Goal: Communication & Community: Answer question/provide support

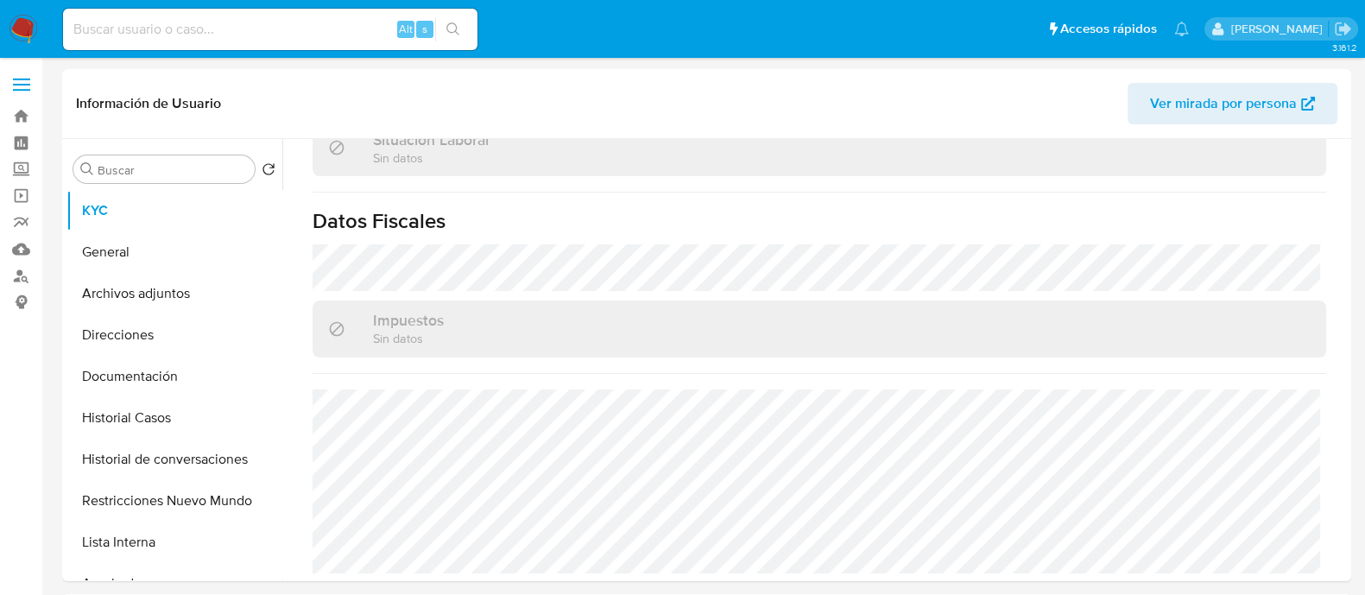
click at [265, 37] on input at bounding box center [270, 29] width 414 height 22
paste input "22915257"
type input "22915257"
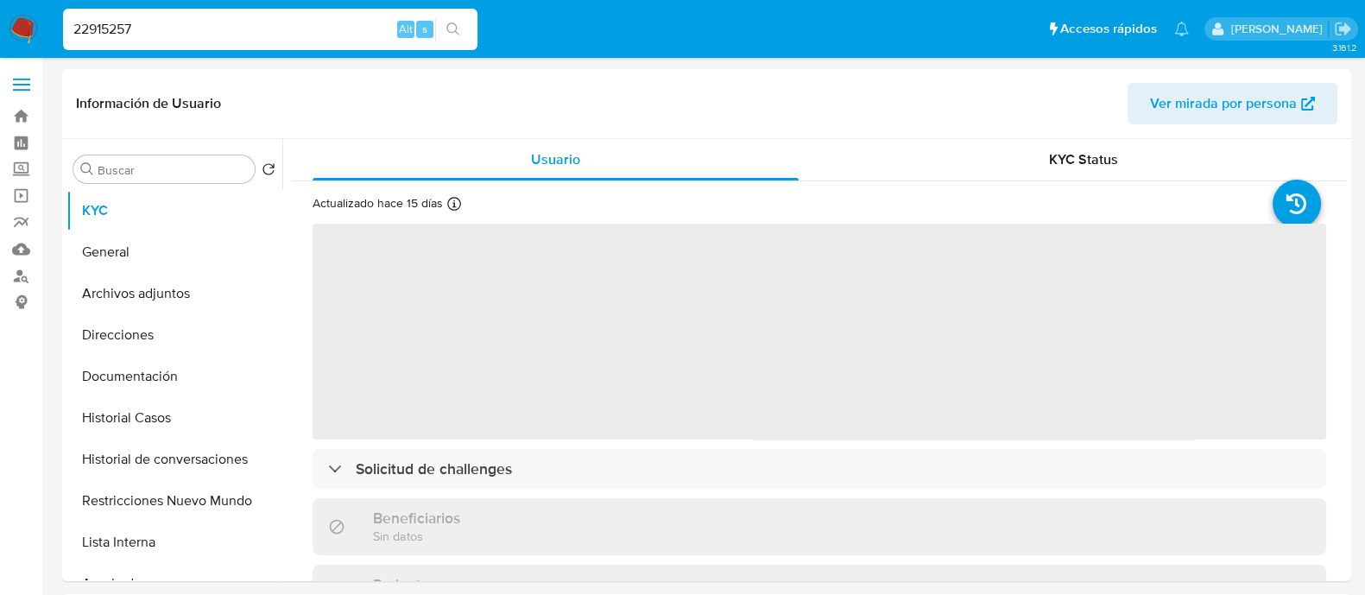
select select "10"
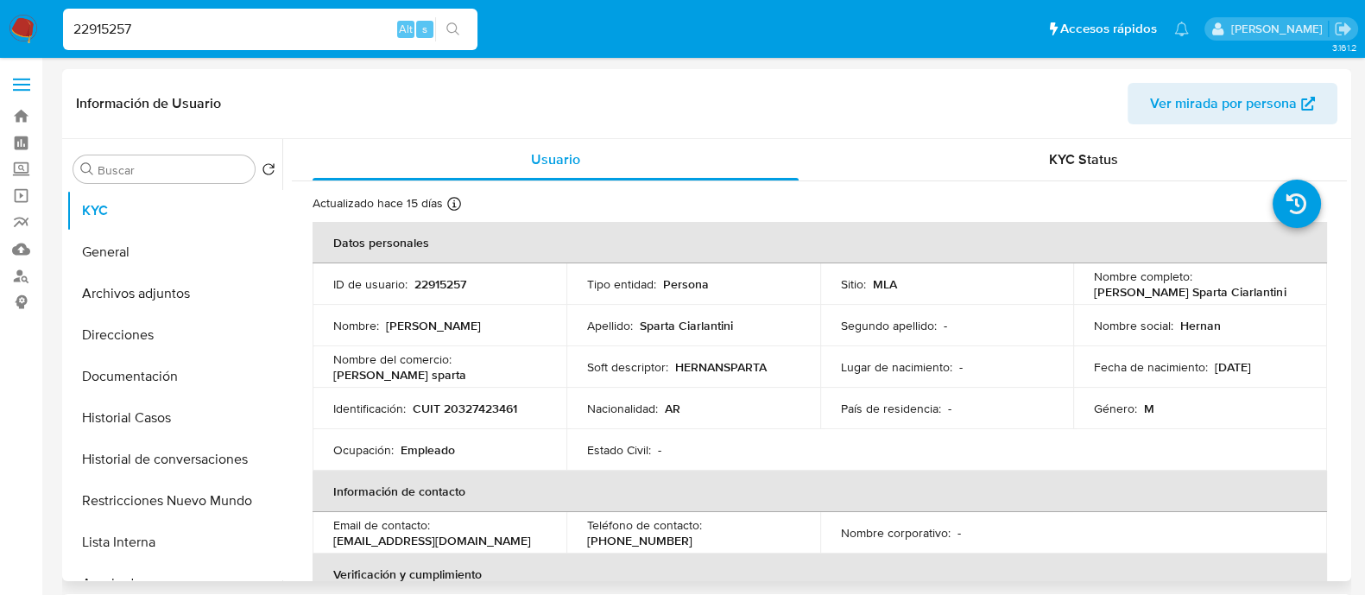
click at [480, 404] on p "CUIT 20327423461" at bounding box center [465, 409] width 104 height 16
copy p "20327423461"
click at [115, 430] on button "Historial Casos" at bounding box center [167, 417] width 202 height 41
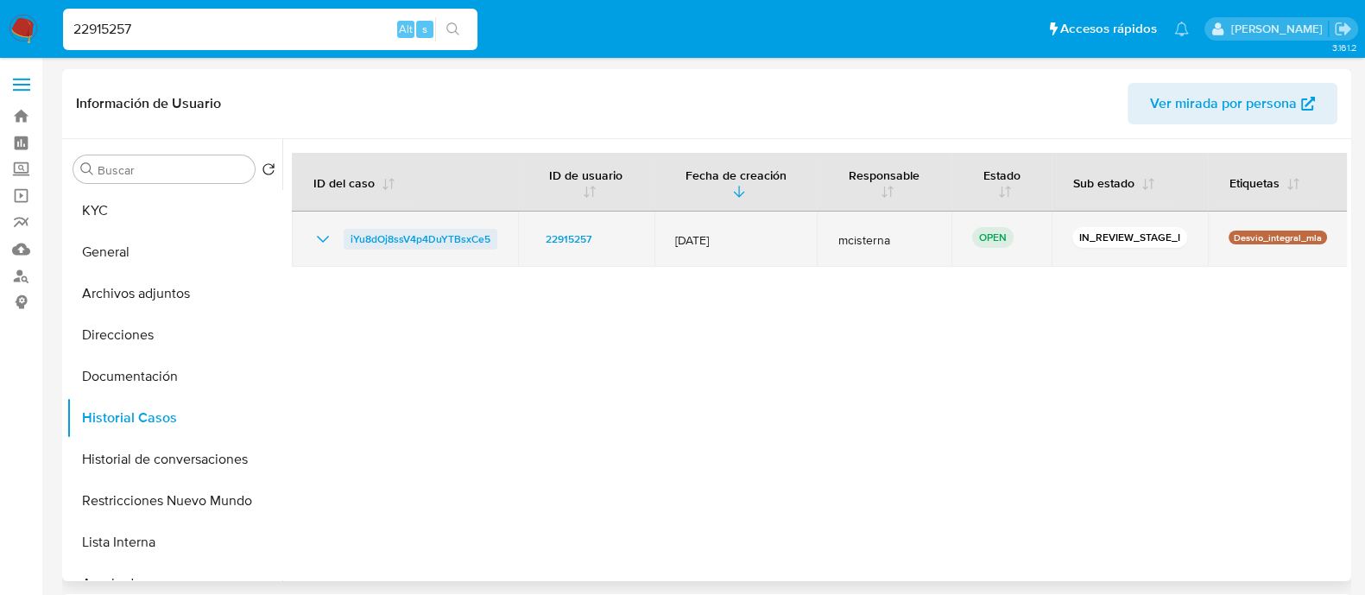
click at [394, 240] on span "iYu8dOj8ssV4p4DuYTBsxCe5" at bounding box center [420, 239] width 140 height 21
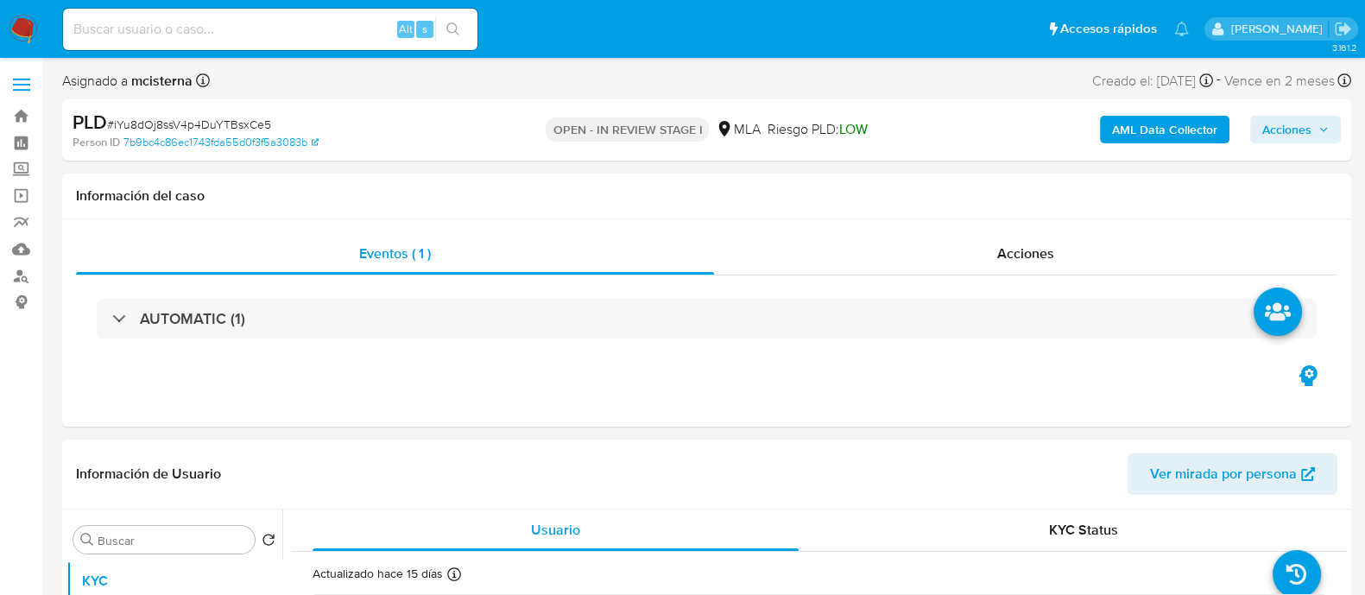
select select "10"
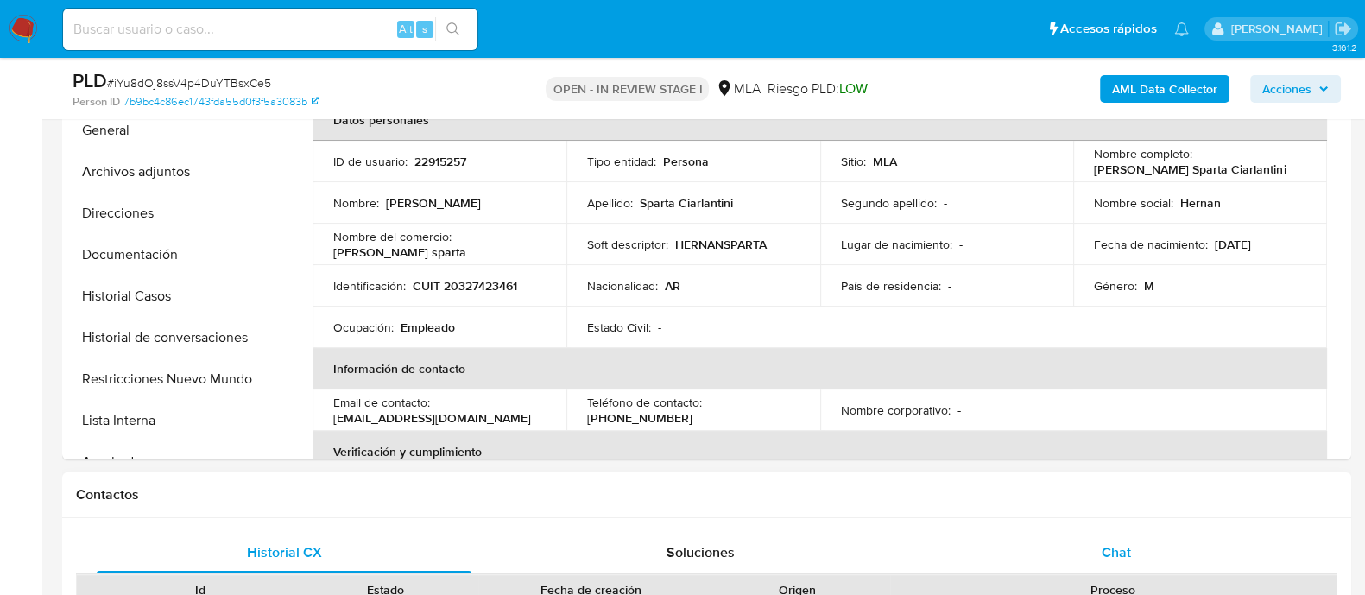
click at [1078, 541] on div "Chat" at bounding box center [1116, 552] width 375 height 41
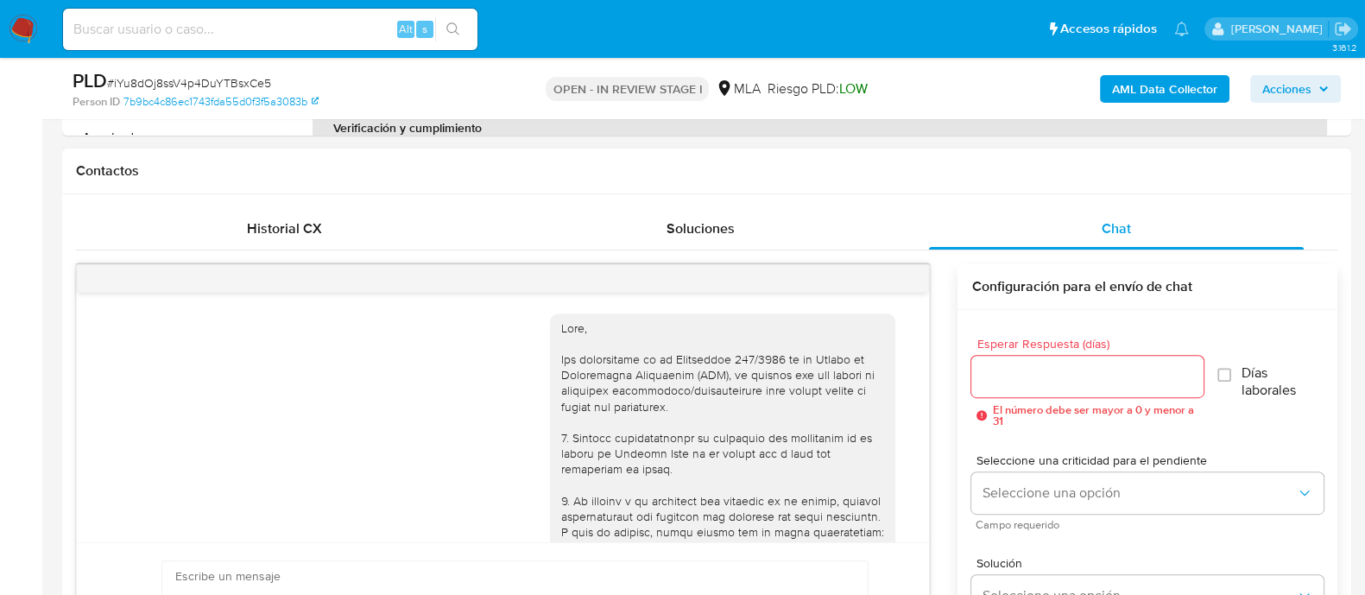
scroll to position [839, 0]
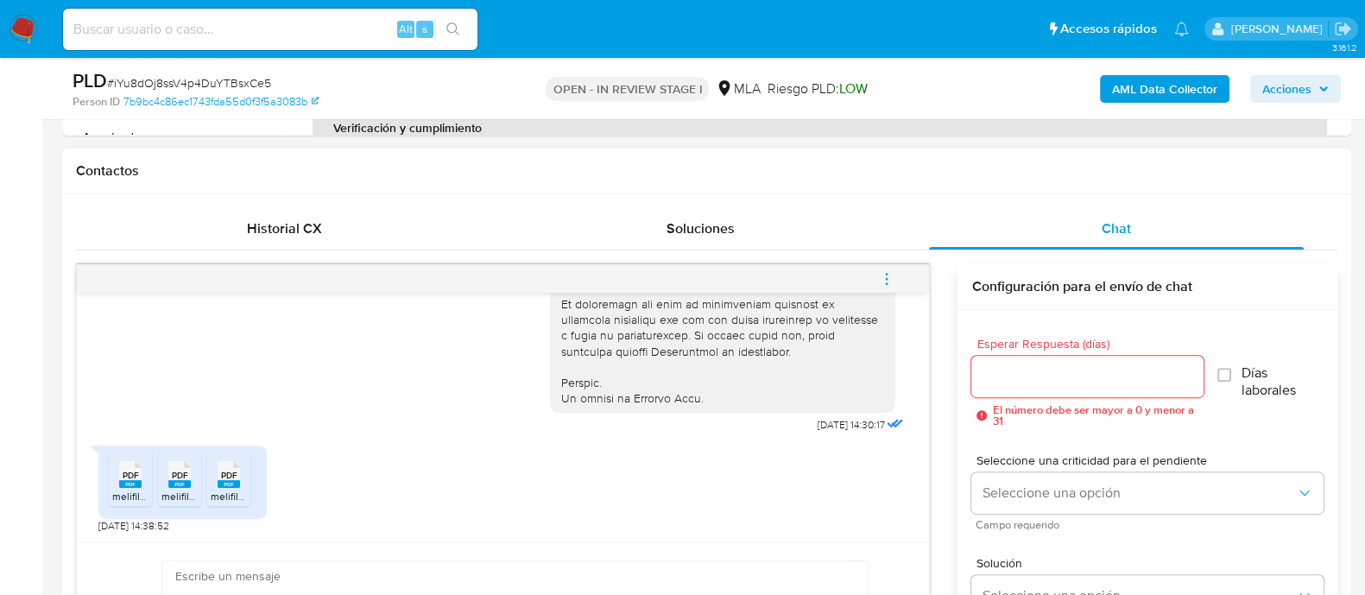
click at [128, 485] on rect at bounding box center [130, 484] width 22 height 8
click at [174, 485] on rect at bounding box center [179, 484] width 22 height 8
click at [237, 486] on rect at bounding box center [229, 484] width 22 height 8
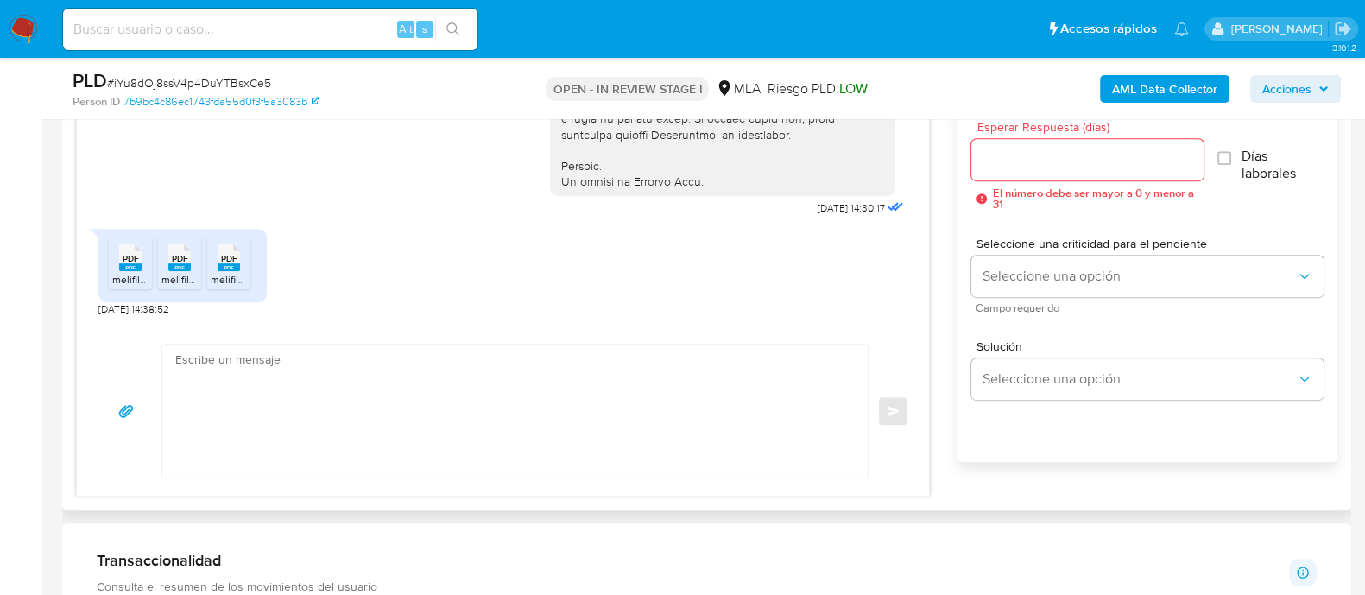
click at [483, 431] on textarea at bounding box center [510, 410] width 671 height 133
paste textarea "Hola Muchas gracias por tu respuesta. Confirmamos recepción de la documentación…"
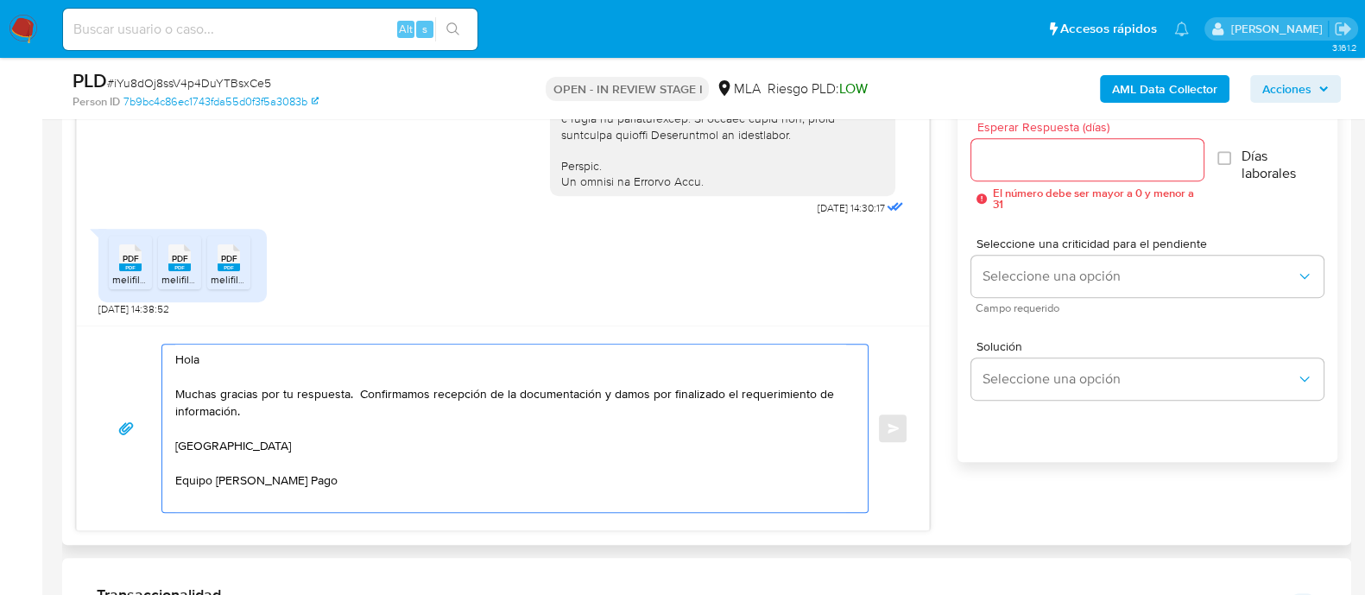
type textarea "Hola Muchas gracias por tu respuesta. Confirmamos recepción de la documentación…"
click at [998, 148] on input "Esperar Respuesta (días)" at bounding box center [1086, 159] width 231 height 22
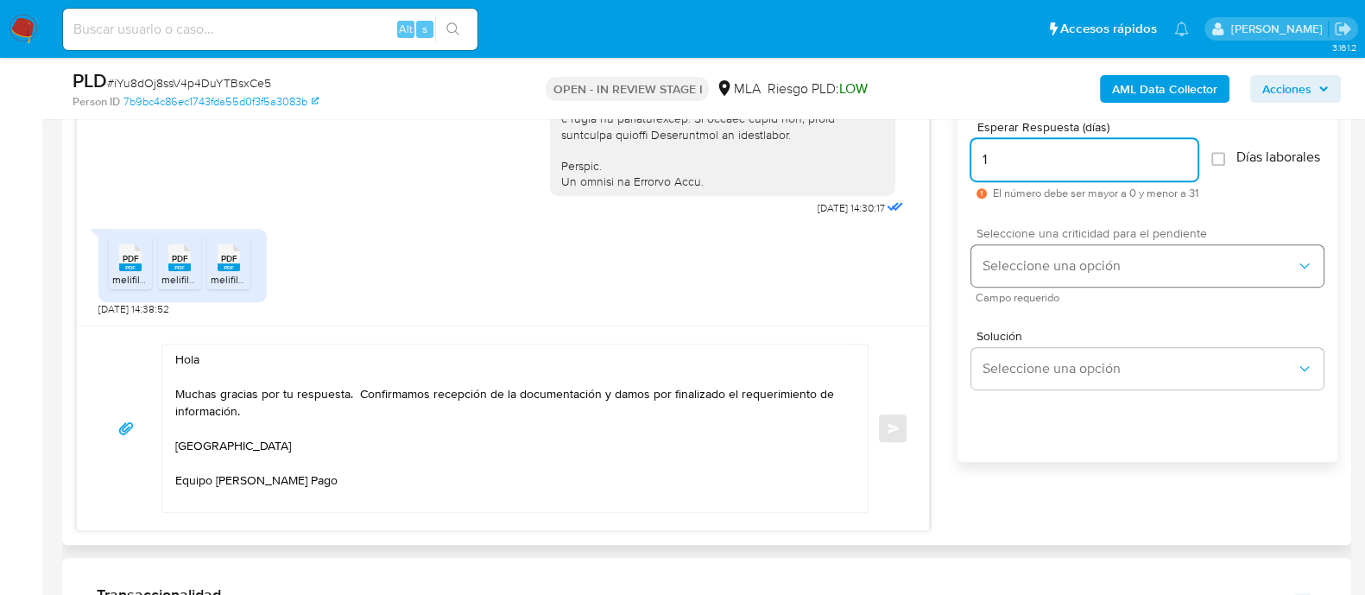
type input "1"
click at [1013, 269] on span "Seleccione una opción" at bounding box center [1138, 265] width 314 height 17
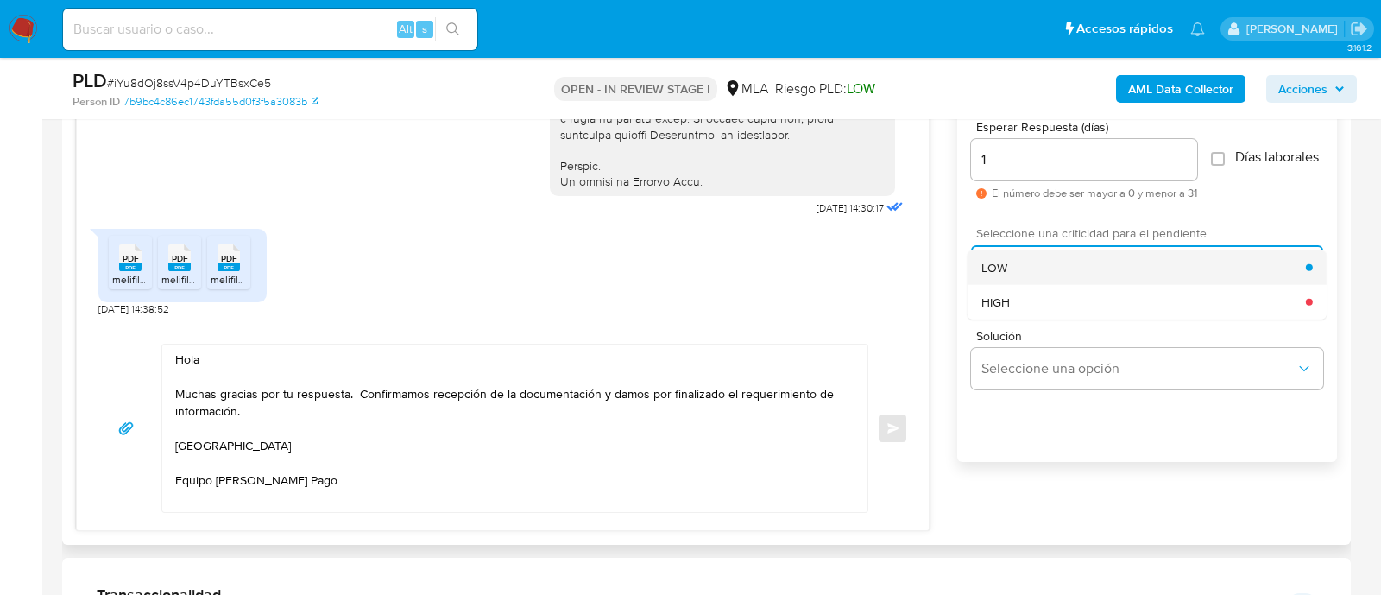
click at [994, 268] on span "LOW" at bounding box center [994, 267] width 26 height 16
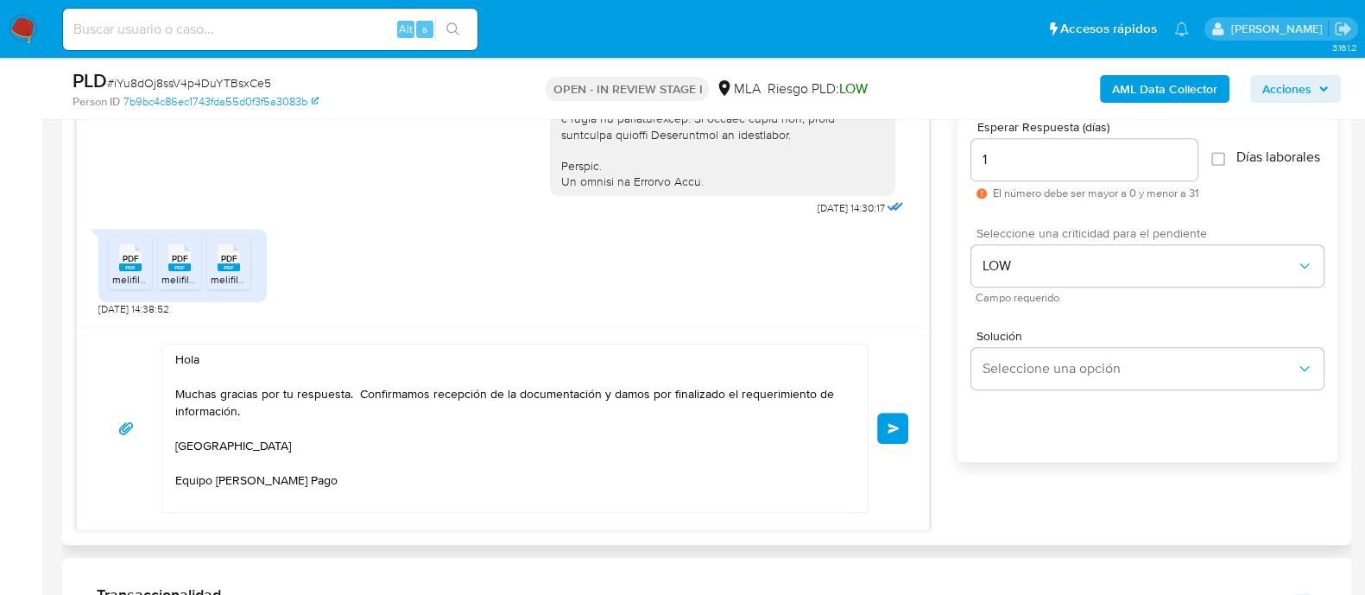
click at [894, 432] on span "Enviar" at bounding box center [893, 428] width 12 height 10
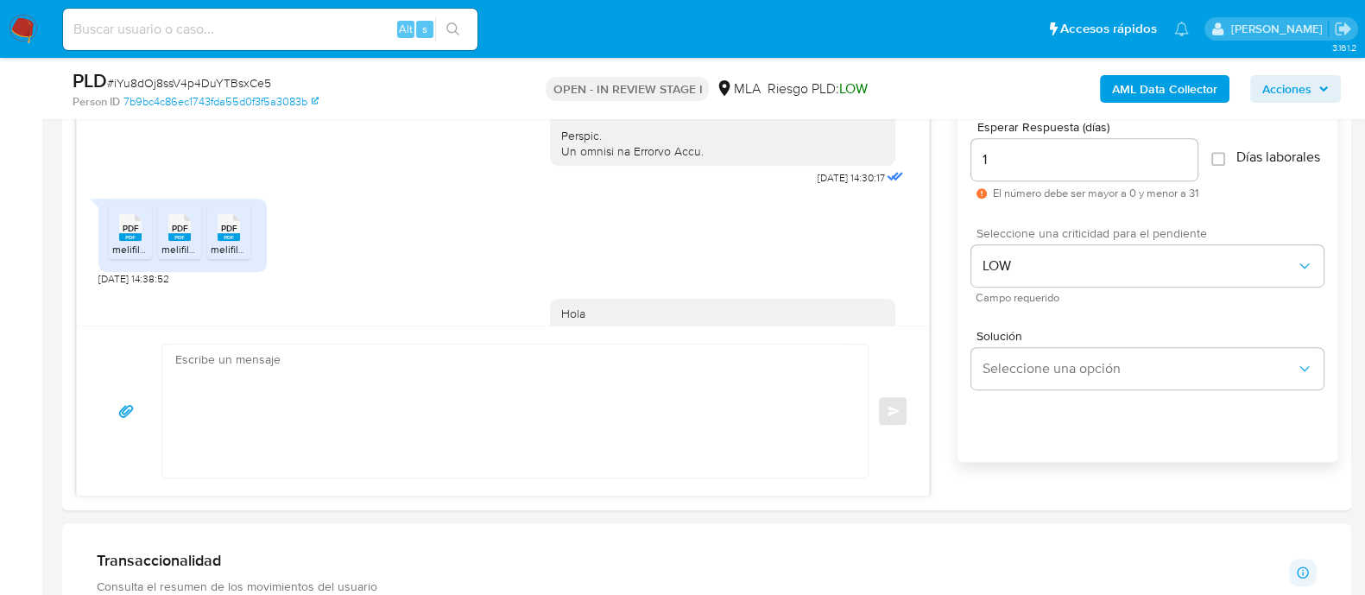
scroll to position [1031, 0]
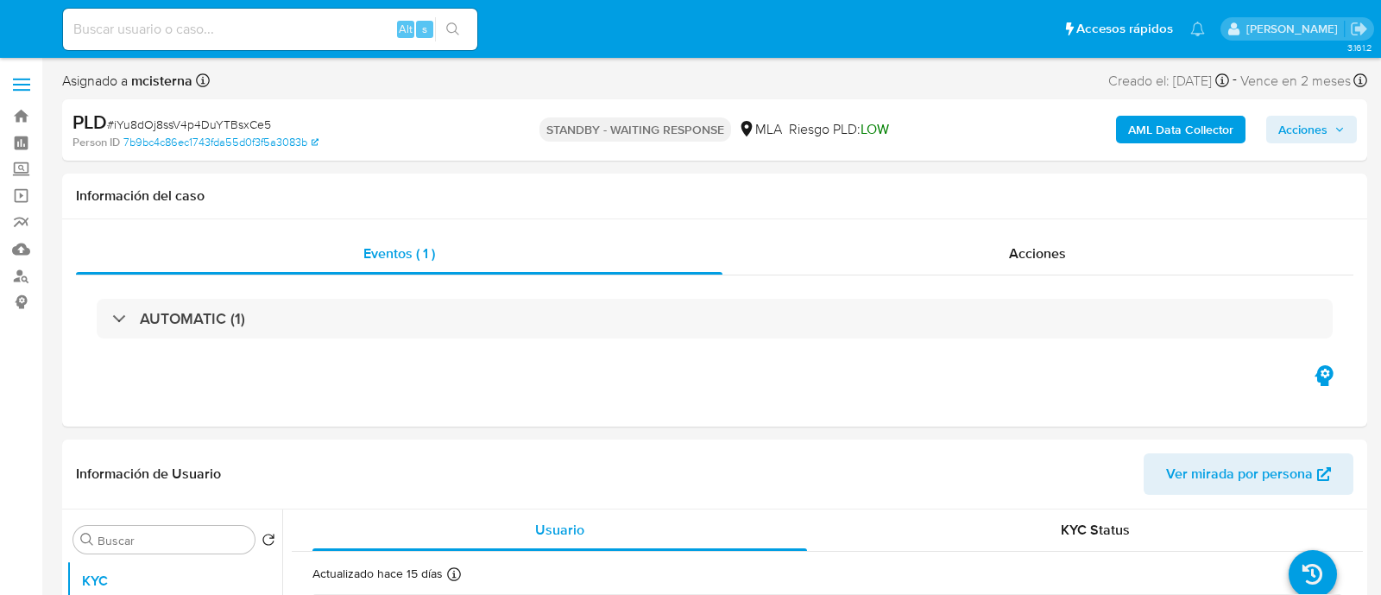
select select "10"
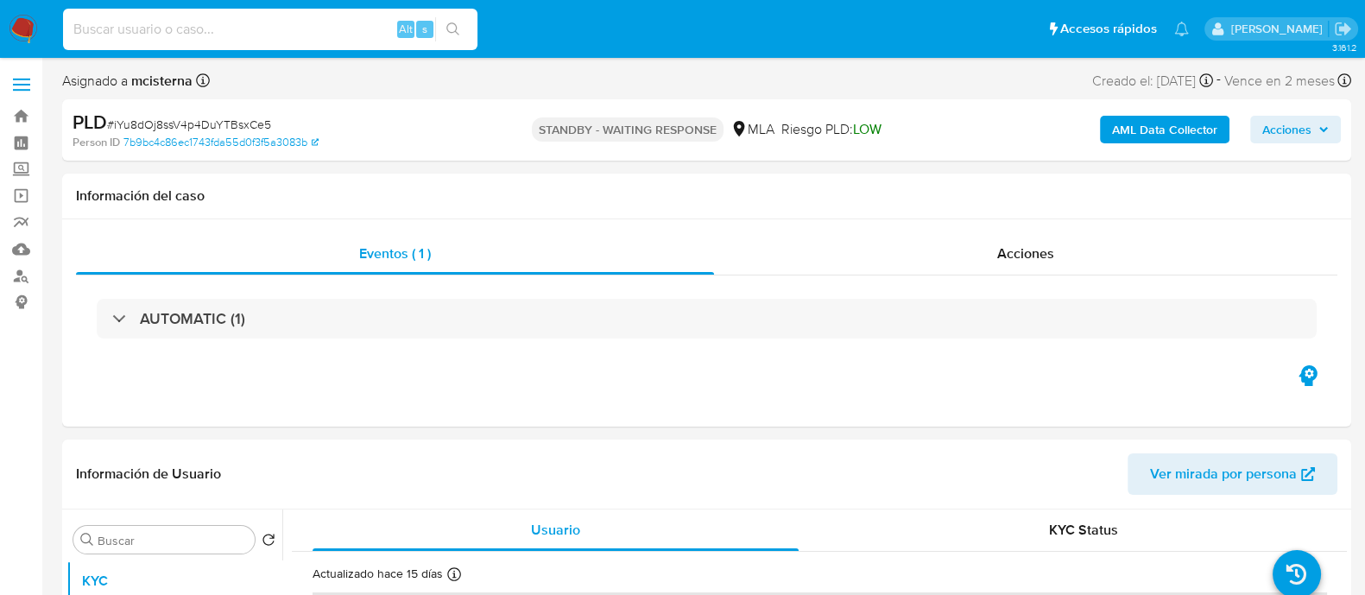
click at [336, 30] on input at bounding box center [270, 29] width 414 height 22
paste input "26462395"
type input "26462395"
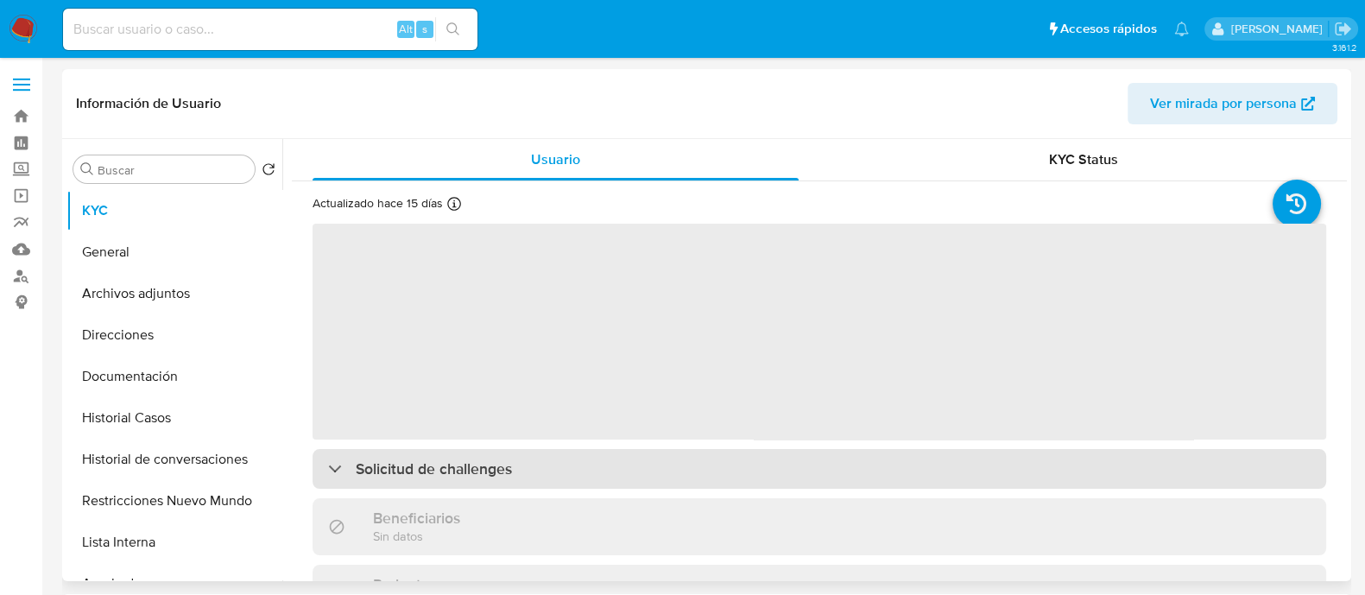
select select "10"
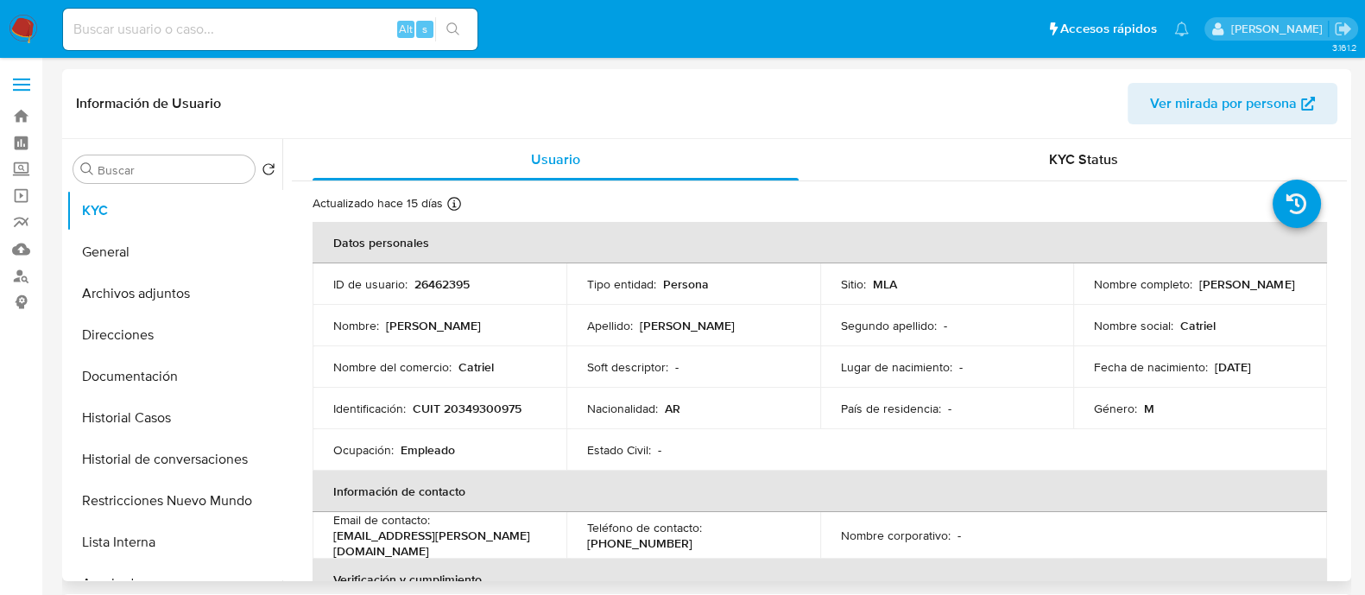
click at [481, 407] on p "CUIT 20349300975" at bounding box center [467, 409] width 109 height 16
copy div "Identificación : CUIT 20349300975"
click at [499, 415] on p "CUIT 20349300975" at bounding box center [467, 409] width 109 height 16
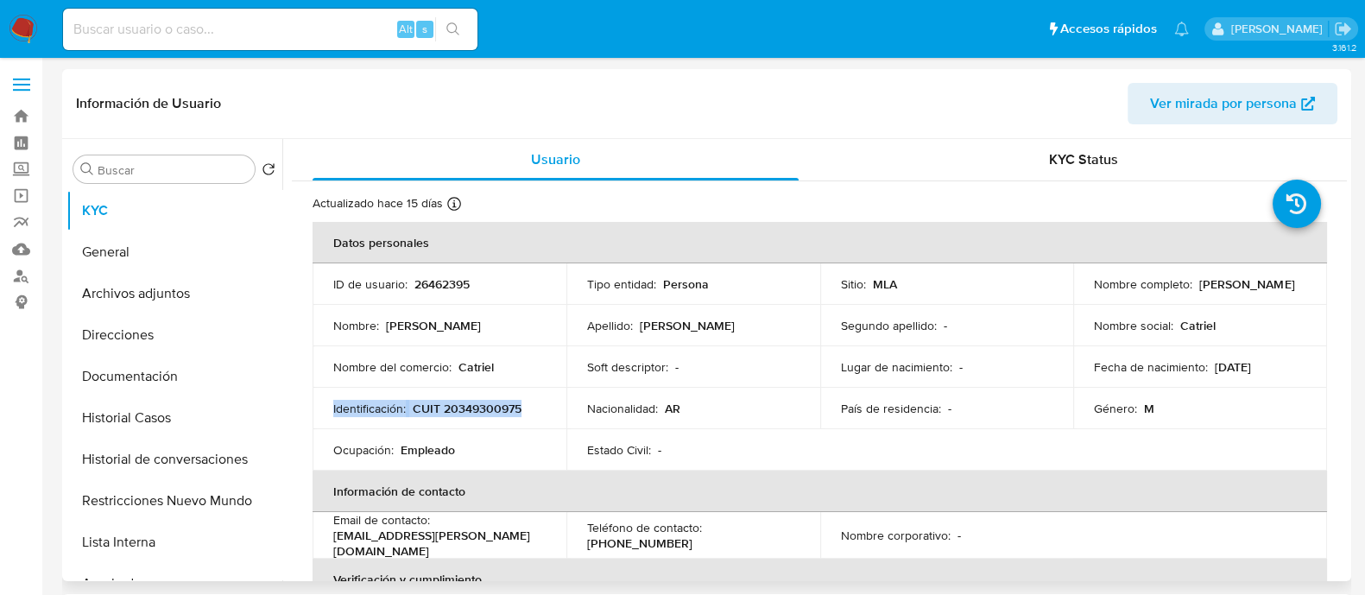
click at [499, 415] on p "CUIT 20349300975" at bounding box center [467, 409] width 109 height 16
click at [493, 401] on p "CUIT 20349300975" at bounding box center [467, 409] width 109 height 16
click at [204, 387] on button "Documentación" at bounding box center [167, 376] width 202 height 41
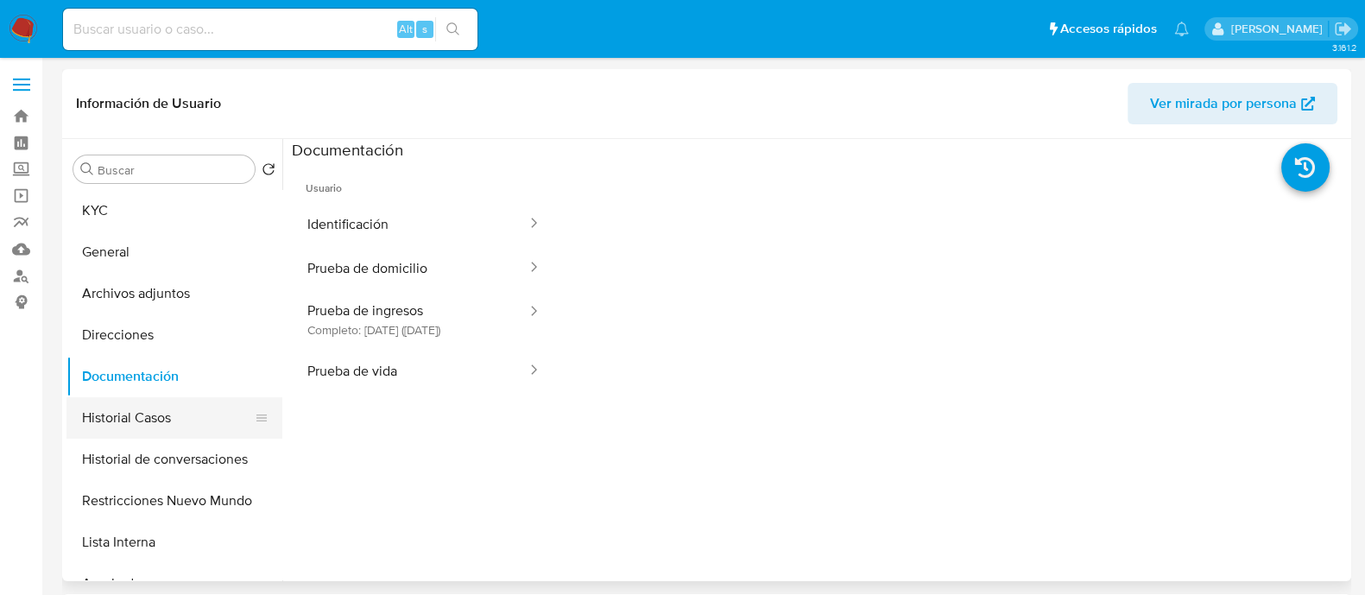
click at [142, 422] on button "Historial Casos" at bounding box center [167, 417] width 202 height 41
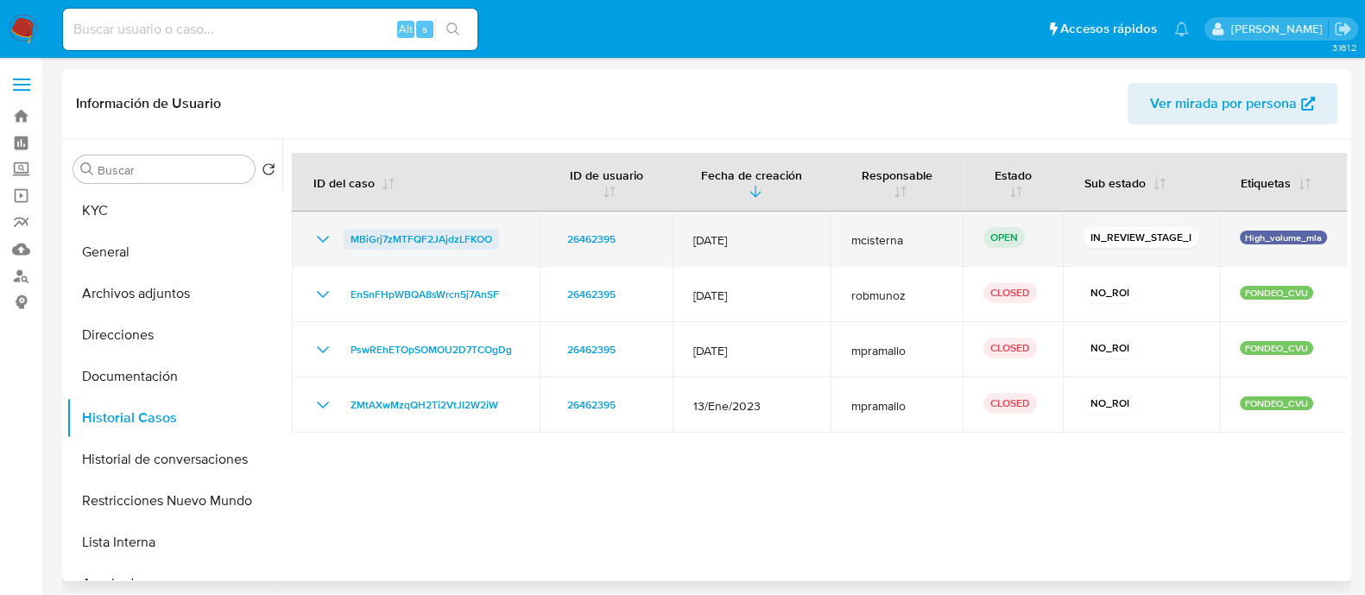
click at [447, 239] on span "MBiGrj7zMTFQF2JAjdzLFKOO" at bounding box center [421, 239] width 142 height 21
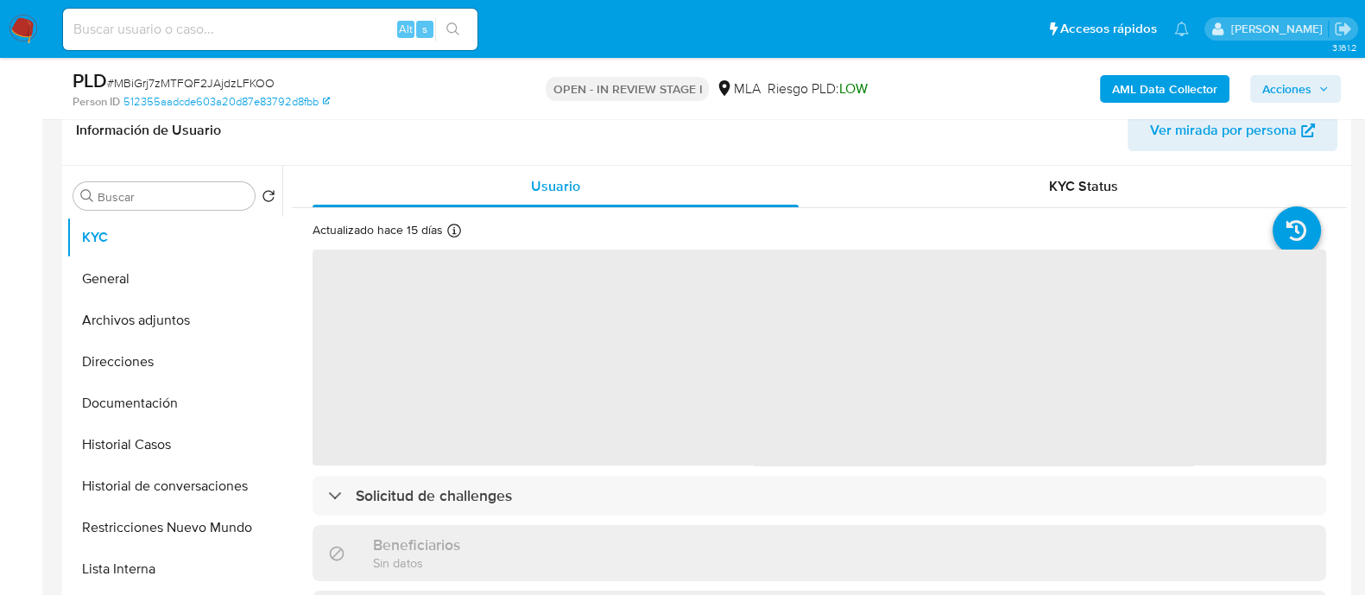
scroll to position [324, 0]
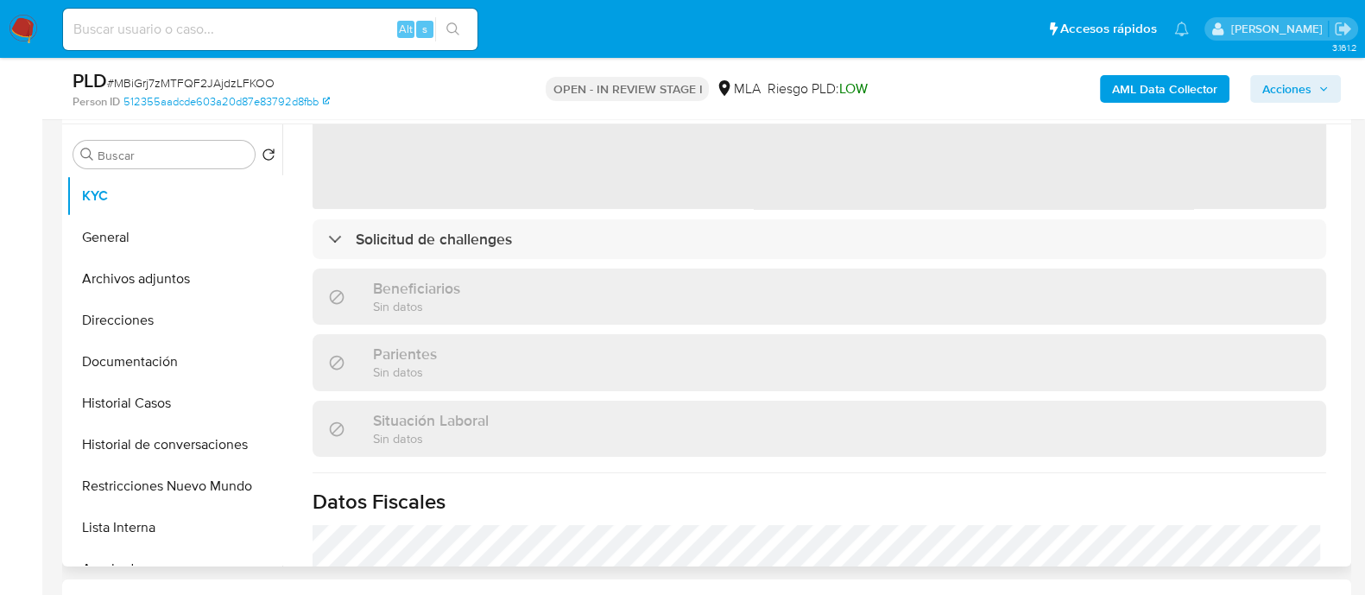
select select "10"
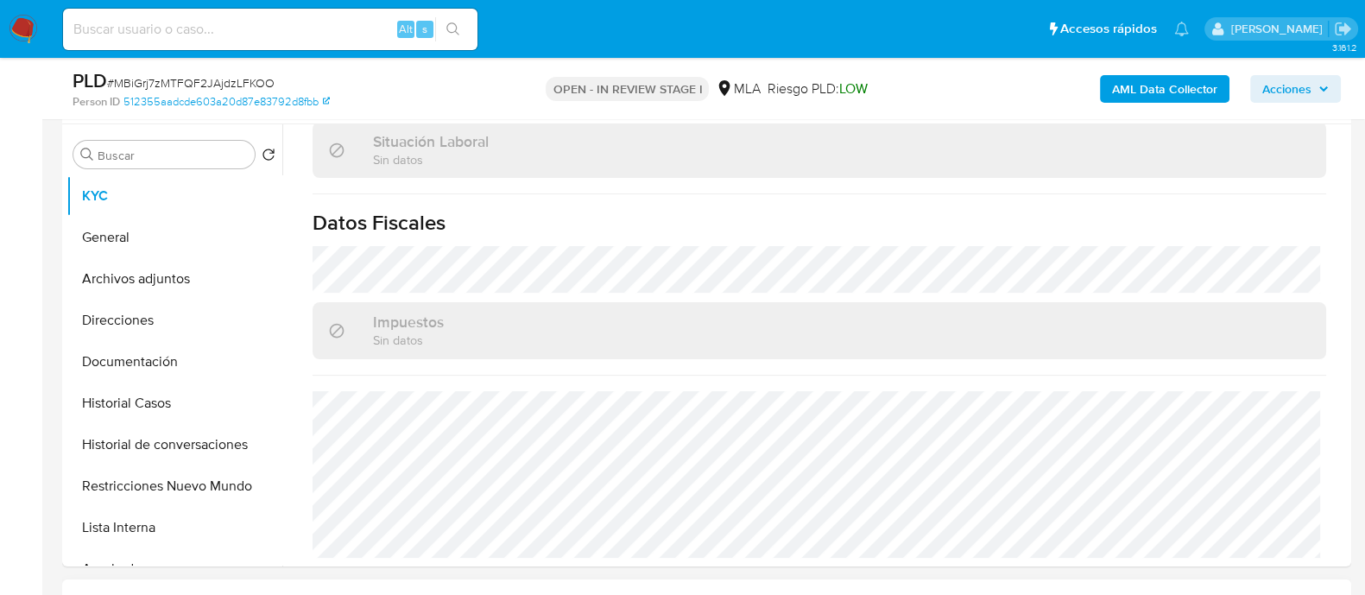
scroll to position [647, 0]
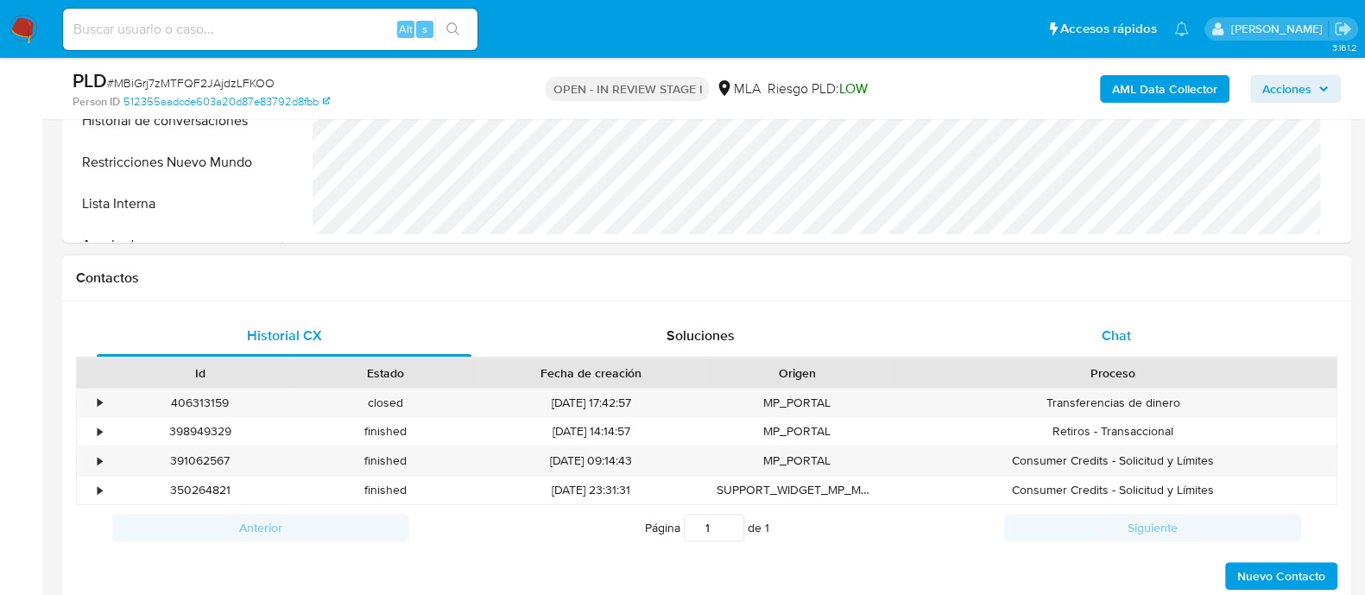
click at [1097, 350] on div "Chat" at bounding box center [1116, 335] width 375 height 41
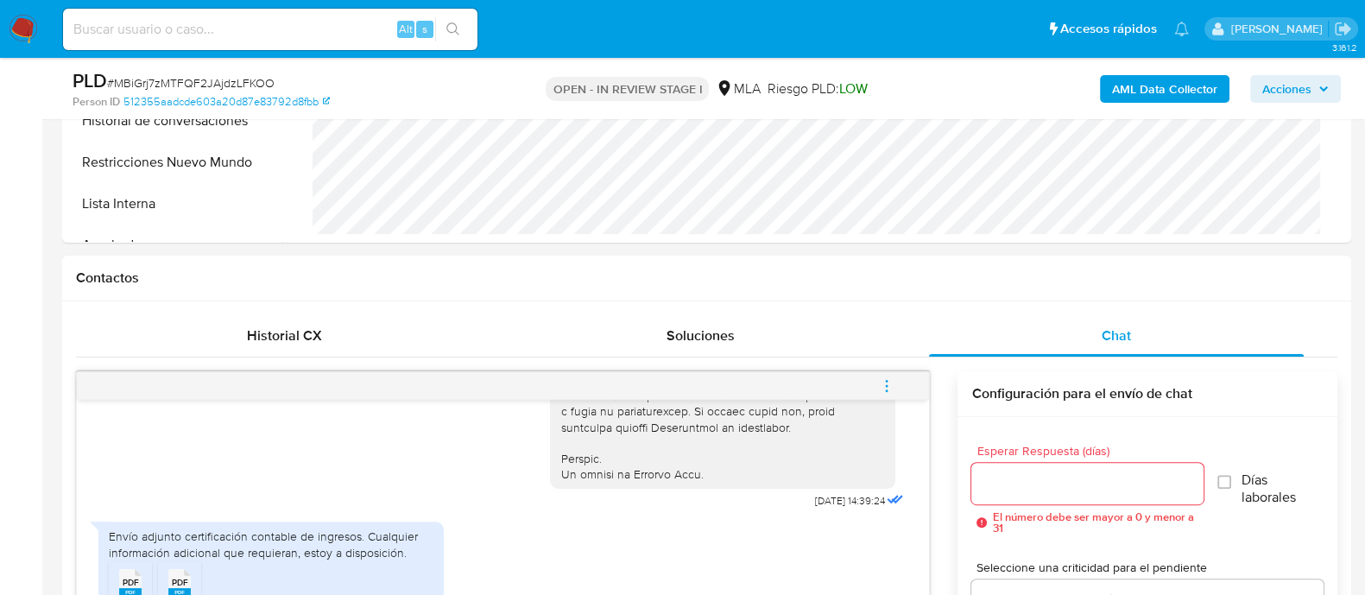
scroll to position [754, 0]
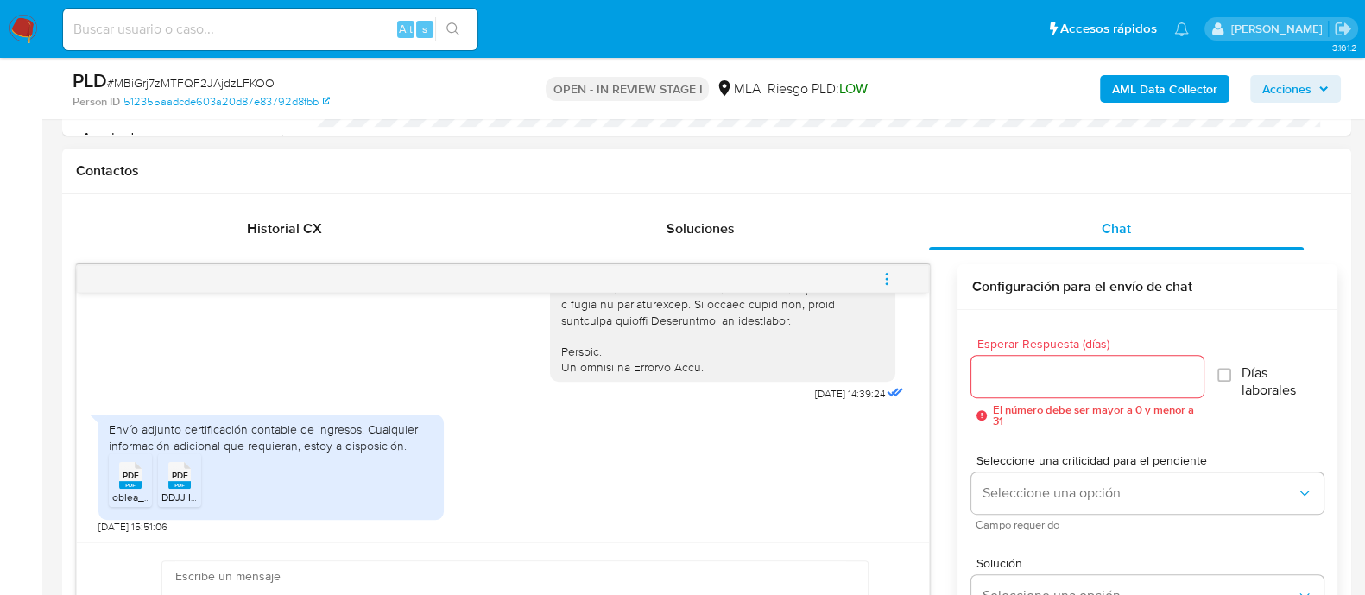
click at [116, 484] on div "PDF PDF" at bounding box center [130, 474] width 36 height 34
click at [174, 484] on rect at bounding box center [179, 485] width 22 height 8
click at [137, 472] on span "PDF" at bounding box center [131, 475] width 16 height 11
click at [189, 472] on icon at bounding box center [179, 475] width 22 height 27
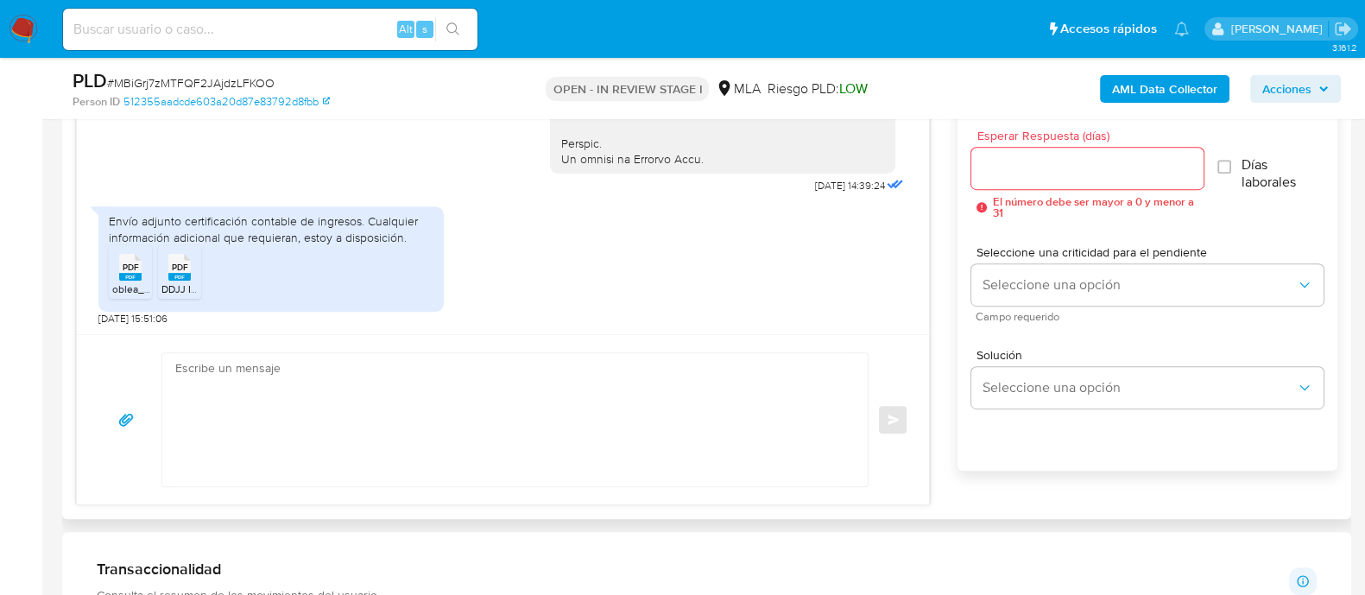
scroll to position [971, 0]
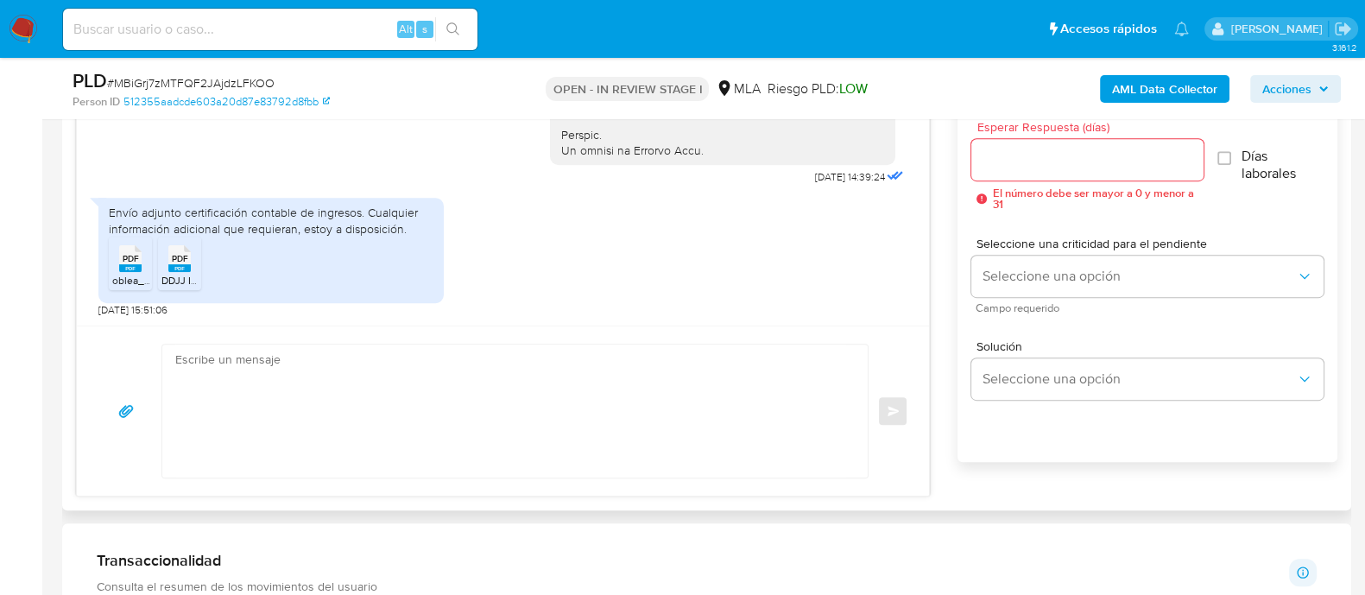
click at [528, 435] on textarea at bounding box center [510, 410] width 671 height 133
paste textarea "Hola Muchas gracias por tu respuesta. Confirmamos recepción de la documentación…"
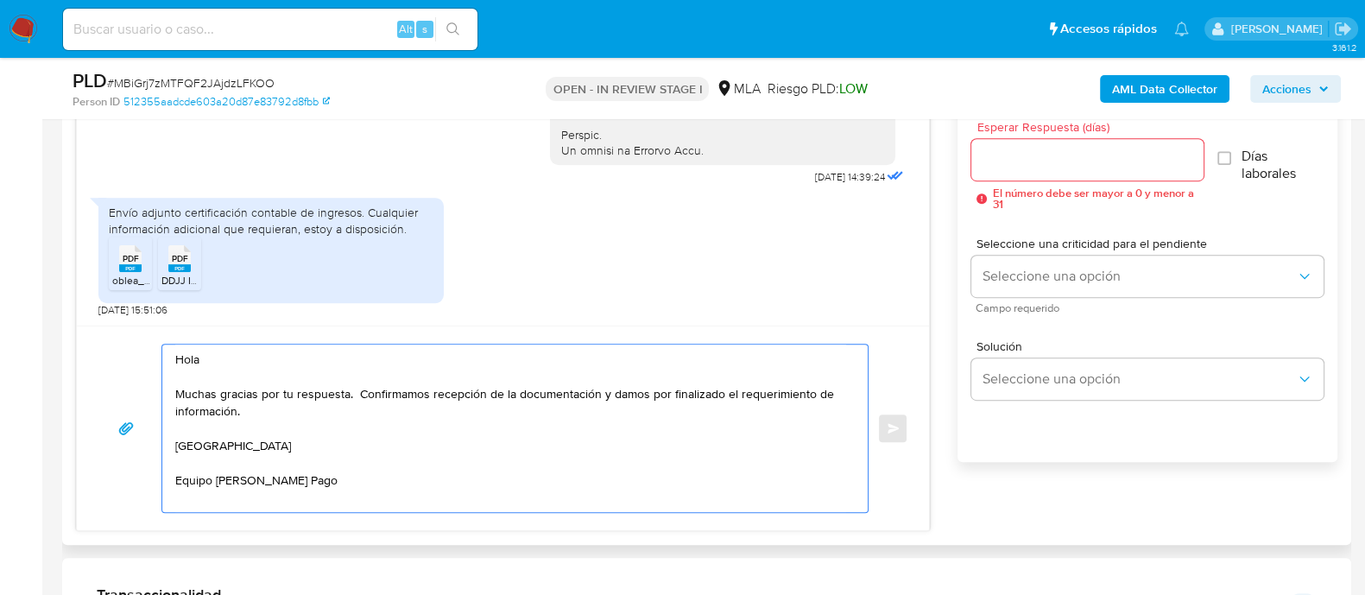
type textarea "Hola Muchas gracias por tu respuesta. Confirmamos recepción de la documentación…"
click at [1025, 157] on input "Esperar Respuesta (días)" at bounding box center [1086, 159] width 231 height 22
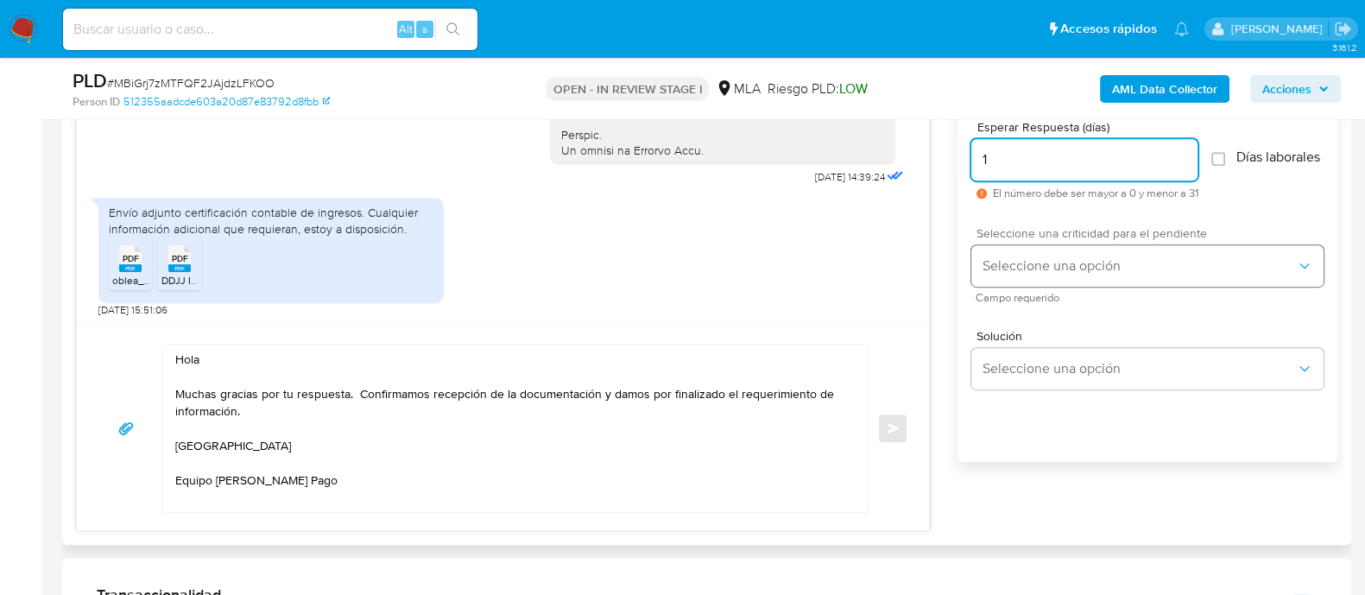
type input "1"
click at [1027, 273] on span "Seleccione una opción" at bounding box center [1138, 265] width 314 height 17
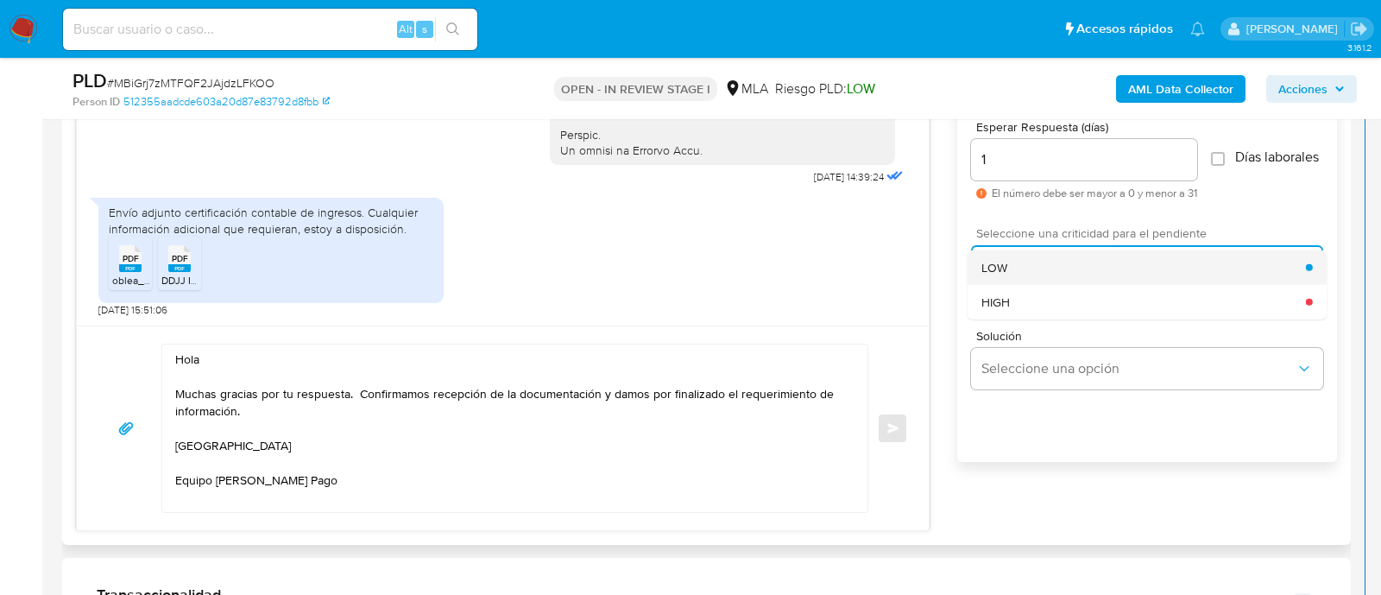
drag, startPoint x: 1026, startPoint y: 300, endPoint x: 1020, endPoint y: 281, distance: 19.9
click at [1020, 281] on ul "LOW HIGH" at bounding box center [1147, 283] width 359 height 69
click at [1020, 281] on div "LOW" at bounding box center [1143, 266] width 325 height 35
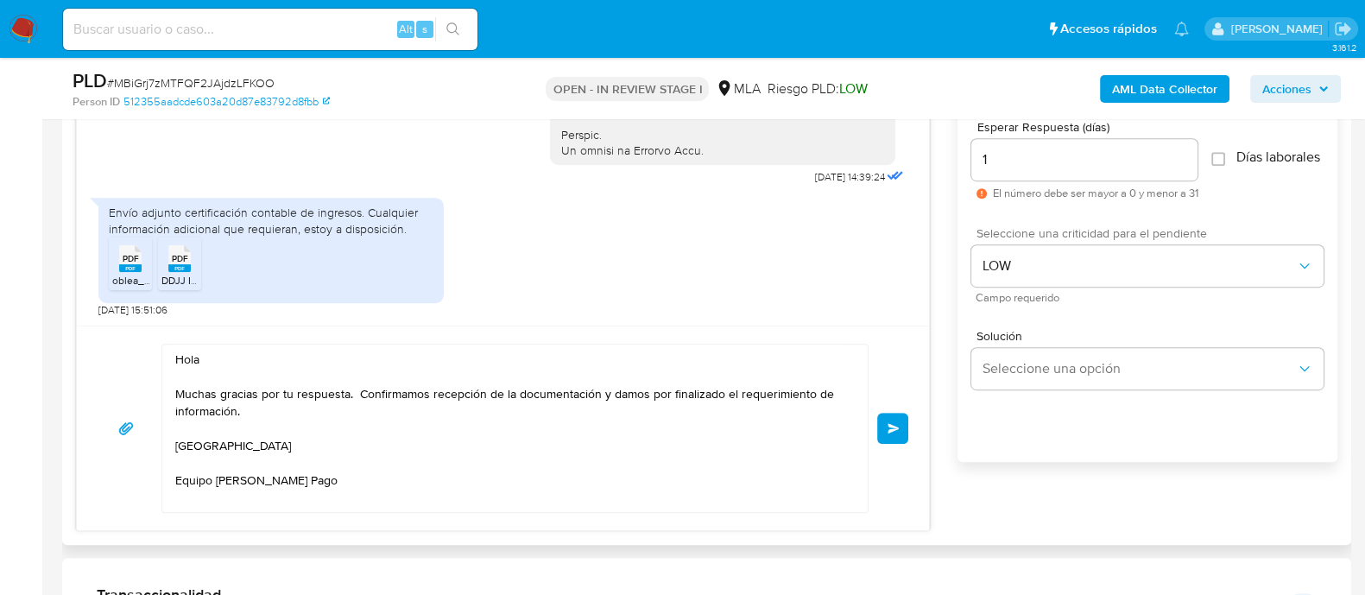
click at [878, 425] on button "Enviar" at bounding box center [892, 428] width 31 height 31
click at [886, 426] on button "Enviar" at bounding box center [892, 428] width 31 height 31
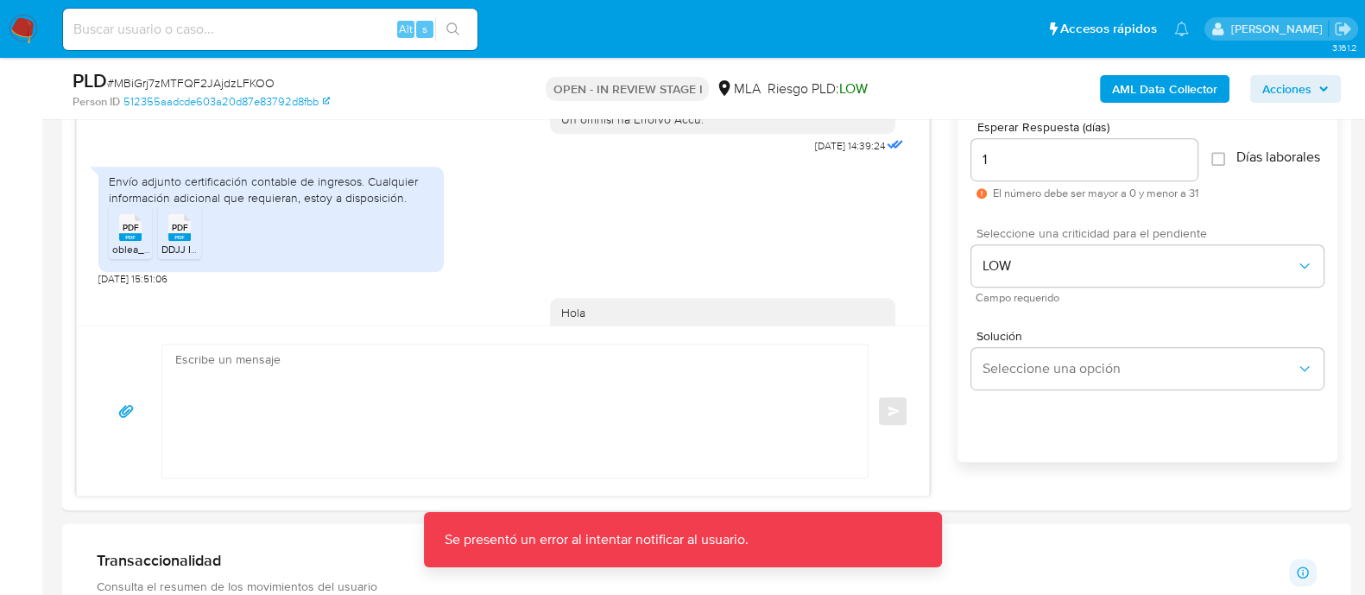
scroll to position [1062, 0]
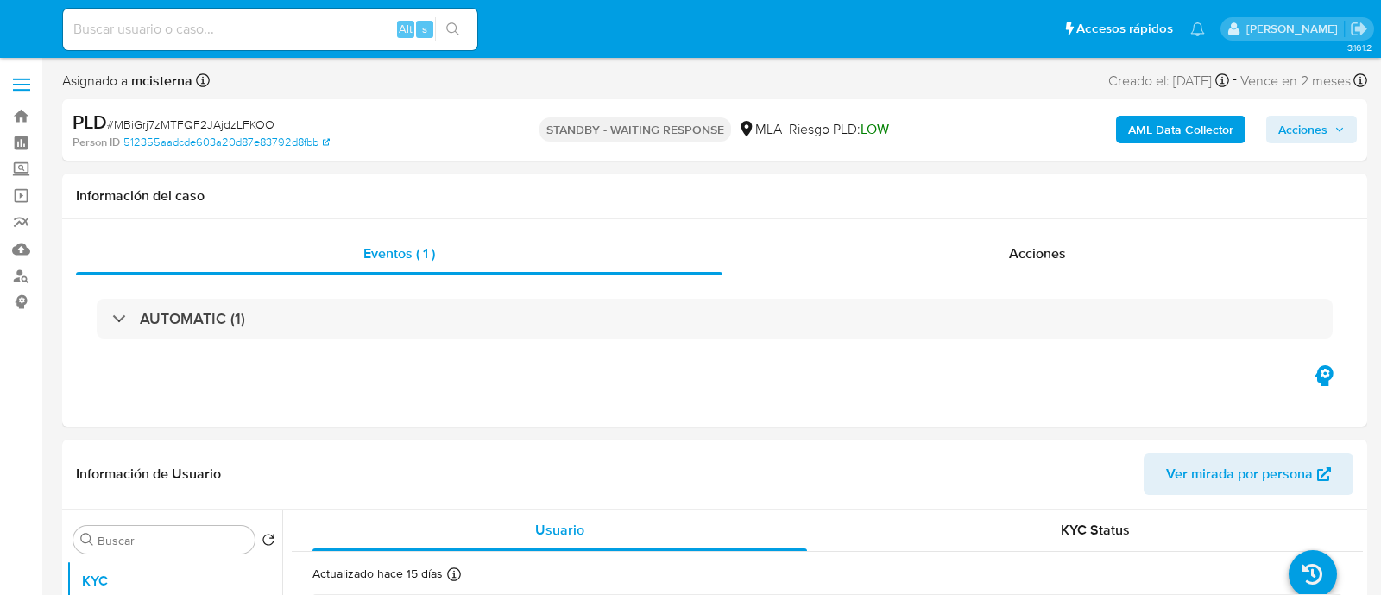
select select "10"
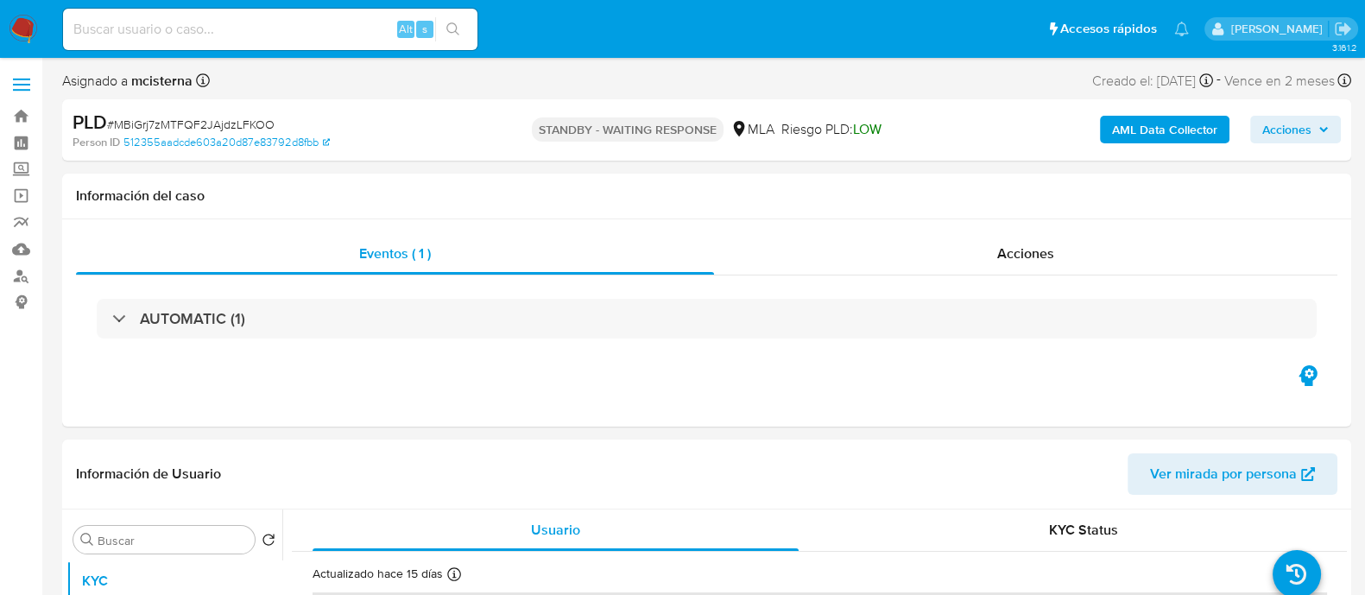
drag, startPoint x: 14, startPoint y: 41, endPoint x: 27, endPoint y: 41, distance: 12.9
click at [14, 41] on img at bounding box center [23, 29] width 29 height 29
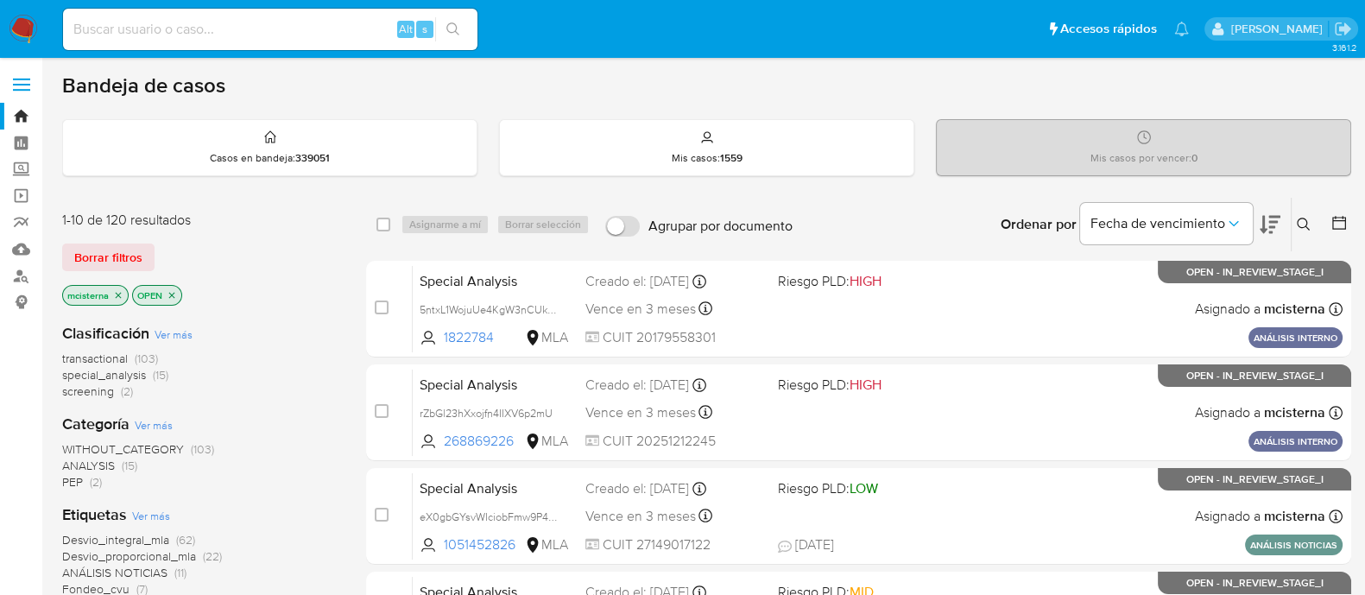
click at [311, 27] on input at bounding box center [270, 29] width 414 height 22
paste input "53971305"
type input "53971305"
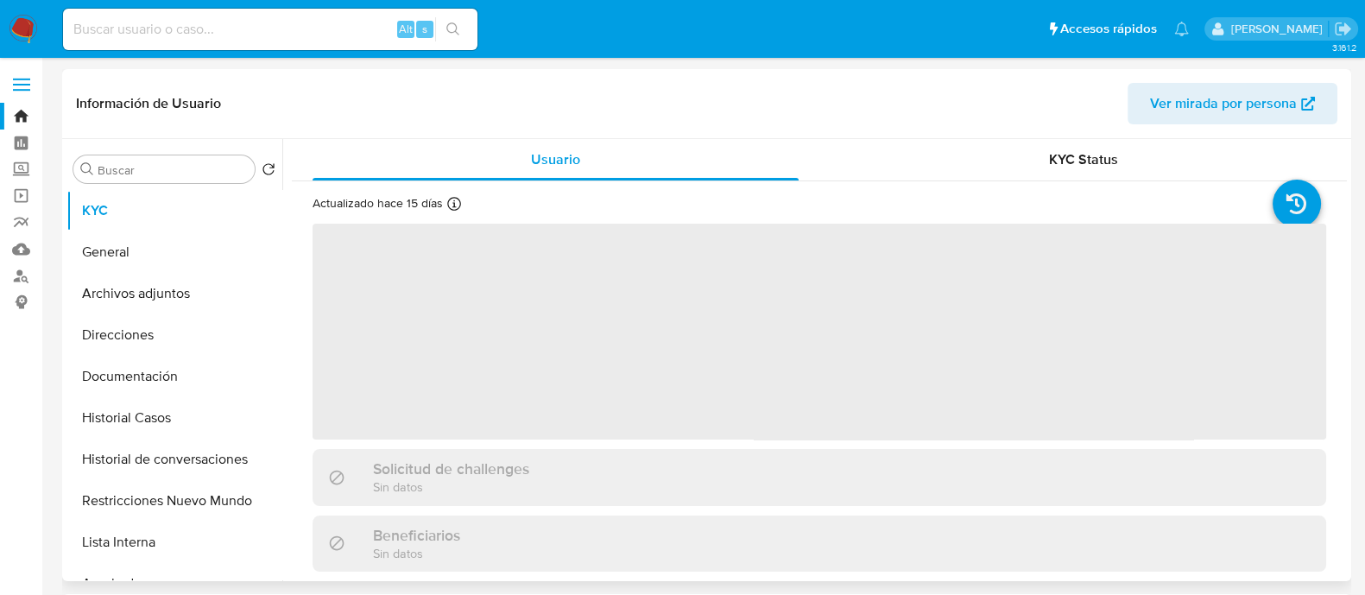
select select "10"
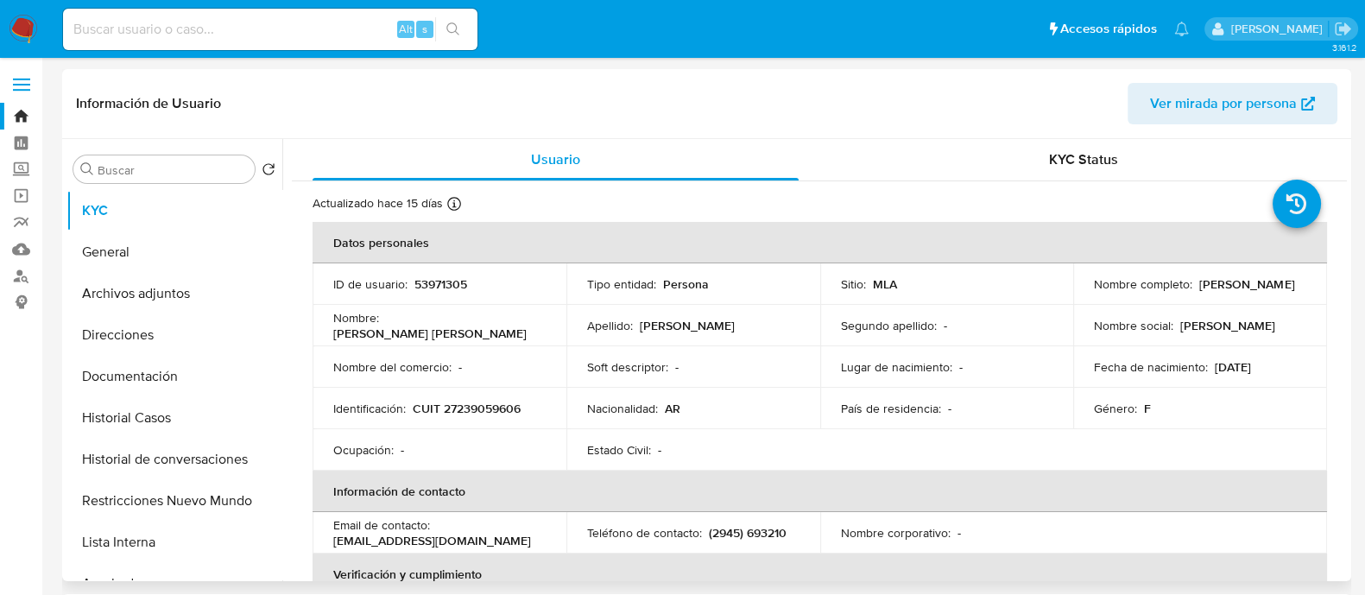
click at [477, 404] on p "CUIT 27239059606" at bounding box center [467, 409] width 108 height 16
copy p "27239059606"
click at [194, 416] on button "Historial Casos" at bounding box center [167, 417] width 202 height 41
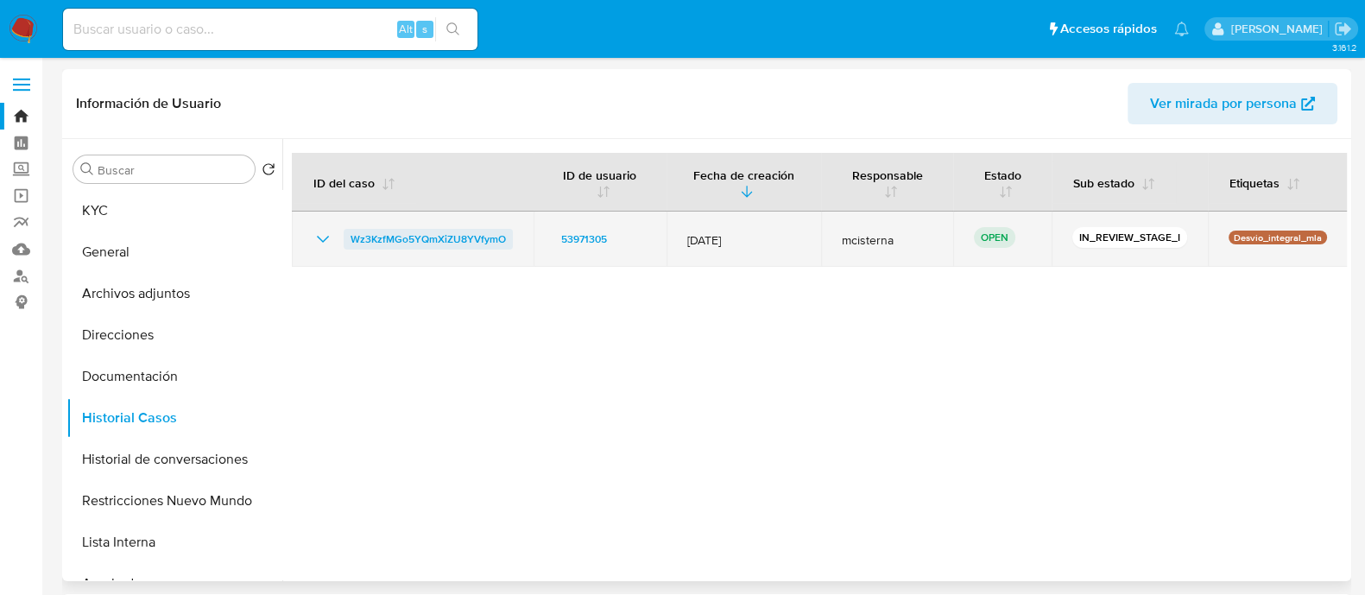
click at [448, 248] on span "Wz3KzfMGo5YQmXiZU8YVfymO" at bounding box center [427, 239] width 155 height 21
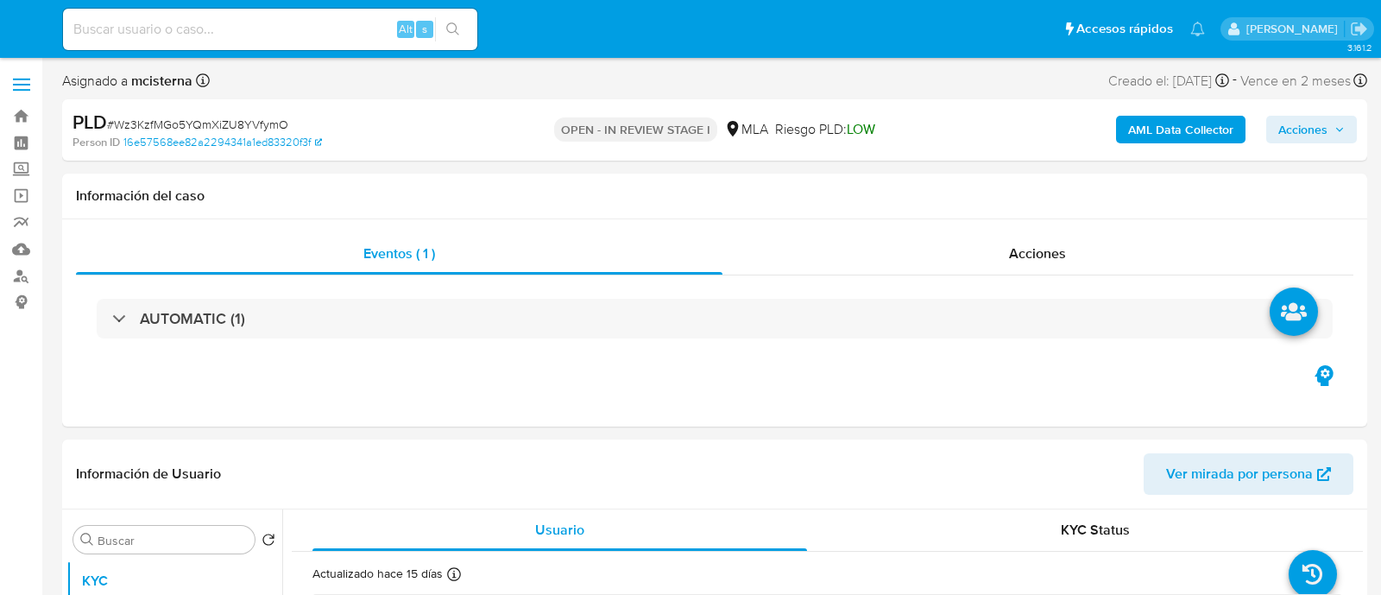
select select "10"
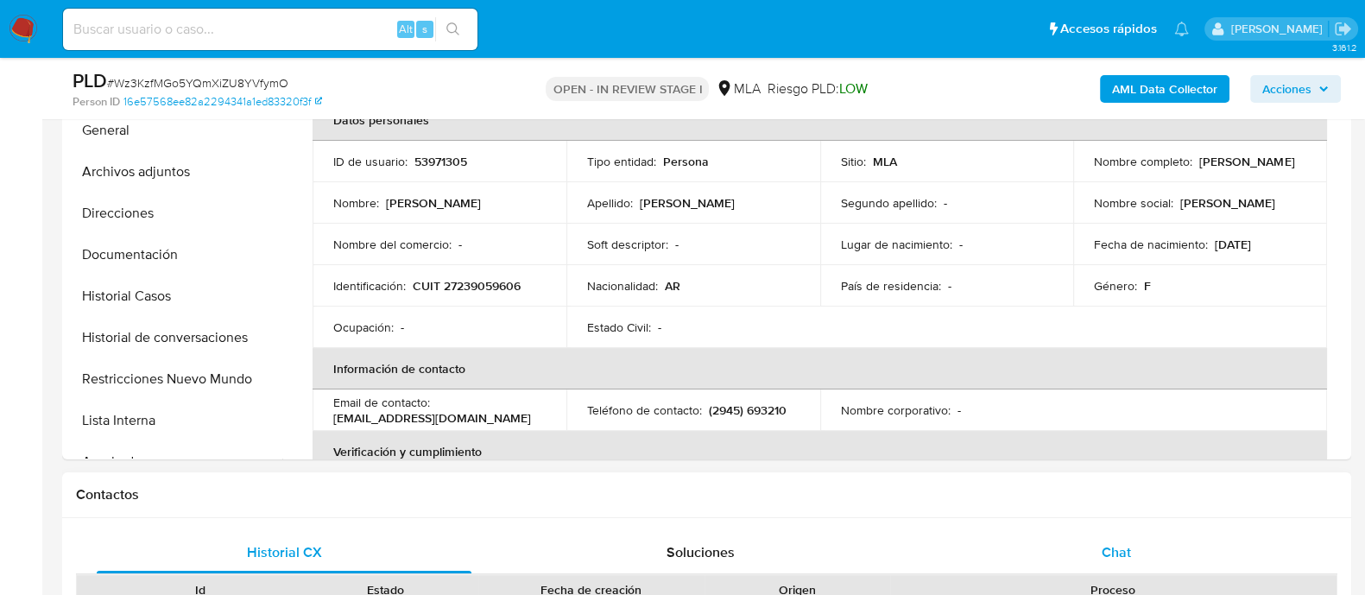
click at [1055, 532] on div "Chat" at bounding box center [1116, 552] width 375 height 41
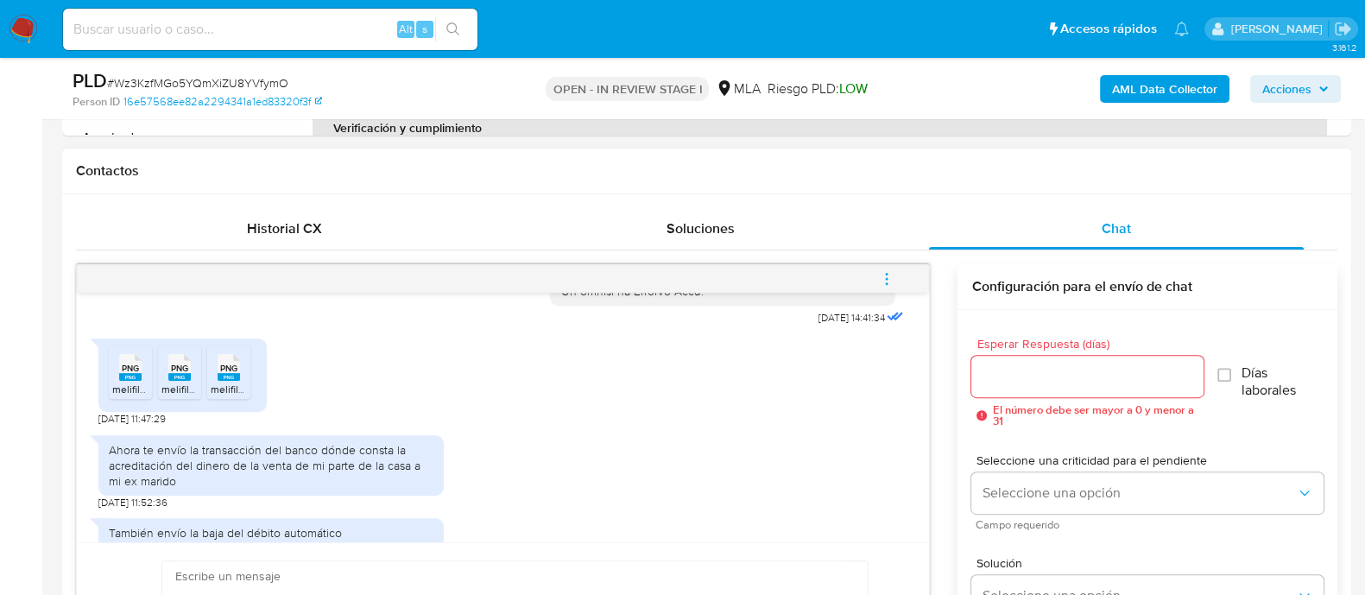
scroll to position [883, 0]
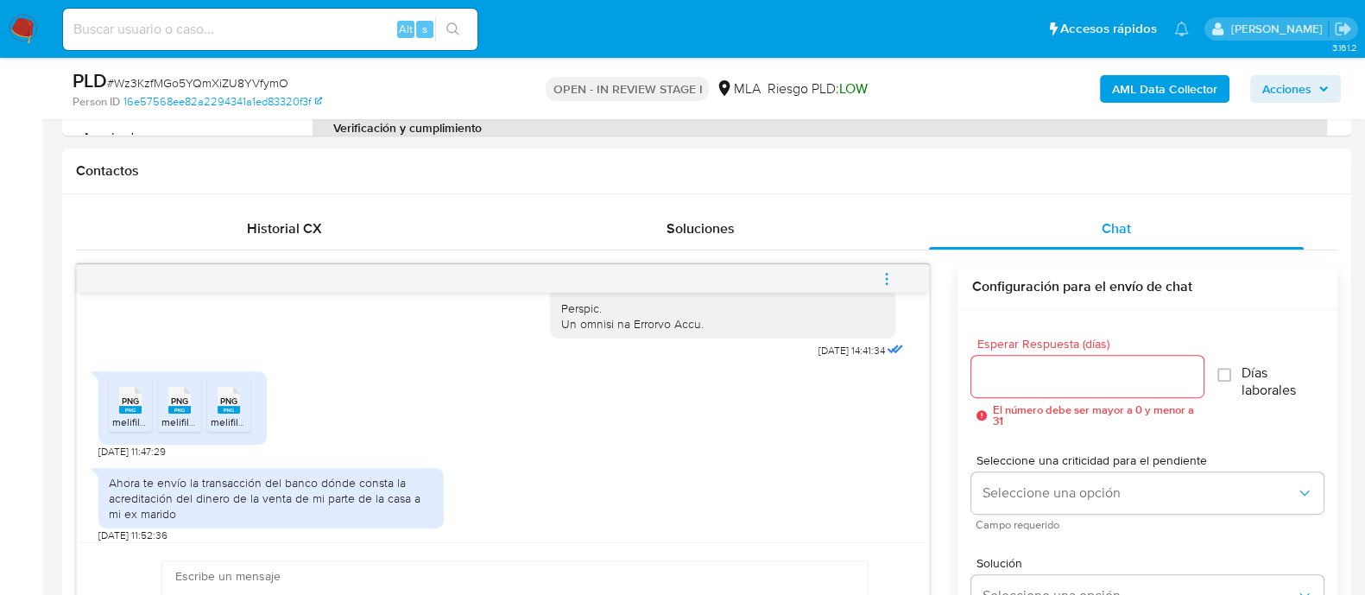
click at [129, 407] on span "PNG" at bounding box center [130, 400] width 17 height 11
click at [173, 413] on rect at bounding box center [179, 410] width 22 height 8
click at [211, 415] on div "PNG PNG" at bounding box center [229, 399] width 36 height 34
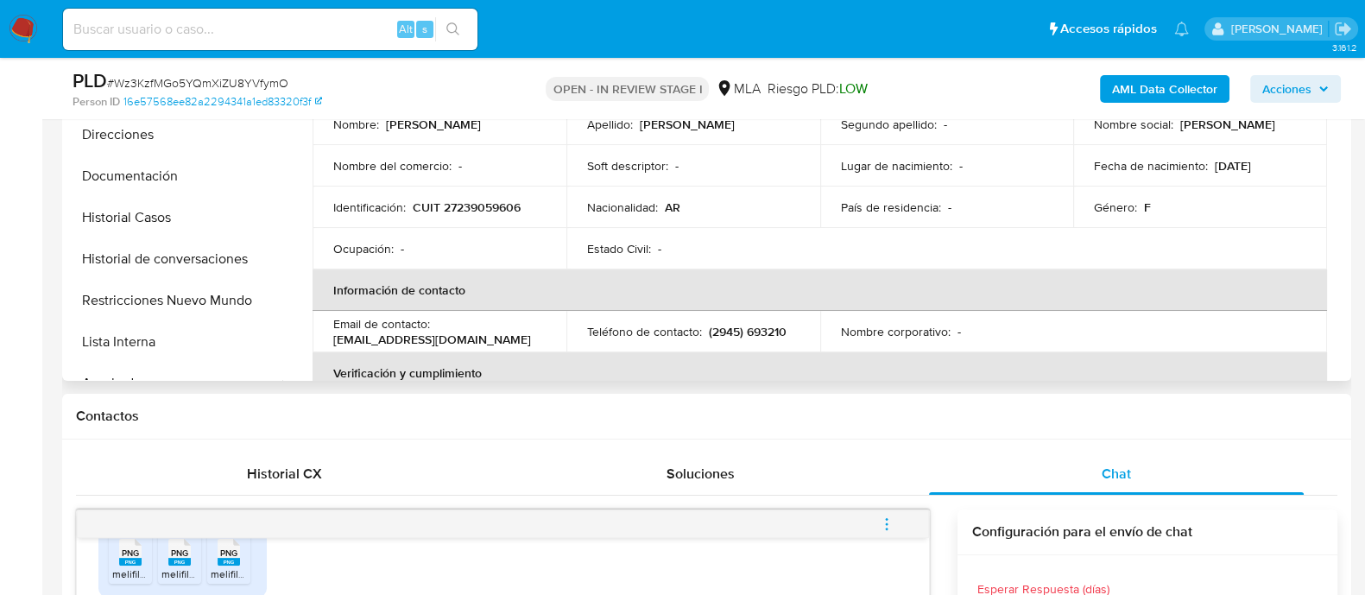
scroll to position [431, 0]
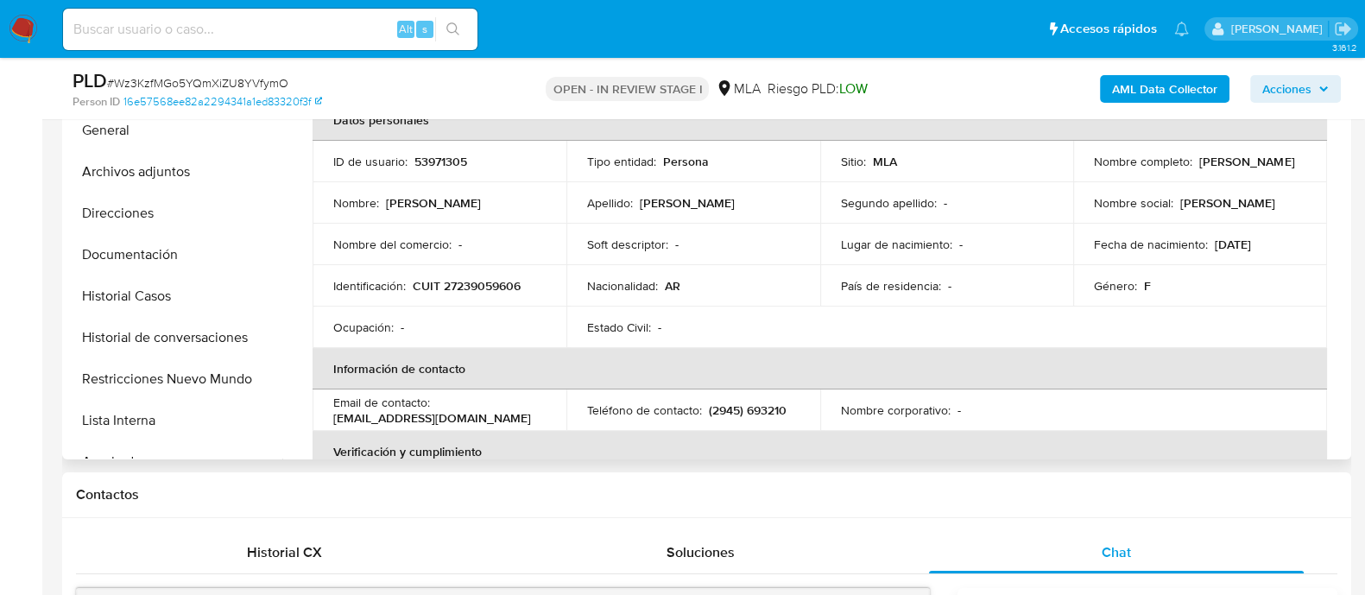
drag, startPoint x: 1194, startPoint y: 162, endPoint x: 1287, endPoint y: 165, distance: 93.3
click at [1287, 165] on p "Ana Paula Hassan" at bounding box center [1246, 162] width 95 height 16
drag, startPoint x: 1291, startPoint y: 165, endPoint x: 1196, endPoint y: 162, distance: 95.9
click at [1196, 162] on div "Nombre completo : Ana Paula Hassan" at bounding box center [1200, 162] width 212 height 16
copy p "Ana Paula Hassan"
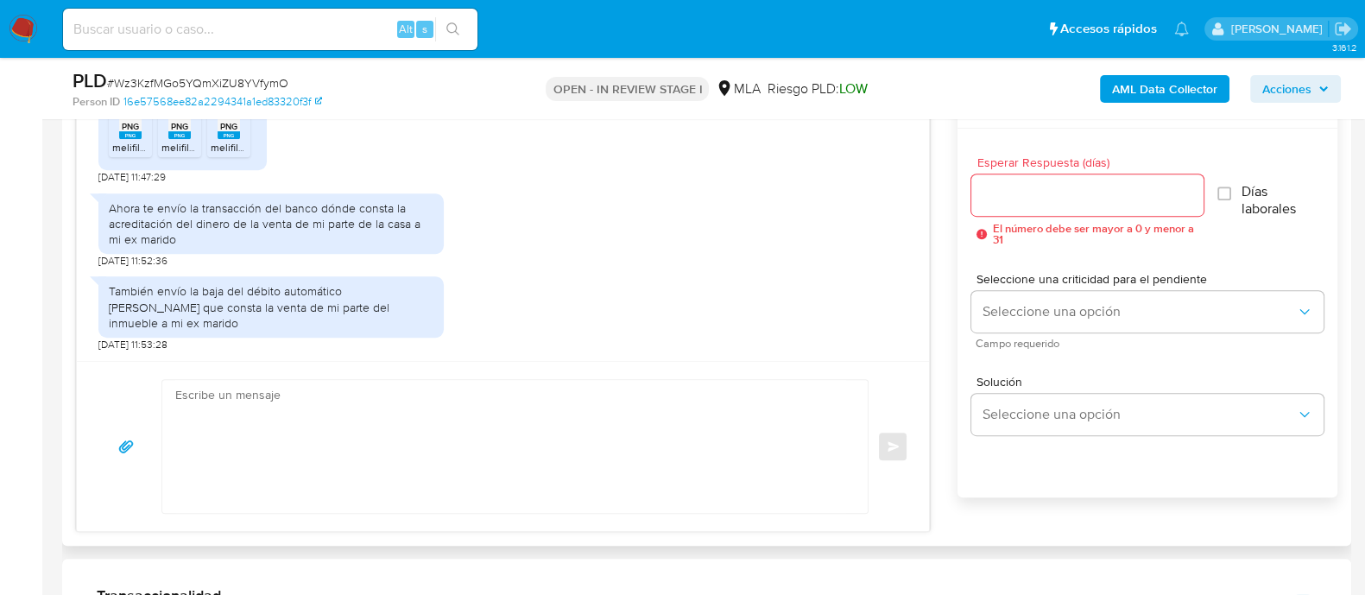
scroll to position [971, 0]
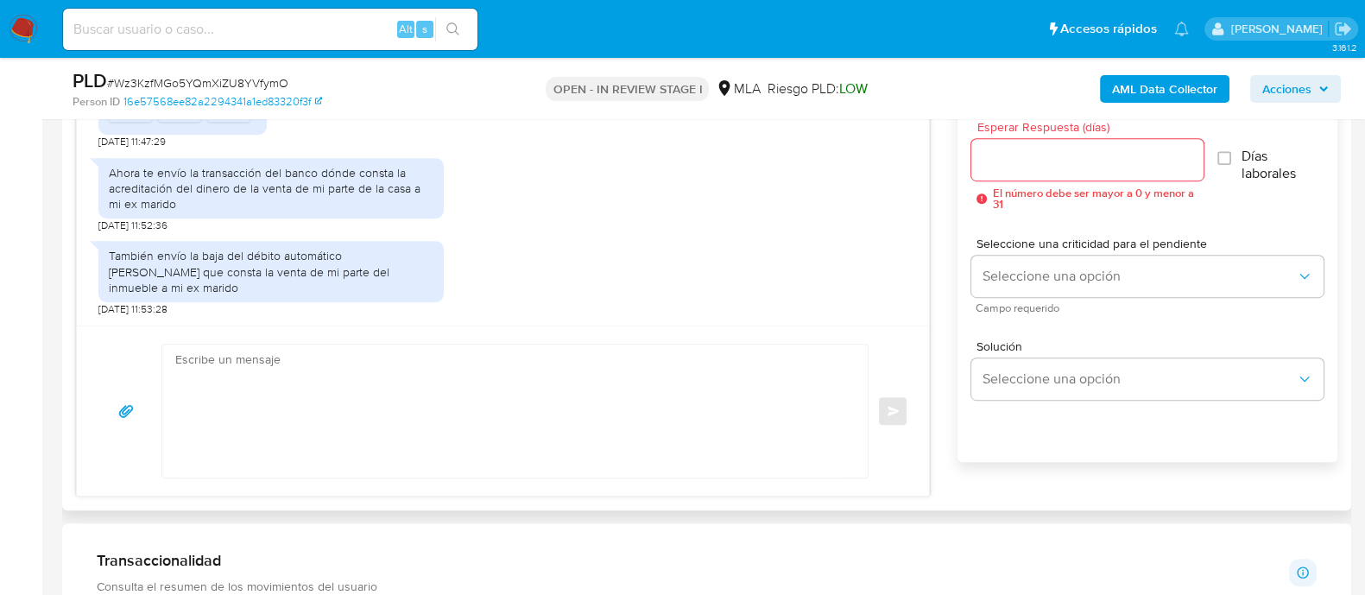
click at [555, 432] on textarea at bounding box center [510, 410] width 671 height 133
paste textarea "Ana Paula Hassan"
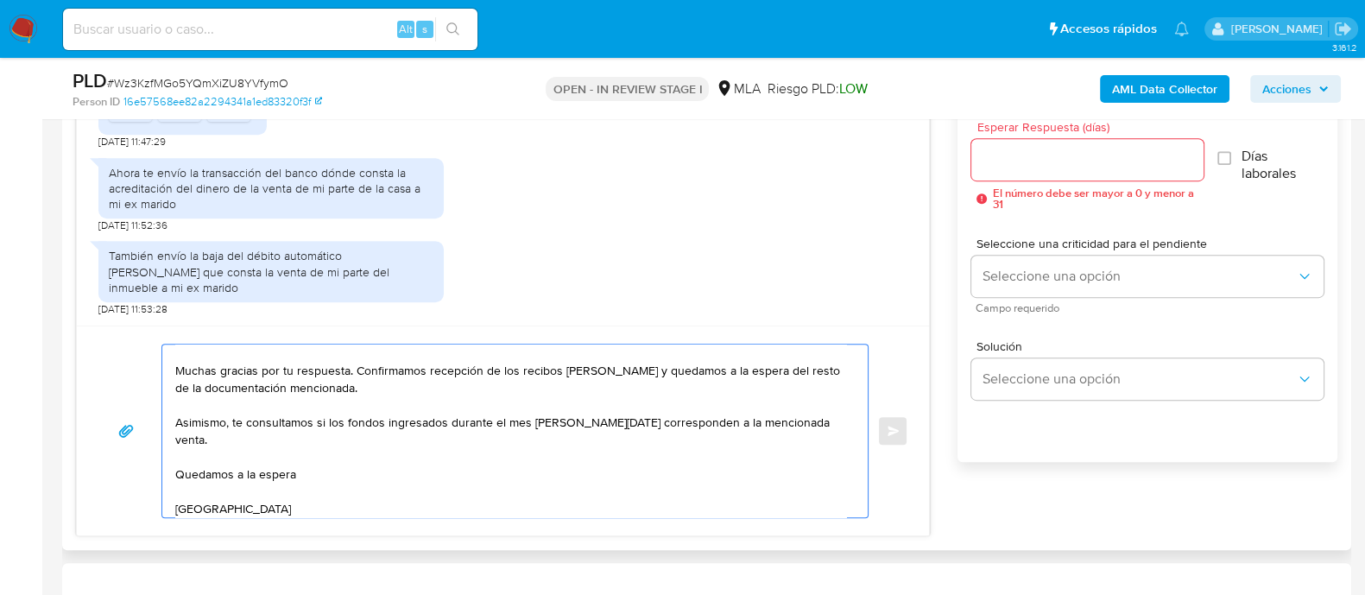
scroll to position [41, 0]
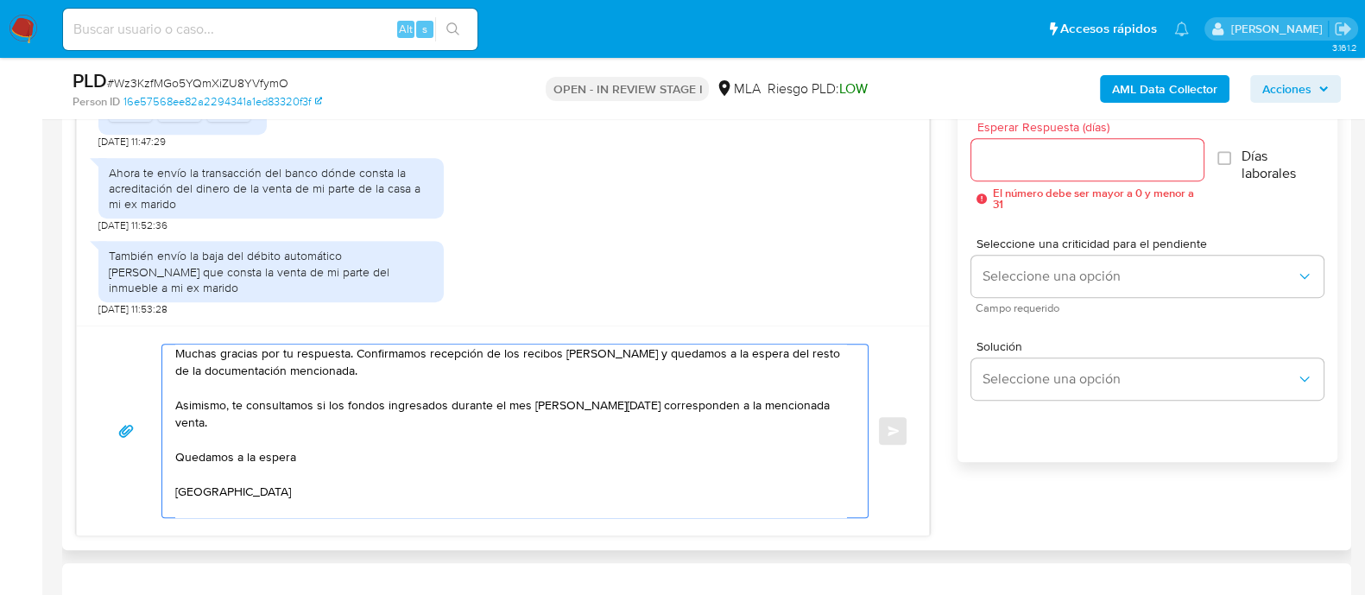
click at [829, 399] on textarea "Hola Ana Paula Hassan Muchas gracias por tu respuesta. Confirmamos recepción de…" at bounding box center [510, 430] width 671 height 173
type textarea "Hola Ana Paula Hassan Muchas gracias por tu respuesta. Confirmamos recepción de…"
click at [1085, 172] on div at bounding box center [1086, 159] width 231 height 41
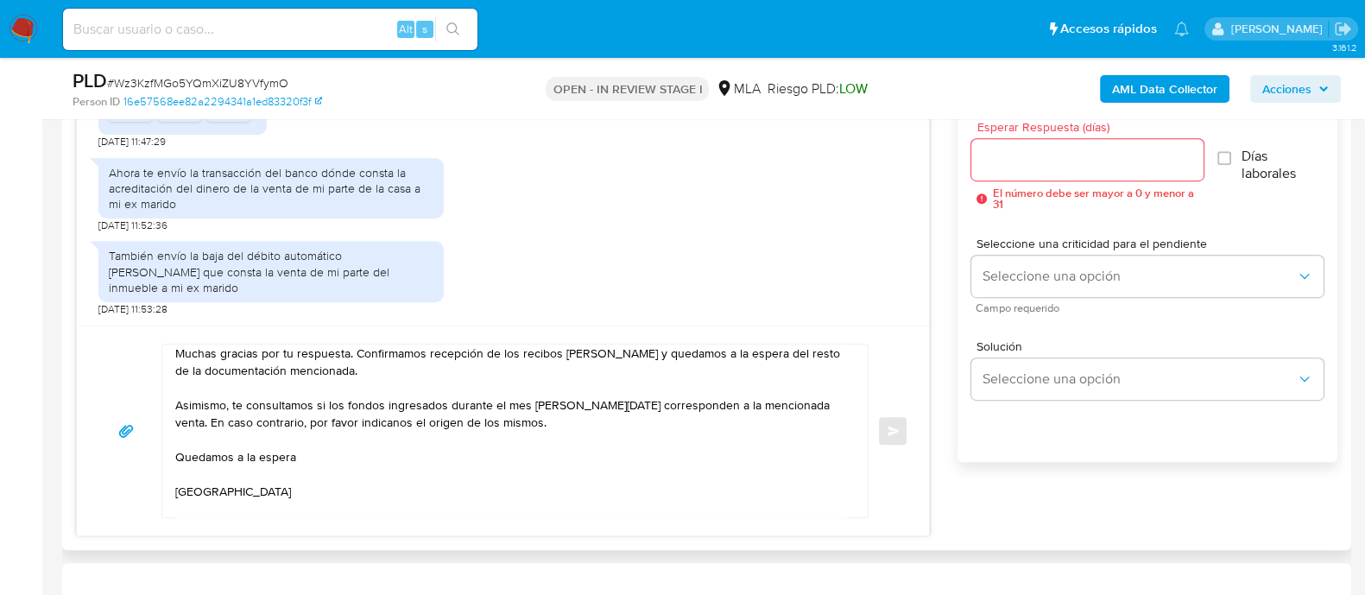
click at [1078, 165] on input "Esperar Respuesta (días)" at bounding box center [1086, 159] width 231 height 22
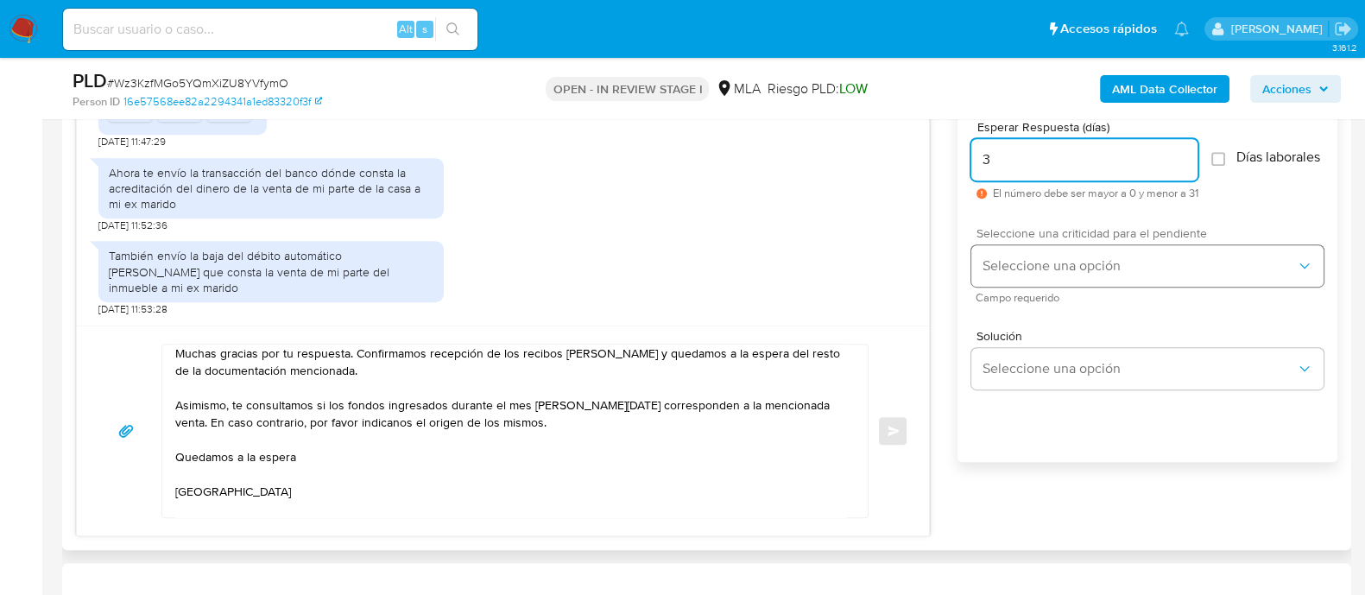
type input "3"
click at [1076, 274] on span "Seleccione una opción" at bounding box center [1138, 265] width 314 height 17
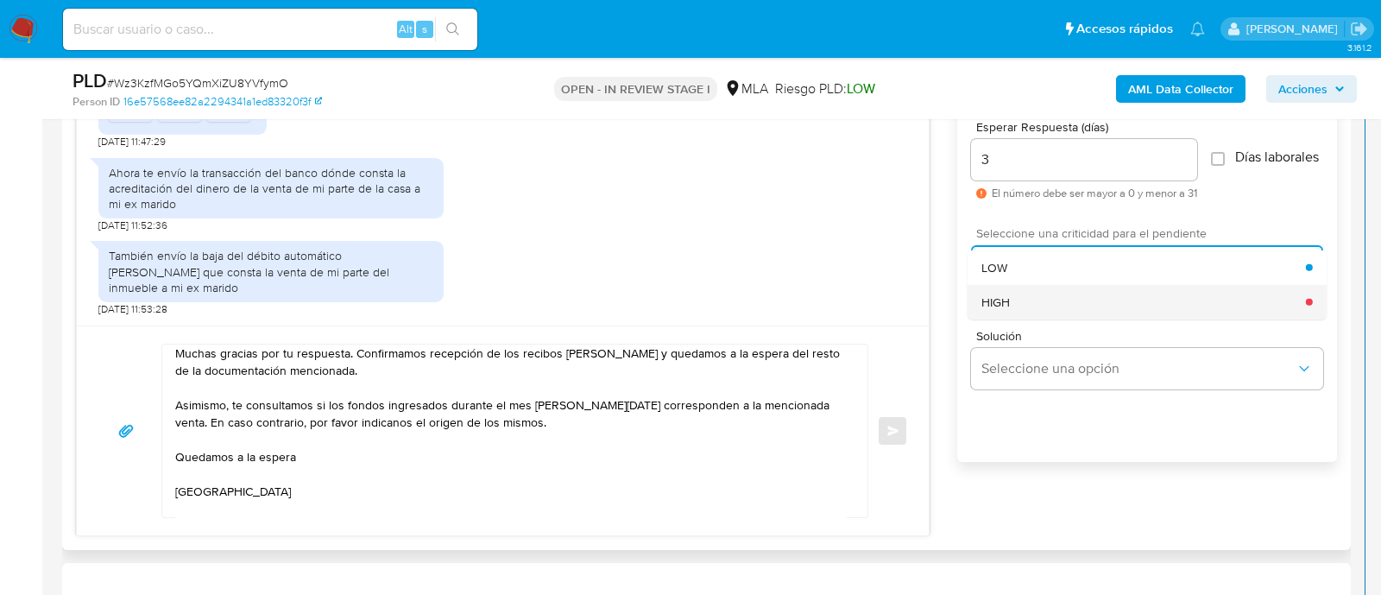
click at [1055, 316] on div "HIGH" at bounding box center [1143, 301] width 325 height 35
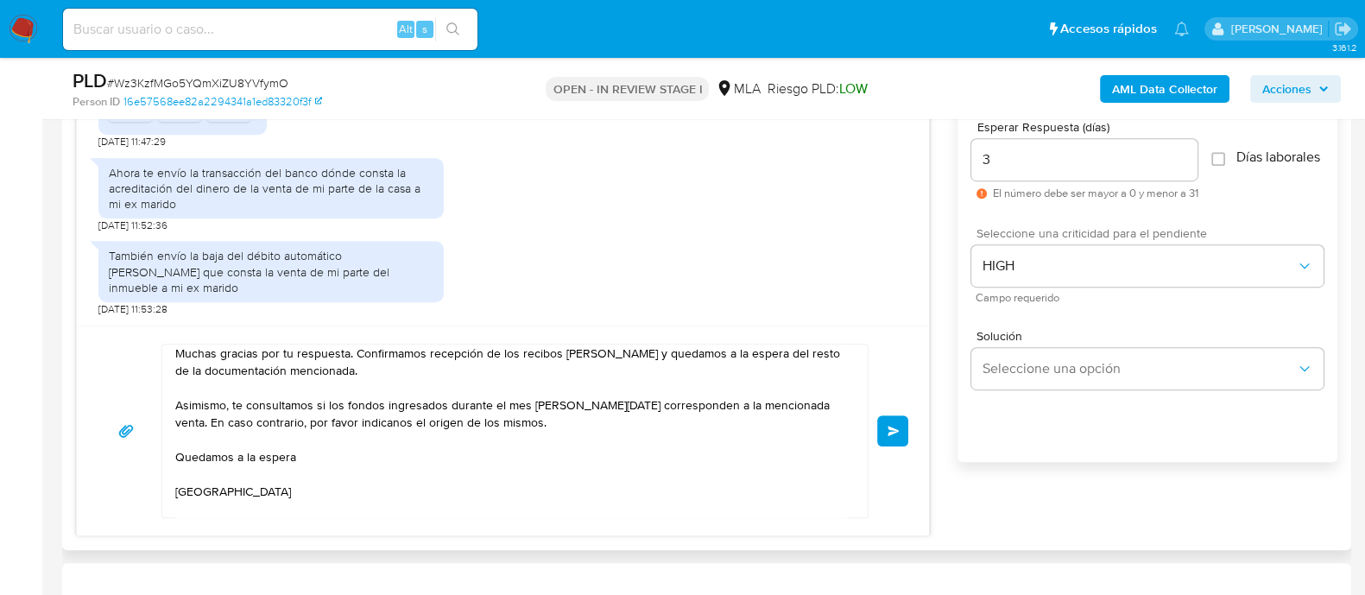
click at [907, 417] on button "Enviar" at bounding box center [892, 430] width 31 height 31
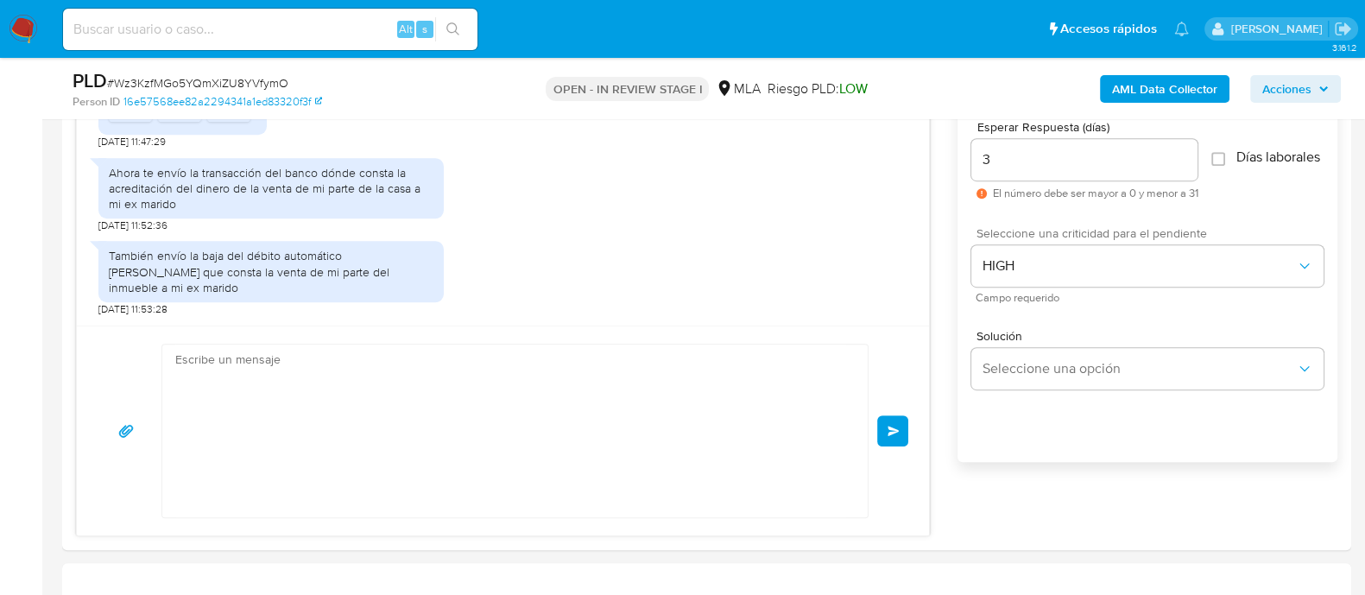
scroll to position [0, 0]
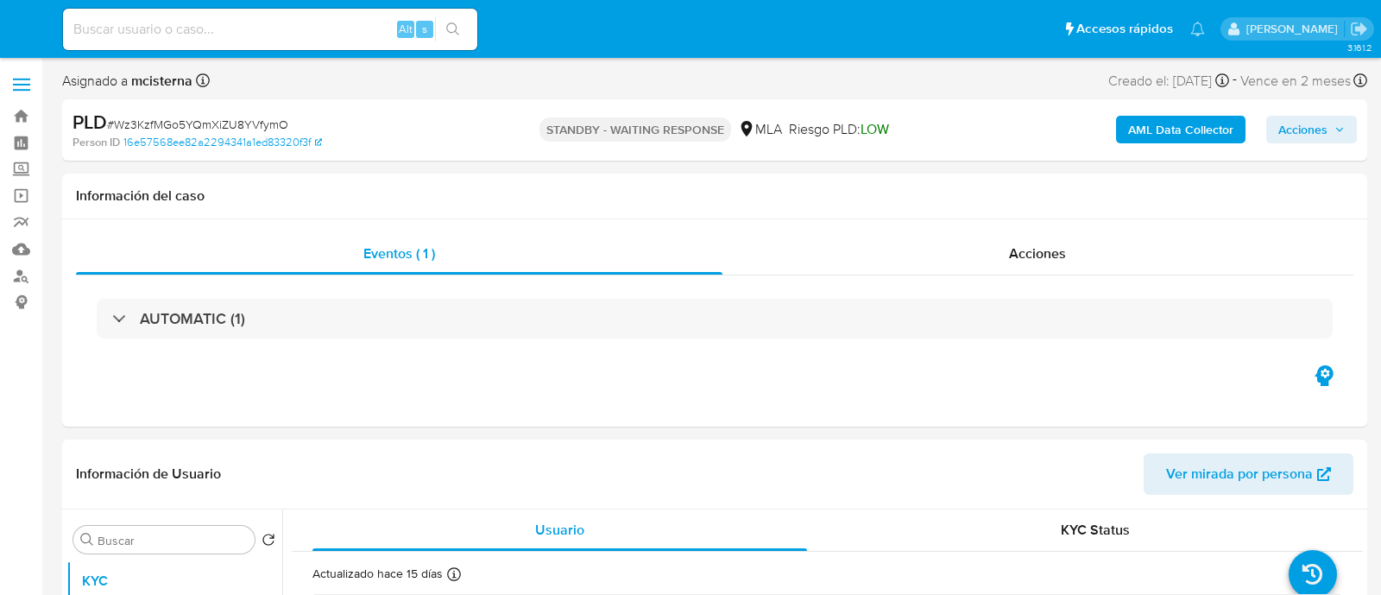
select select "10"
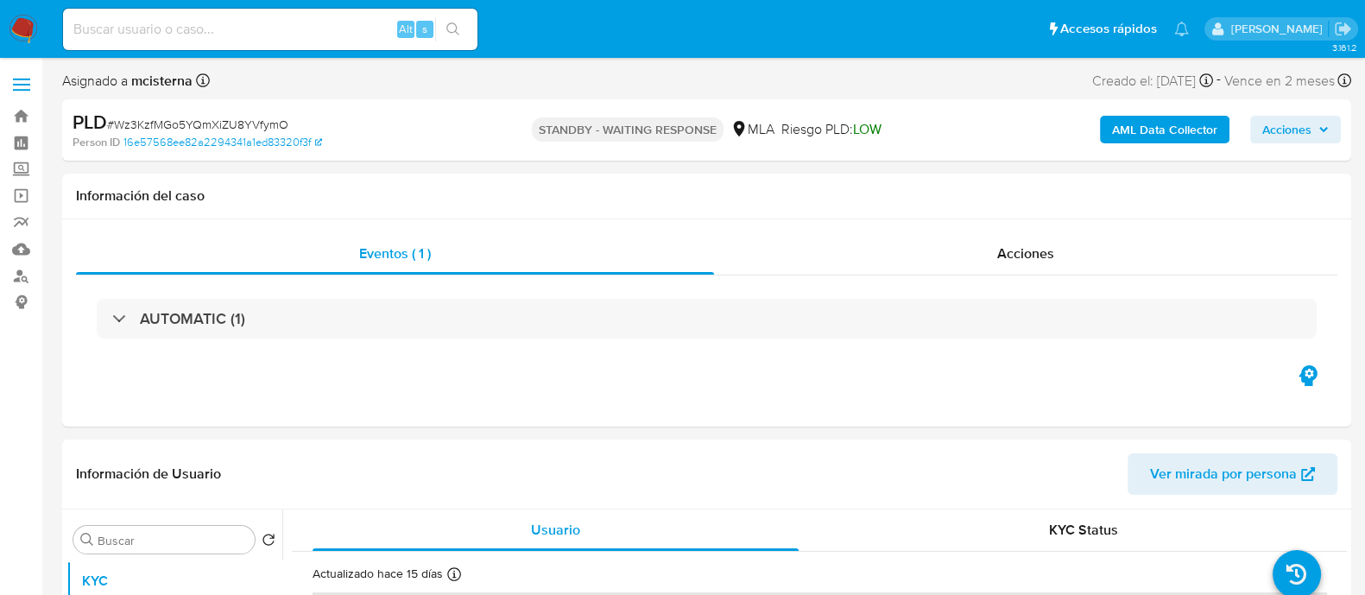
click at [319, 22] on input at bounding box center [270, 29] width 414 height 22
paste input "59120037"
type input "59120037"
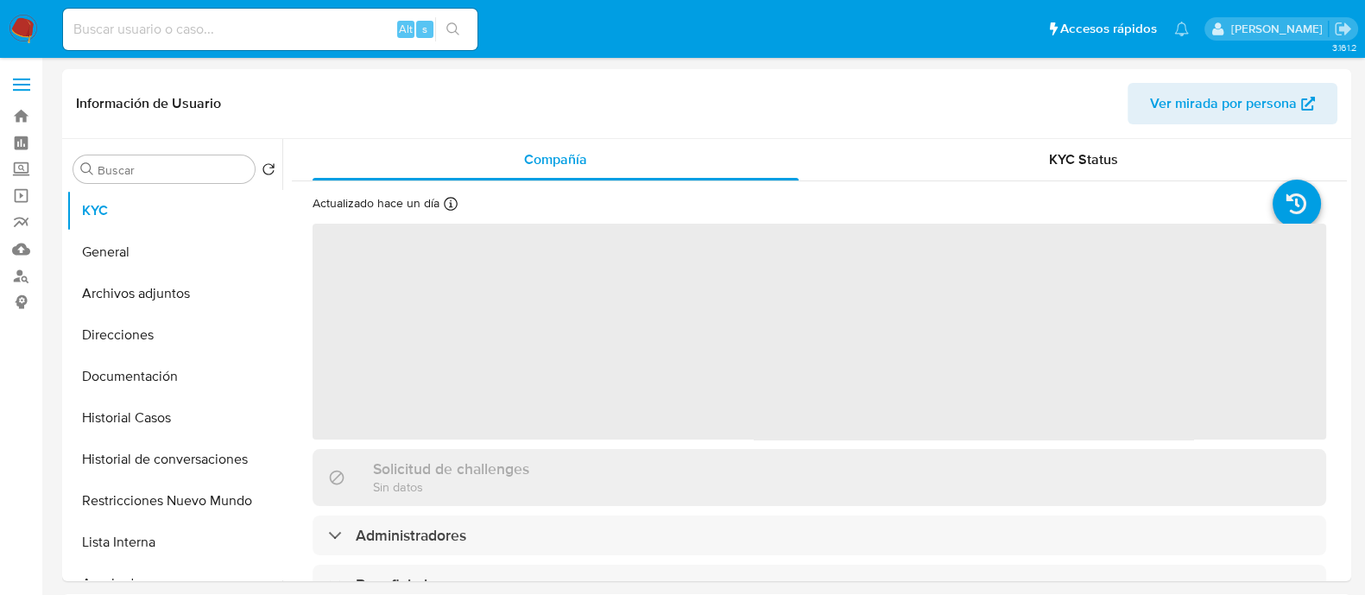
select select "10"
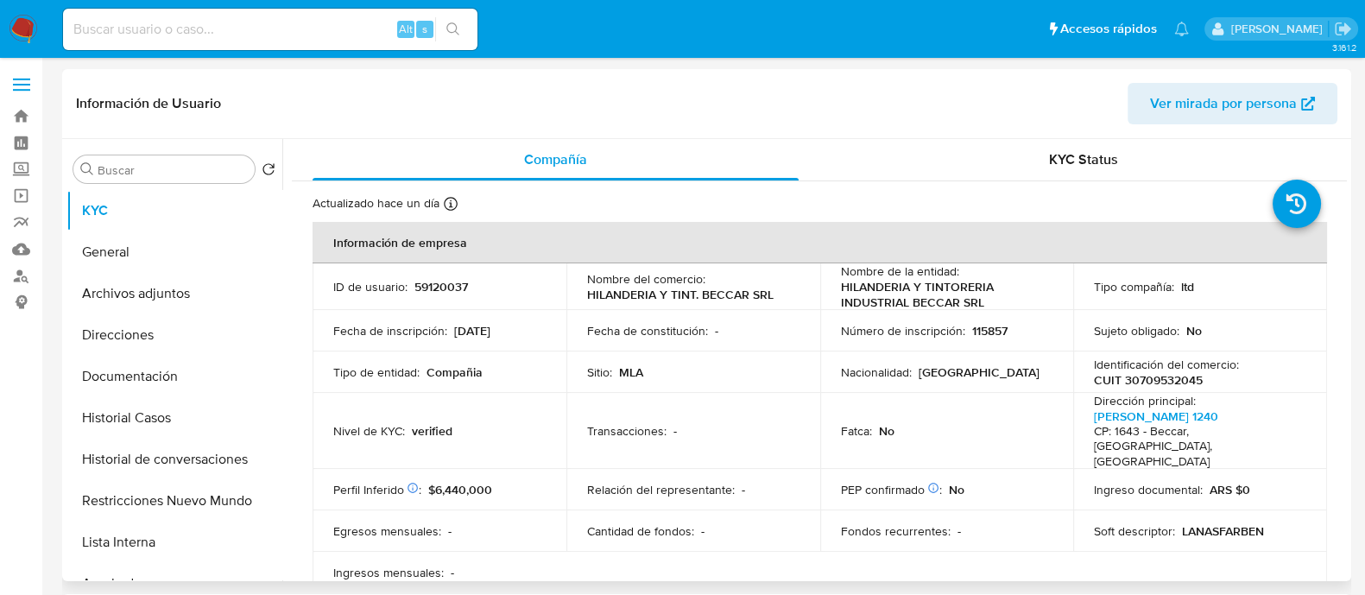
click at [1147, 382] on p "CUIT 30709532045" at bounding box center [1148, 380] width 109 height 16
copy p "30709532045"
click at [192, 420] on button "Historial Casos" at bounding box center [167, 417] width 202 height 41
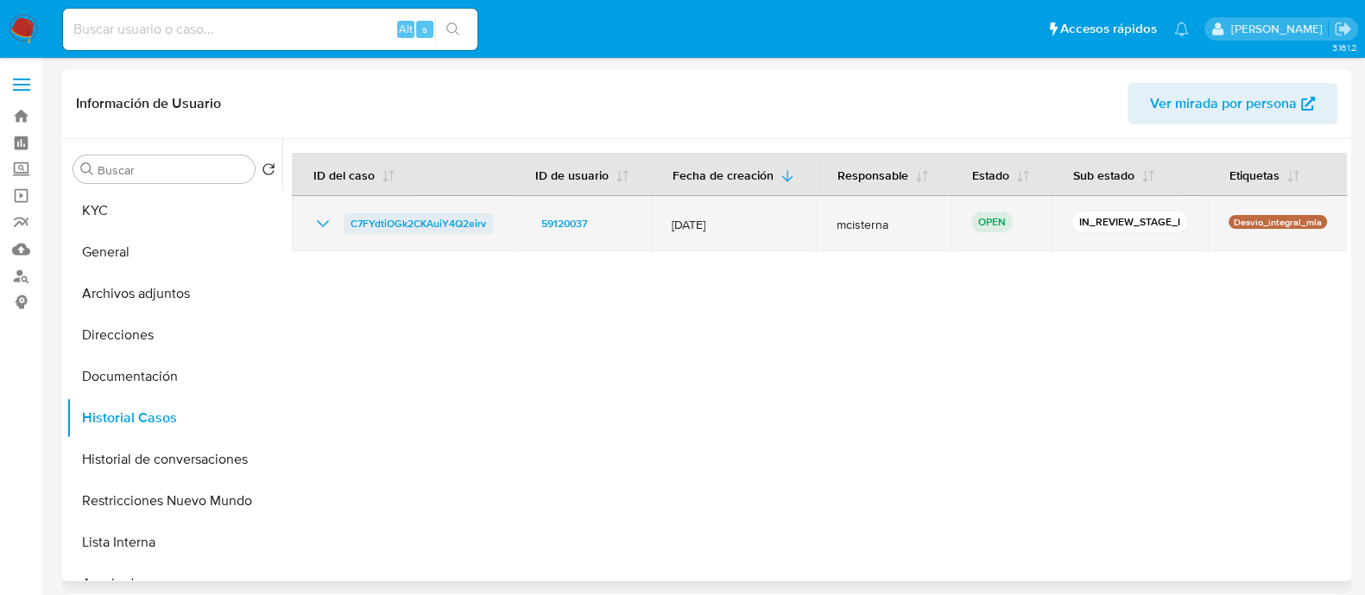
click at [454, 217] on span "C7FYdtiOGk2CKAuiY4Q2eirv" at bounding box center [418, 223] width 136 height 21
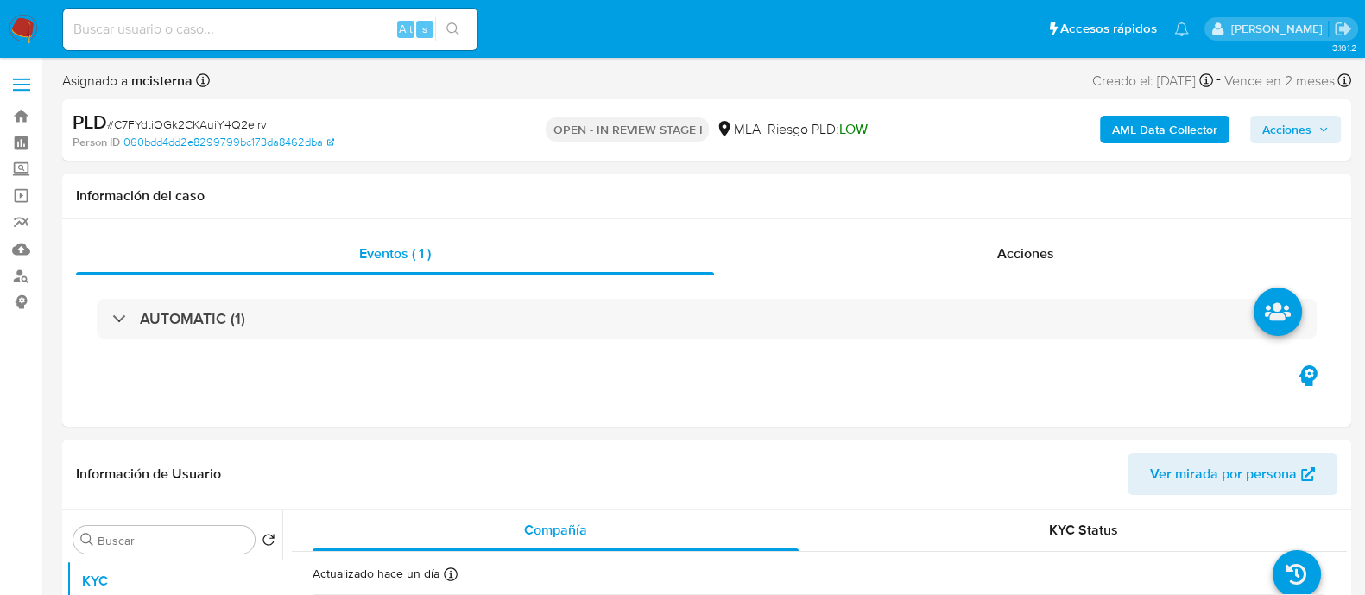
select select "10"
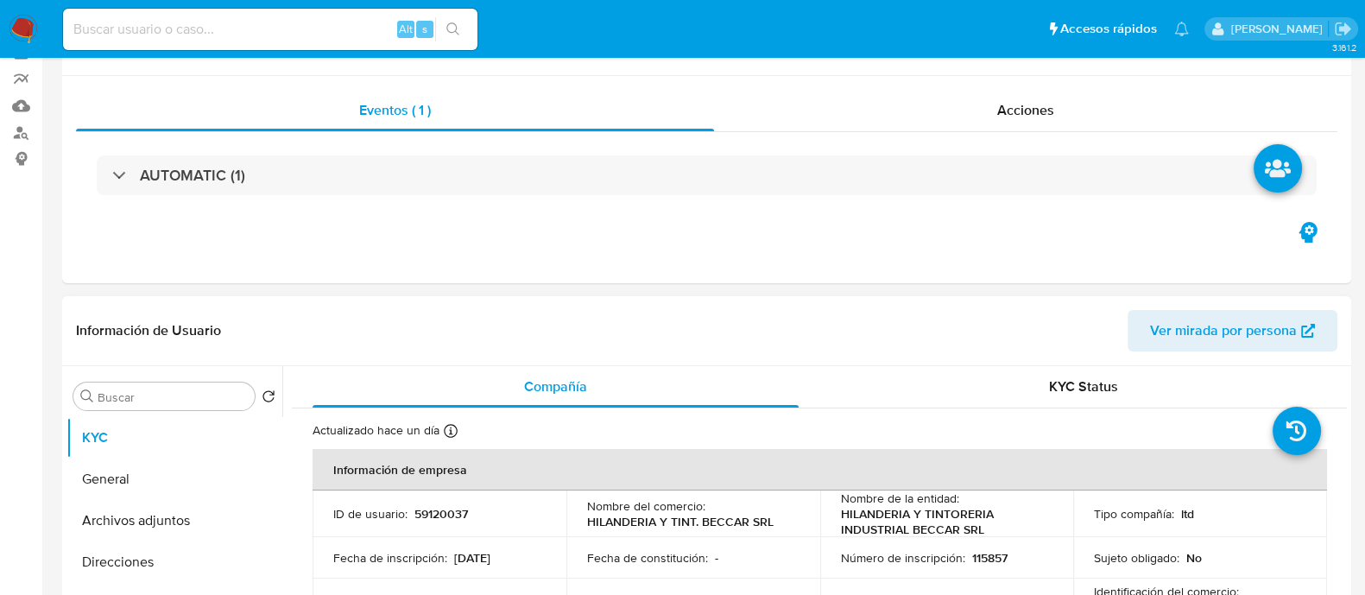
scroll to position [324, 0]
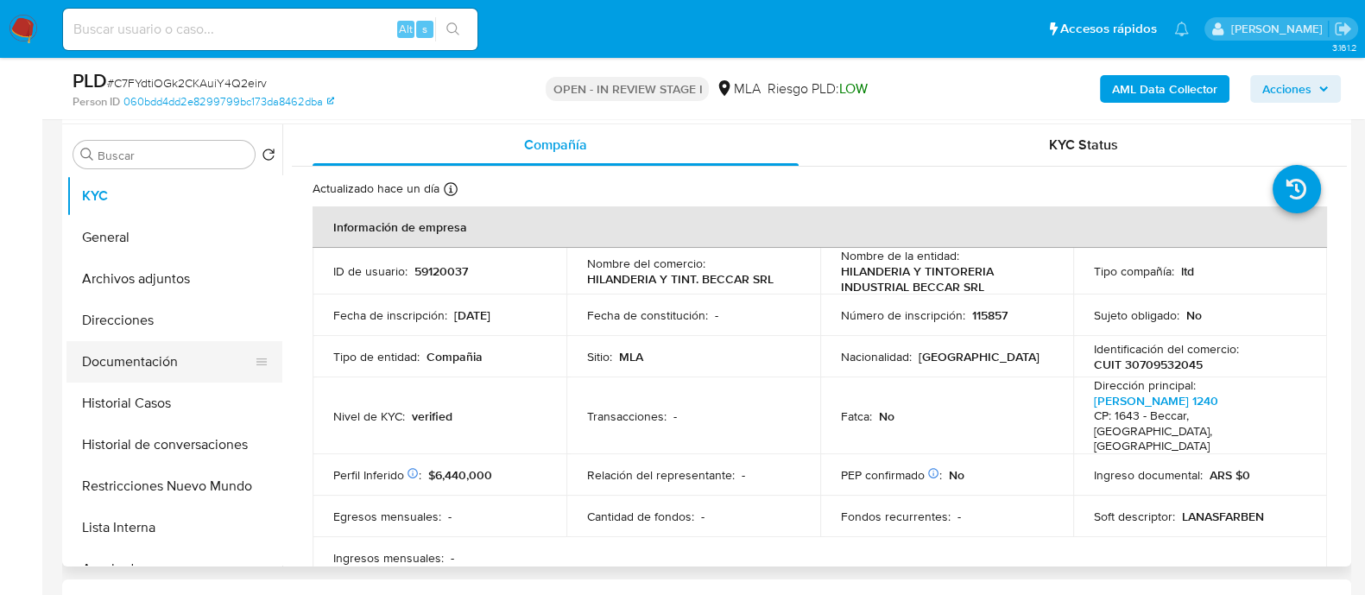
click at [174, 359] on button "Documentación" at bounding box center [167, 361] width 202 height 41
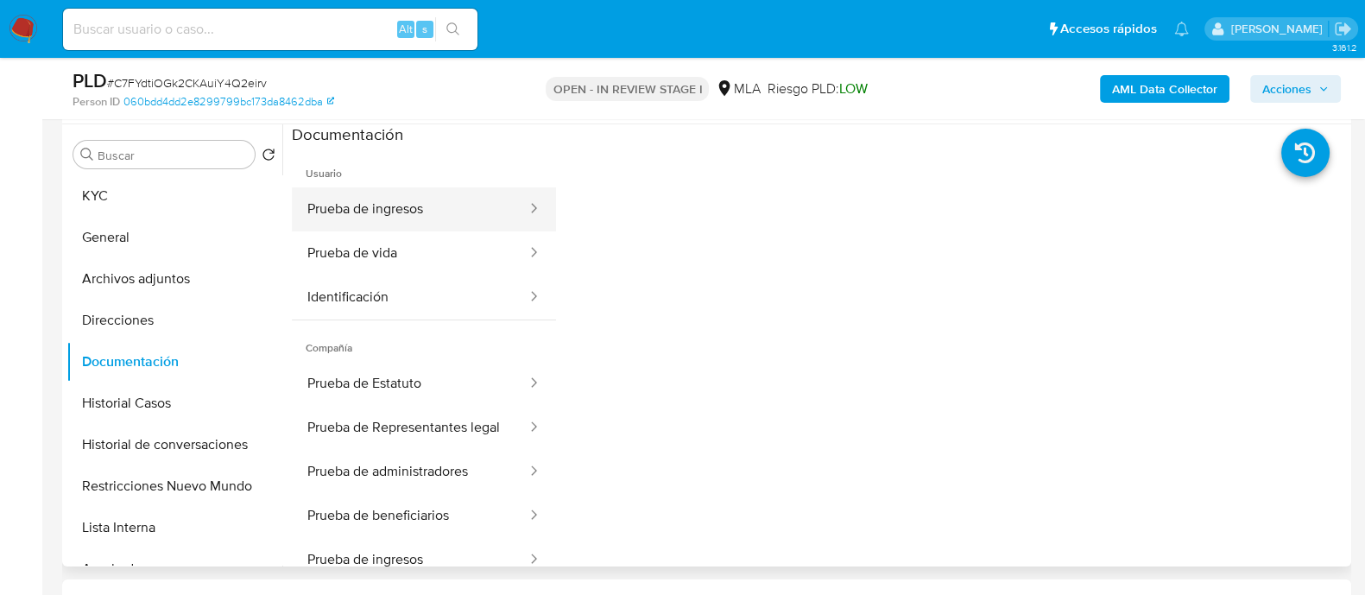
click at [426, 218] on button "Prueba de ingresos" at bounding box center [410, 209] width 237 height 44
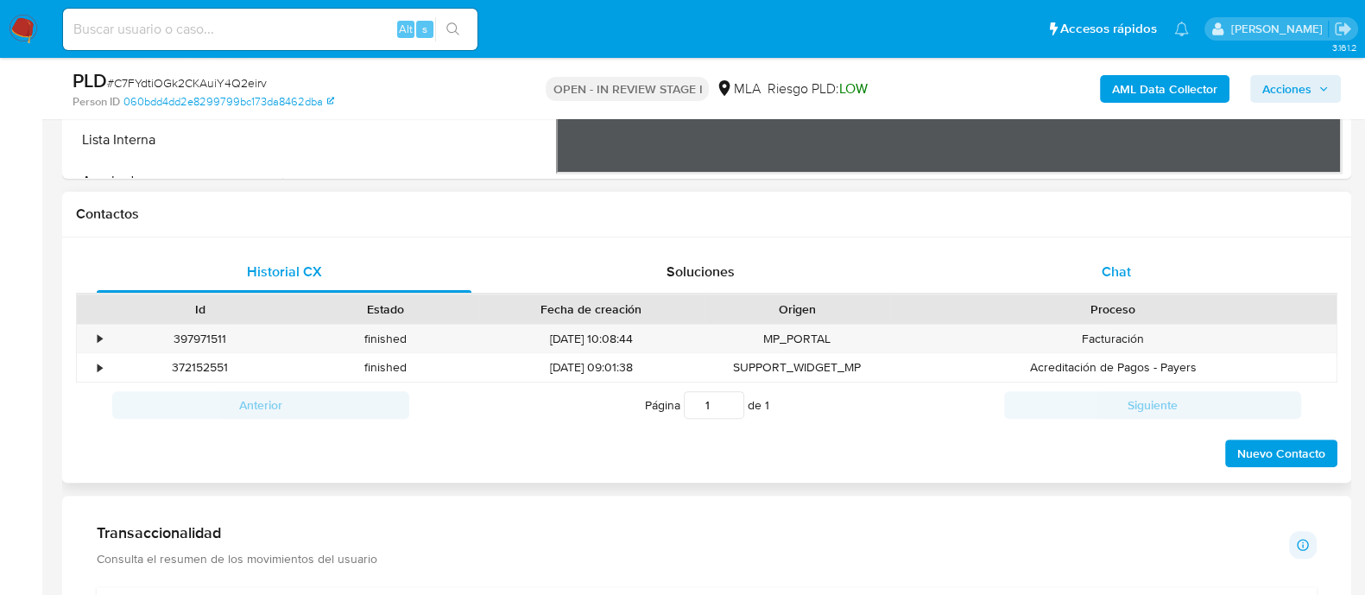
scroll to position [862, 0]
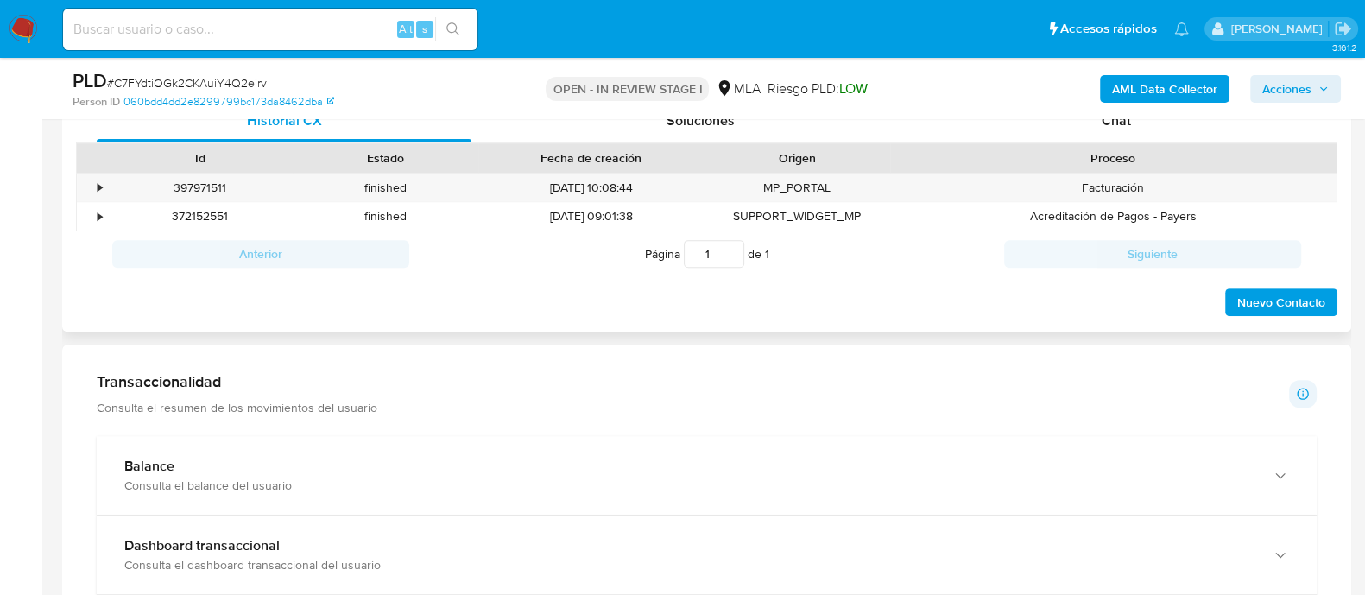
drag, startPoint x: 1119, startPoint y: 129, endPoint x: 1119, endPoint y: 148, distance: 19.9
click at [1119, 127] on span "Chat" at bounding box center [1115, 120] width 29 height 20
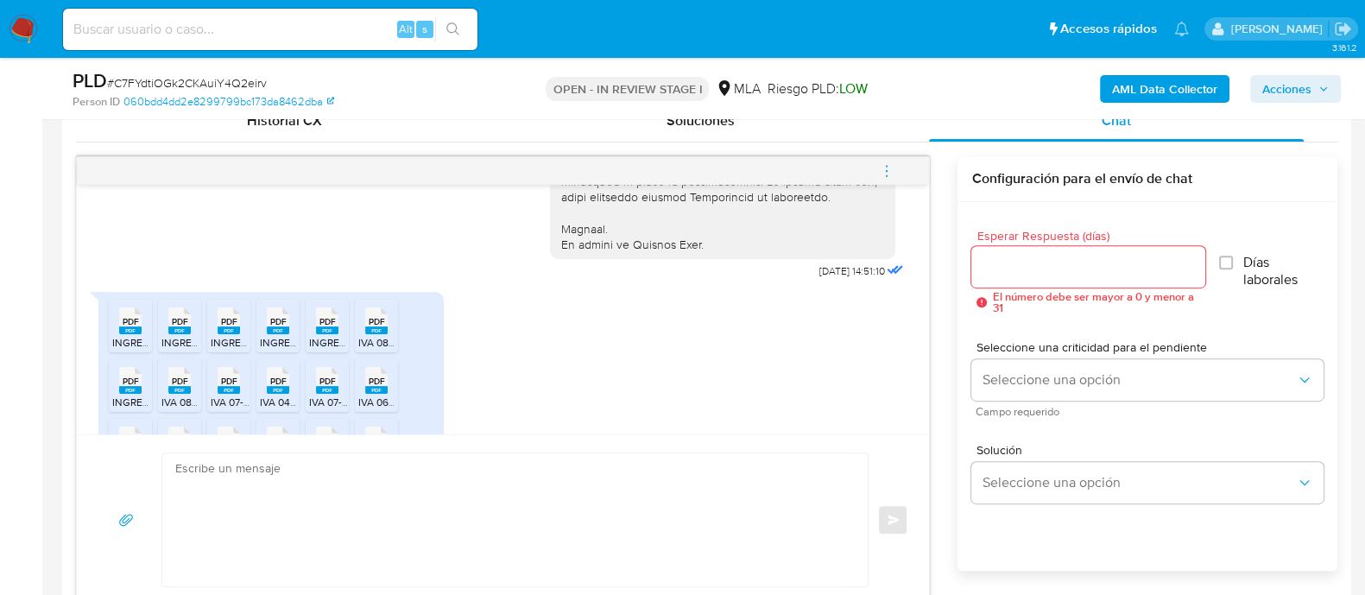
scroll to position [760, 0]
click at [437, 520] on textarea at bounding box center [510, 519] width 671 height 133
paste textarea "Muchas gracias por tu respuesta. Confirmamos recepción de la documentación y da…"
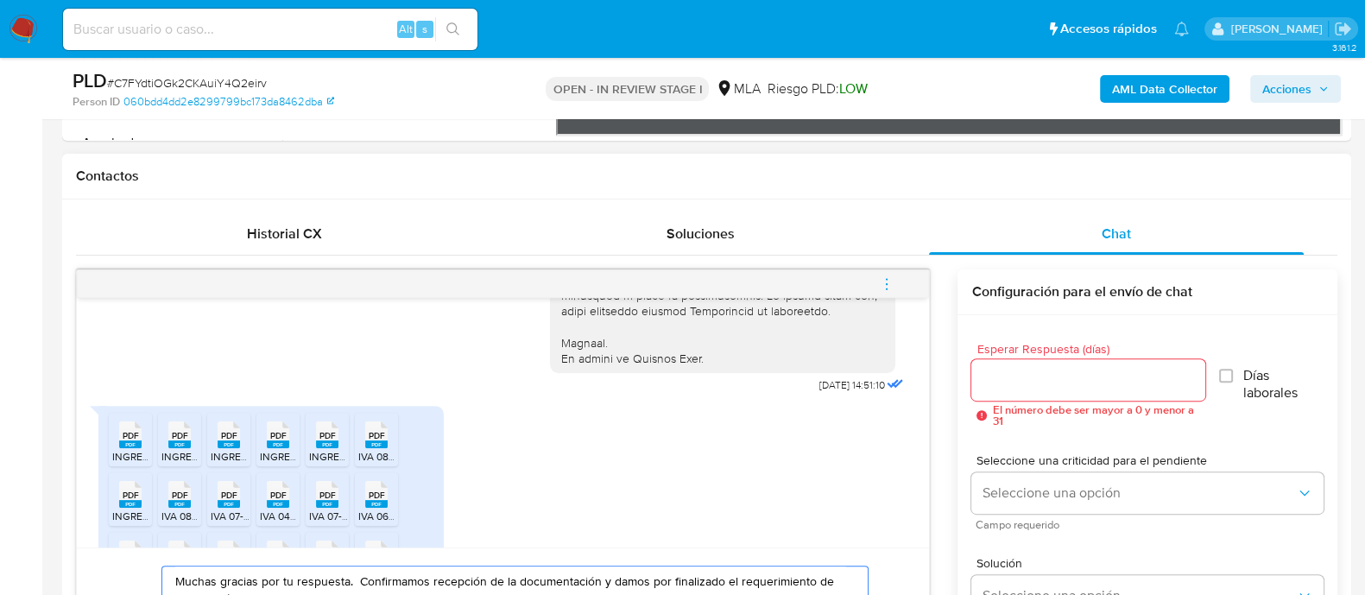
scroll to position [863, 0]
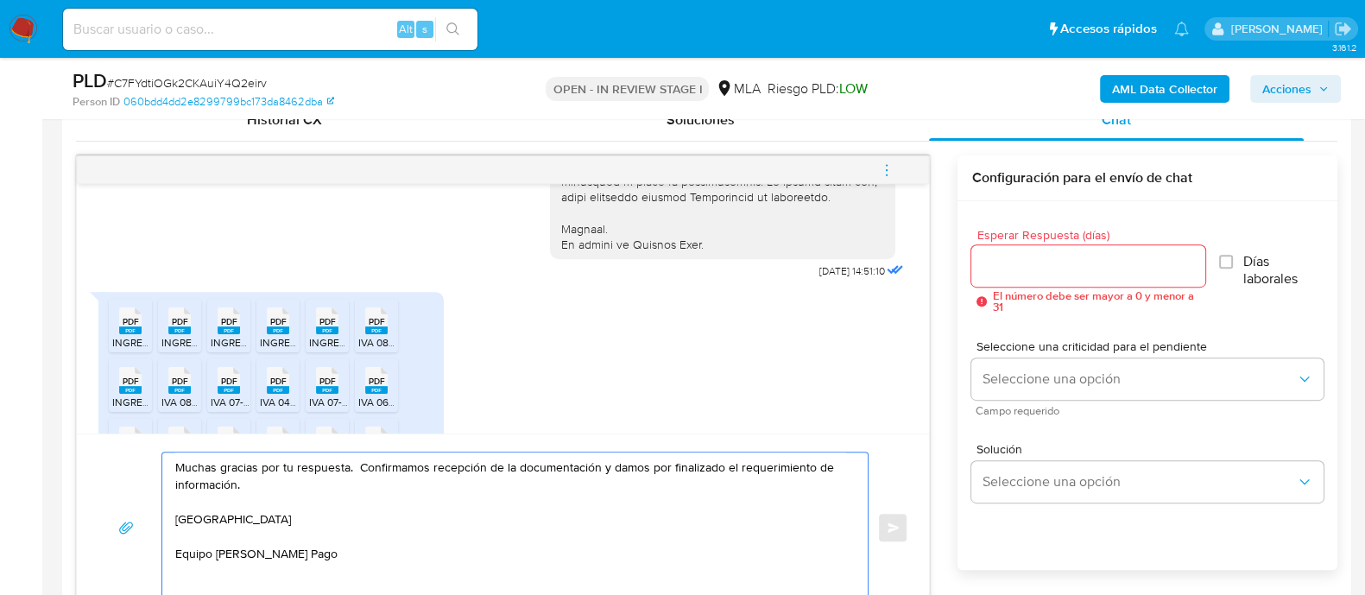
click at [174, 489] on div "Muchas gracias por tu respuesta. Confirmamos recepción de la documentación y da…" at bounding box center [510, 527] width 697 height 150
click at [180, 477] on textarea "Muchas gracias por tu respuesta. Confirmamos recepción de la documentación y da…" at bounding box center [510, 527] width 671 height 150
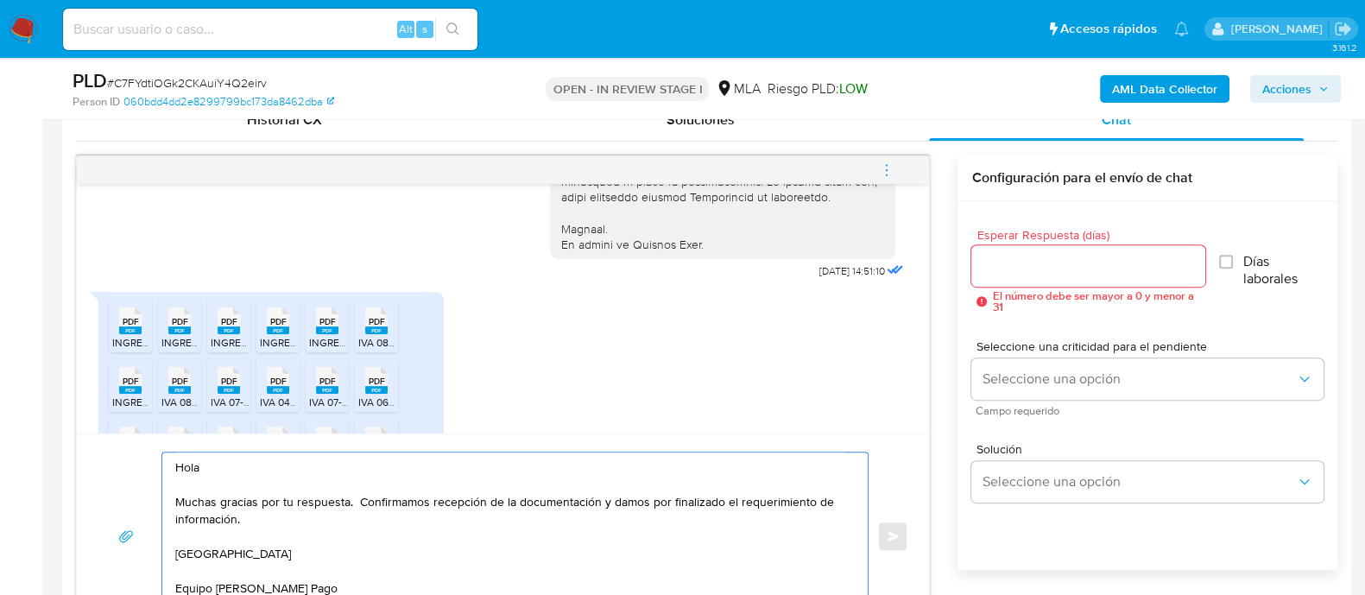
type textarea "Hola Muchas gracias por tu respuesta. Confirmamos recepción de la documentación…"
click at [1000, 262] on input "Esperar Respuesta (días)" at bounding box center [1087, 266] width 233 height 22
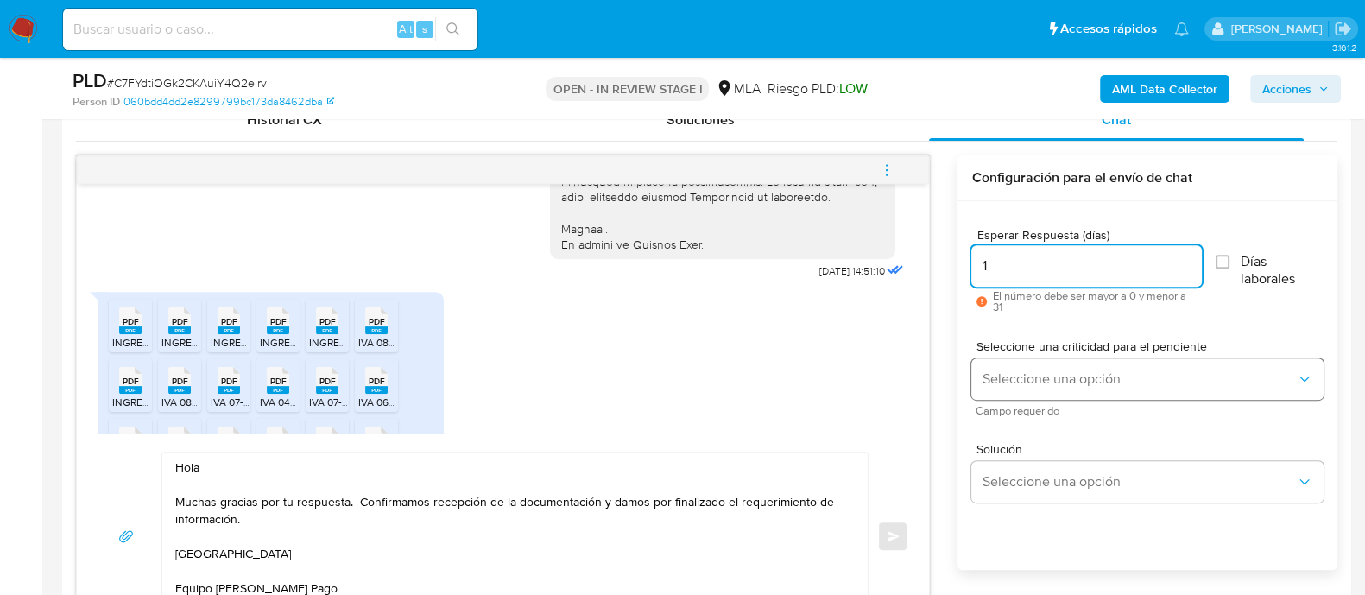
type input "1"
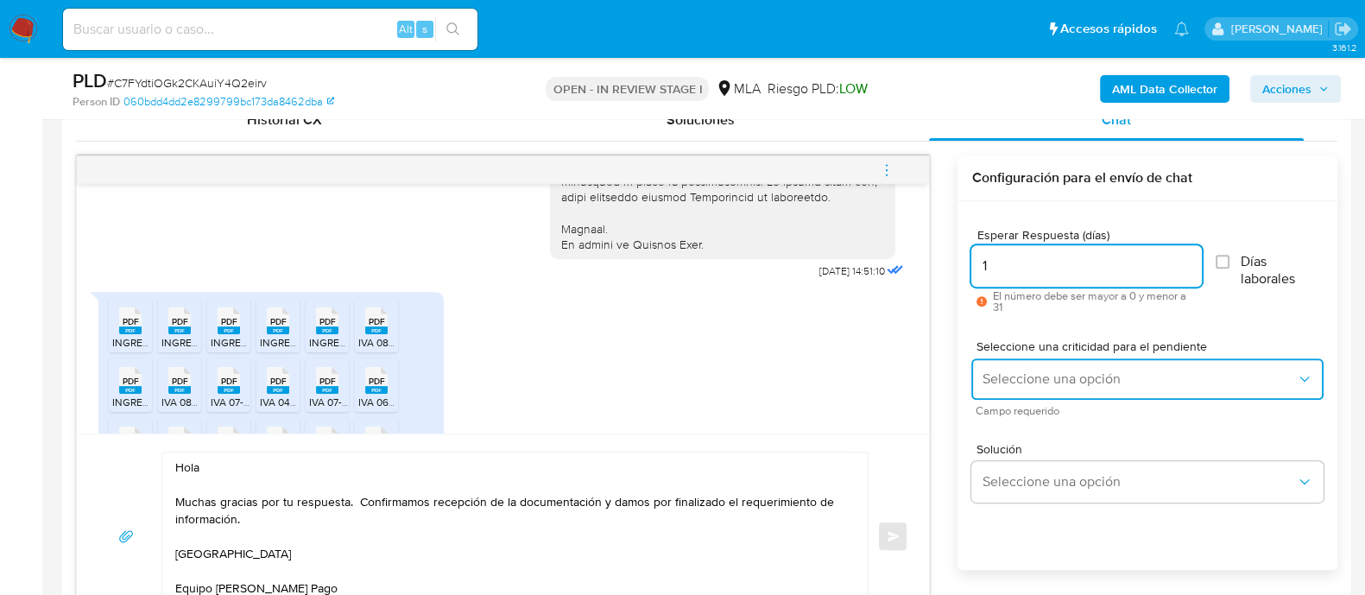
click at [1035, 392] on button "Seleccione una opción" at bounding box center [1147, 378] width 352 height 41
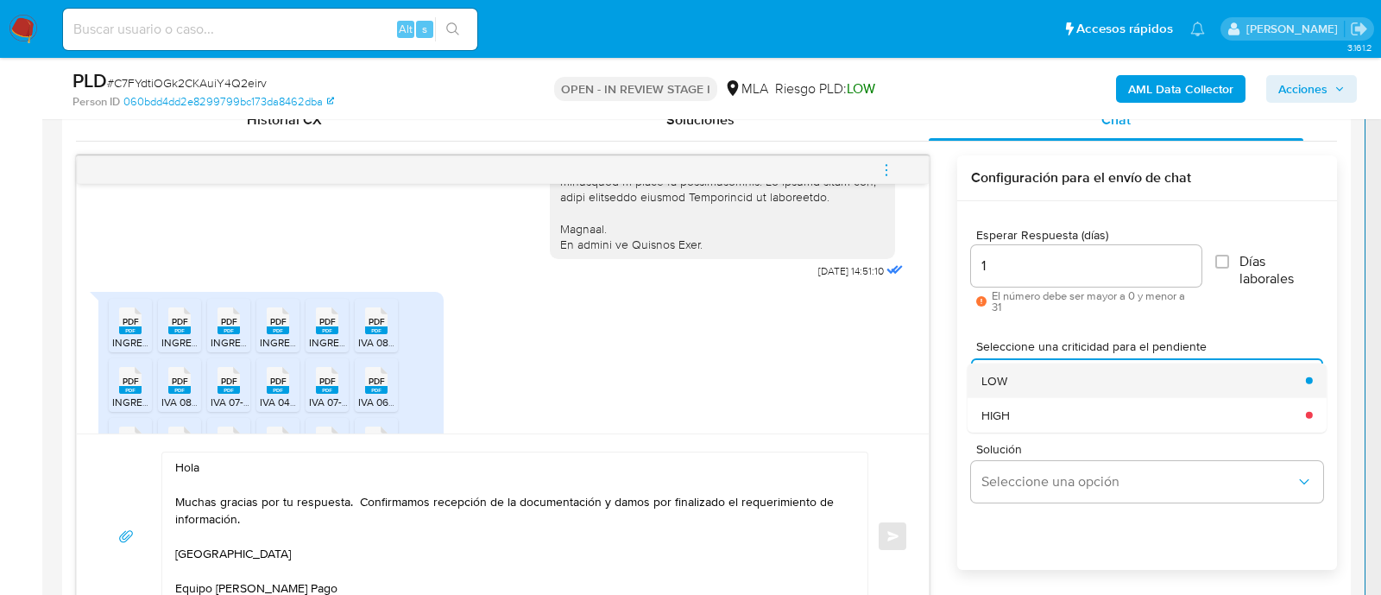
click at [1003, 394] on div "LOW" at bounding box center [1138, 380] width 314 height 35
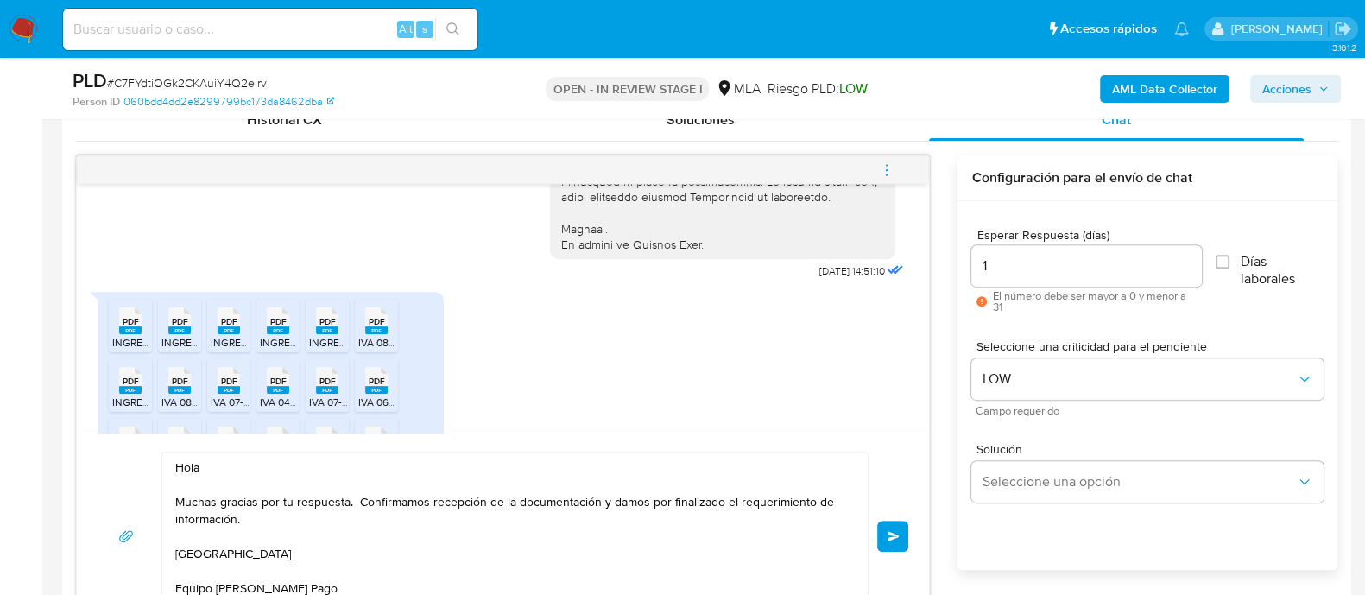
click at [902, 528] on button "Enviar" at bounding box center [892, 536] width 31 height 31
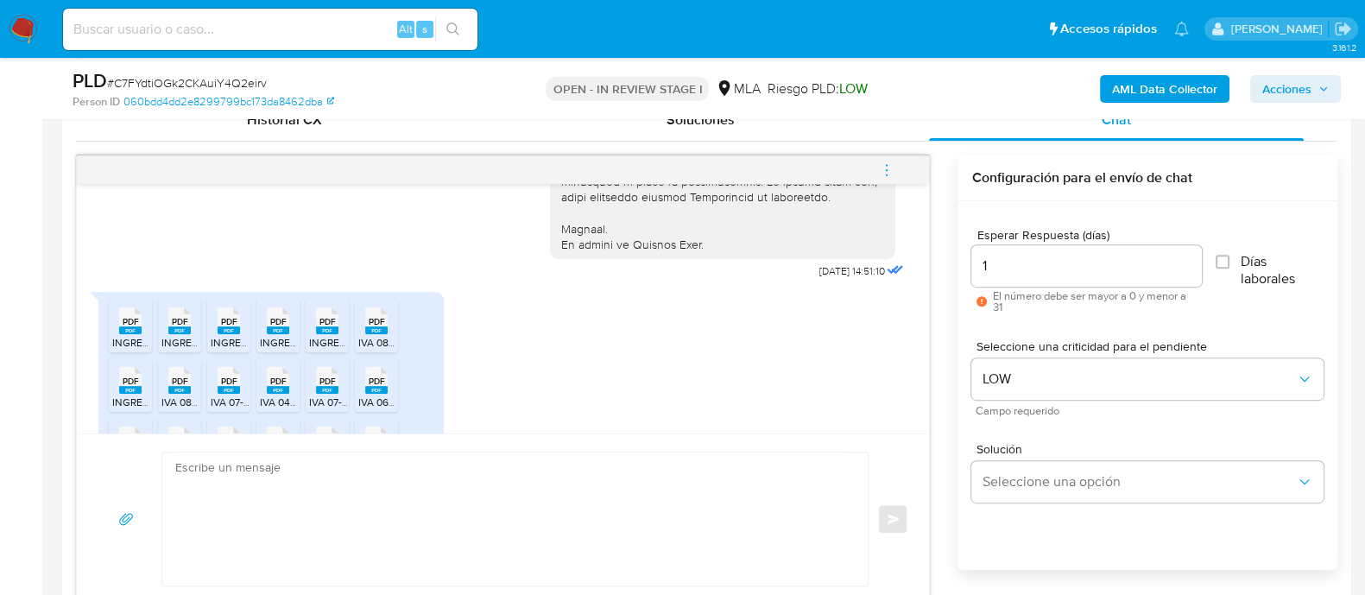
scroll to position [1167, 0]
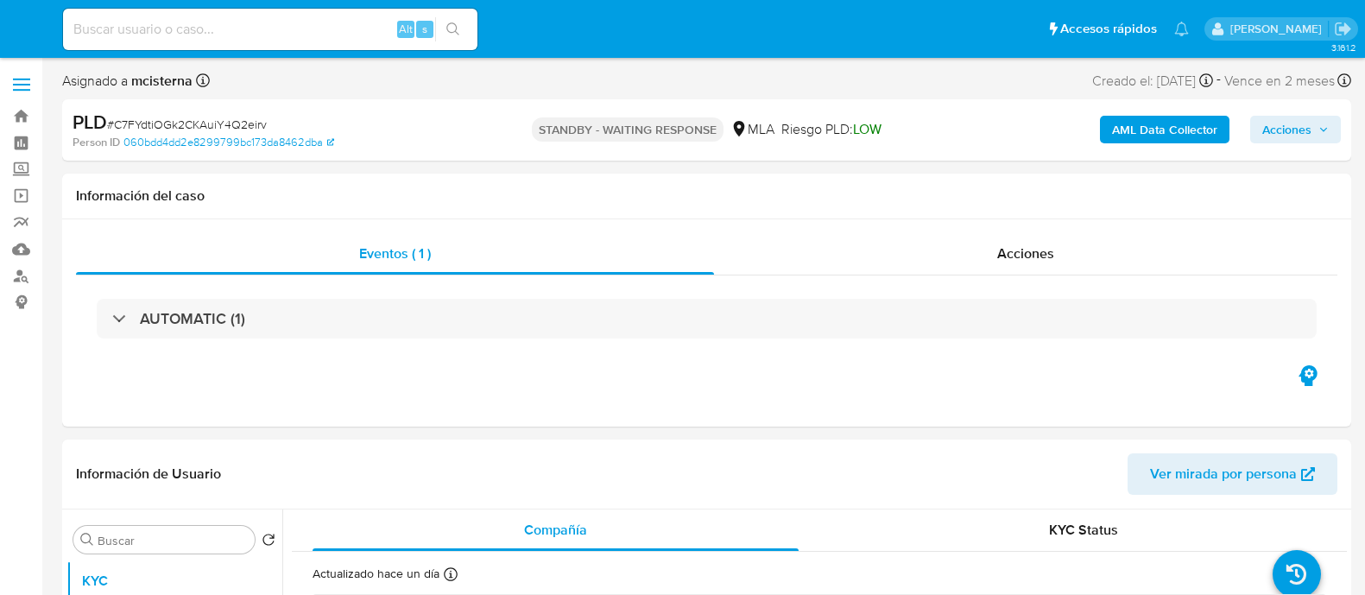
select select "10"
click at [187, 33] on input at bounding box center [270, 29] width 414 height 22
paste input "71914815"
type input "71914815"
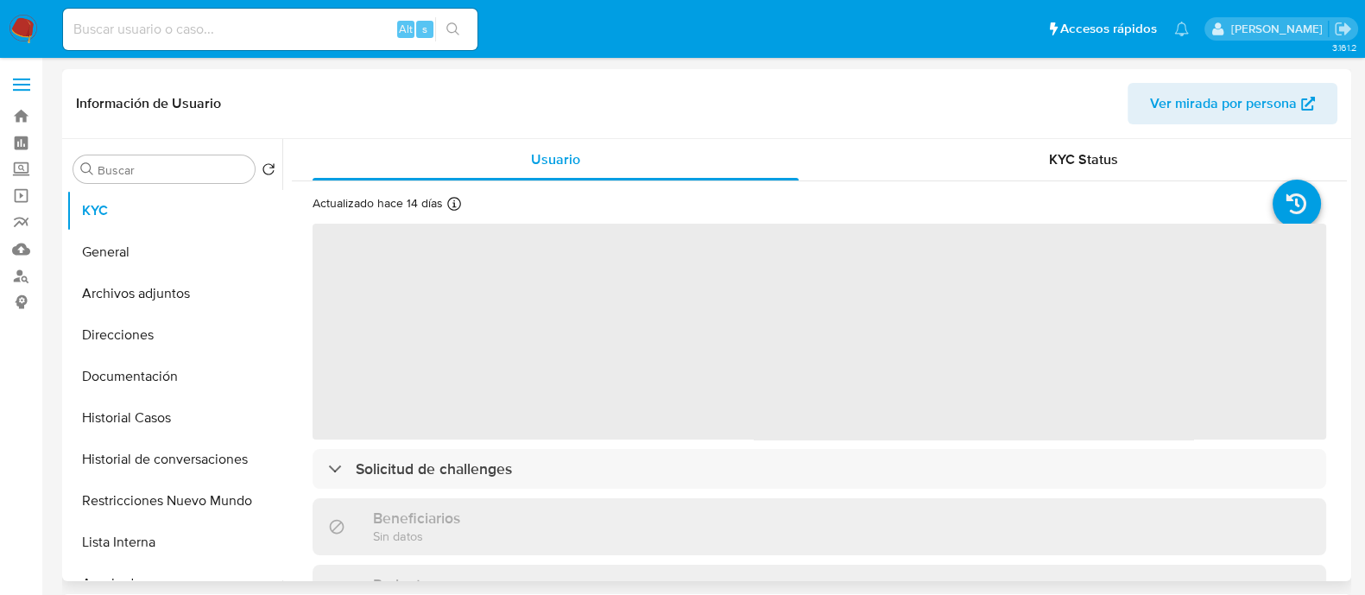
select select "10"
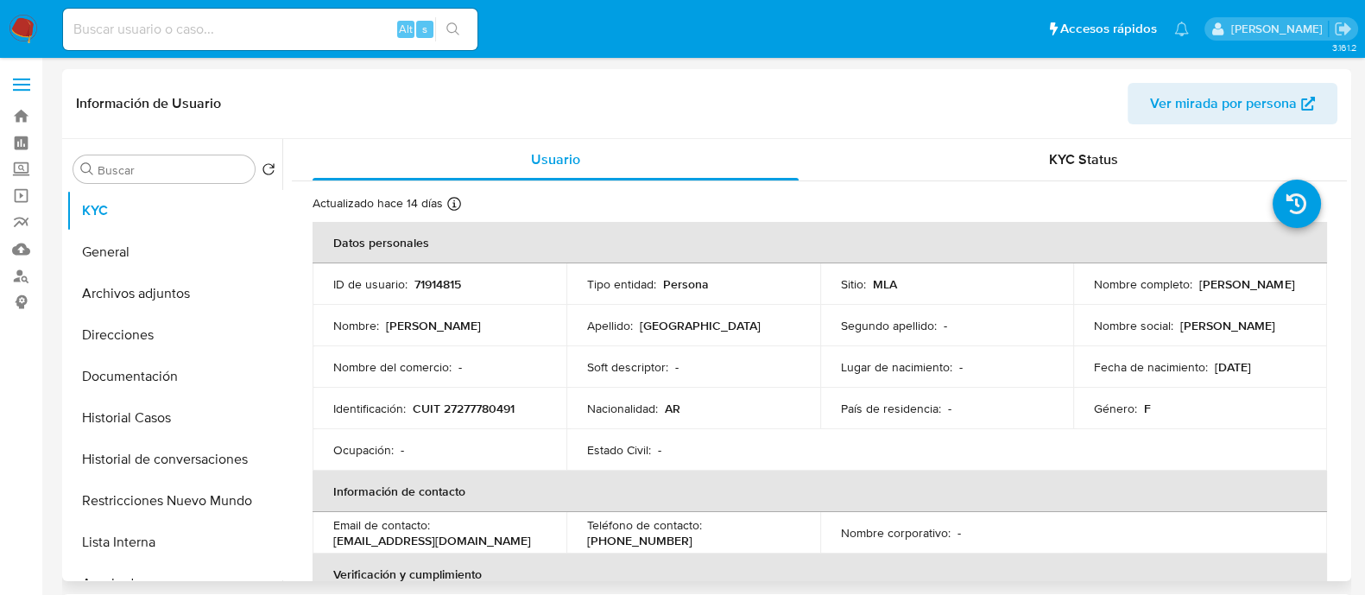
click at [486, 388] on td "Identificación : CUIT 27277780491" at bounding box center [439, 408] width 254 height 41
click at [486, 403] on p "CUIT 27277780491" at bounding box center [464, 409] width 102 height 16
copy p "27277780491"
click at [131, 402] on button "Historial Casos" at bounding box center [167, 417] width 202 height 41
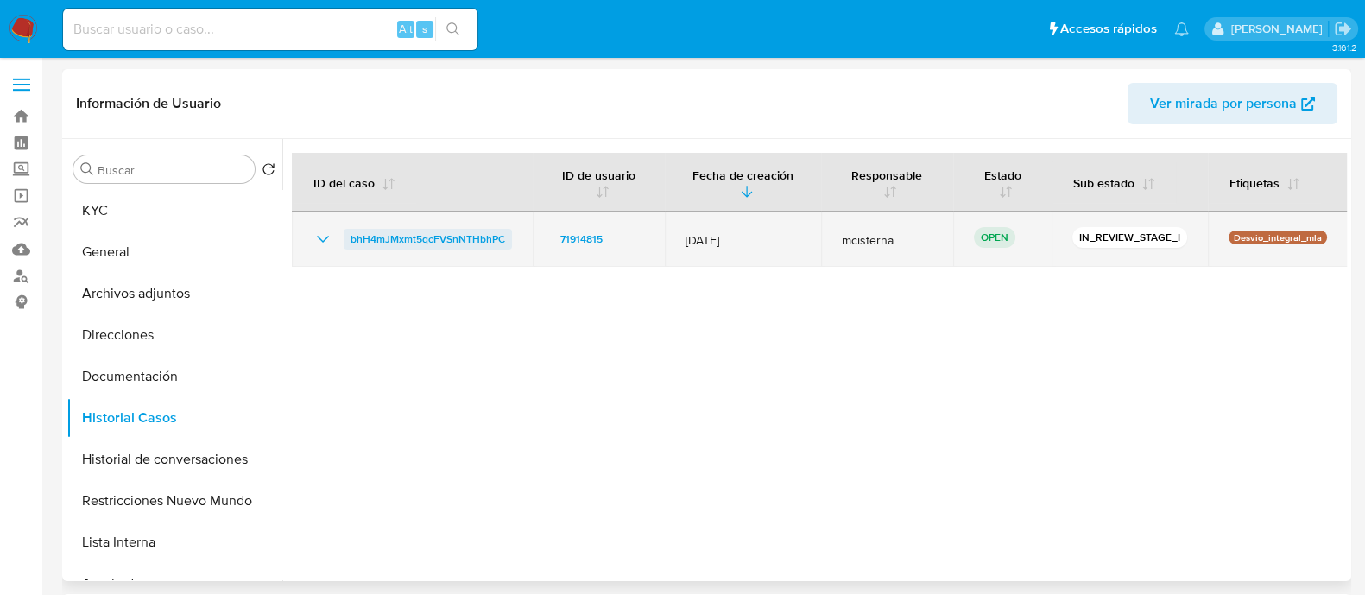
click at [487, 241] on span "bhH4mJMxmt5qcFVSnNTHbhPC" at bounding box center [427, 239] width 155 height 21
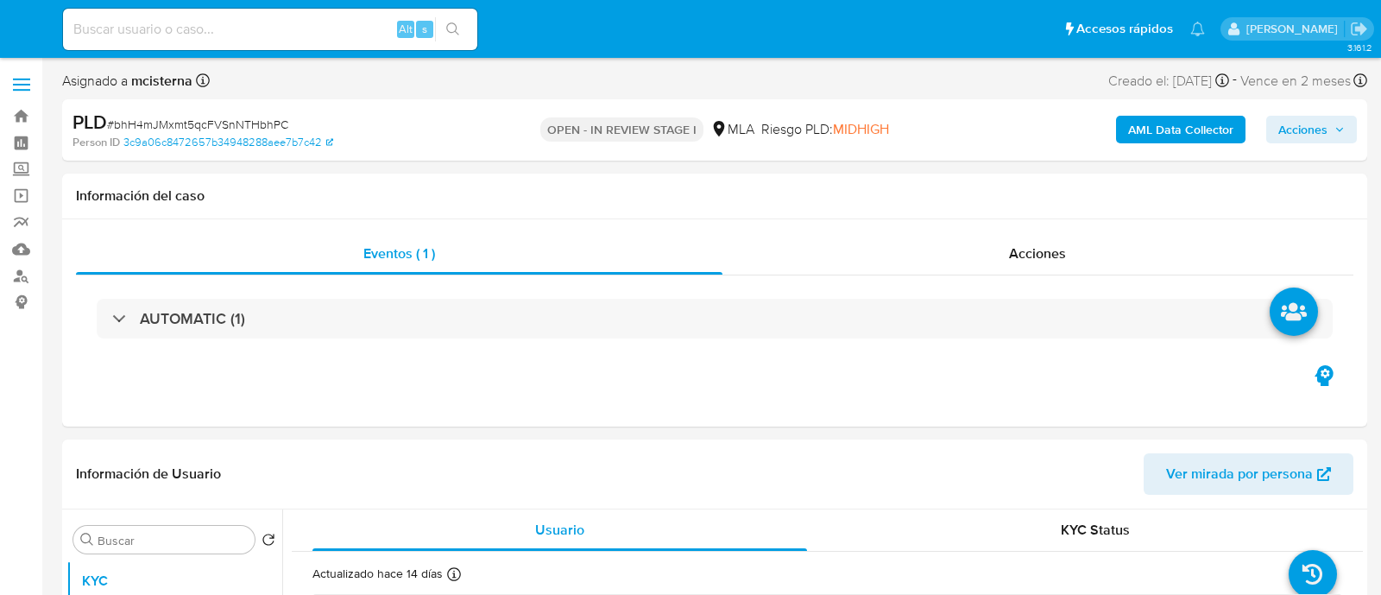
select select "10"
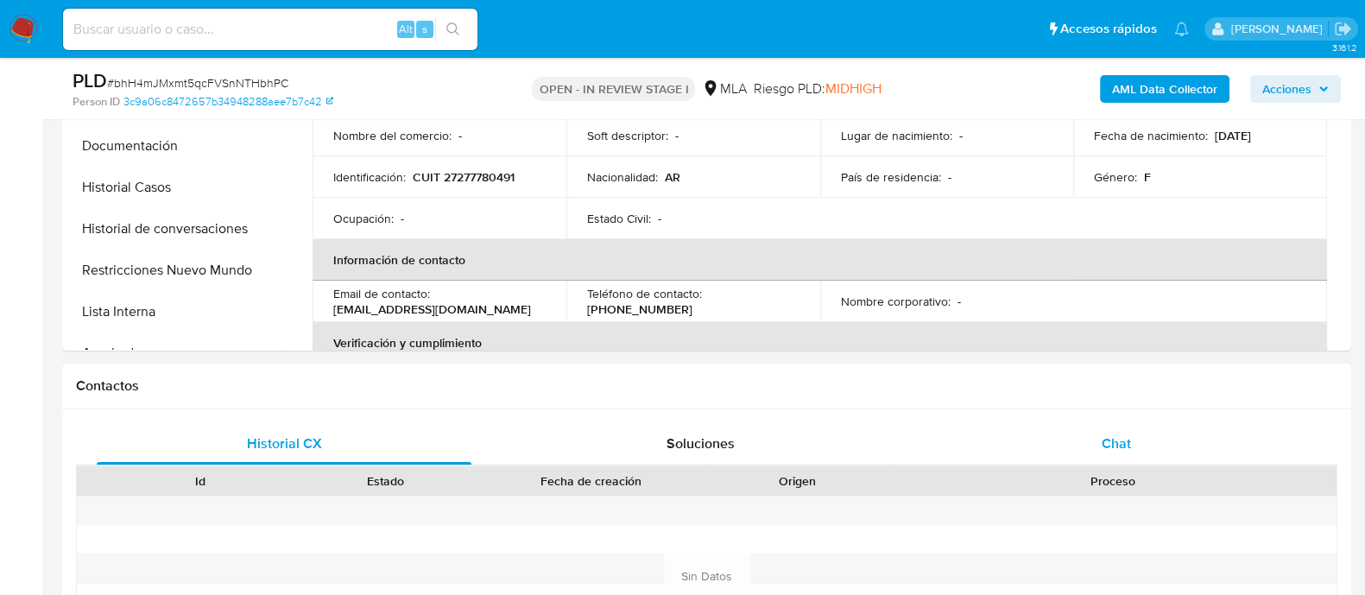
click at [1101, 452] on div "Chat" at bounding box center [1116, 443] width 375 height 41
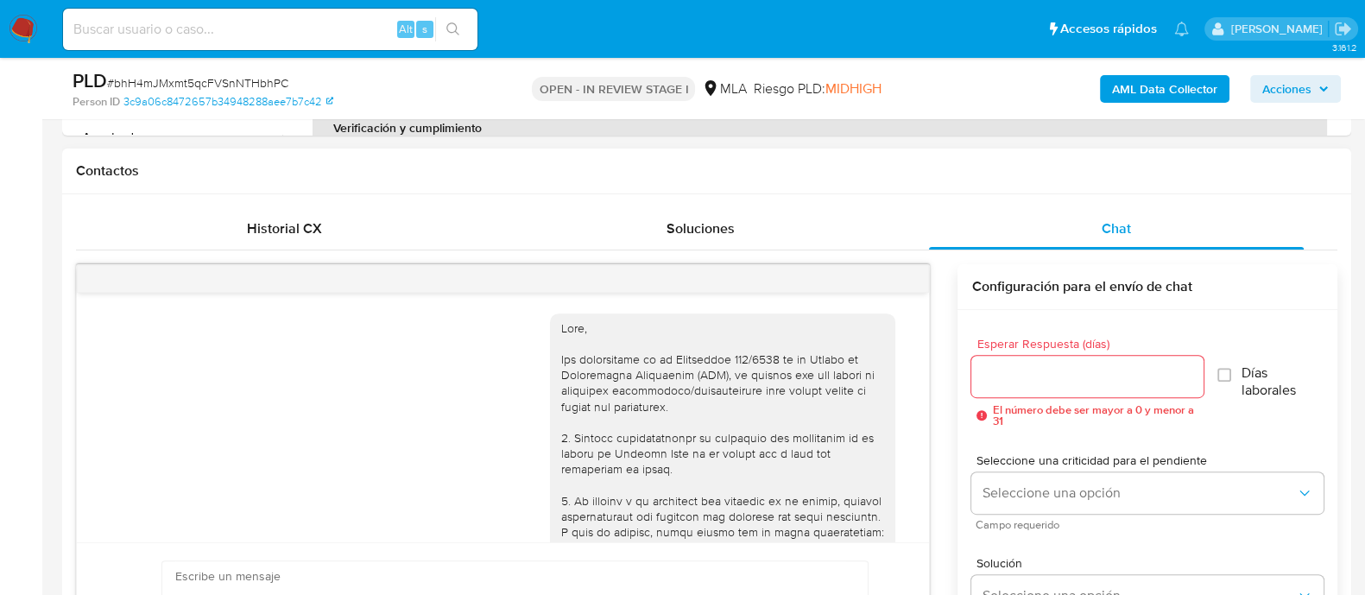
scroll to position [892, 0]
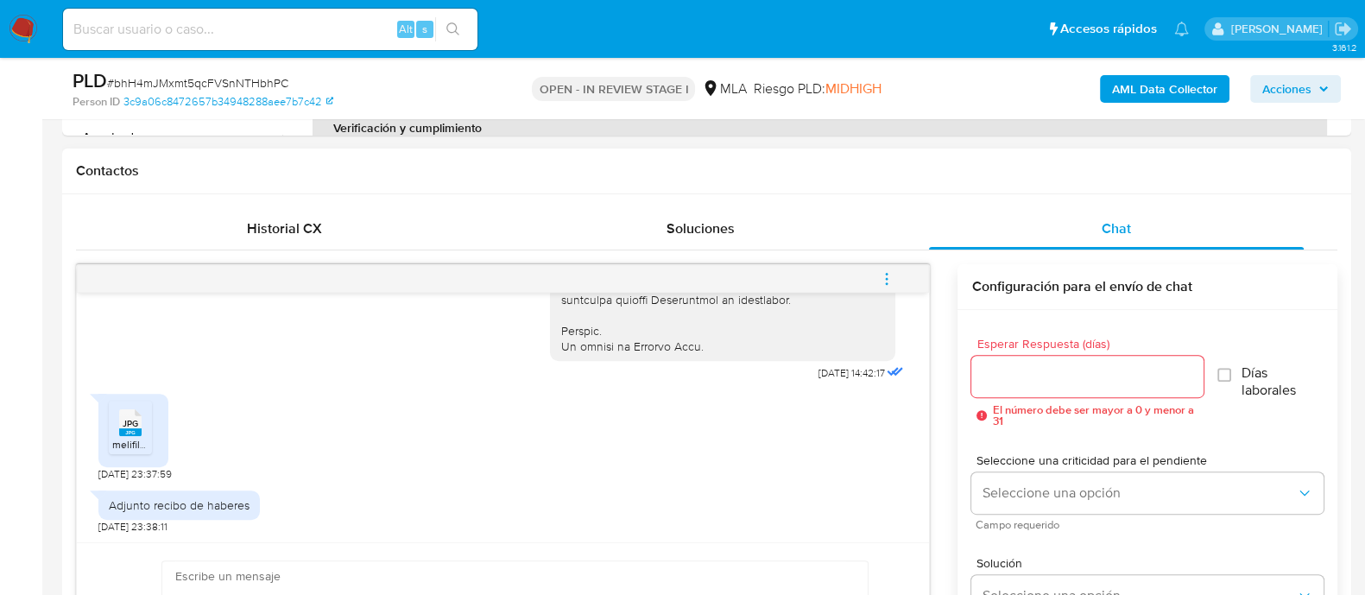
click at [129, 426] on span "JPG" at bounding box center [131, 423] width 16 height 11
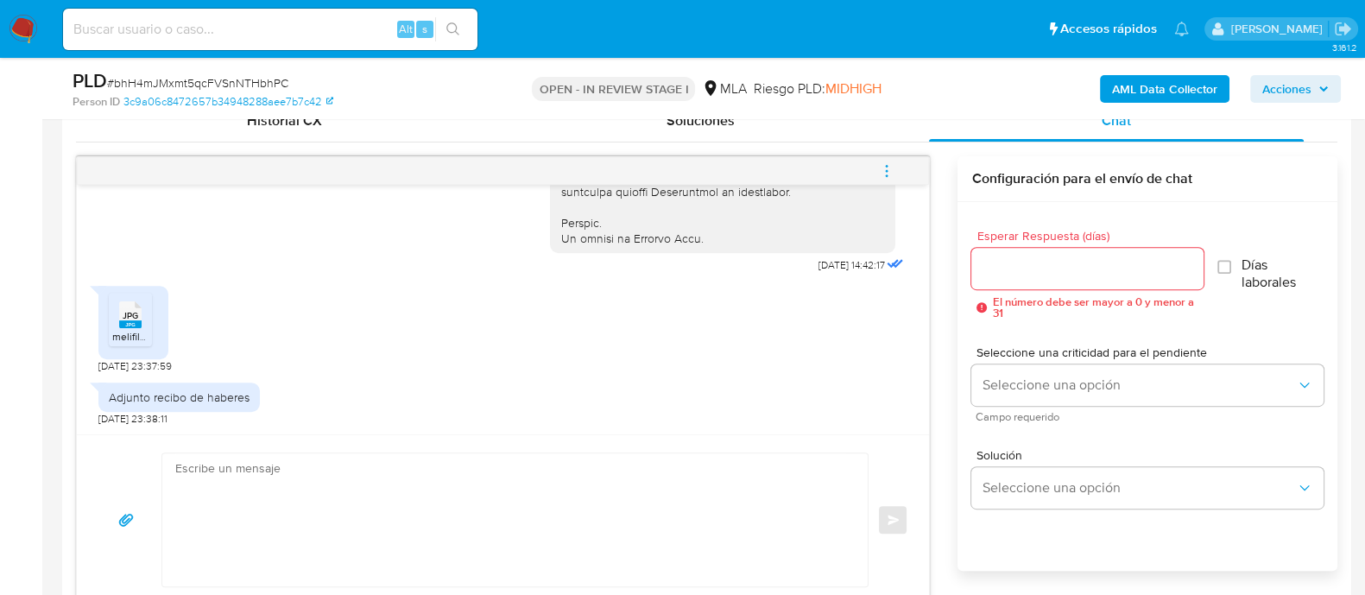
click at [417, 502] on textarea at bounding box center [510, 519] width 671 height 133
paste textarea "Hola Muchas gracias por tu respuesta. Confirmamos recepción de la documentación…"
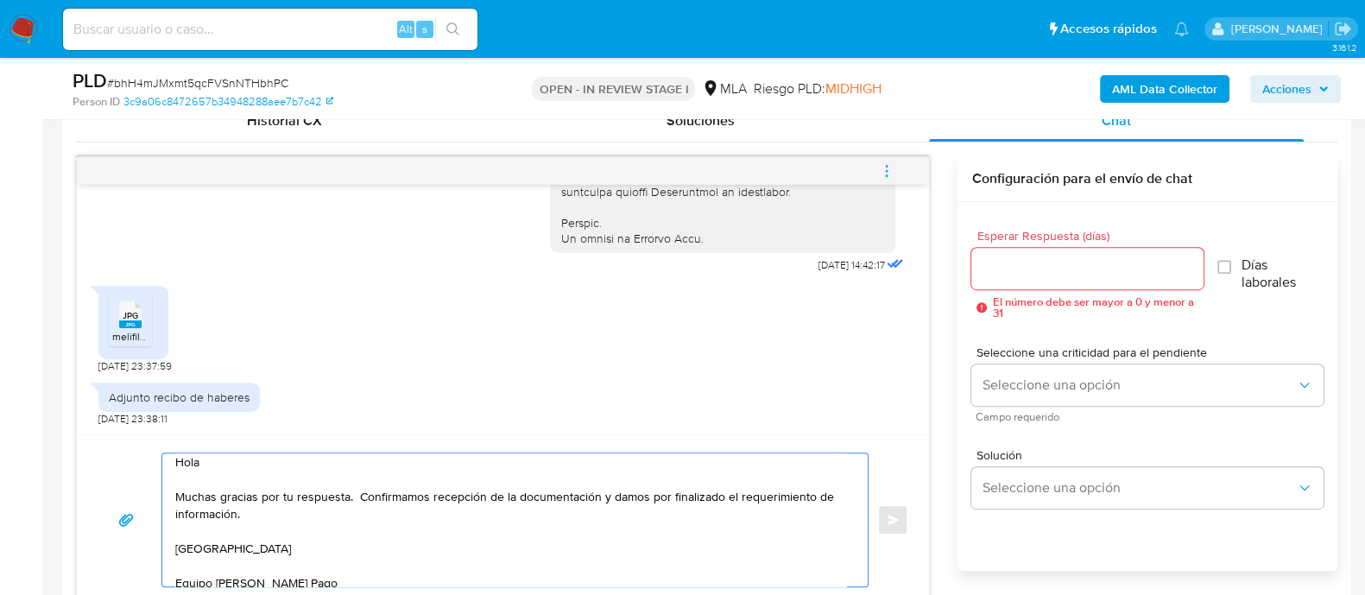
scroll to position [892, 0]
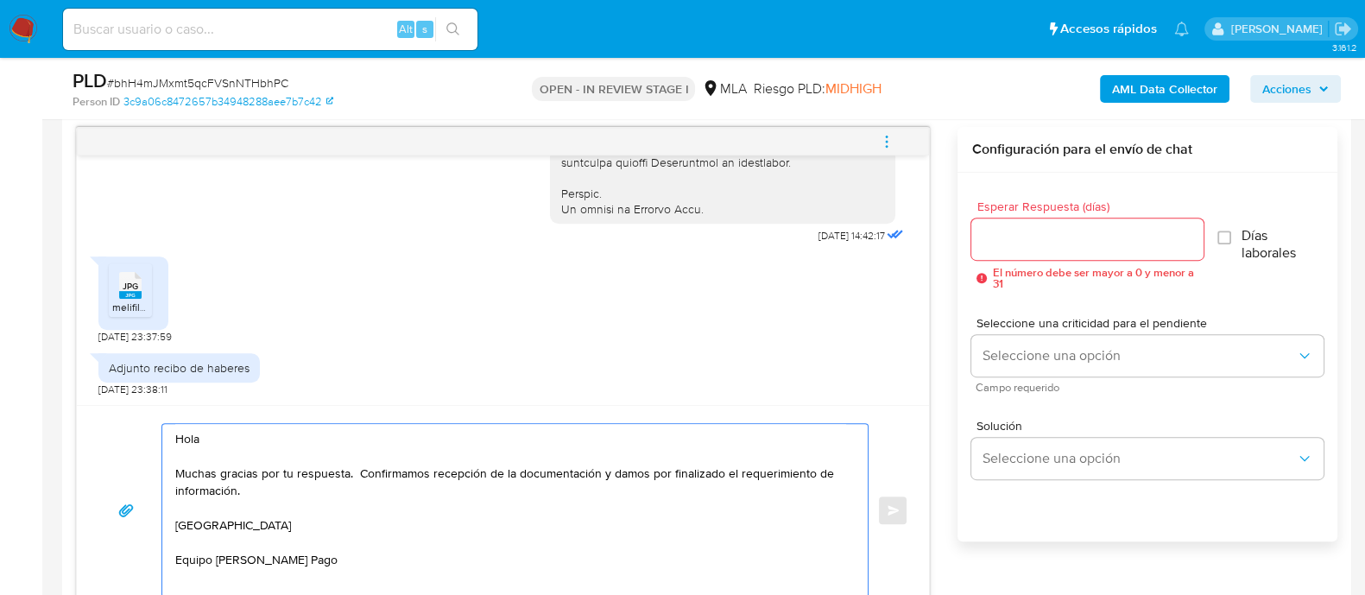
type textarea "Hola Muchas gracias por tu respuesta. Confirmamos recepción de la documentación…"
click at [997, 239] on input "Esperar Respuesta (días)" at bounding box center [1086, 239] width 231 height 22
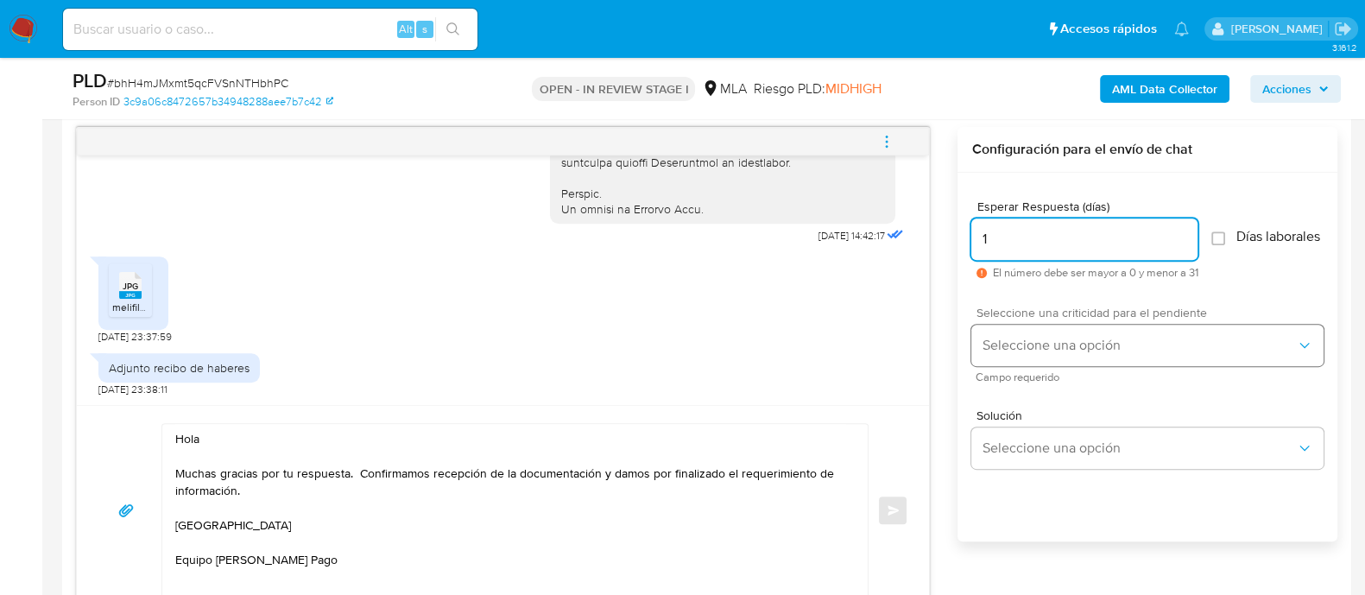
type input "1"
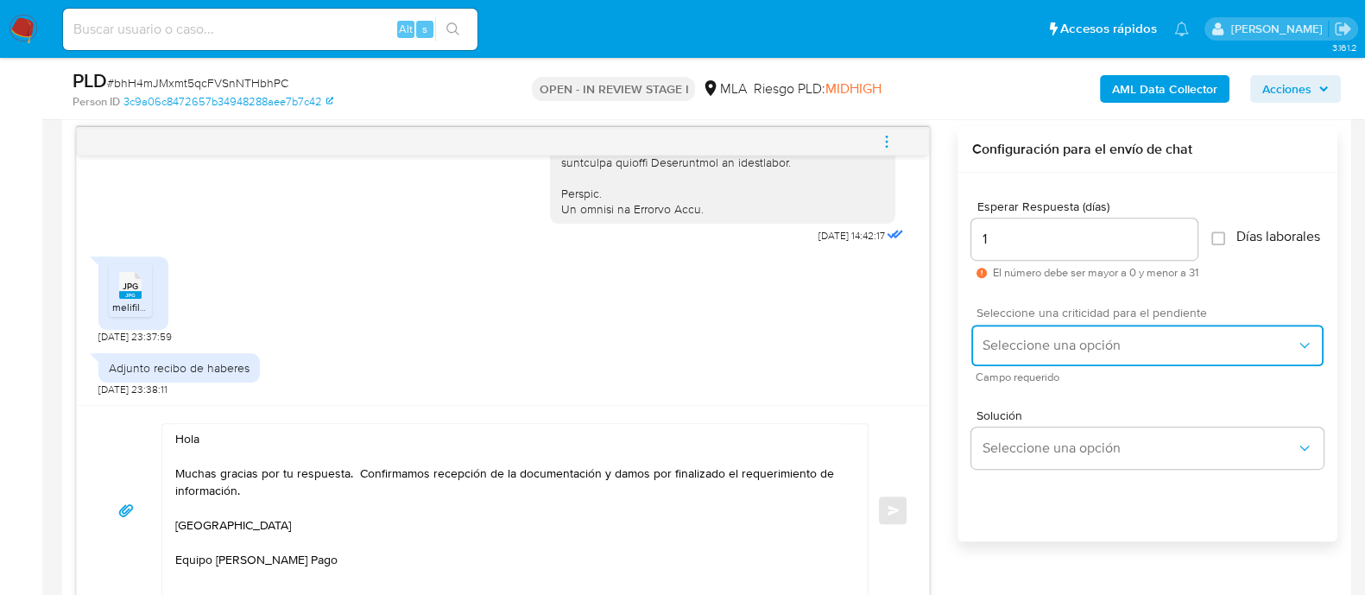
click at [1010, 366] on button "Seleccione una opción" at bounding box center [1147, 345] width 352 height 41
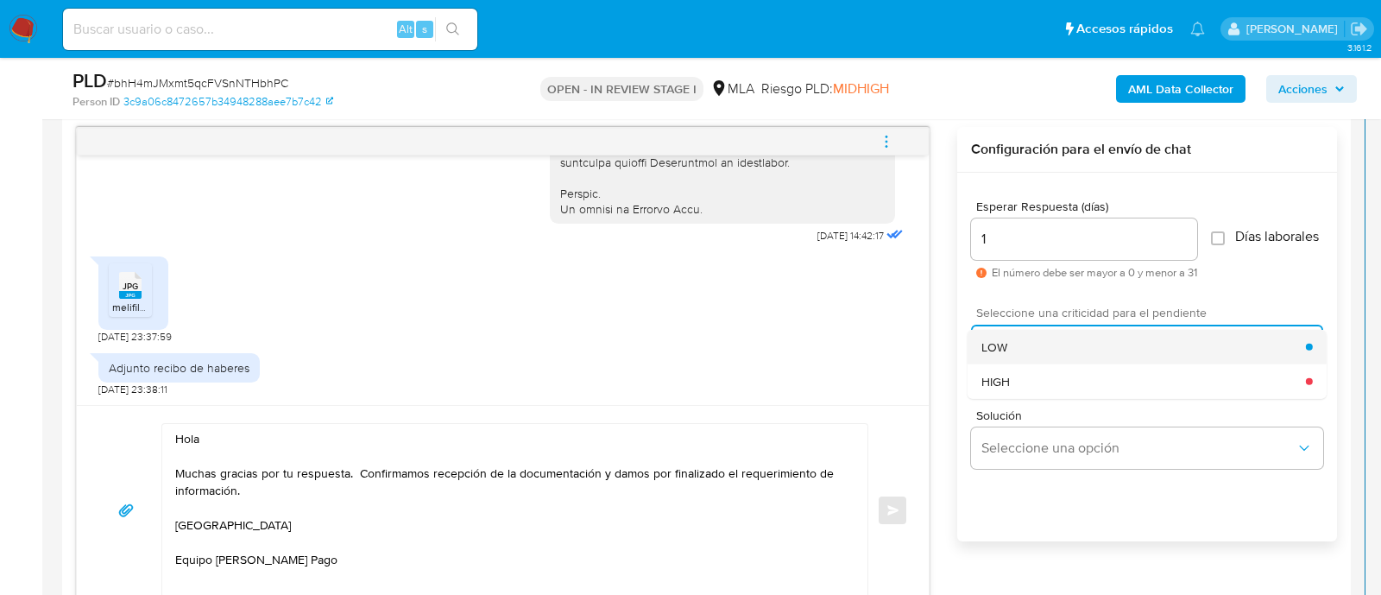
click at [1013, 351] on div "LOW" at bounding box center [1143, 346] width 325 height 35
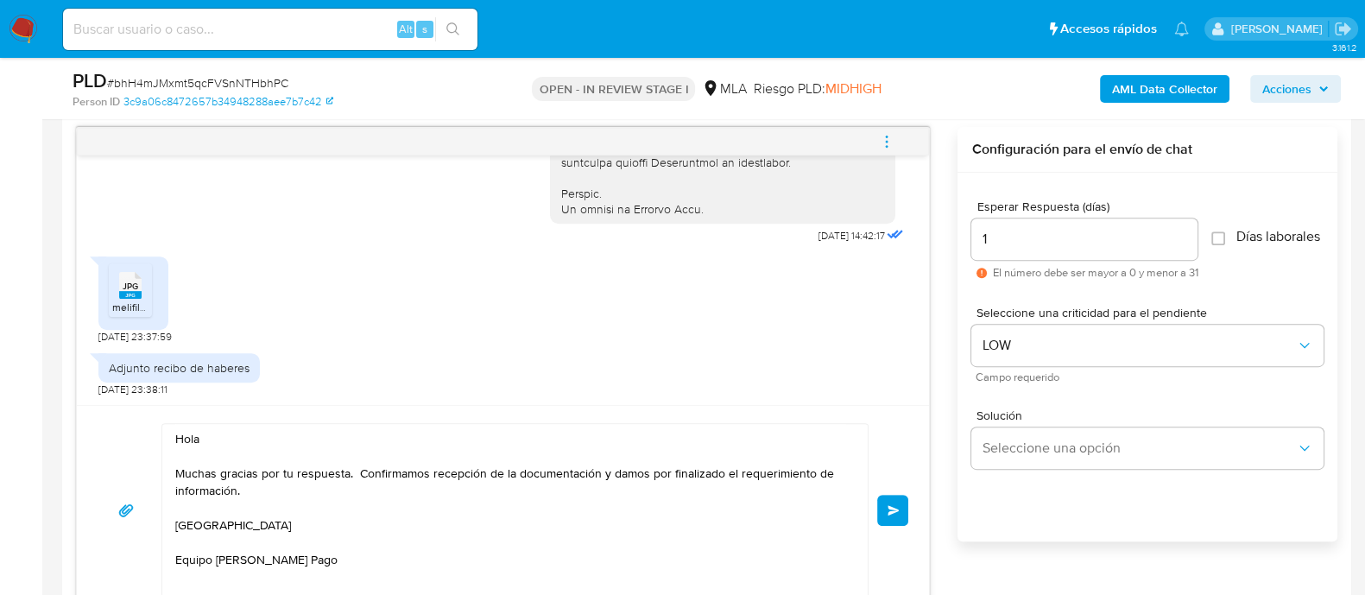
click at [885, 502] on button "Enviar" at bounding box center [892, 510] width 31 height 31
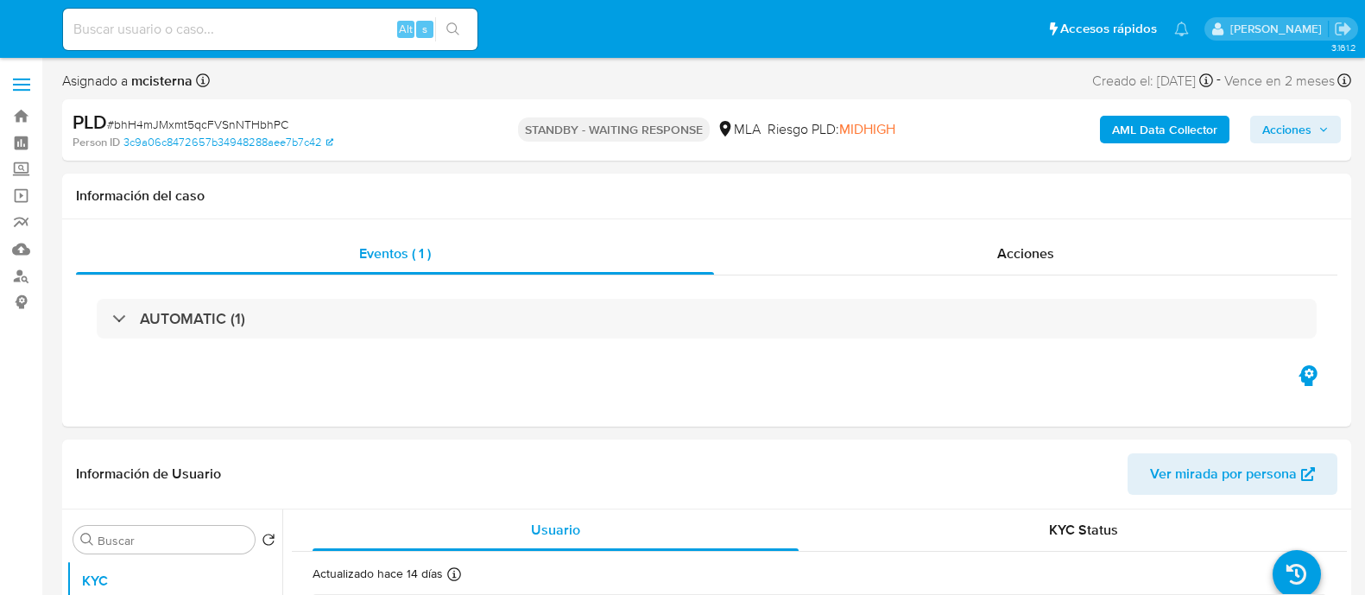
select select "10"
click at [246, 31] on input at bounding box center [270, 29] width 414 height 22
paste input "98593461"
type input "98593461"
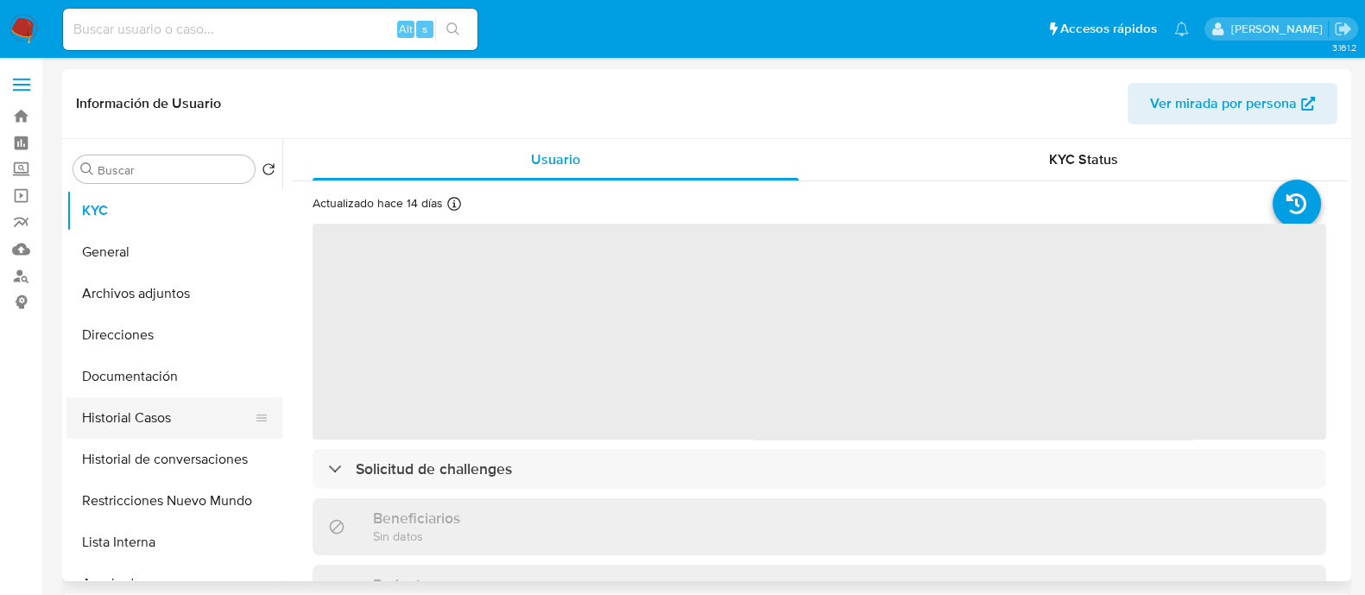
click at [192, 406] on button "Historial Casos" at bounding box center [167, 417] width 202 height 41
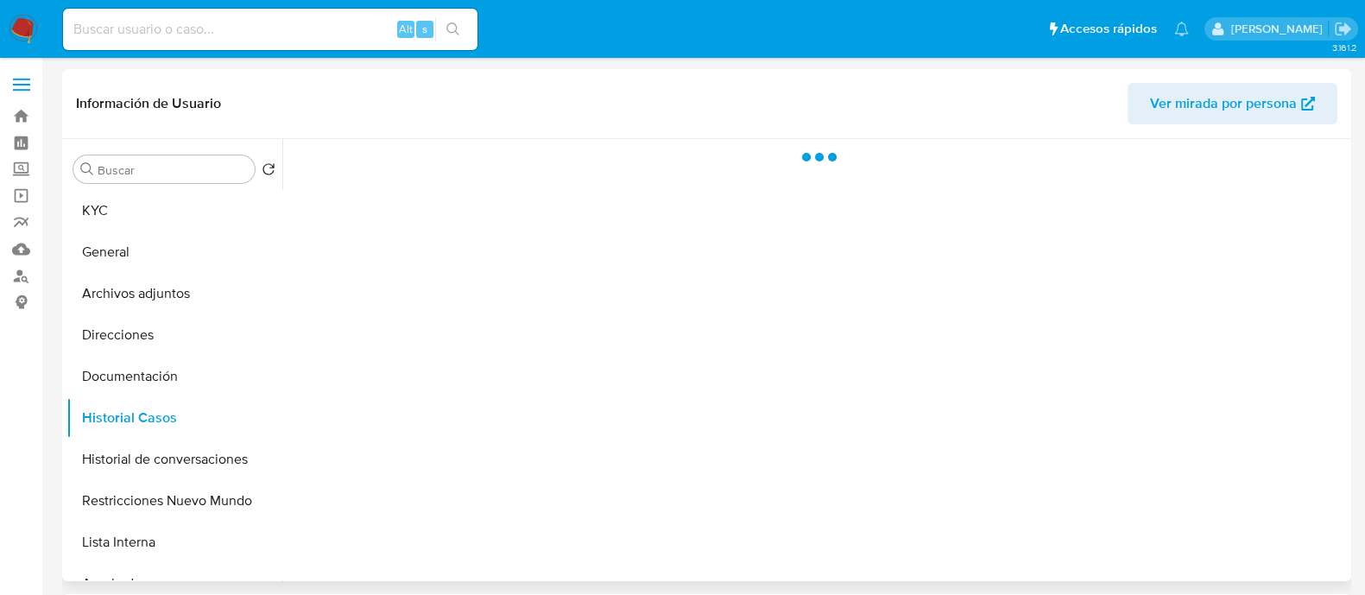
select select "10"
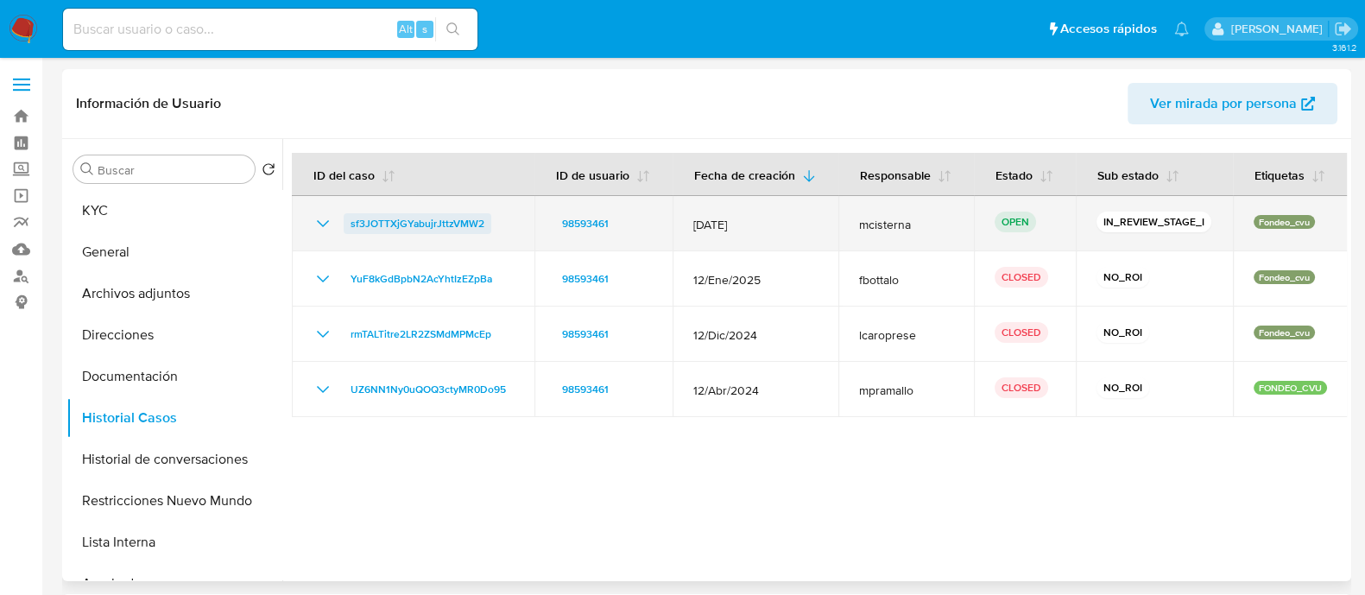
click at [477, 219] on span "sf3JOTTXjGYabujrJttzVMW2" at bounding box center [417, 223] width 134 height 21
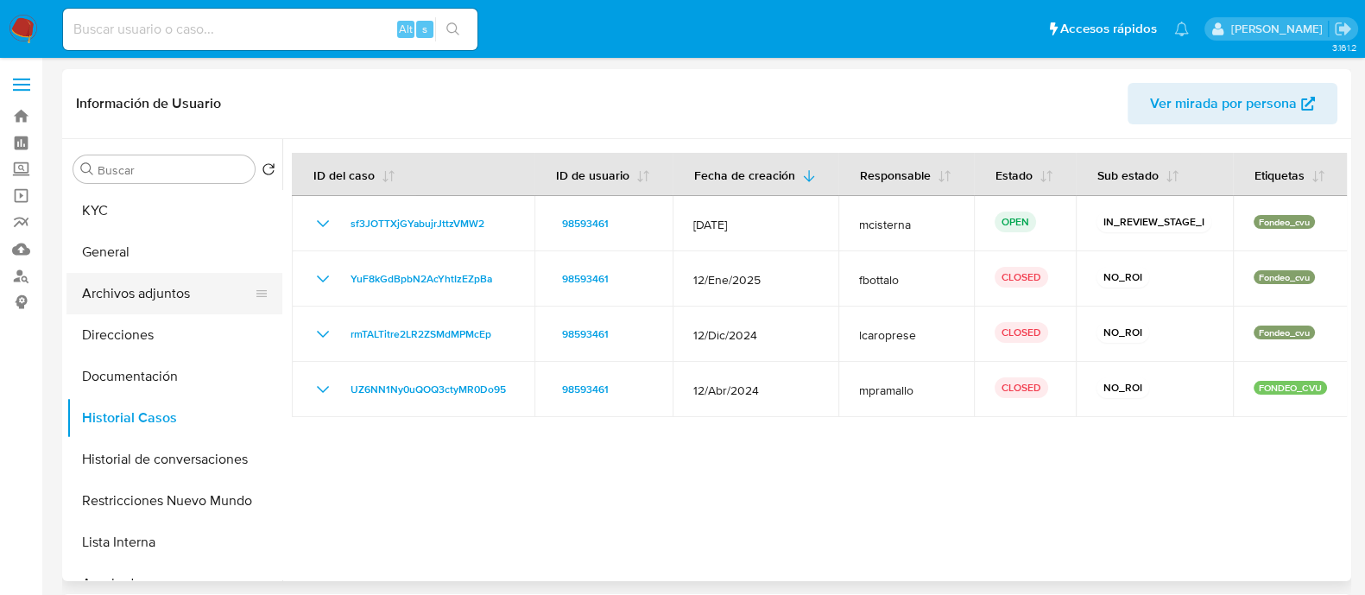
drag, startPoint x: 208, startPoint y: 304, endPoint x: 217, endPoint y: 300, distance: 9.3
click at [208, 300] on button "Archivos adjuntos" at bounding box center [167, 293] width 202 height 41
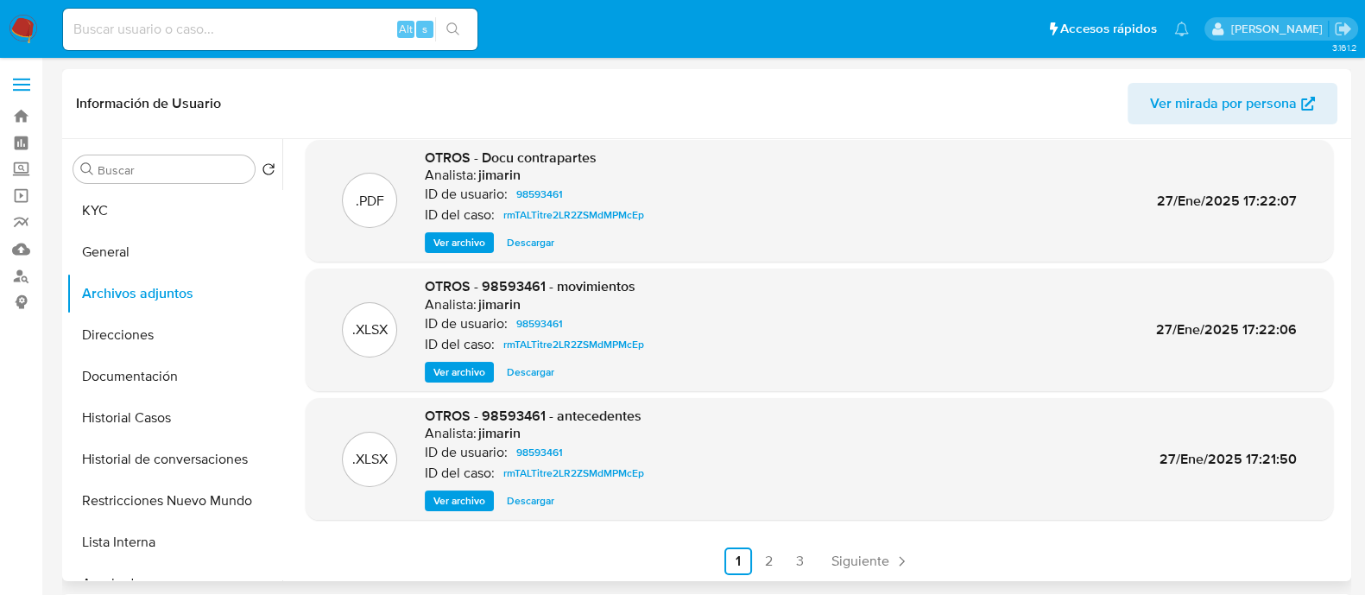
scroll to position [145, 0]
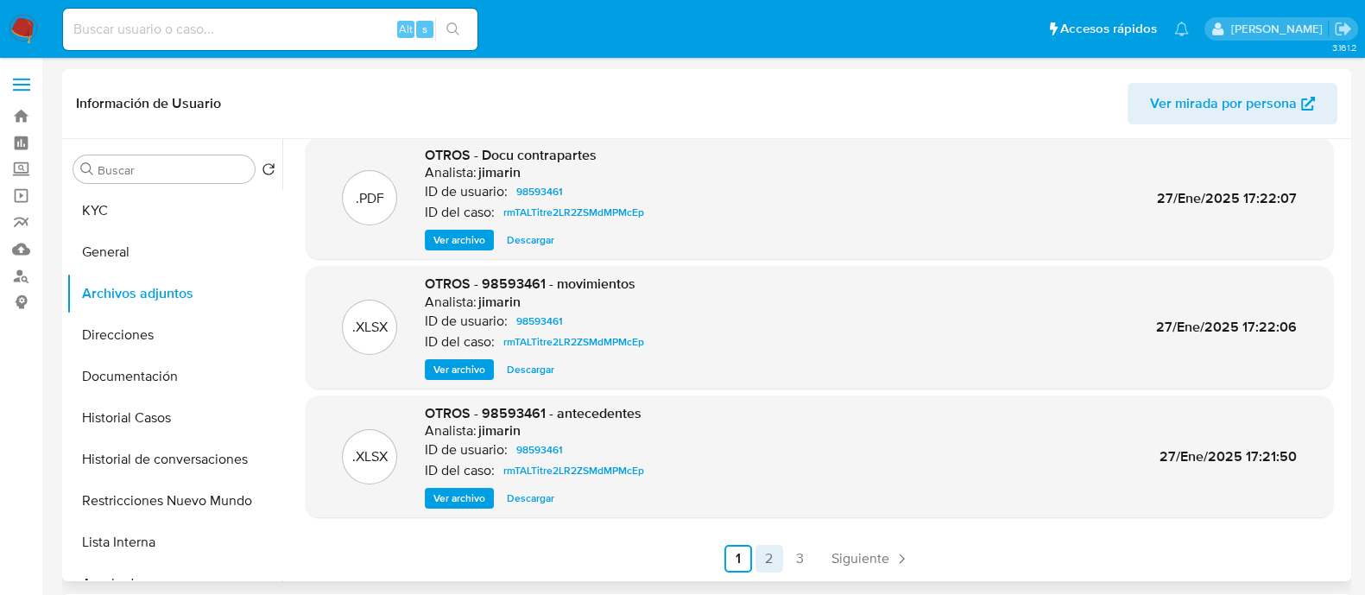
click at [767, 546] on link "2" at bounding box center [769, 559] width 28 height 28
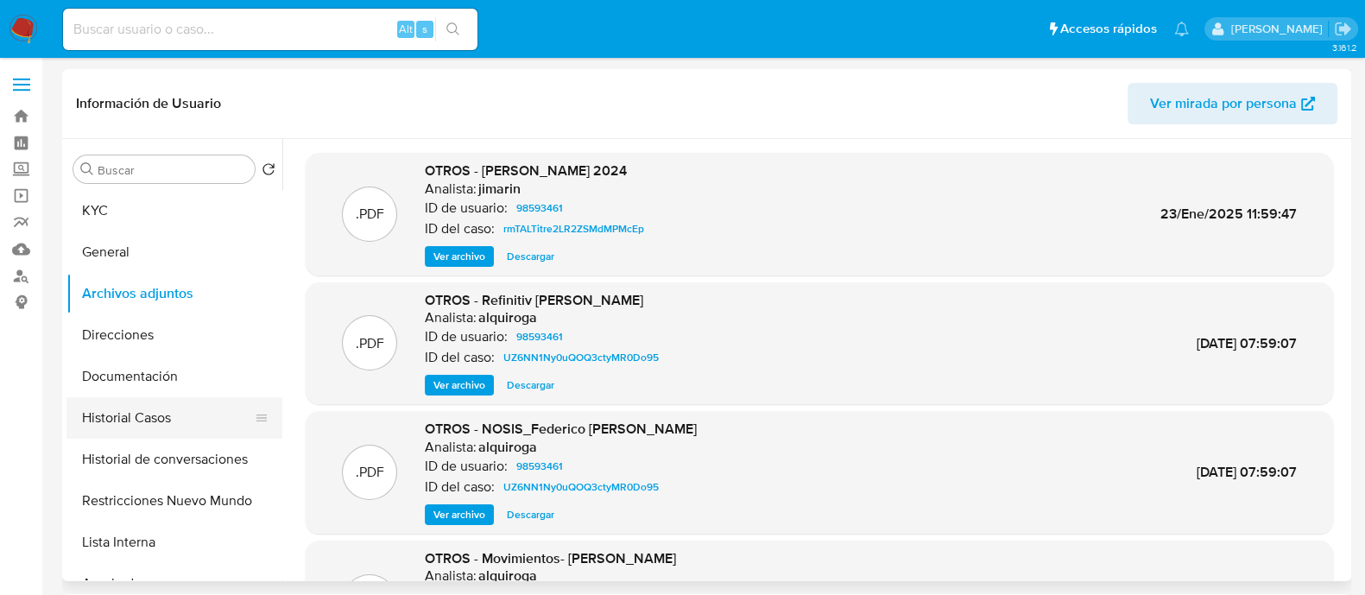
click at [113, 415] on button "Historial Casos" at bounding box center [167, 417] width 202 height 41
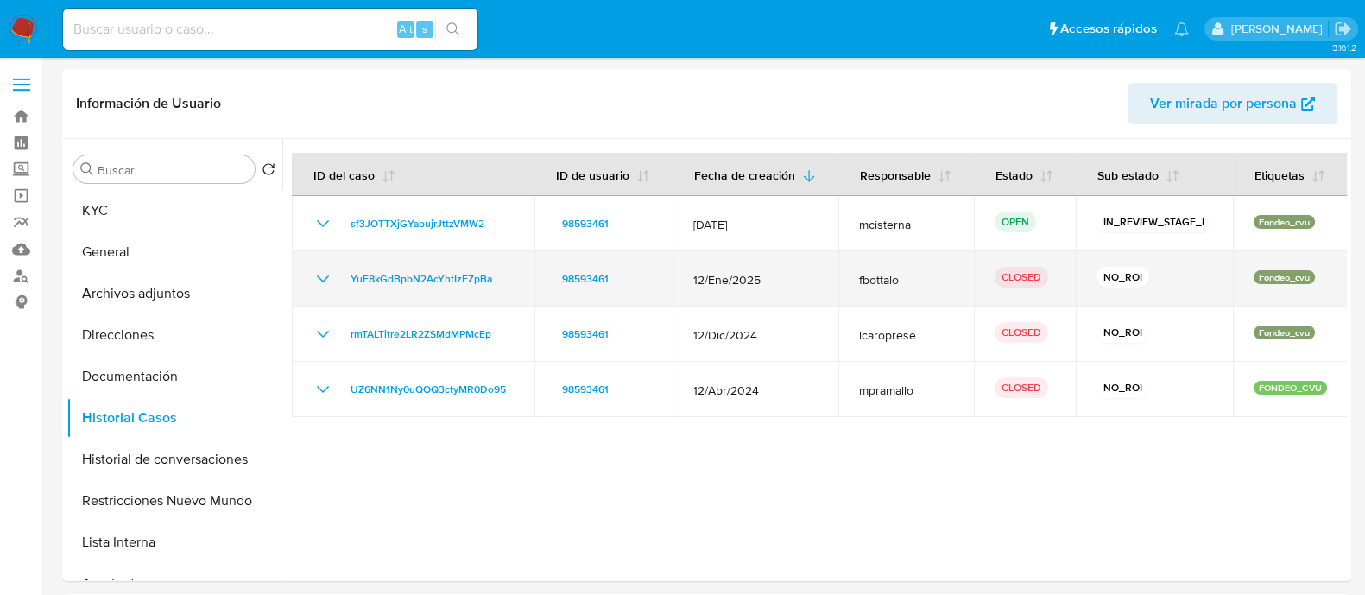
click at [452, 267] on td "YuF8kGdBpbN2AcYhtIzEZpBa" at bounding box center [413, 278] width 243 height 55
click at [452, 275] on span "YuF8kGdBpbN2AcYhtIzEZpBa" at bounding box center [421, 278] width 142 height 21
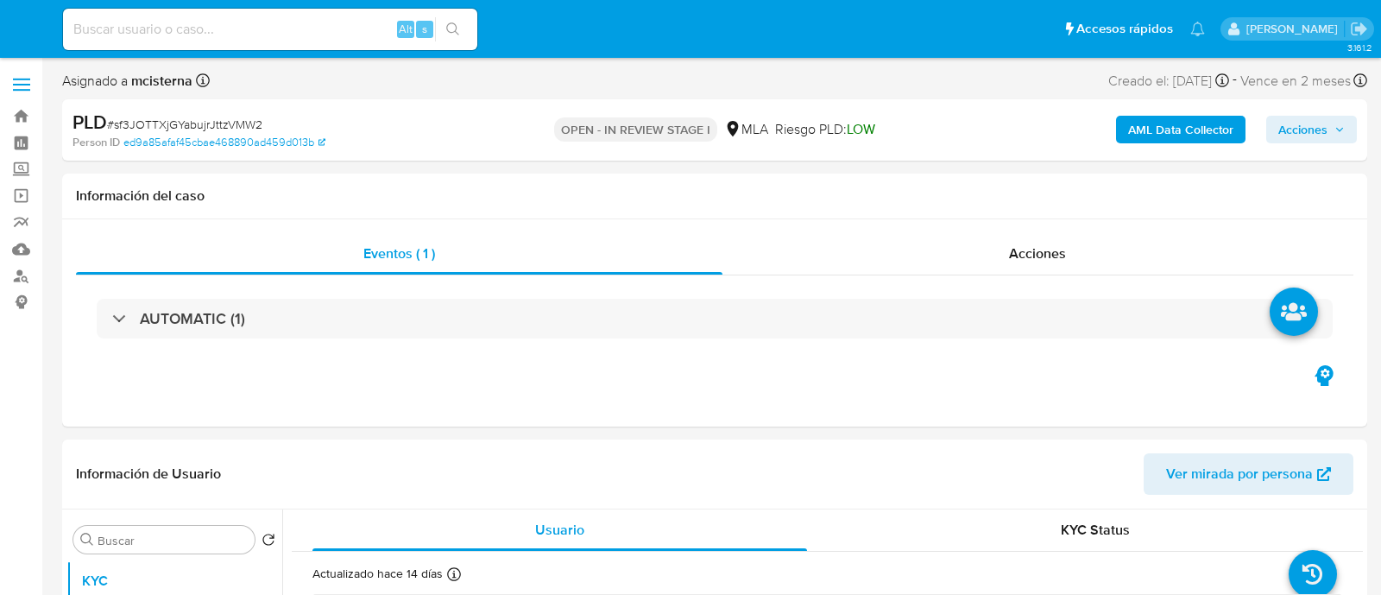
select select "10"
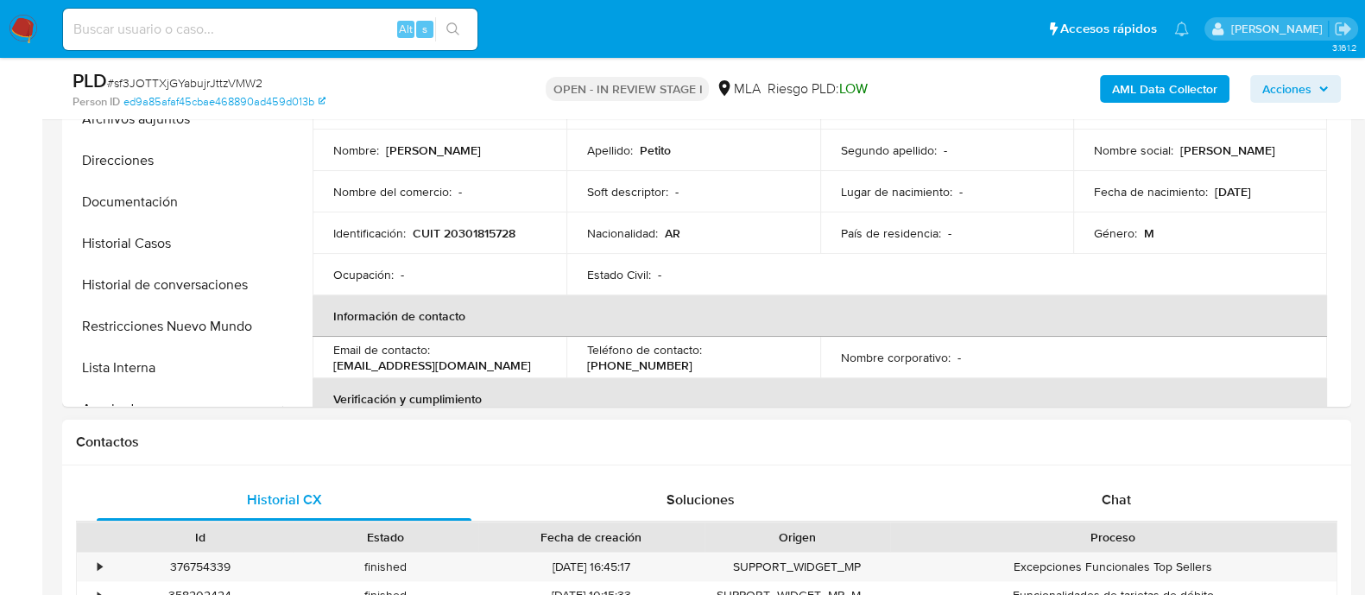
scroll to position [540, 0]
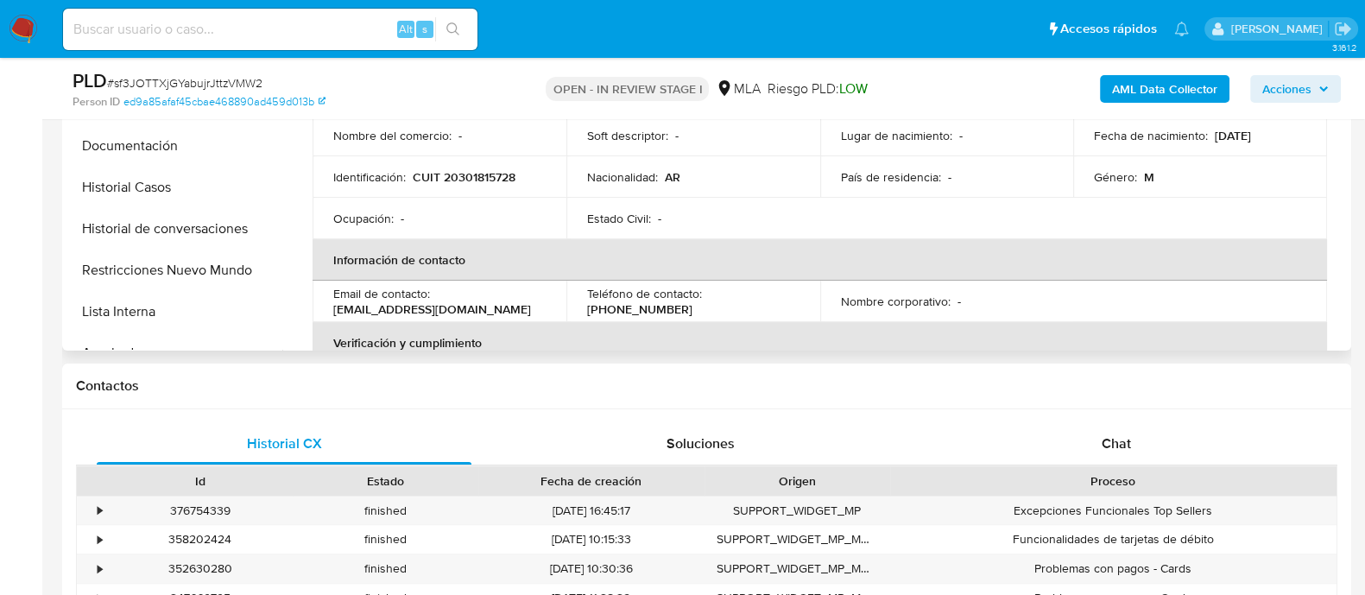
click at [447, 172] on p "CUIT 20301815728" at bounding box center [464, 177] width 103 height 16
copy p "20301815728"
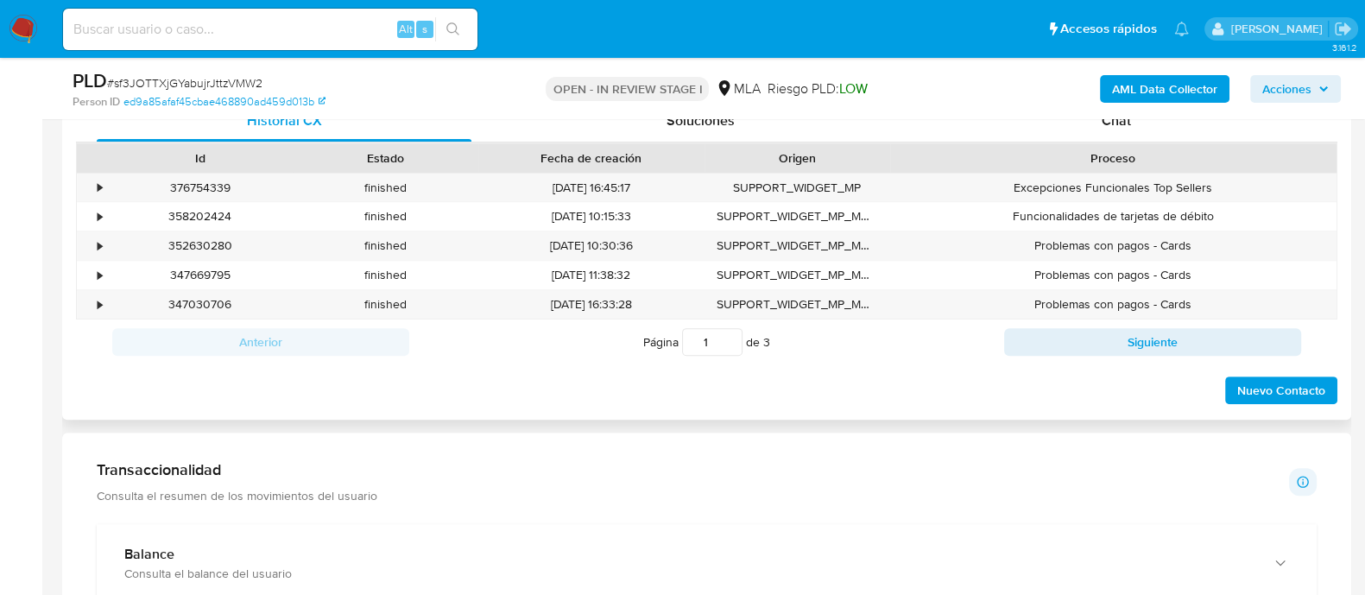
scroll to position [754, 0]
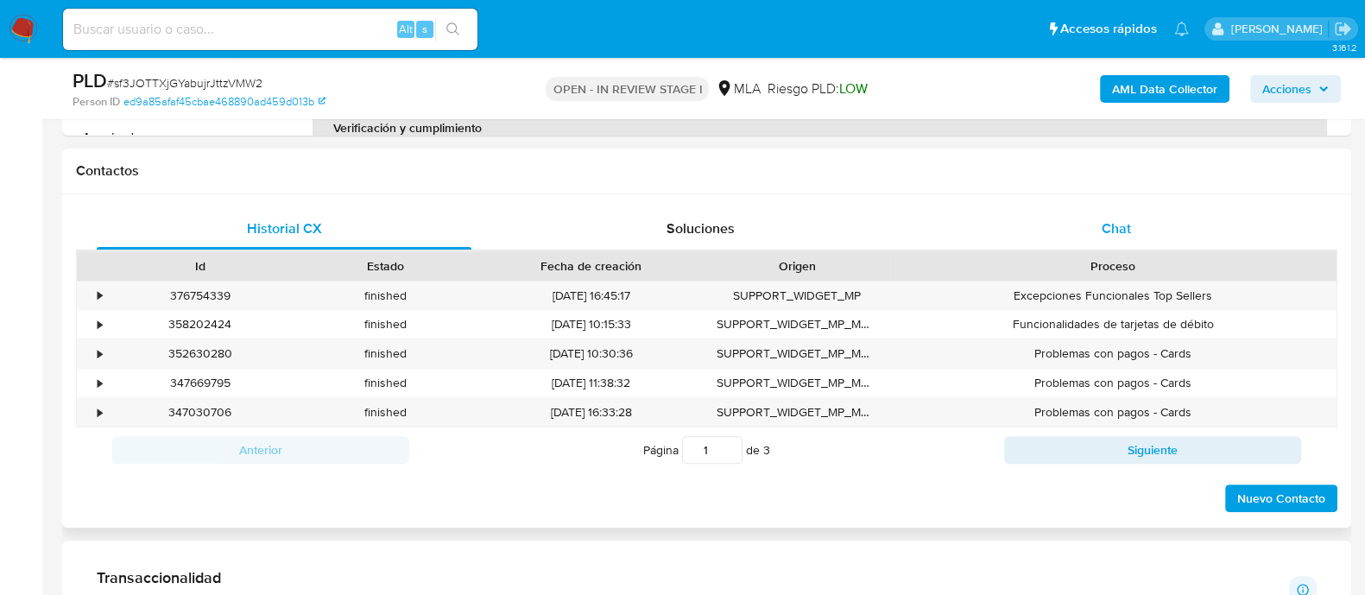
click at [1108, 208] on div "Chat" at bounding box center [1116, 228] width 375 height 41
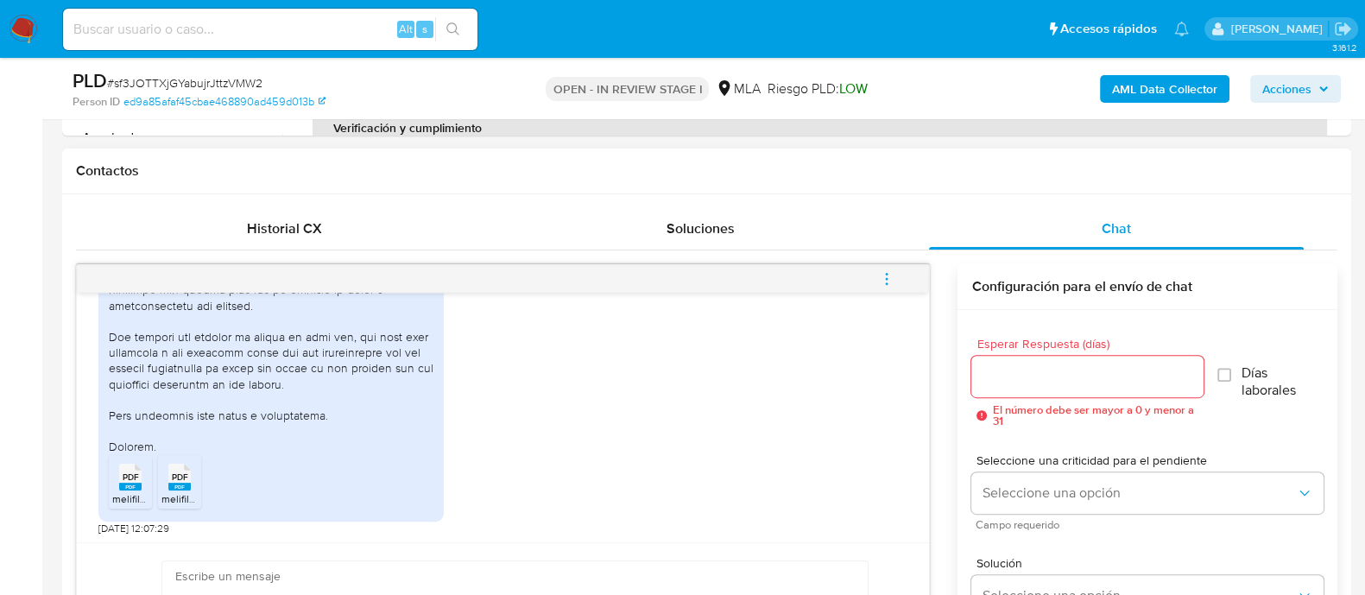
scroll to position [1264, 0]
click at [139, 470] on icon at bounding box center [130, 474] width 22 height 27
click at [194, 479] on div "PDF PDF" at bounding box center [179, 474] width 36 height 34
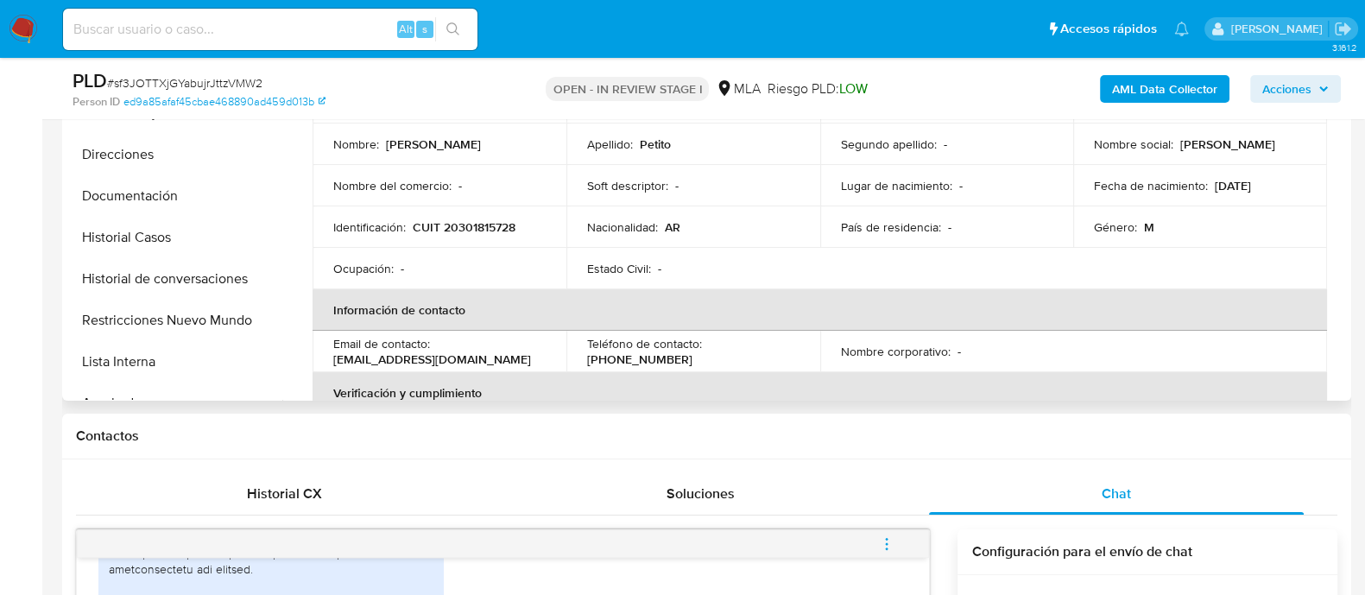
scroll to position [324, 0]
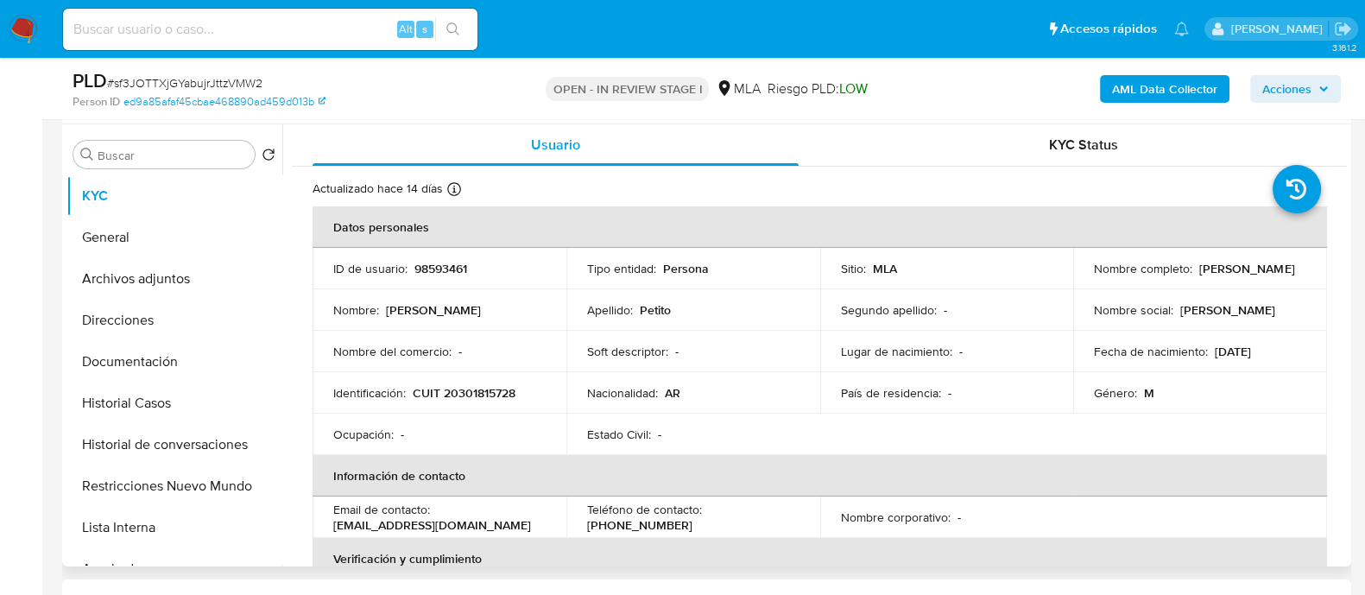
drag, startPoint x: 1088, startPoint y: 278, endPoint x: 1235, endPoint y: 278, distance: 146.7
click at [1235, 276] on div "Nombre completo : Federico Carlos Petito" at bounding box center [1200, 269] width 212 height 16
copy p "Federico Carlos Petito"
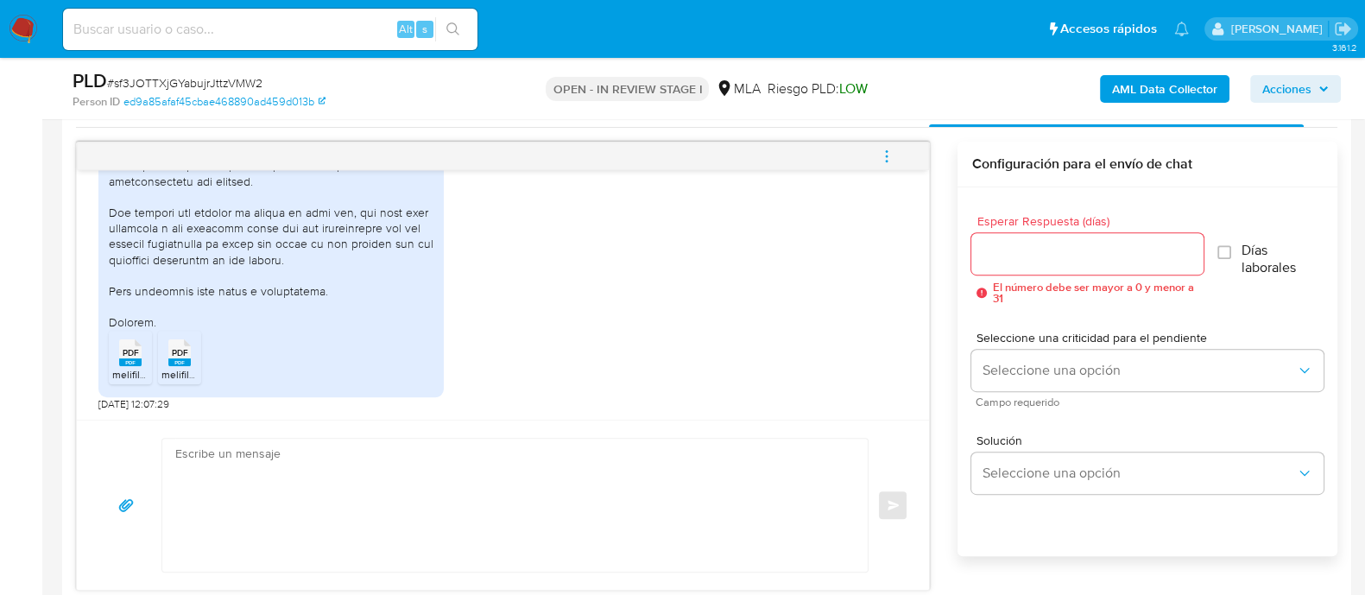
scroll to position [971, 0]
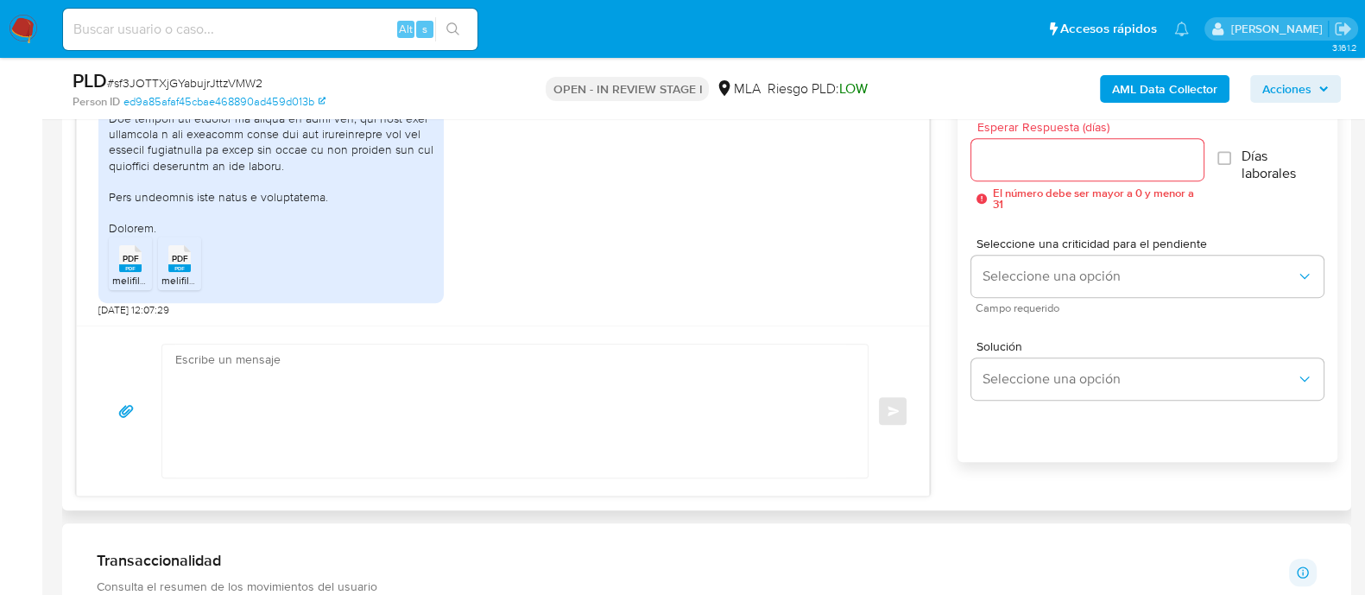
click at [483, 393] on textarea at bounding box center [510, 410] width 671 height 133
paste textarea "Federico Carlos Petito"
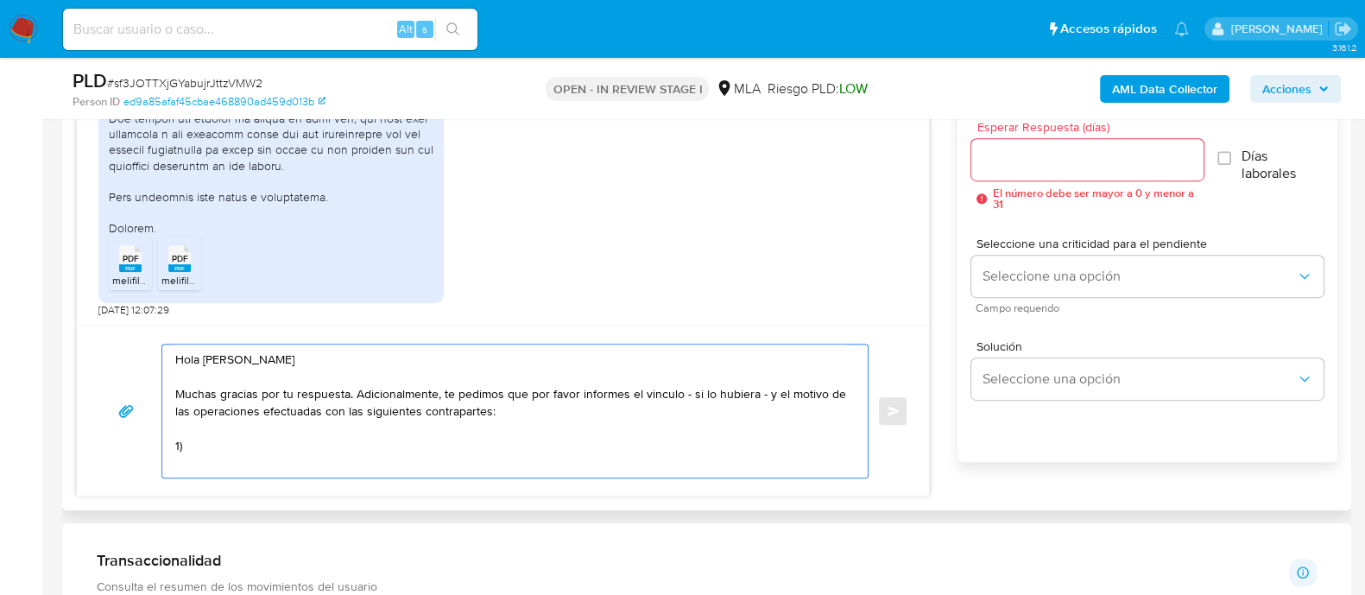
paste textarea "PETITO CARLOS ALBERTO"
paste textarea "20045576508"
paste textarea "ROSSETTI RITA LILIANA"
paste textarea "27105343480"
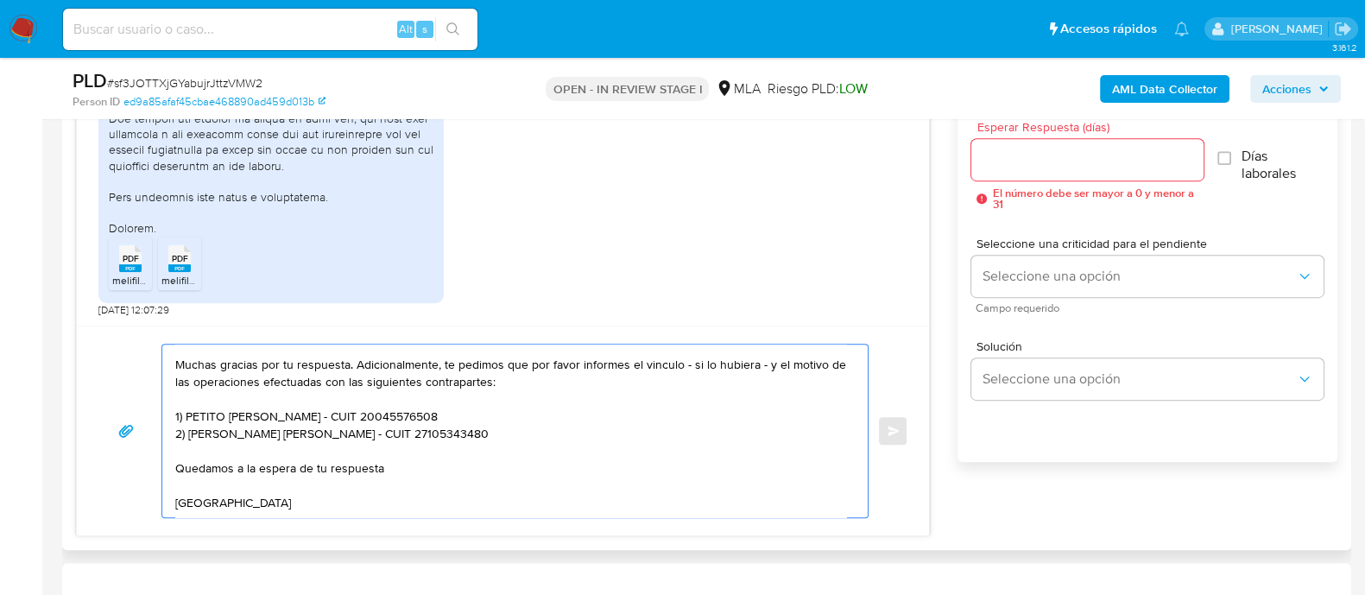
scroll to position [58, 0]
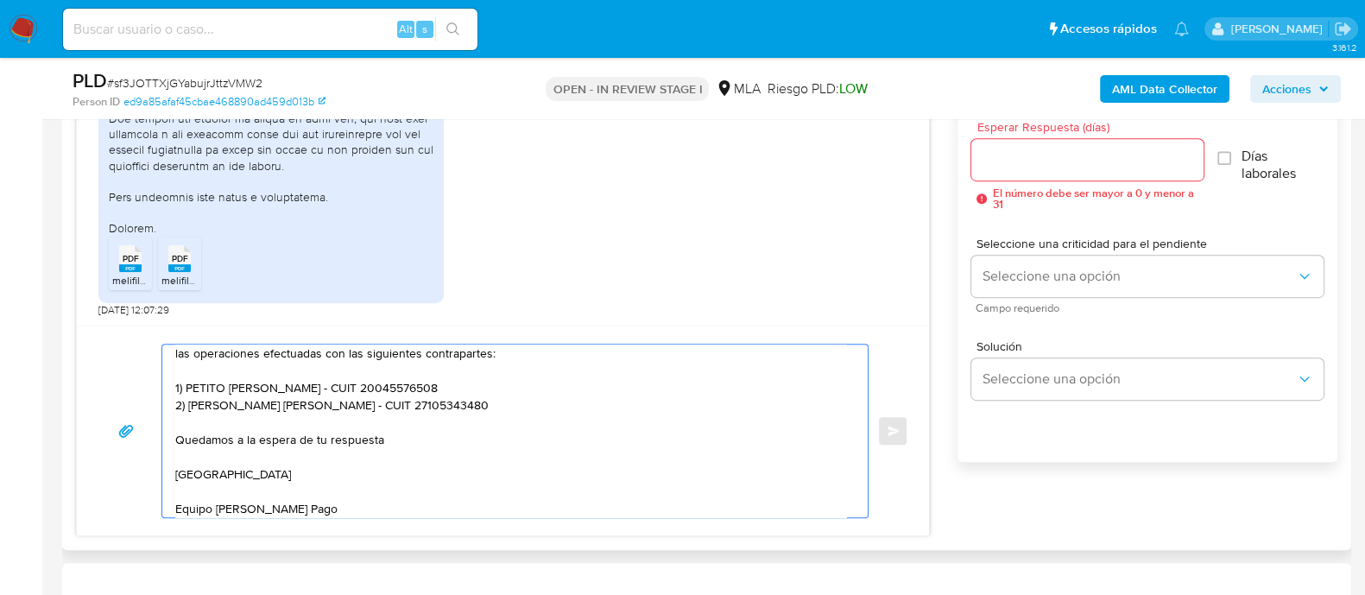
type textarea "Hola Federico Carlos Petito Muchas gracias por tu respuesta. Adicionalmente, te…"
click at [1057, 160] on input "Esperar Respuesta (días)" at bounding box center [1086, 159] width 231 height 22
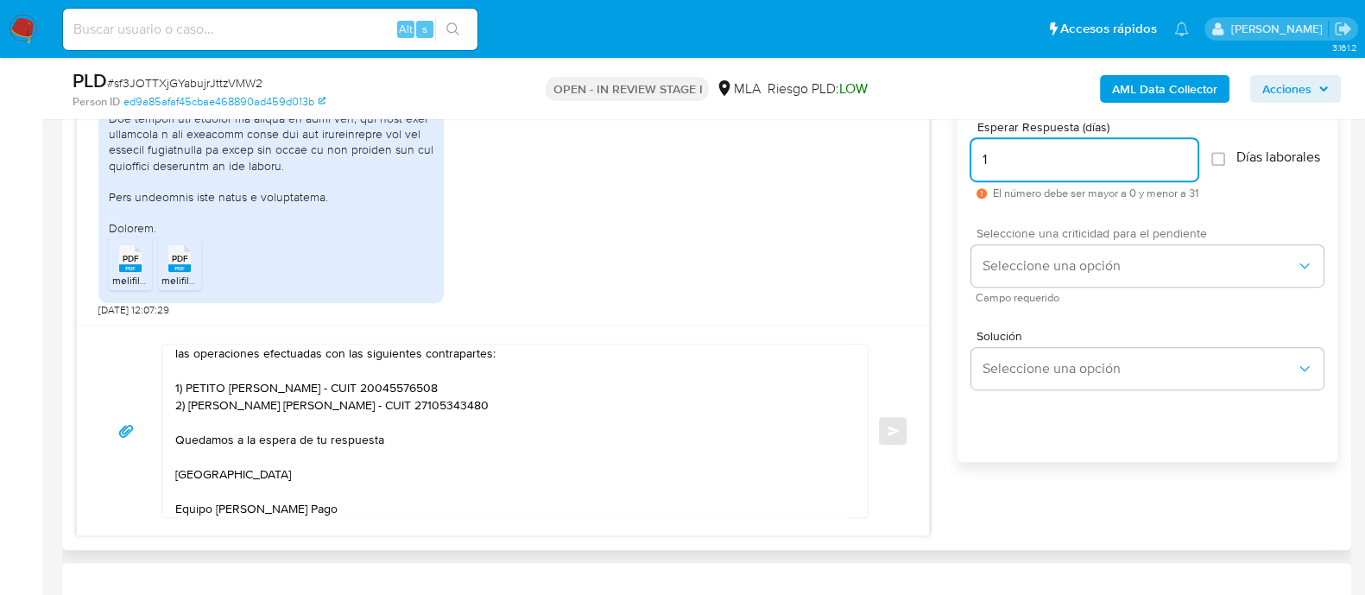
type input "1"
click at [1057, 254] on div "Seleccione una criticidad para el pendiente Seleccione una opción Campo requeri…" at bounding box center [1147, 264] width 352 height 75
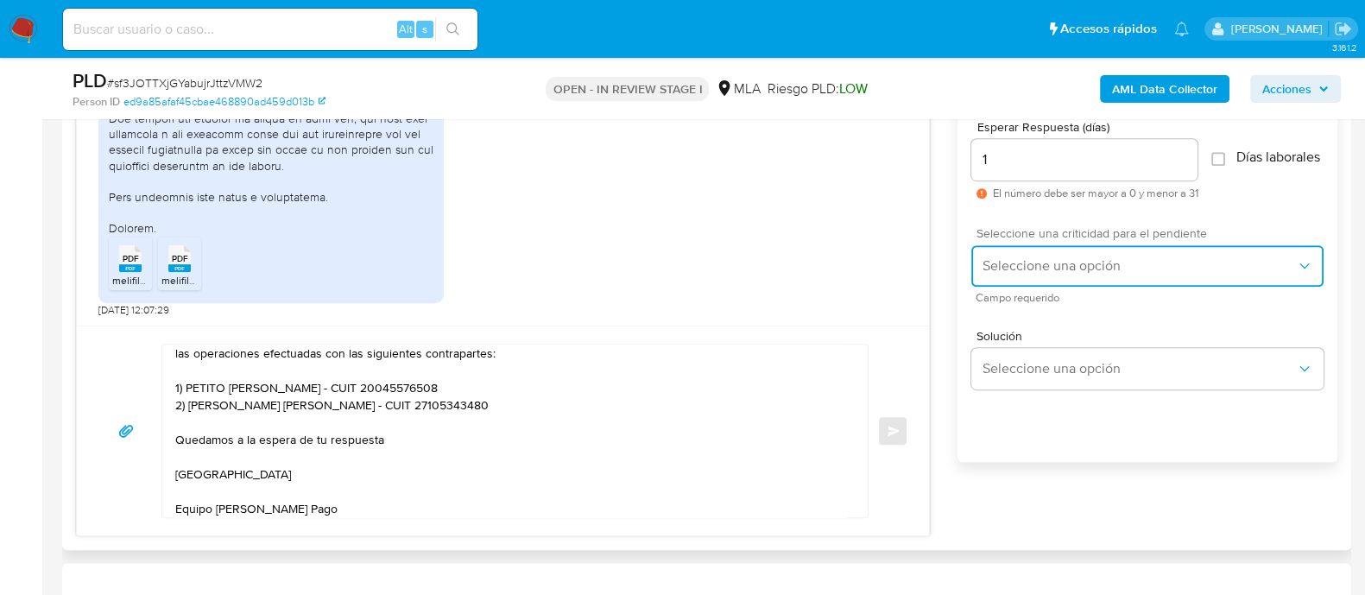
click at [1051, 261] on button "Seleccione una opción" at bounding box center [1147, 265] width 352 height 41
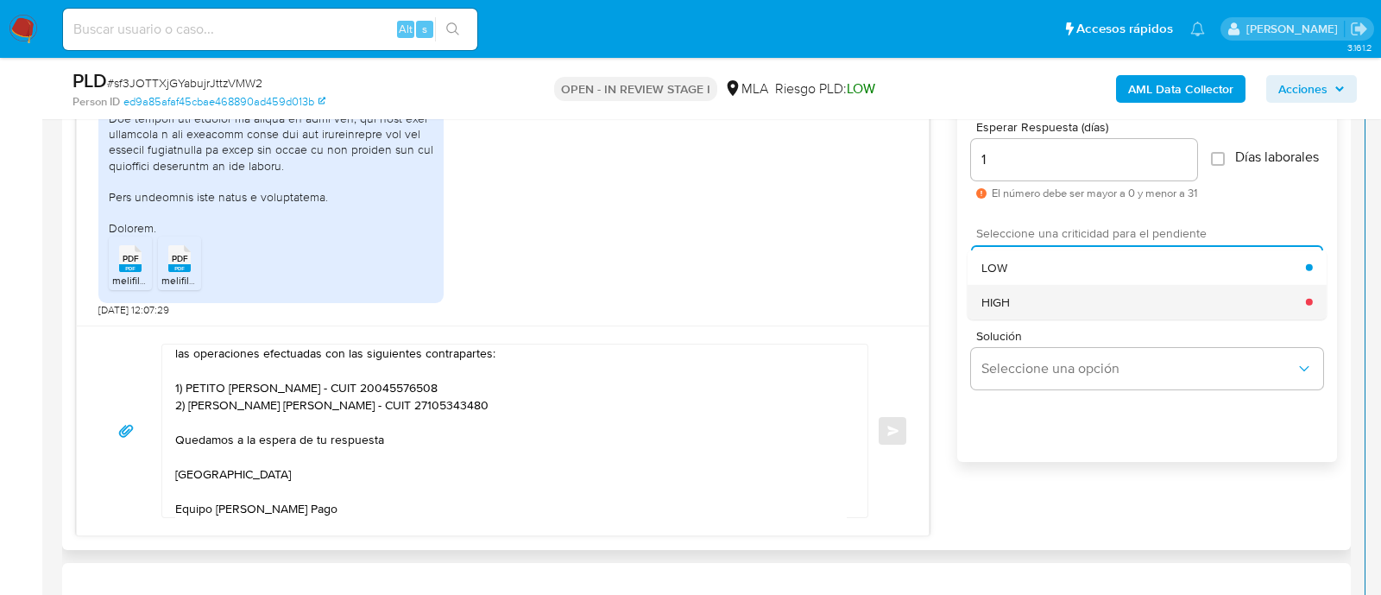
click at [1042, 304] on div "HIGH" at bounding box center [1143, 301] width 325 height 35
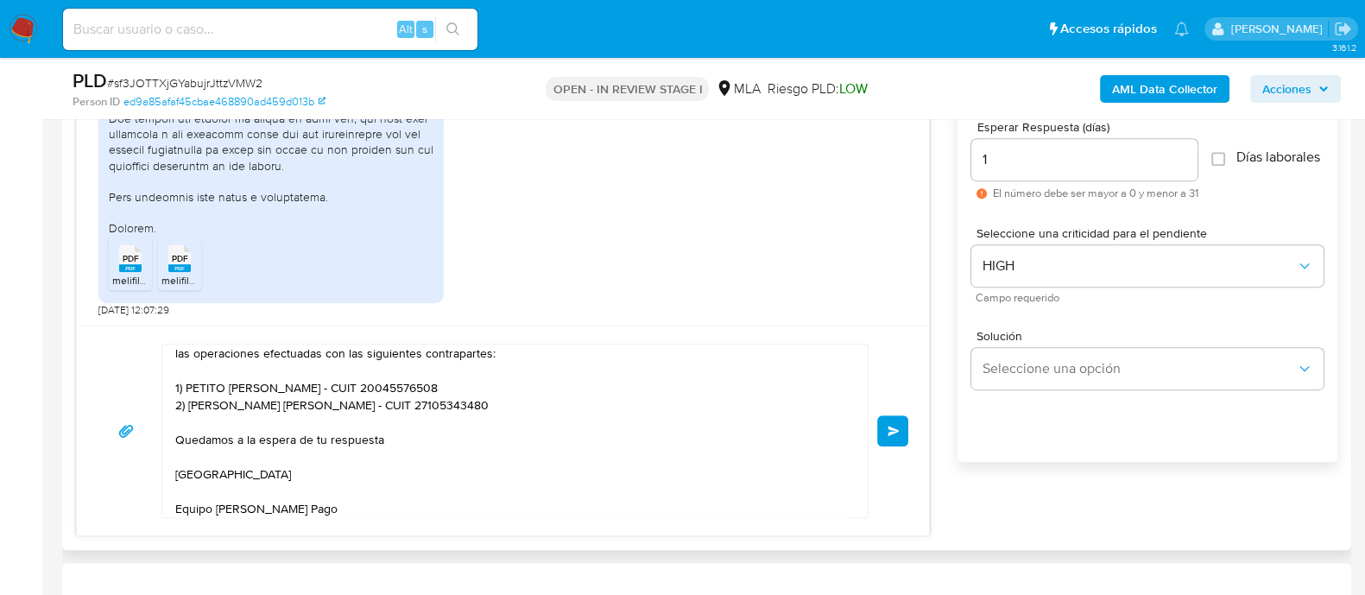
click at [885, 429] on button "Enviar" at bounding box center [892, 430] width 31 height 31
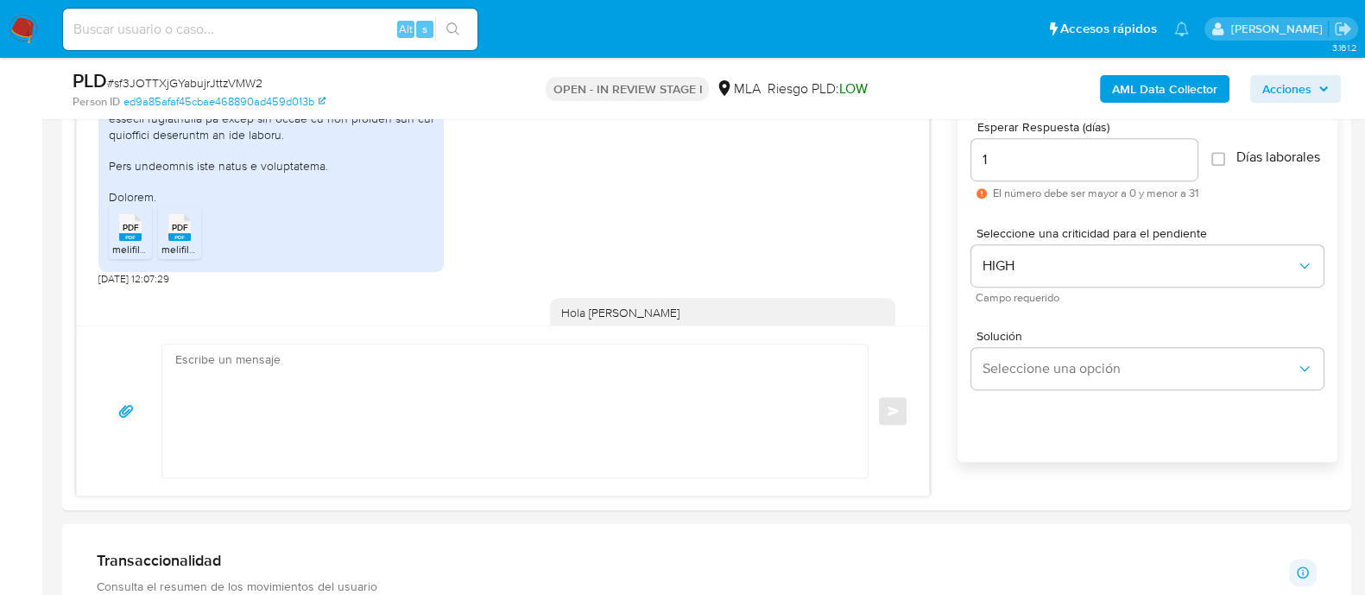
scroll to position [0, 0]
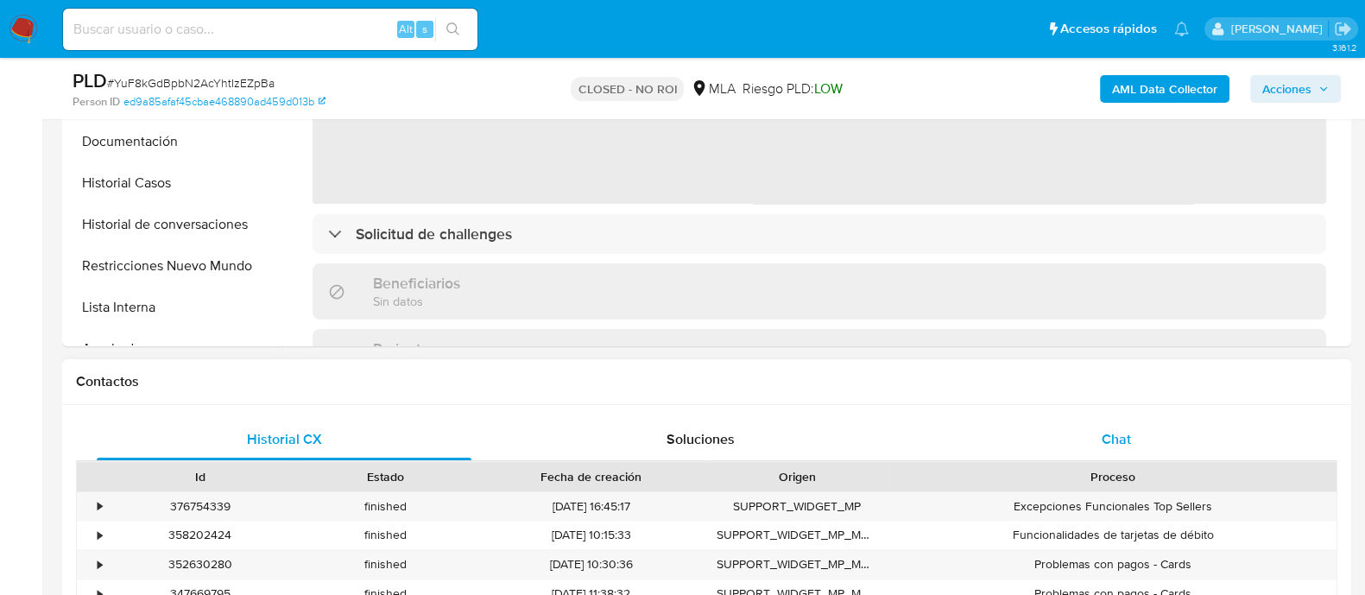
select select "10"
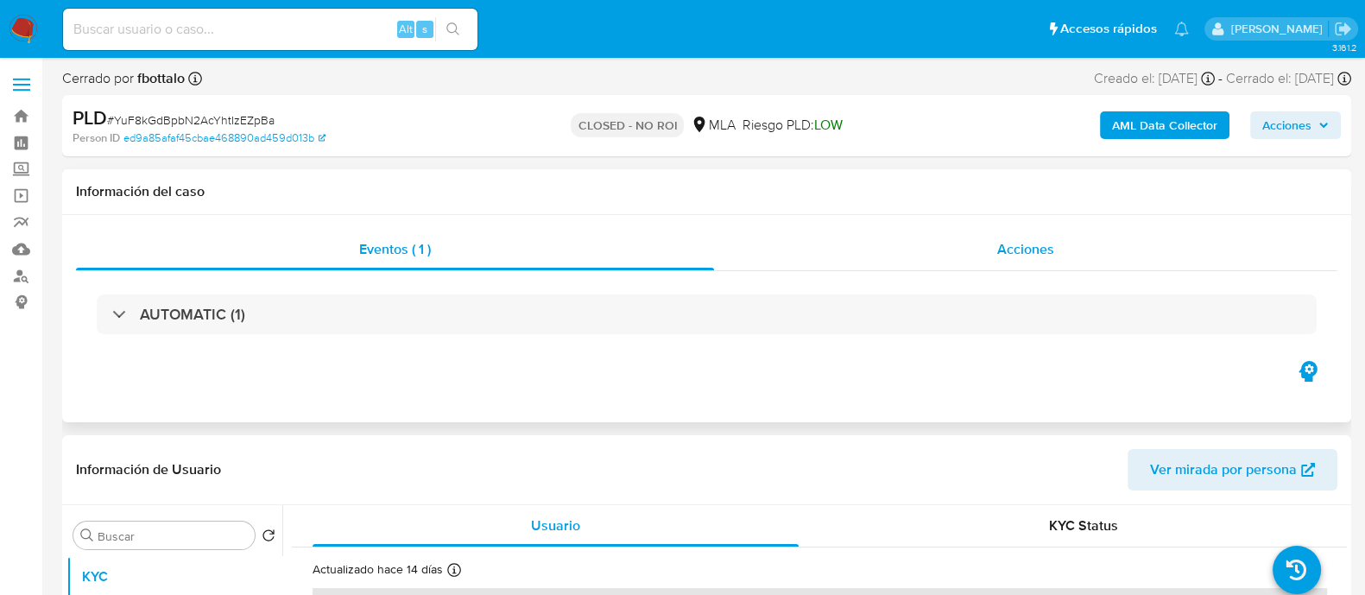
click at [991, 251] on div "Acciones" at bounding box center [1025, 249] width 623 height 41
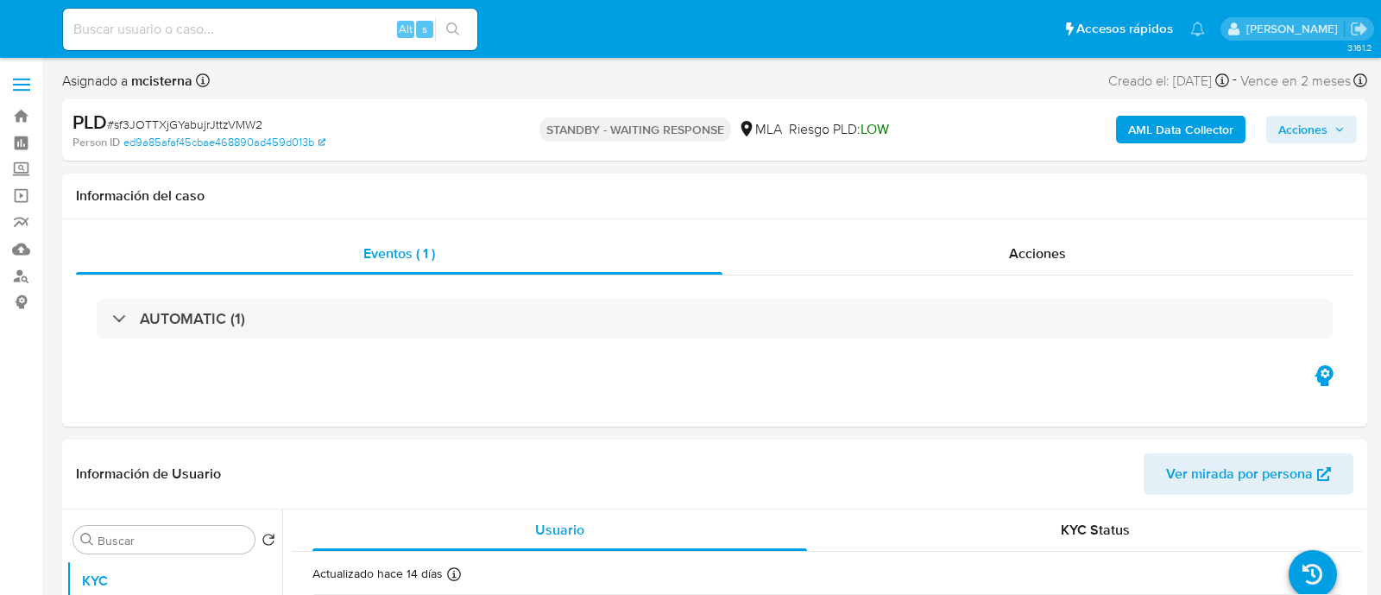
select select "10"
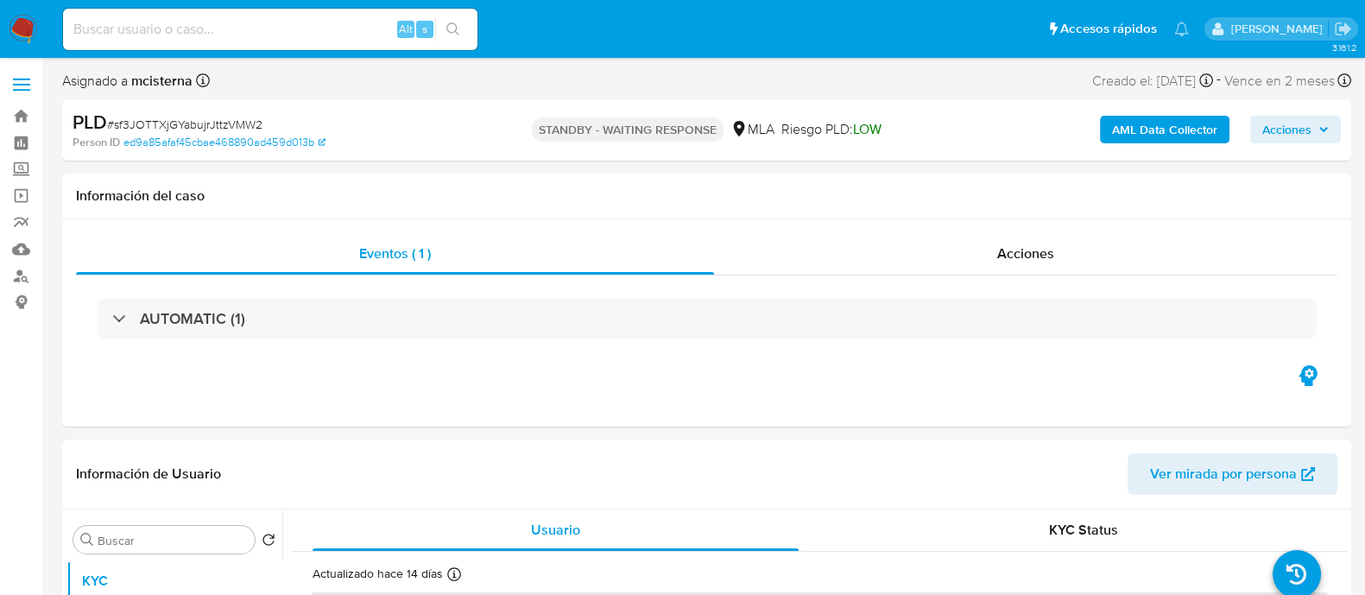
click at [383, 32] on input at bounding box center [270, 29] width 414 height 22
paste input "119053820"
type input "119053820"
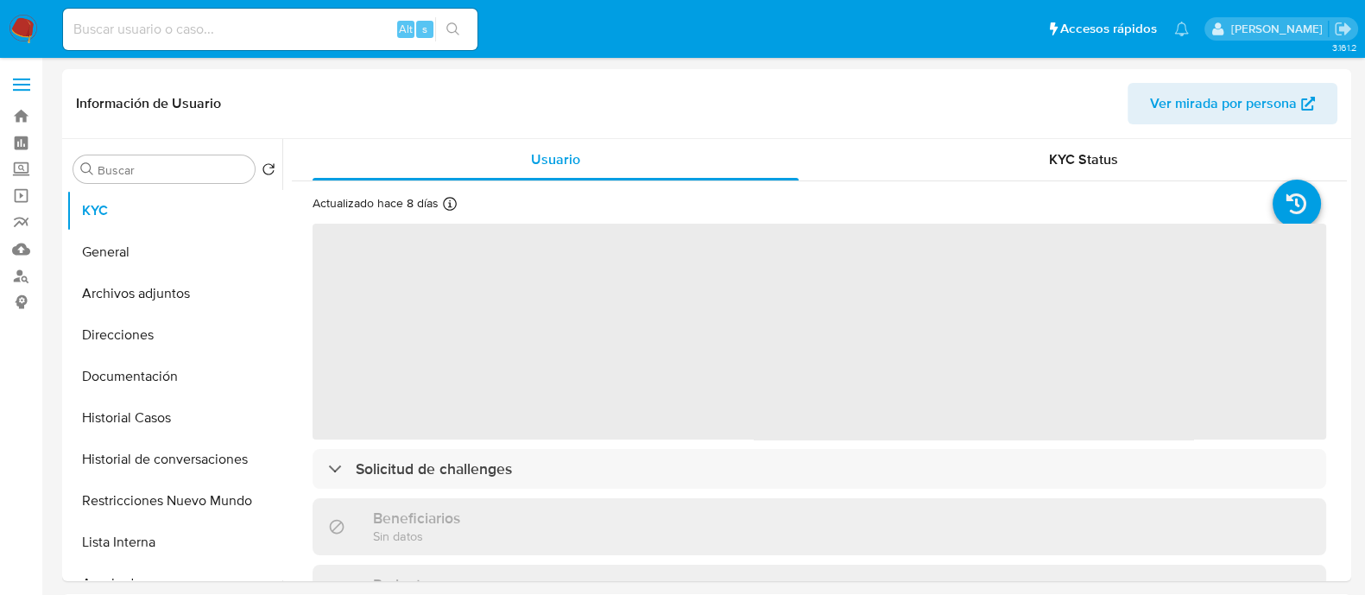
select select "10"
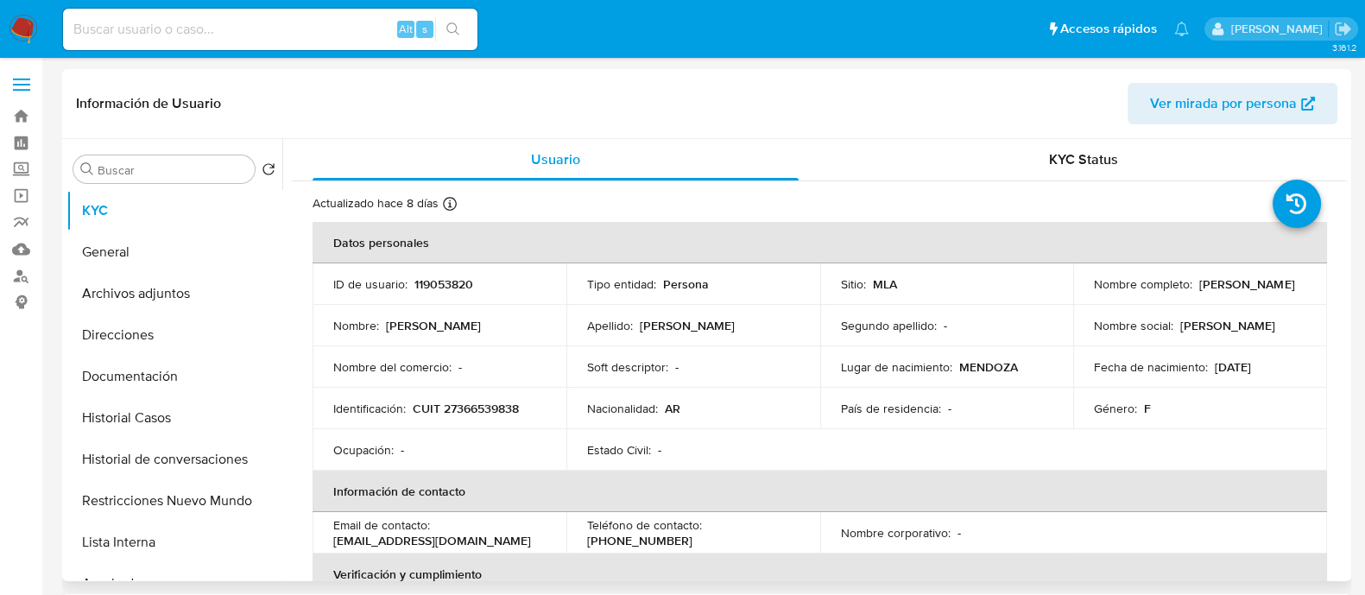
click at [507, 407] on p "CUIT 27366539838" at bounding box center [466, 409] width 106 height 16
copy p "27366539838"
click at [350, 20] on input at bounding box center [270, 29] width 414 height 22
click at [203, 420] on button "Historial Casos" at bounding box center [167, 417] width 202 height 41
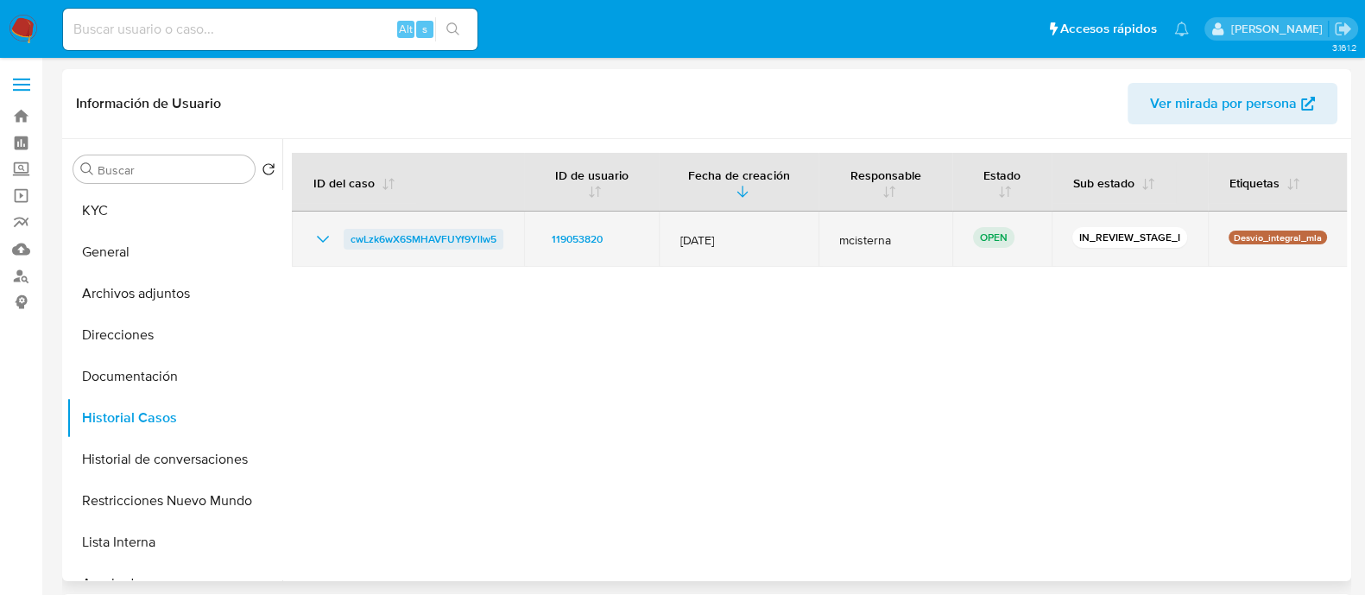
click at [470, 243] on span "cwLzk6wX6SMHAVFUYf9YlIw5" at bounding box center [423, 239] width 146 height 21
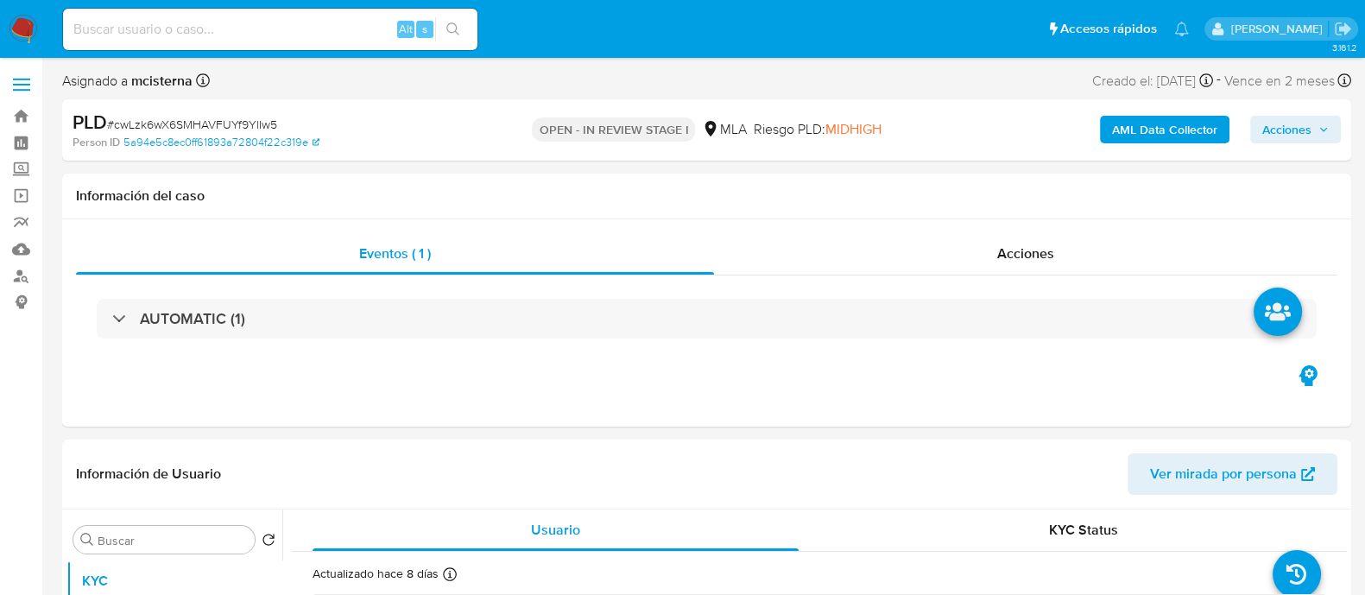
select select "10"
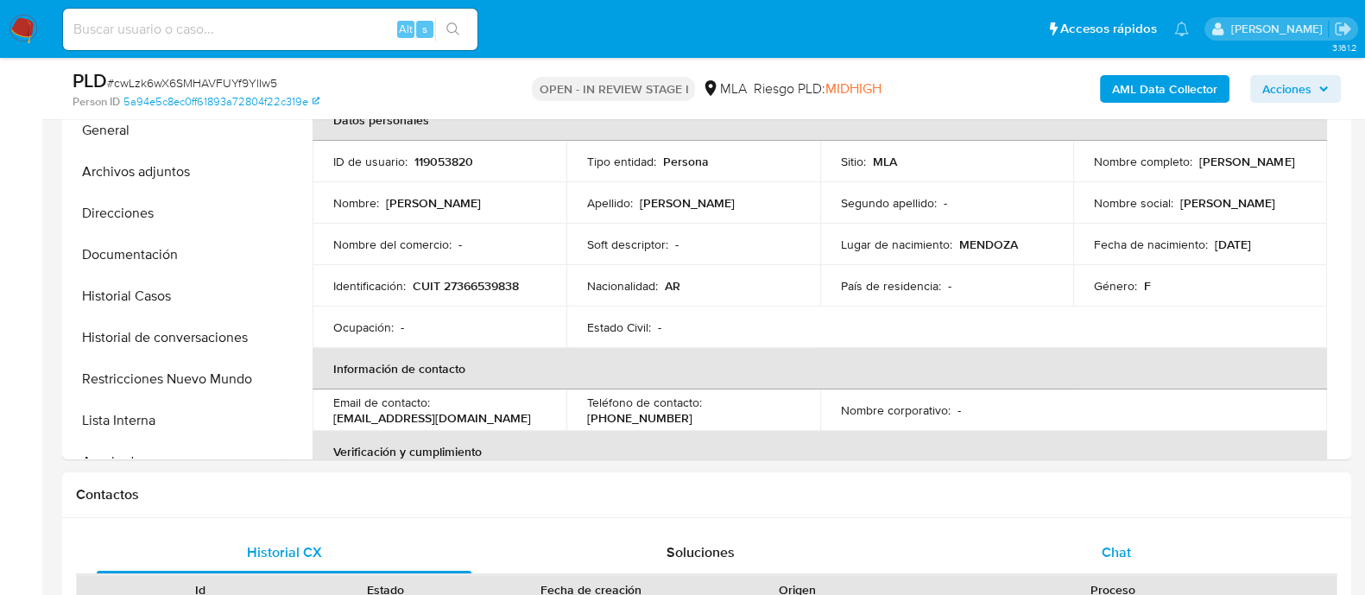
click at [1120, 543] on span "Chat" at bounding box center [1115, 552] width 29 height 20
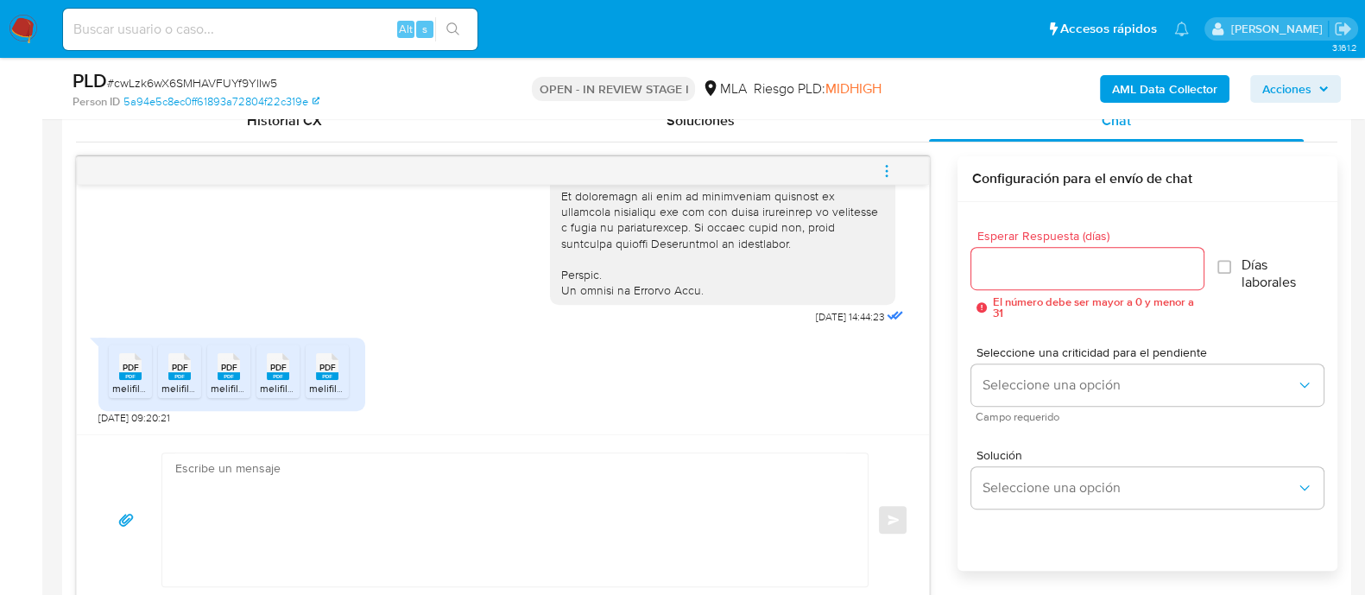
scroll to position [862, 0]
click at [120, 370] on icon at bounding box center [130, 366] width 22 height 27
click at [173, 374] on rect at bounding box center [179, 376] width 22 height 8
click at [218, 375] on rect at bounding box center [229, 376] width 22 height 8
click at [263, 378] on div "PDF PDF" at bounding box center [278, 365] width 36 height 34
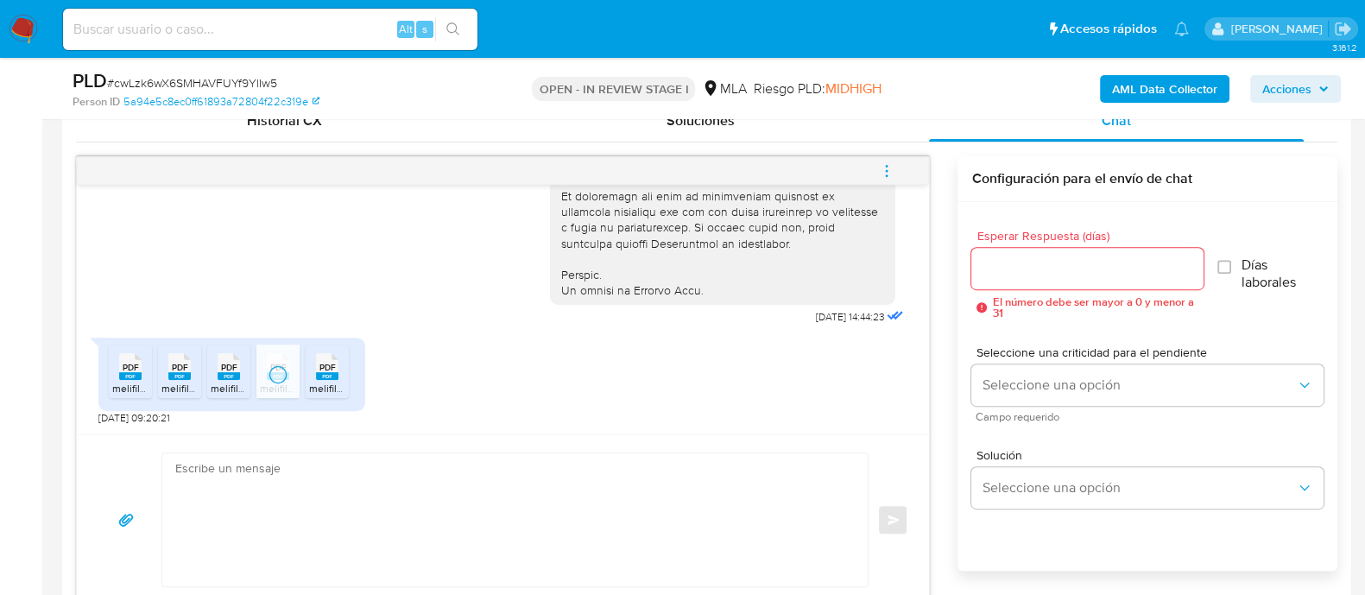
drag, startPoint x: 337, startPoint y: 378, endPoint x: 464, endPoint y: 400, distance: 128.7
click at [337, 378] on icon "PDF" at bounding box center [327, 366] width 22 height 30
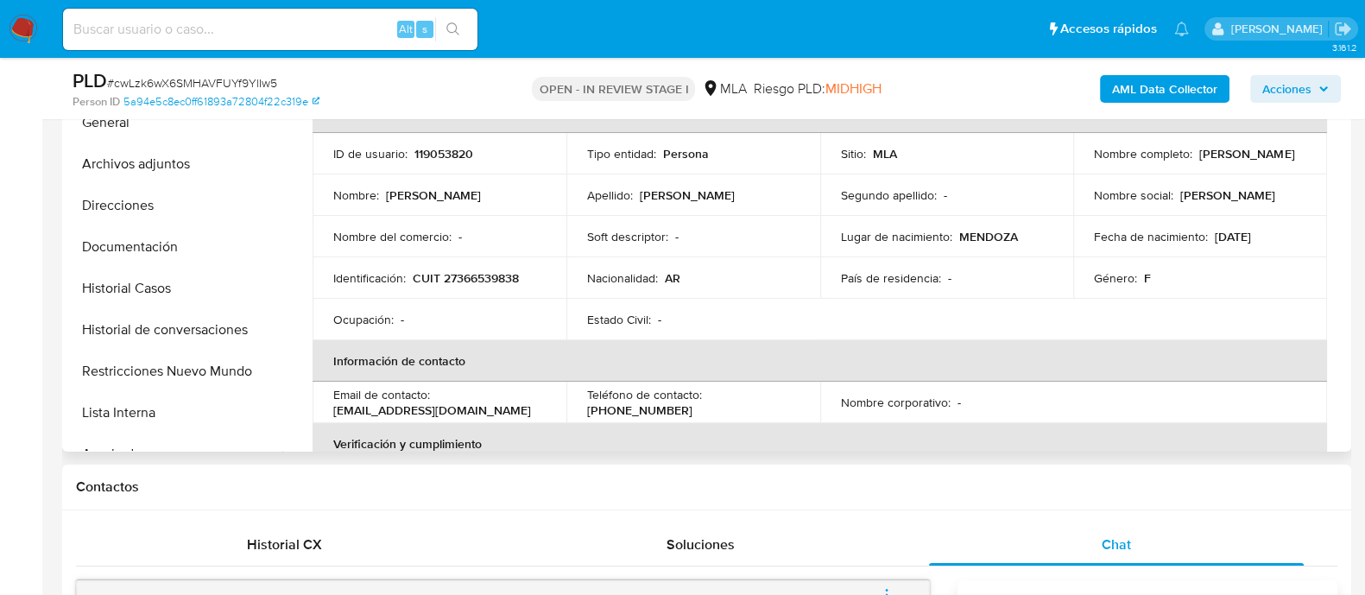
scroll to position [431, 0]
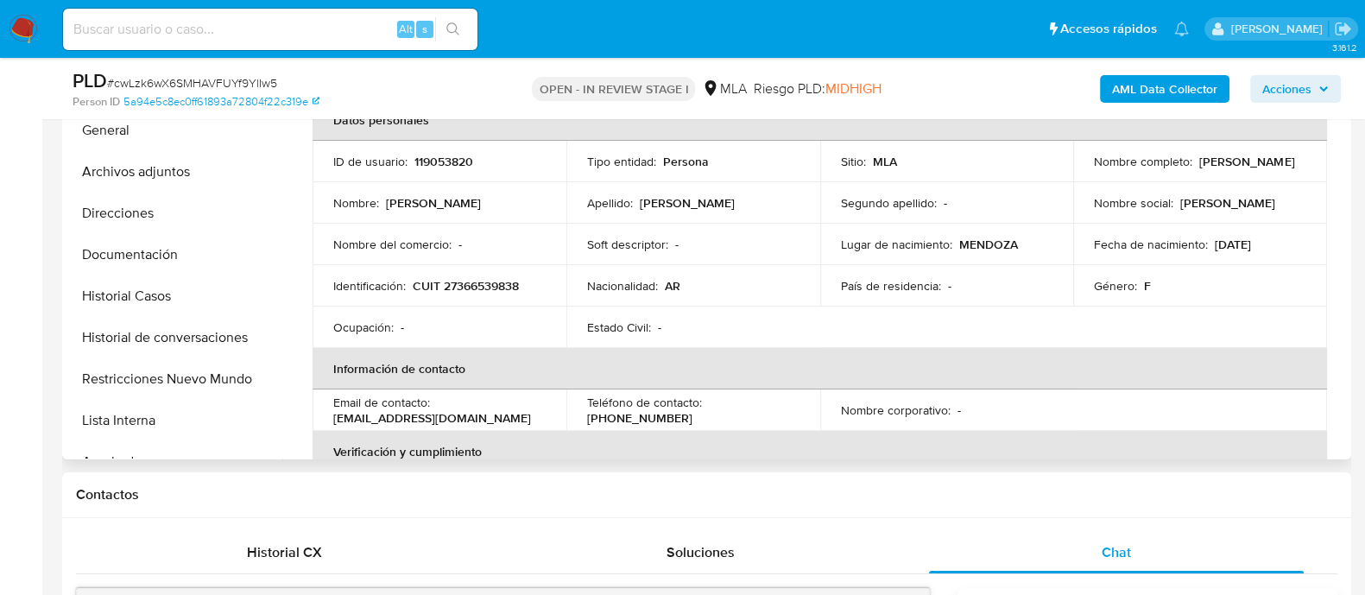
drag, startPoint x: 1092, startPoint y: 165, endPoint x: 1285, endPoint y: 170, distance: 193.4
click at [1285, 169] on div "Nombre completo : Andrea Yanel Carreno" at bounding box center [1200, 162] width 212 height 16
copy p "[PERSON_NAME]"
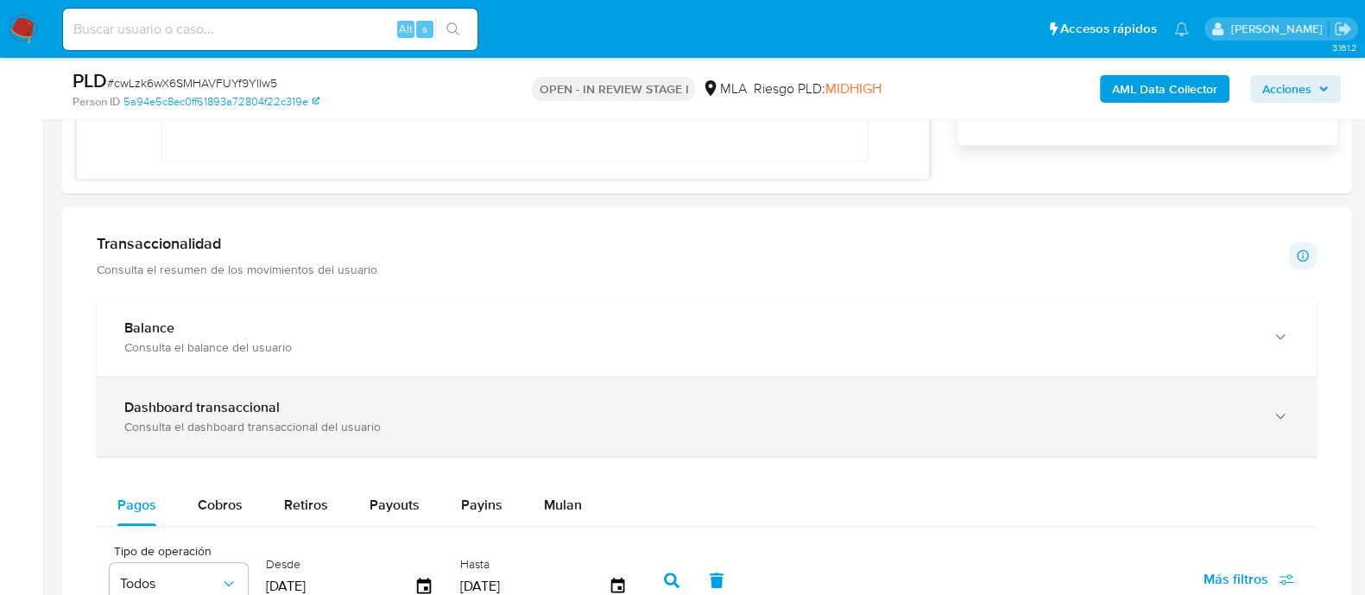
scroll to position [971, 0]
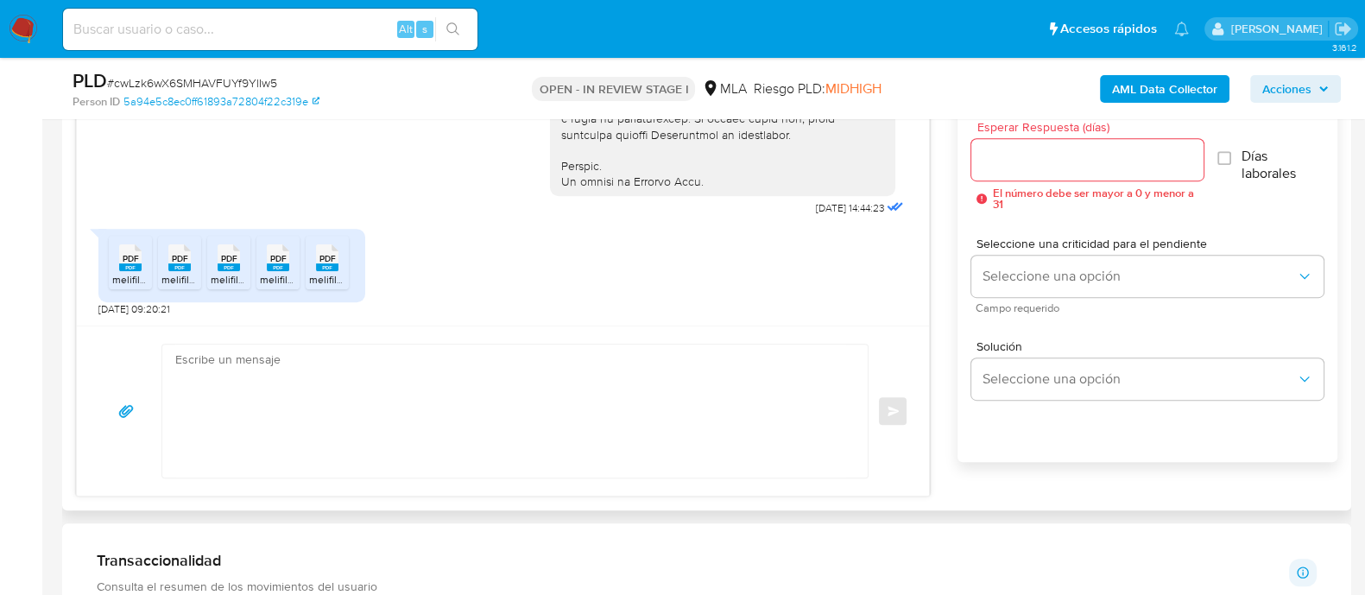
click at [440, 374] on textarea at bounding box center [510, 410] width 671 height 133
paste textarea "[PERSON_NAME]"
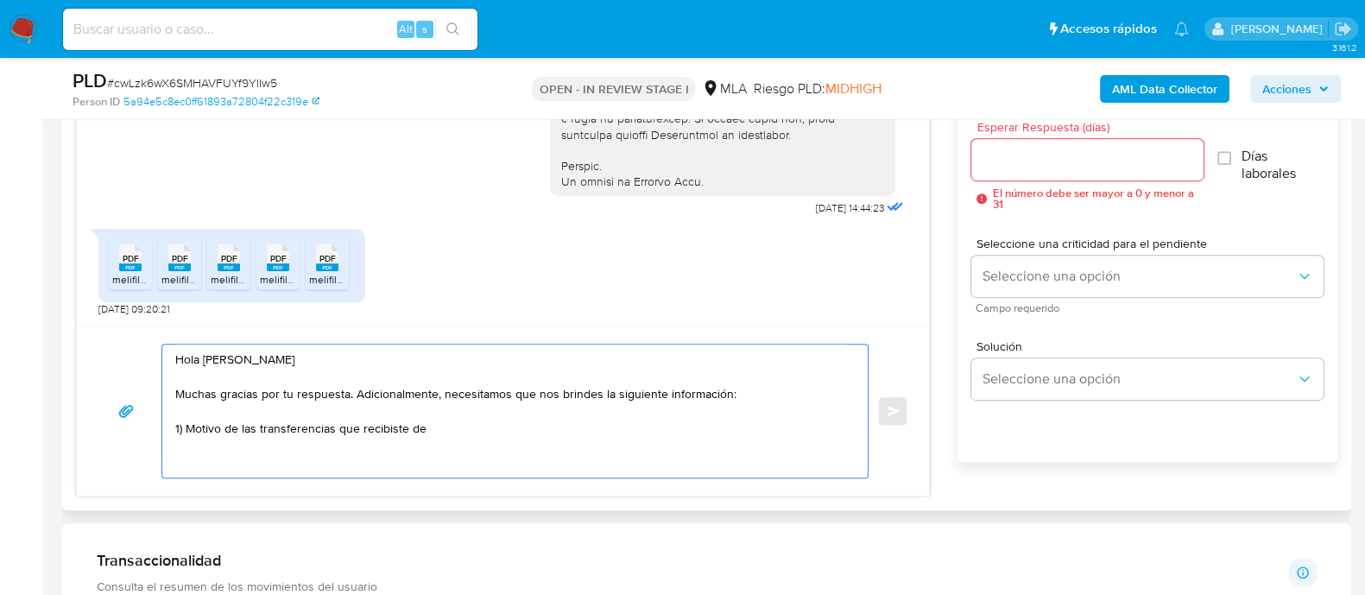
paste textarea "Juan Francisco Gutierrez"
paste textarea "20339688231"
paste textarea "Vicente Ruben D Agostino"
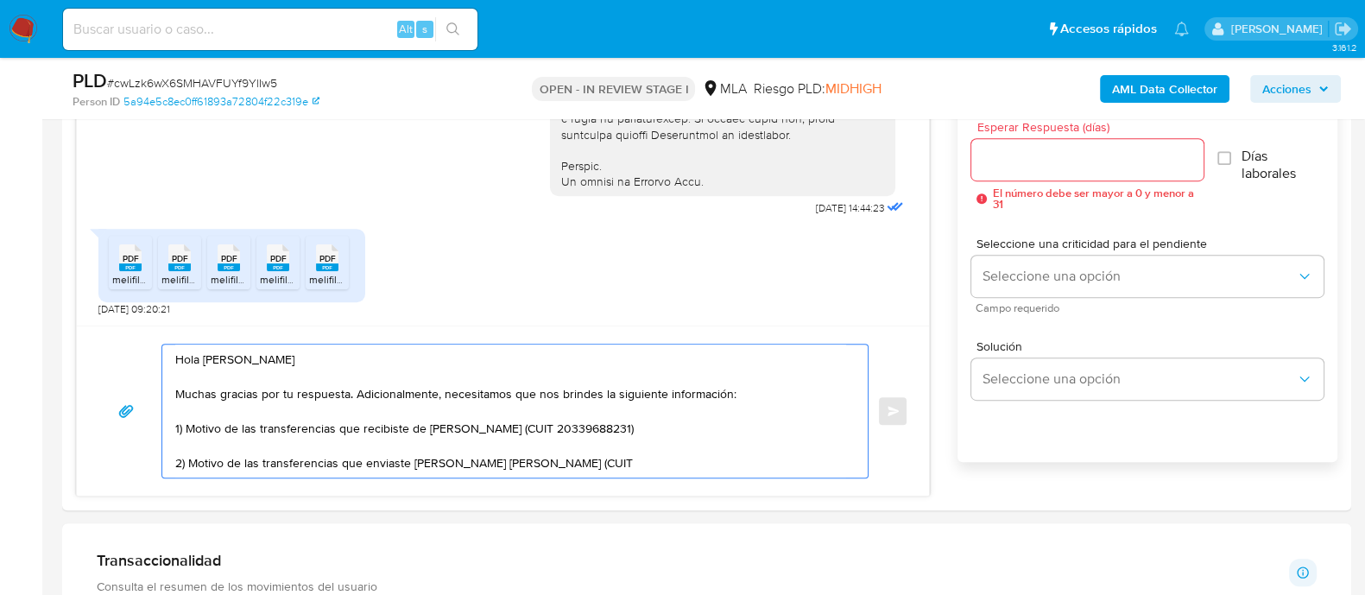
paste textarea "20269228637"
paste textarea "27326276710"
paste textarea "Tornesi, Maria Celina"
drag, startPoint x: 730, startPoint y: 464, endPoint x: 809, endPoint y: 464, distance: 78.6
click at [809, 464] on textarea "Hola Andrea Yanel Carreno Muchas gracias por tu respuesta. Adicionalmente, nece…" at bounding box center [510, 410] width 671 height 133
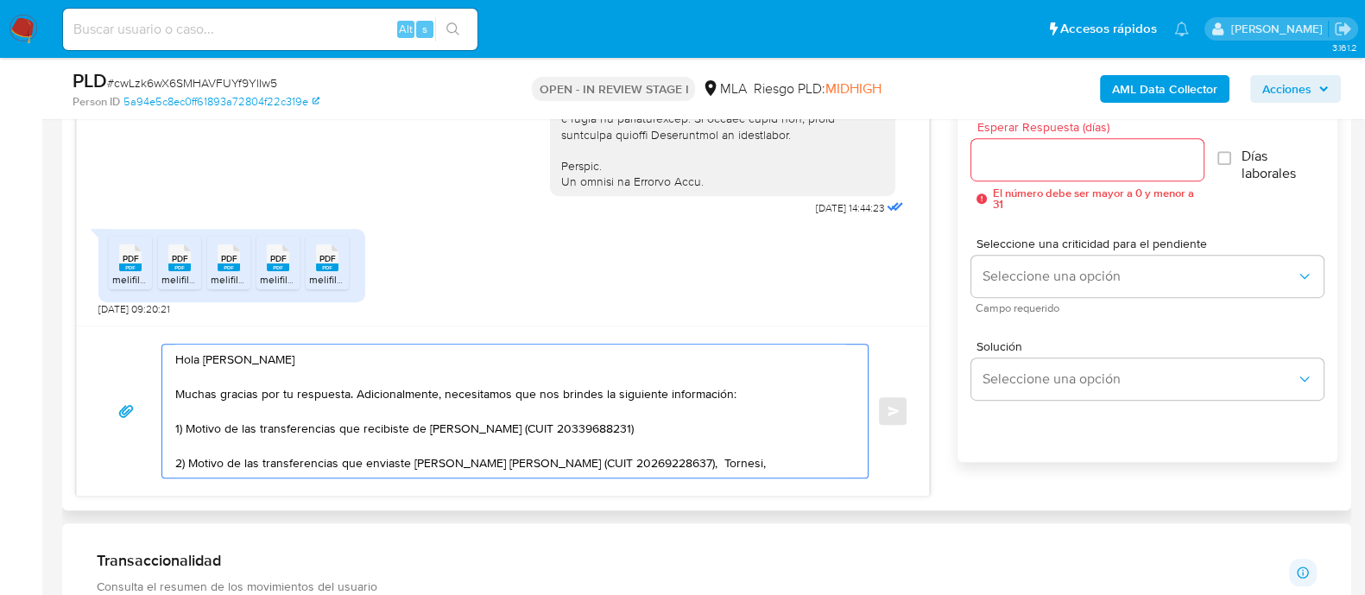
click at [686, 464] on textarea "Hola Andrea Yanel Carreno Muchas gracias por tu respuesta. Adicionalmente, nece…" at bounding box center [510, 410] width 671 height 133
paste textarea "Maria Celina"
click at [817, 457] on textarea "Hola Andrea Yanel Carreno Muchas gracias por tu respuesta. Adicionalmente, nece…" at bounding box center [510, 410] width 671 height 133
paste textarea "27326276710"
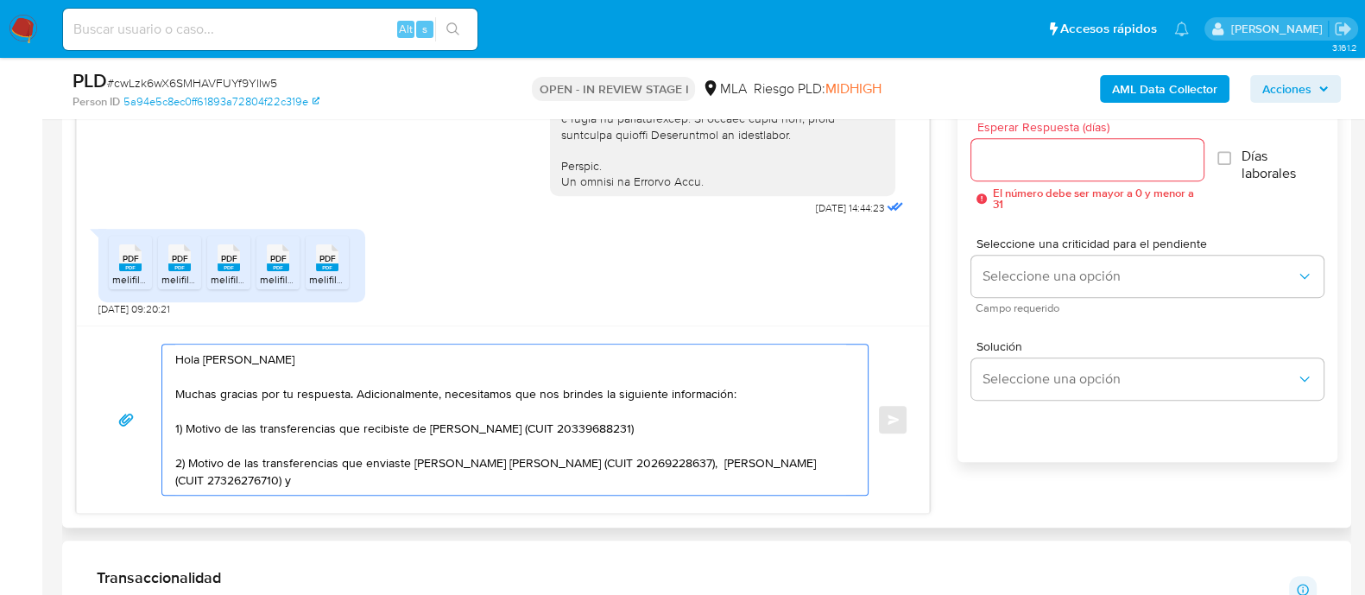
paste textarea "Arra Hidalgo, Ana Laura |"
paste textarea "Arra Hidalgo Ana Laura"
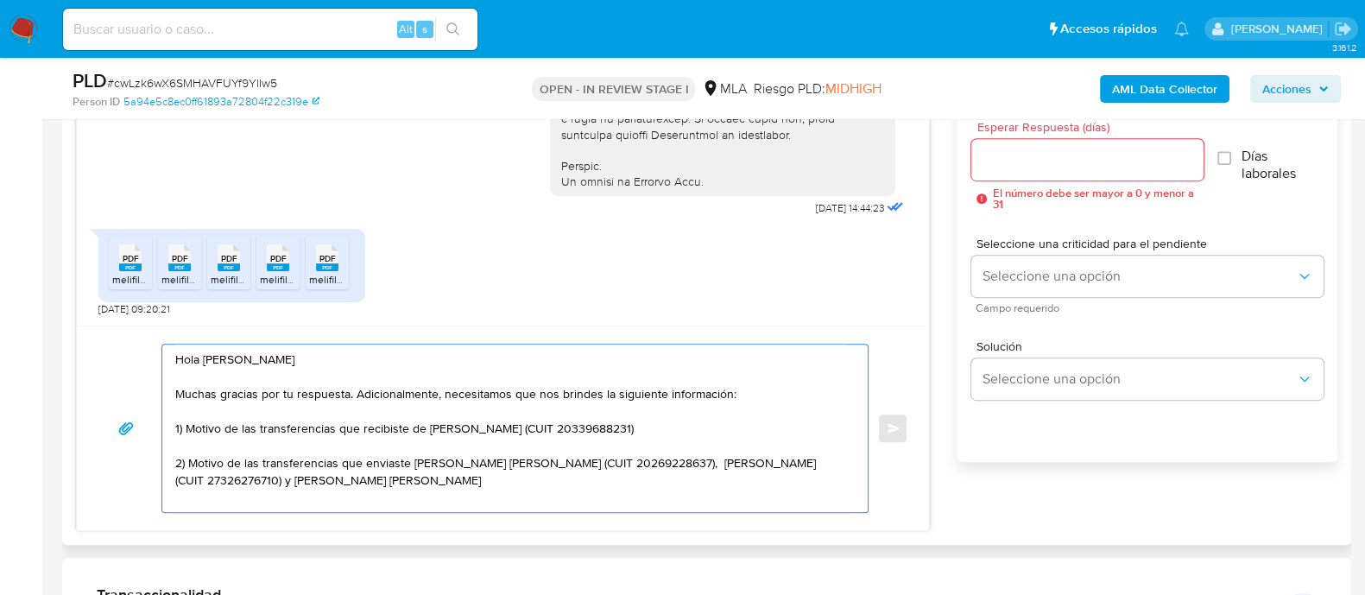
drag, startPoint x: 336, startPoint y: 477, endPoint x: 400, endPoint y: 479, distance: 63.9
click at [400, 479] on textarea "Hola Andrea Yanel Carreno Muchas gracias por tu respuesta. Adicionalmente, nece…" at bounding box center [510, 427] width 671 height 167
click at [263, 479] on textarea "Hola Andrea Yanel Carreno Muchas gracias por tu respuesta. Adicionalmente, nece…" at bounding box center [510, 427] width 671 height 167
paste textarea "na LauraA"
click at [445, 484] on textarea "Hola Andrea Yanel Carreno Muchas gracias por tu respuesta. Adicionalmente, nece…" at bounding box center [510, 427] width 671 height 167
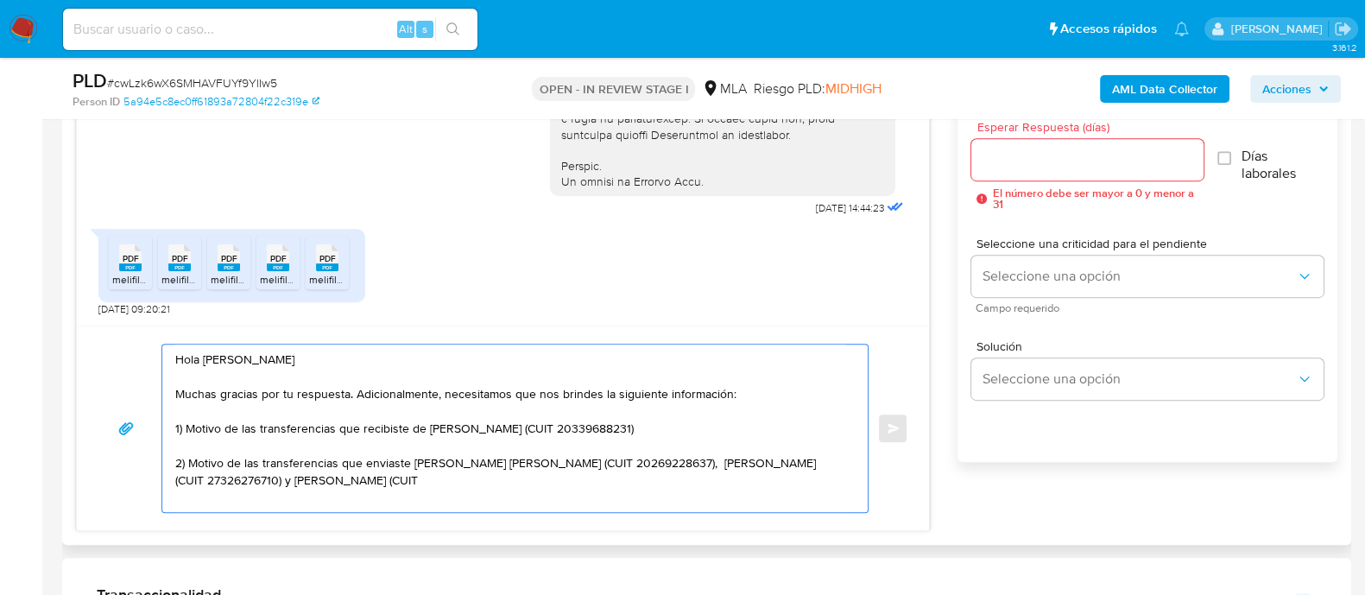
paste textarea "27299744251"
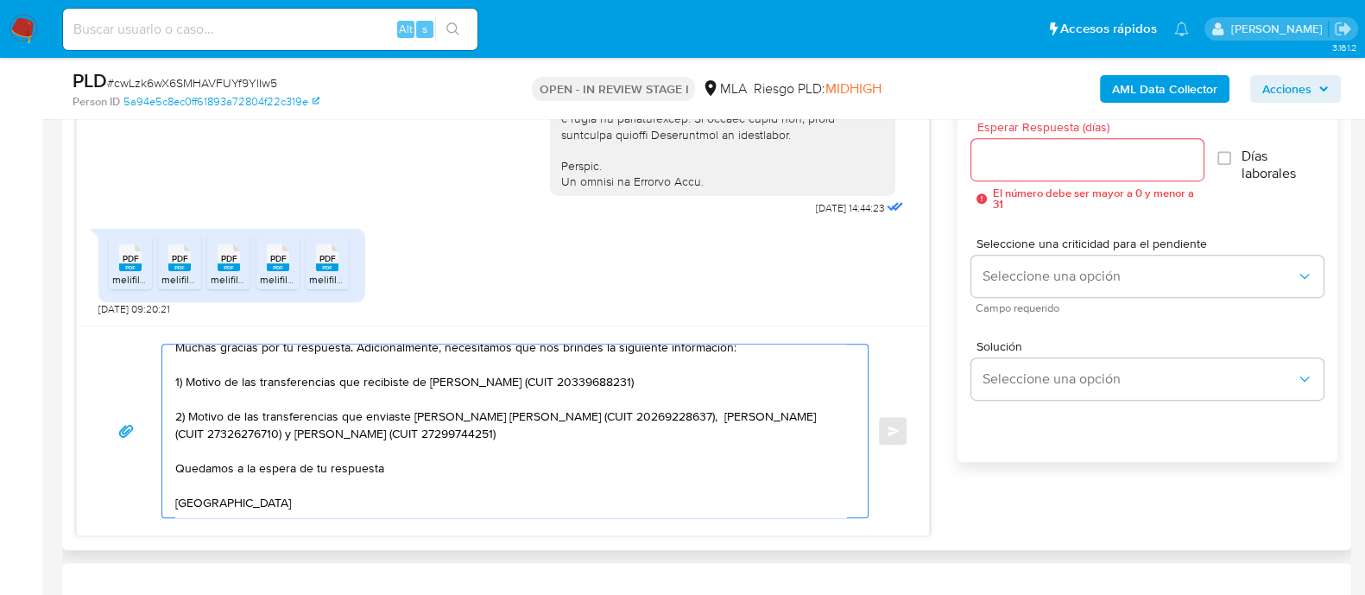
scroll to position [75, 0]
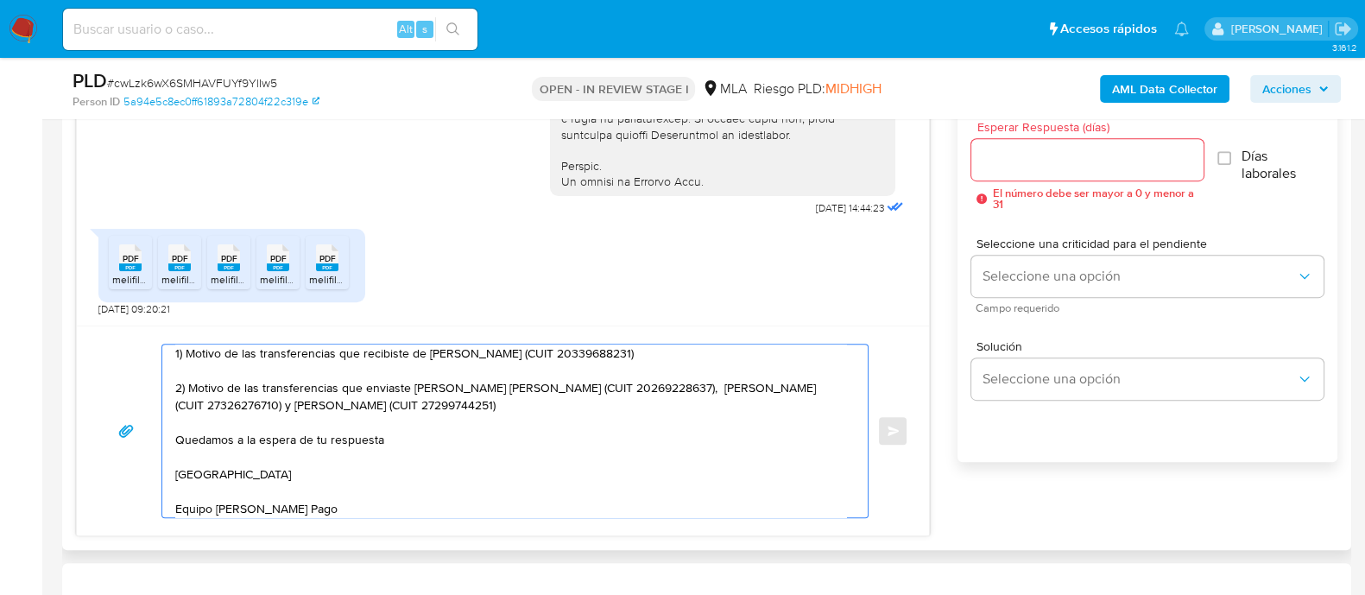
type textarea "Hola Andrea Yanel Carreno Muchas gracias por tu respuesta. Adicionalmente, nece…"
click at [990, 153] on input "Esperar Respuesta (días)" at bounding box center [1086, 159] width 231 height 22
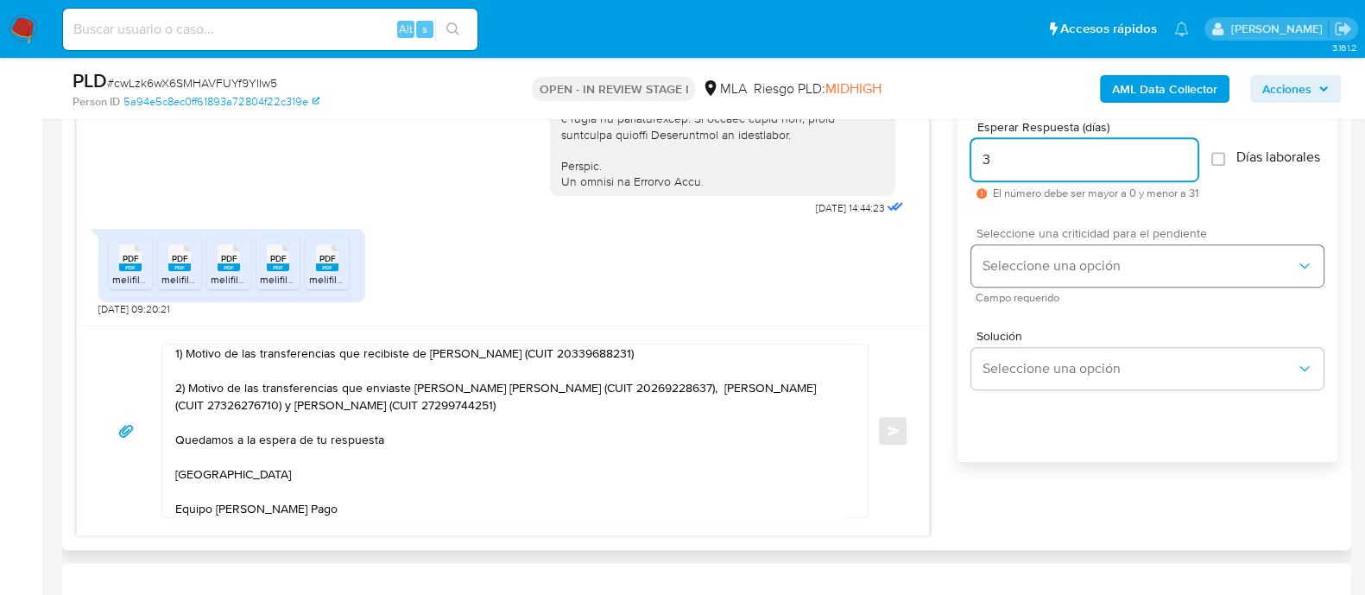
type input "3"
click at [1036, 269] on span "Seleccione una opción" at bounding box center [1138, 265] width 314 height 17
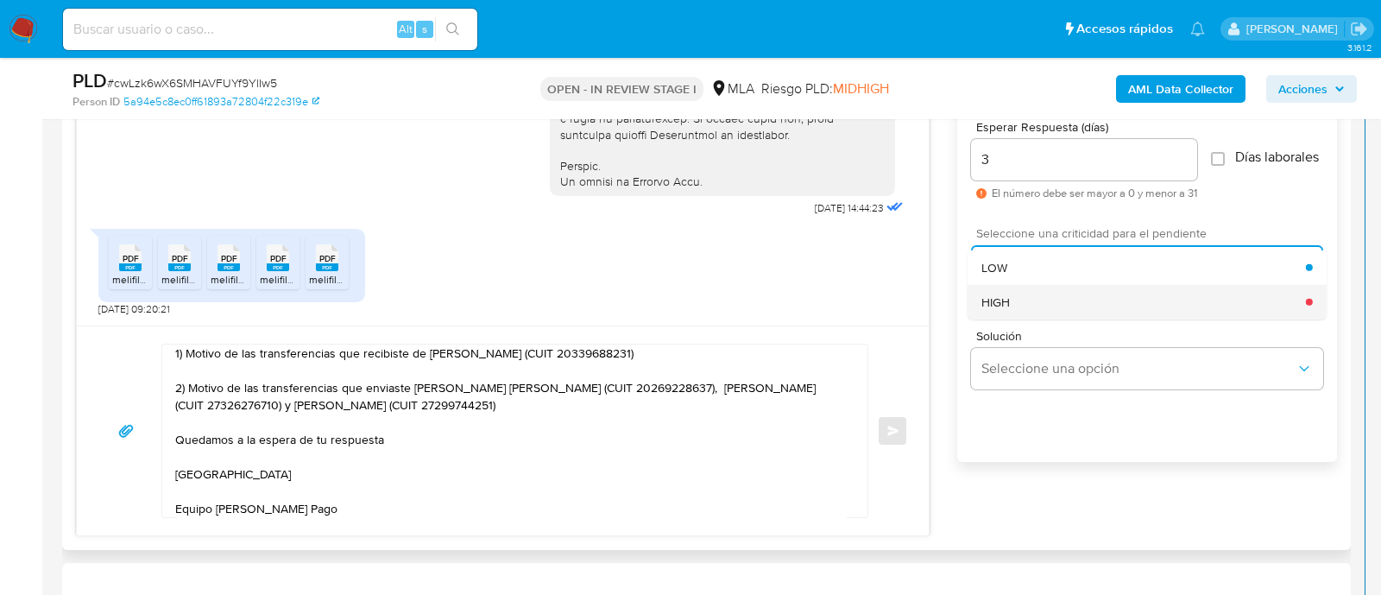
click at [1038, 307] on div "HIGH" at bounding box center [1143, 301] width 325 height 35
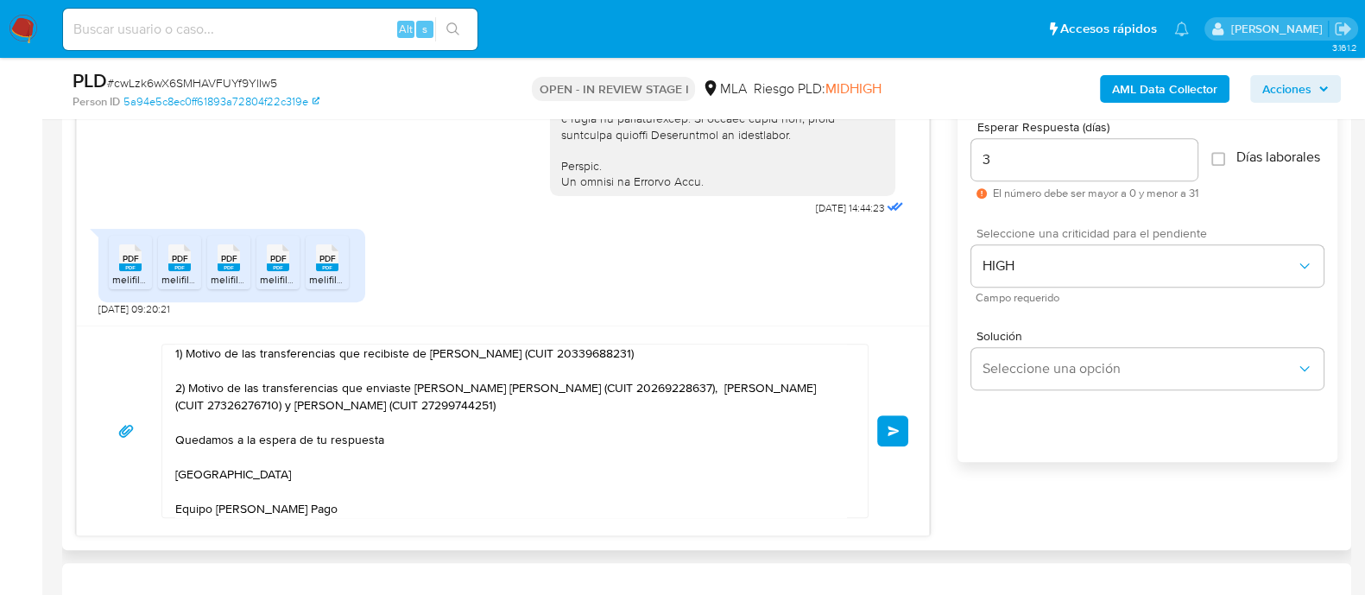
click at [892, 420] on button "Enviar" at bounding box center [892, 430] width 31 height 31
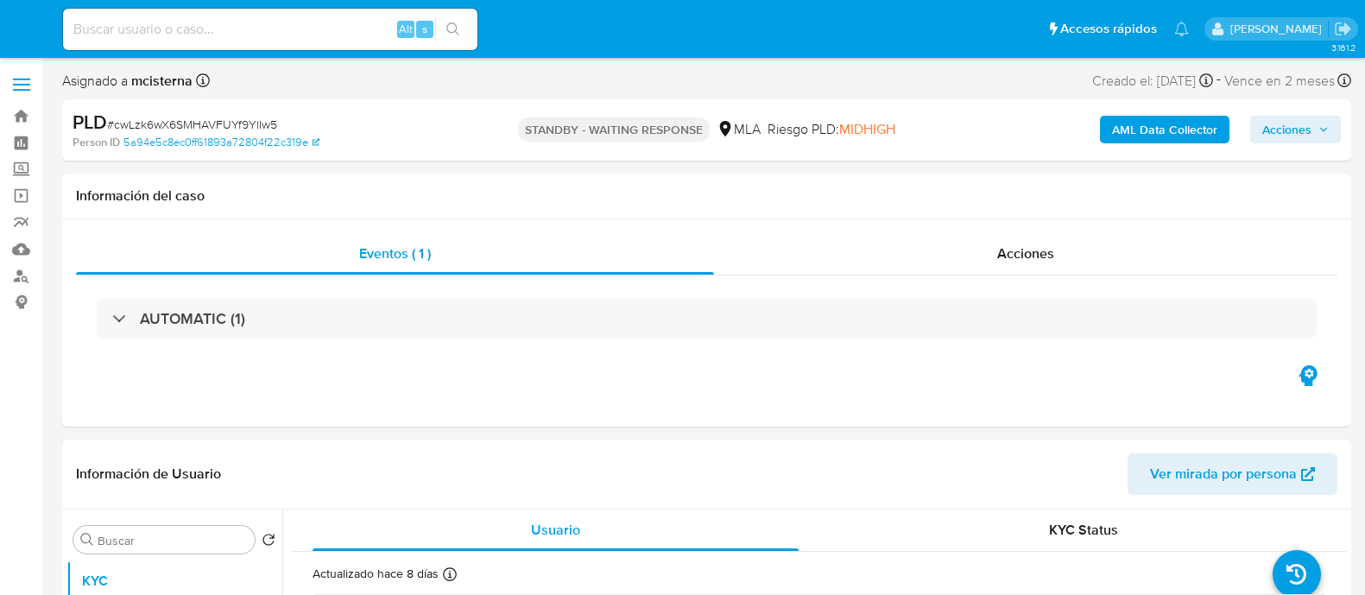
select select "10"
click at [263, 34] on input at bounding box center [270, 29] width 414 height 22
paste input "123105779"
type input "123105779"
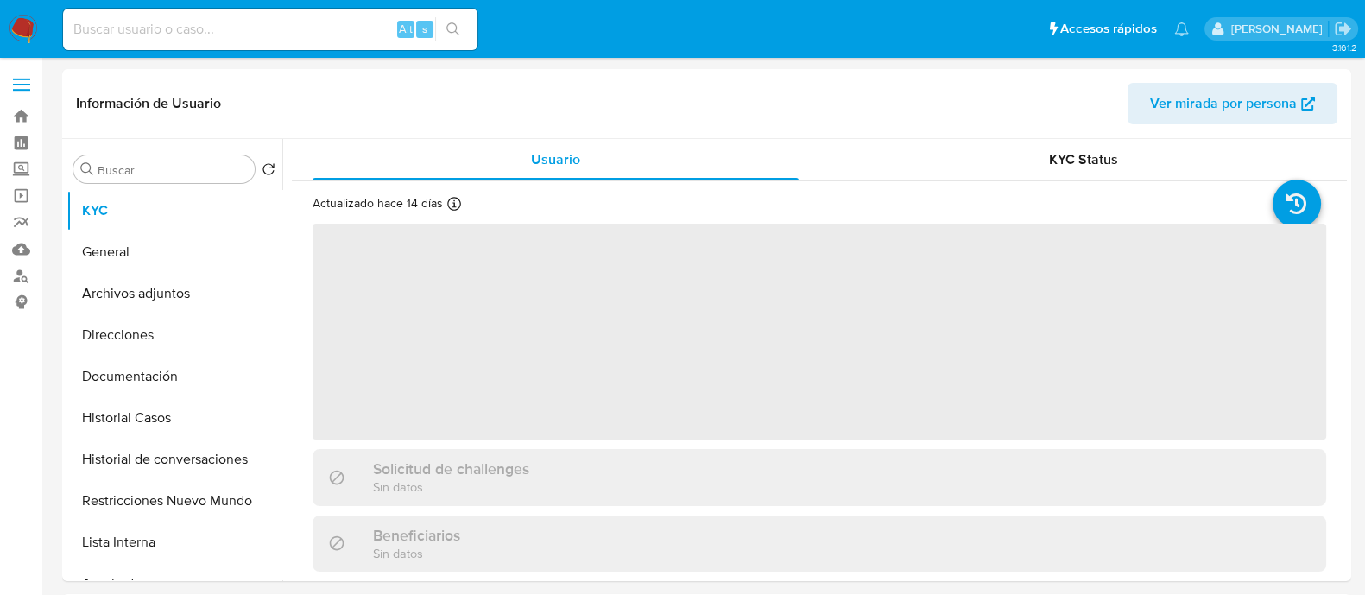
select select "10"
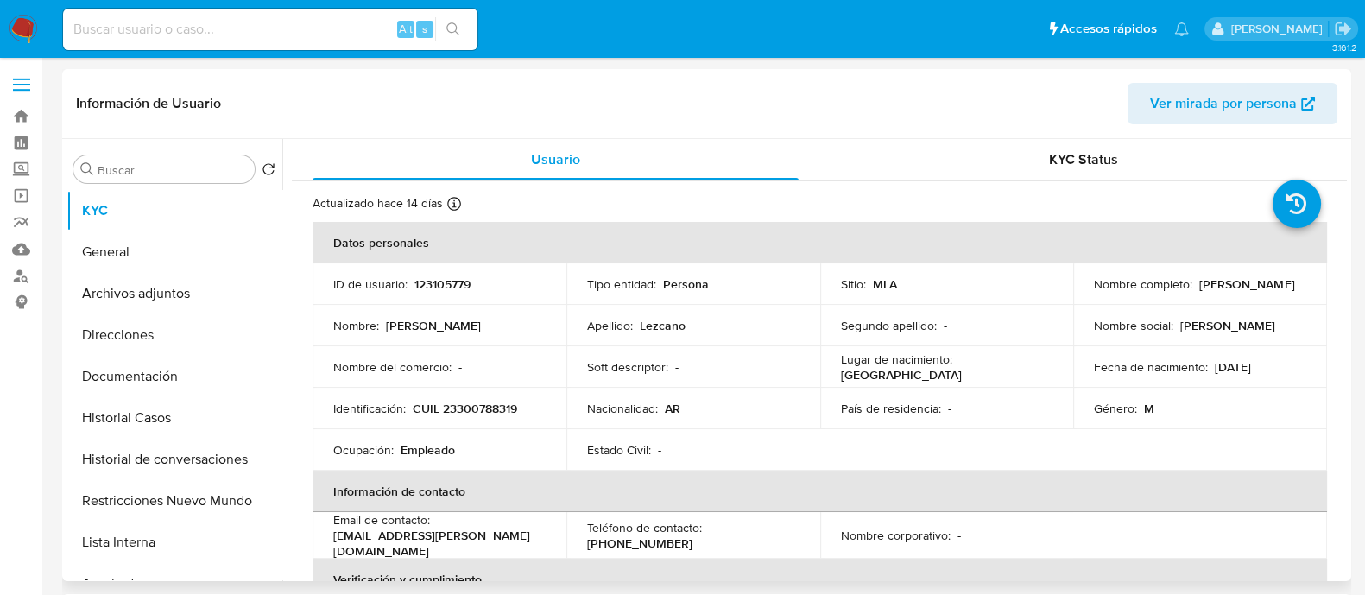
click at [488, 404] on p "CUIL 23300788319" at bounding box center [465, 409] width 104 height 16
copy p "23300788319"
click at [196, 419] on button "Historial Casos" at bounding box center [167, 417] width 202 height 41
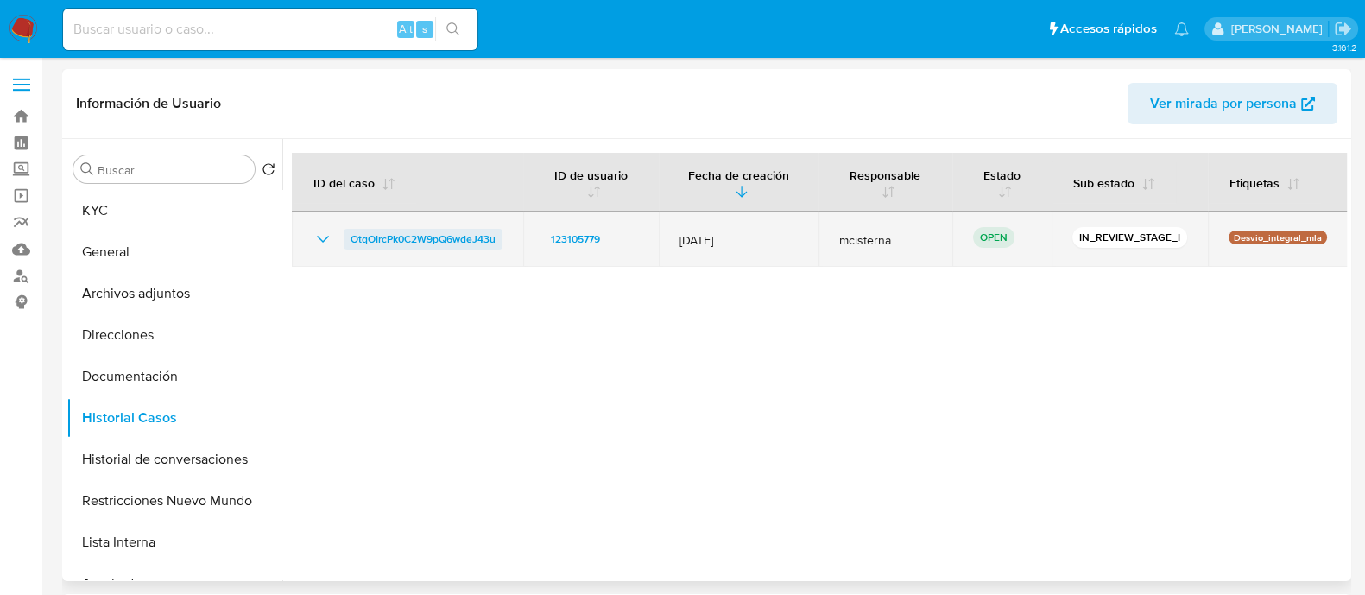
click at [439, 240] on span "OtqOIrcPk0C2W9pQ6wdeJ43u" at bounding box center [422, 239] width 145 height 21
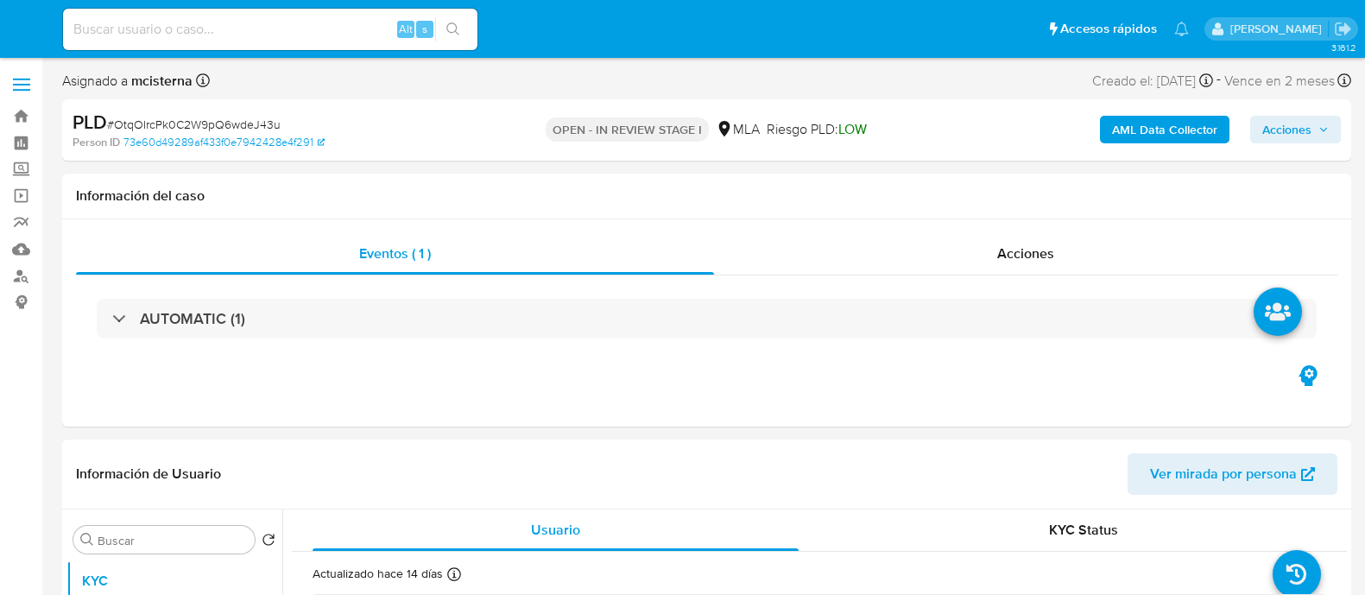
select select "10"
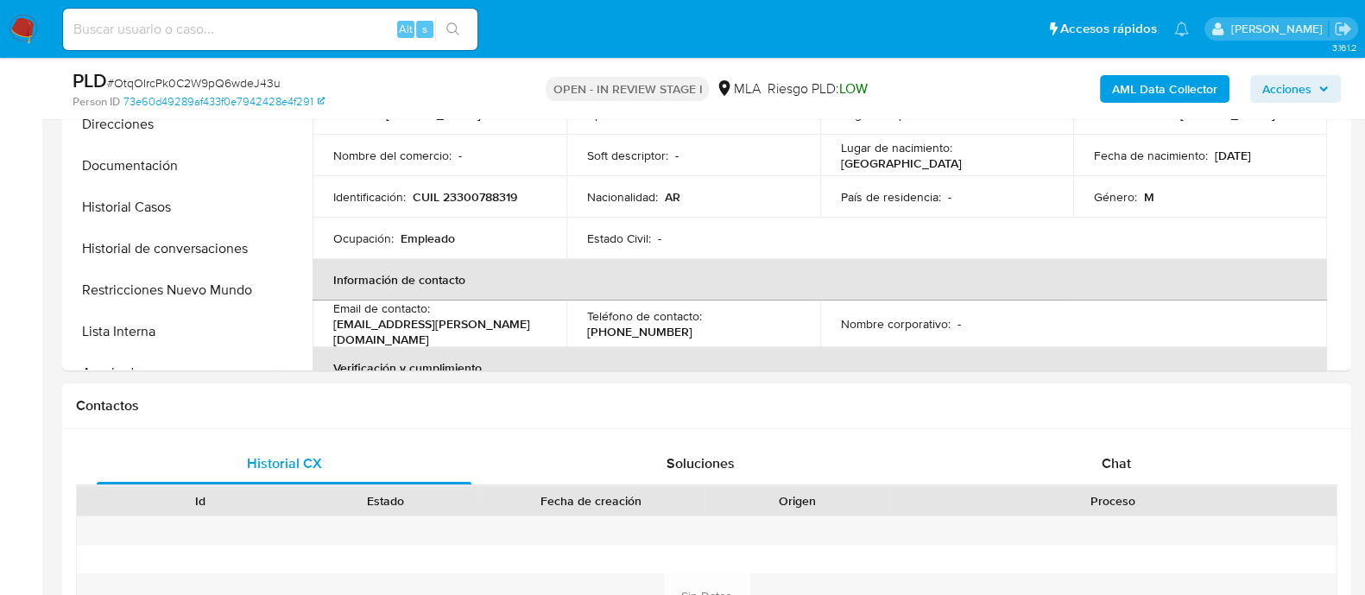
scroll to position [540, 0]
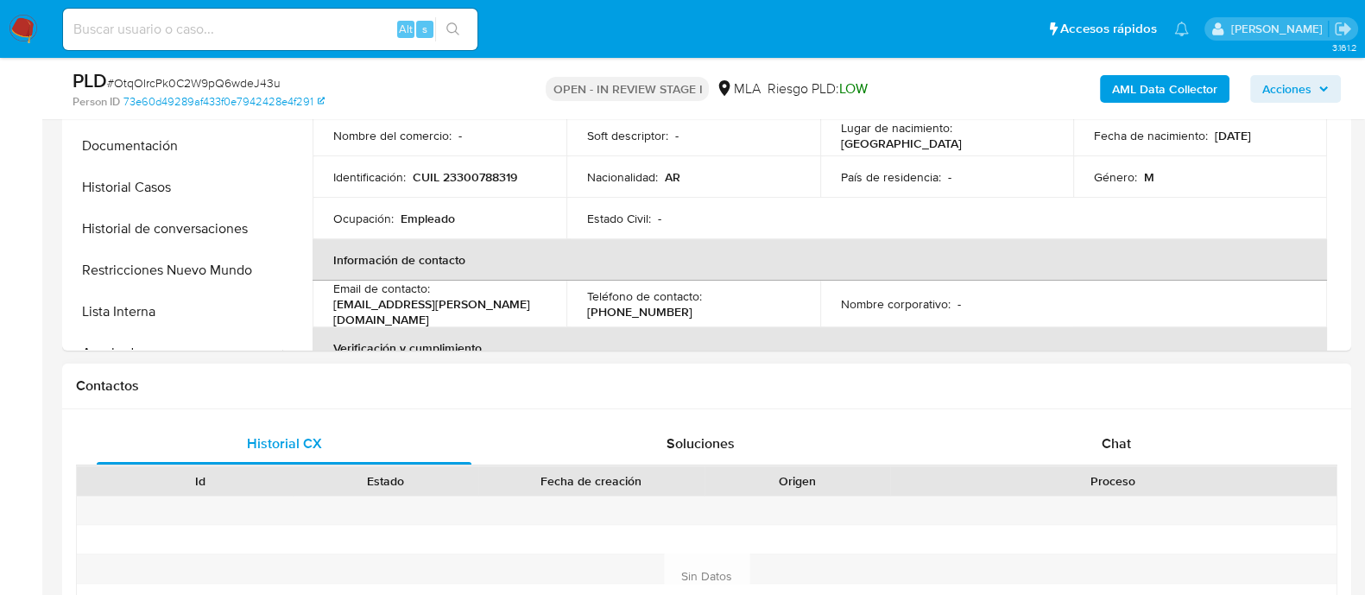
click at [1113, 412] on div "Historial CX Soluciones Chat Id Estado Fecha de creación Origen Proceso Anterio…" at bounding box center [706, 575] width 1289 height 333
click at [1112, 439] on span "Chat" at bounding box center [1115, 443] width 29 height 20
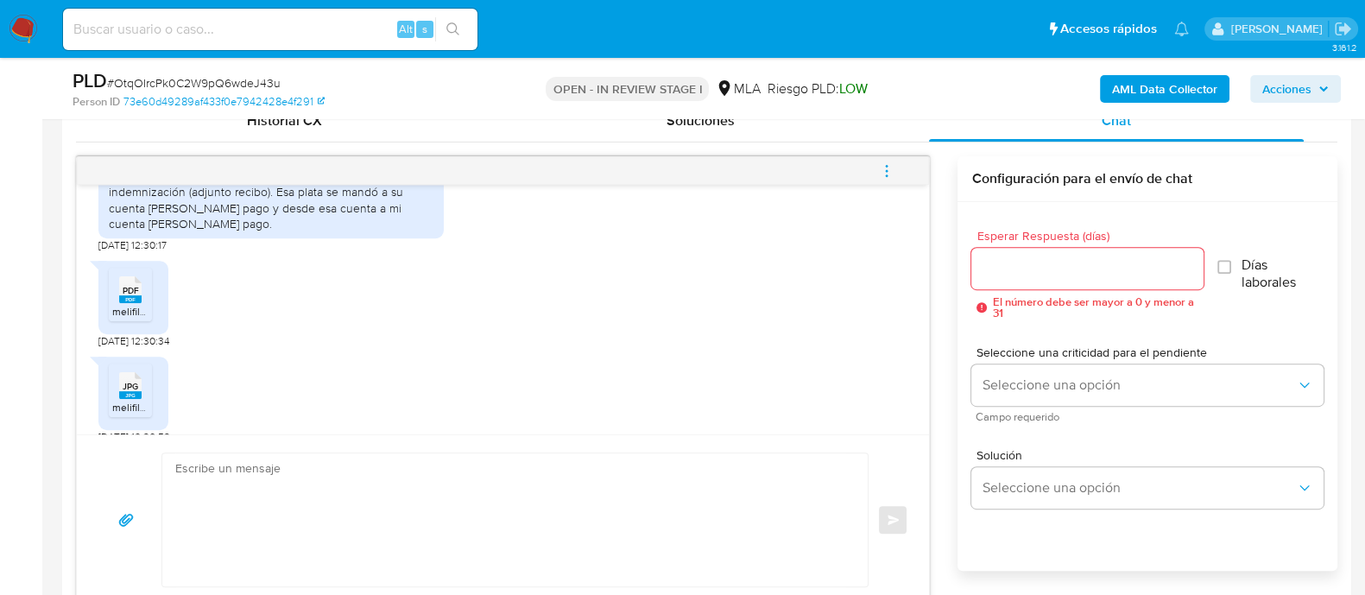
scroll to position [1081, 0]
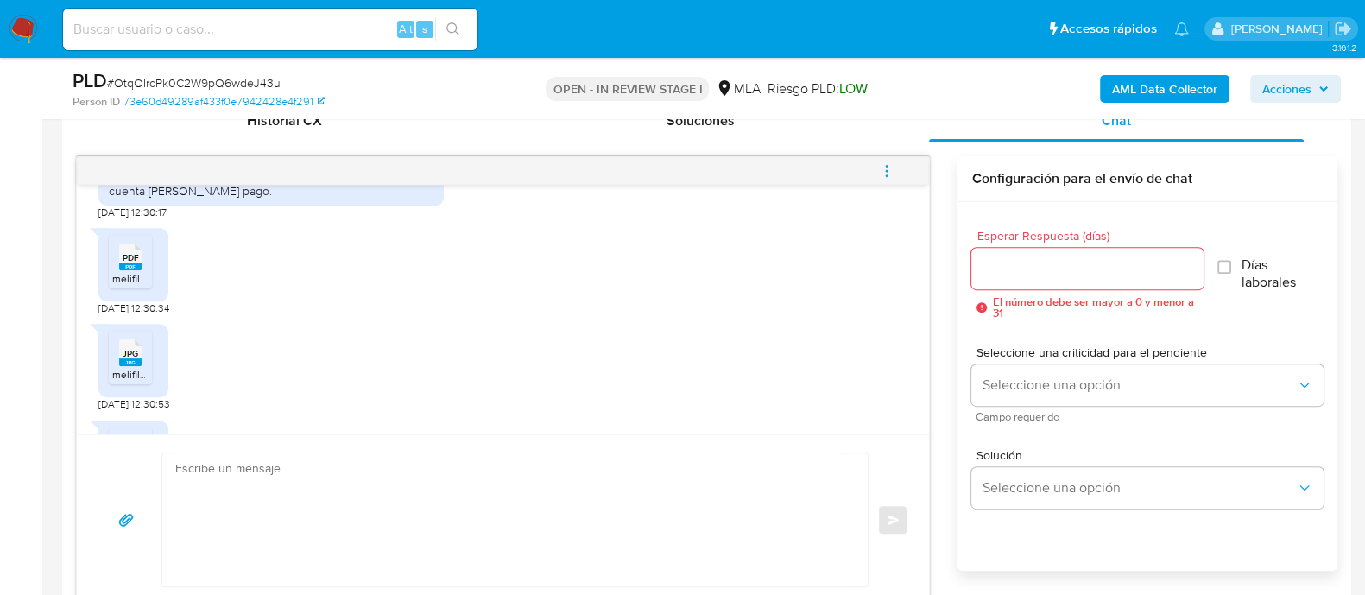
click at [131, 270] on rect at bounding box center [130, 266] width 22 height 8
click at [138, 346] on rect at bounding box center [148, 335] width 27 height 22
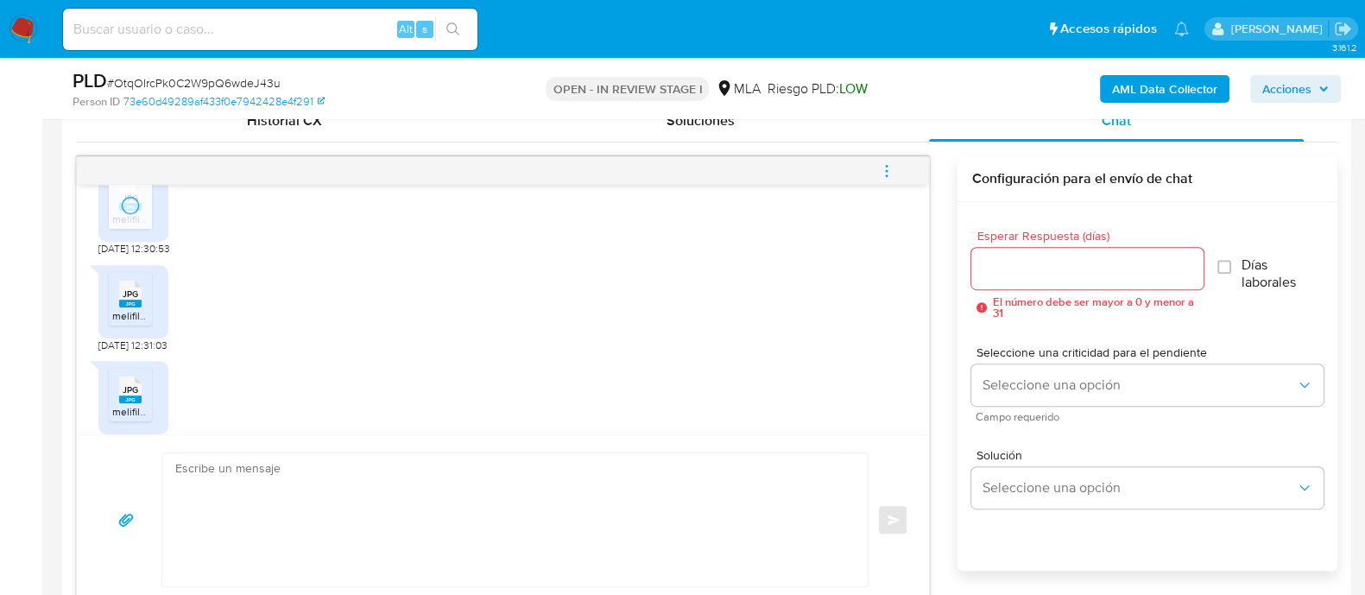
scroll to position [1297, 0]
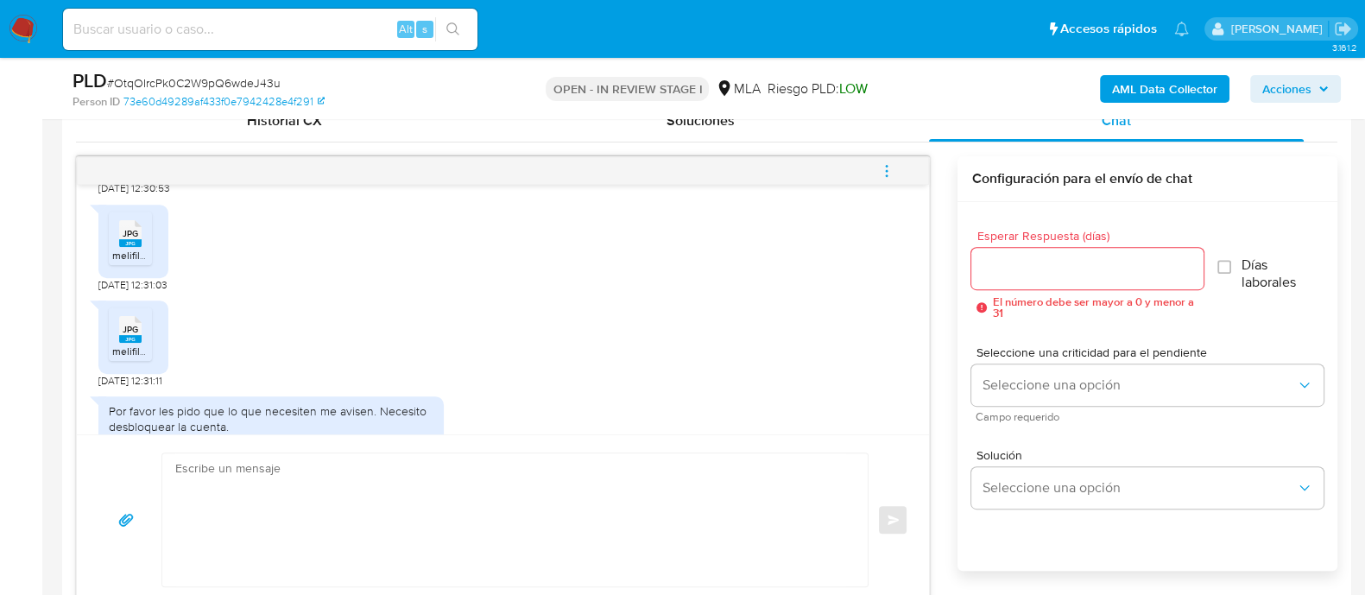
click at [138, 265] on li "JPG JPG melifile8775897447824308344.jpg" at bounding box center [130, 238] width 43 height 54
drag, startPoint x: 134, startPoint y: 361, endPoint x: 189, endPoint y: 349, distance: 56.6
click at [134, 335] on span "JPG" at bounding box center [131, 329] width 16 height 11
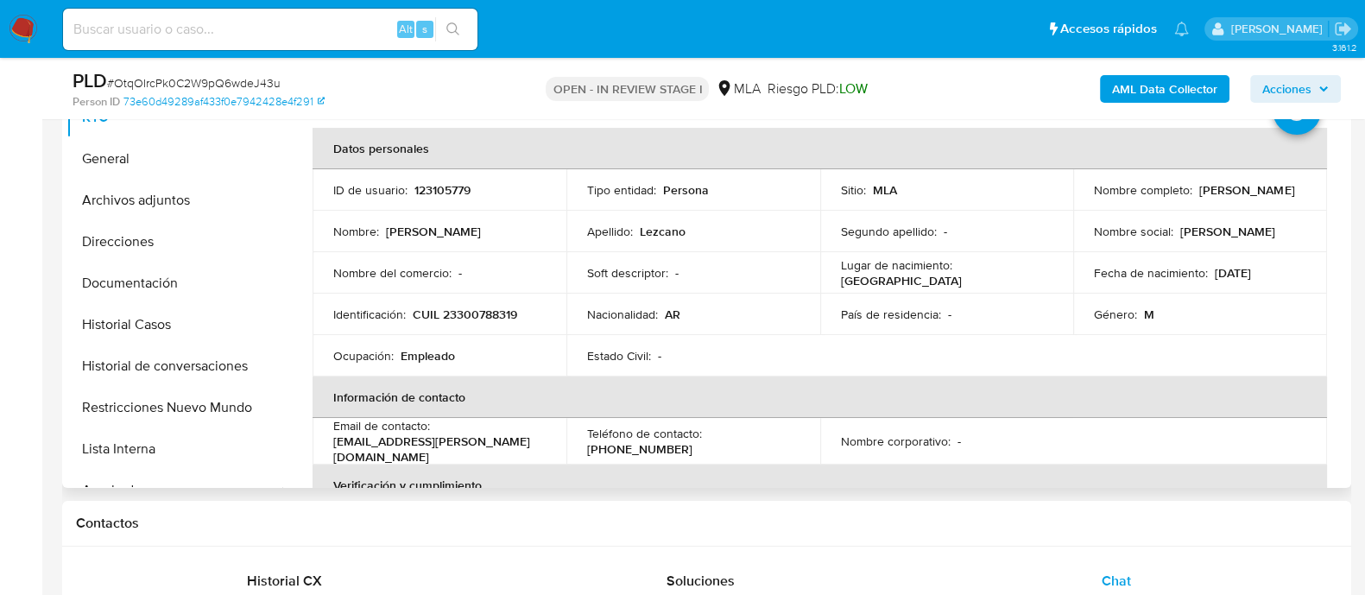
scroll to position [324, 0]
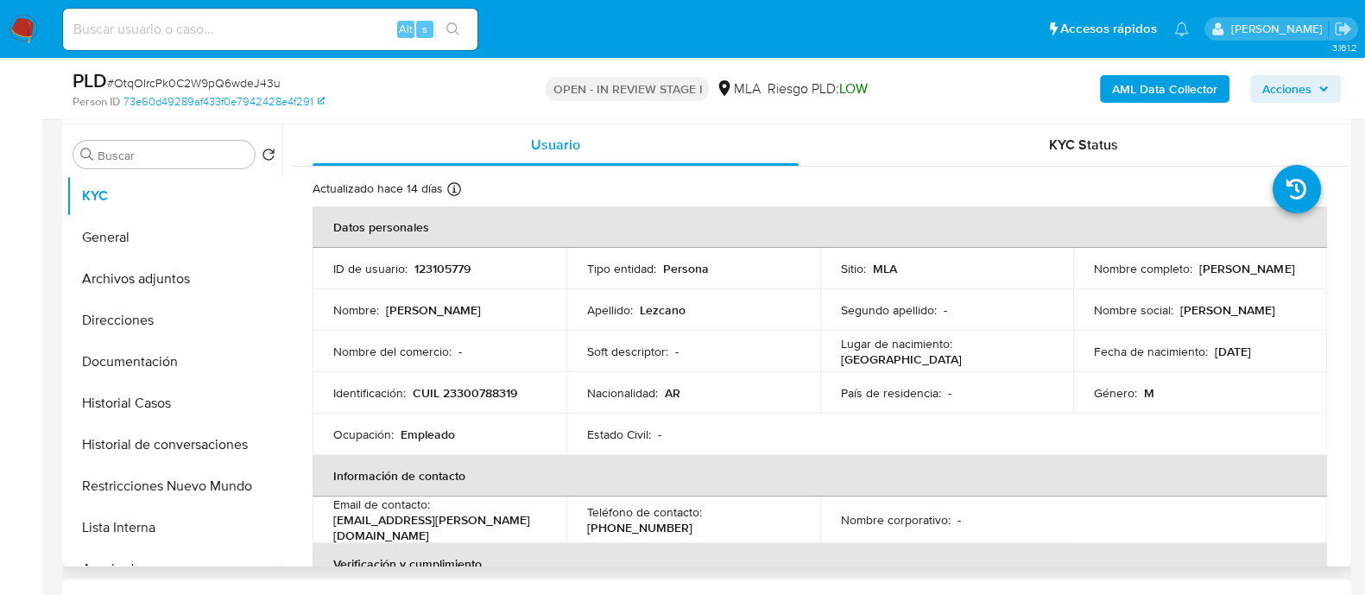
drag, startPoint x: 1087, startPoint y: 280, endPoint x: 1254, endPoint y: 287, distance: 167.6
click at [1254, 287] on td "Nombre completo : Fernando Esteban Lezcano" at bounding box center [1200, 268] width 254 height 41
copy p "Fernando Esteban Lezcano"
click at [182, 481] on button "Restricciones Nuevo Mundo" at bounding box center [167, 485] width 202 height 41
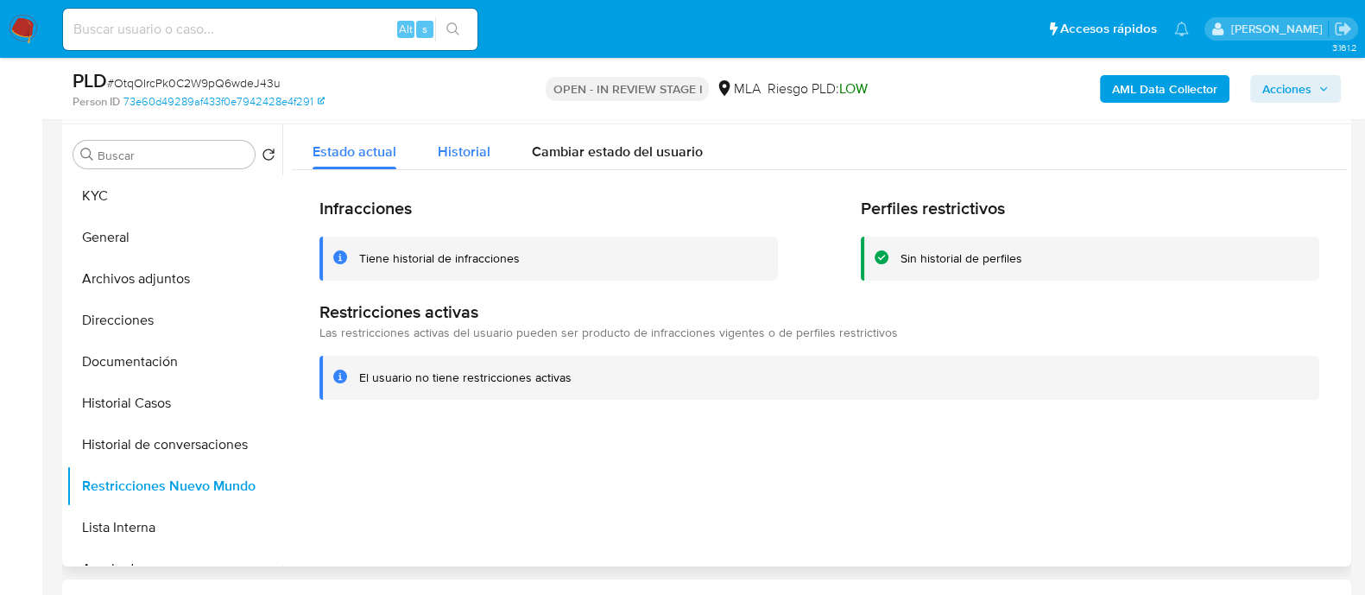
click at [483, 161] on span "Historial" at bounding box center [464, 152] width 53 height 20
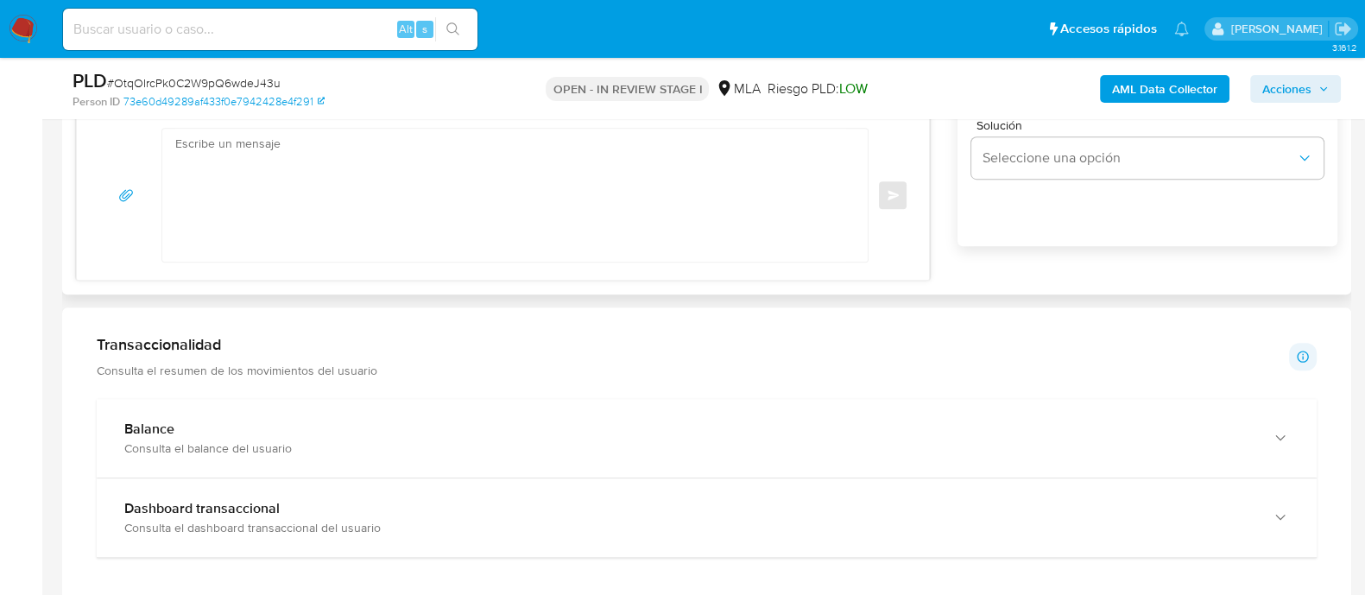
scroll to position [1079, 0]
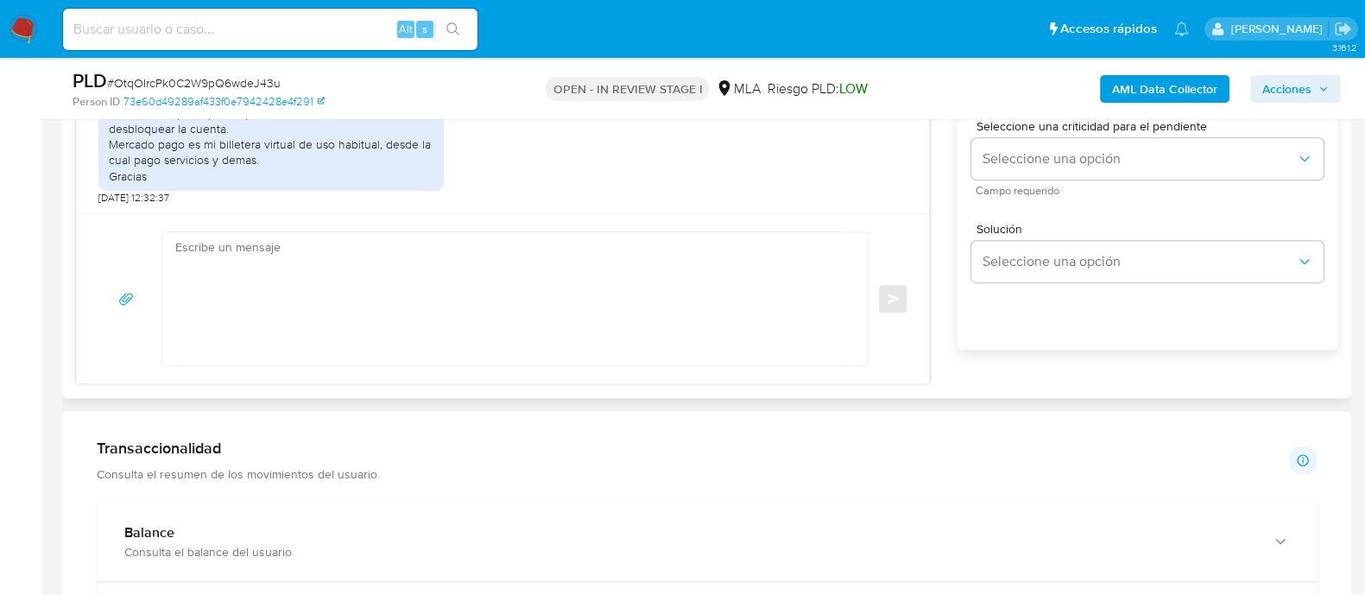
click at [600, 244] on textarea at bounding box center [510, 298] width 671 height 133
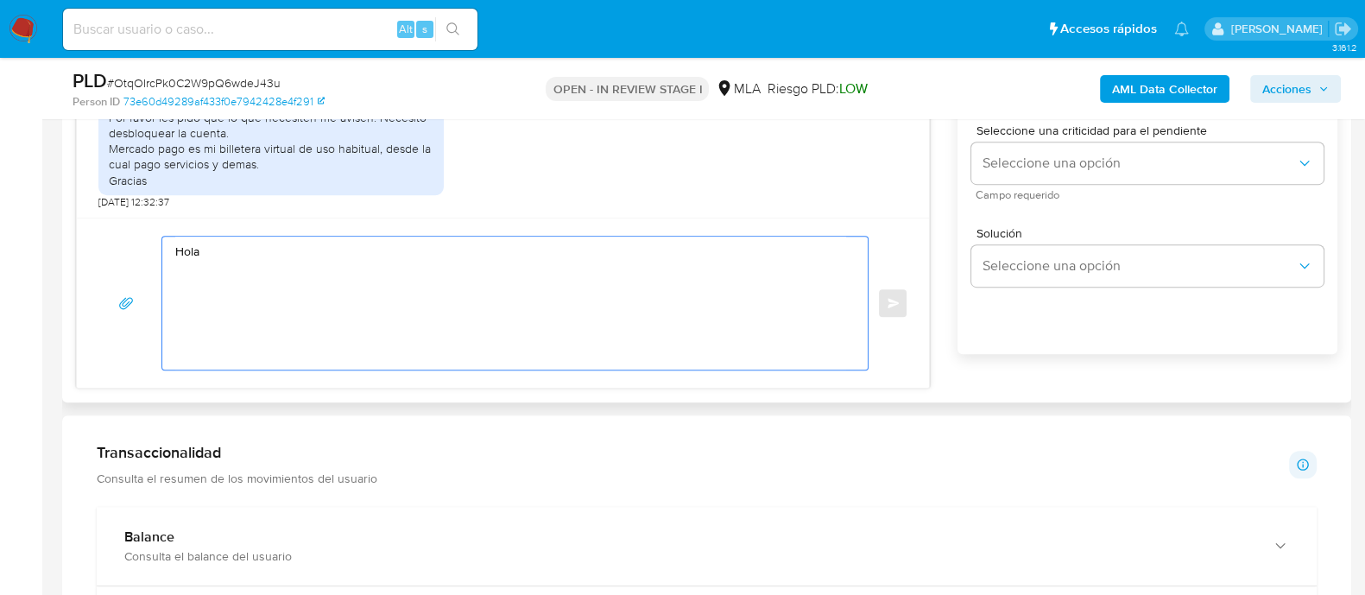
paste textarea "Fernando Esteban Lezcano"
paste textarea "Confirmamos recepción de la documentación y damos por finalizado el requerimien…"
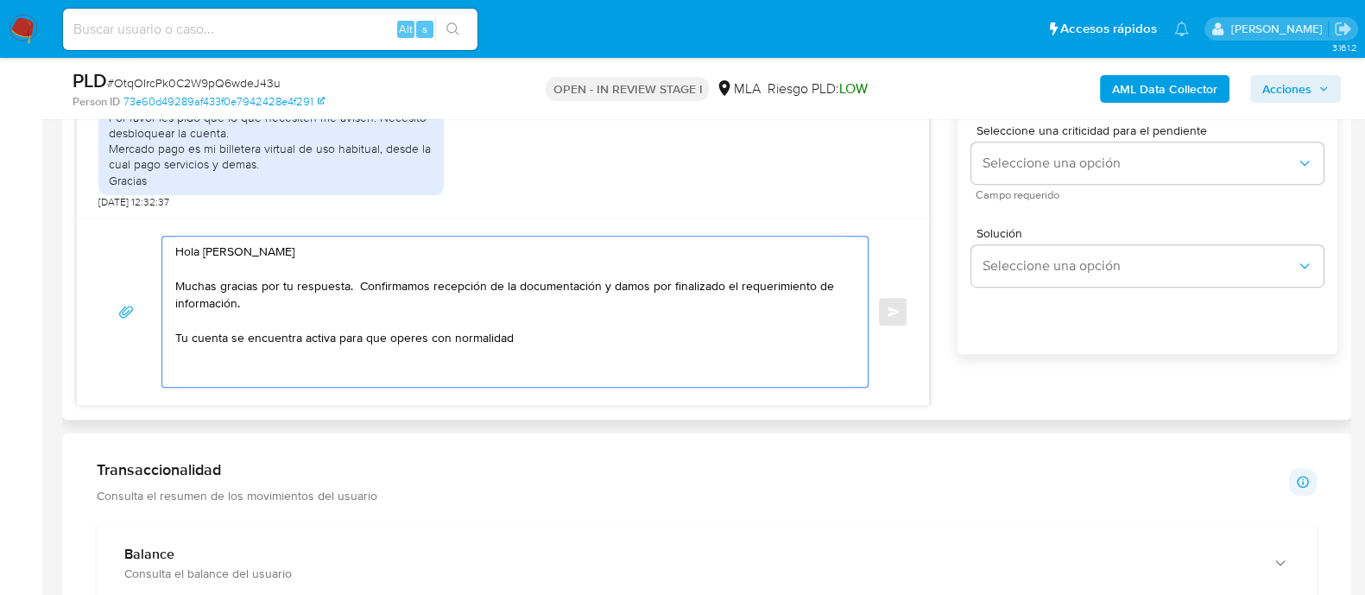
paste textarea "Saludos Equipo de Mercado Pago"
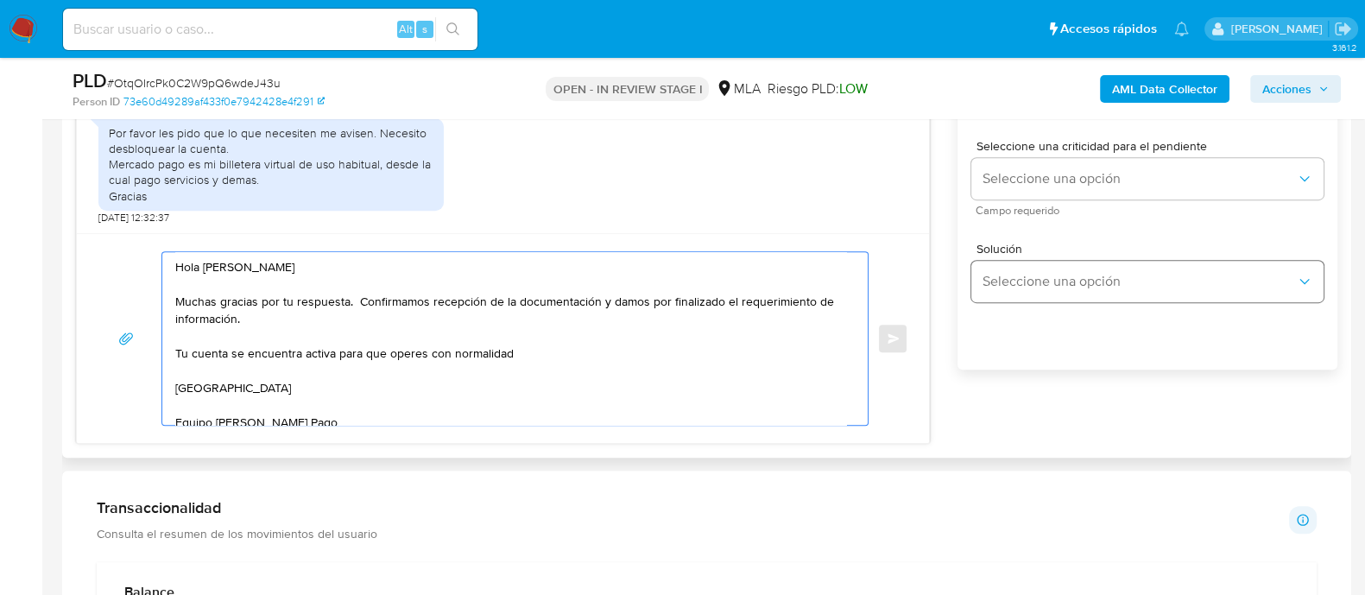
scroll to position [862, 0]
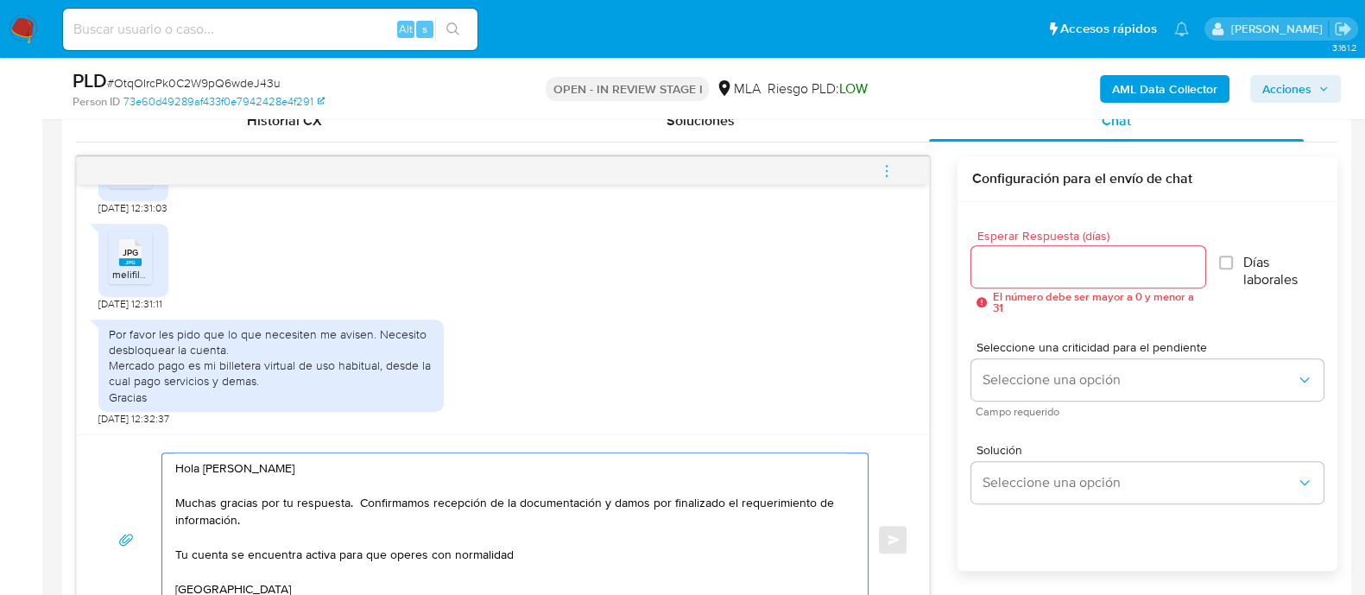
type textarea "Hola Fernando Esteban Lezcano Muchas gracias por tu respuesta. Confirmamos rece…"
click at [1070, 256] on input "Esperar Respuesta (días)" at bounding box center [1087, 267] width 233 height 22
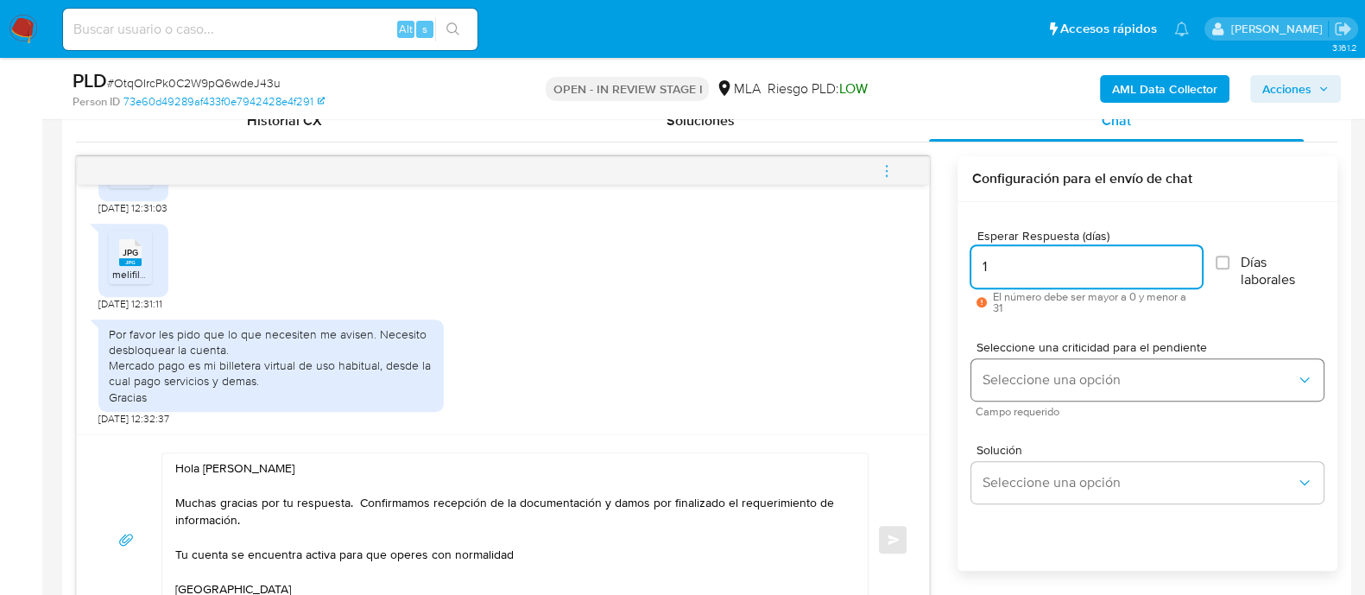
type input "1"
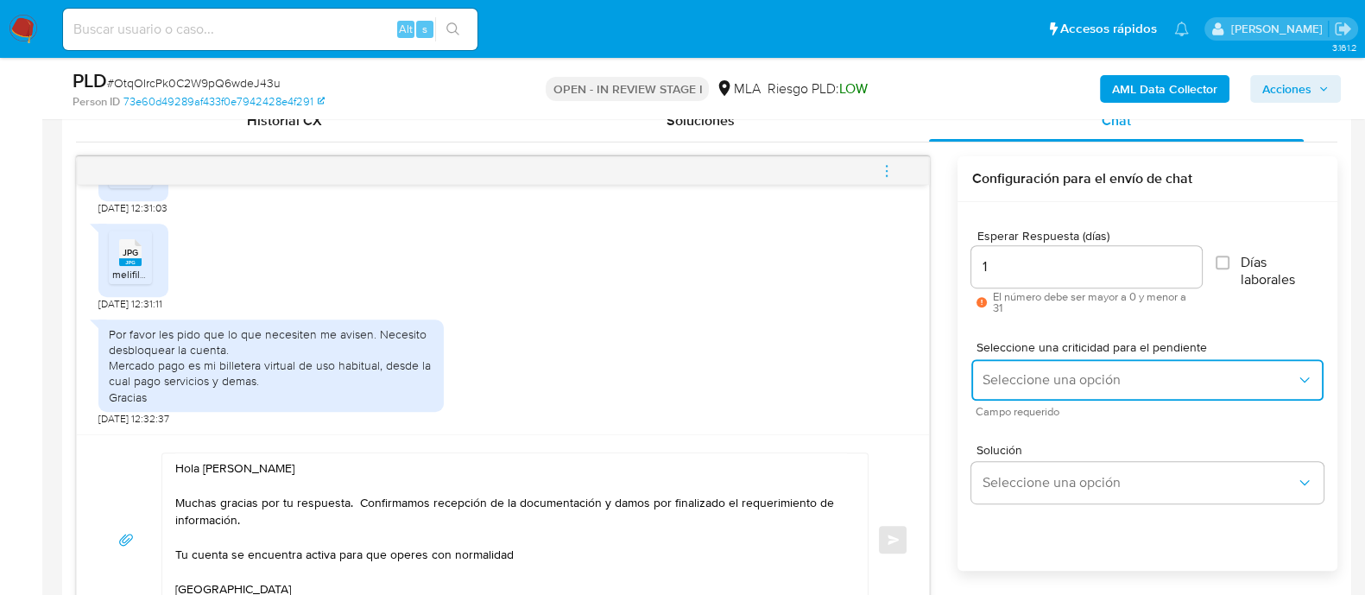
click at [1019, 373] on span "Seleccione una opción" at bounding box center [1138, 379] width 314 height 17
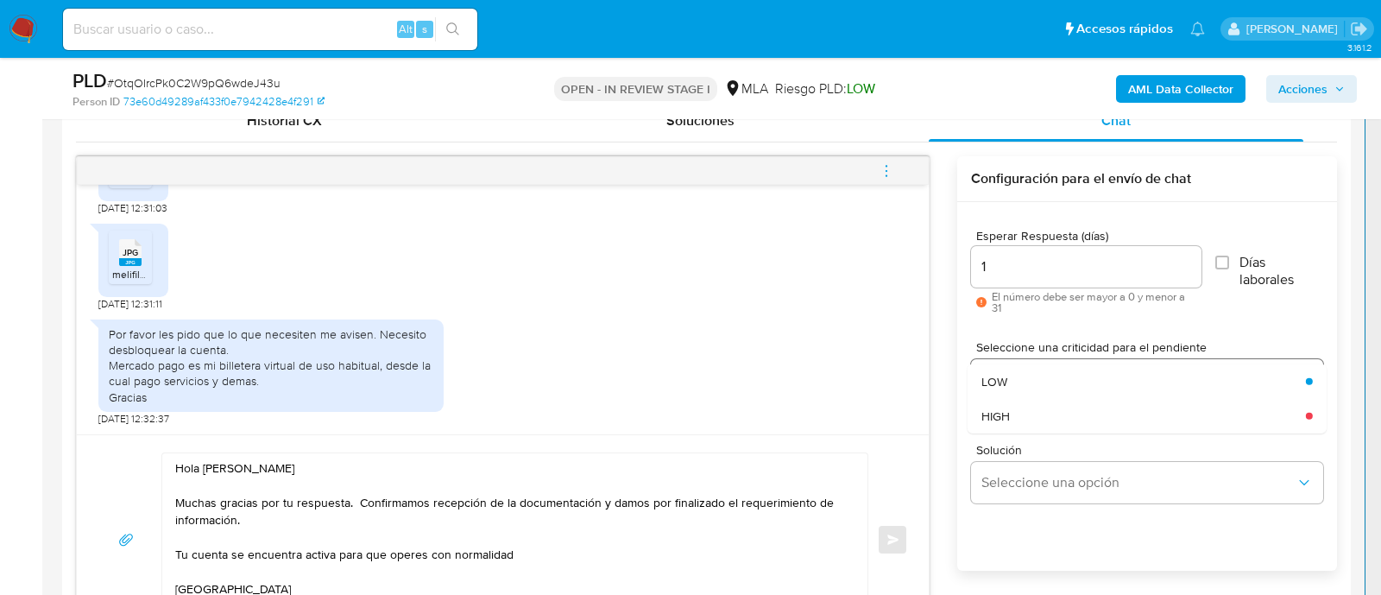
click at [1008, 399] on div "HIGH" at bounding box center [1138, 415] width 314 height 35
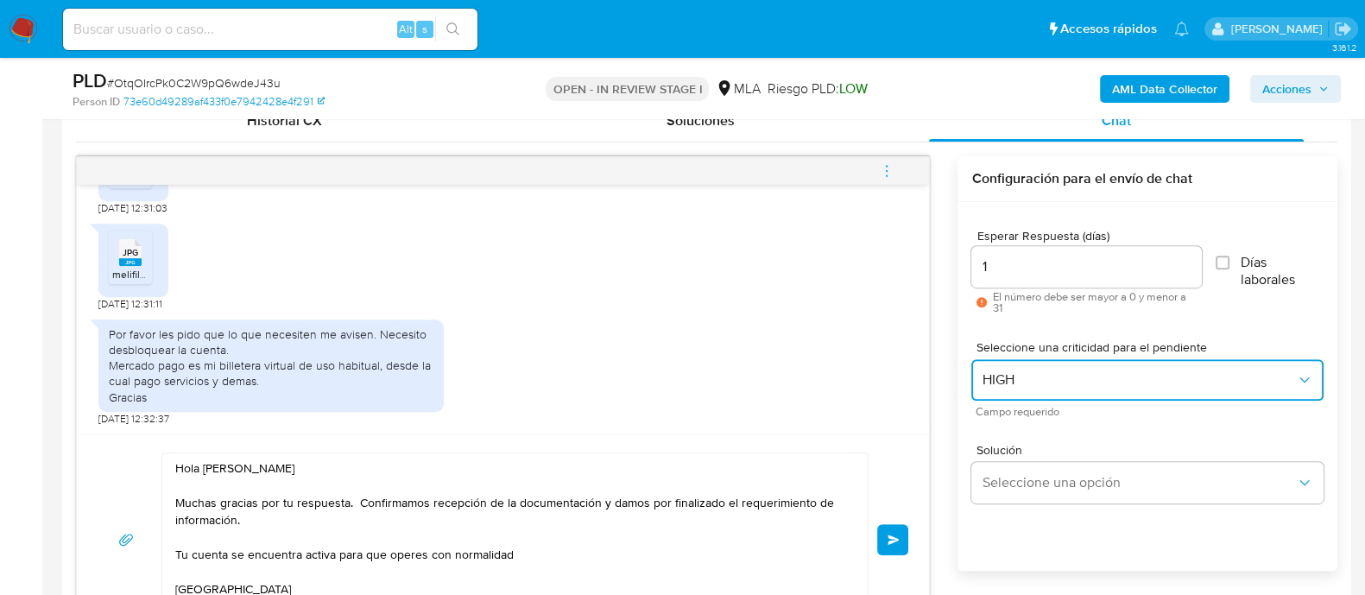
click at [1035, 381] on span "HIGH" at bounding box center [1138, 379] width 314 height 17
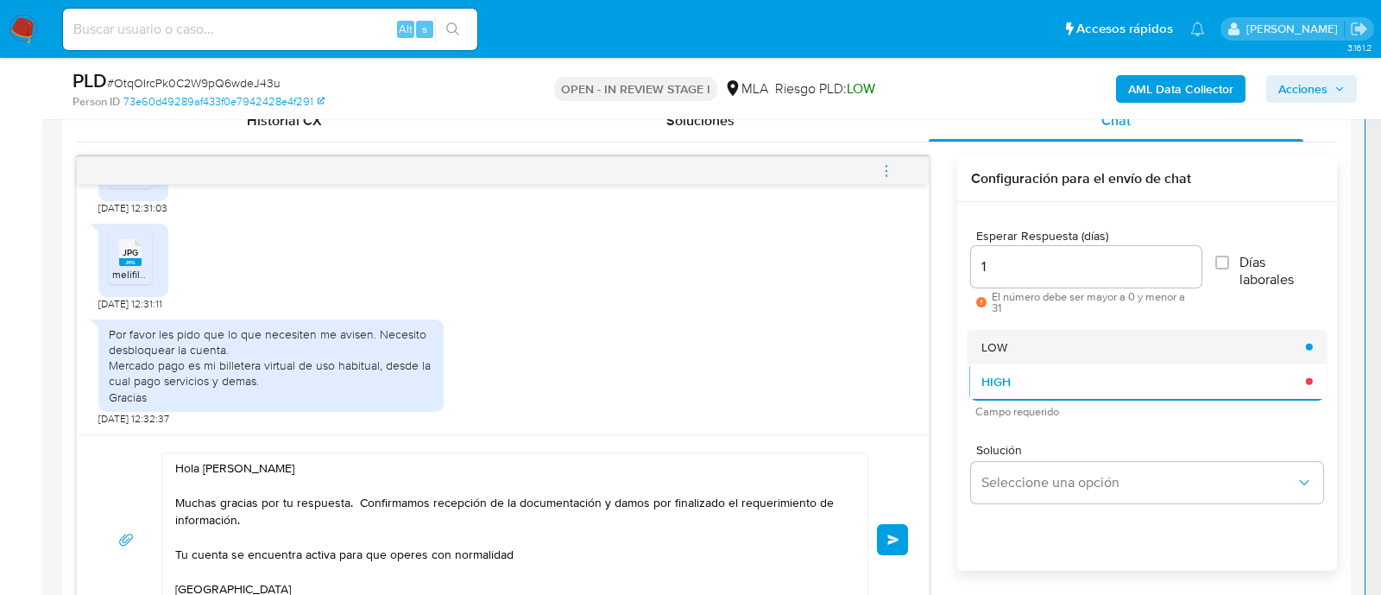
click at [1013, 344] on div "LOW" at bounding box center [1138, 346] width 314 height 35
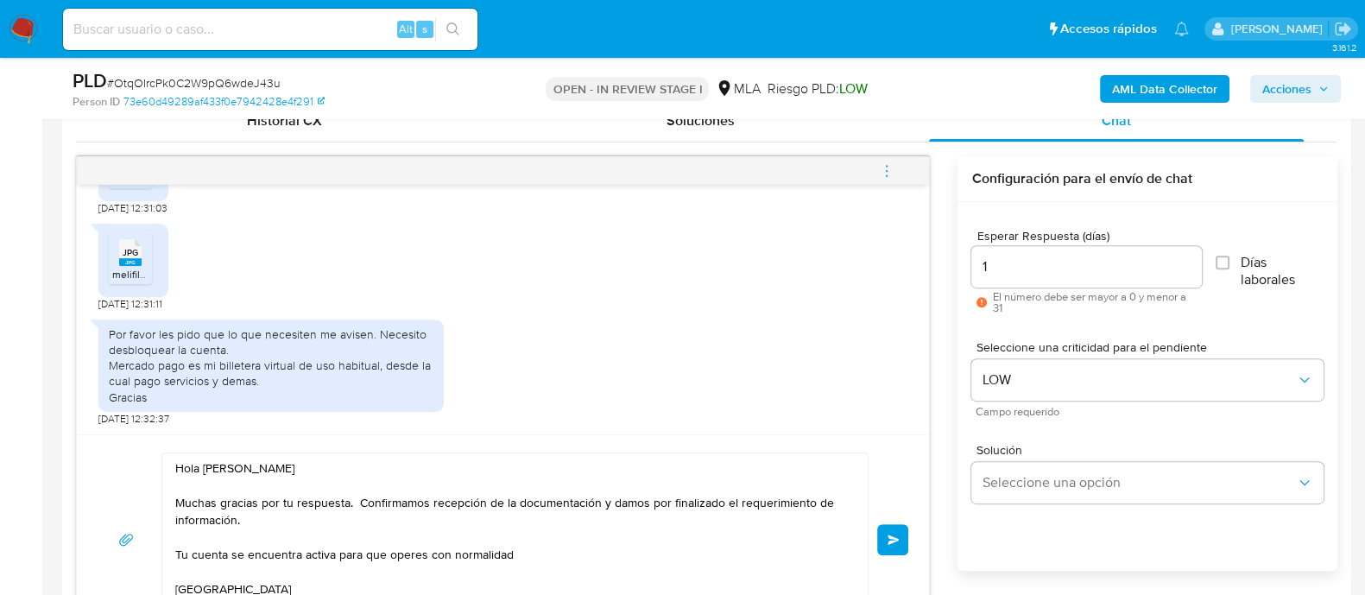
click at [894, 536] on span "Enviar" at bounding box center [893, 539] width 12 height 10
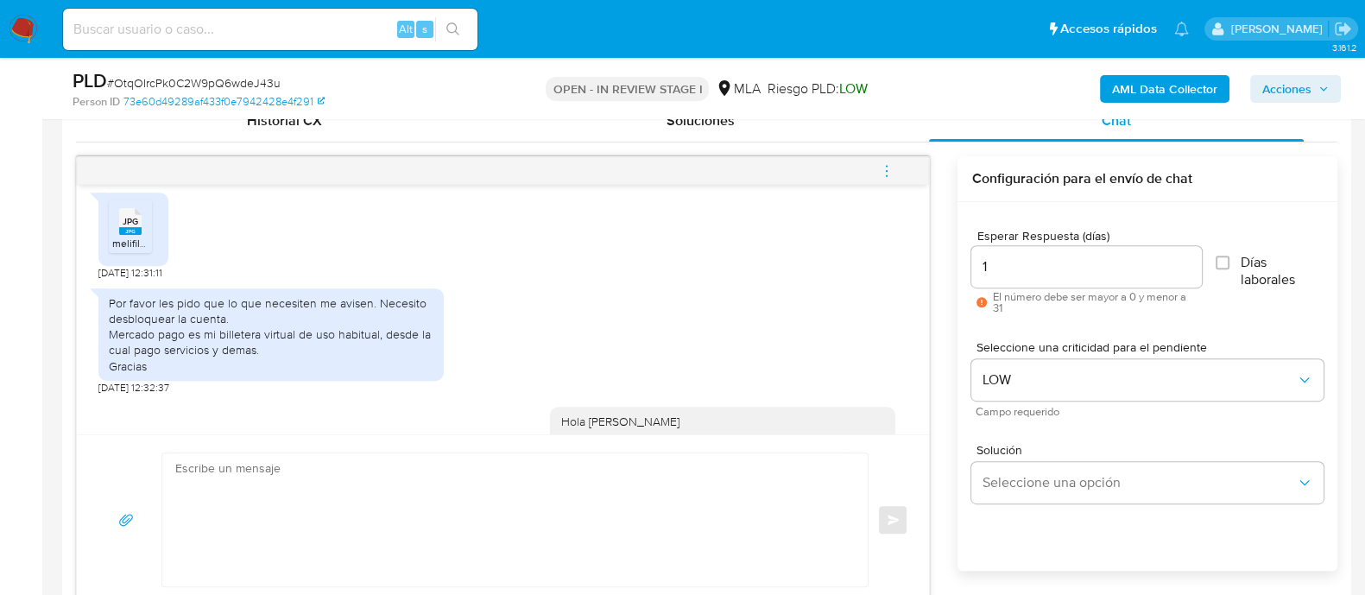
scroll to position [1643, 0]
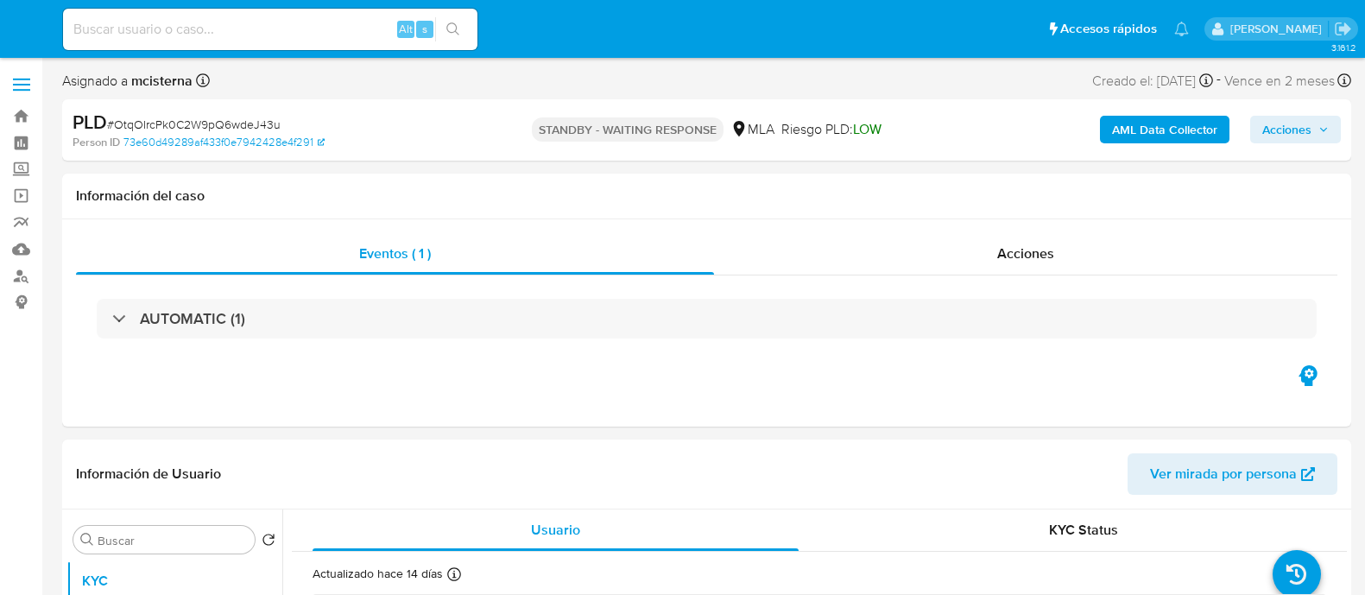
select select "10"
click at [358, 22] on input at bounding box center [270, 29] width 414 height 22
paste input "143634879"
type input "143634879"
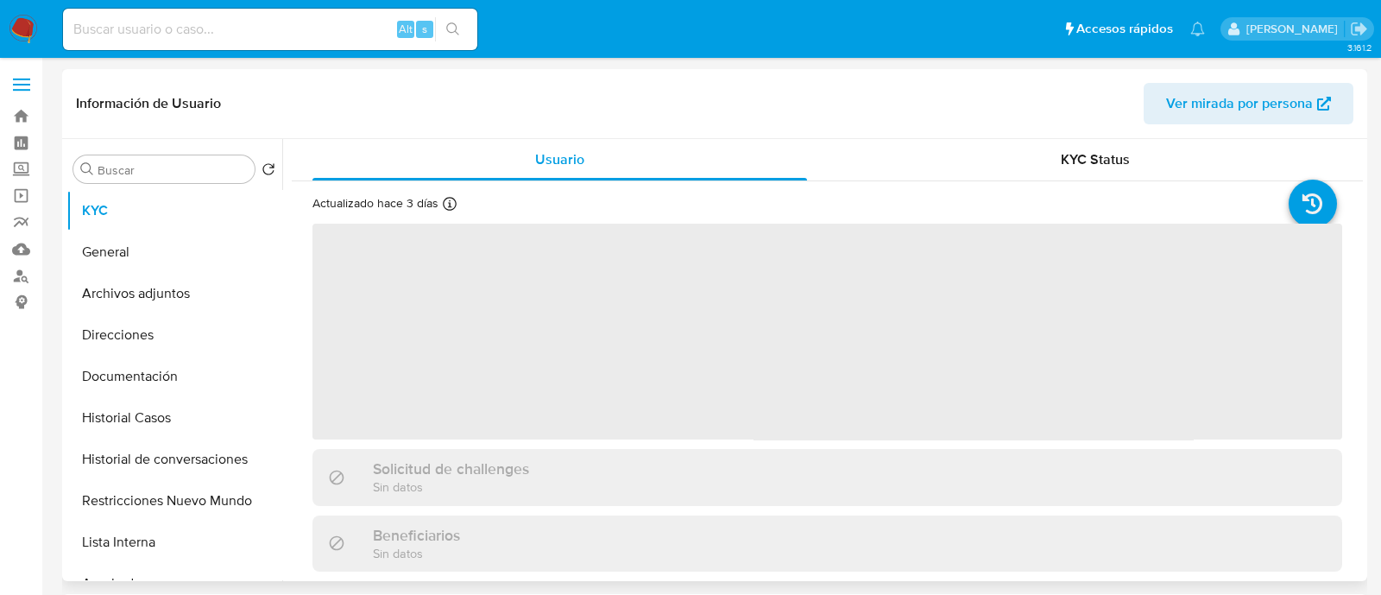
select select "10"
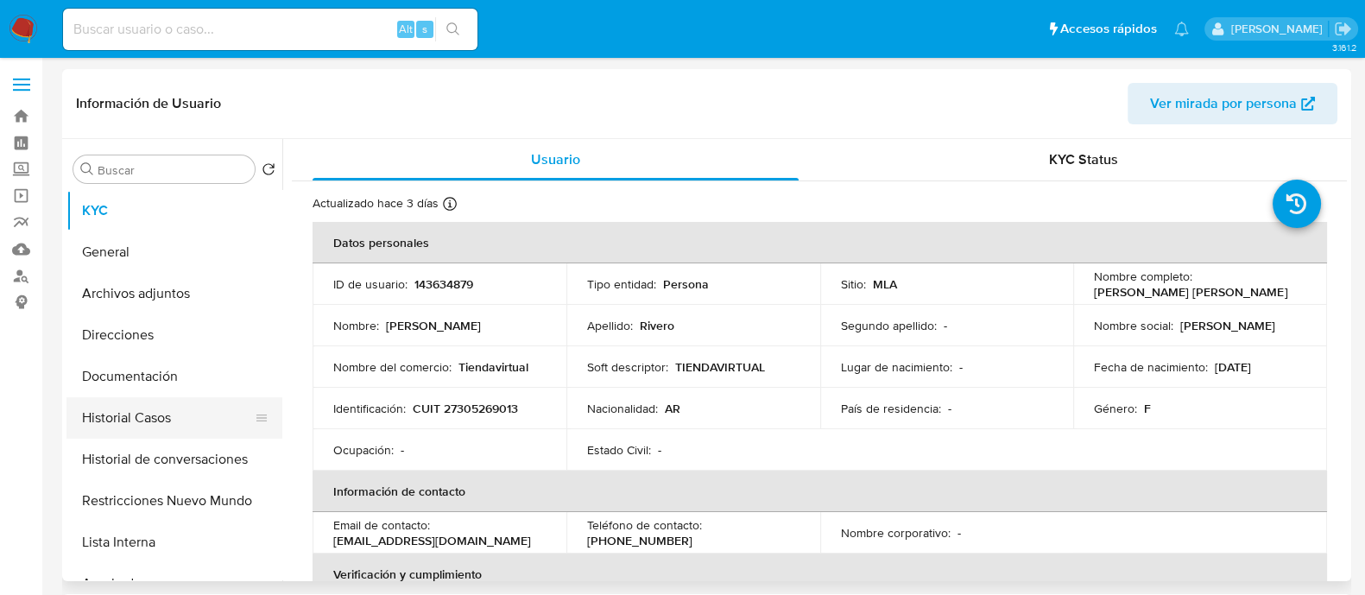
click at [194, 421] on button "Historial Casos" at bounding box center [167, 417] width 202 height 41
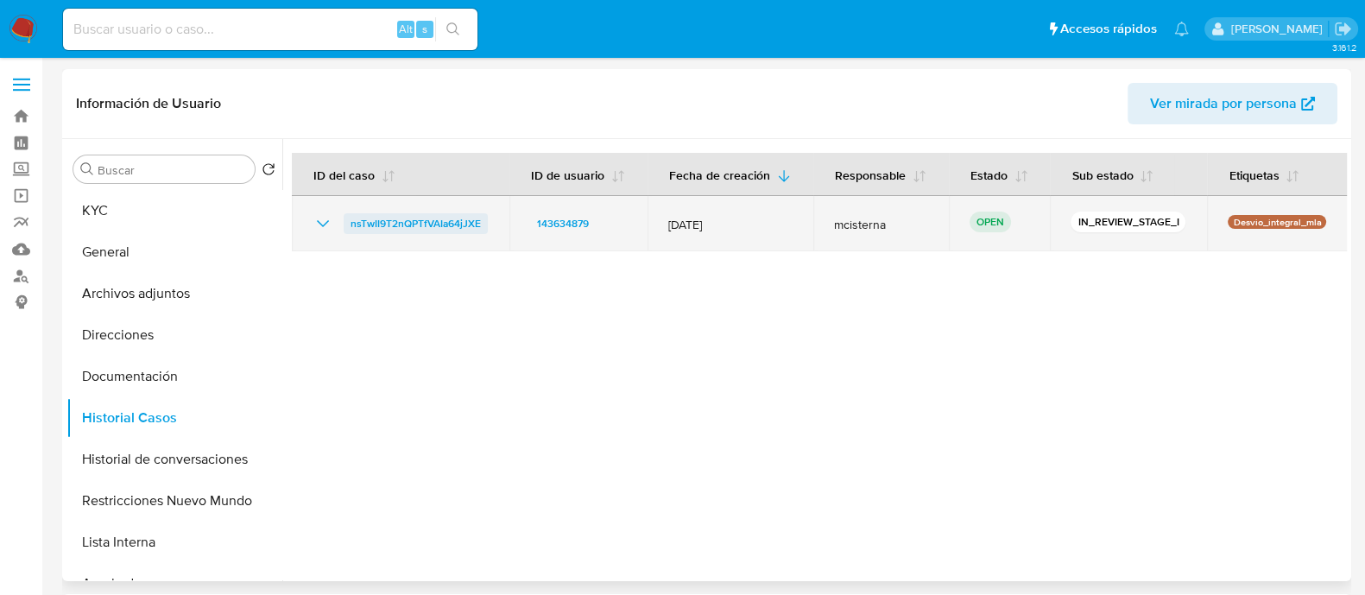
click at [431, 224] on span "nsTwII9T2nQPTfVAIa64jJXE" at bounding box center [415, 223] width 130 height 21
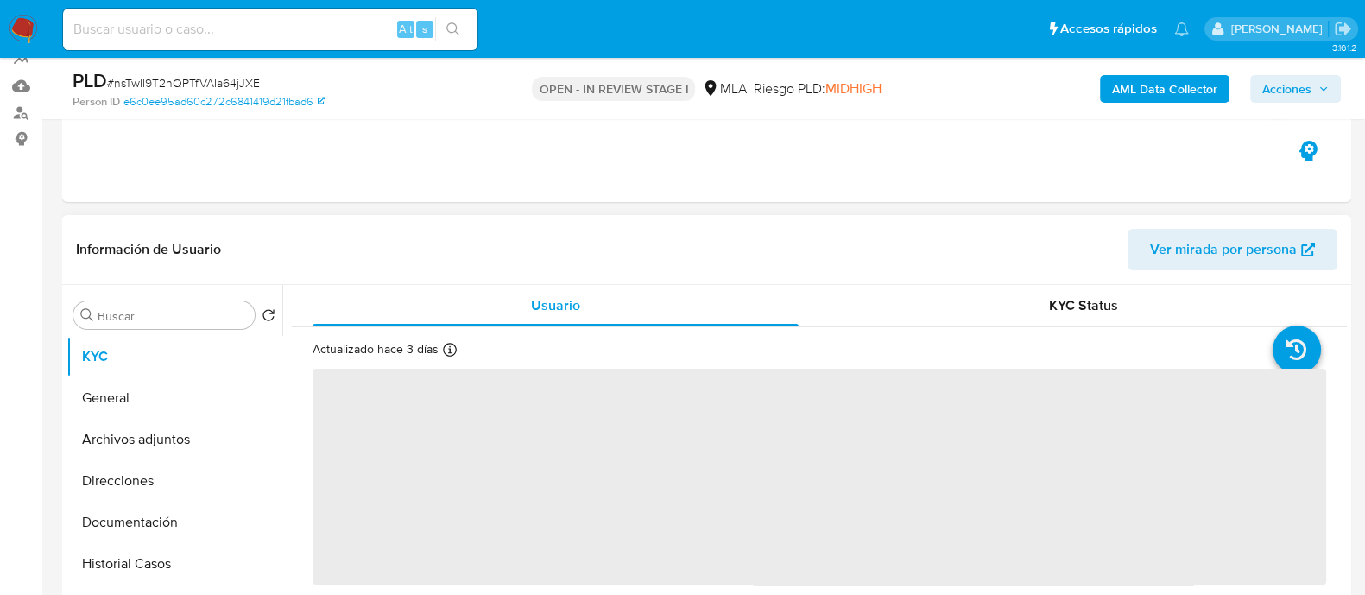
scroll to position [324, 0]
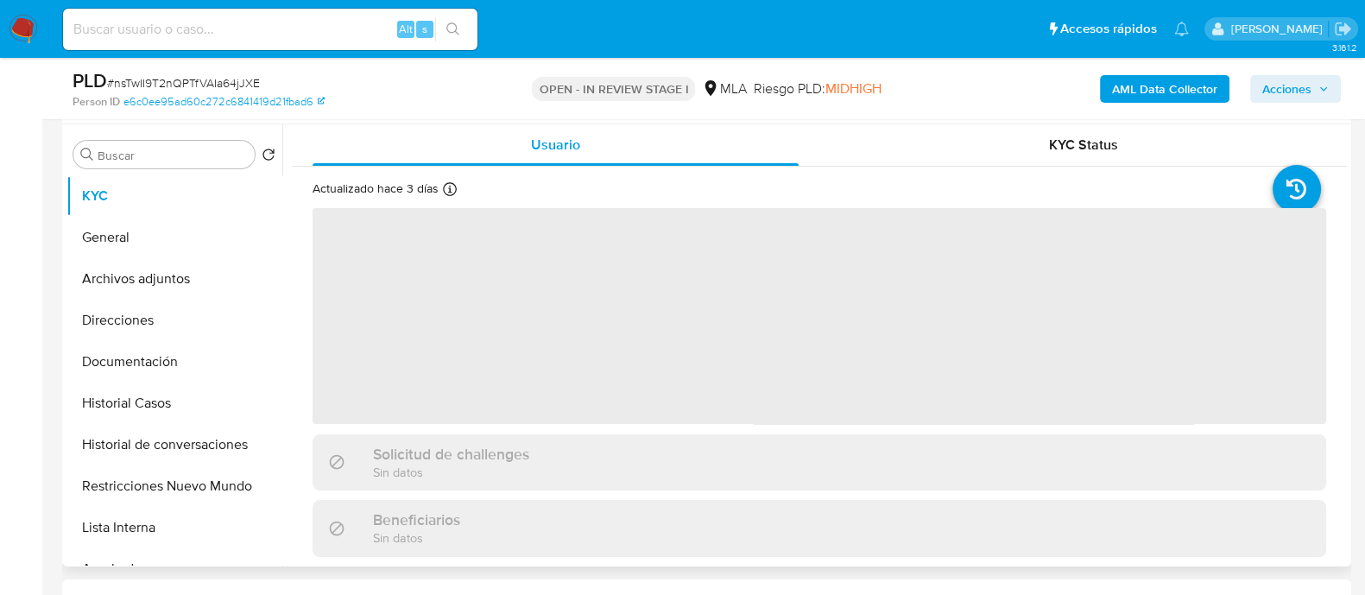
select select "10"
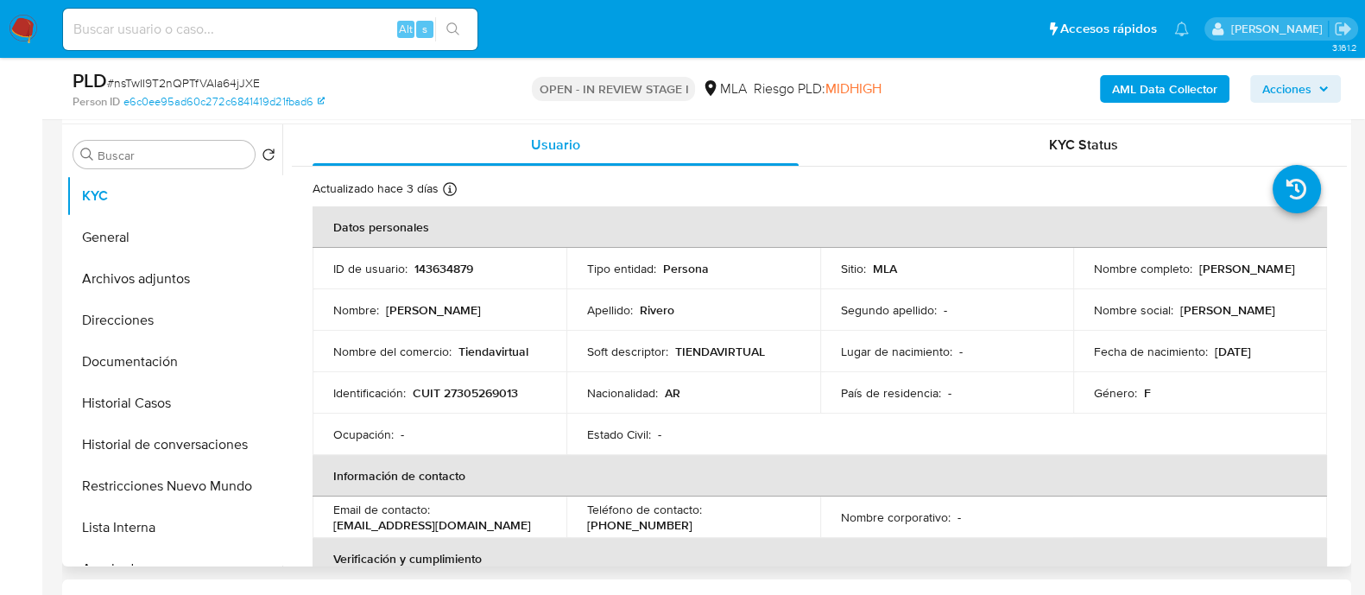
click at [498, 391] on p "CUIT 27305269013" at bounding box center [465, 393] width 105 height 16
copy p "27305269013"
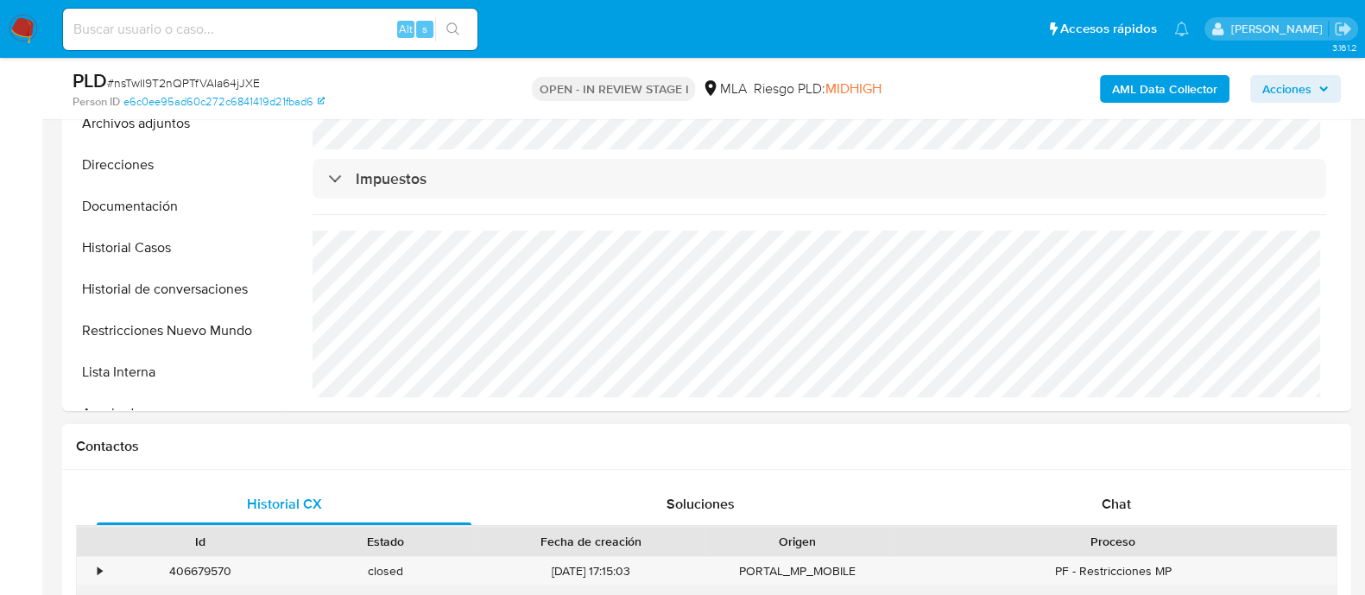
scroll to position [540, 0]
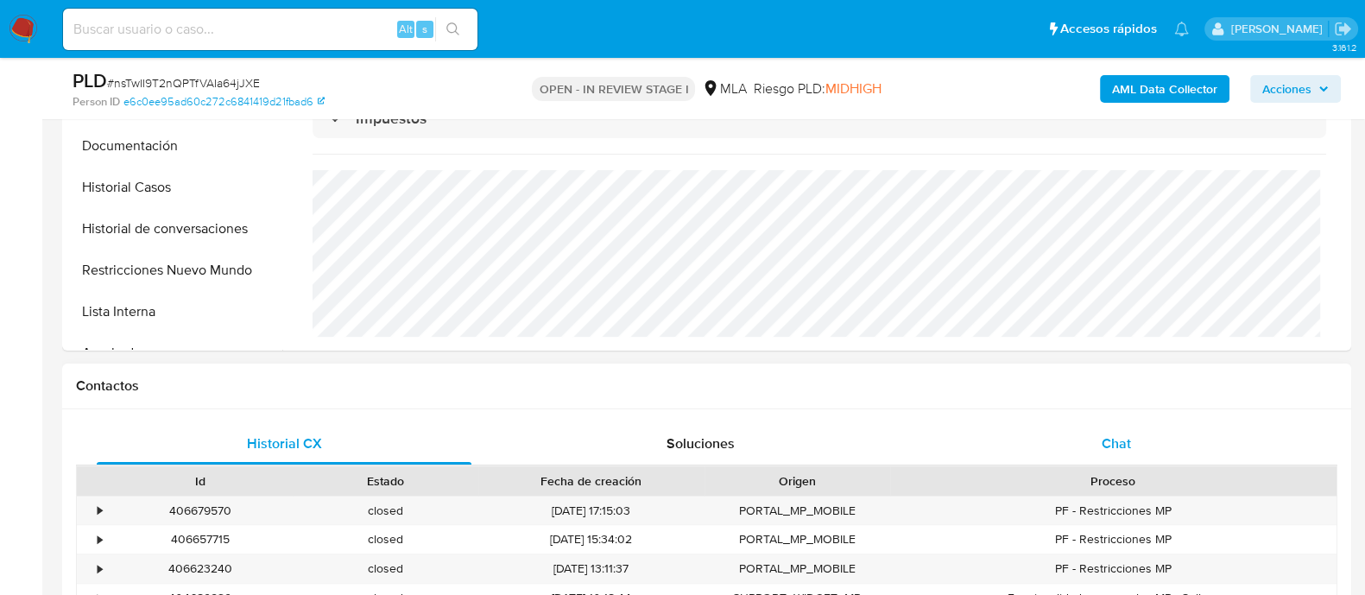
click at [1088, 453] on div "Chat" at bounding box center [1116, 443] width 375 height 41
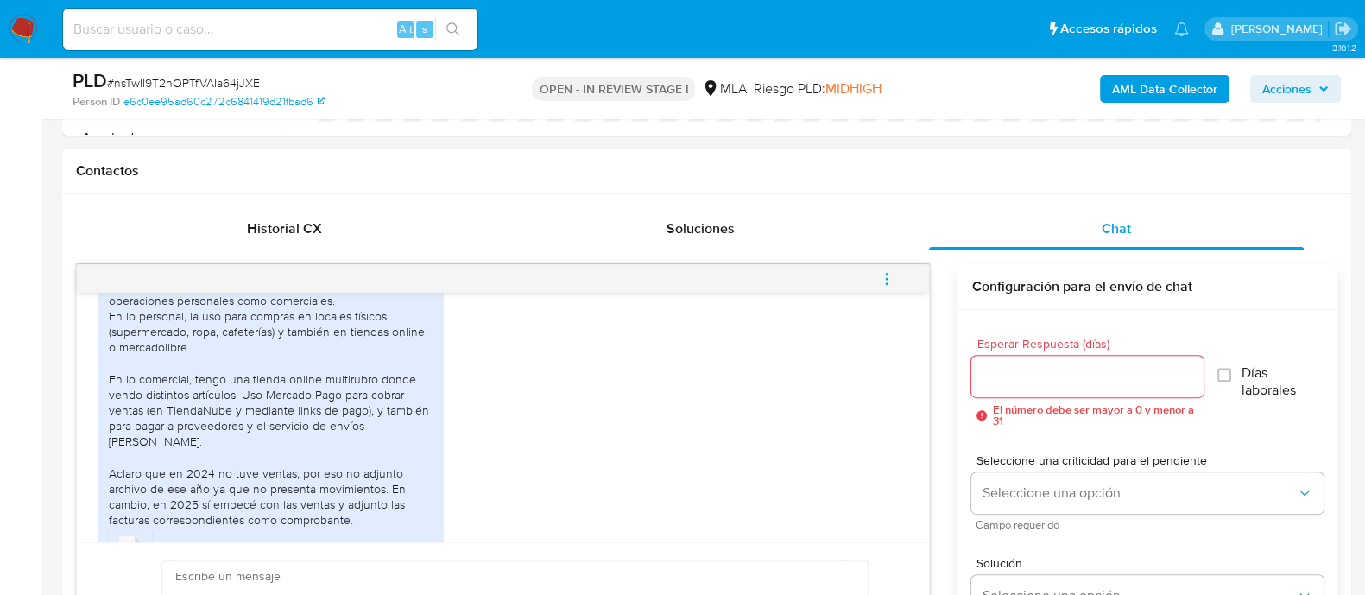
scroll to position [1091, 0]
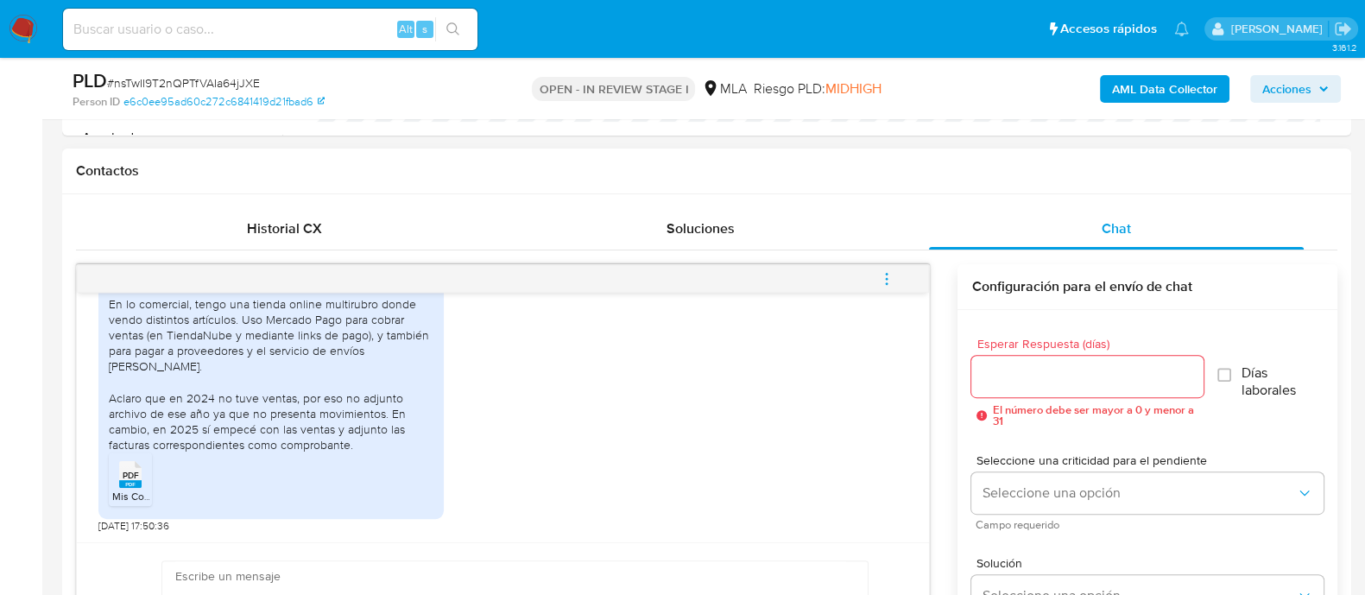
click at [136, 470] on span "PDF" at bounding box center [131, 475] width 16 height 11
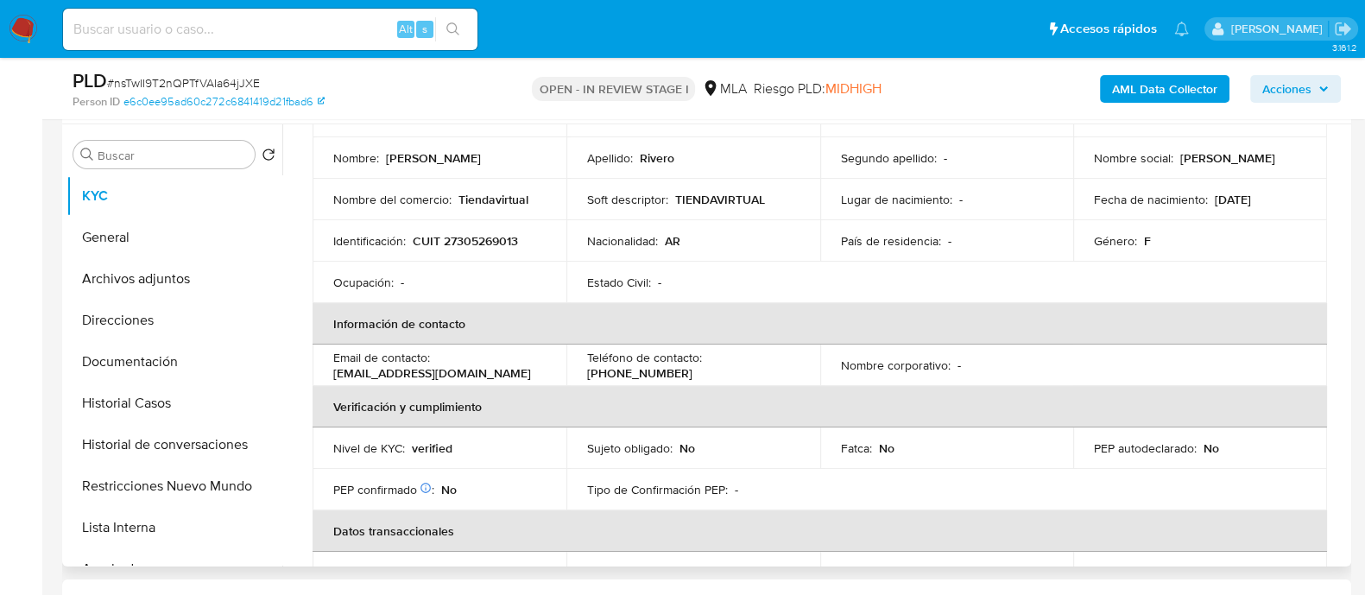
scroll to position [0, 0]
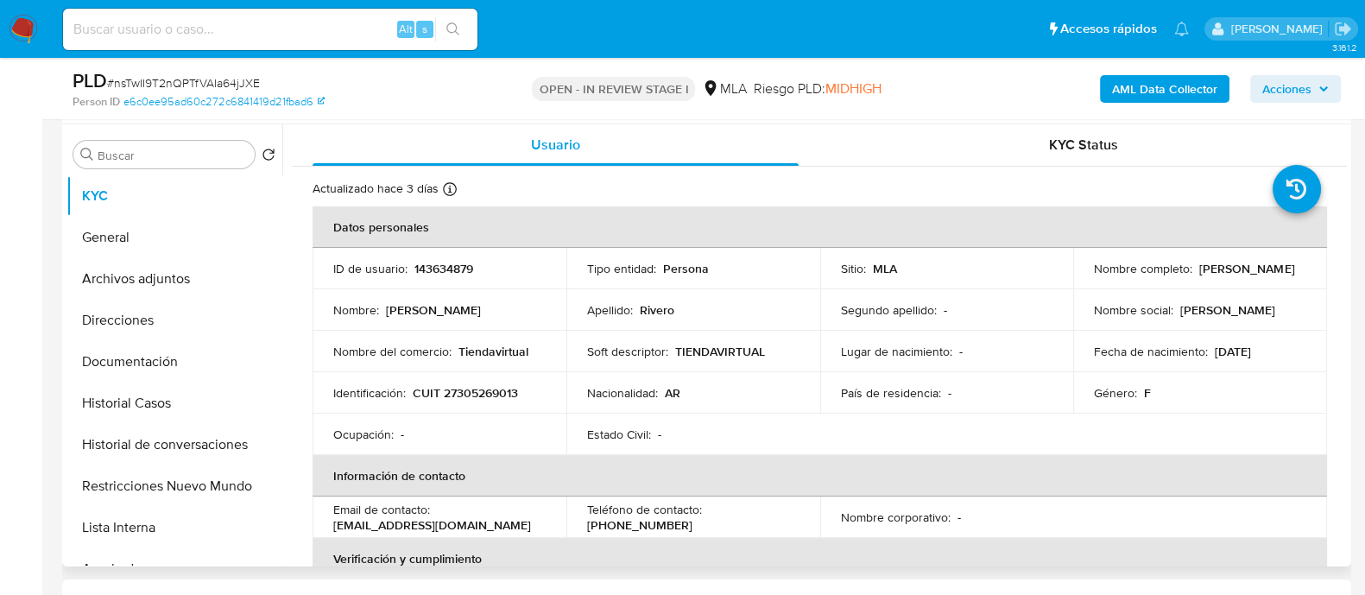
drag, startPoint x: 1092, startPoint y: 278, endPoint x: 1219, endPoint y: 278, distance: 126.9
click at [1219, 276] on div "Nombre completo : Nadia Soledad Rivero" at bounding box center [1200, 269] width 212 height 16
copy p "Nadia Soledad Rivero"
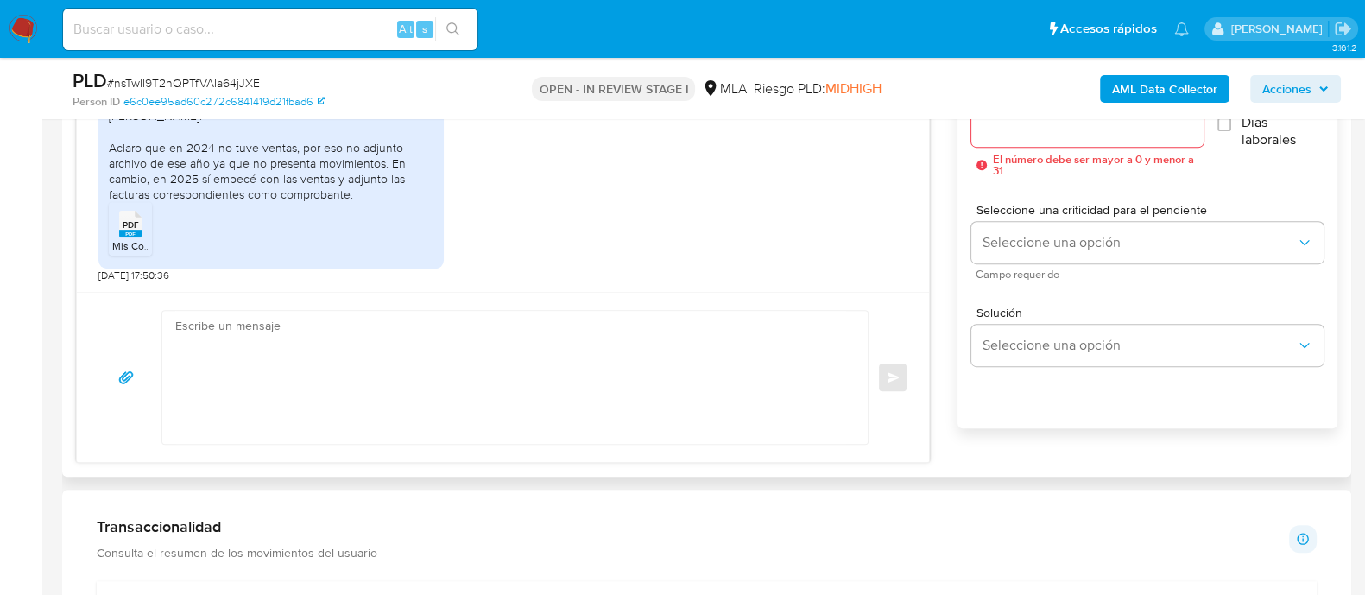
scroll to position [971, 0]
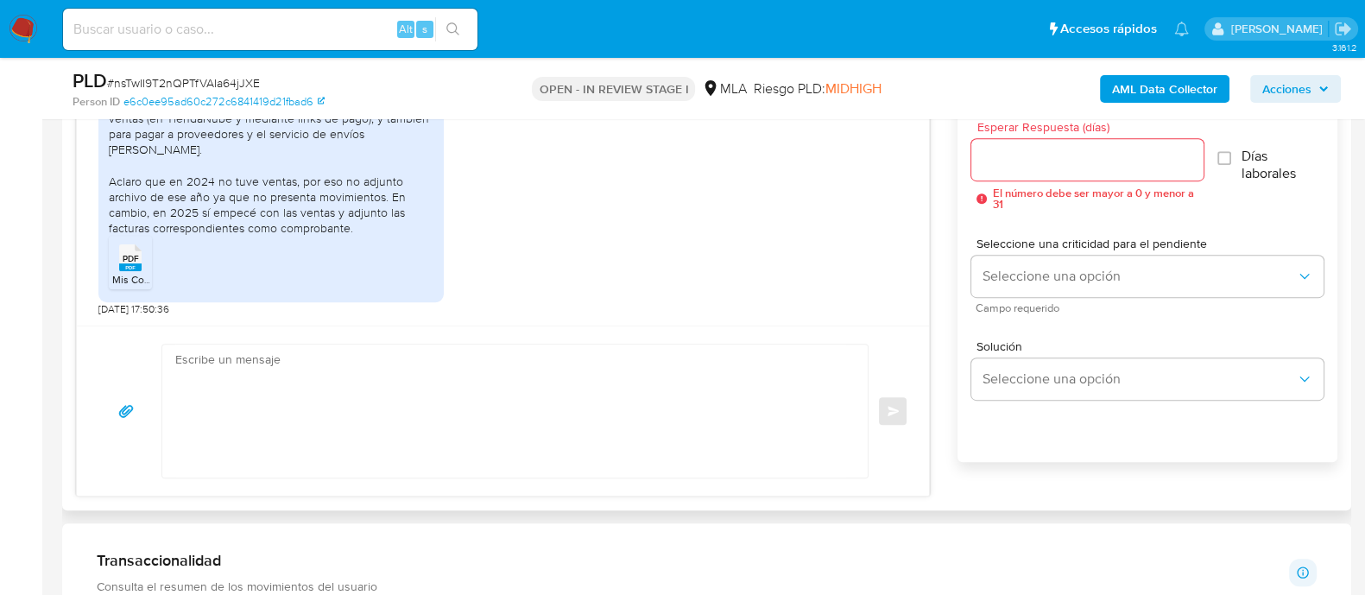
click at [507, 401] on textarea at bounding box center [510, 410] width 671 height 133
paste textarea "Nadia Soledad Rivero"
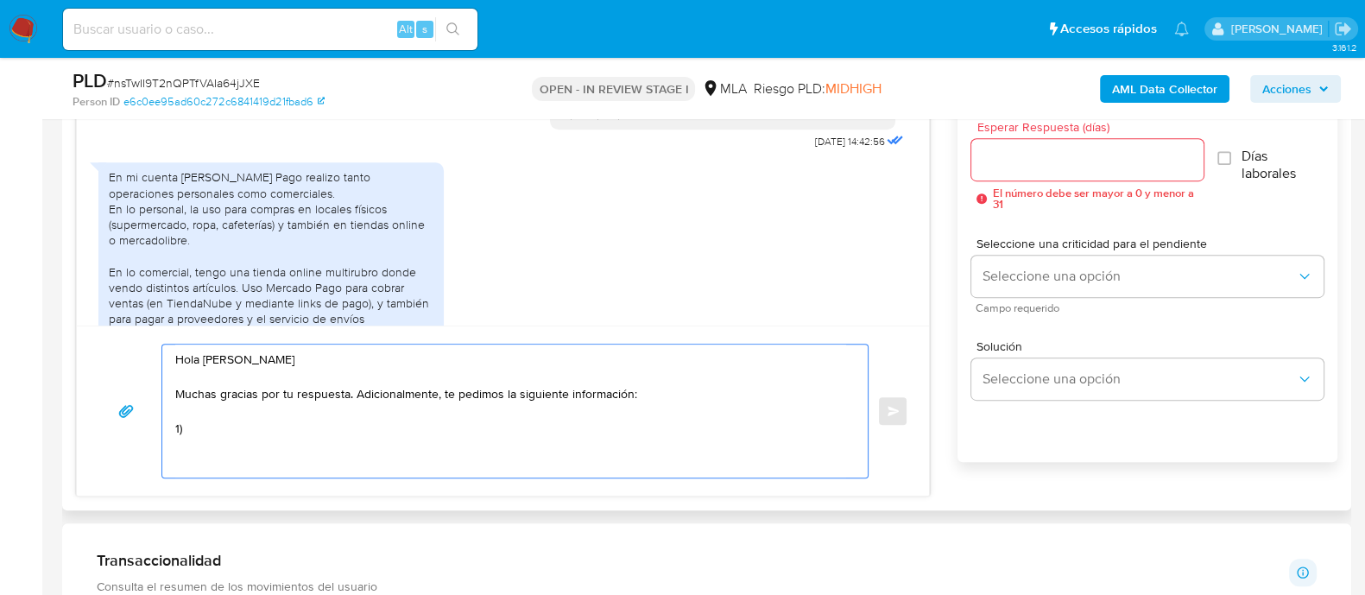
scroll to position [983, 0]
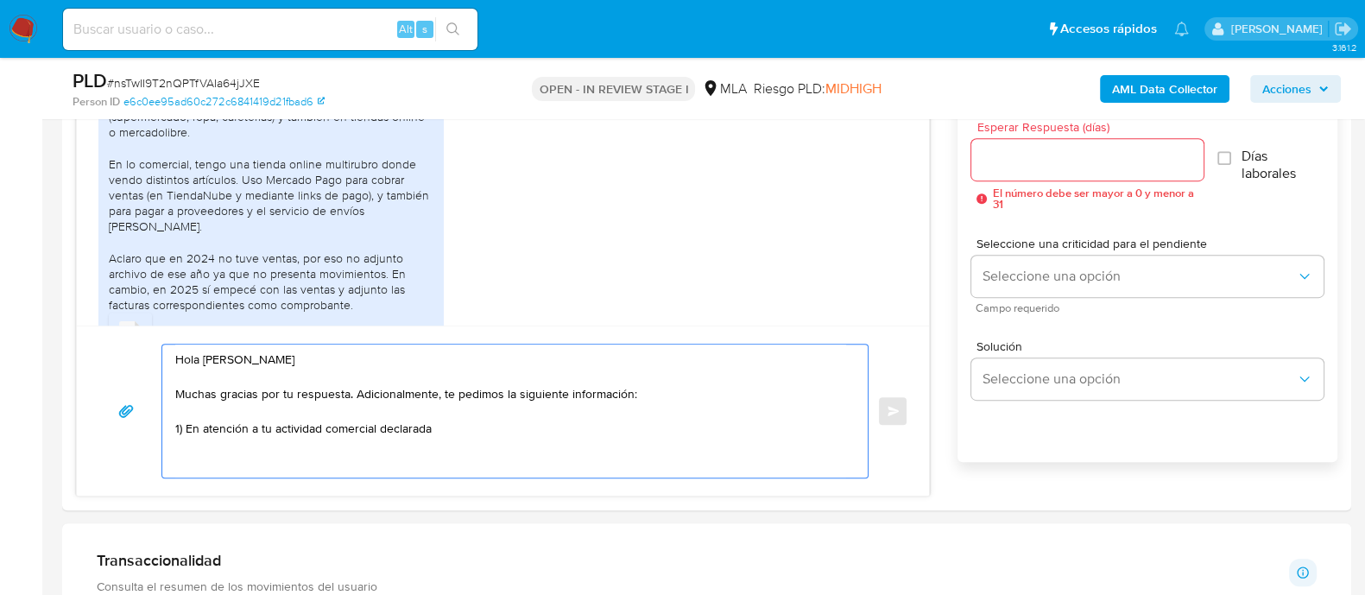
paste textarea "De corresponder a una actividad comercial, indicar el nombre, domicilio y/o sit…"
drag, startPoint x: 764, startPoint y: 429, endPoint x: 439, endPoint y: 425, distance: 324.6
click at [439, 425] on textarea "Hola Nadia Soledad Rivero Muchas gracias por tu respuesta. Adicionalmente, te p…" at bounding box center [510, 410] width 671 height 133
click at [741, 432] on textarea "Hola Nadia Soledad Rivero Muchas gracias por tu respuesta. Adicionalmente, te p…" at bounding box center [510, 410] width 671 height 133
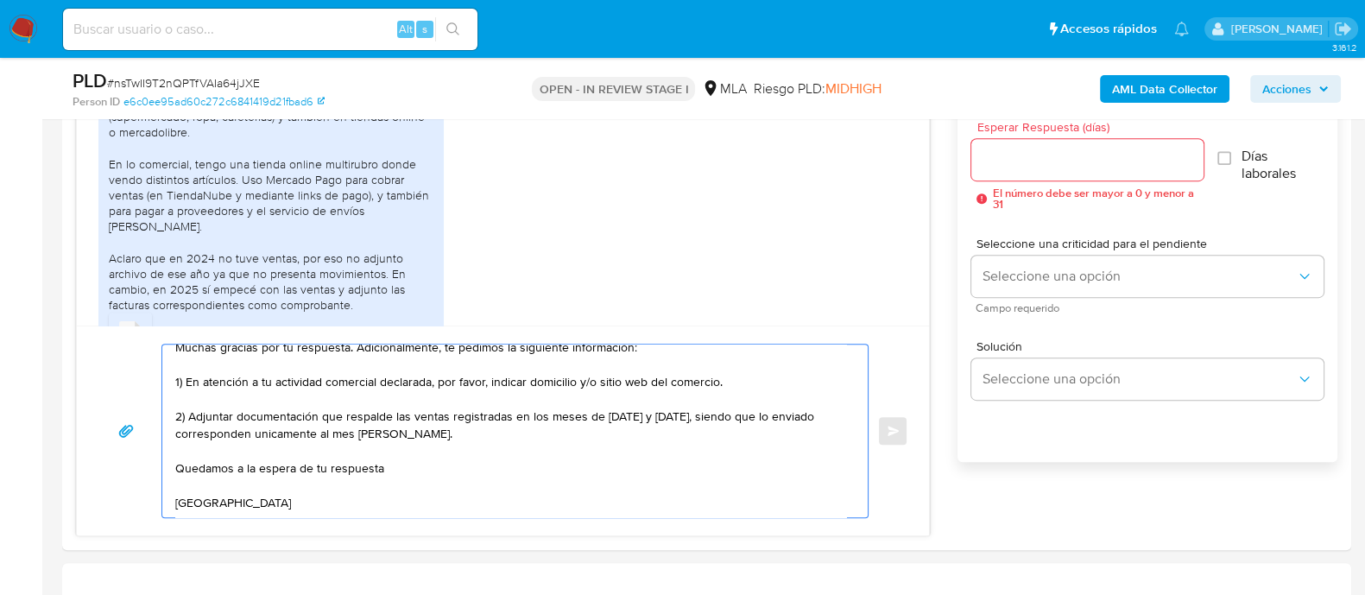
scroll to position [75, 0]
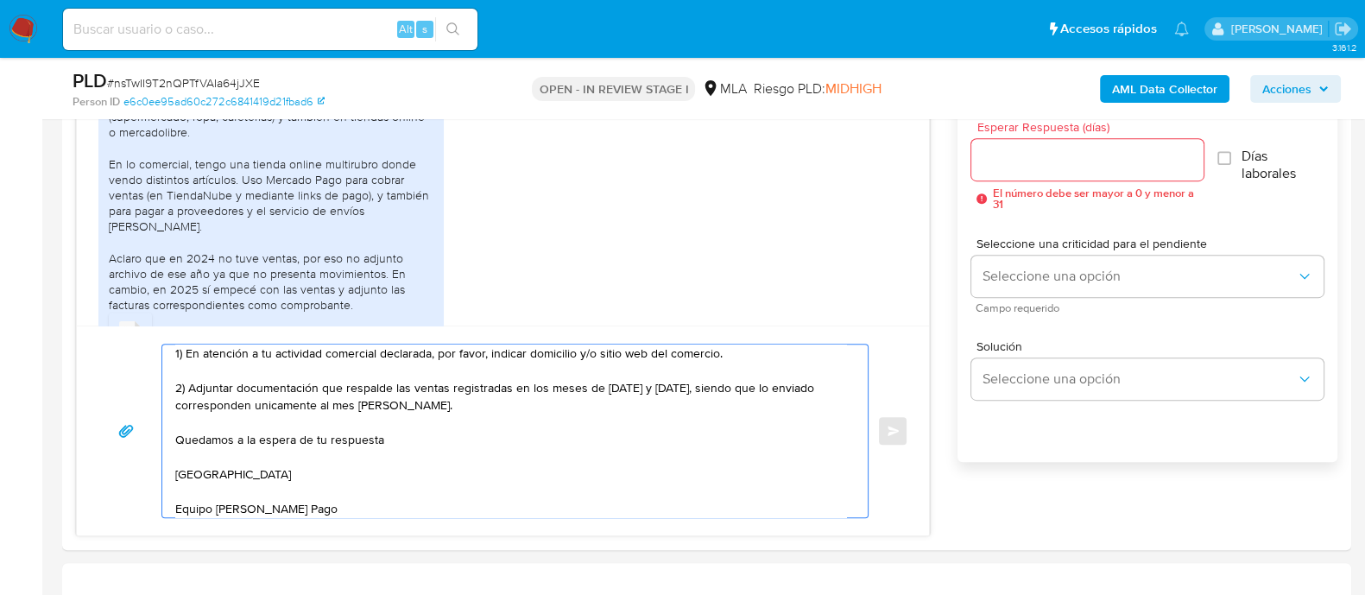
type textarea "Hola Nadia Soledad Rivero Muchas gracias por tu respuesta. Adicionalmente, te p…"
click at [1011, 164] on input "Esperar Respuesta (días)" at bounding box center [1086, 159] width 231 height 22
type input "4"
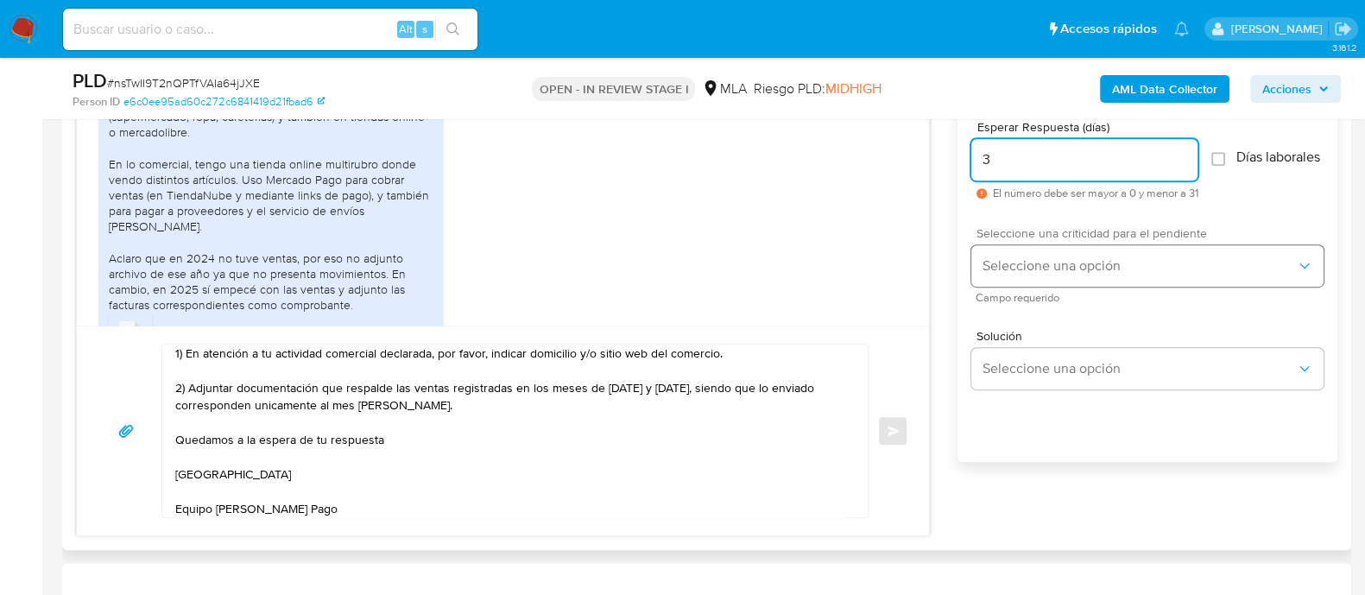
type input "3"
click at [1038, 274] on span "Seleccione una opción" at bounding box center [1138, 265] width 314 height 17
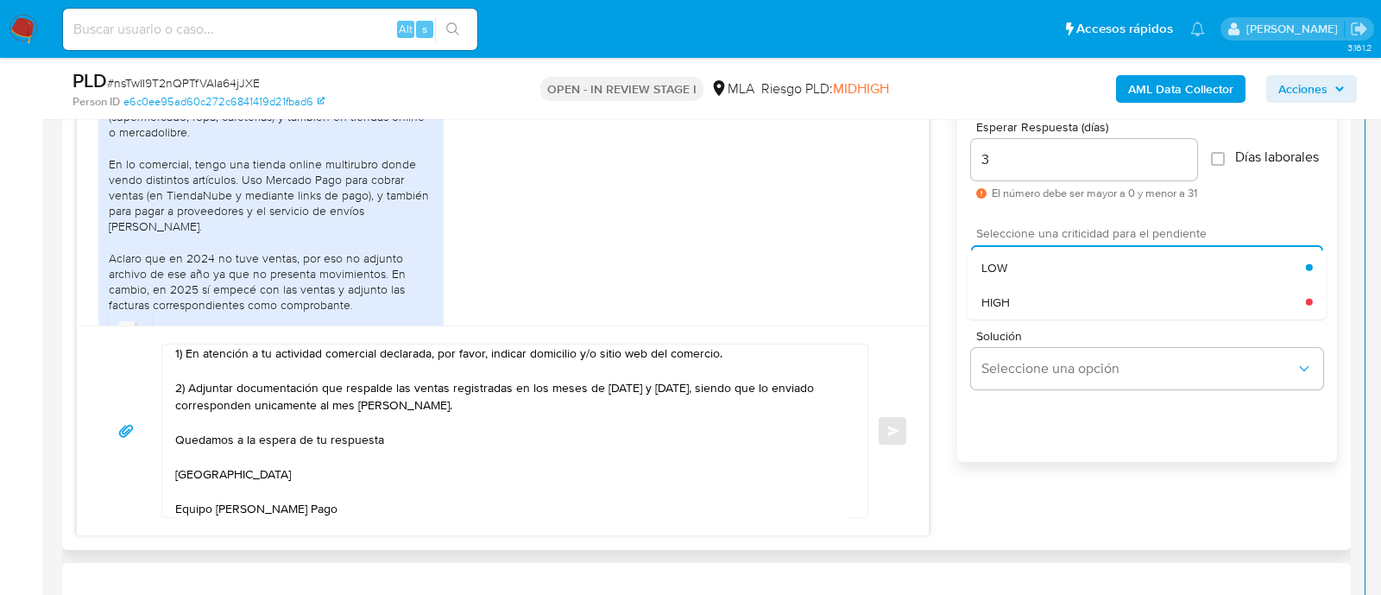
click at [1035, 306] on div "HIGH" at bounding box center [1143, 301] width 325 height 35
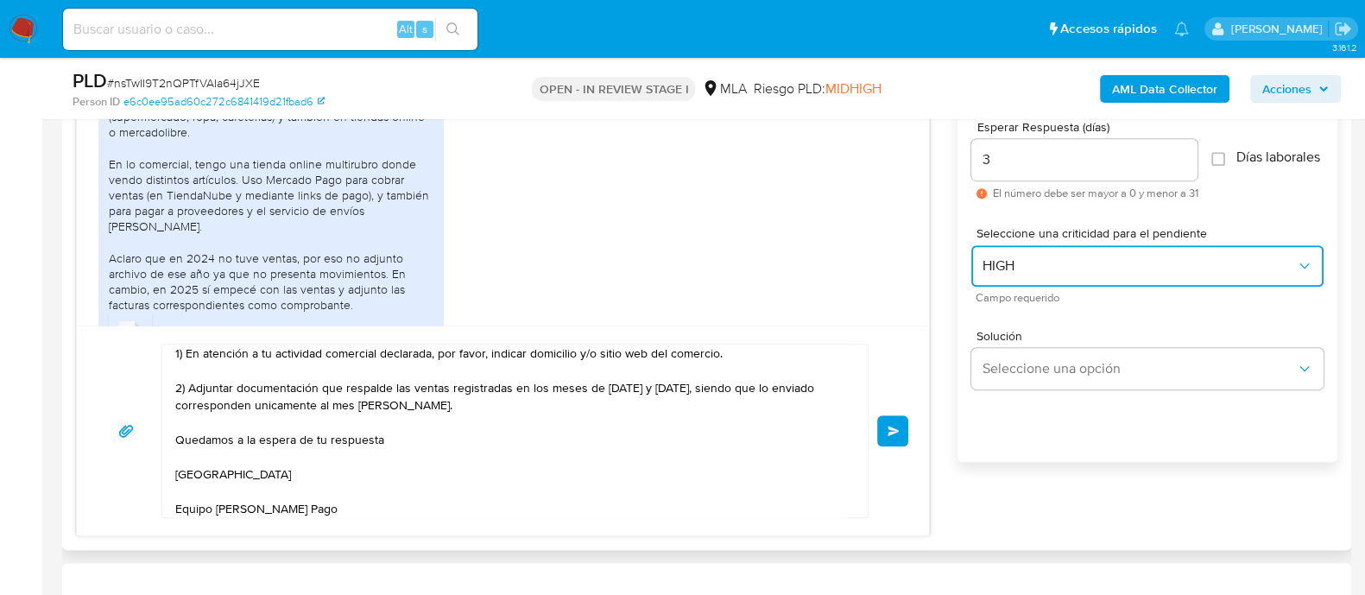
scroll to position [0, 0]
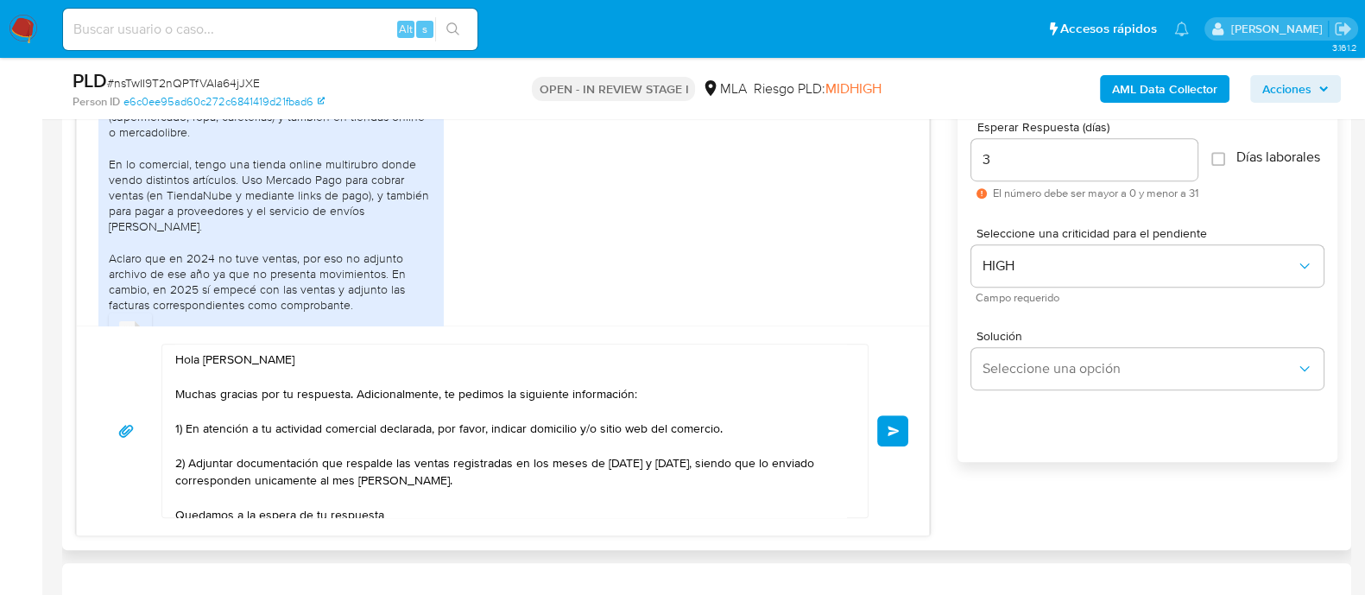
click at [880, 429] on button "Enviar" at bounding box center [892, 430] width 31 height 31
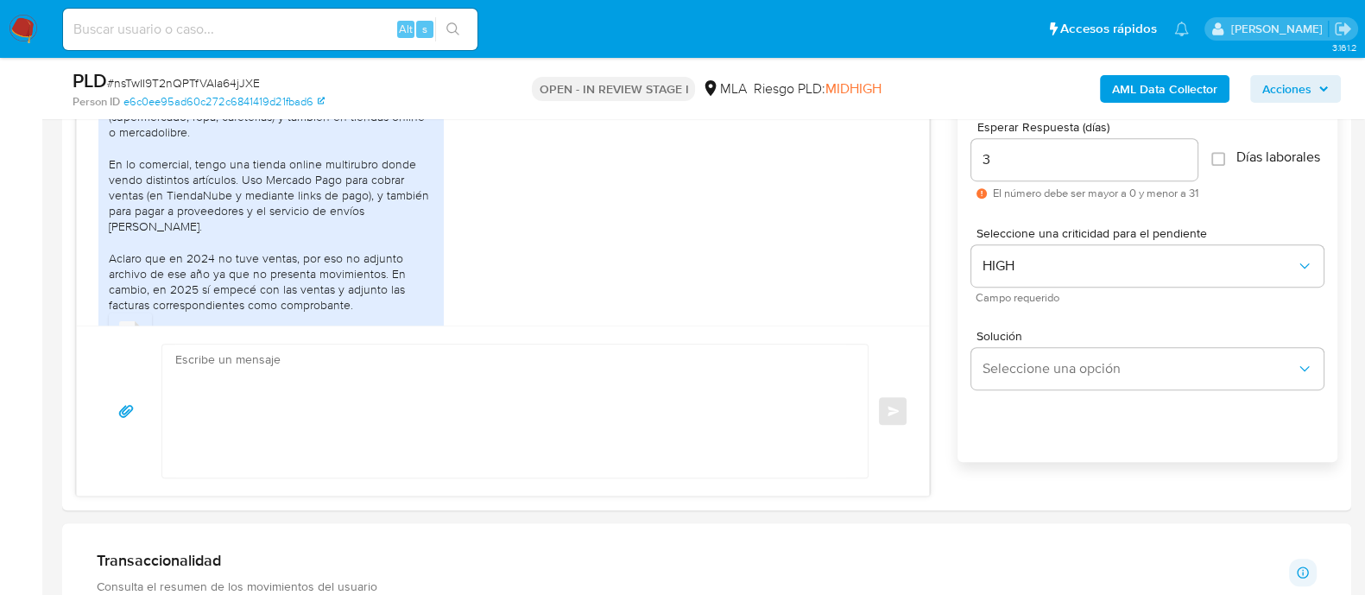
scroll to position [1423, 0]
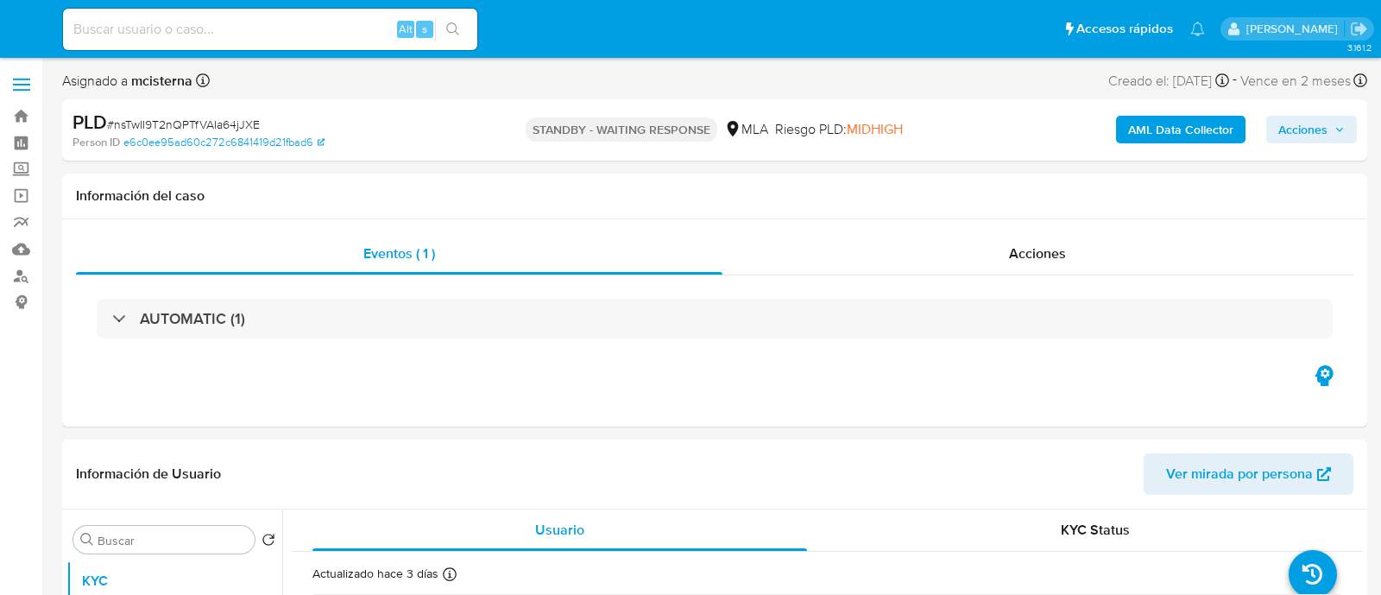
select select "10"
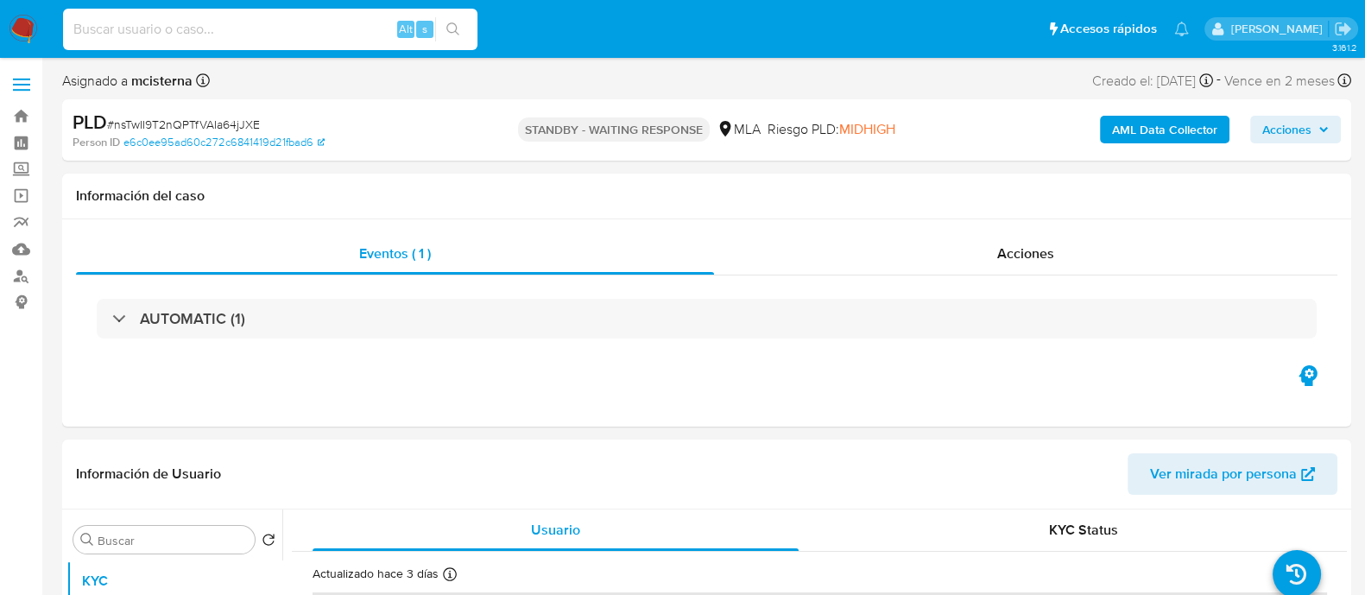
click at [338, 23] on input at bounding box center [270, 29] width 414 height 22
paste input "143848376"
type input "143848376"
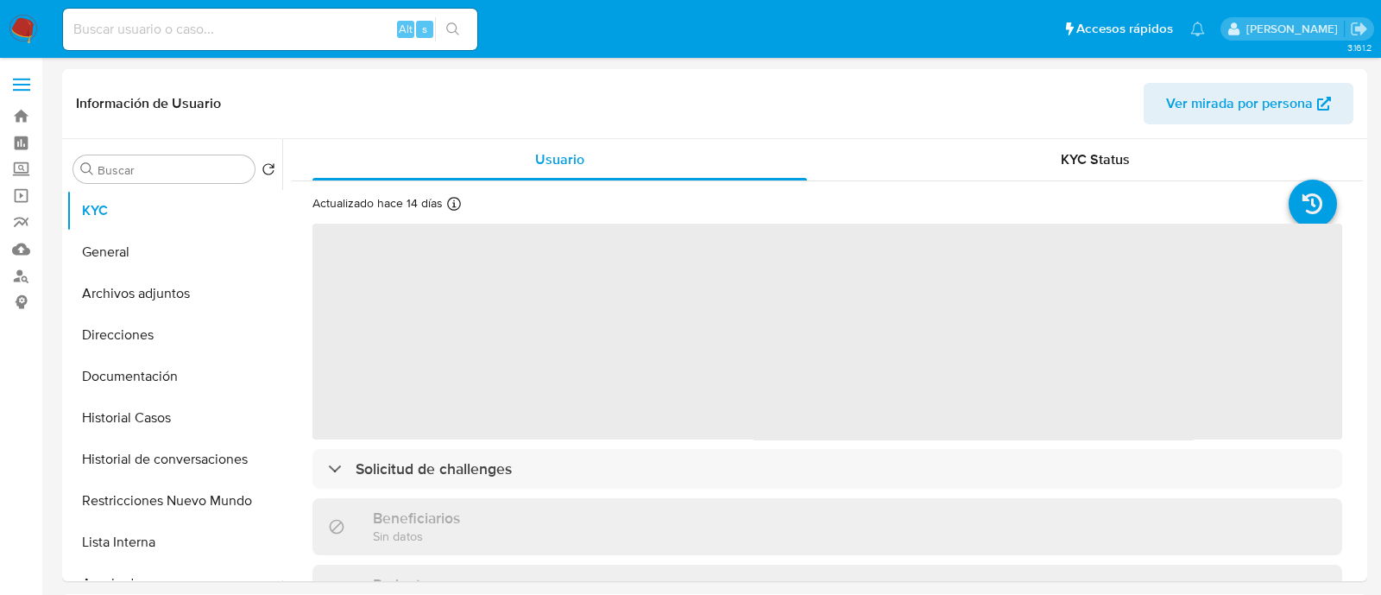
select select "10"
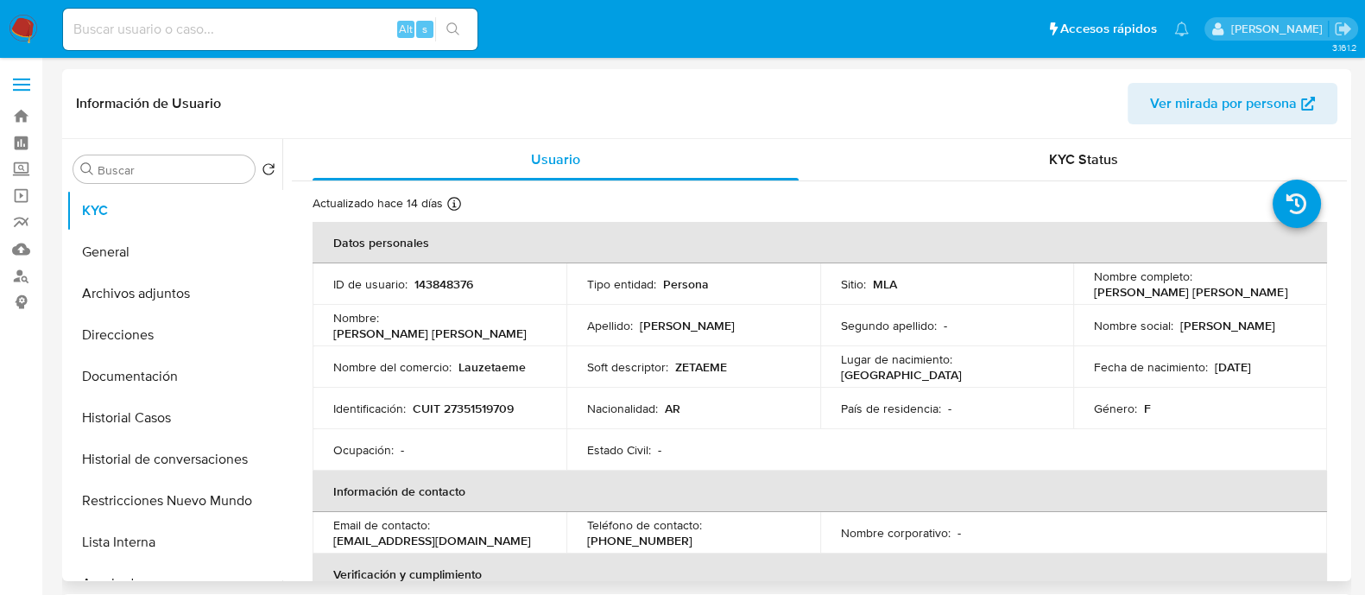
click at [471, 407] on p "CUIT 27351519709" at bounding box center [463, 409] width 101 height 16
copy p "27351519709"
click at [174, 418] on button "Historial Casos" at bounding box center [167, 417] width 202 height 41
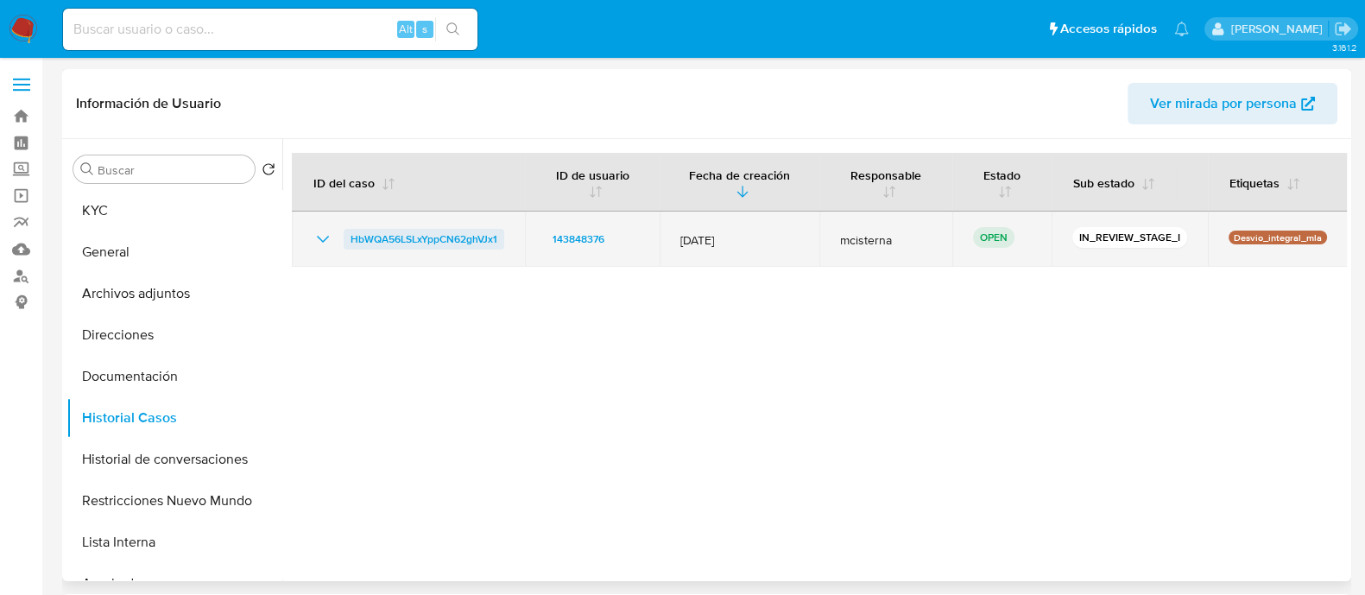
click at [475, 233] on span "HbWQA56LSLxYppCN62ghVJx1" at bounding box center [423, 239] width 147 height 21
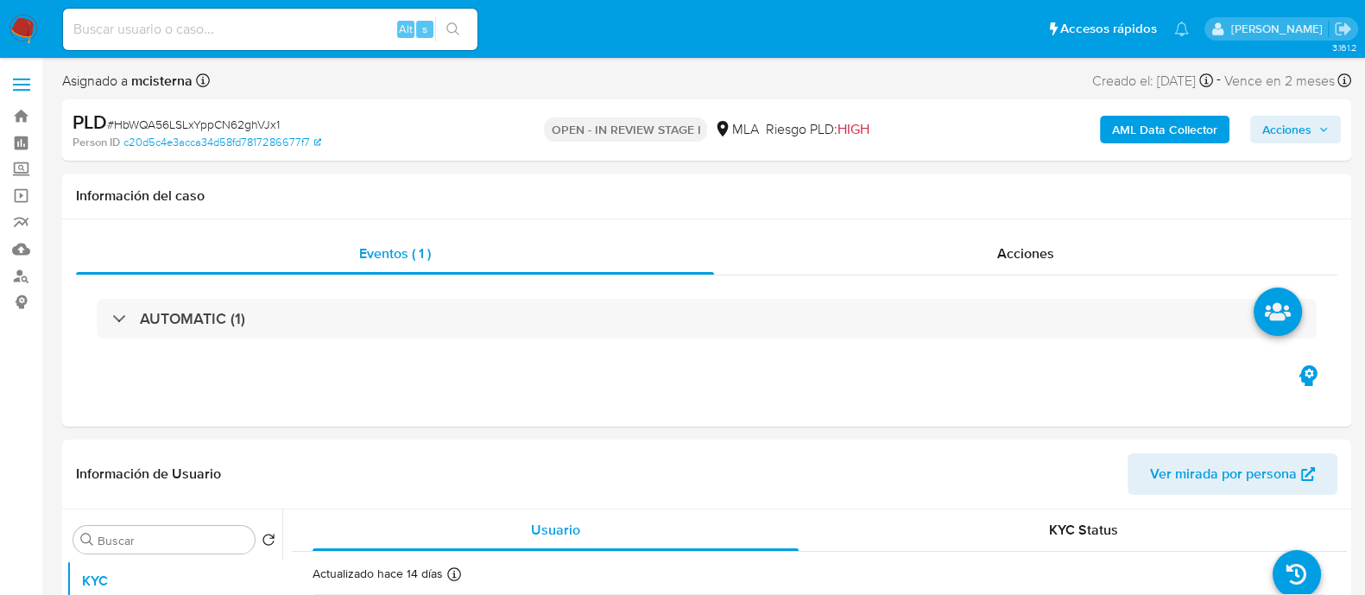
select select "10"
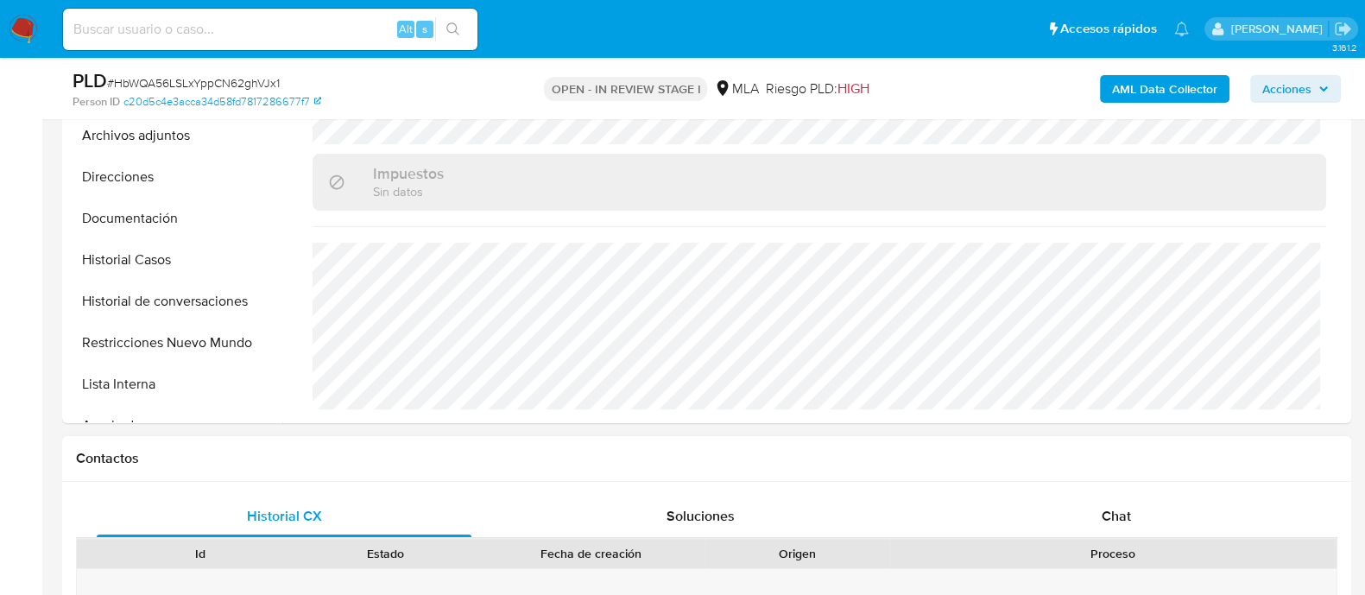
scroll to position [647, 0]
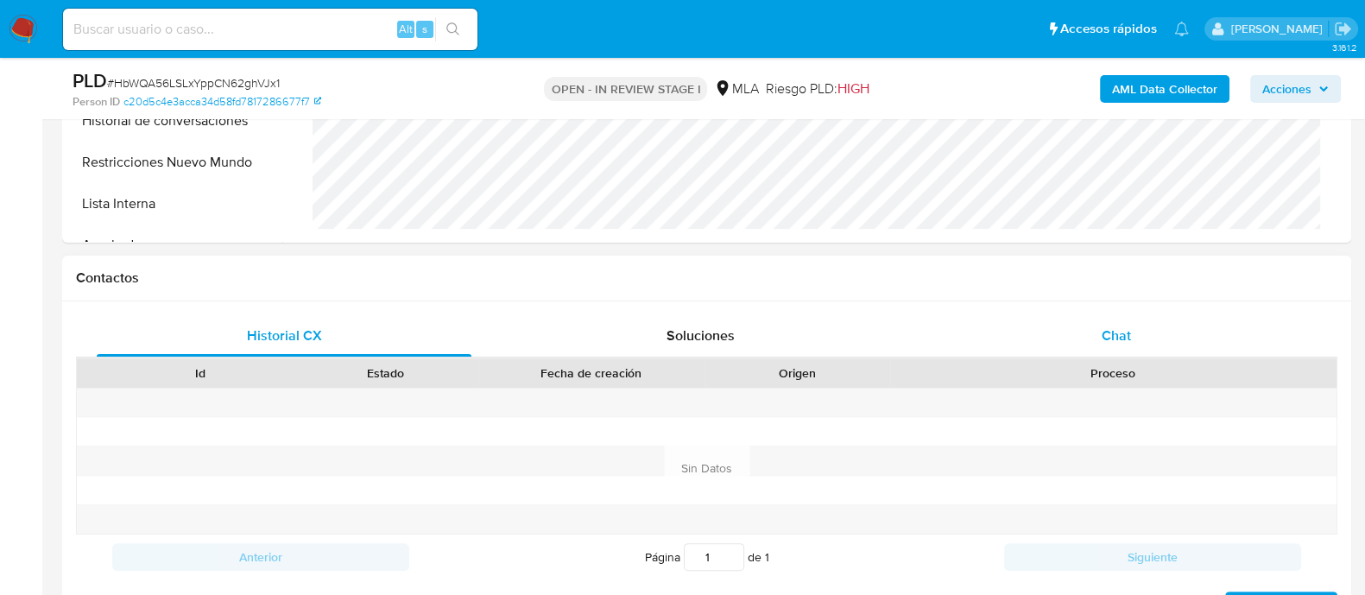
click at [1084, 356] on div "Chat" at bounding box center [1116, 335] width 375 height 41
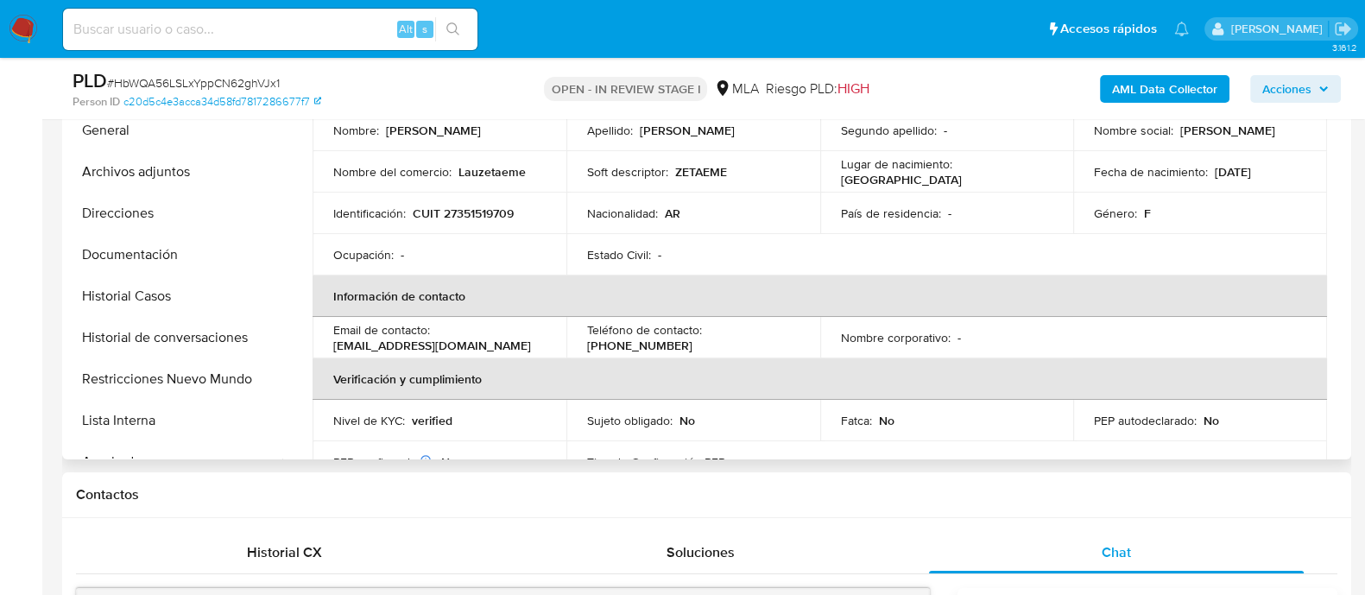
scroll to position [0, 0]
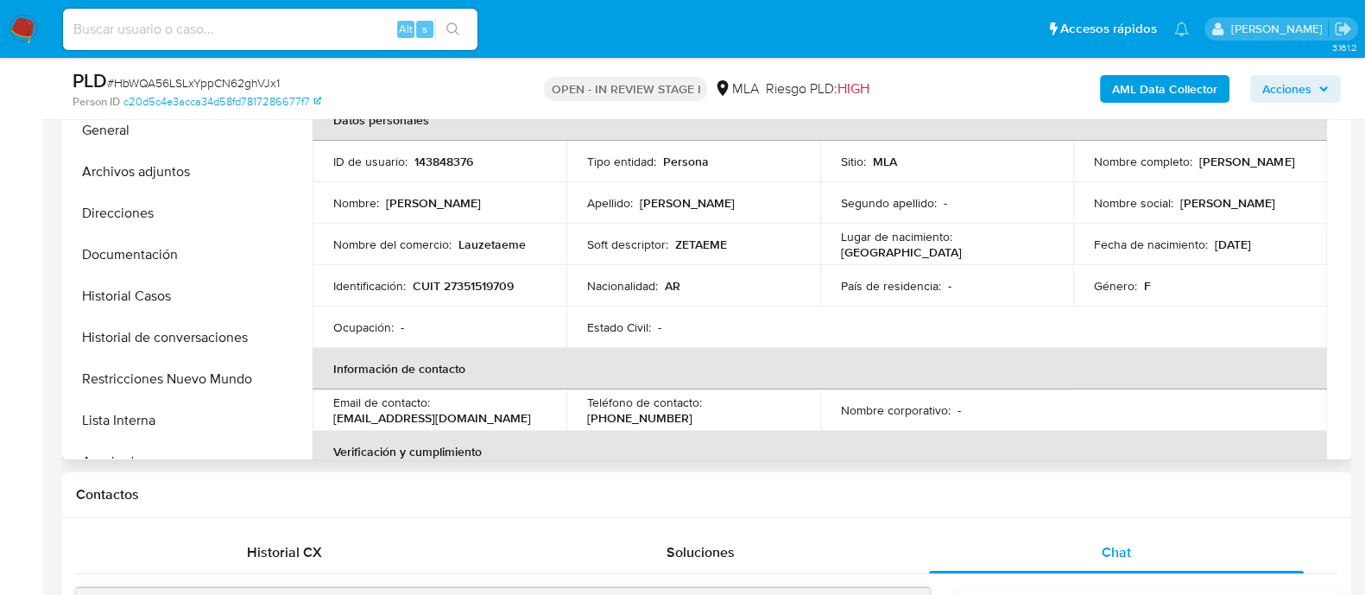
drag, startPoint x: 1088, startPoint y: 170, endPoint x: 1257, endPoint y: 169, distance: 169.2
click at [1257, 169] on div "Nombre completo : [PERSON_NAME]" at bounding box center [1200, 162] width 212 height 16
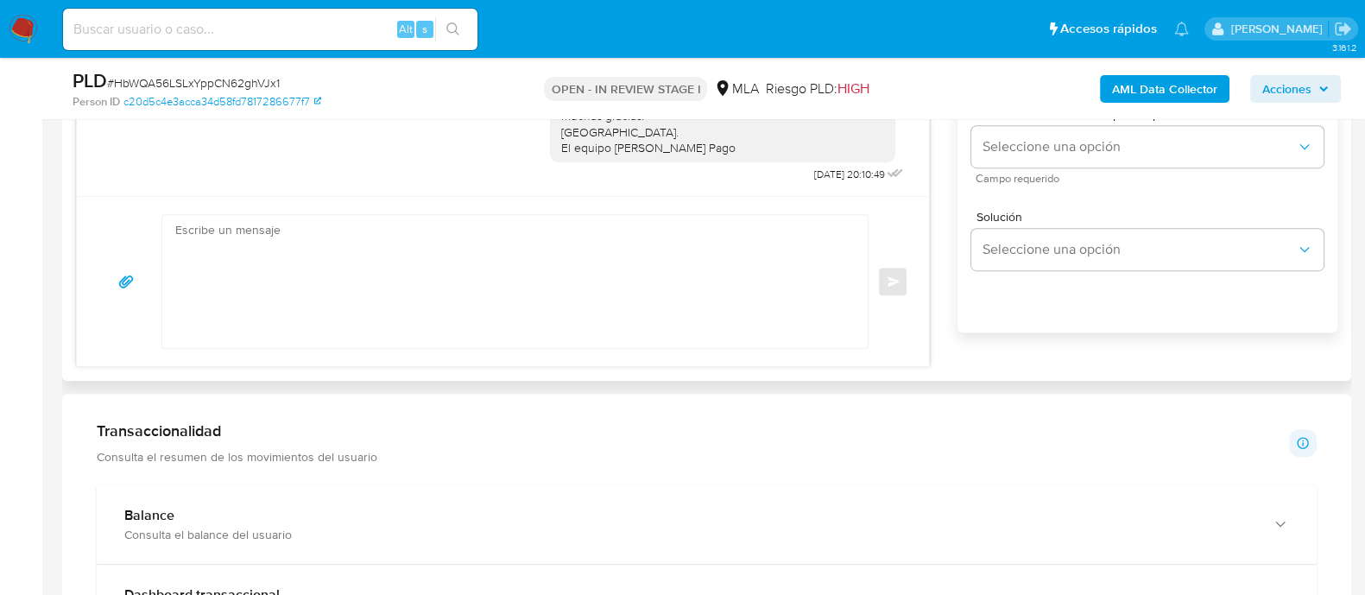
scroll to position [971, 0]
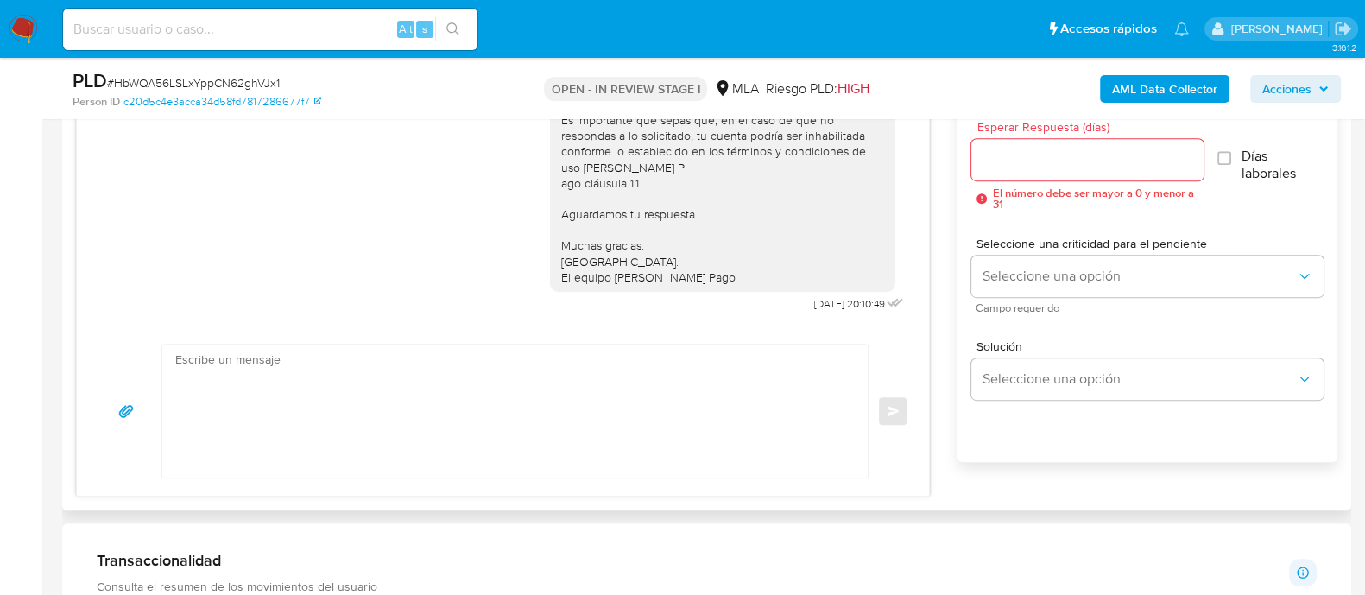
click at [445, 369] on textarea at bounding box center [510, 410] width 671 height 133
paste textarea "[PERSON_NAME]"
paste textarea "En función de las operaciones registradas en tu cuenta [PERSON_NAME] Pago, nece…"
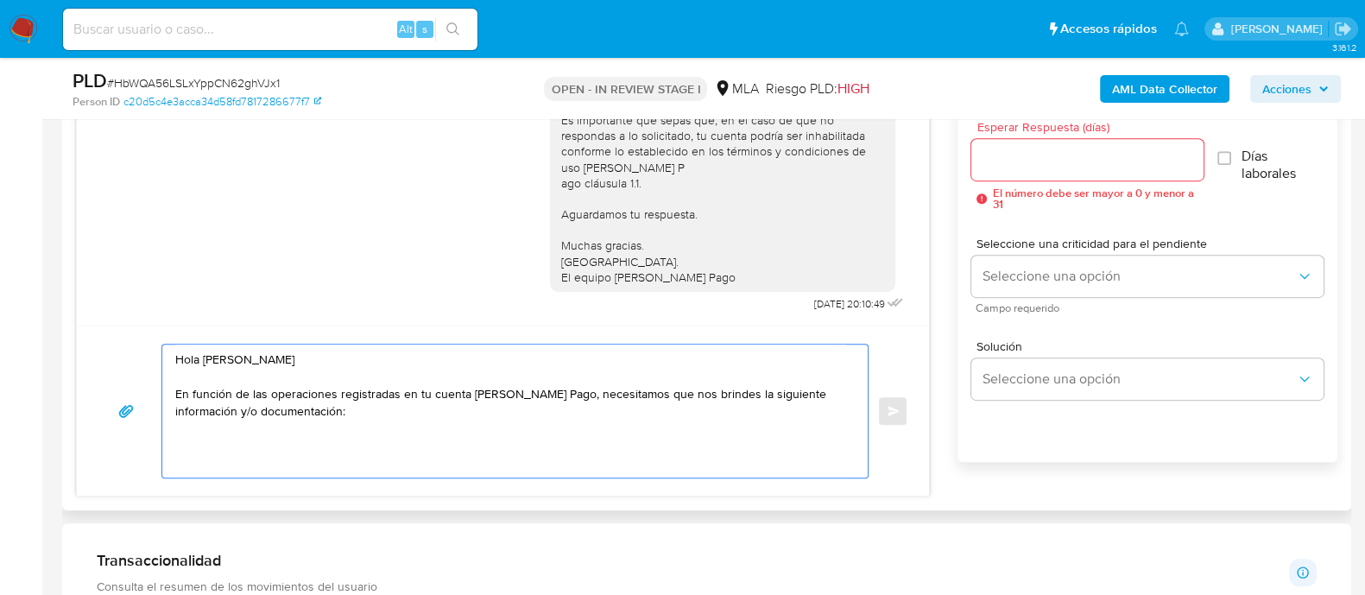
click at [435, 426] on textarea "Hola [PERSON_NAME] En función de las operaciones registradas en tu cuenta [PERS…" at bounding box center [510, 410] width 671 height 133
paste textarea "ZARATE MACIEL FRANCISCO"
paste textarea "20931639057"
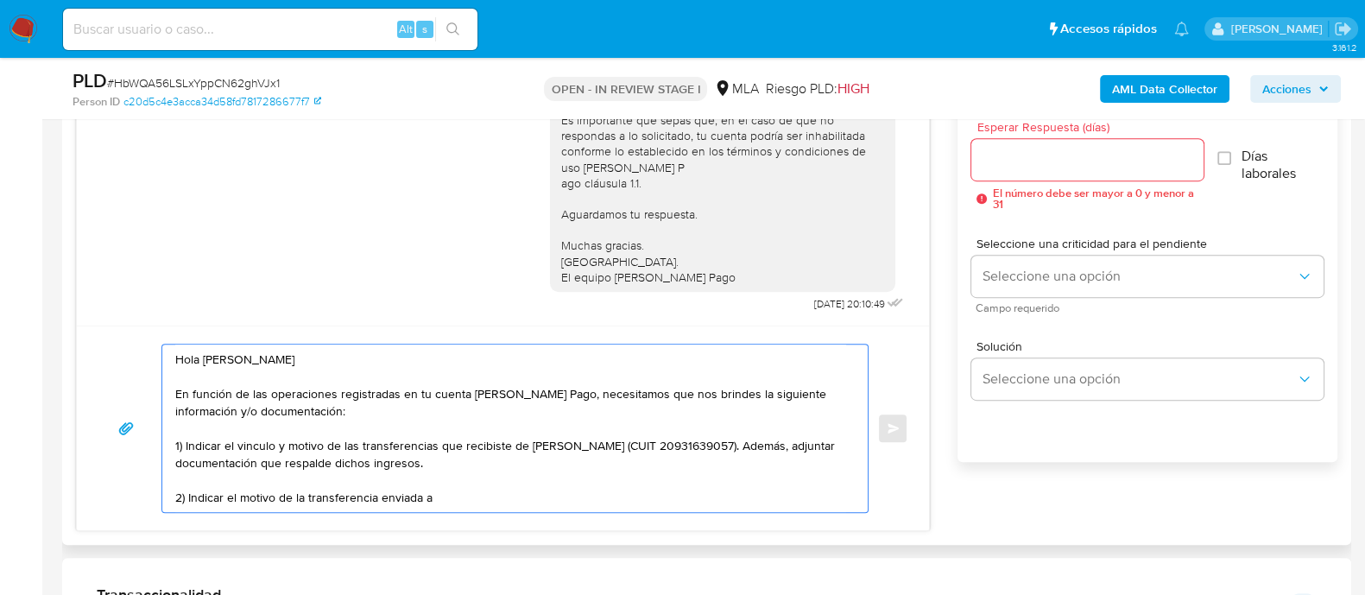
paste textarea "CURIA SACI"
paste textarea "30529946631"
paste textarea "Quedamos aguardando por la información solicitada dentro de los próximos 3 días…"
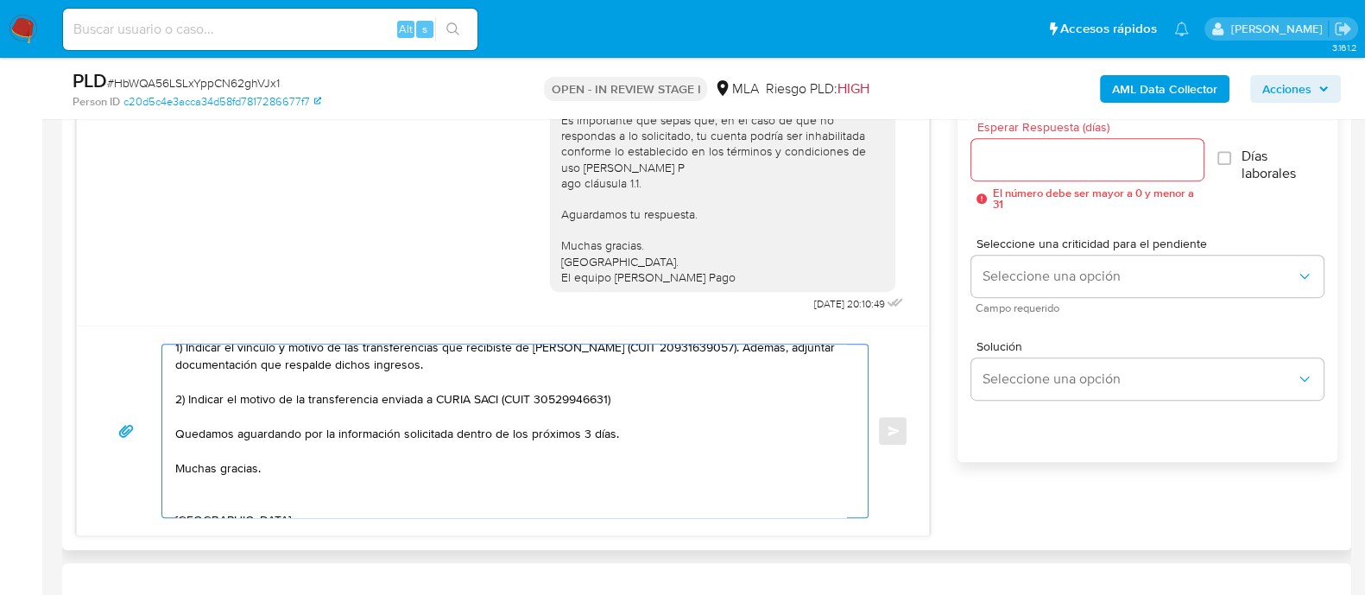
scroll to position [131, 0]
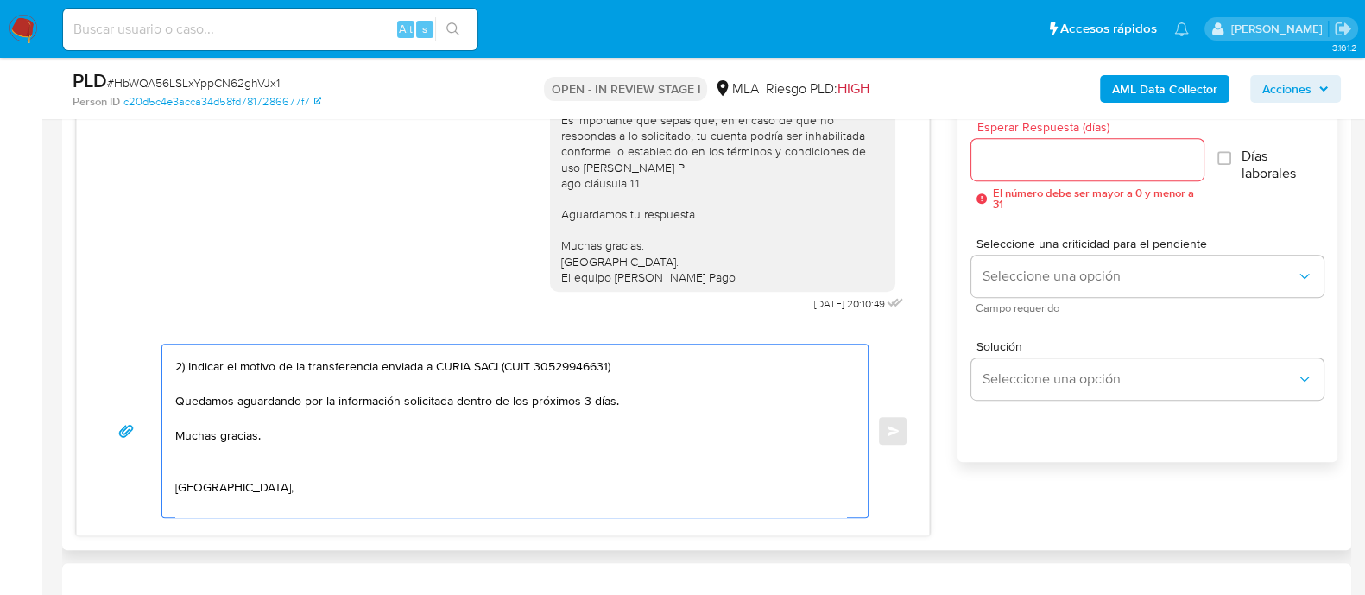
click at [583, 394] on textarea "Hola Laura Madelein Zarate Maciel En función de las operaciones registradas en …" at bounding box center [510, 430] width 671 height 173
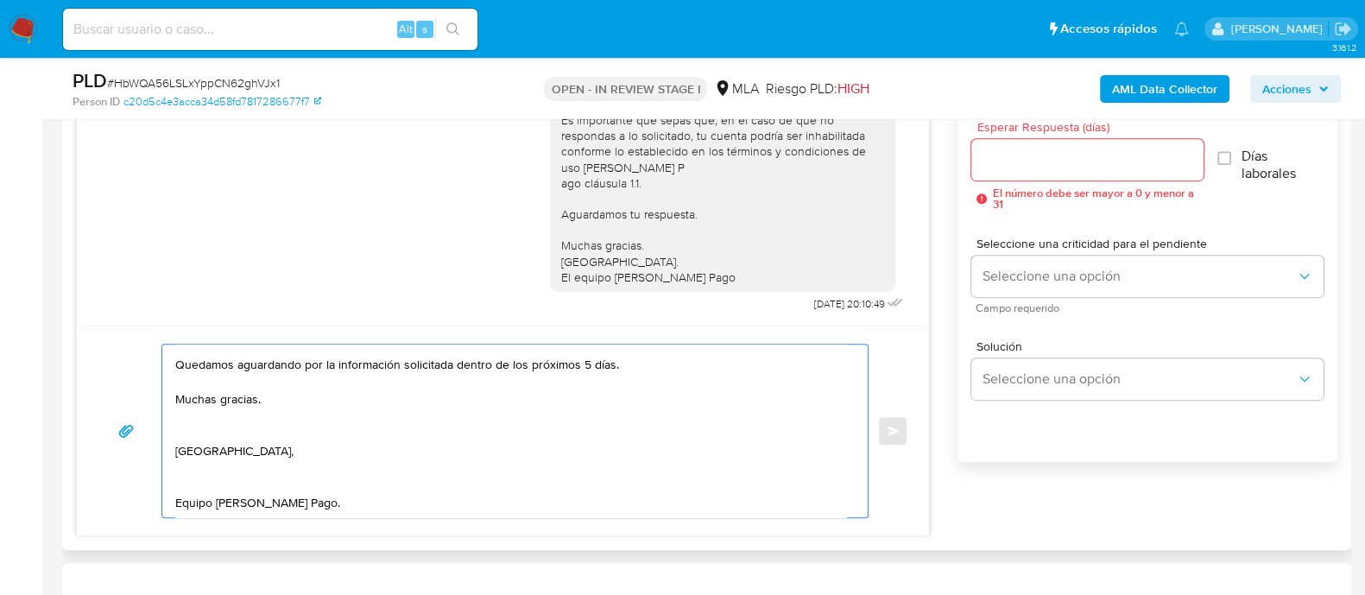
scroll to position [185, 0]
click at [325, 420] on textarea "Hola Laura Madelein Zarate Maciel En función de las operaciones registradas en …" at bounding box center [510, 430] width 671 height 173
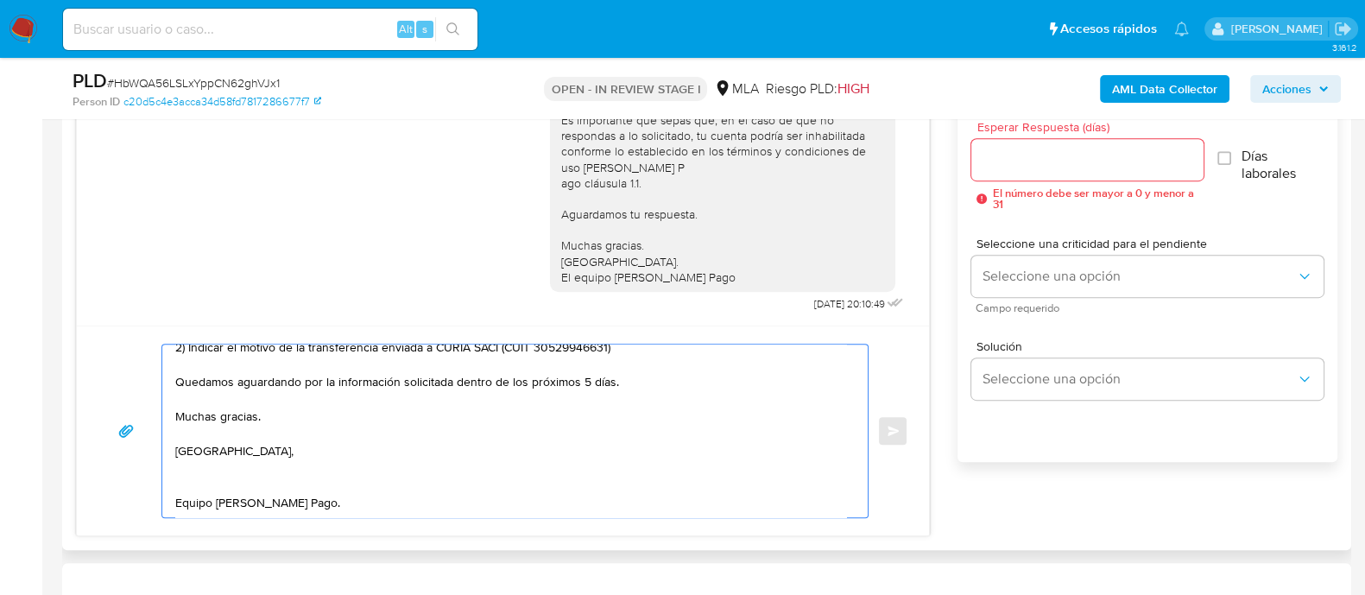
click at [211, 455] on textarea "Hola Laura Madelein Zarate Maciel En función de las operaciones registradas en …" at bounding box center [510, 430] width 671 height 173
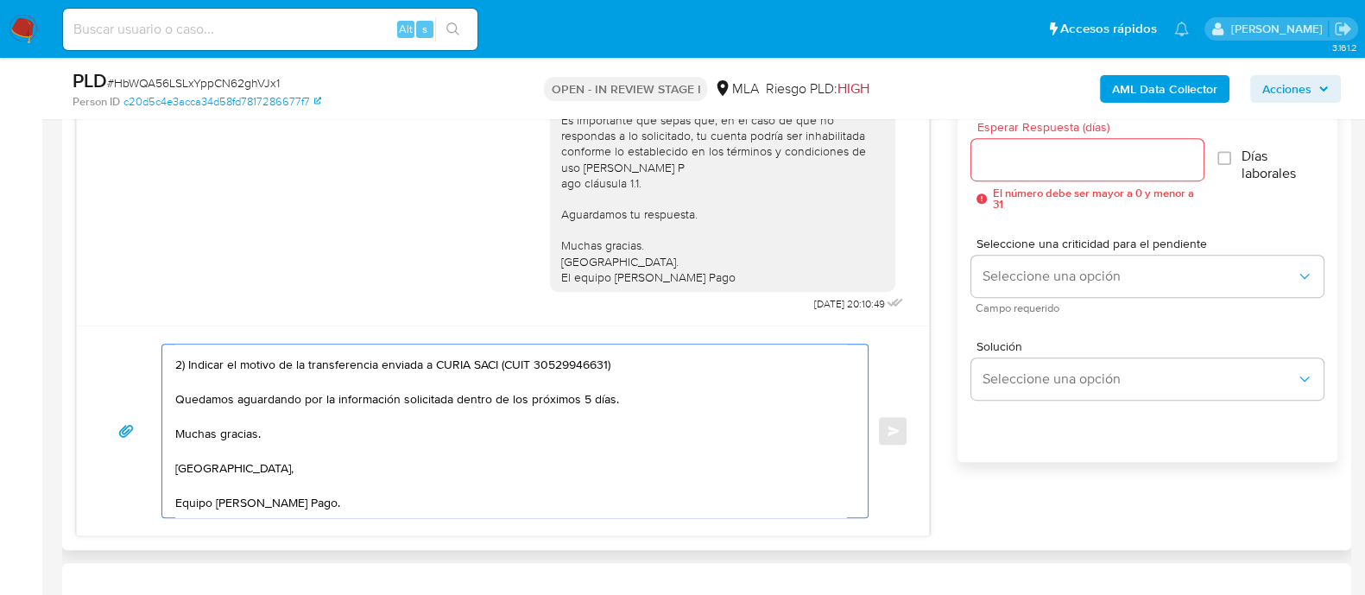
scroll to position [0, 0]
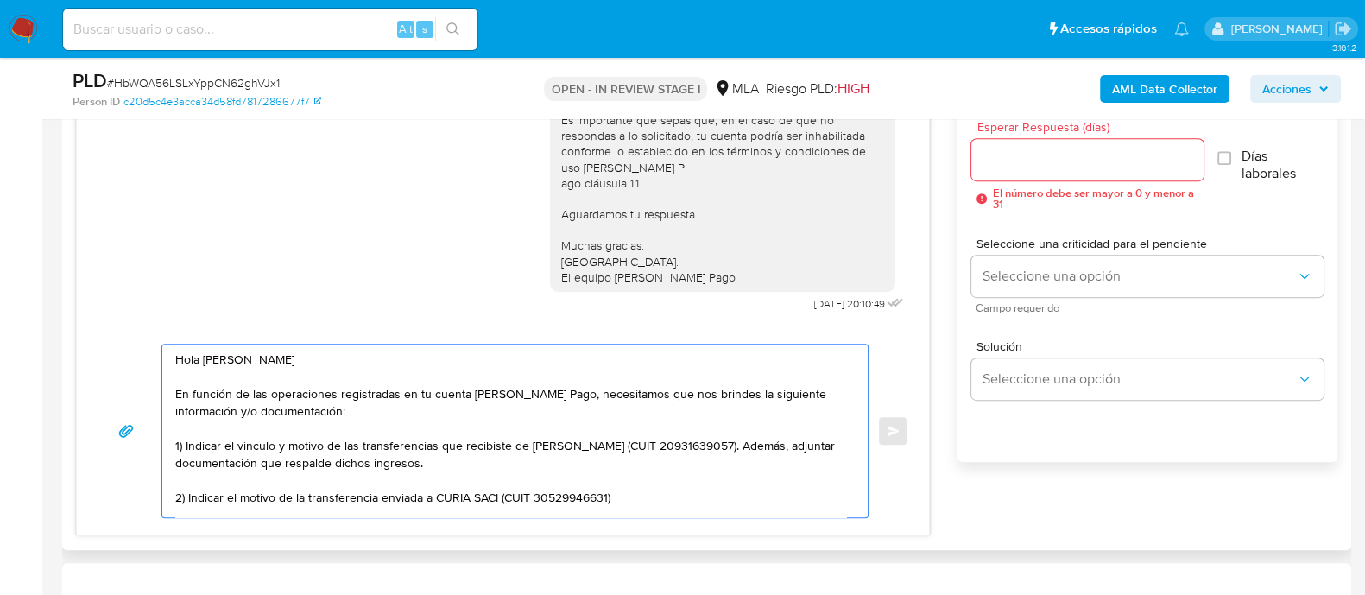
drag, startPoint x: 376, startPoint y: 493, endPoint x: 80, endPoint y: 226, distance: 398.5
click at [80, 226] on div "17/09/2025 14:44:06 Hola, Esperamos que te encuentres muy bien. Te consultamos …" at bounding box center [503, 291] width 854 height 489
type textarea "Hola Laura Madelein Zarate Maciel En función de las operaciones registradas en …"
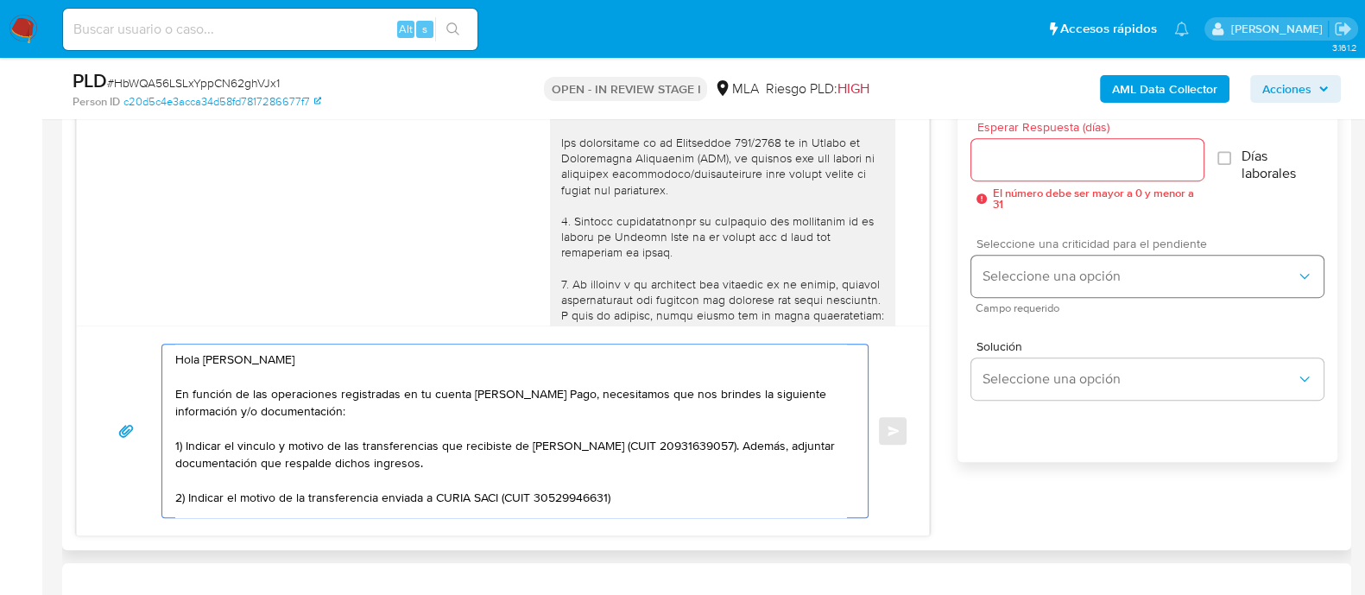
scroll to position [540, 0]
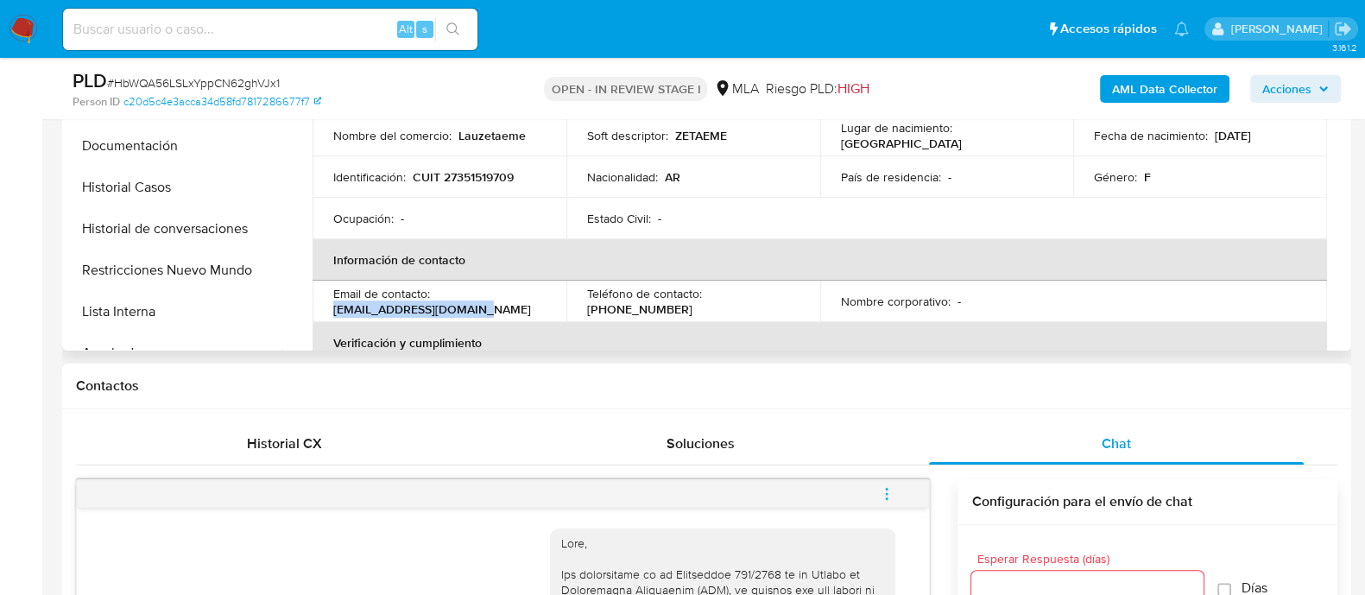
drag, startPoint x: 329, startPoint y: 315, endPoint x: 493, endPoint y: 315, distance: 164.0
click at [493, 315] on td "Email de contacto : laurazarate42@gmail.com" at bounding box center [439, 301] width 254 height 41
copy p "laurazarate42@gmail.com"
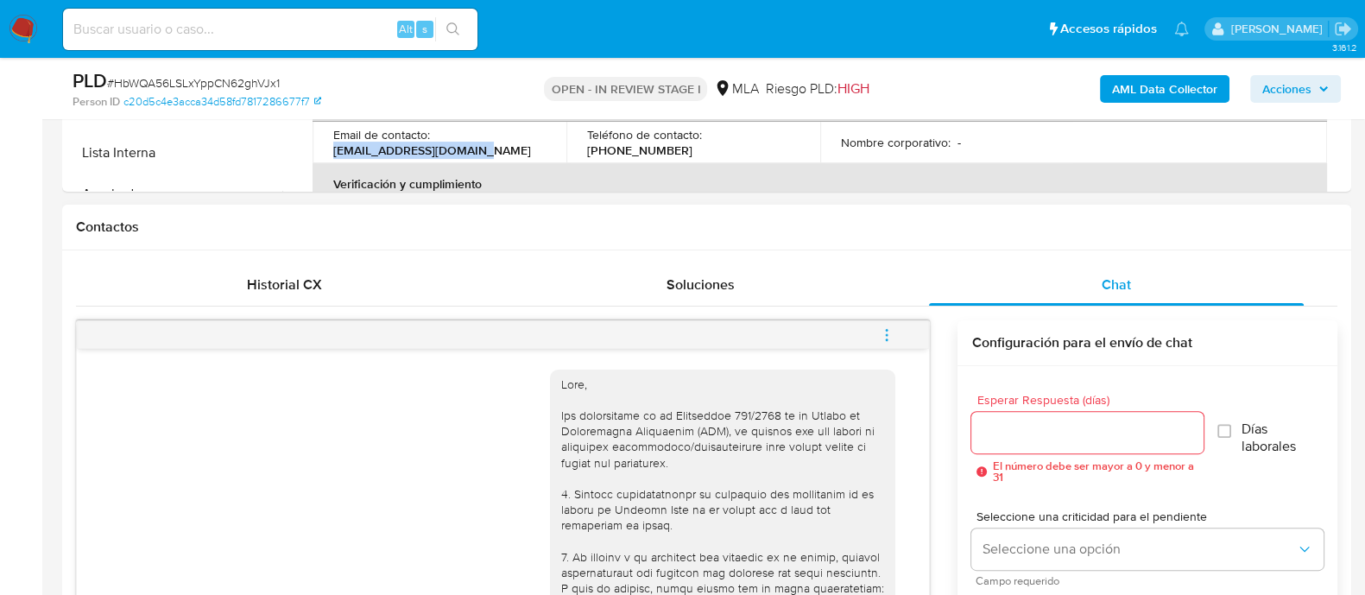
scroll to position [862, 0]
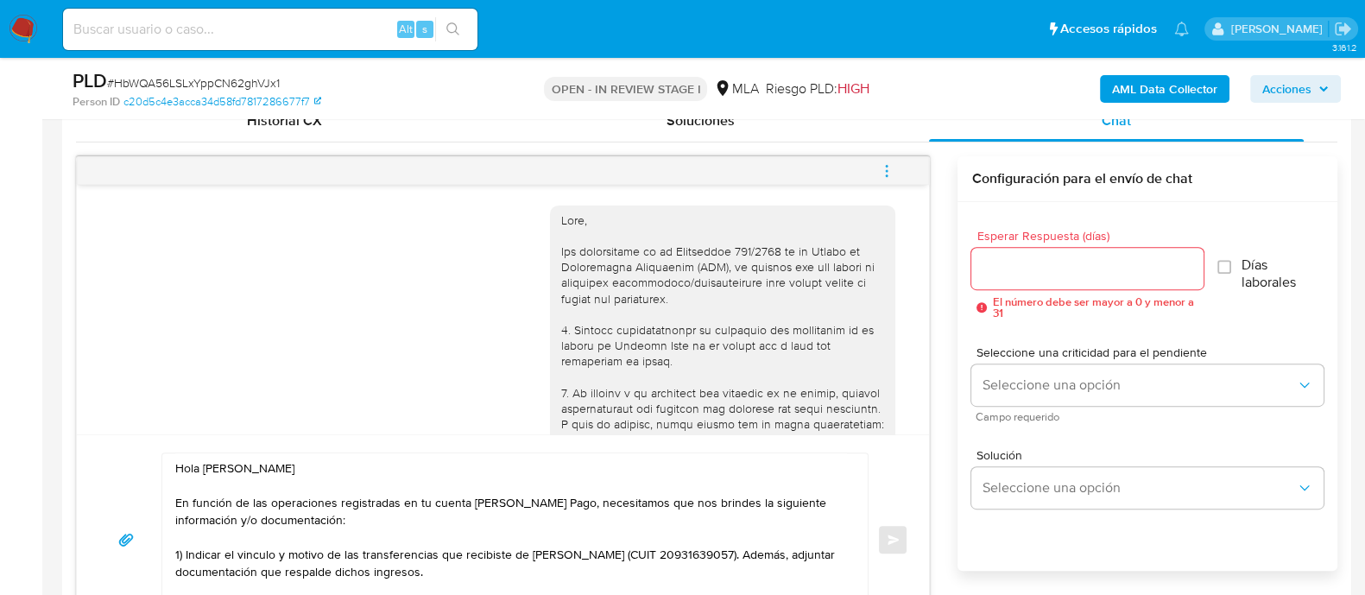
click at [1008, 259] on input "Esperar Respuesta (días)" at bounding box center [1086, 268] width 231 height 22
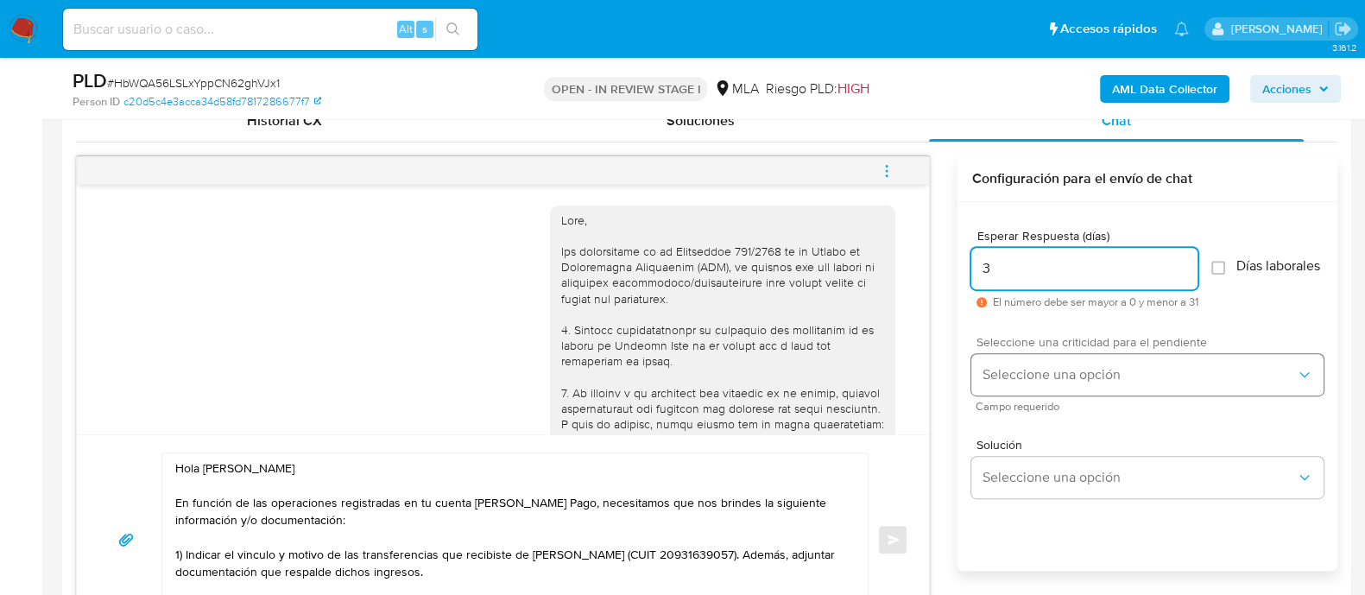
type input "3"
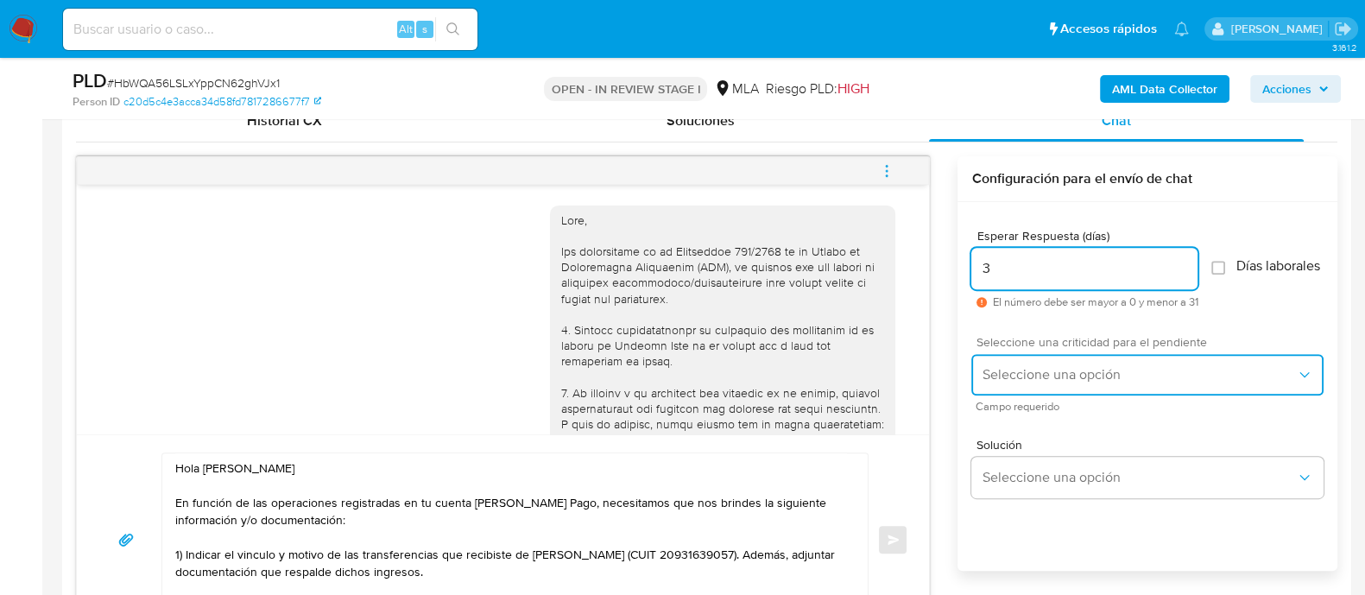
click at [1040, 395] on button "Seleccione una opción" at bounding box center [1147, 374] width 352 height 41
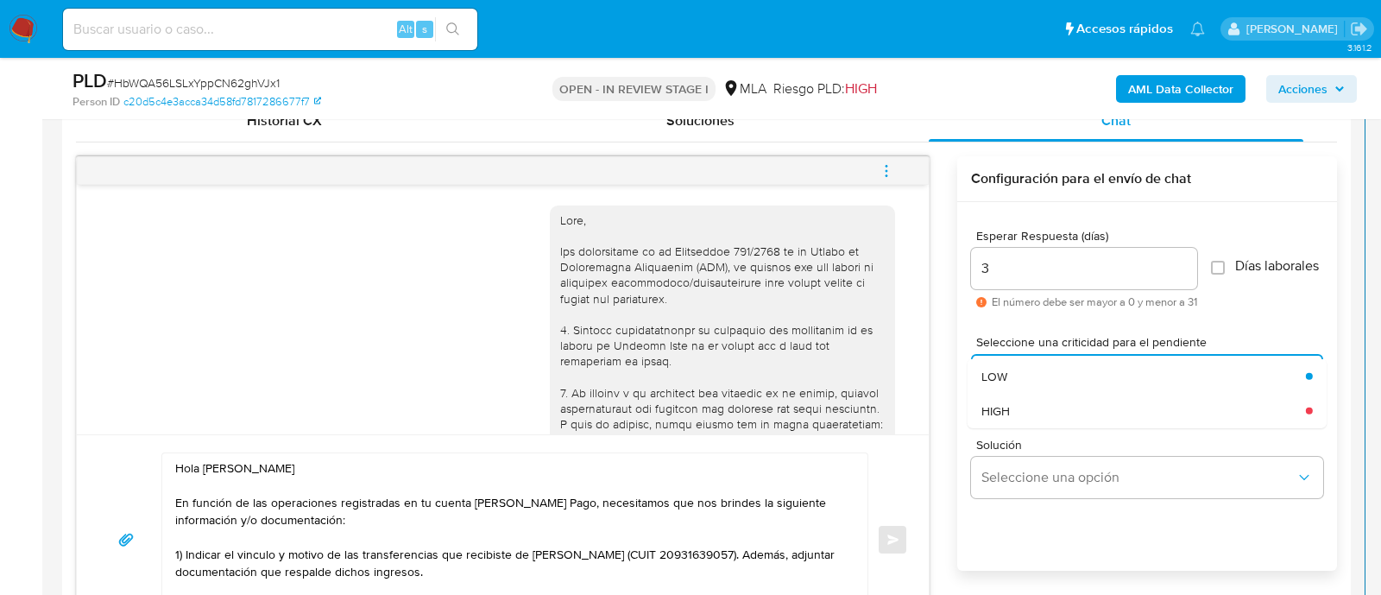
drag, startPoint x: 1035, startPoint y: 420, endPoint x: 962, endPoint y: 422, distance: 73.4
click at [1035, 420] on div "HIGH" at bounding box center [1143, 410] width 325 height 35
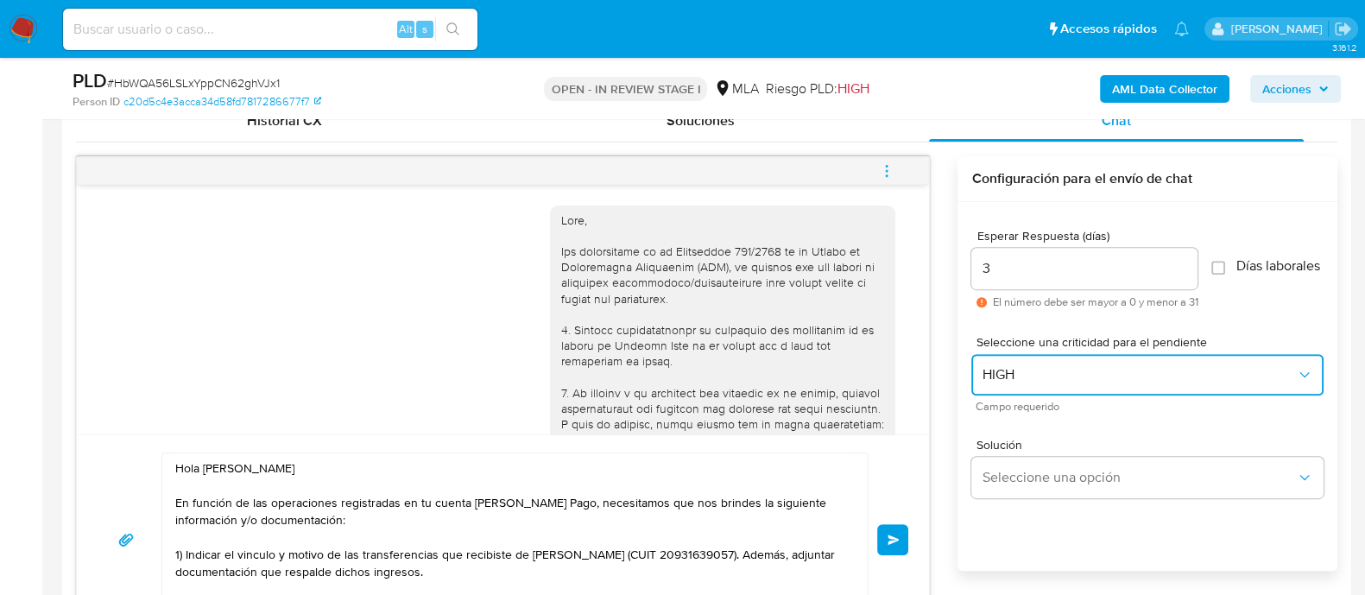
scroll to position [215, 0]
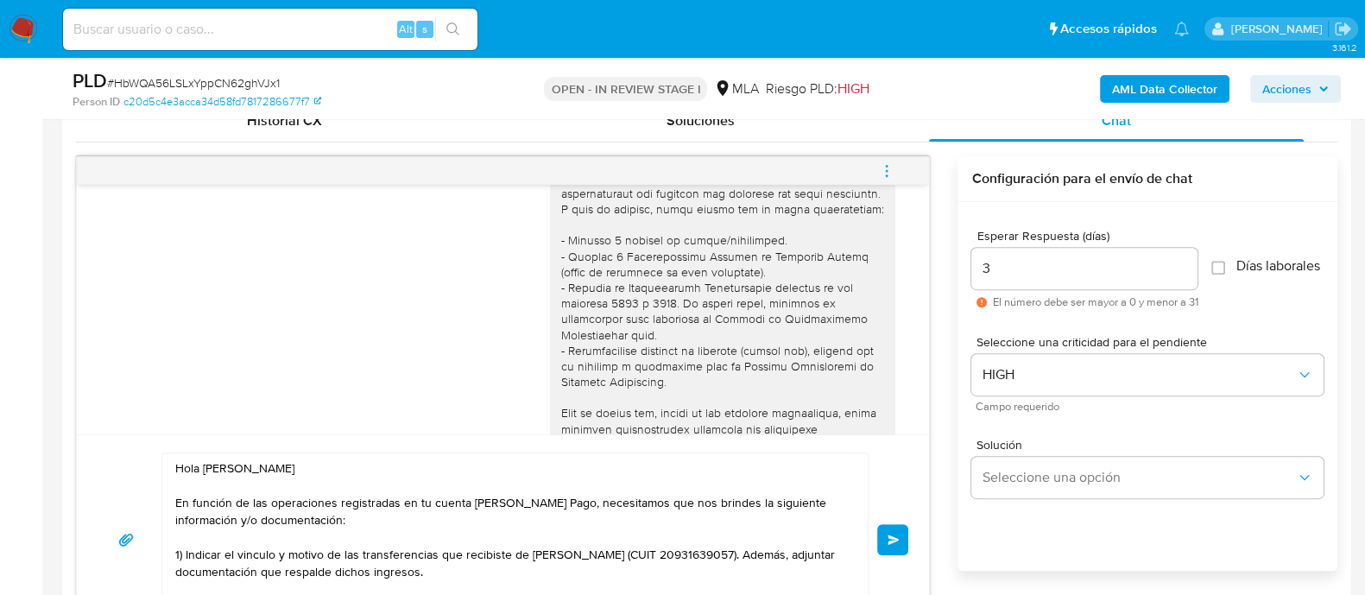
click at [905, 540] on button "Enviar" at bounding box center [892, 539] width 31 height 31
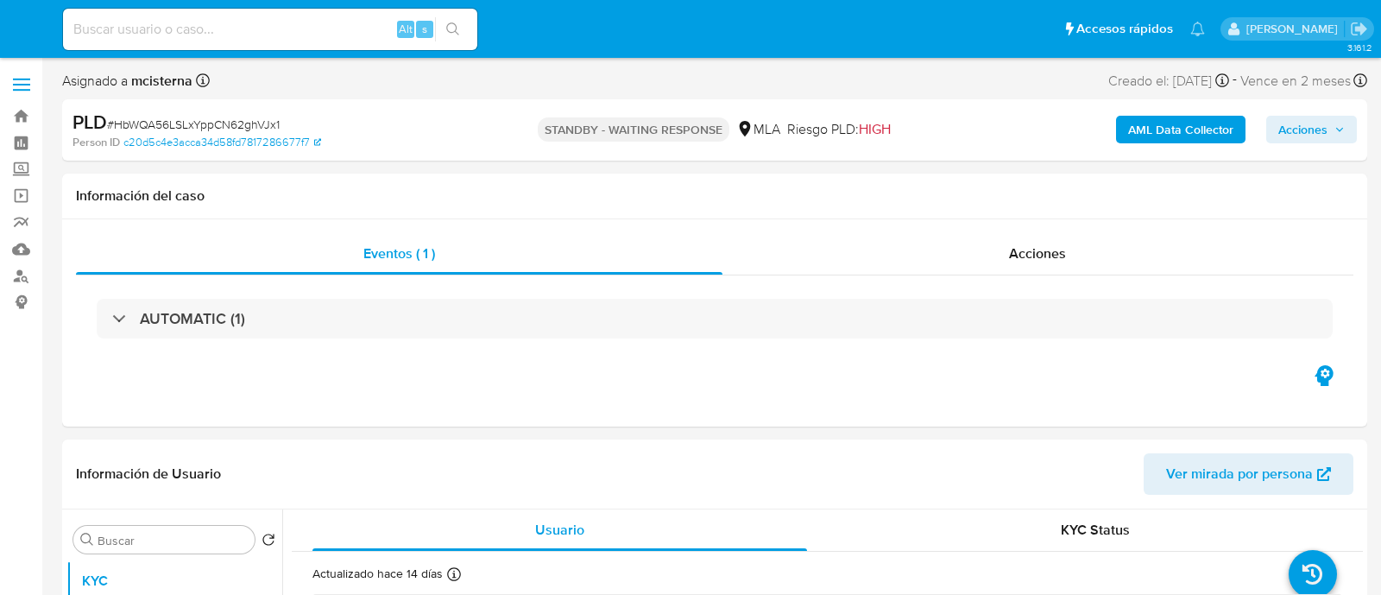
select select "10"
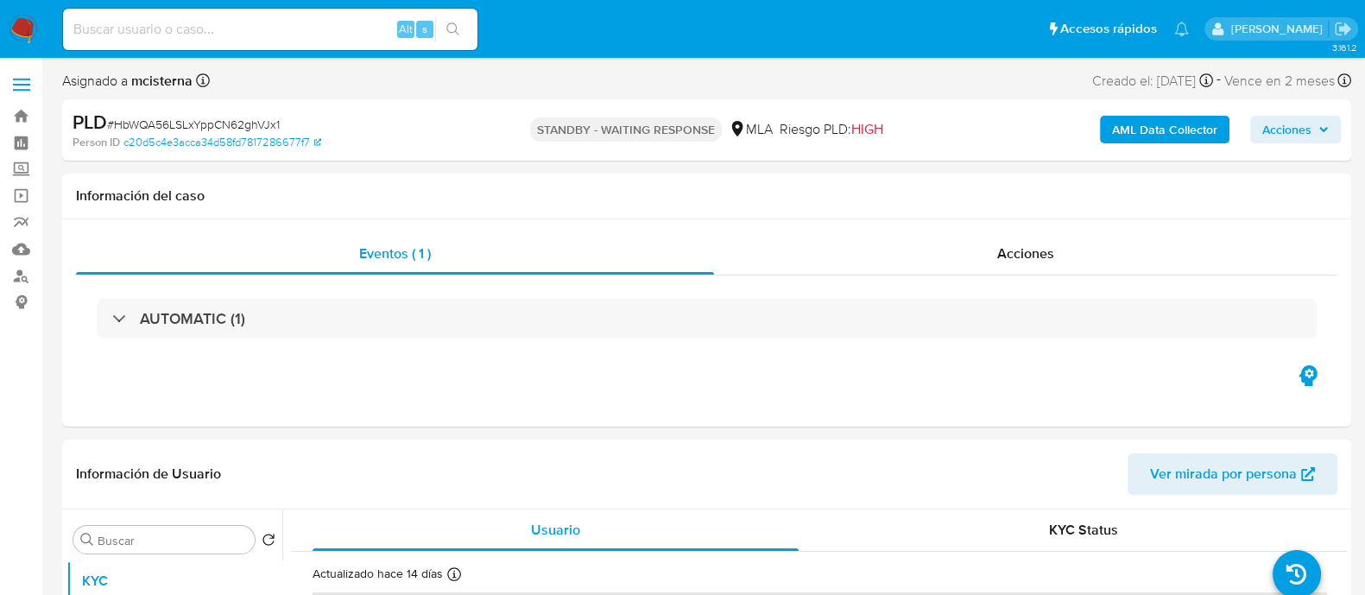
click at [253, 19] on input at bounding box center [270, 29] width 414 height 22
paste input "143849101"
type input "143849101"
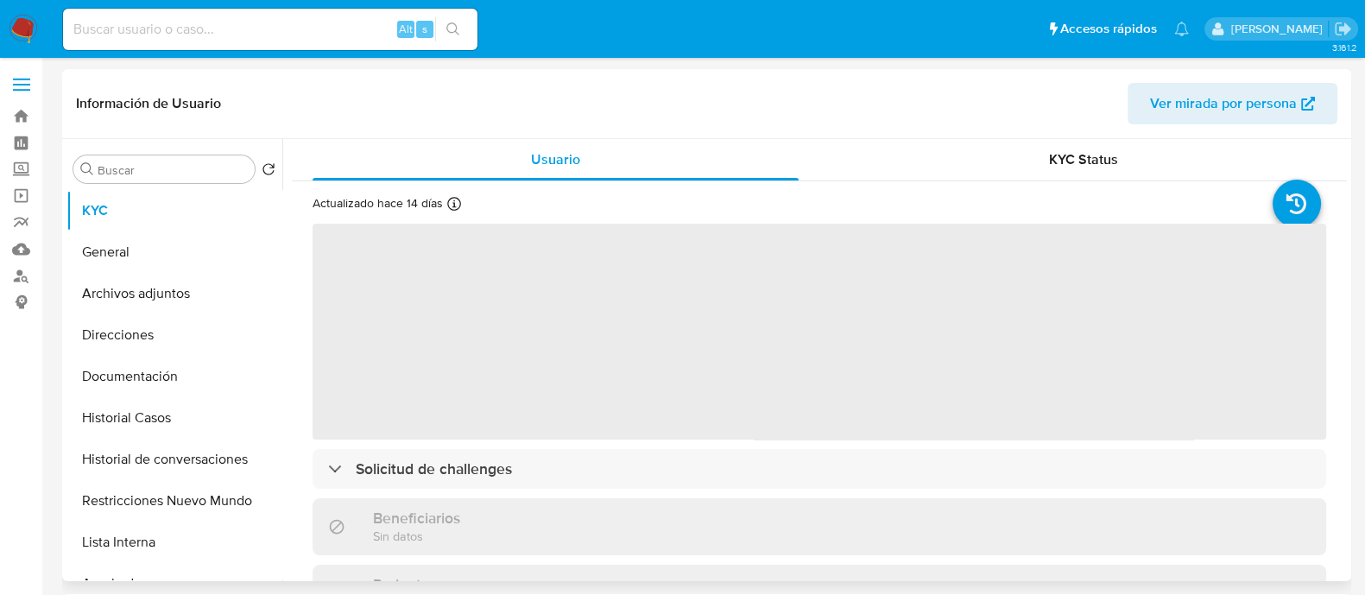
select select "10"
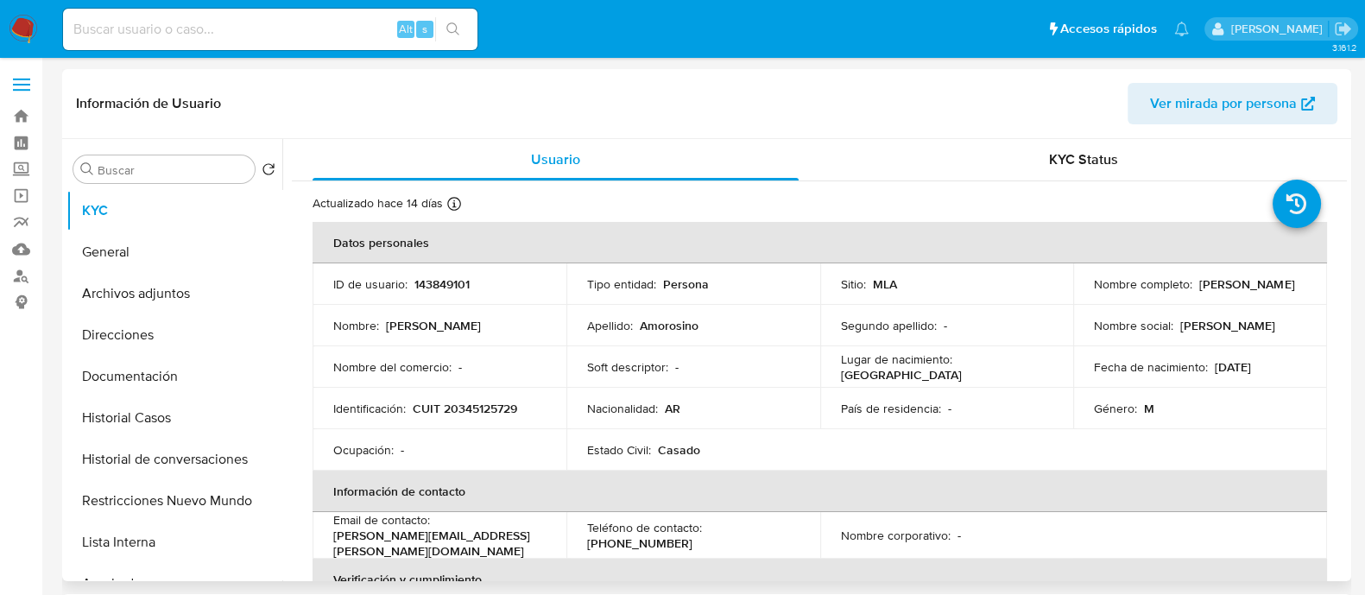
click at [489, 414] on p "CUIT 20345125729" at bounding box center [465, 409] width 104 height 16
copy p "20345125729"
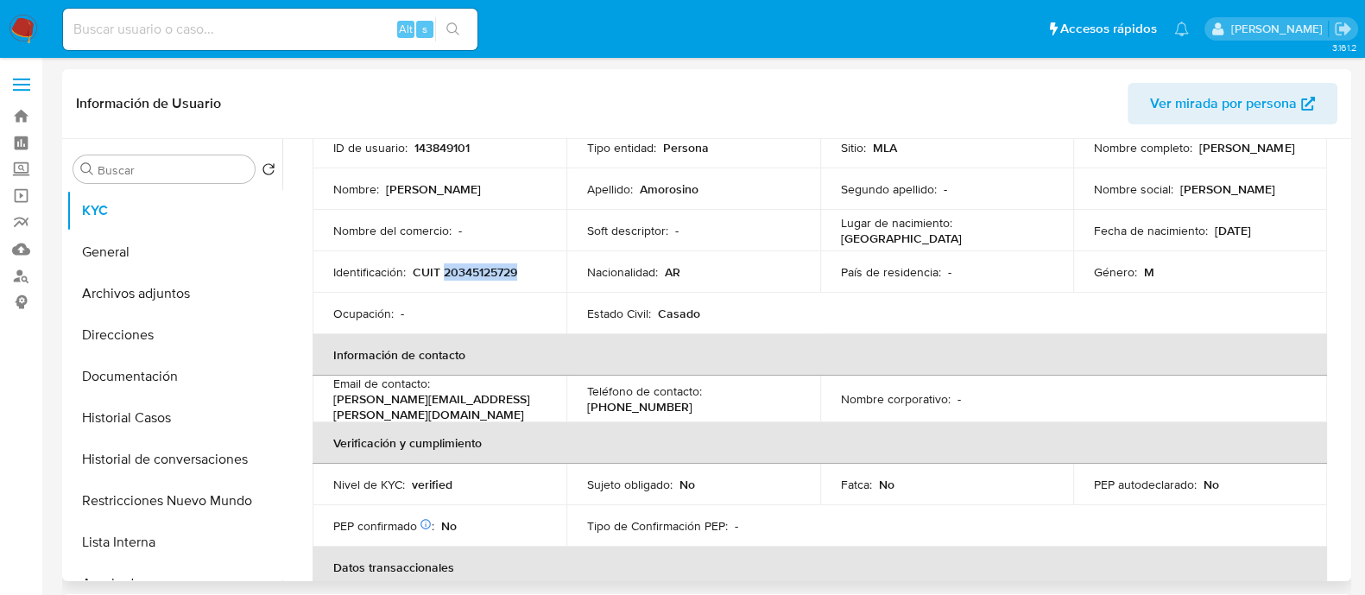
scroll to position [215, 0]
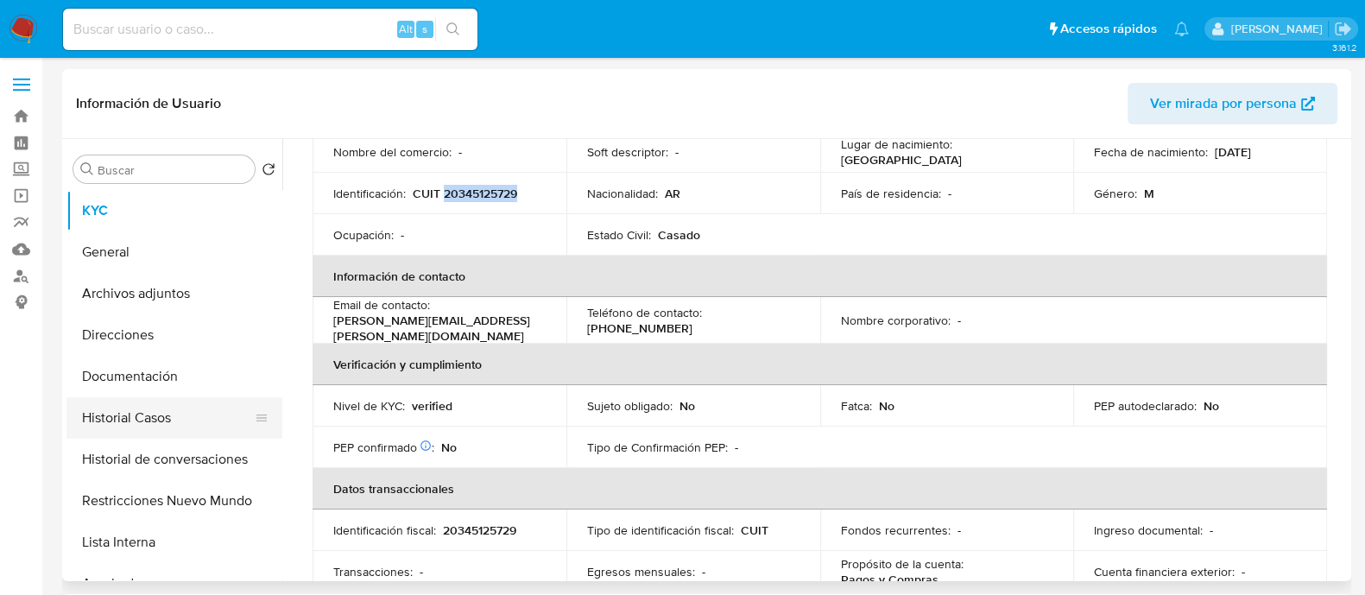
click at [186, 416] on button "Historial Casos" at bounding box center [167, 417] width 202 height 41
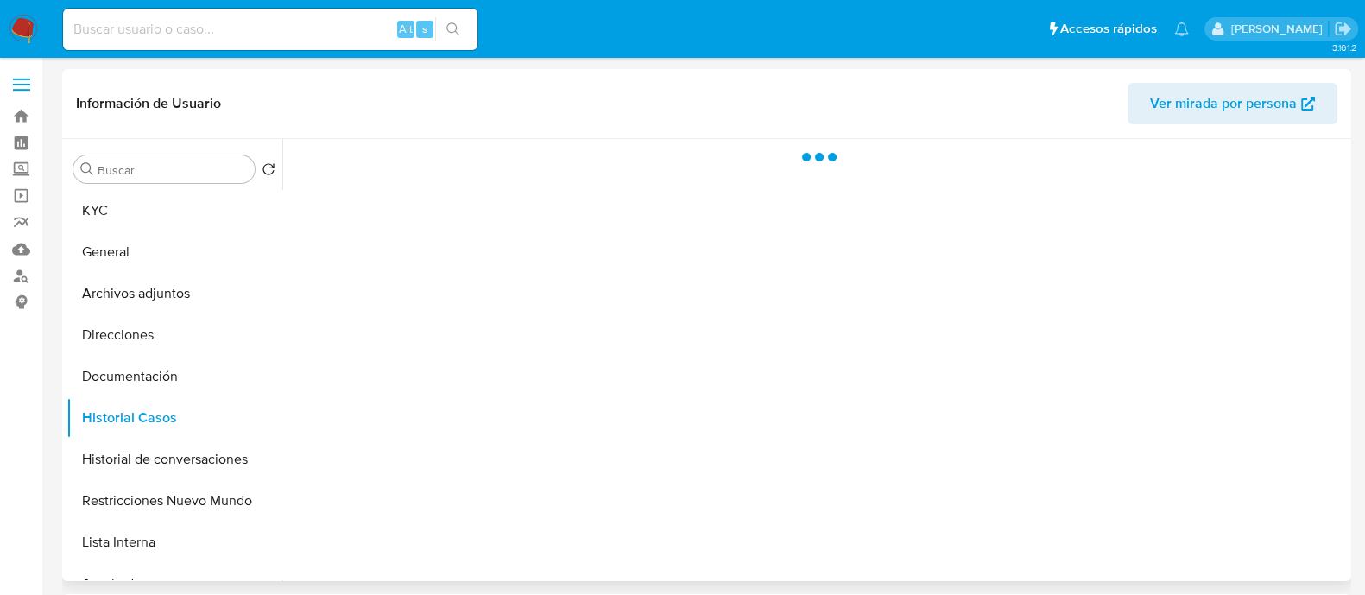
scroll to position [0, 0]
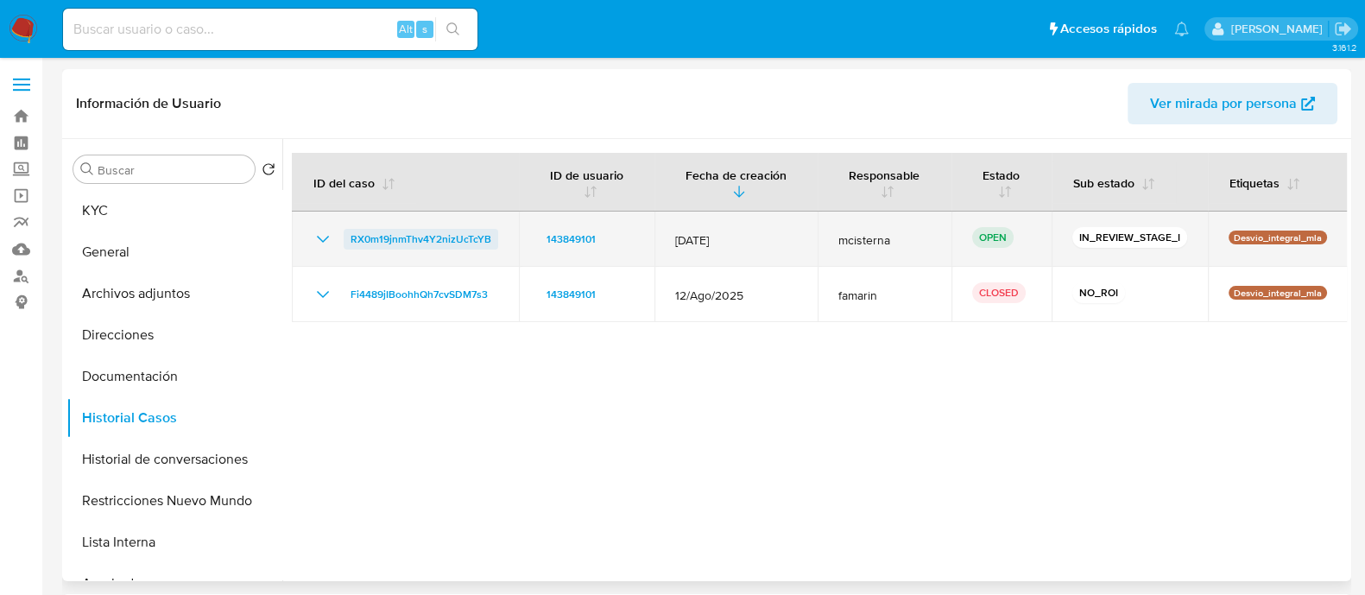
click at [400, 240] on span "RX0m19jnmThv4Y2nizUcTcYB" at bounding box center [420, 239] width 141 height 21
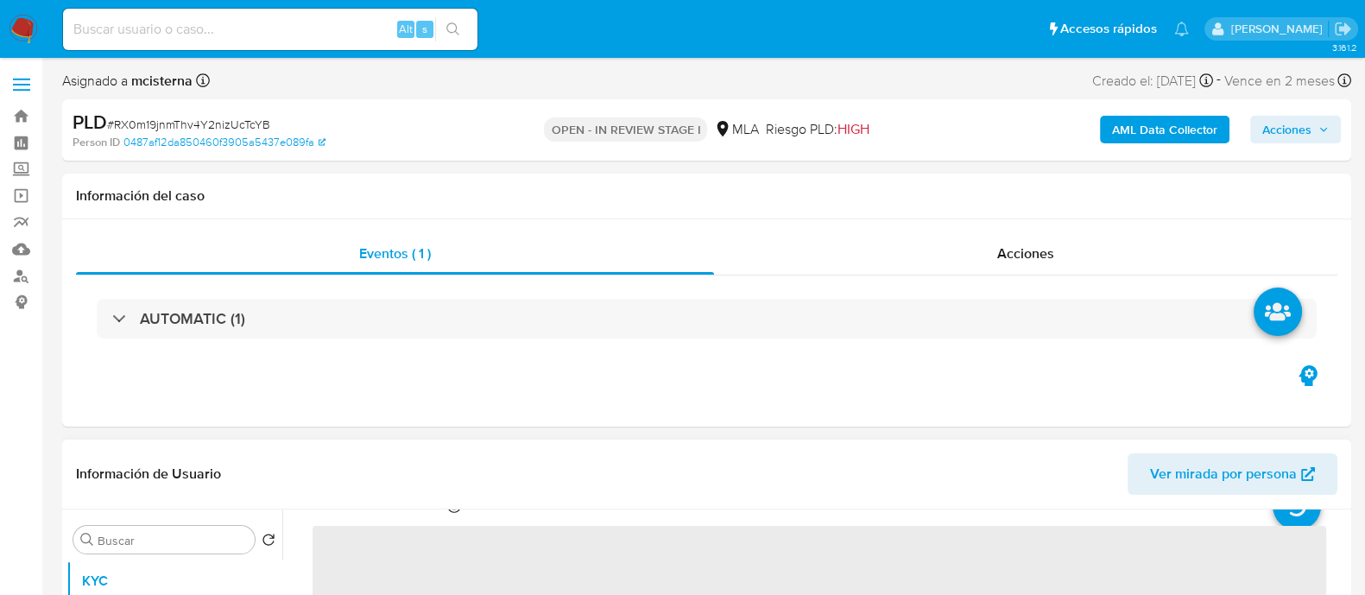
select select "10"
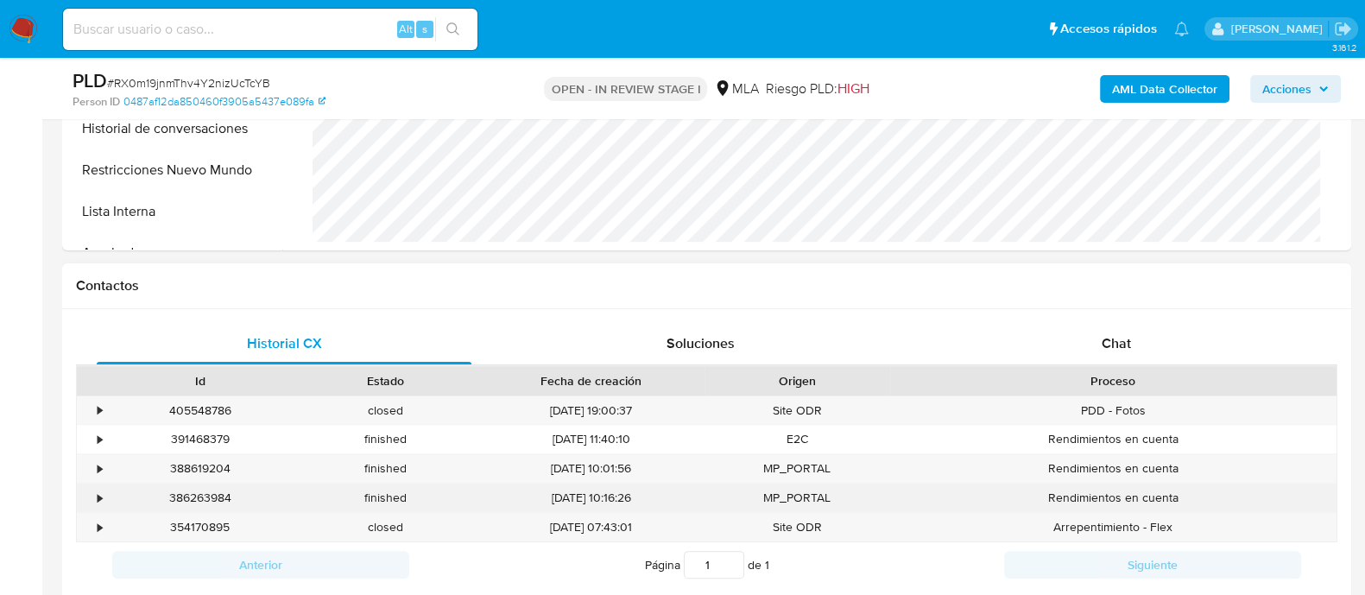
scroll to position [647, 0]
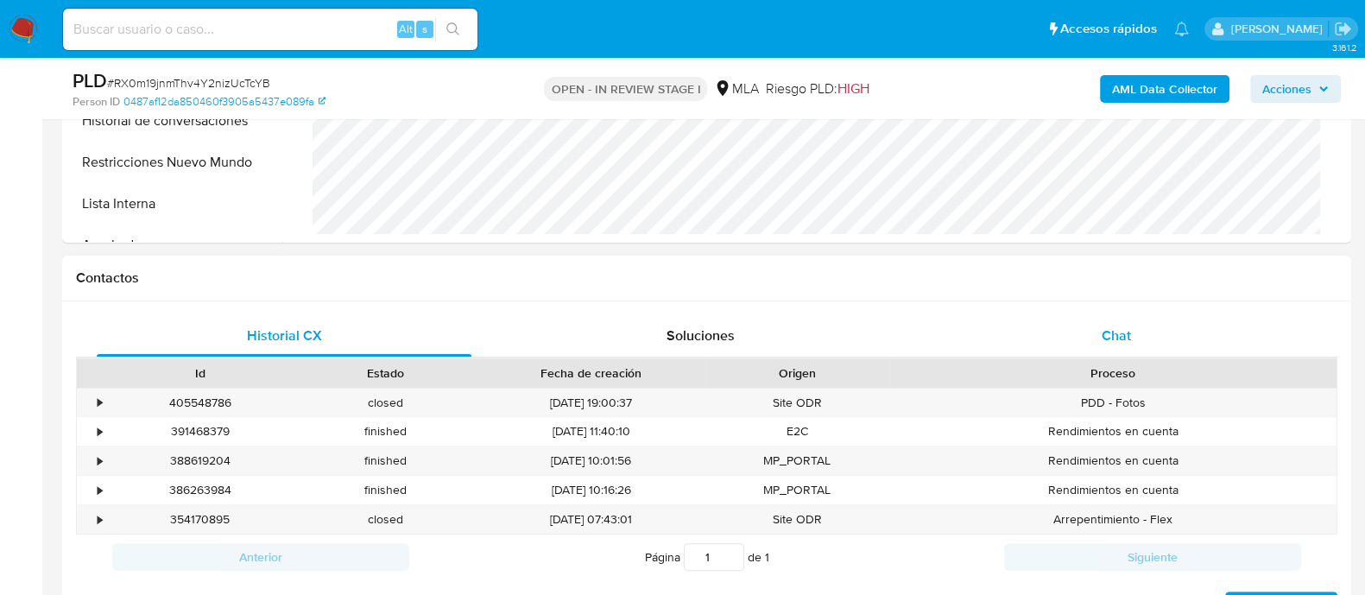
click at [1101, 339] on span "Chat" at bounding box center [1115, 335] width 29 height 20
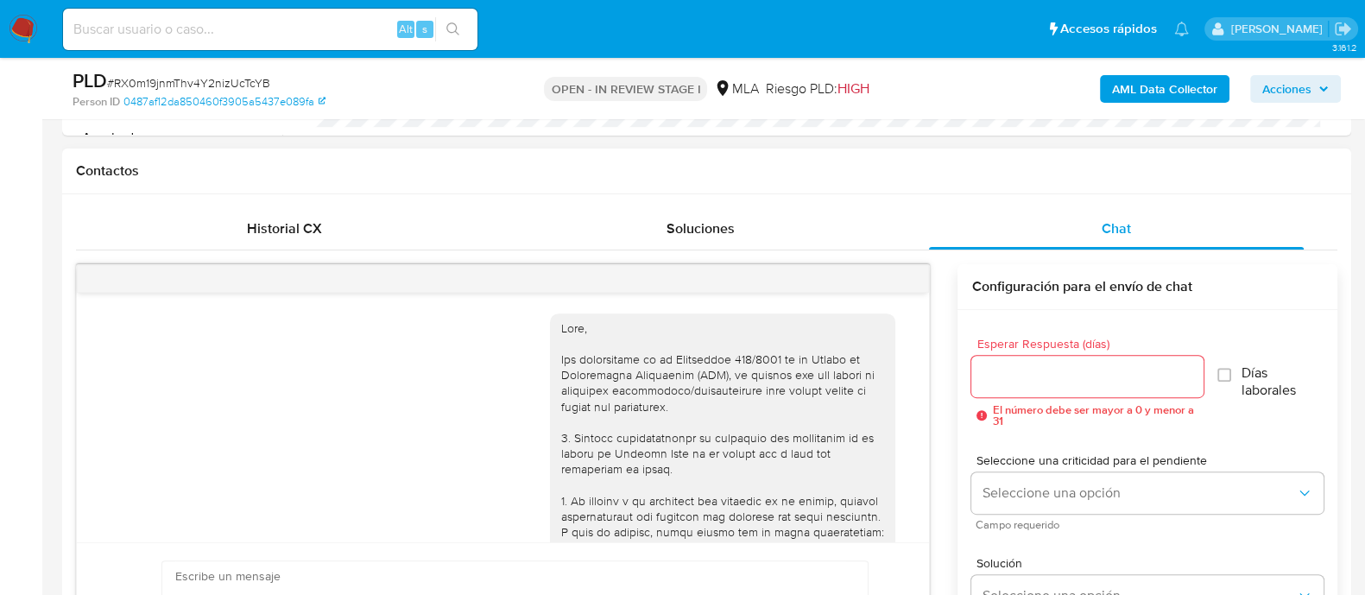
scroll to position [871, 0]
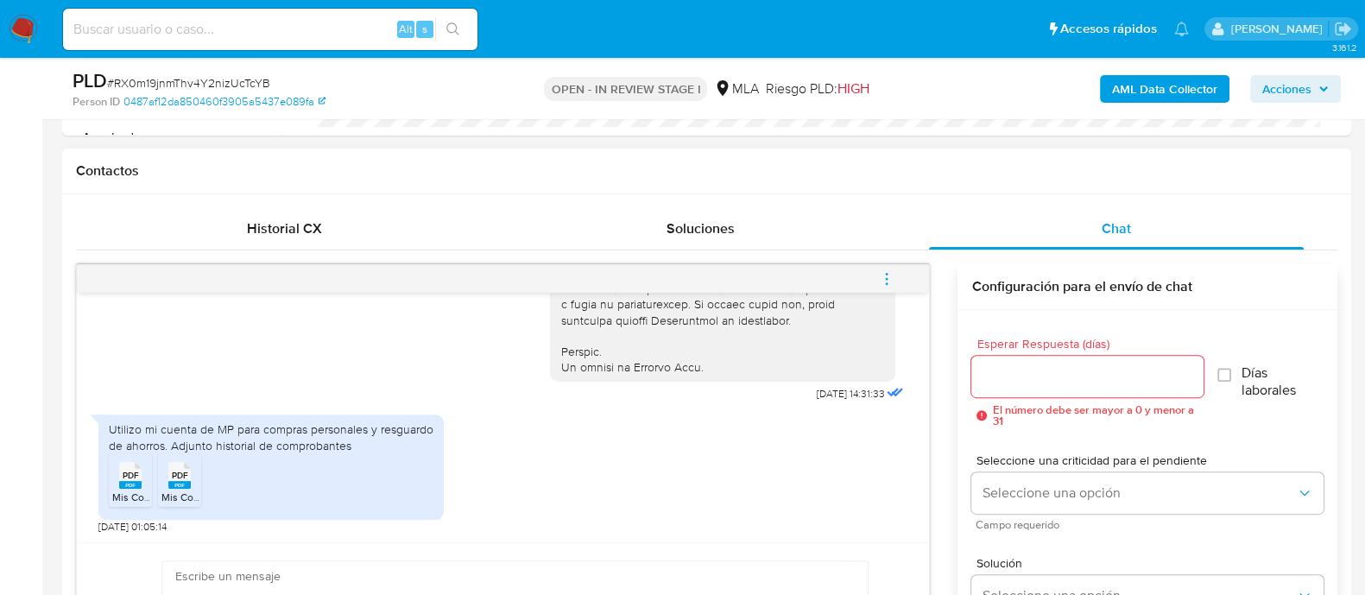
click at [127, 479] on span "PDF" at bounding box center [131, 475] width 16 height 11
click at [184, 479] on span "PDF" at bounding box center [180, 475] width 16 height 11
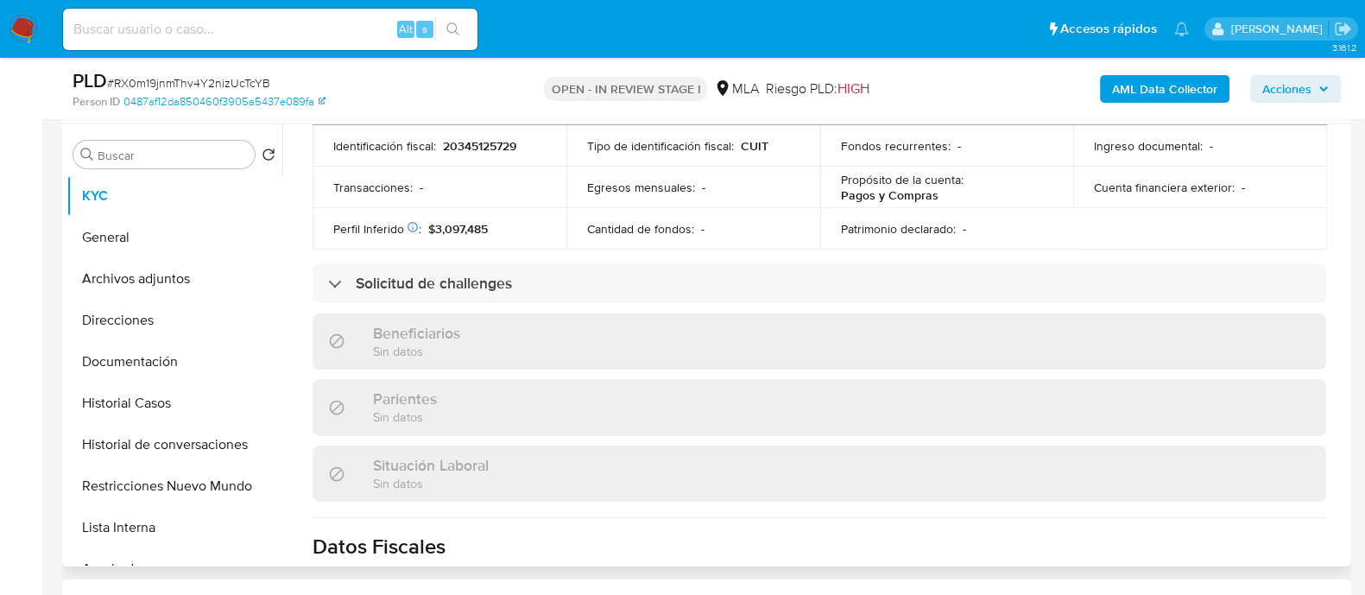
scroll to position [459, 0]
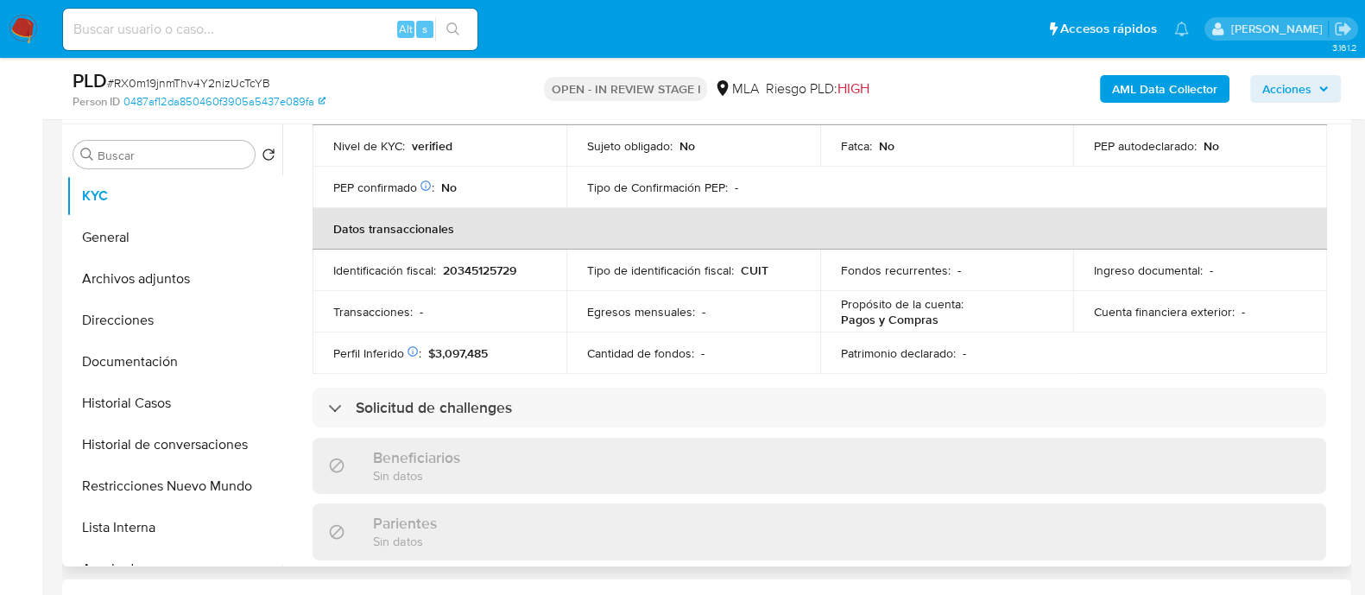
click at [492, 274] on td "Identificación fiscal : 20345125729" at bounding box center [439, 269] width 254 height 41
click at [492, 267] on p "20345125729" at bounding box center [479, 270] width 73 height 16
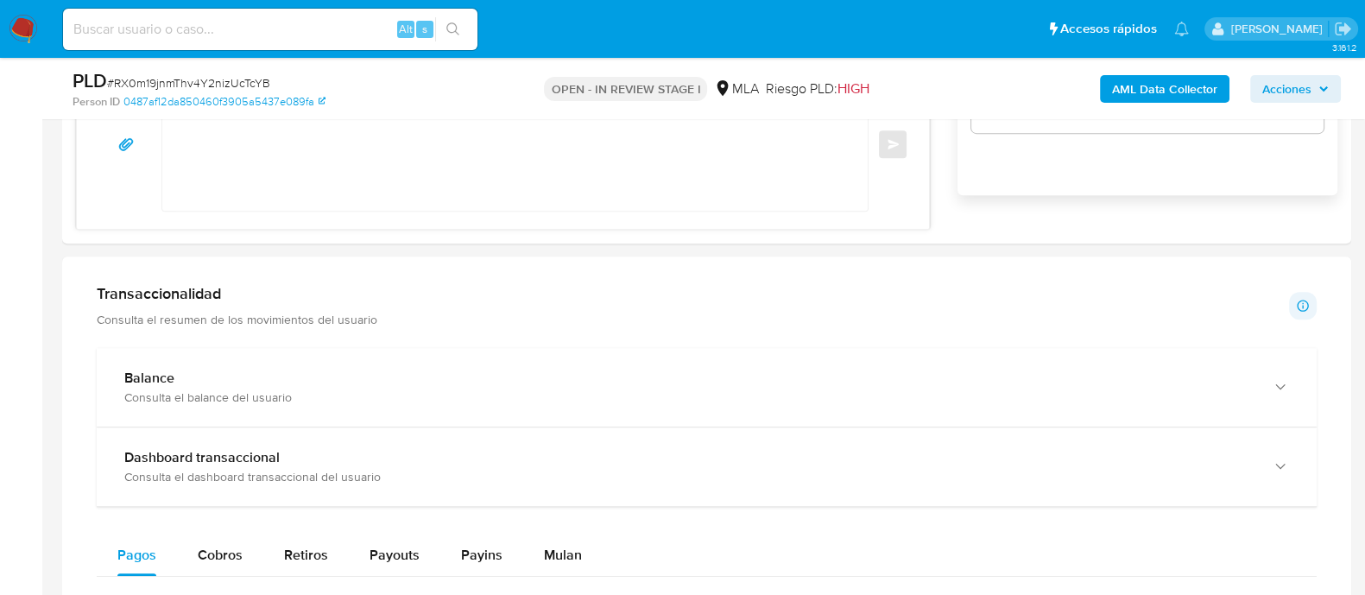
scroll to position [1295, 0]
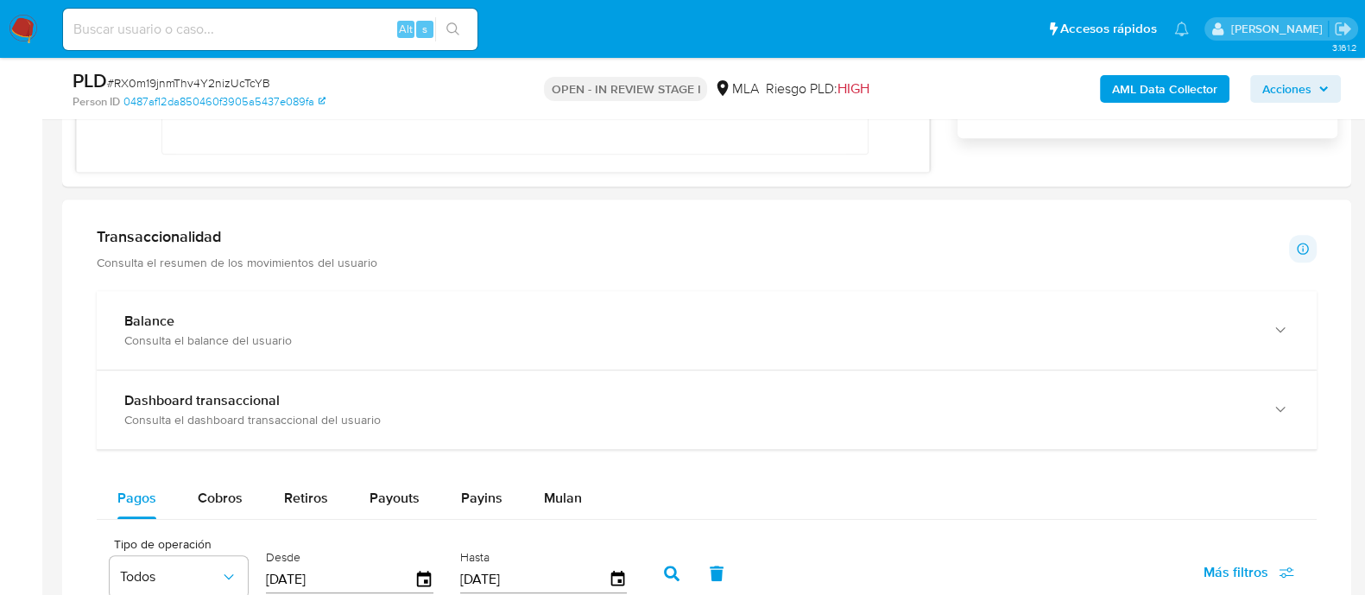
click at [568, 488] on span "Mulan" at bounding box center [563, 498] width 38 height 20
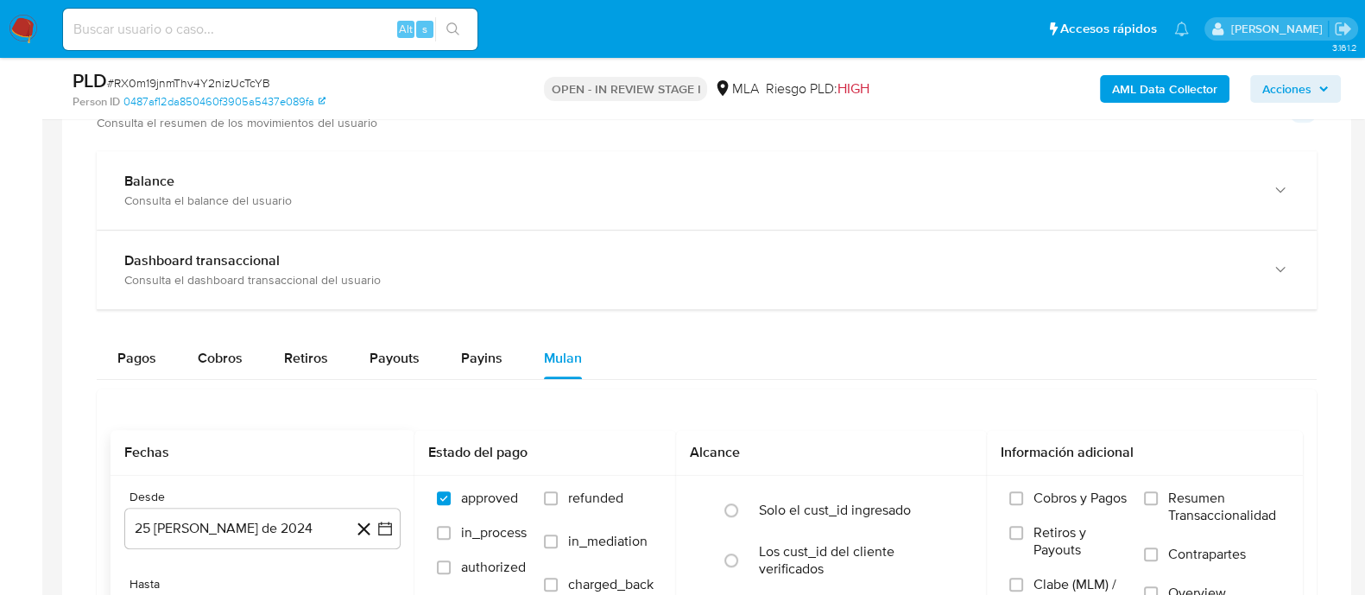
scroll to position [1618, 0]
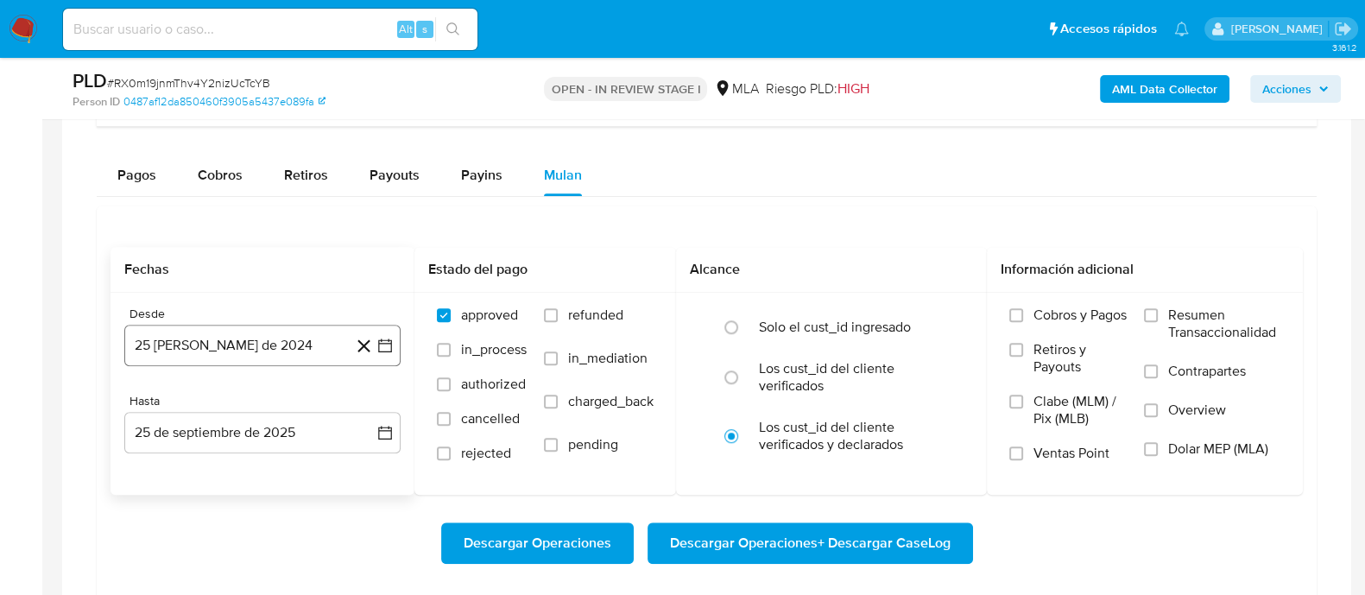
click at [257, 359] on button "25 de agosto de 2024" at bounding box center [262, 345] width 276 height 41
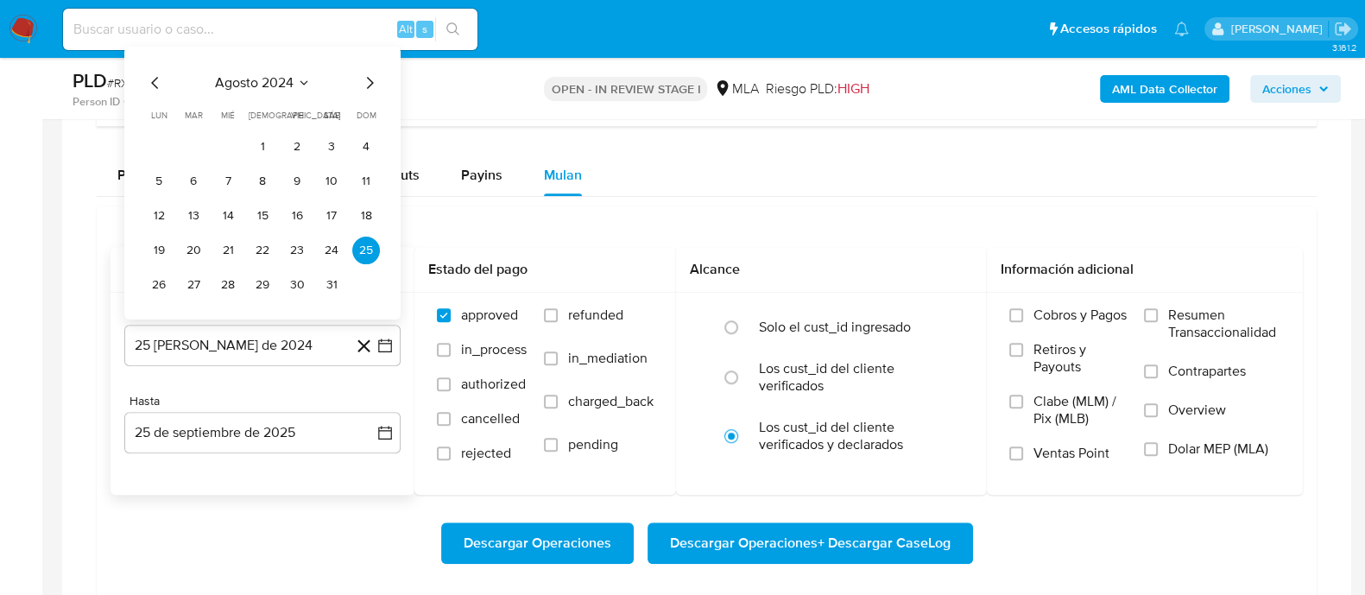
click at [369, 73] on icon "Mes siguiente" at bounding box center [369, 82] width 21 height 21
click at [225, 19] on div "septiembre 2024 septiembre 2024 lun lunes mar martes mié miércoles jue jueves v…" at bounding box center [262, 164] width 276 height 307
click at [236, 46] on span "septiembre 2024" at bounding box center [253, 47] width 105 height 17
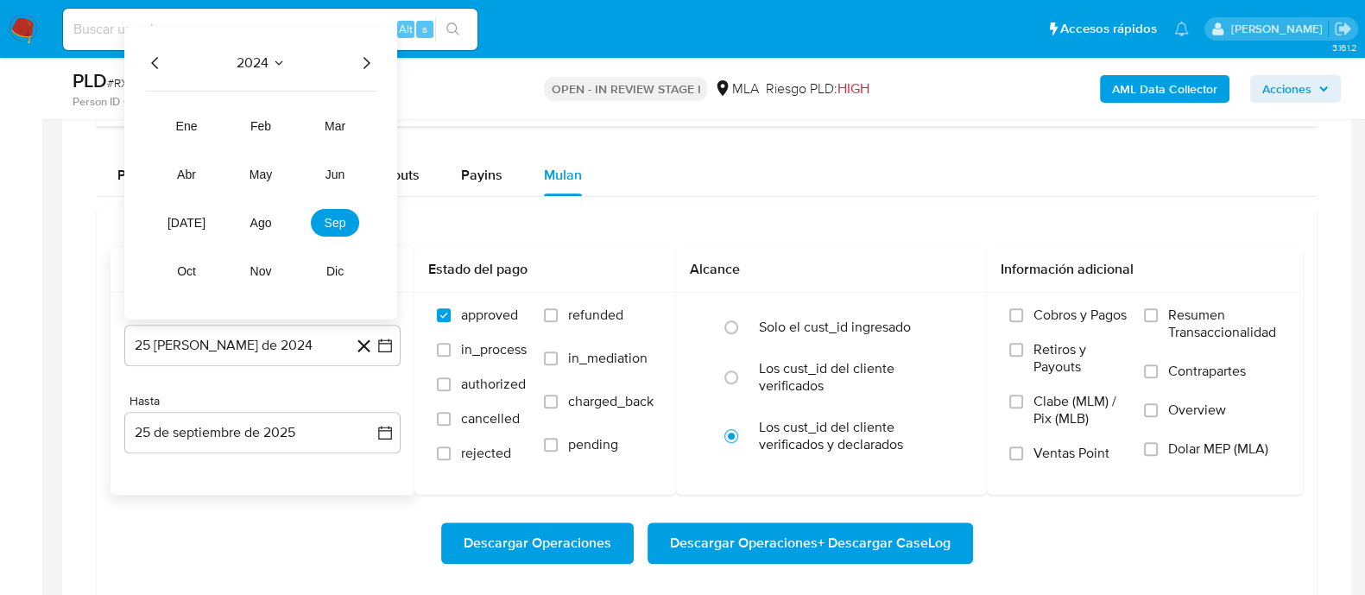
click at [363, 63] on icon "Año siguiente" at bounding box center [366, 62] width 21 height 21
click at [243, 223] on button "ago" at bounding box center [261, 222] width 48 height 28
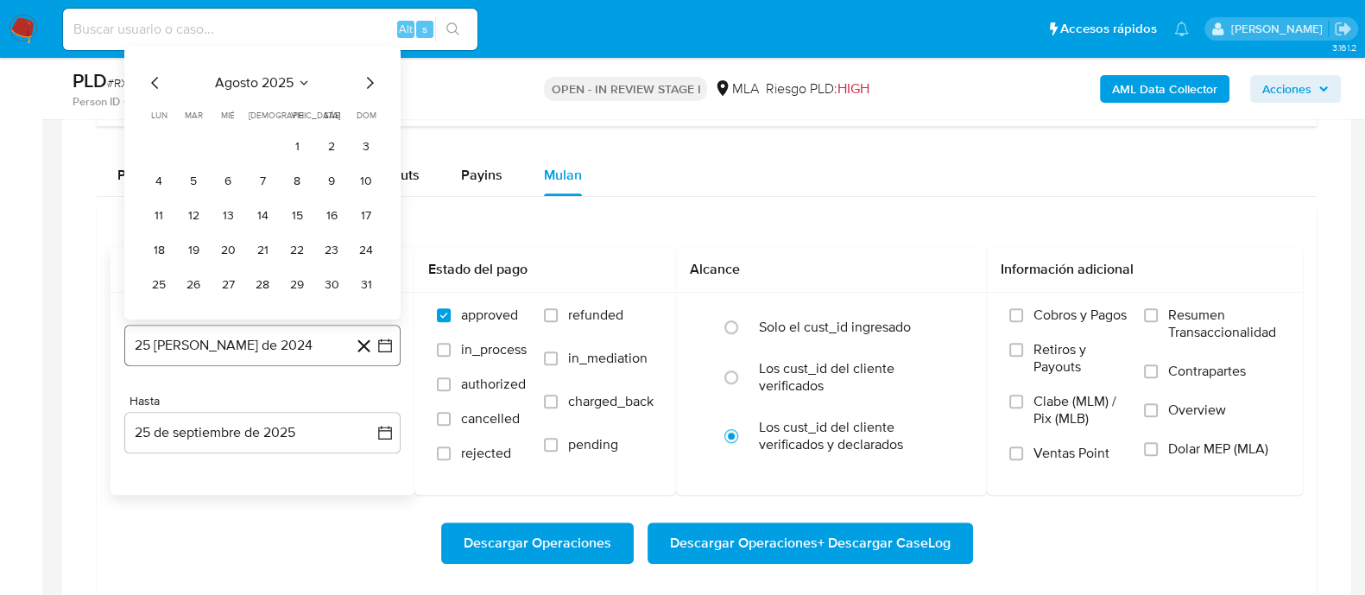
drag, startPoint x: 297, startPoint y: 149, endPoint x: 298, endPoint y: 334, distance: 184.7
click at [298, 149] on button "1" at bounding box center [297, 146] width 28 height 28
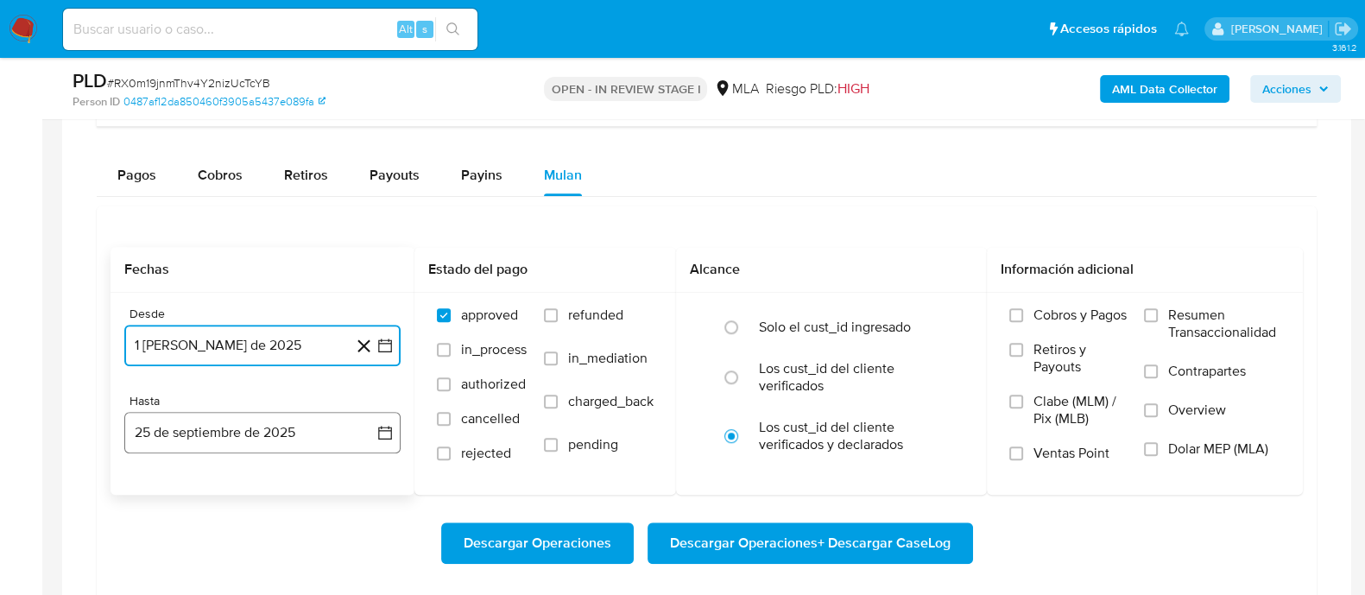
click at [288, 421] on button "25 de septiembre de 2025" at bounding box center [262, 432] width 276 height 41
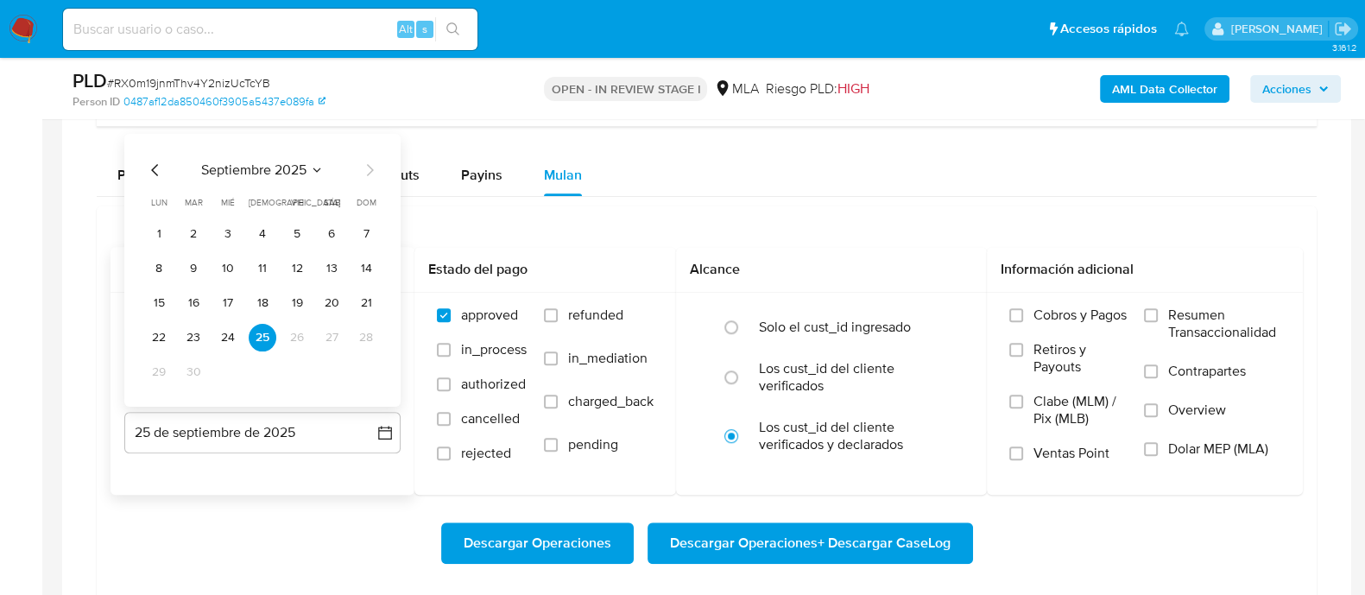
click at [154, 170] on icon "Mes anterior" at bounding box center [155, 169] width 21 height 21
click at [363, 368] on button "31" at bounding box center [366, 371] width 28 height 28
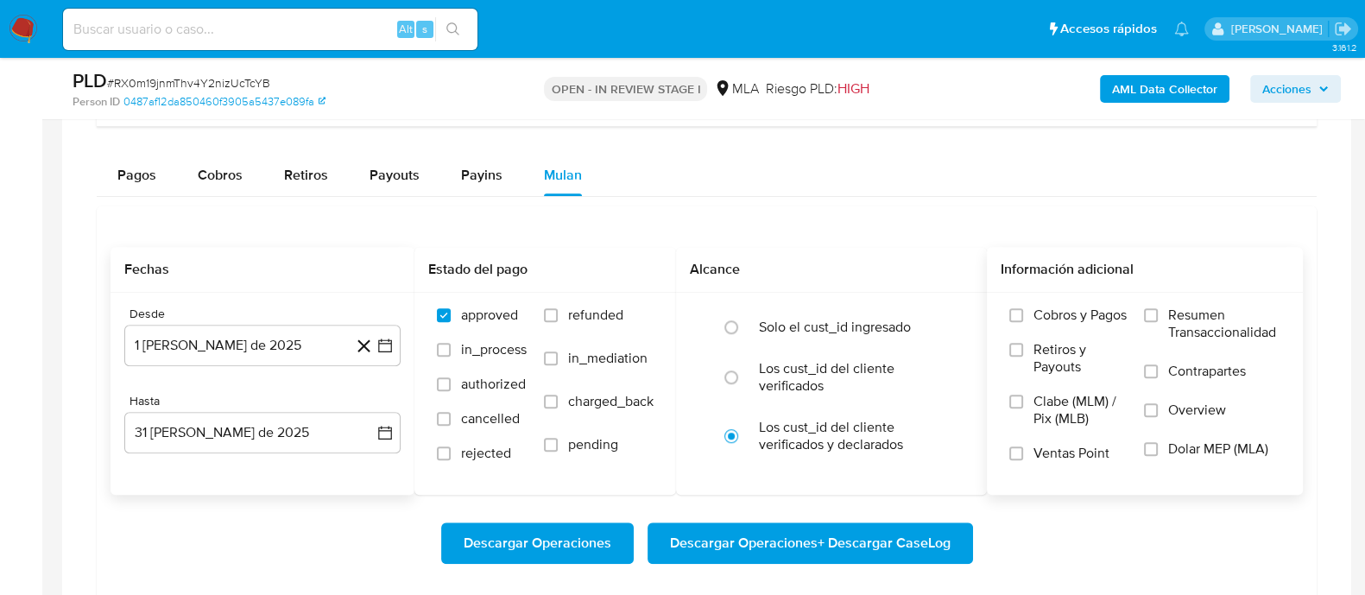
click at [1196, 447] on span "Dolar MEP (MLA)" at bounding box center [1218, 448] width 100 height 17
click at [1158, 447] on input "Dolar MEP (MLA)" at bounding box center [1151, 449] width 14 height 14
click at [845, 550] on span "Descargar Operaciones + Descargar CaseLog" at bounding box center [810, 543] width 281 height 38
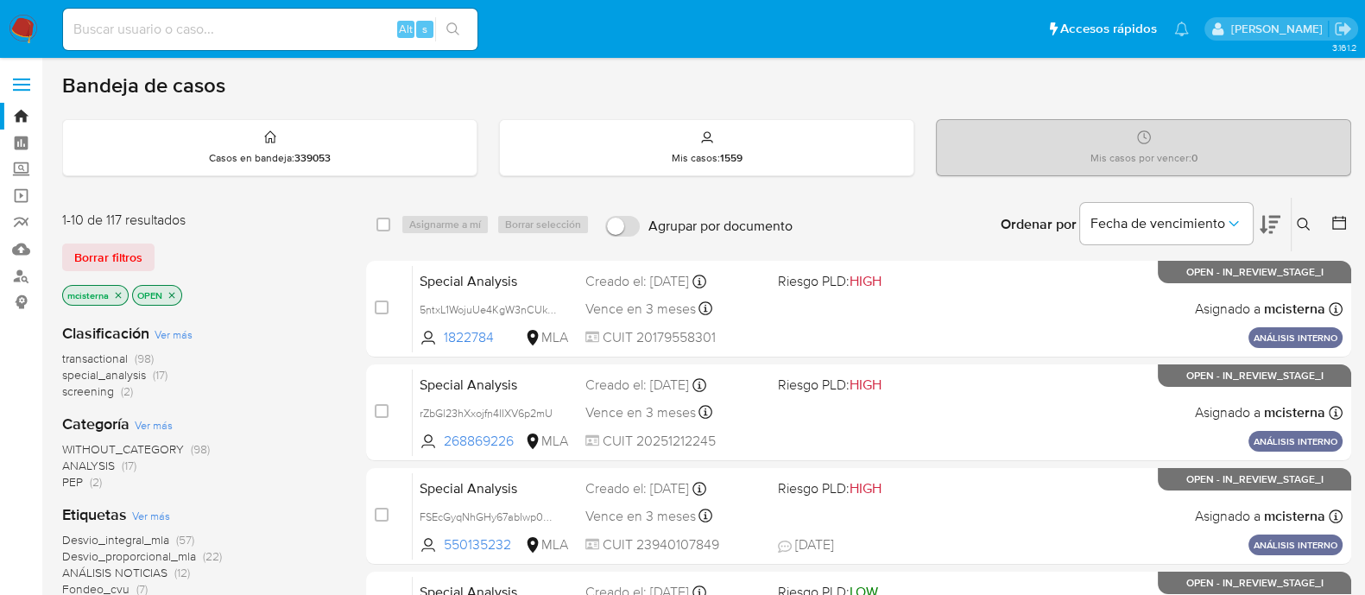
click at [319, 19] on input at bounding box center [270, 29] width 414 height 22
paste input "149490049"
type input "149490049"
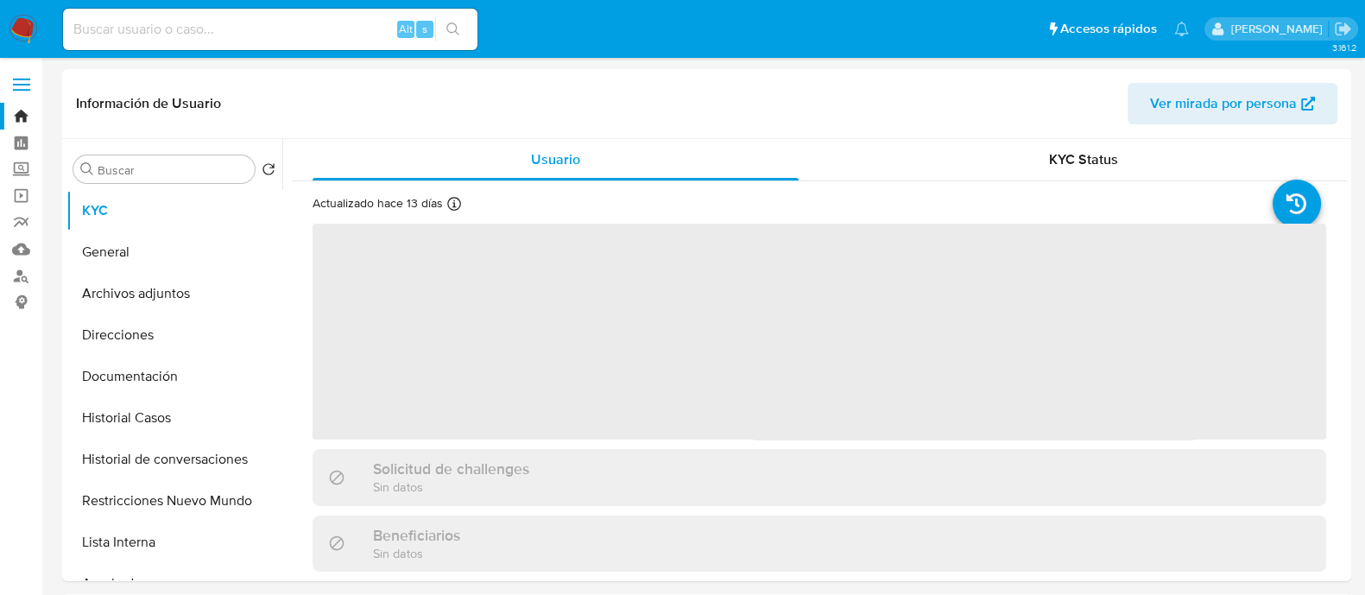
select select "10"
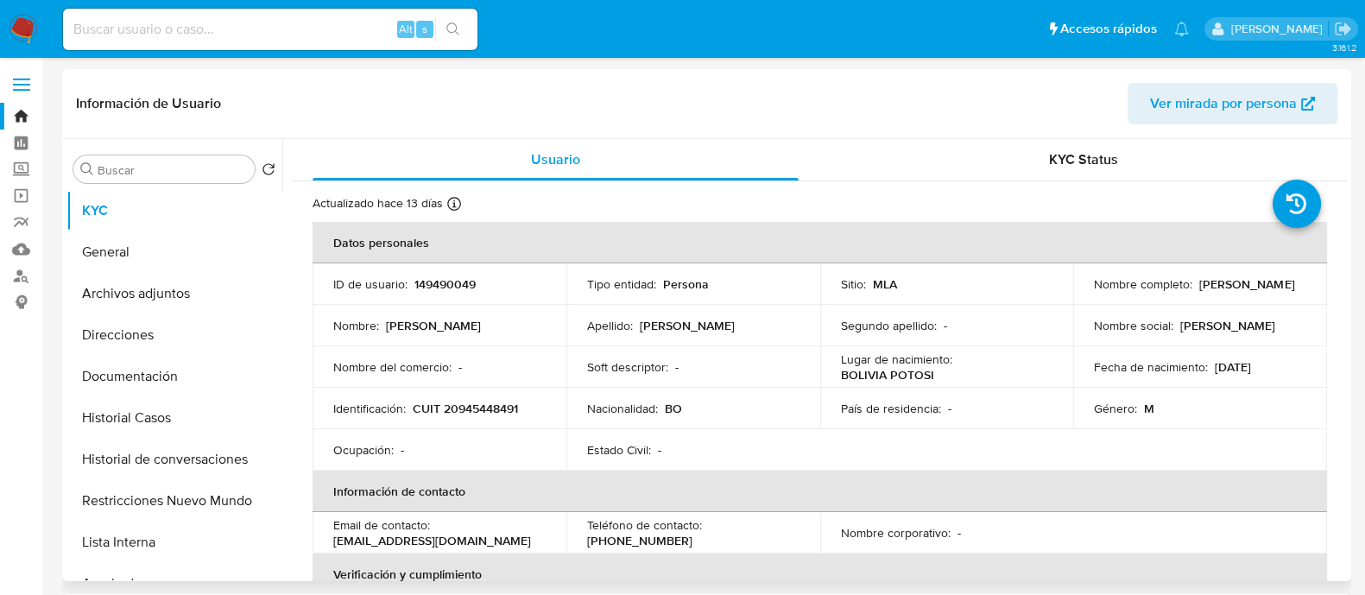
click at [493, 405] on p "CUIT 20945448491" at bounding box center [465, 409] width 105 height 16
copy p "20945448491"
click at [224, 425] on button "Historial Casos" at bounding box center [167, 417] width 202 height 41
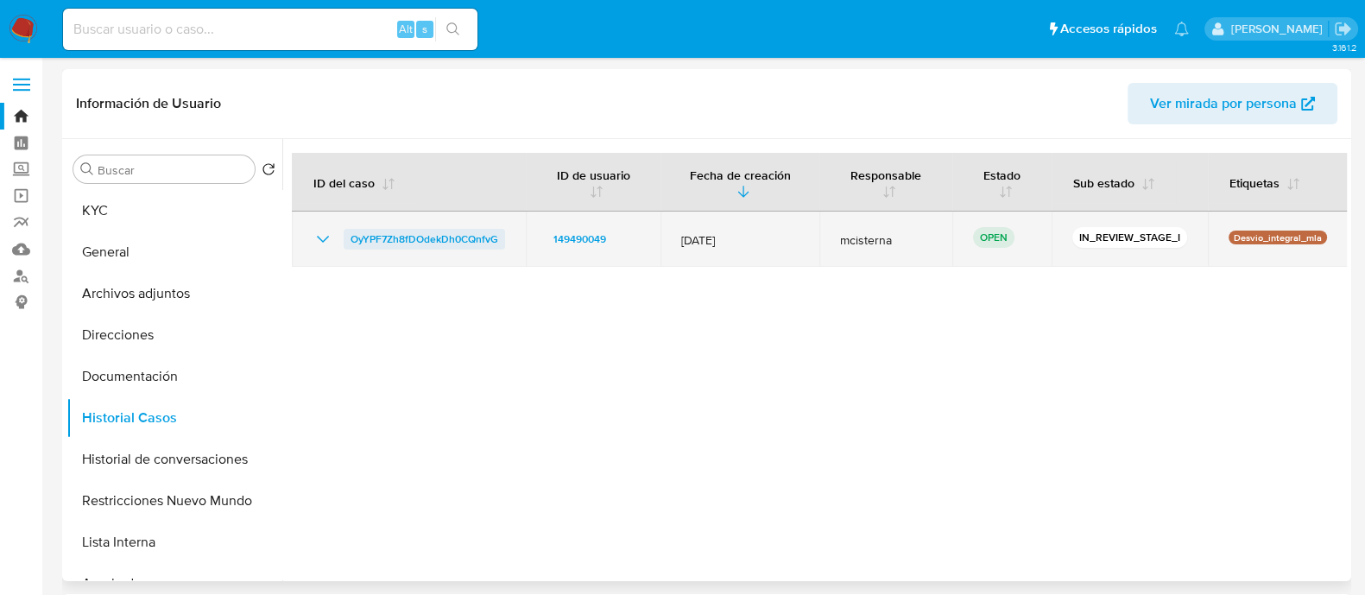
click at [407, 243] on span "OyYPF7Zh8fDOdekDh0CQnfvG" at bounding box center [424, 239] width 148 height 21
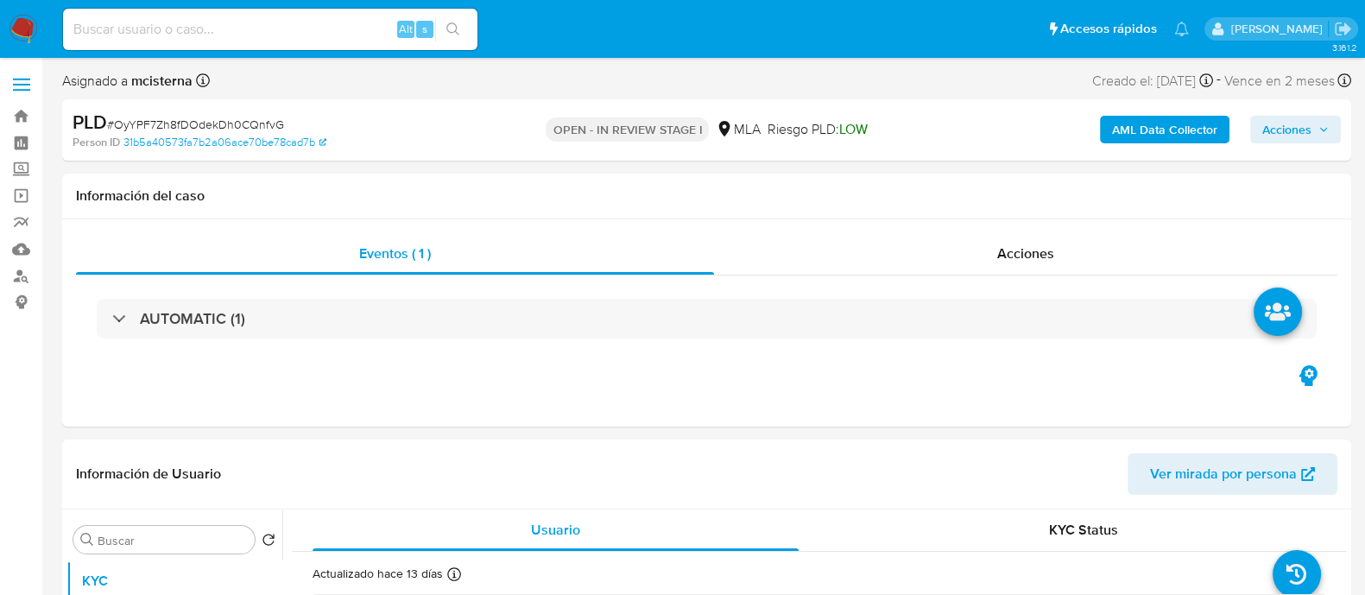
select select "10"
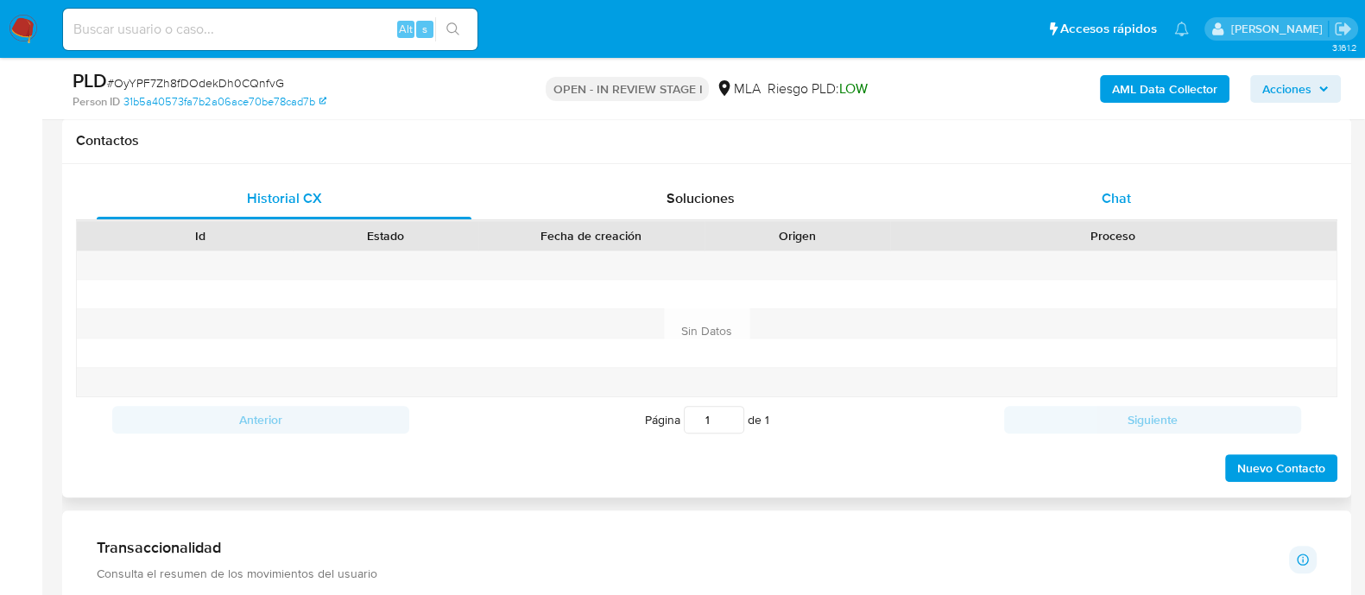
scroll to position [754, 0]
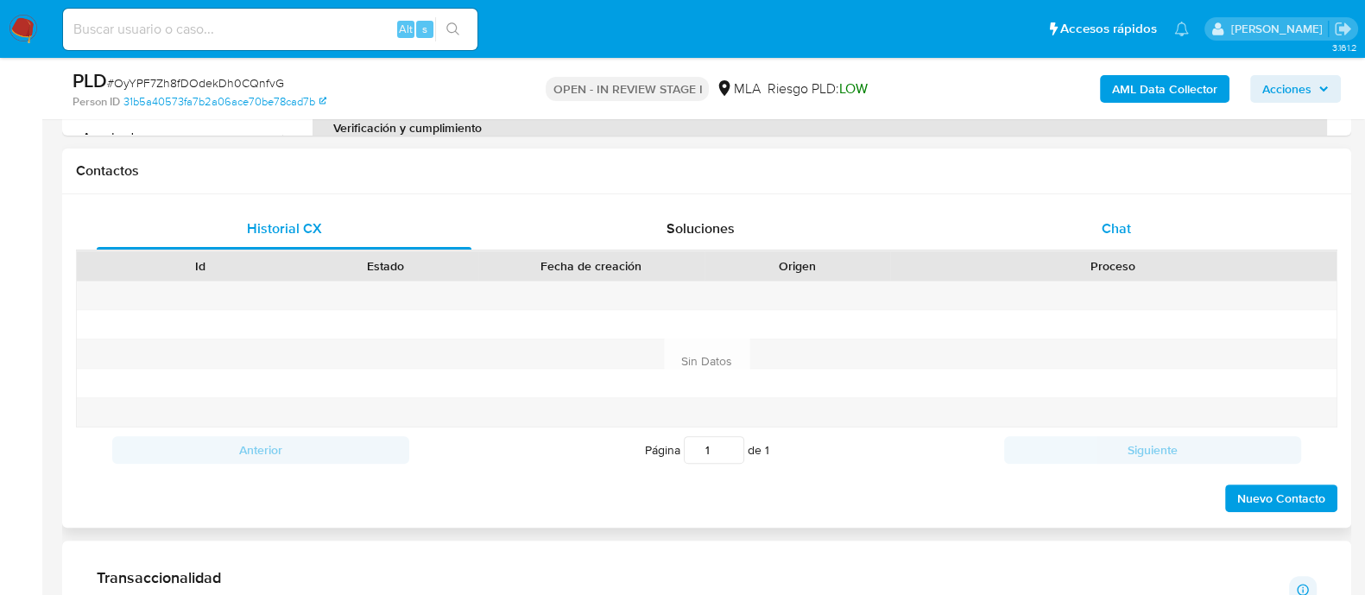
click at [1099, 226] on div "Chat" at bounding box center [1116, 228] width 375 height 41
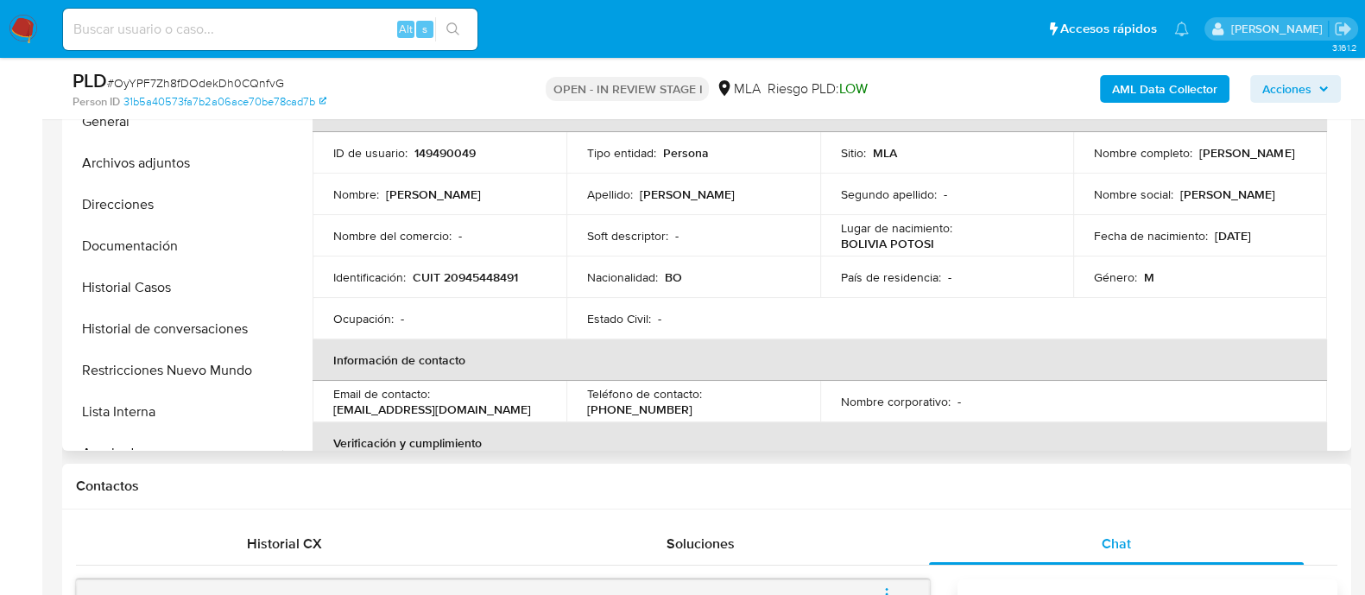
scroll to position [431, 0]
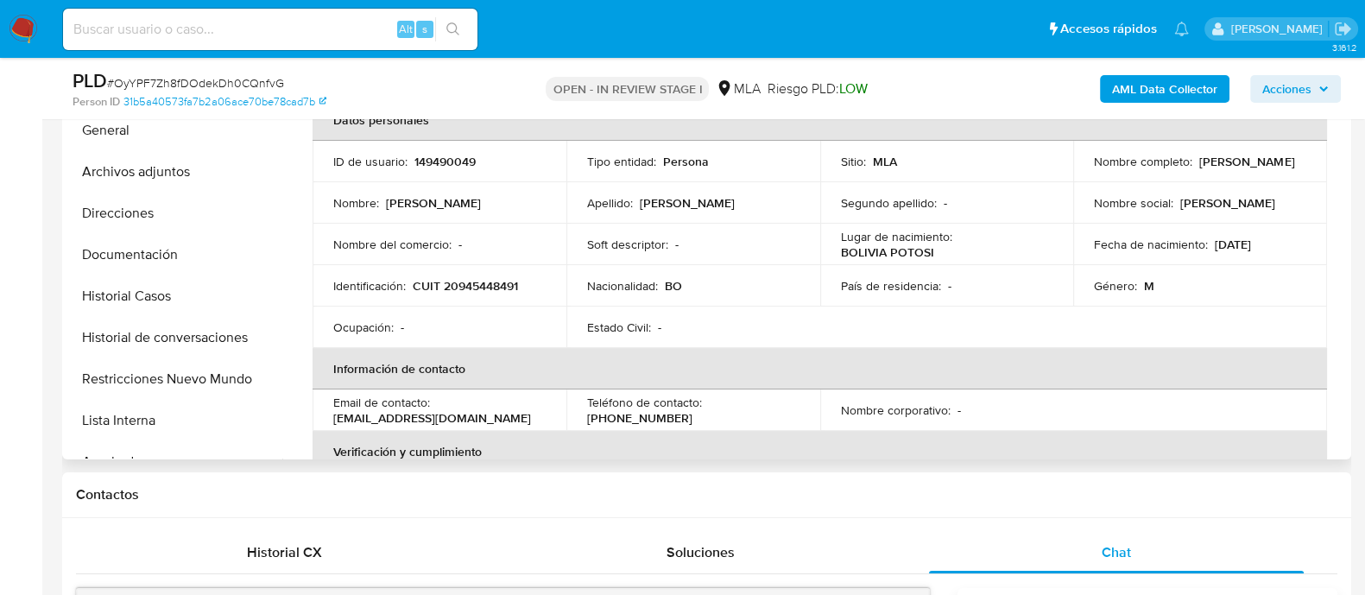
drag, startPoint x: 1088, startPoint y: 170, endPoint x: 1296, endPoint y: 169, distance: 208.0
click at [1303, 169] on td "Nombre completo : [PERSON_NAME]" at bounding box center [1200, 161] width 254 height 41
copy p "[PERSON_NAME]"
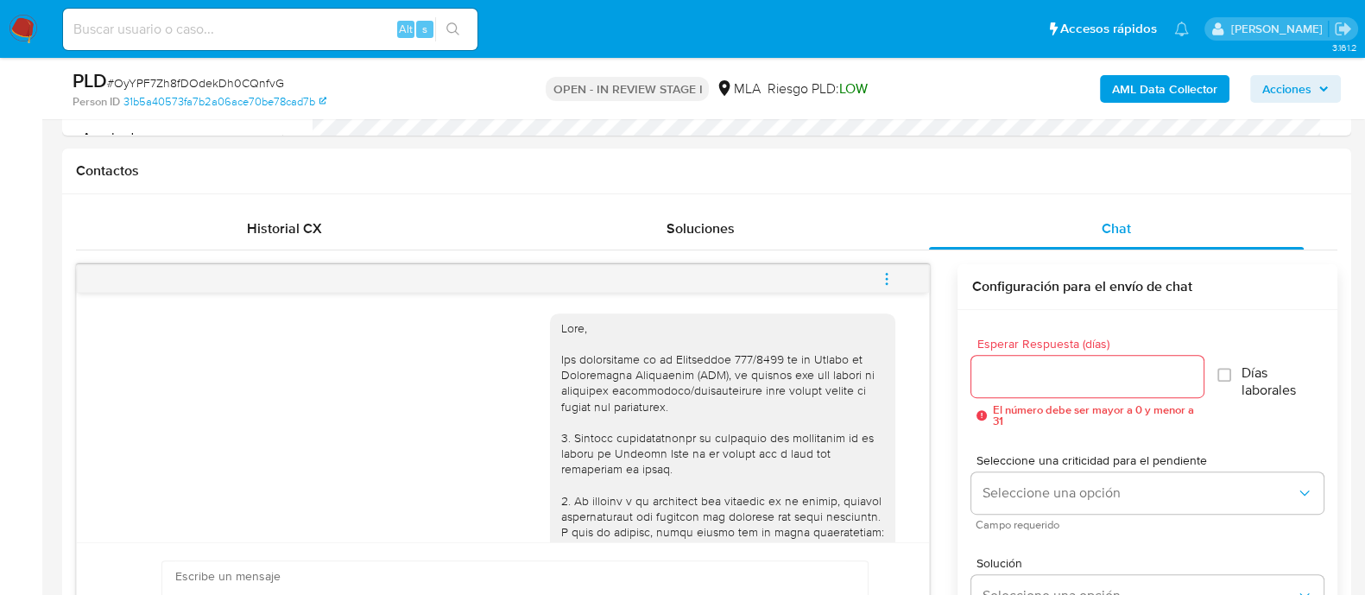
scroll to position [971, 0]
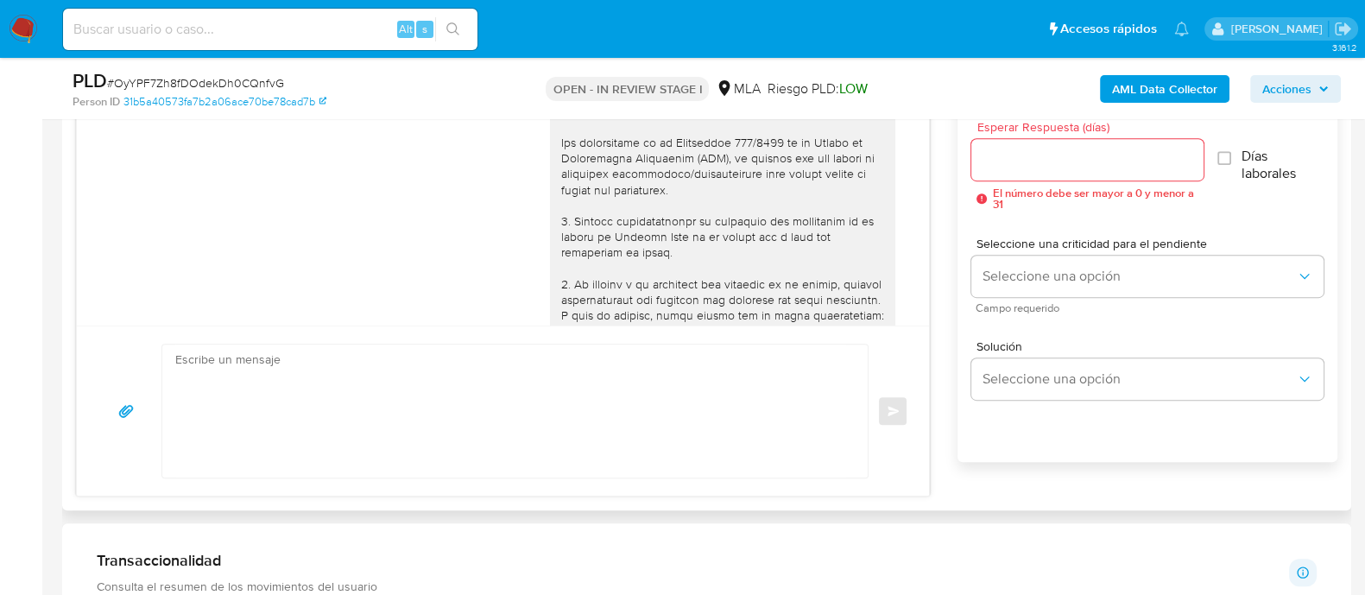
click at [481, 405] on textarea at bounding box center [510, 410] width 671 height 133
paste textarea "Lore Ipsumd Sitame Consec Adipisci El seddoei te inc utlaboreetd magnaaliqua en…"
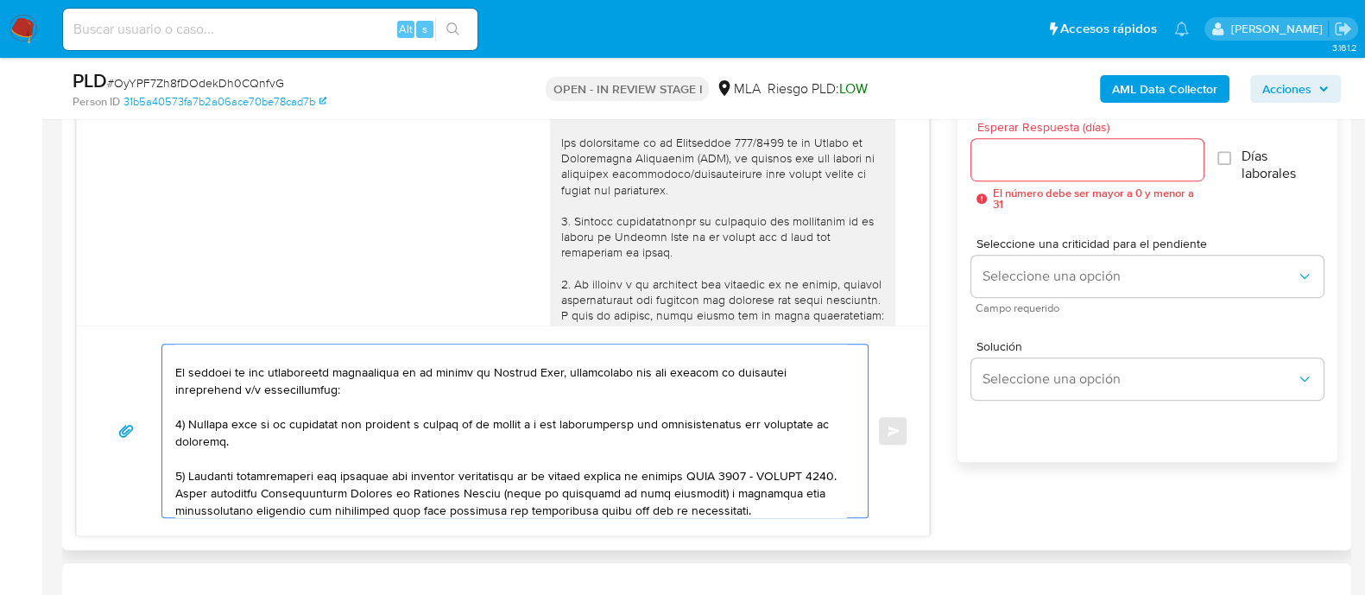
scroll to position [0, 0]
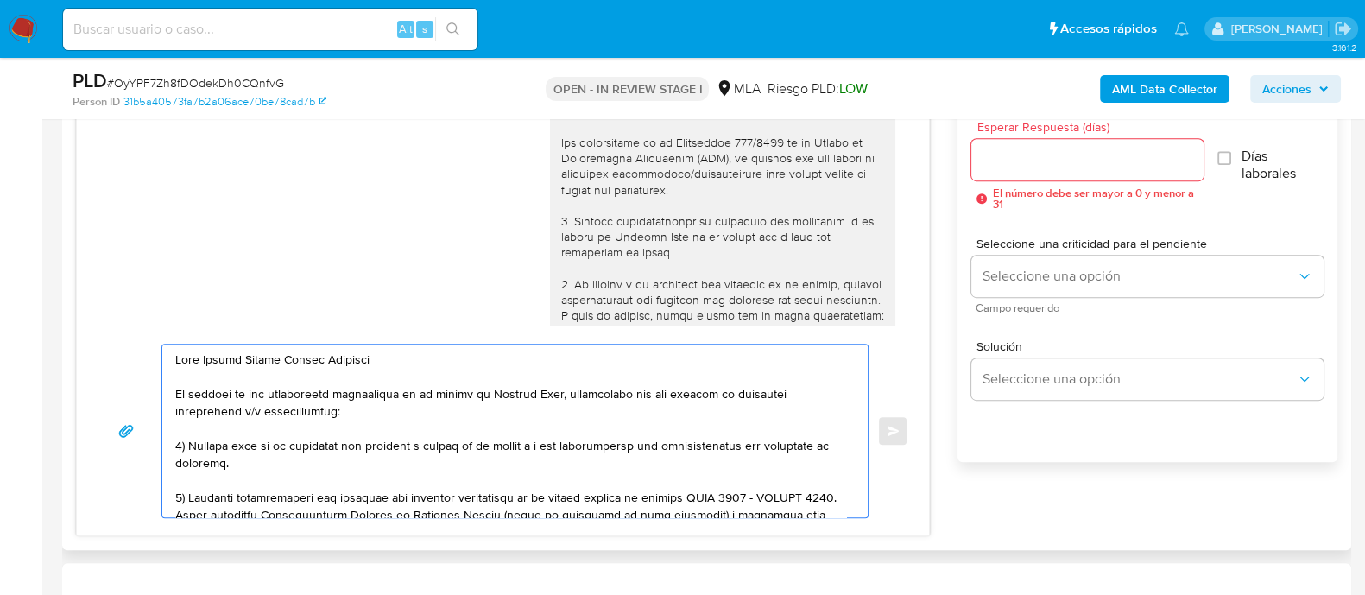
type textarea "Lore Ipsumd Sitame Consec Adipisci El seddoei te inc utlaboreetd magnaaliqua en…"
click at [1046, 148] on input "Esperar Respuesta (días)" at bounding box center [1086, 159] width 231 height 22
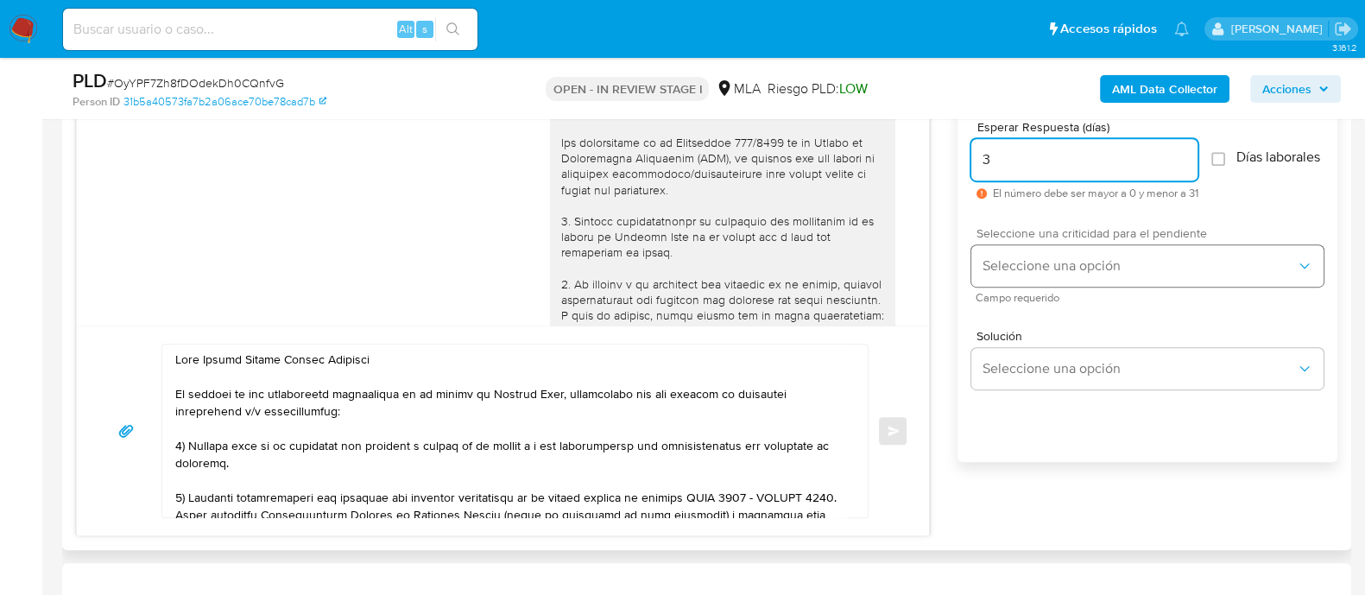
type input "3"
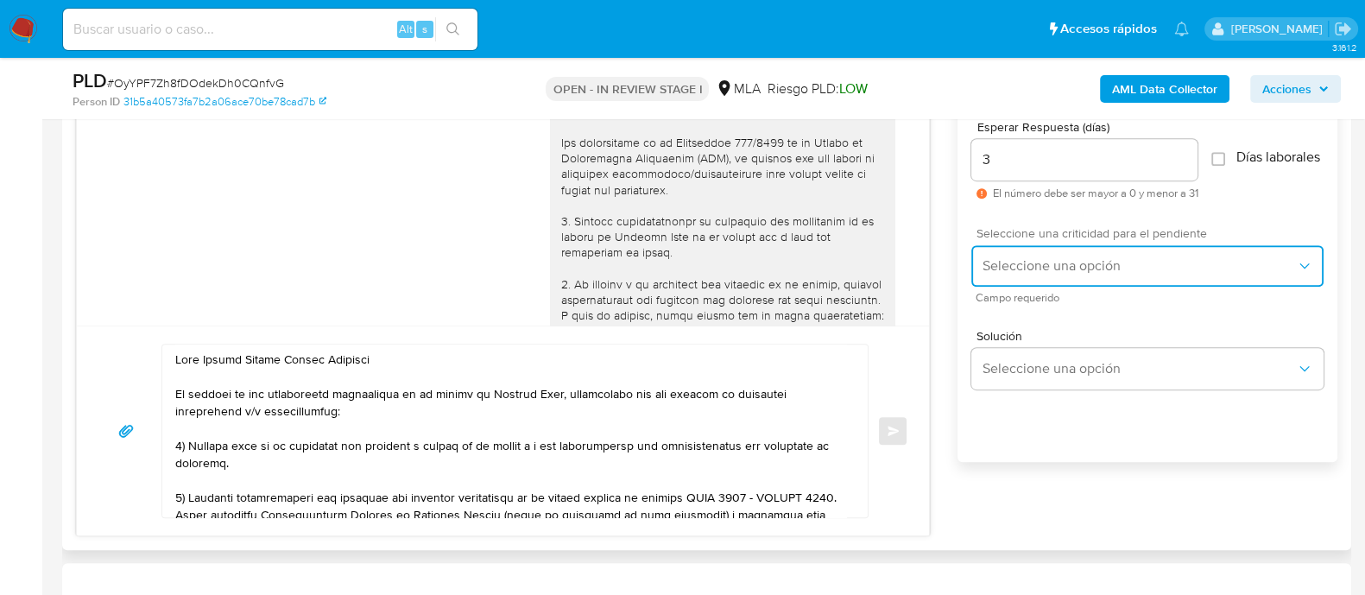
click at [1038, 267] on span "Seleccione una opción" at bounding box center [1138, 265] width 314 height 17
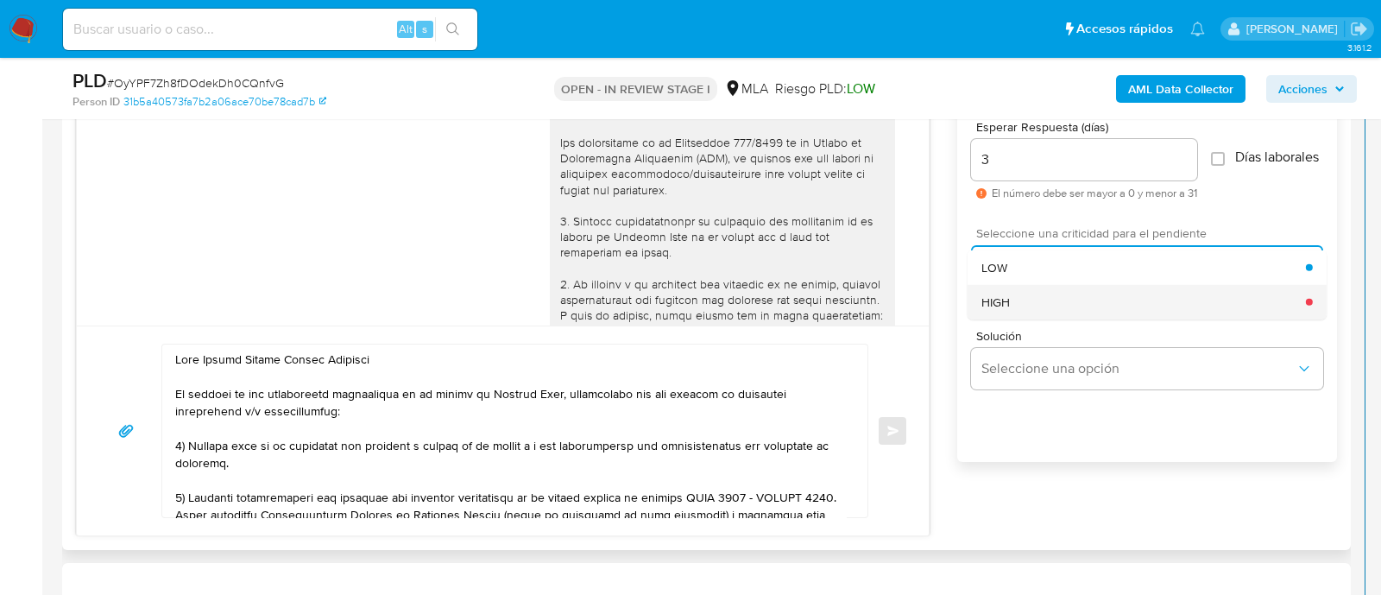
click at [1045, 300] on div "HIGH" at bounding box center [1143, 301] width 325 height 35
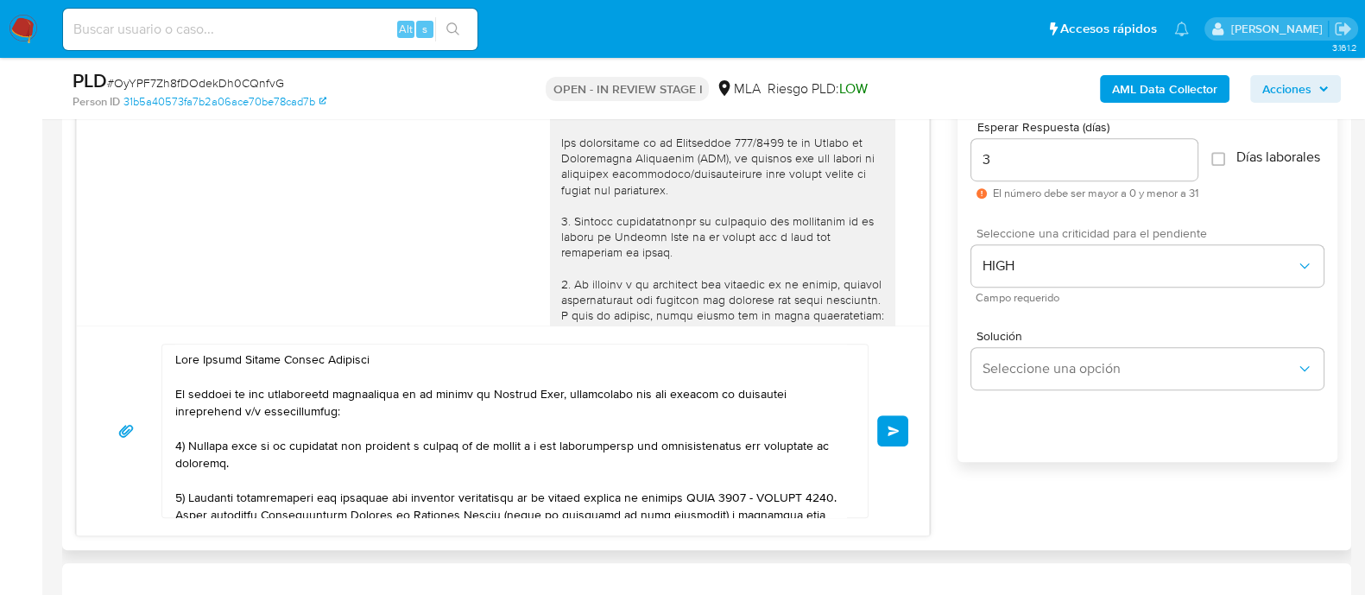
click at [887, 432] on span "Enviar" at bounding box center [893, 431] width 12 height 10
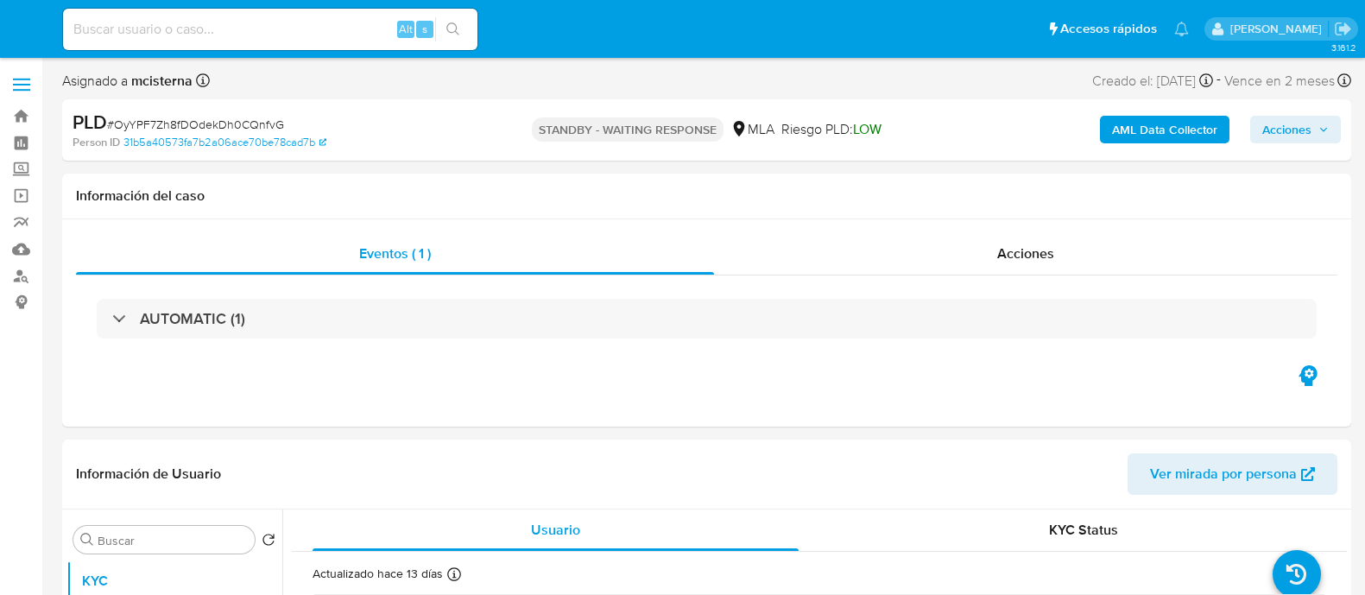
select select "10"
click at [299, 38] on input at bounding box center [270, 29] width 414 height 22
paste input "161342708"
type input "161342708"
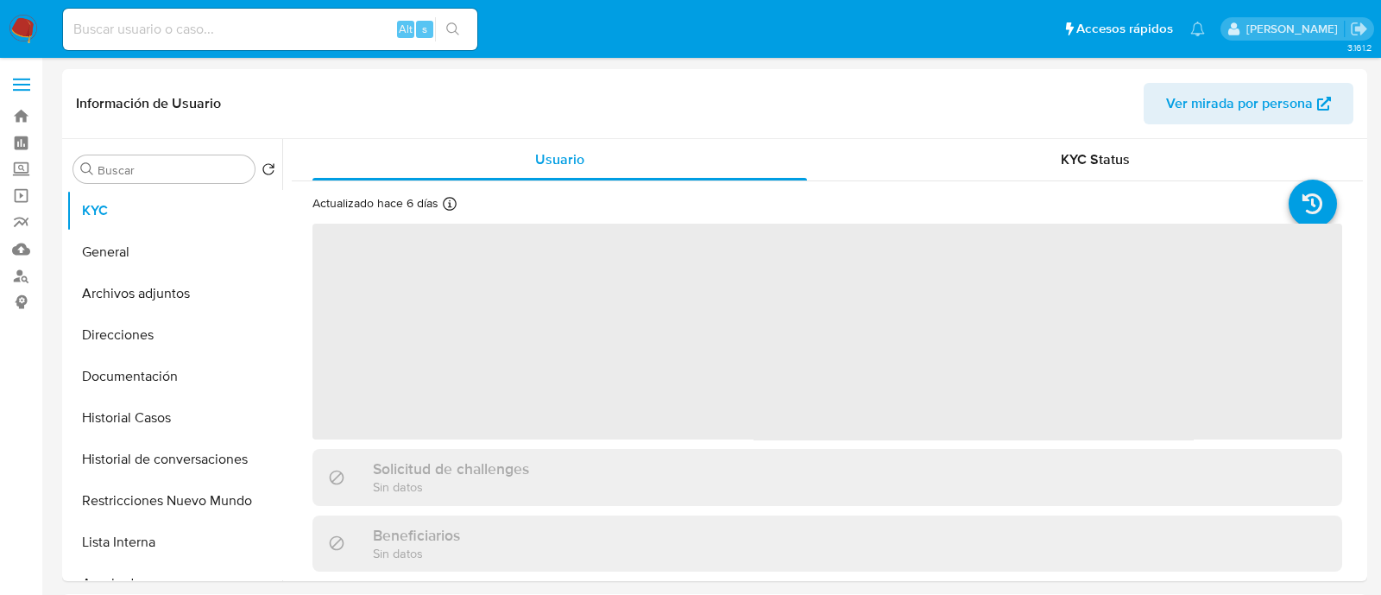
select select "10"
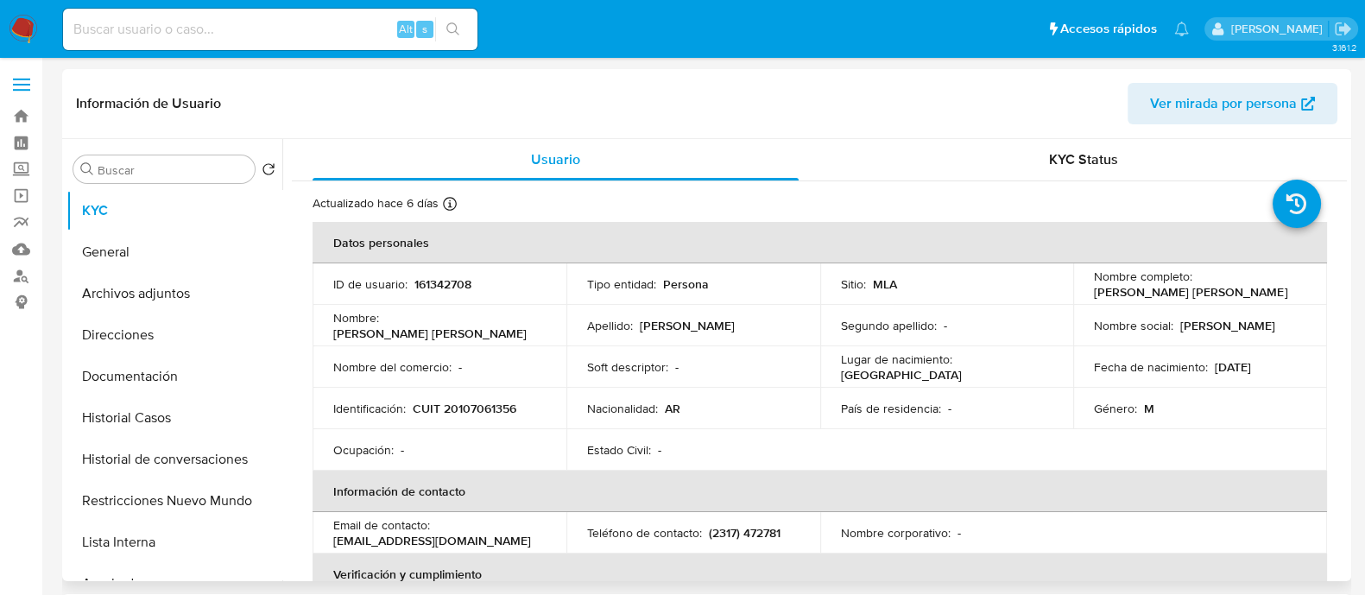
click at [466, 401] on p "CUIT 20107061356" at bounding box center [465, 409] width 104 height 16
copy p "20107061356"
click at [217, 420] on button "Historial Casos" at bounding box center [167, 417] width 202 height 41
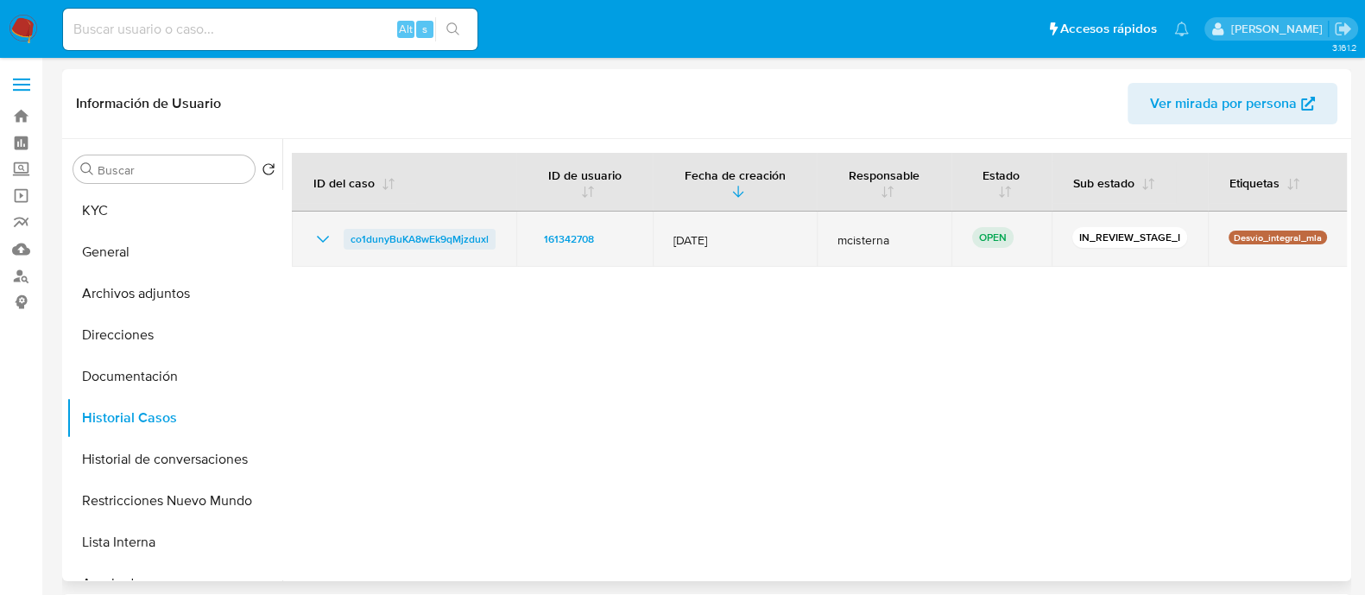
click at [418, 229] on span "co1dunyBuKA8wEk9qMjzduxl" at bounding box center [419, 239] width 138 height 21
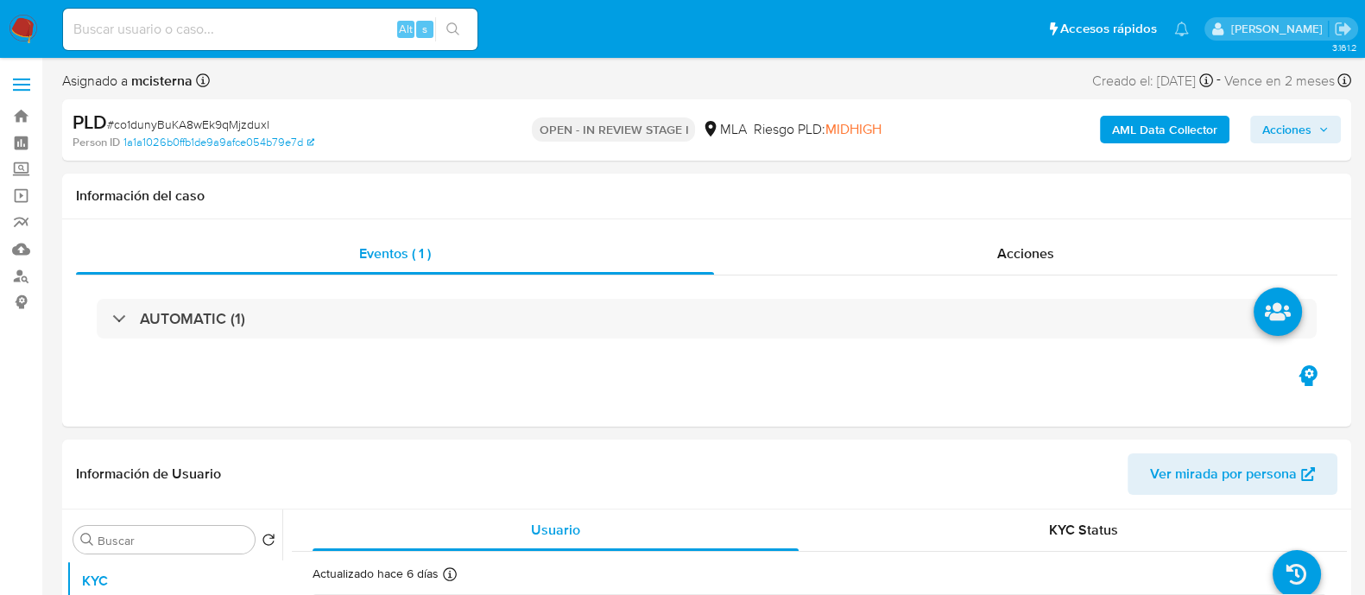
select select "10"
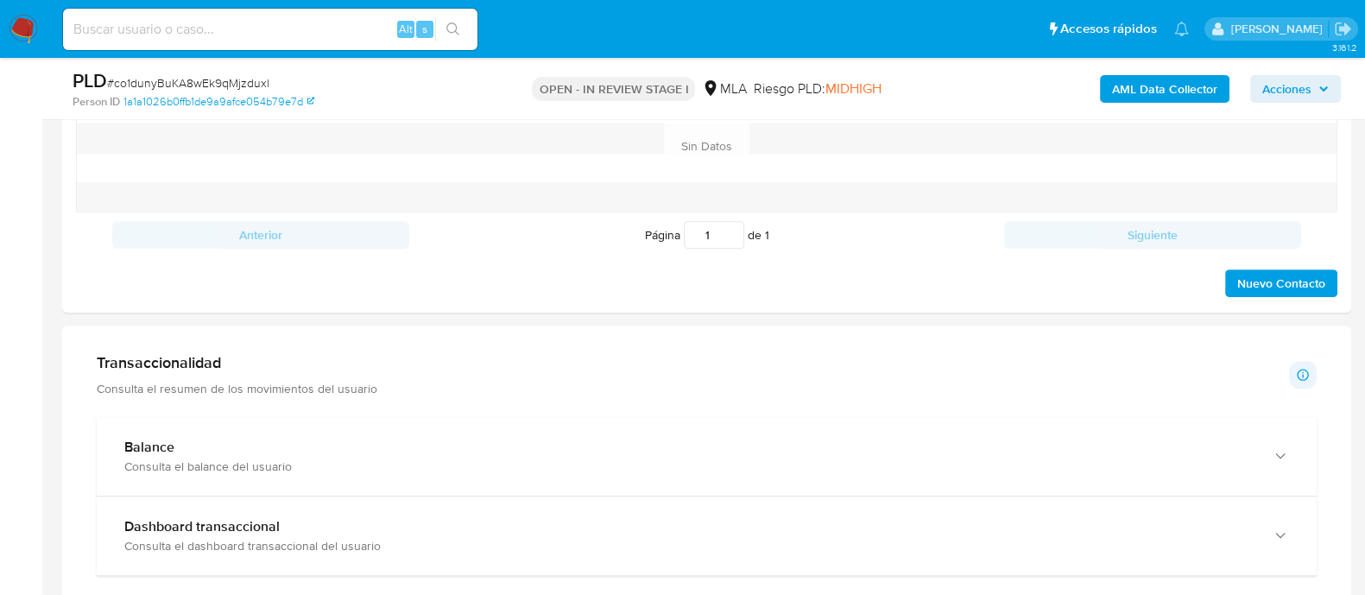
scroll to position [647, 0]
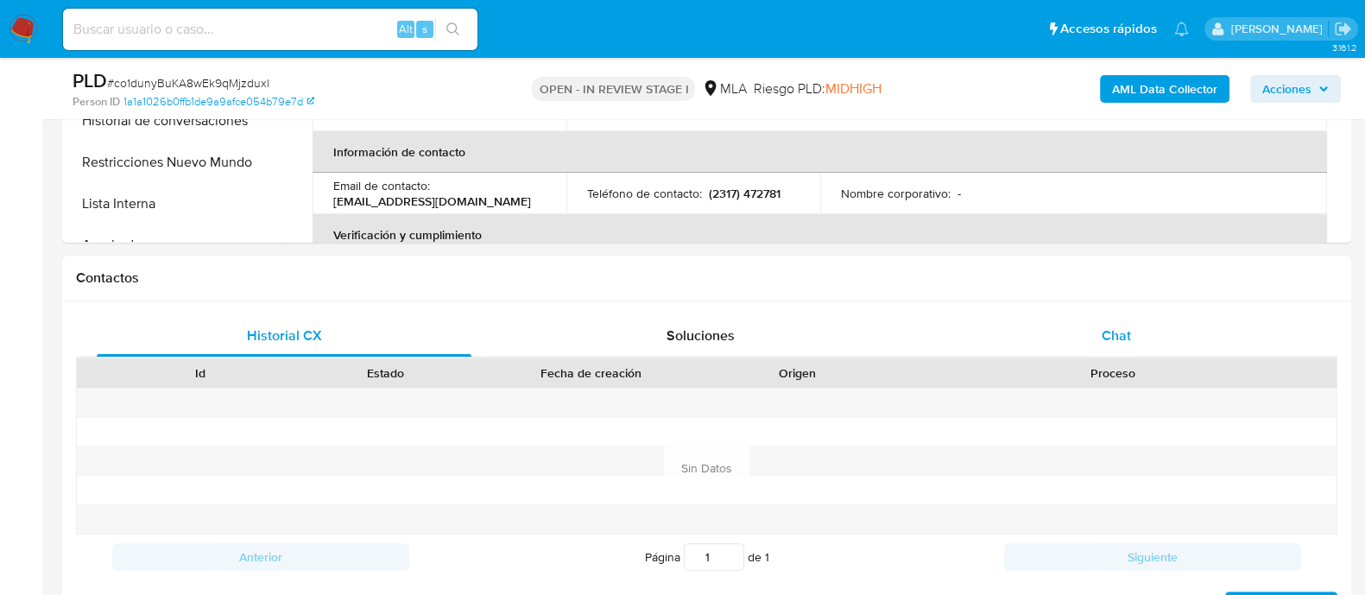
click at [1124, 337] on span "Chat" at bounding box center [1115, 335] width 29 height 20
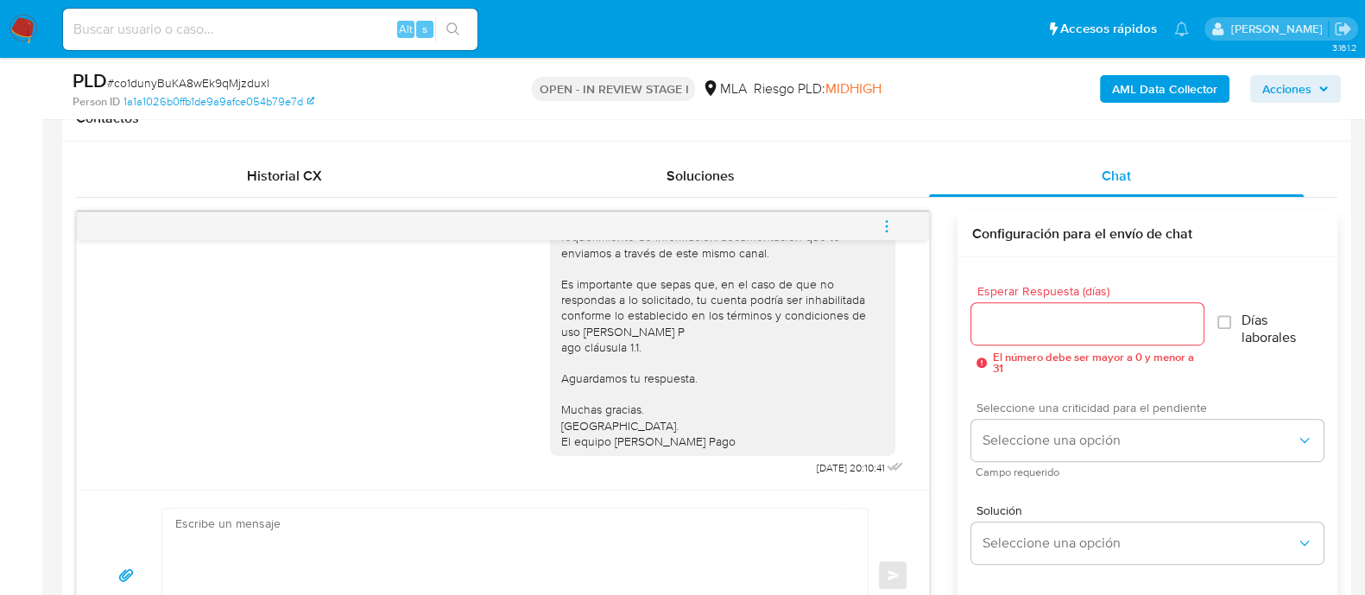
scroll to position [324, 0]
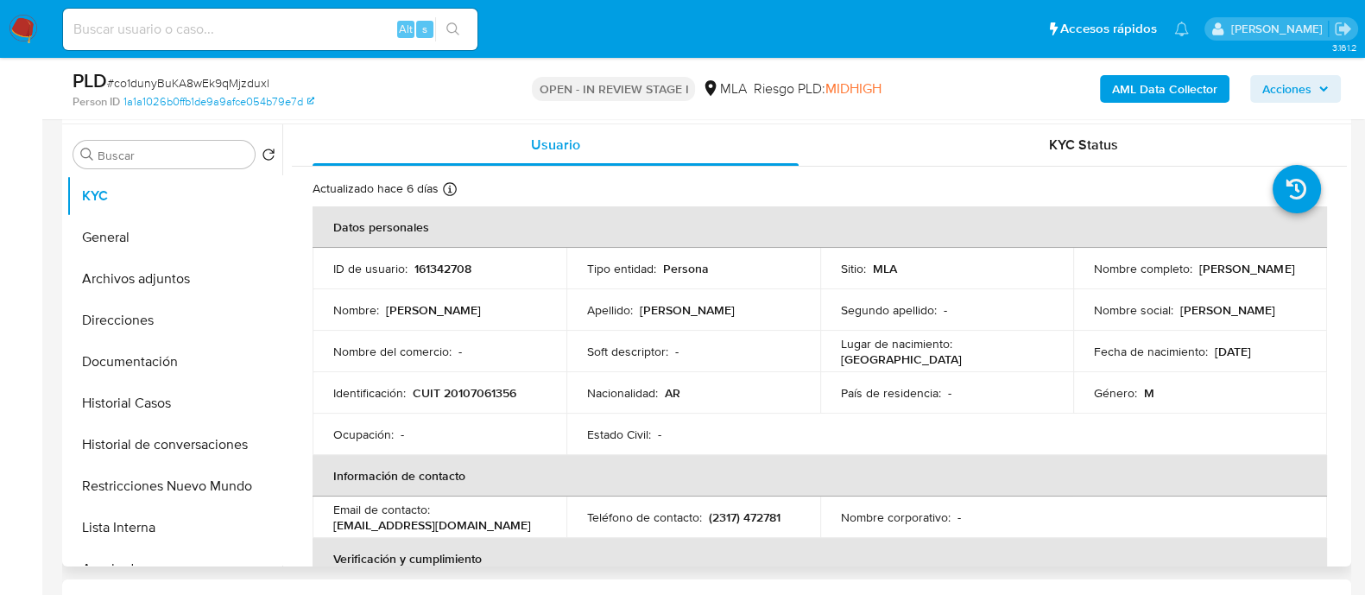
drag, startPoint x: 1088, startPoint y: 278, endPoint x: 1246, endPoint y: 278, distance: 157.1
click at [1246, 276] on div "Nombre completo : Mario Antonio Rodriguez" at bounding box center [1200, 269] width 212 height 16
copy p "Mario Antonio Rodriguez"
click at [472, 401] on td "Identificación : CUIT 20107061356" at bounding box center [439, 392] width 254 height 41
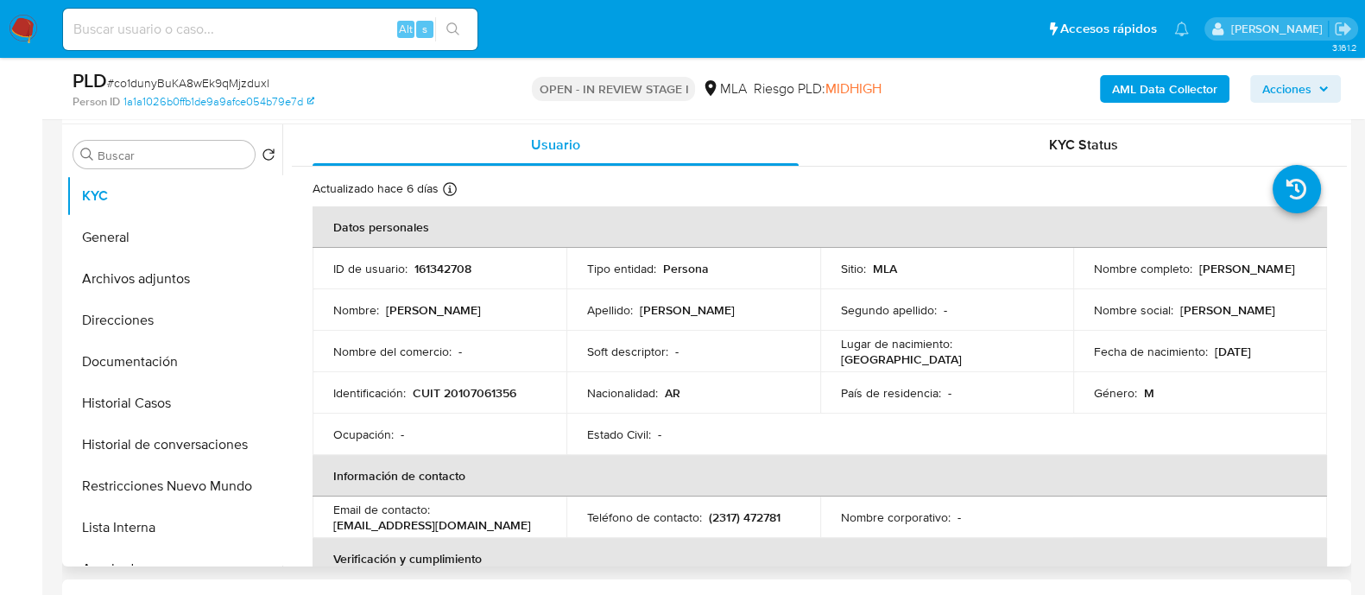
click at [472, 394] on p "CUIT 20107061356" at bounding box center [465, 393] width 104 height 16
copy p "20107061356"
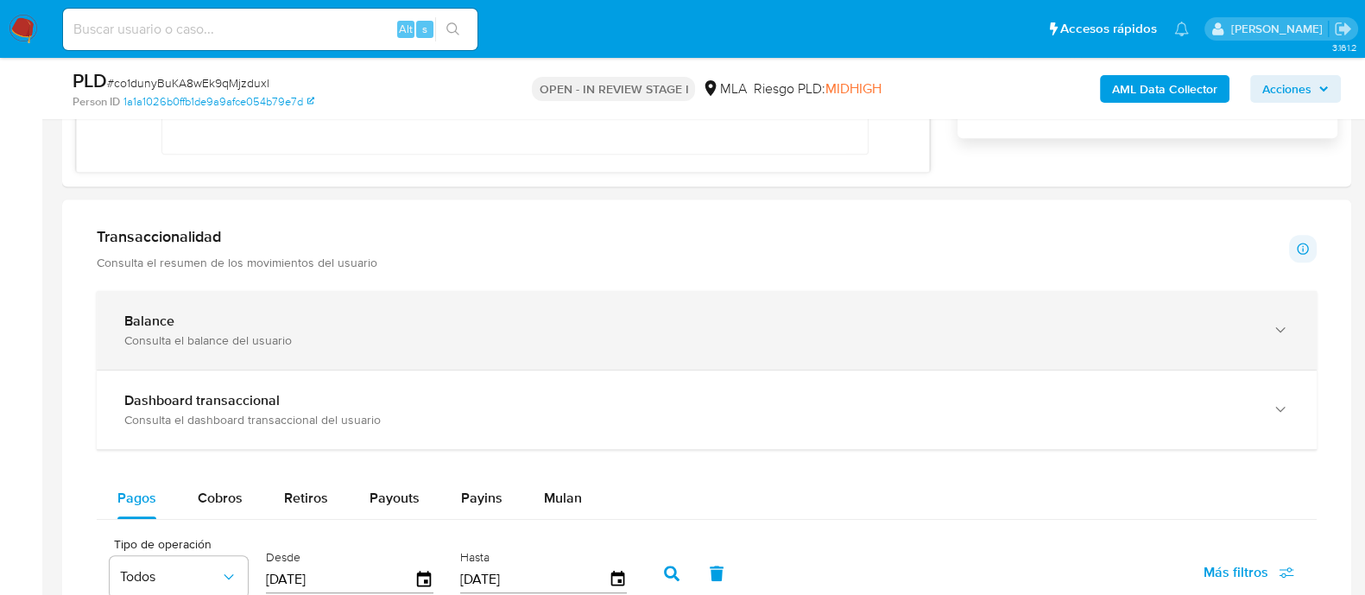
scroll to position [1079, 0]
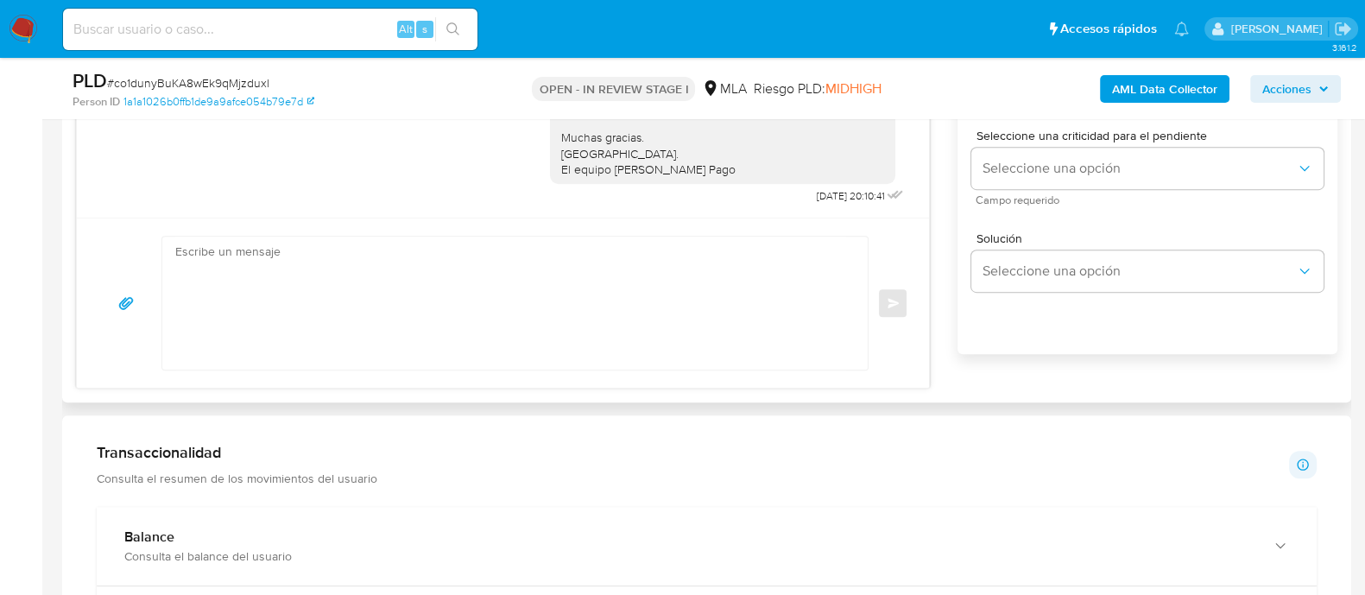
click at [660, 308] on textarea at bounding box center [510, 303] width 671 height 133
paste textarea "Hola Adolfo Ramiro Mamani Huarachi En función de las operaciones registradas en…"
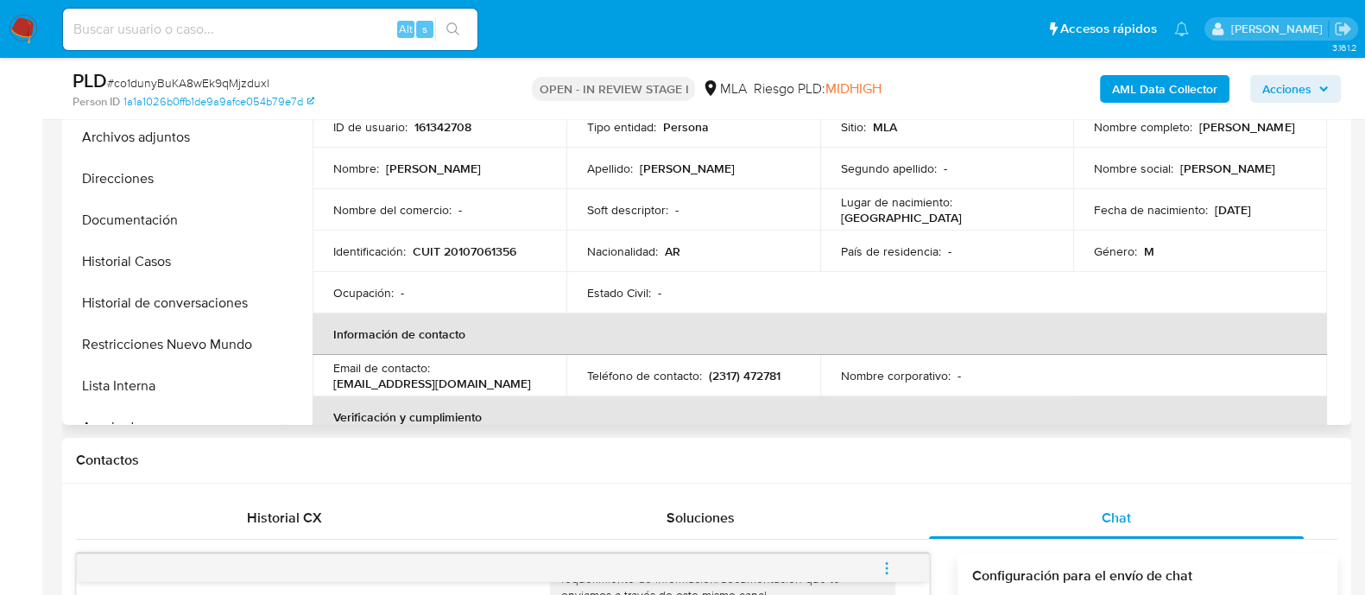
scroll to position [431, 0]
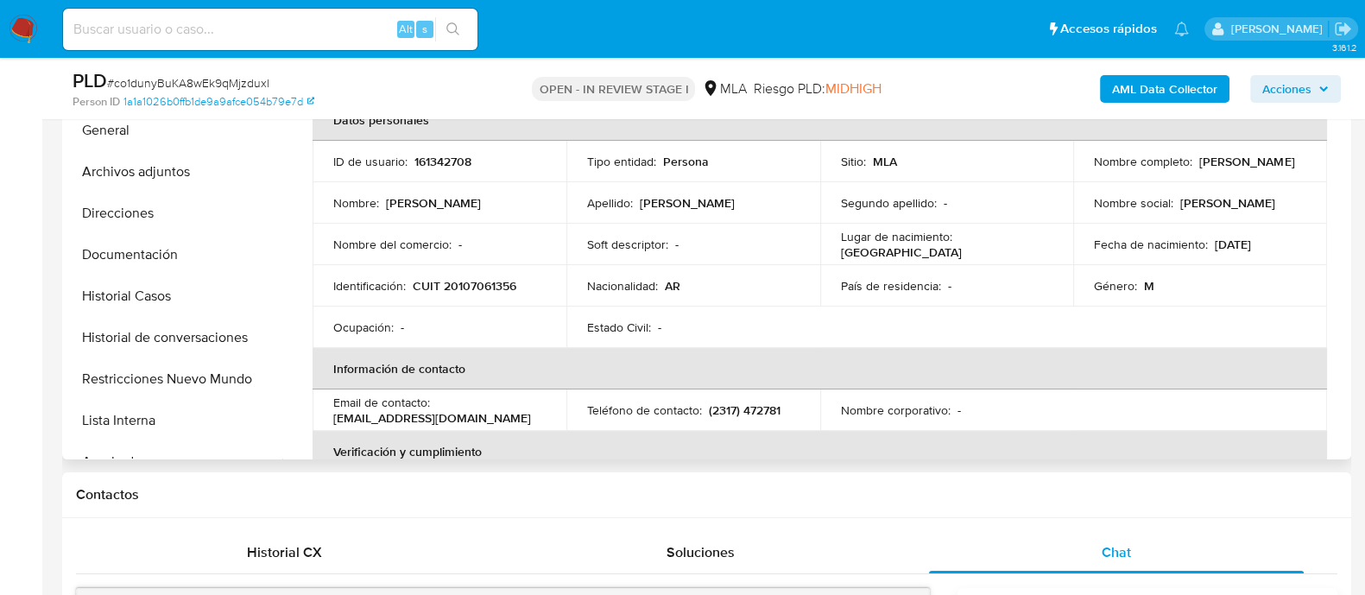
drag, startPoint x: 1088, startPoint y: 173, endPoint x: 1239, endPoint y: 173, distance: 151.1
click at [1239, 173] on td "Nombre completo : Mario Antonio Rodriguez" at bounding box center [1200, 161] width 254 height 41
copy p "Mario Antonio Rodriguez"
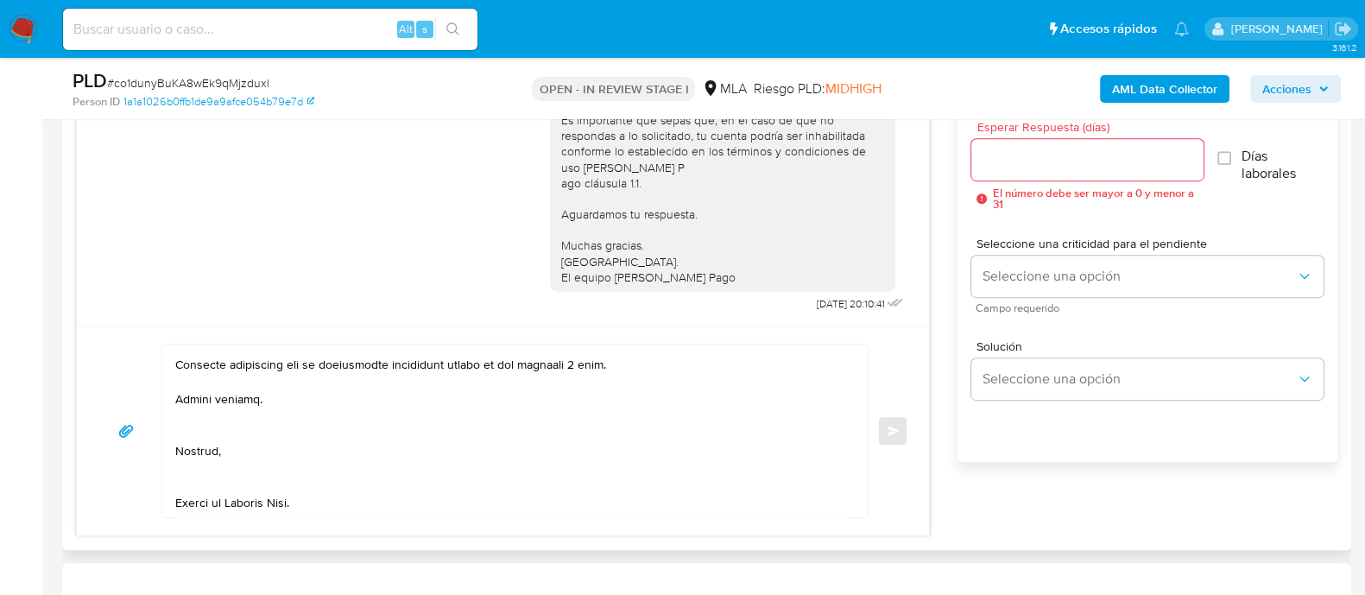
scroll to position [0, 0]
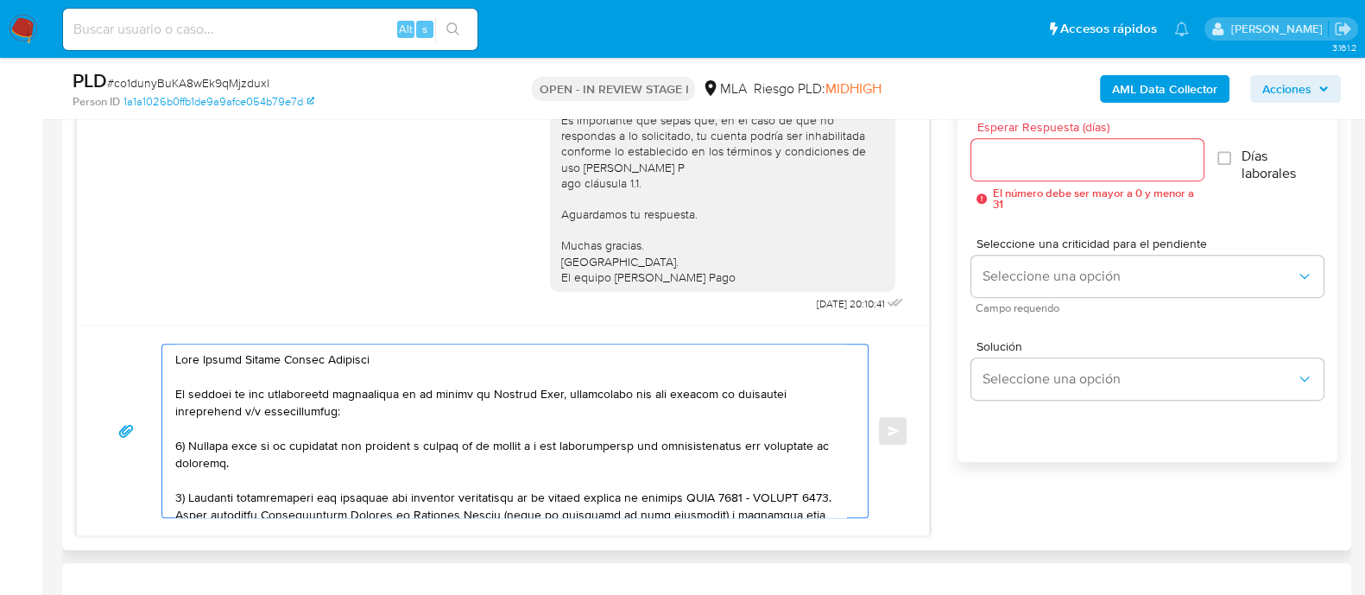
drag, startPoint x: 203, startPoint y: 356, endPoint x: 400, endPoint y: 356, distance: 196.8
click at [400, 356] on textarea at bounding box center [510, 430] width 671 height 173
paste textarea "Mario Antonio Rodriguez"
drag, startPoint x: 728, startPoint y: 394, endPoint x: 230, endPoint y: 498, distance: 507.9
click at [230, 498] on textarea at bounding box center [510, 430] width 671 height 173
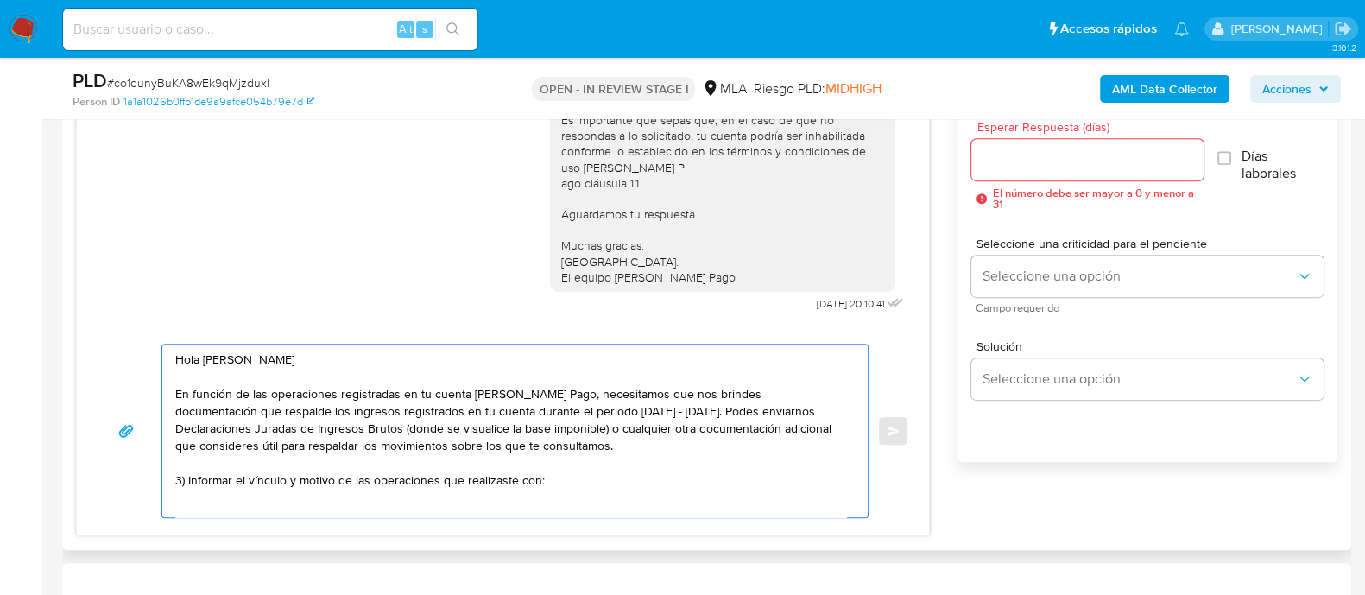
drag, startPoint x: 265, startPoint y: 407, endPoint x: 376, endPoint y: 407, distance: 111.4
click at [376, 407] on textarea "Hola Mario Antonio Rodriguez En función de las operaciones registradas en tu cu…" at bounding box center [510, 430] width 671 height 173
click at [699, 407] on textarea "Hola Mario Antonio Rodriguez En función de las operaciones registradas en tu cu…" at bounding box center [510, 430] width 671 height 173
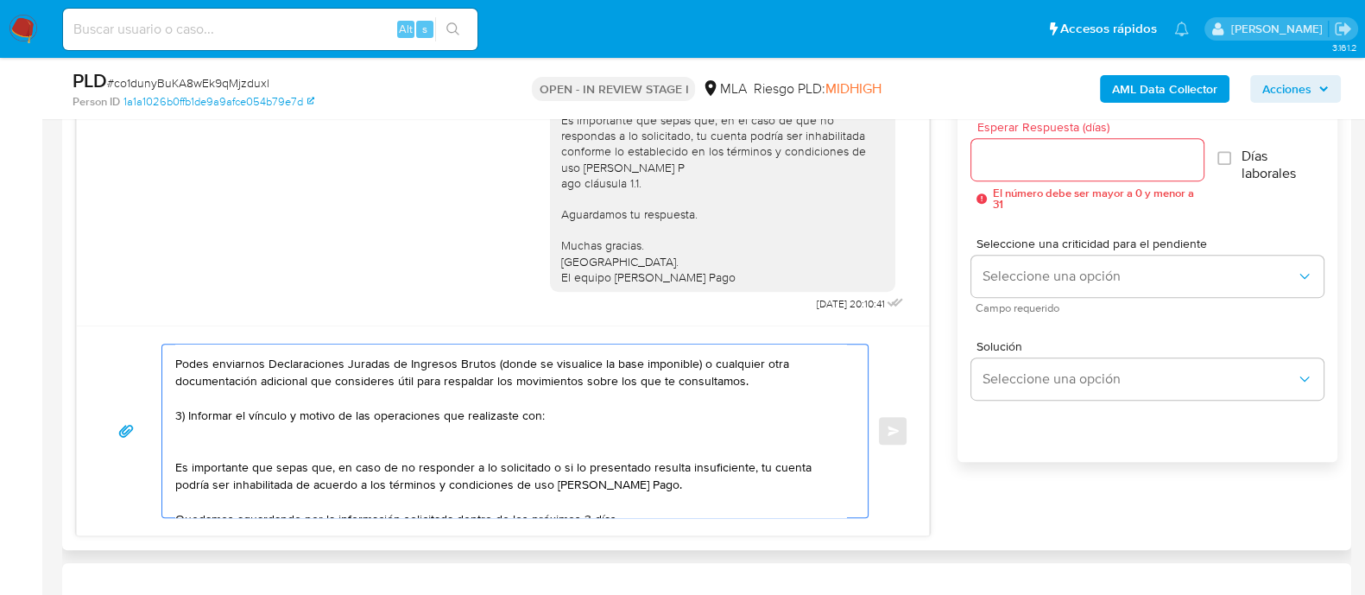
scroll to position [38, 0]
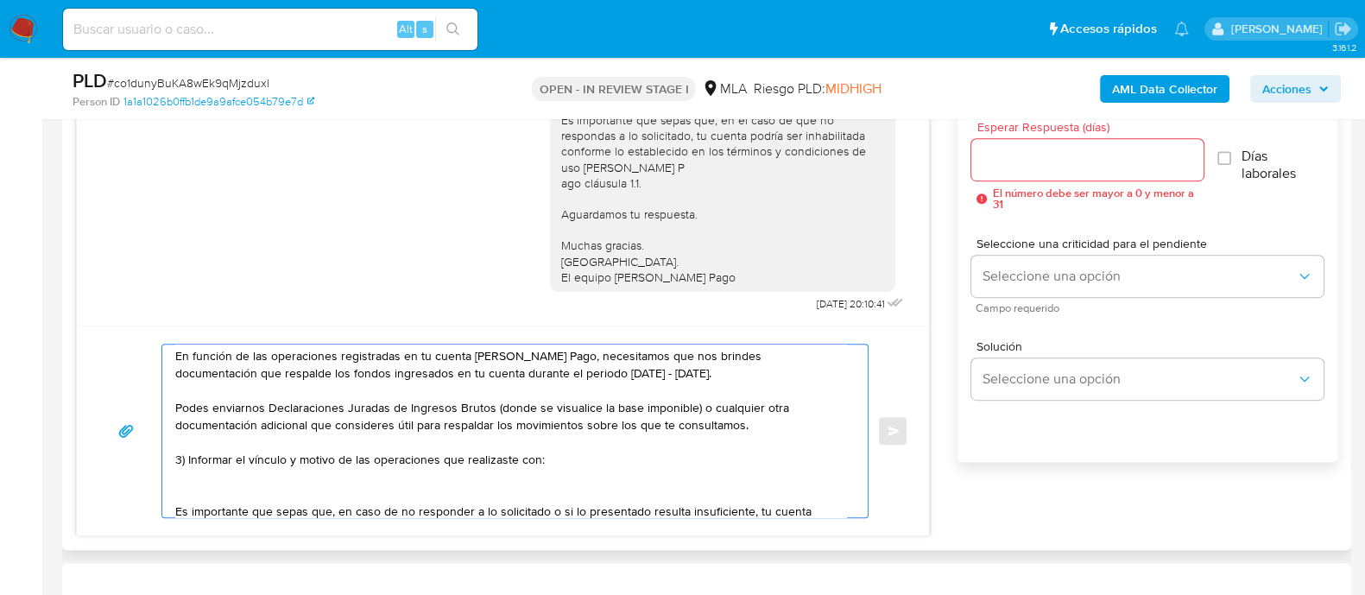
drag, startPoint x: 657, startPoint y: 425, endPoint x: 172, endPoint y: 444, distance: 485.5
click at [172, 444] on div "Hola Mario Antonio Rodriguez En función de las operaciones registradas en tu cu…" at bounding box center [510, 430] width 697 height 173
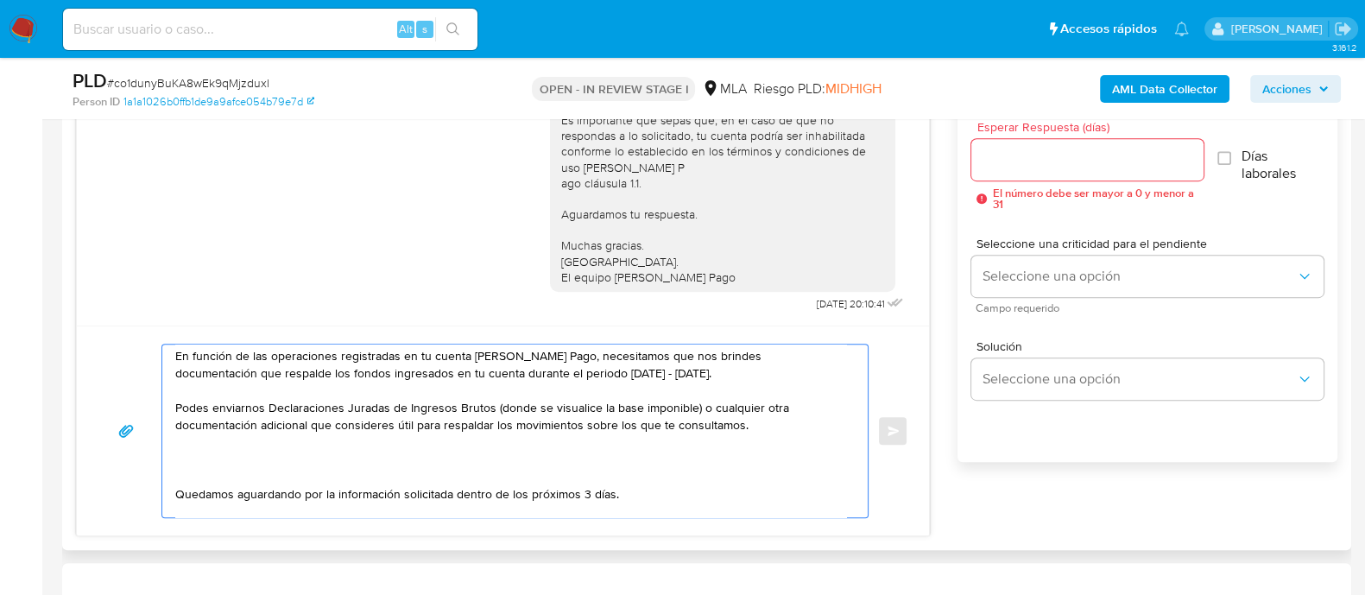
paste textarea "Queremos asegurarte que la información y documentación que nos proporciones no …"
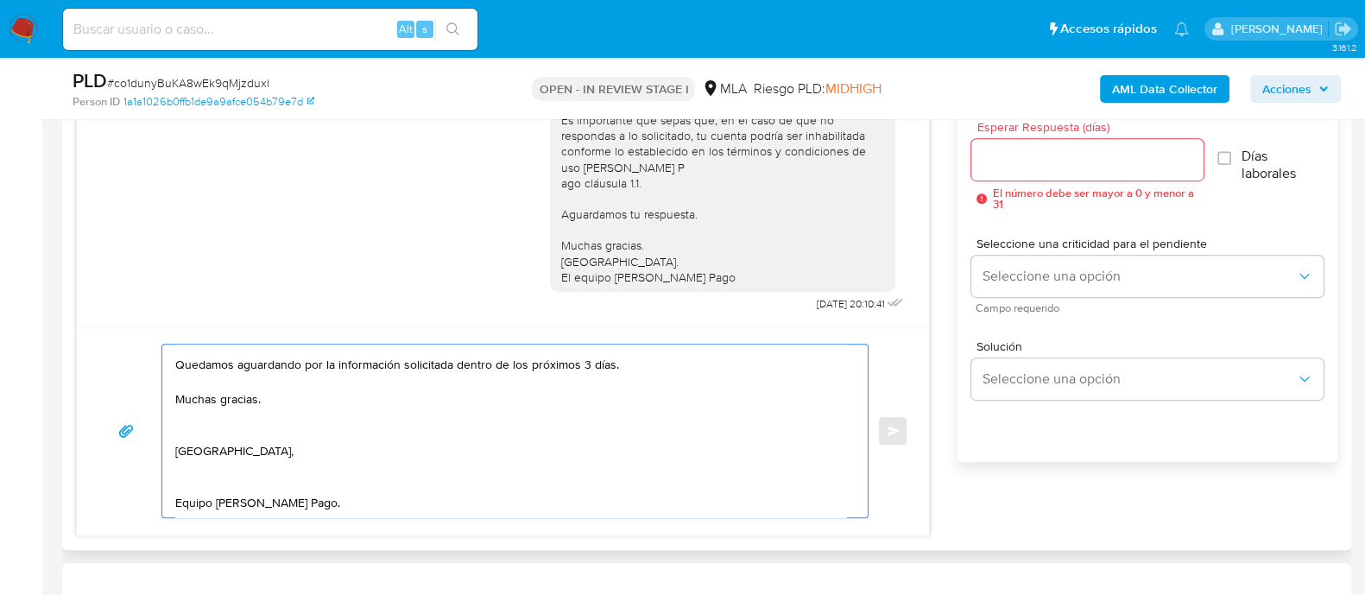
scroll to position [129, 0]
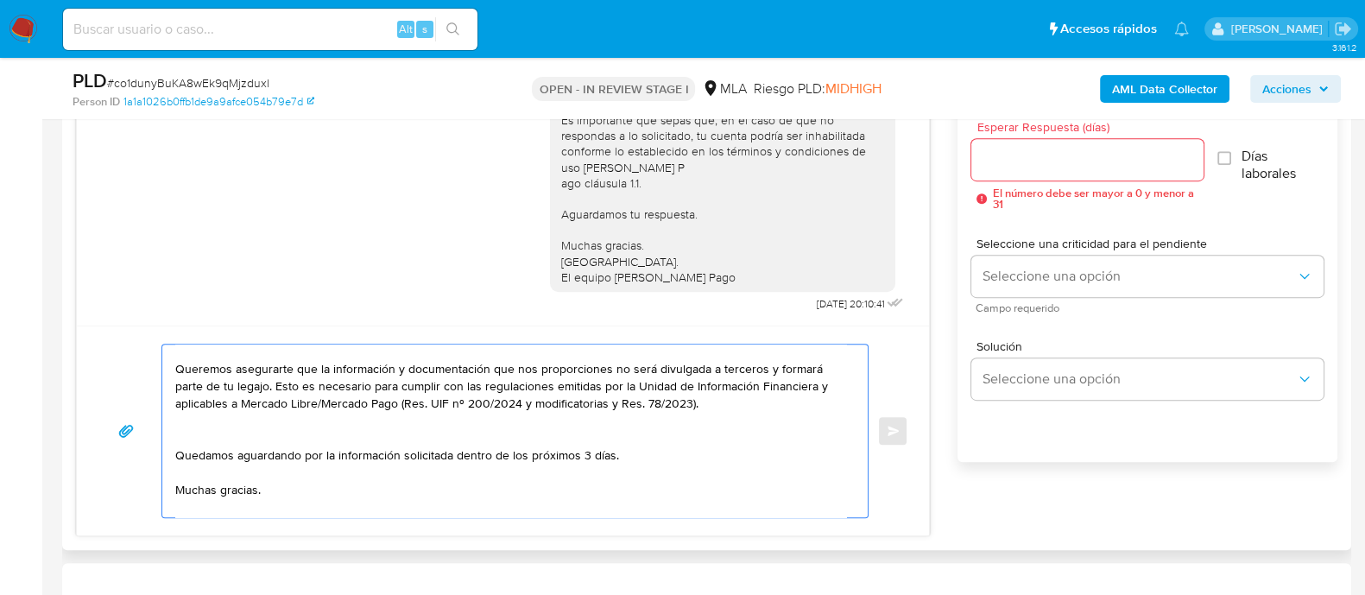
drag, startPoint x: 617, startPoint y: 452, endPoint x: 451, endPoint y: 452, distance: 165.7
click at [451, 452] on textarea "Hola Mario Antonio Rodriguez En función de las operaciones registradas en tu cu…" at bounding box center [510, 430] width 671 height 173
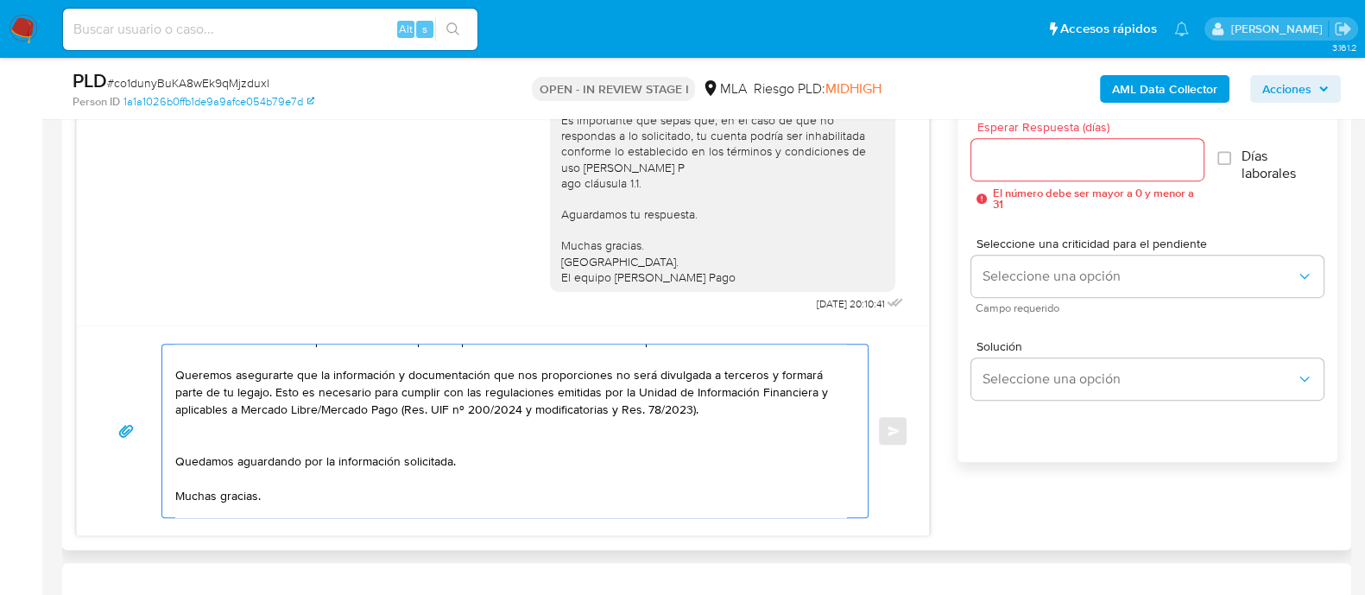
scroll to position [237, 0]
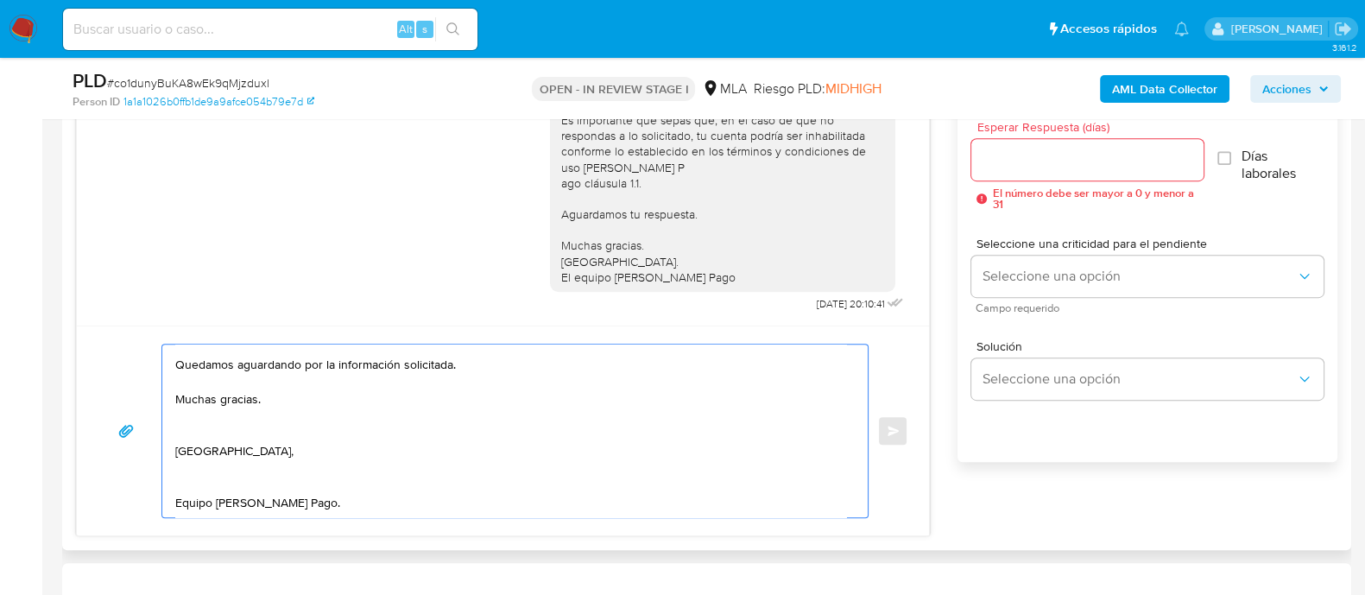
drag, startPoint x: 179, startPoint y: 358, endPoint x: 380, endPoint y: 521, distance: 259.0
click at [380, 521] on div "Hola Mario Antonio Rodriguez En función de las operaciones registradas en tu cu…" at bounding box center [503, 430] width 852 height 210
type textarea "Hola Mario Antonio Rodriguez En función de las operaciones registradas en tu cu…"
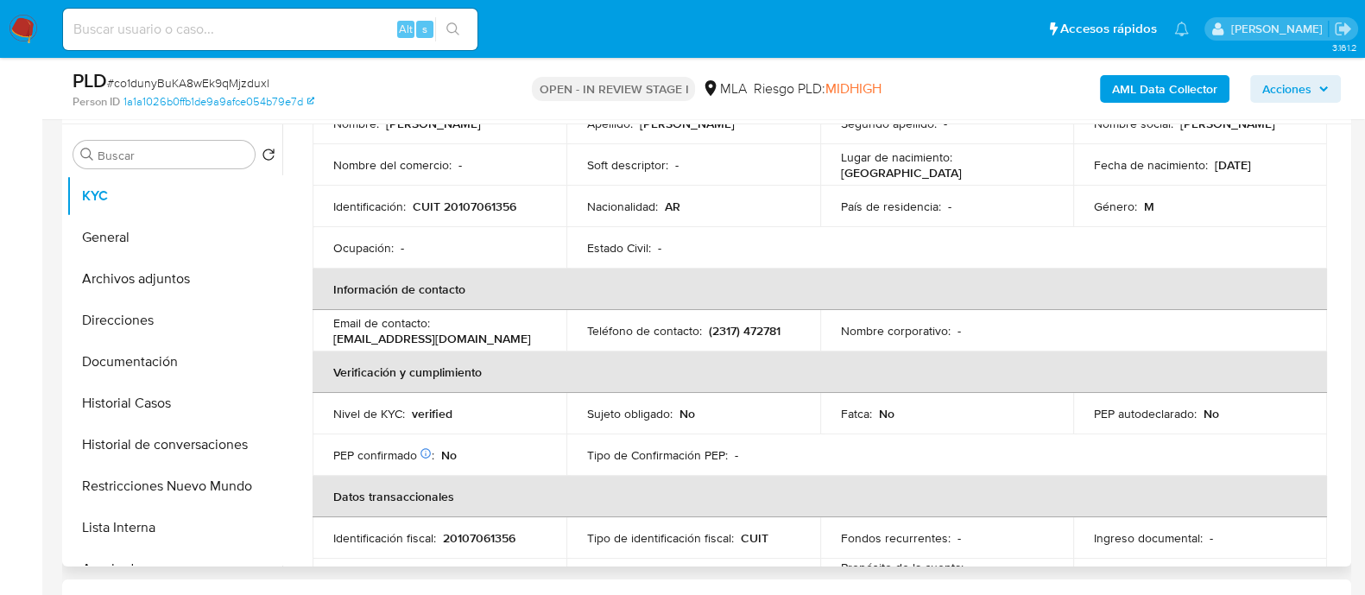
scroll to position [107, 0]
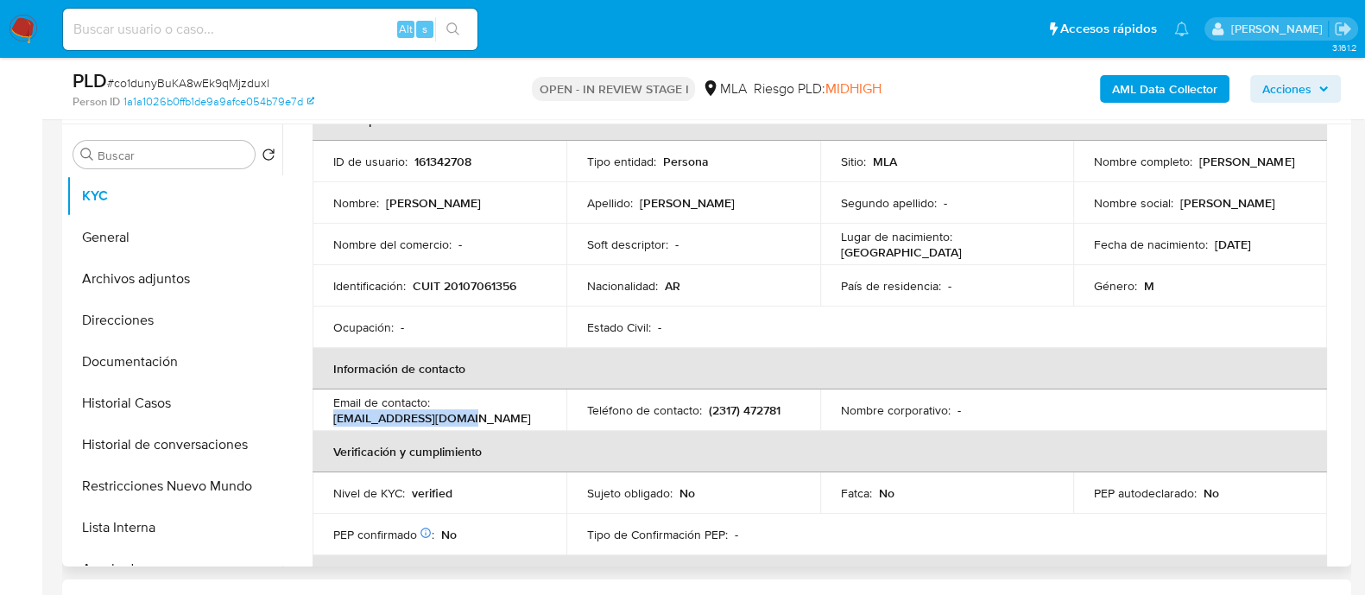
drag, startPoint x: 334, startPoint y: 418, endPoint x: 465, endPoint y: 418, distance: 131.2
click at [465, 418] on p "mrcamiones@hotmail.com" at bounding box center [432, 418] width 198 height 16
drag, startPoint x: 489, startPoint y: 420, endPoint x: 329, endPoint y: 423, distance: 160.6
click at [329, 423] on td "Email de contacto : mrcamiones@hotmail.com" at bounding box center [439, 409] width 254 height 41
copy p "mrcamiones@hotmail.com"
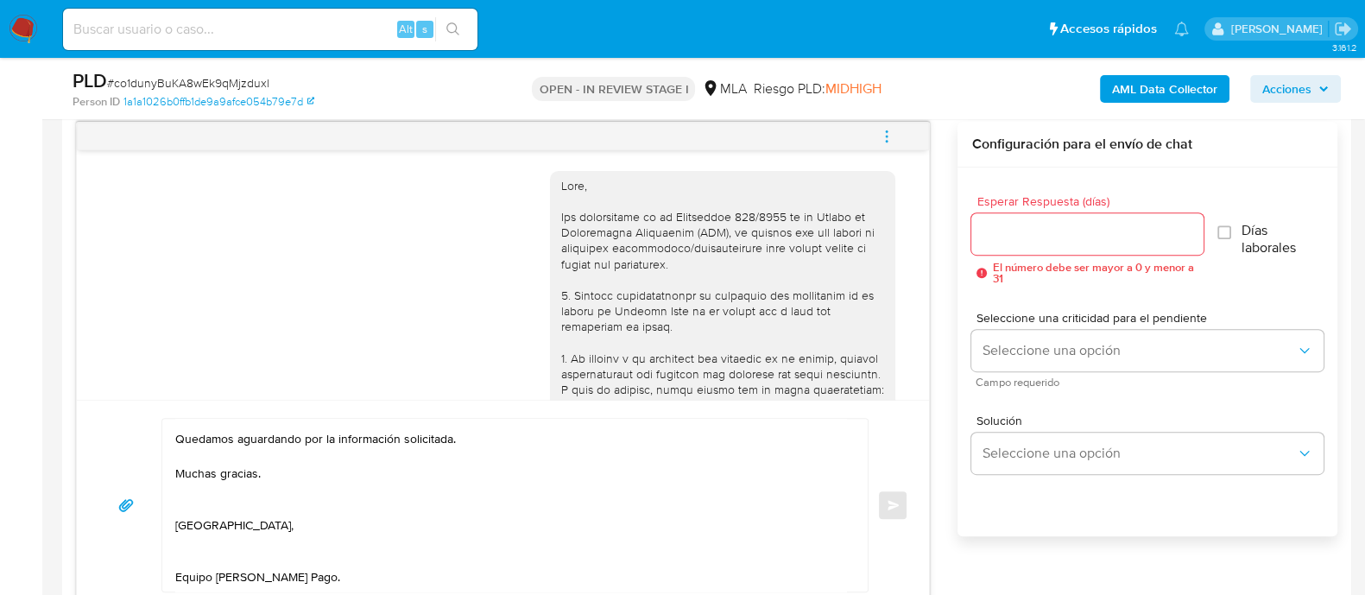
scroll to position [862, 0]
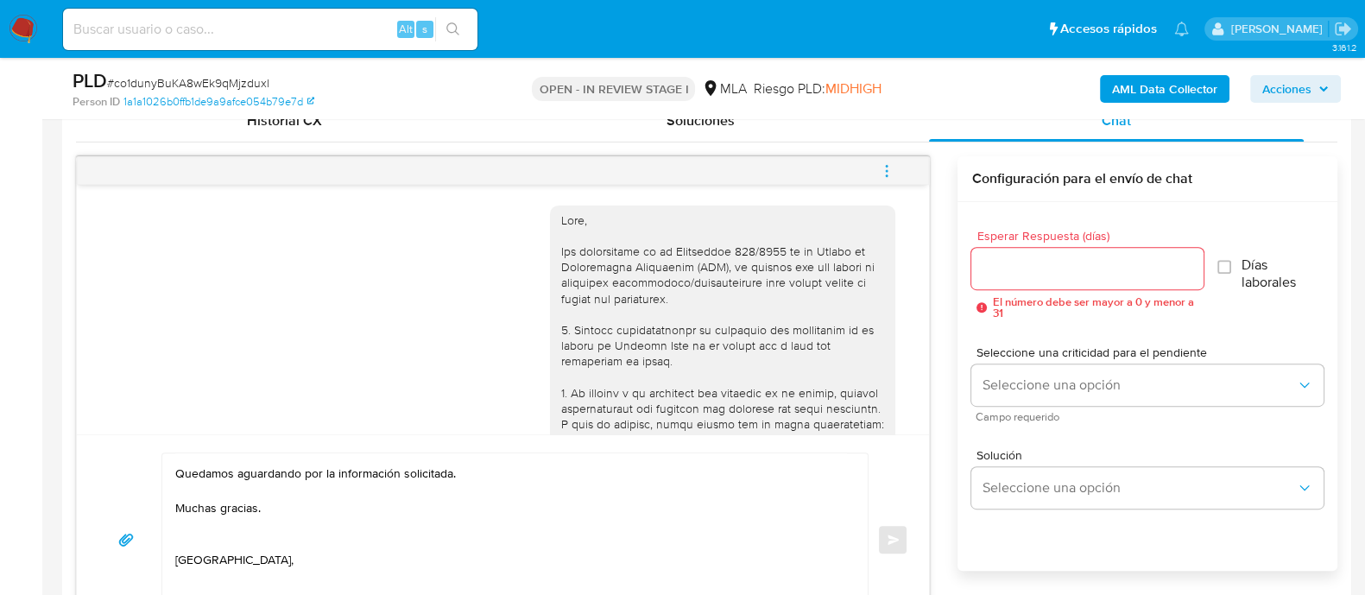
click at [1016, 263] on input "Esperar Respuesta (días)" at bounding box center [1086, 268] width 231 height 22
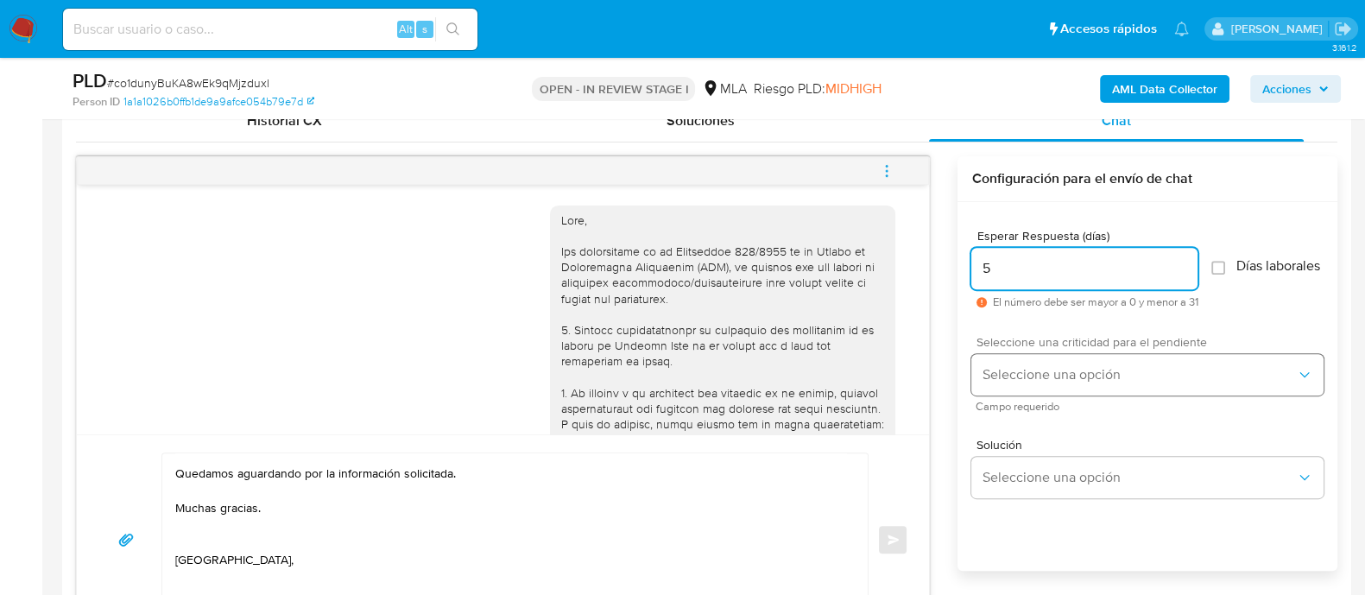
type input "5"
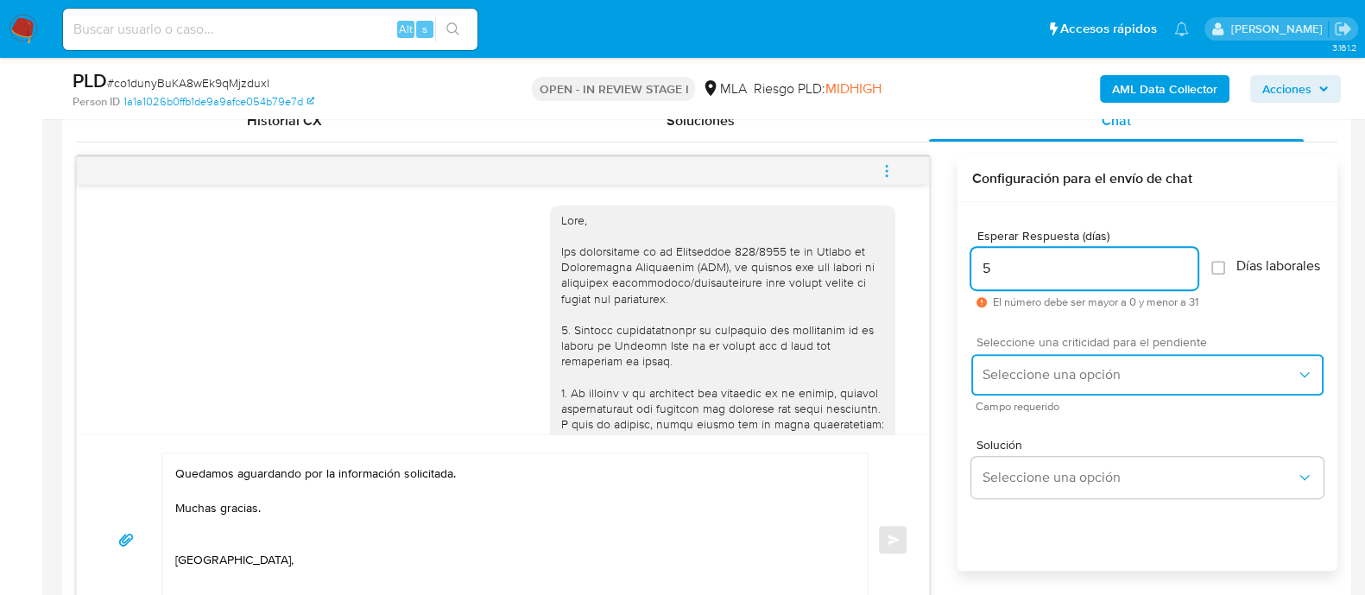
click at [1014, 370] on button "Seleccione una opción" at bounding box center [1147, 374] width 352 height 41
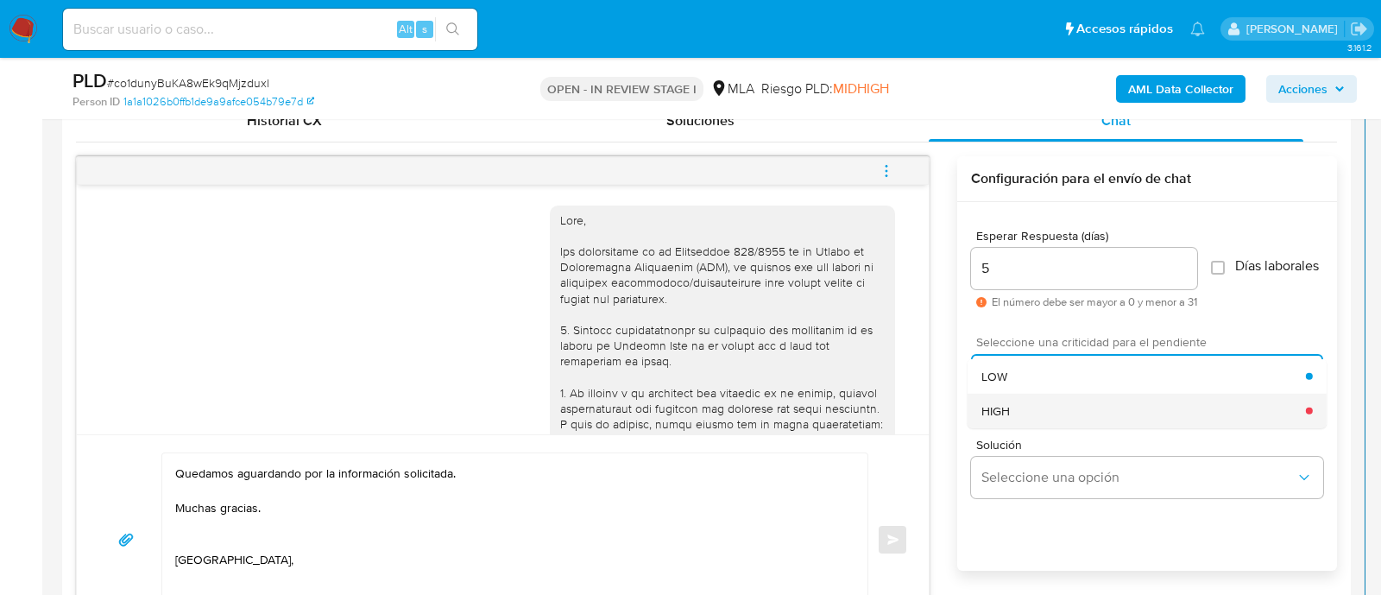
click at [1008, 412] on span "HIGH" at bounding box center [995, 410] width 28 height 16
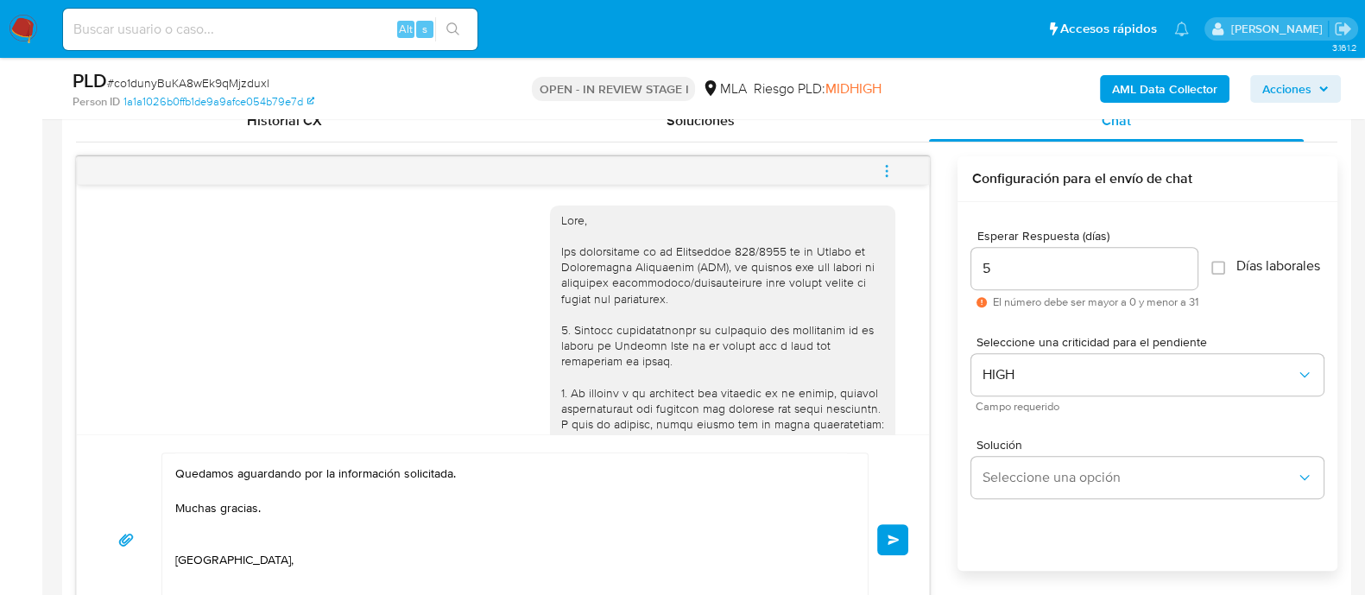
click at [880, 528] on button "Enviar" at bounding box center [892, 539] width 31 height 31
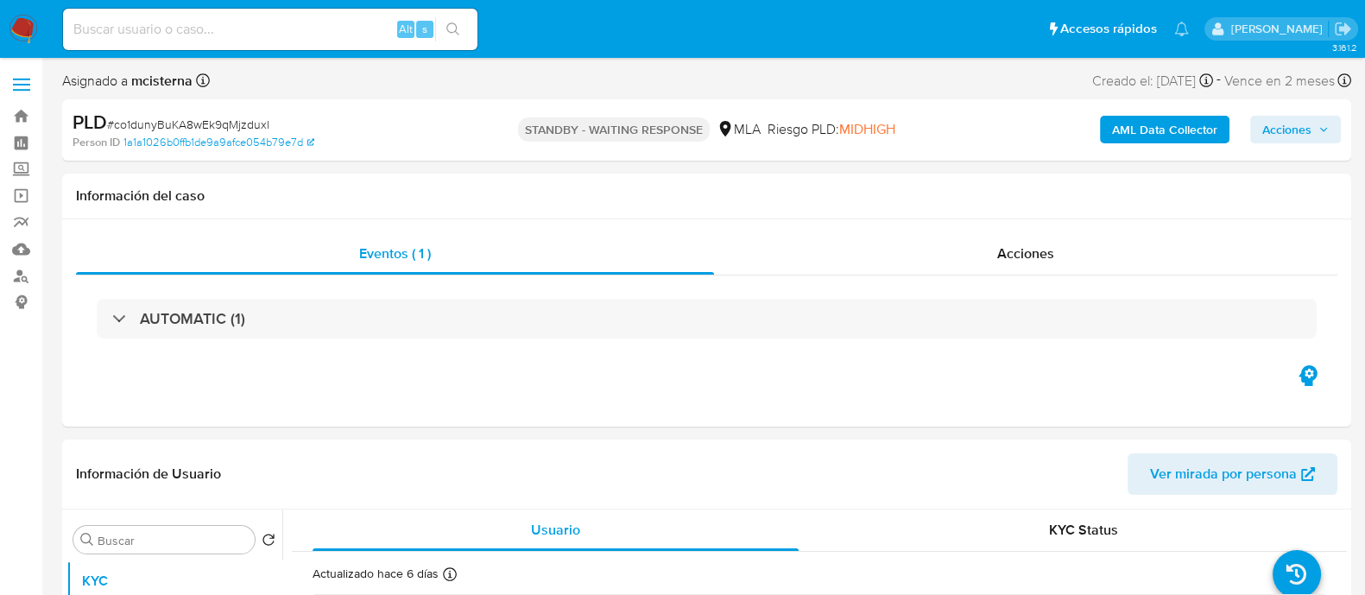
select select "10"
click at [363, 34] on input at bounding box center [270, 29] width 414 height 22
paste input "167379129"
type input "167379129"
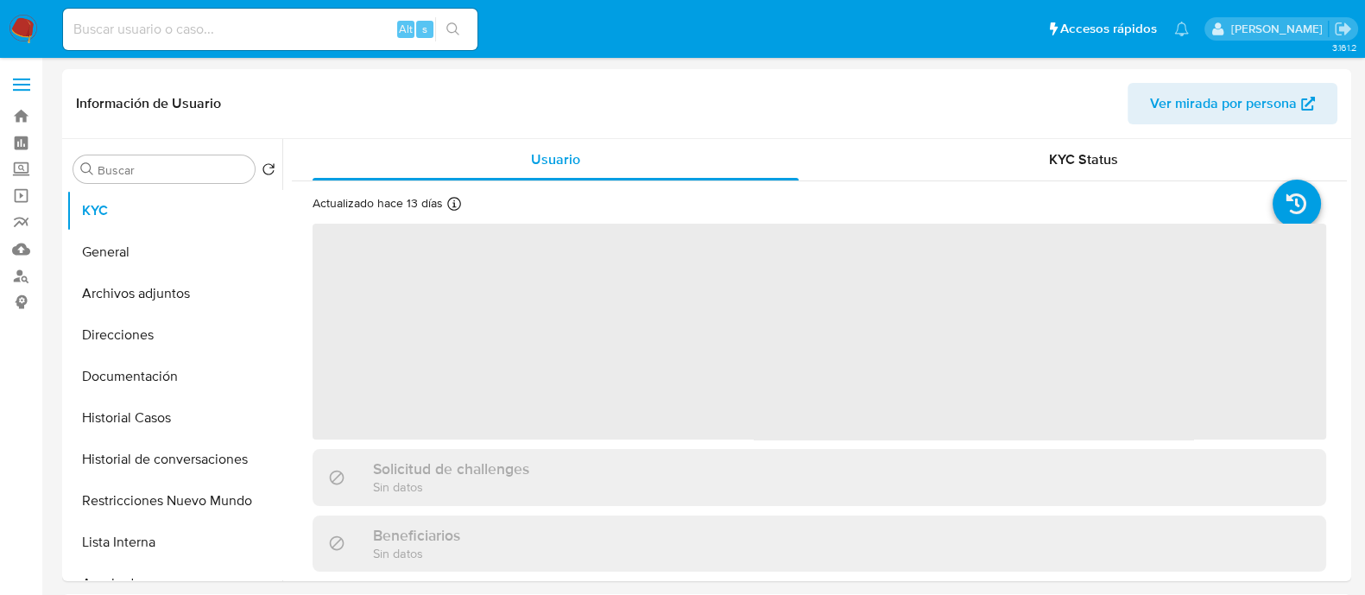
select select "10"
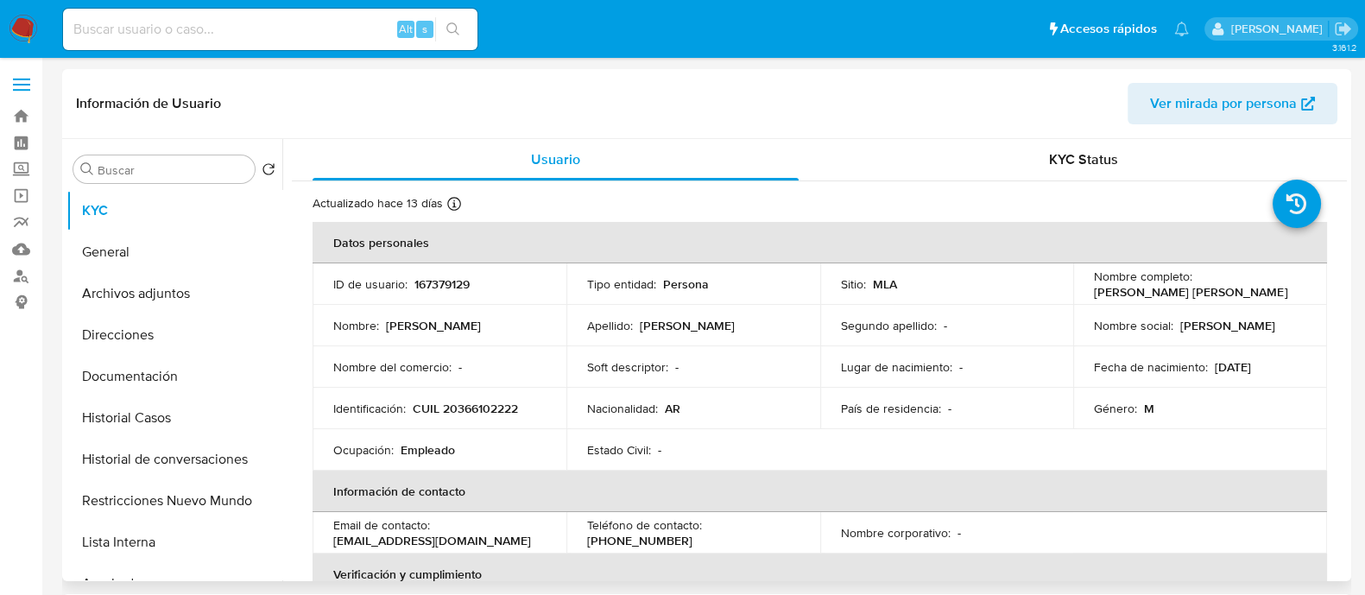
click at [487, 406] on p "CUIL 20366102222" at bounding box center [465, 409] width 105 height 16
copy p "20366102222"
click at [129, 420] on button "Historial Casos" at bounding box center [167, 417] width 202 height 41
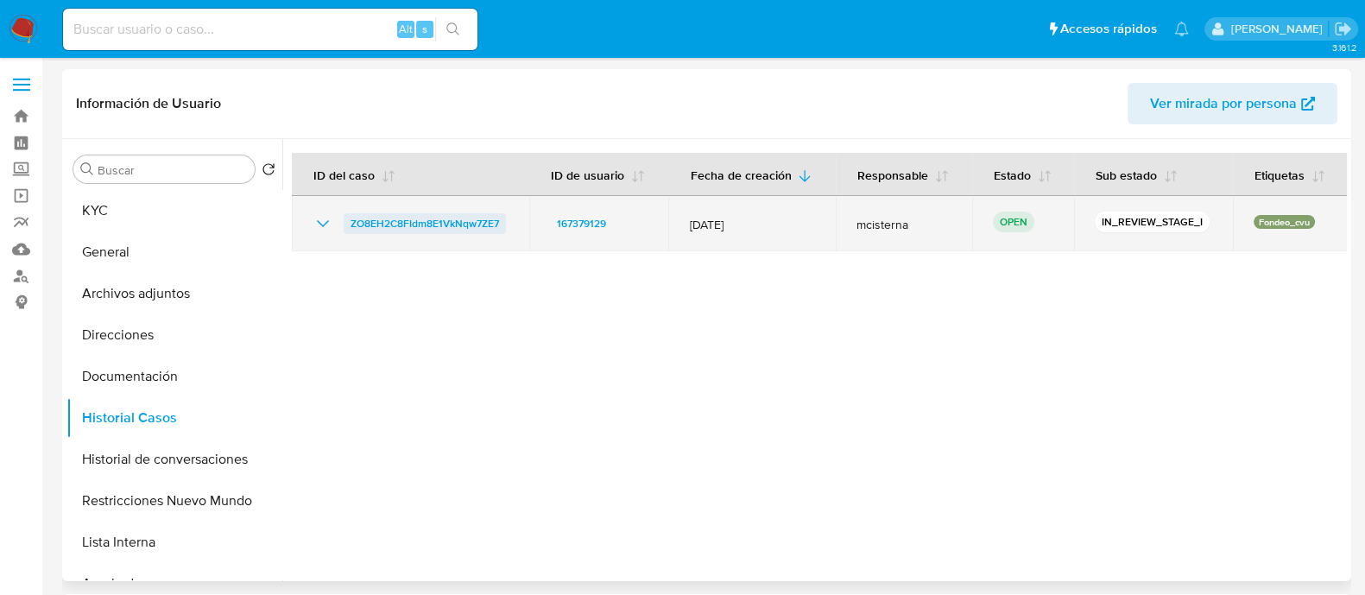
click at [437, 221] on span "ZO8EH2C8FIdm8E1VkNqw7ZE7" at bounding box center [424, 223] width 148 height 21
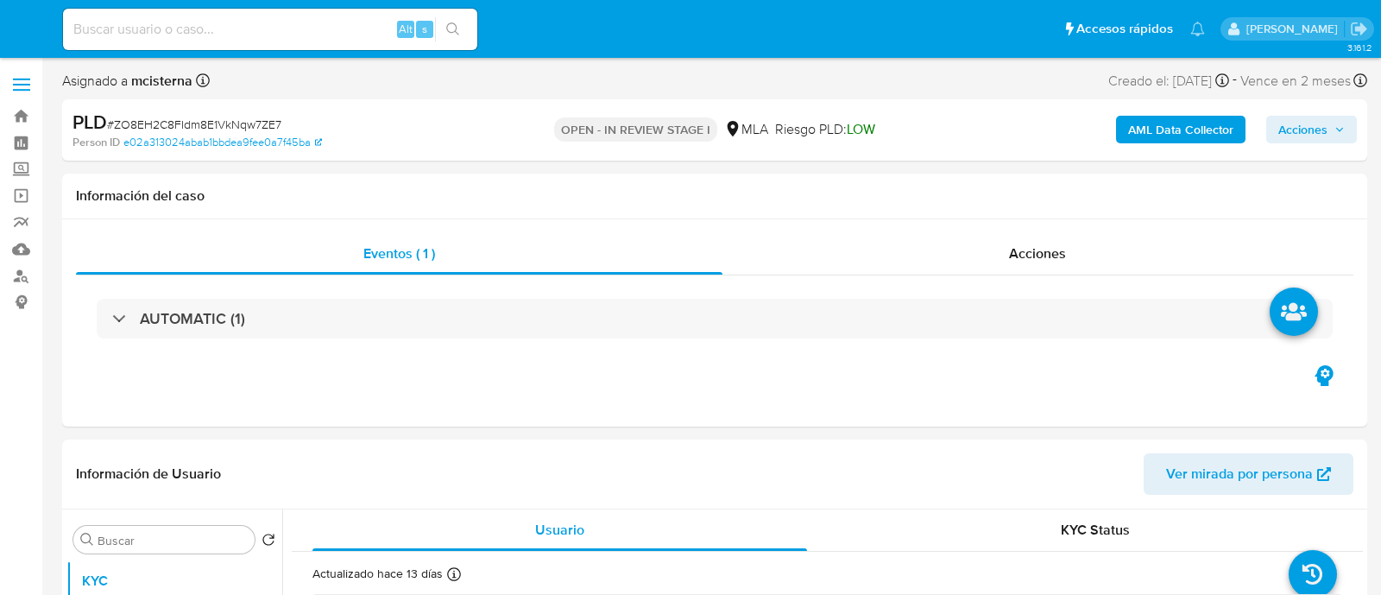
select select "10"
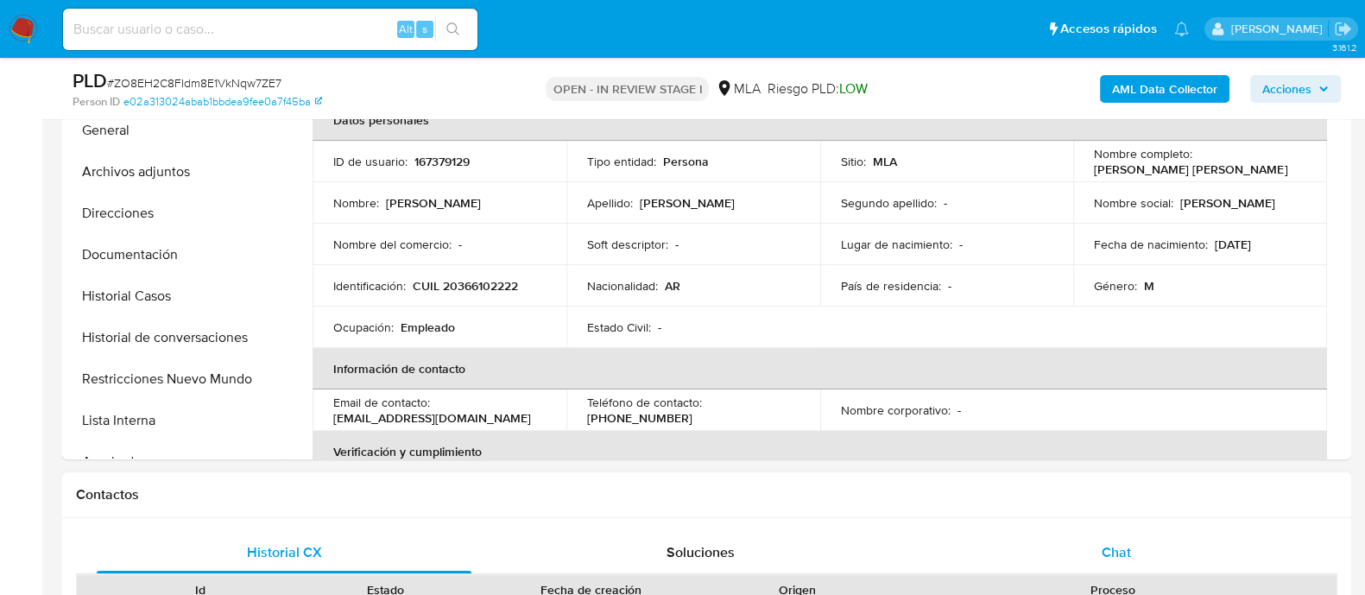
click at [1088, 534] on div "Chat" at bounding box center [1116, 552] width 375 height 41
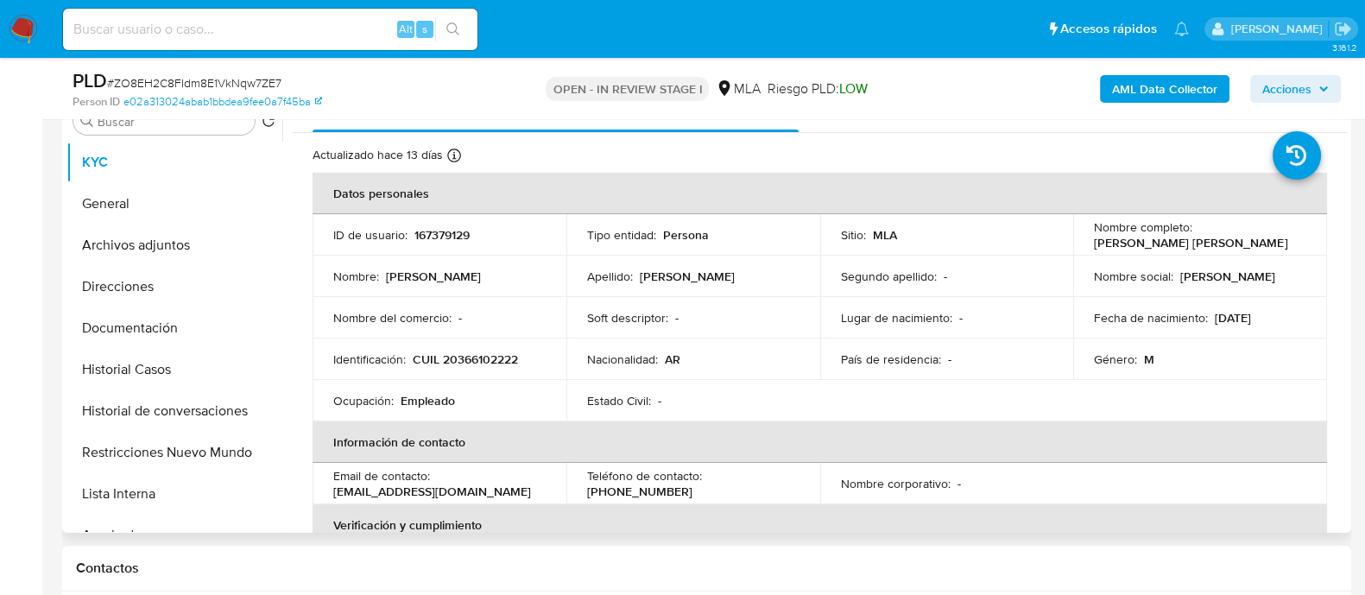
scroll to position [324, 0]
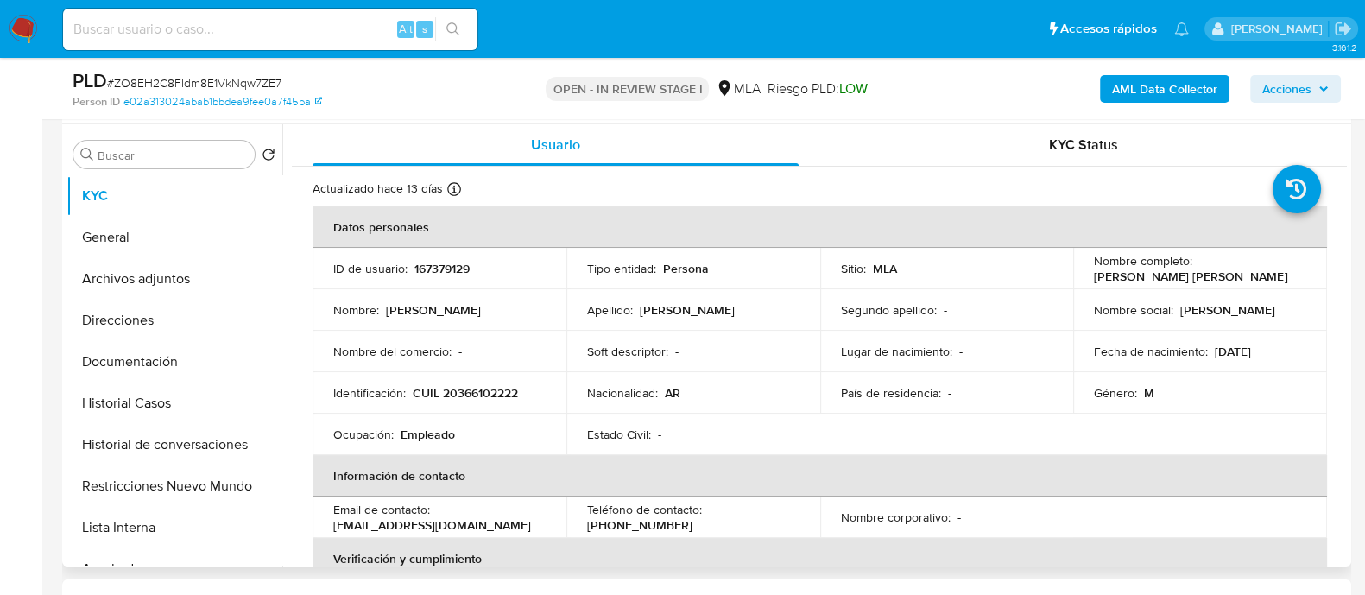
drag, startPoint x: 1090, startPoint y: 273, endPoint x: 1291, endPoint y: 276, distance: 201.2
click at [1291, 276] on div "Nombre completo : [PERSON_NAME] [PERSON_NAME]" at bounding box center [1200, 268] width 212 height 31
copy p "[PERSON_NAME] [PERSON_NAME]"
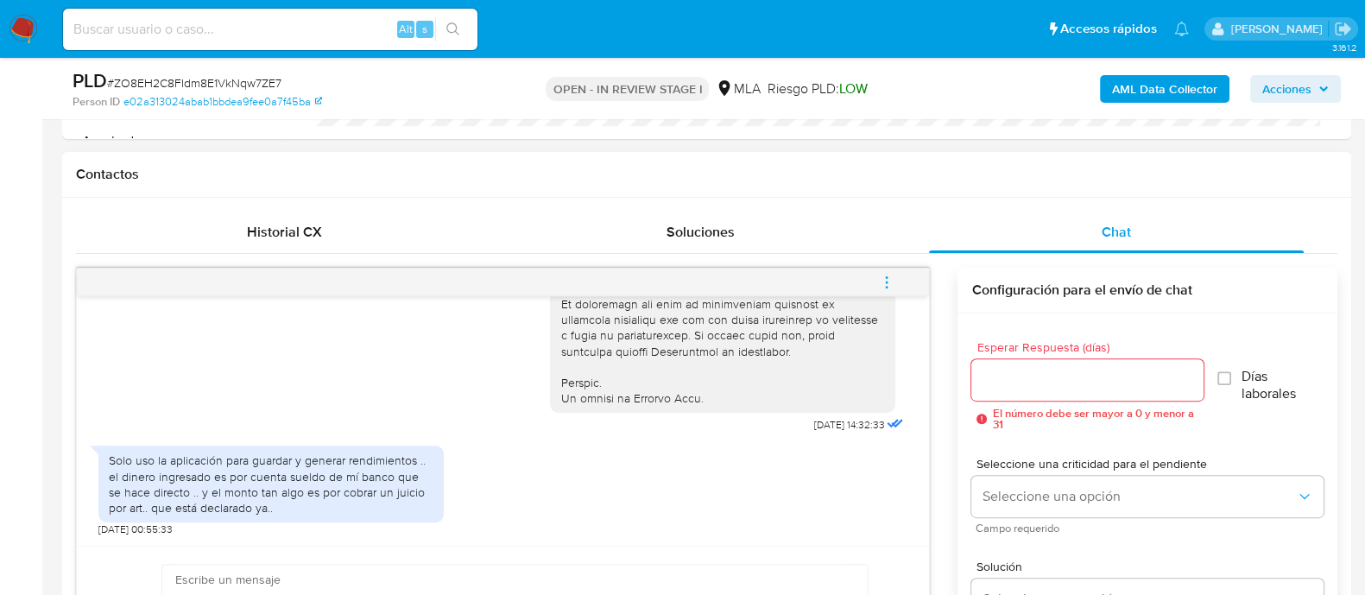
scroll to position [971, 0]
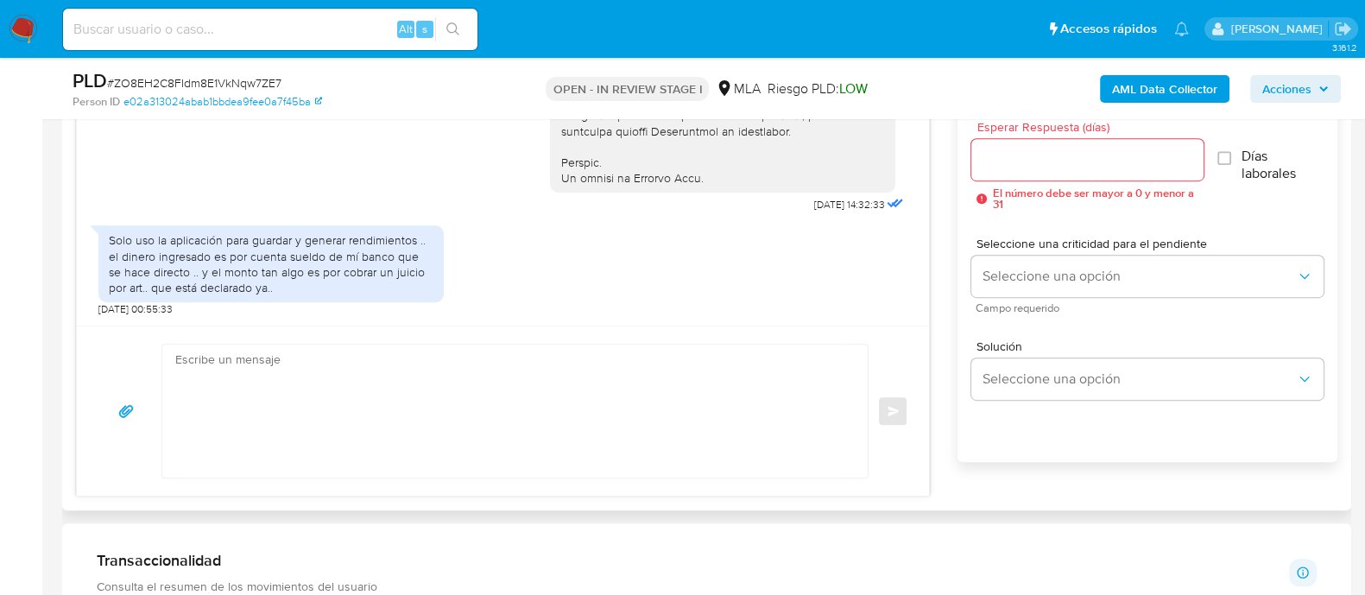
click at [569, 418] on textarea at bounding box center [510, 410] width 671 height 133
paste textarea "[PERSON_NAME] [PERSON_NAME]"
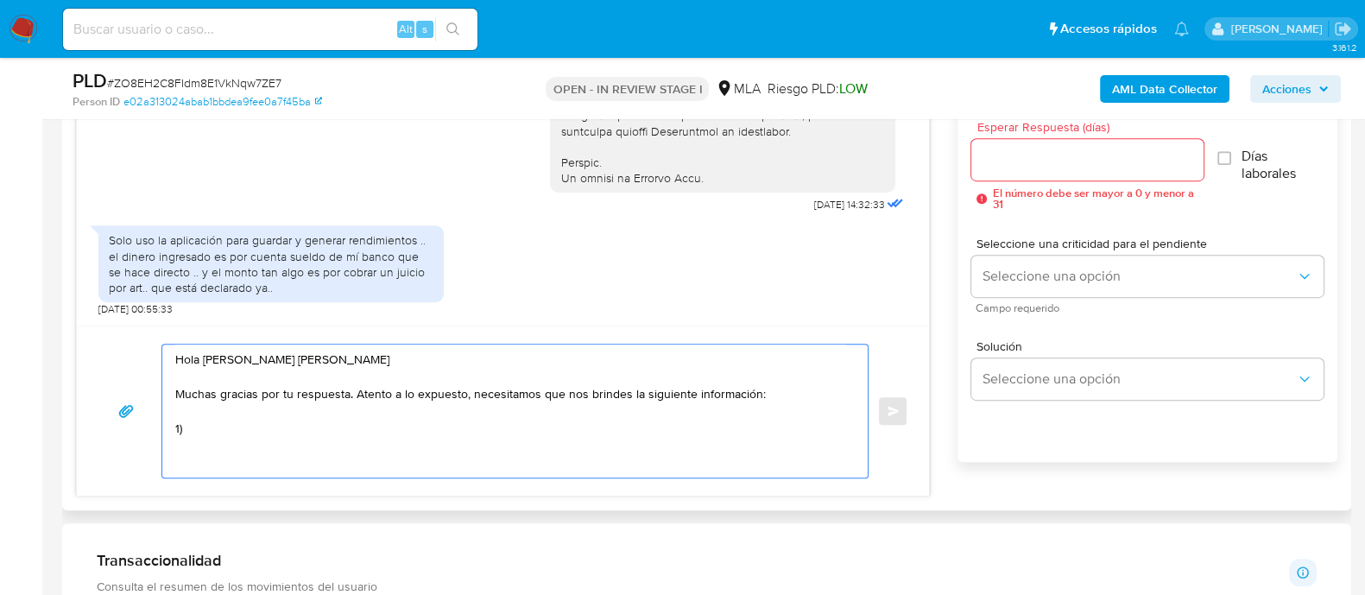
paste textarea "djuntar documentación que respalde los ingresos registrados en tu cuenta durant…"
click at [186, 425] on textarea "Hola Alan Yamil Fernando Olivares Muchas gracias por tu respuesta. Atento a lo …" at bounding box center [510, 410] width 671 height 133
click at [850, 420] on div "Hola Alan Yamil Fernando Olivares Muchas gracias por tu respuesta. Atento a lo …" at bounding box center [510, 410] width 697 height 133
click at [851, 430] on div "Hola Alan Yamil Fernando Olivares Muchas gracias por tu respuesta. Atento a lo …" at bounding box center [510, 410] width 697 height 133
click at [842, 427] on textarea "Hola Alan Yamil Fernando Olivares Muchas gracias por tu respuesta. Atento a lo …" at bounding box center [510, 410] width 671 height 133
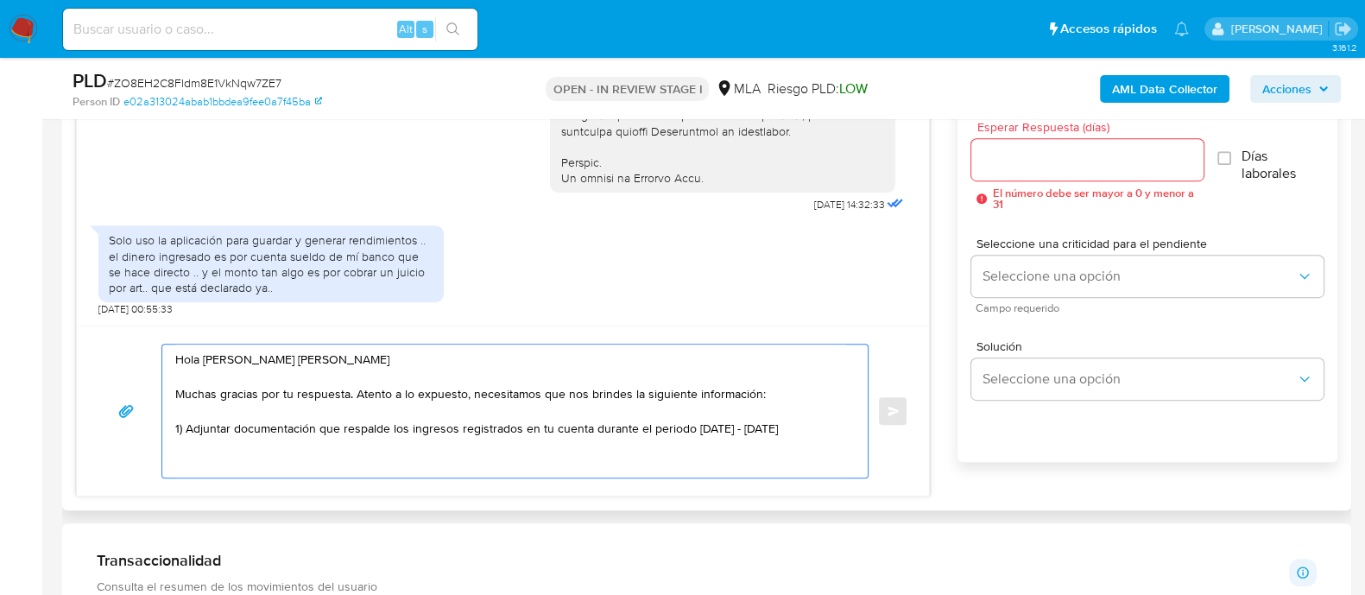
click at [847, 424] on div "Hola Alan Yamil Fernando Olivares Muchas gracias por tu respuesta. Atento a lo …" at bounding box center [510, 410] width 697 height 133
click at [839, 425] on textarea "Hola Alan Yamil Fernando Olivares Muchas gracias por tu respuesta. Atento a lo …" at bounding box center [510, 410] width 671 height 133
paste textarea "Informar el vínculo y motivo de las operaciones que realizaste con:"
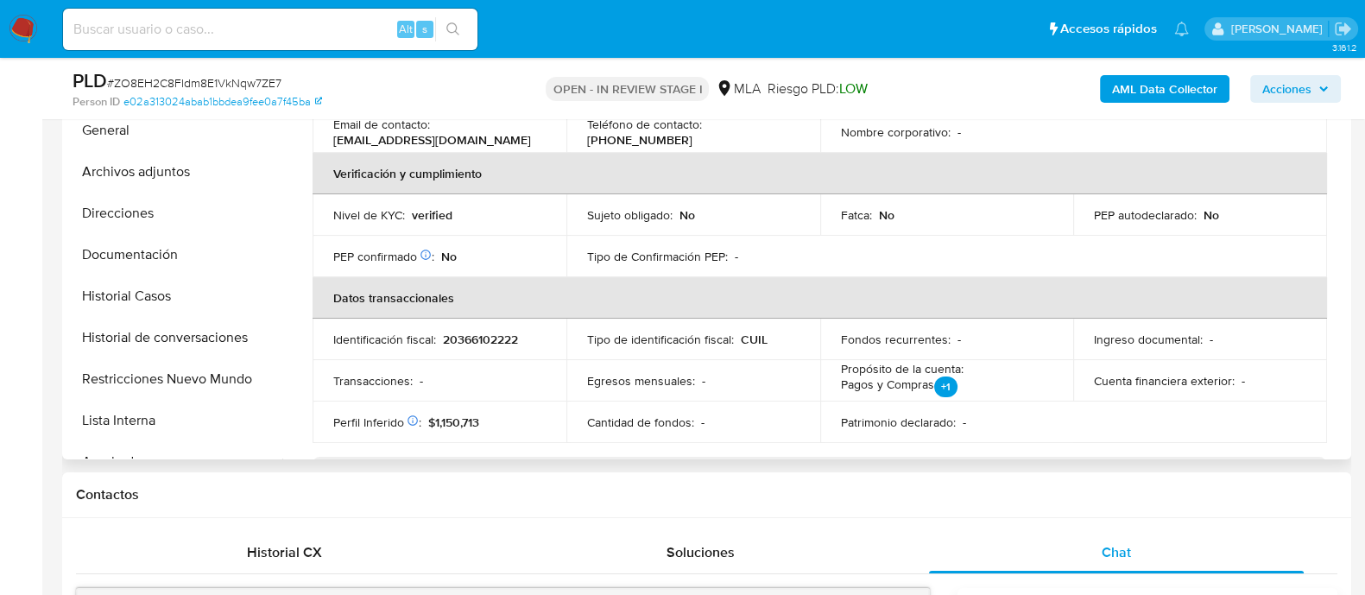
scroll to position [276, 0]
click at [493, 334] on p "20366102222" at bounding box center [480, 341] width 75 height 16
copy p "20366102222"
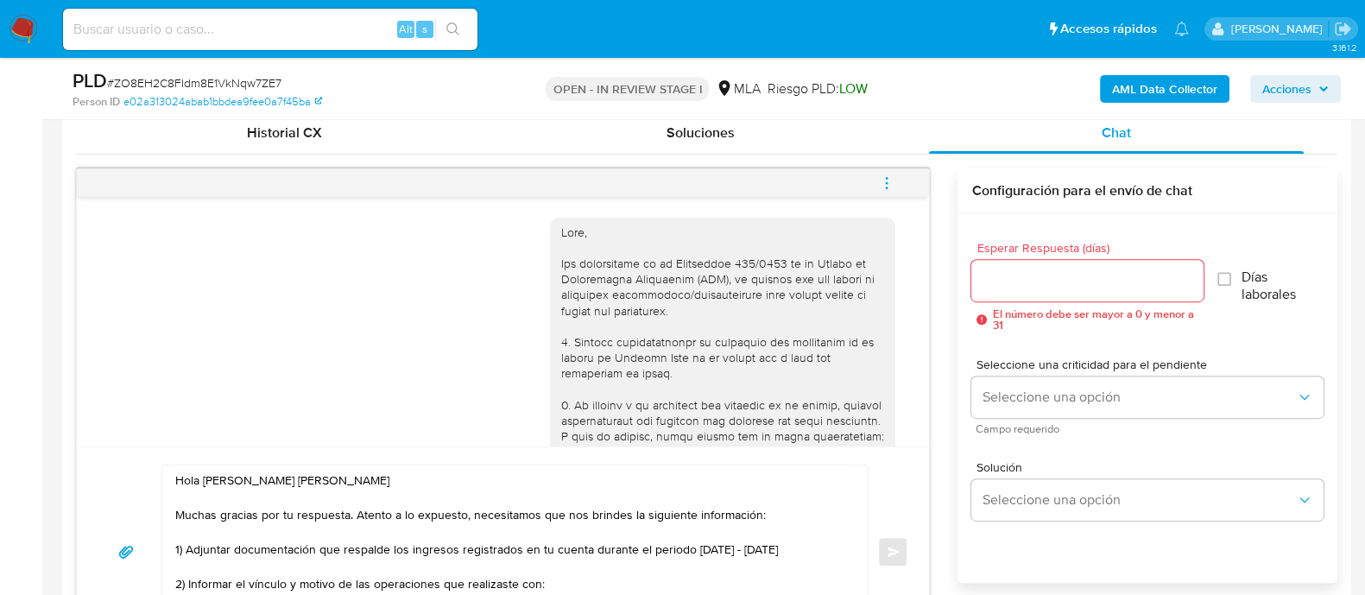
scroll to position [971, 0]
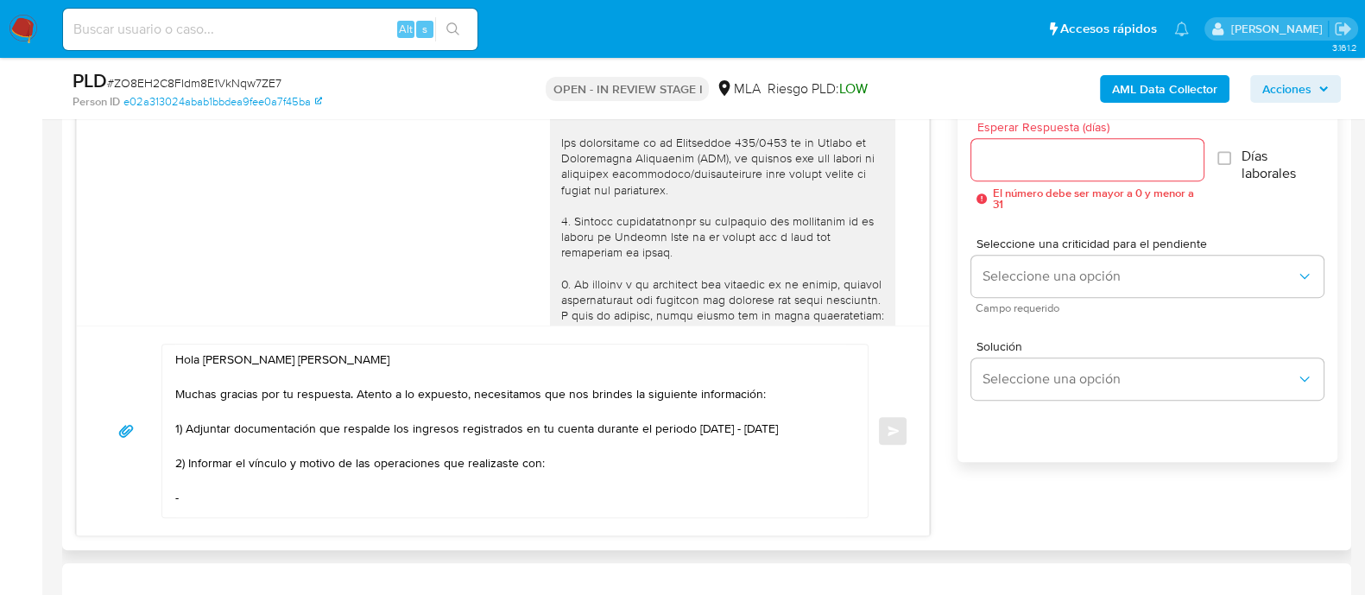
click at [585, 470] on textarea "Hola Alan Yamil Fernando Olivares Muchas gracias por tu respuesta. Atento a lo …" at bounding box center [510, 430] width 671 height 173
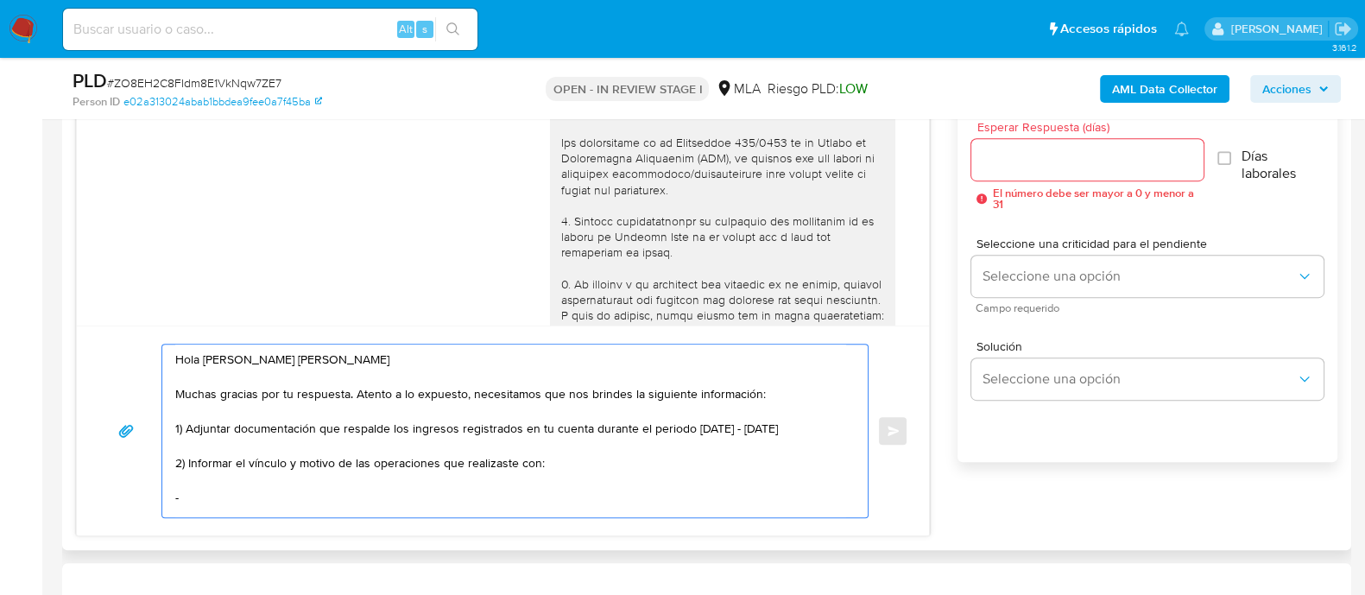
click at [543, 505] on textarea "Hola Alan Yamil Fernando Olivares Muchas gracias por tu respuesta. Atento a lo …" at bounding box center [510, 430] width 671 height 173
paste textarea "Segovia Analia Ester"
paste textarea "27342378671"
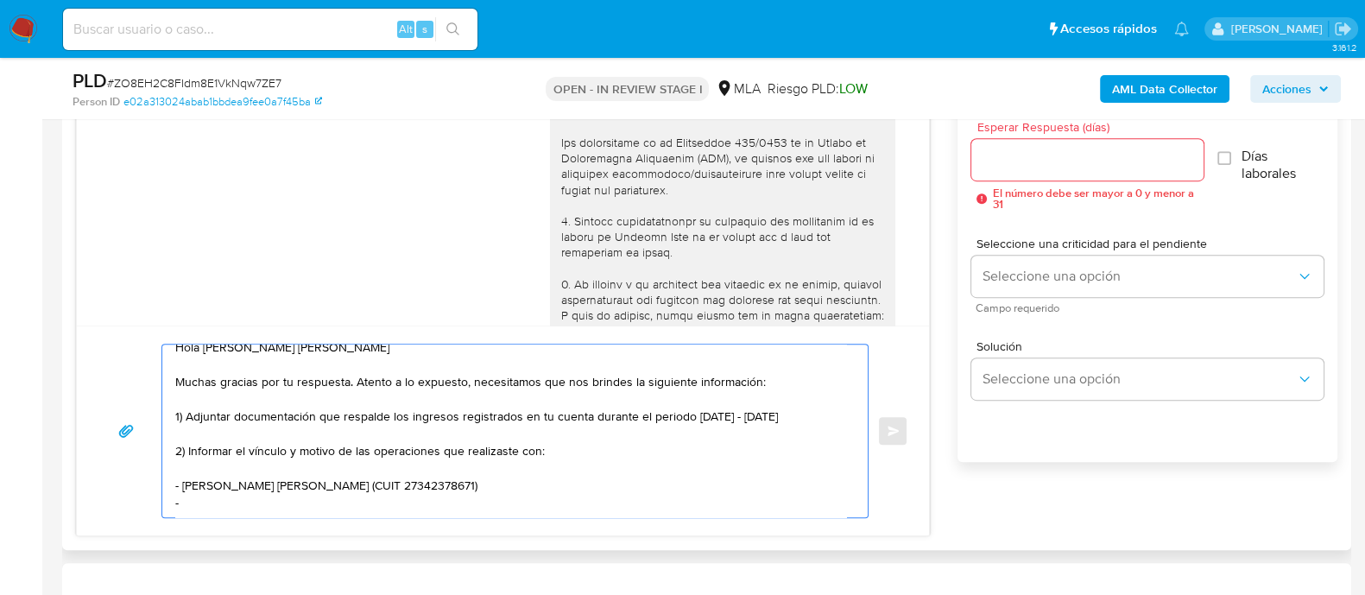
paste textarea "Matias Osvaldo Jayo"
paste textarea "20318360805"
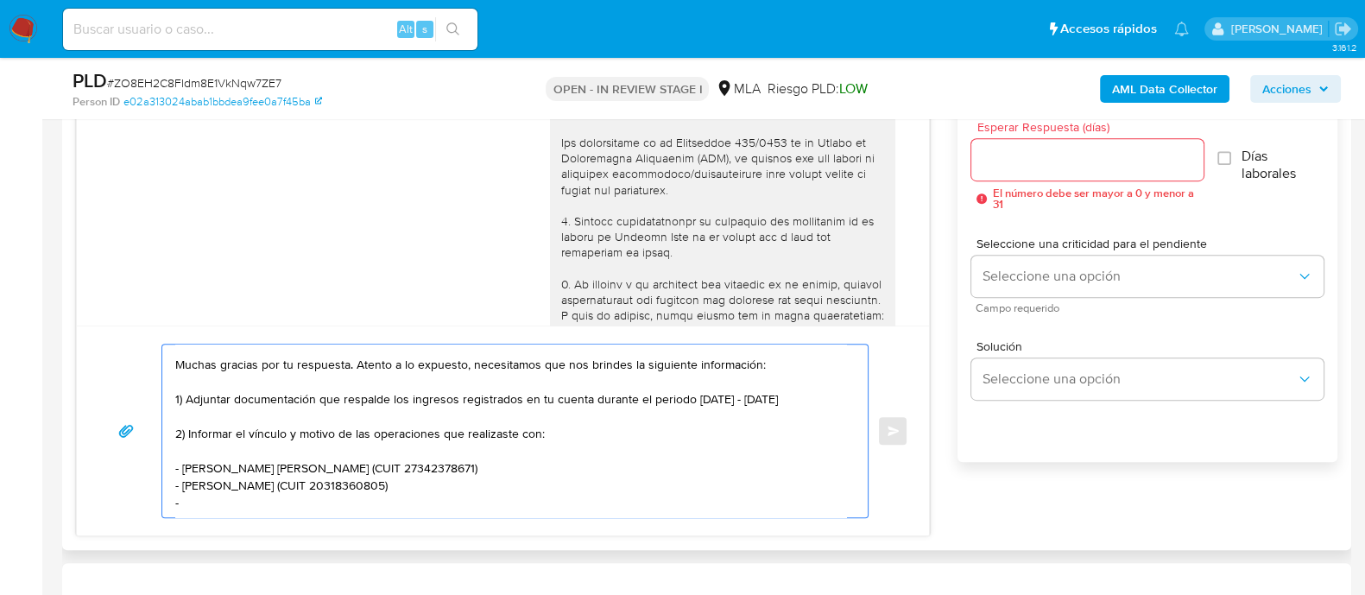
paste textarea "Bpmup SRL"
paste textarea "30717039501"
paste textarea "Quedamos aguardando por la información solicitada dentro de los próximos 3 días…"
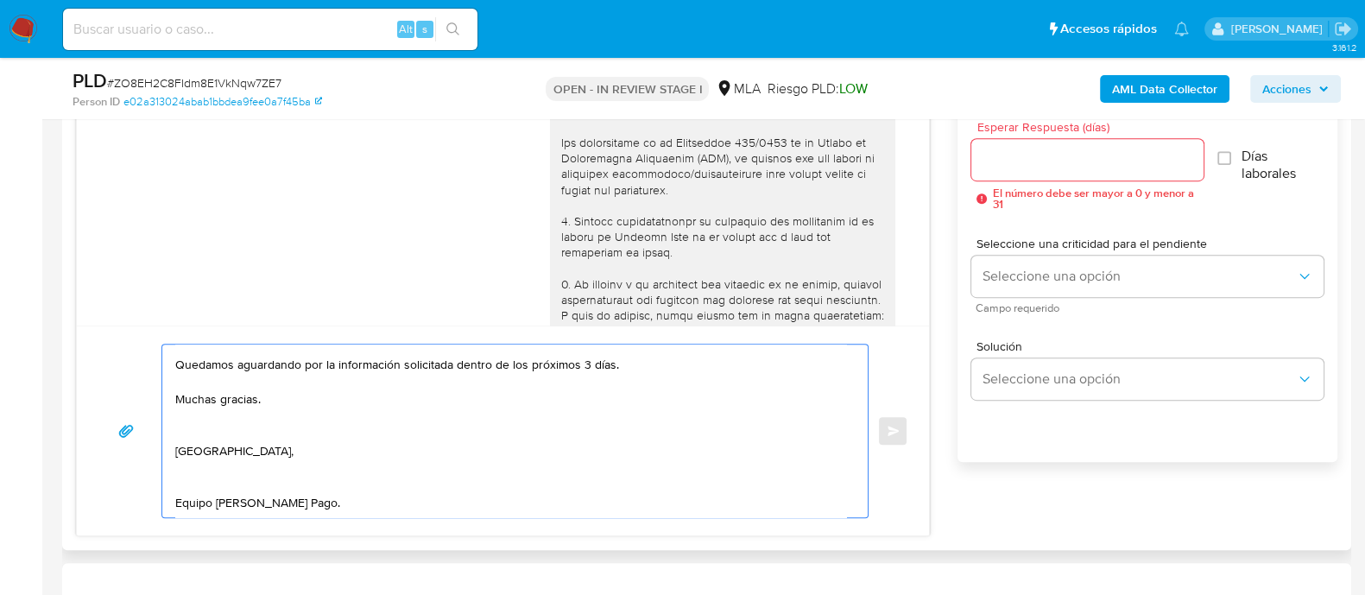
scroll to position [237, 0]
type textarea "Hola Alan Yamil Fernando Olivares Muchas gracias por tu respuesta. Atento a lo …"
click at [1001, 151] on input "Esperar Respuesta (días)" at bounding box center [1086, 159] width 231 height 22
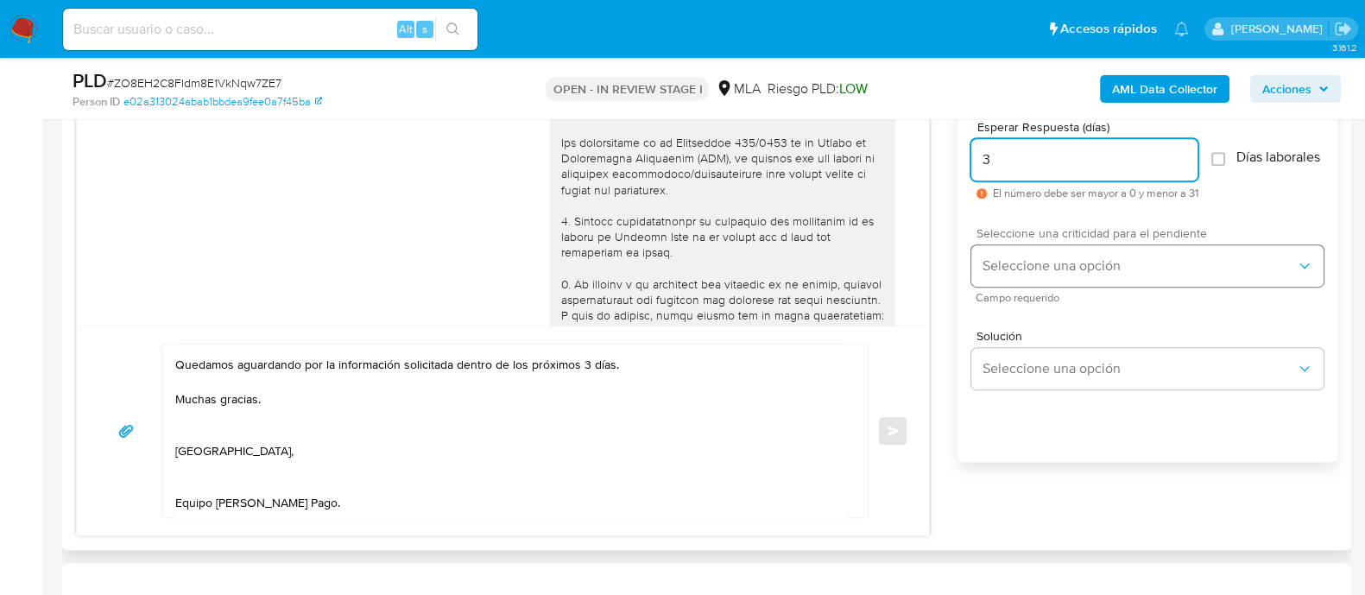
type input "3"
click at [1042, 274] on span "Seleccione una opción" at bounding box center [1138, 265] width 314 height 17
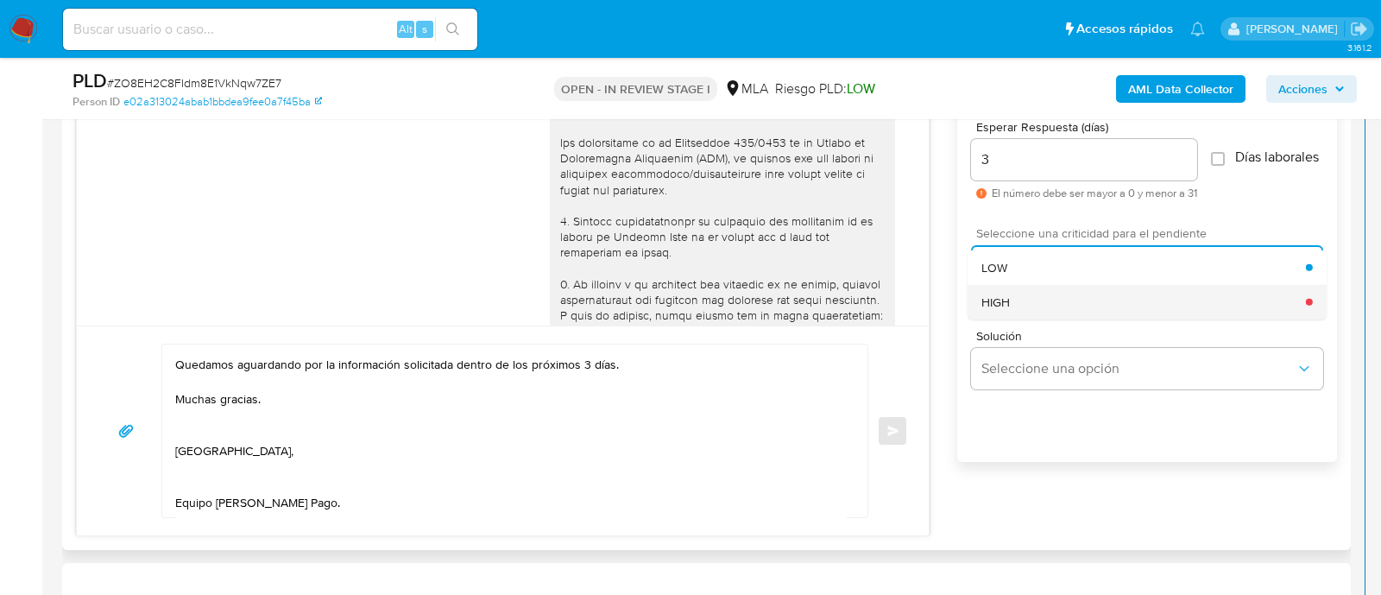
click at [1006, 319] on div "HIGH" at bounding box center [1143, 301] width 325 height 35
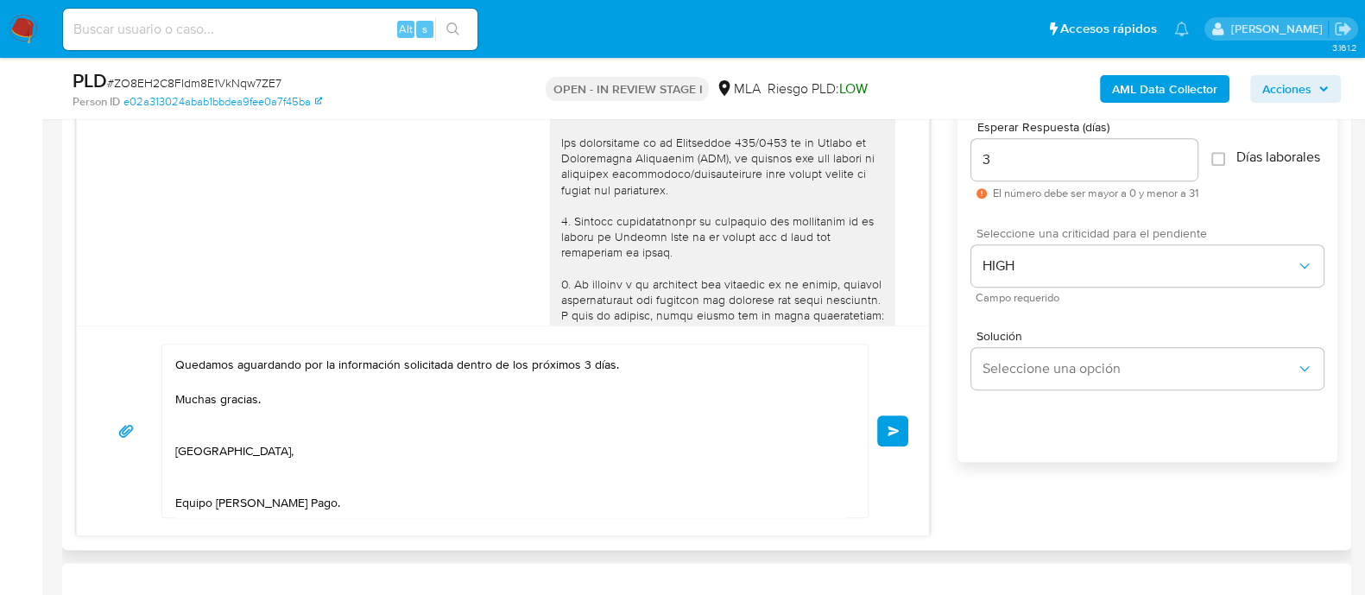
click at [893, 430] on span "Enviar" at bounding box center [893, 431] width 12 height 10
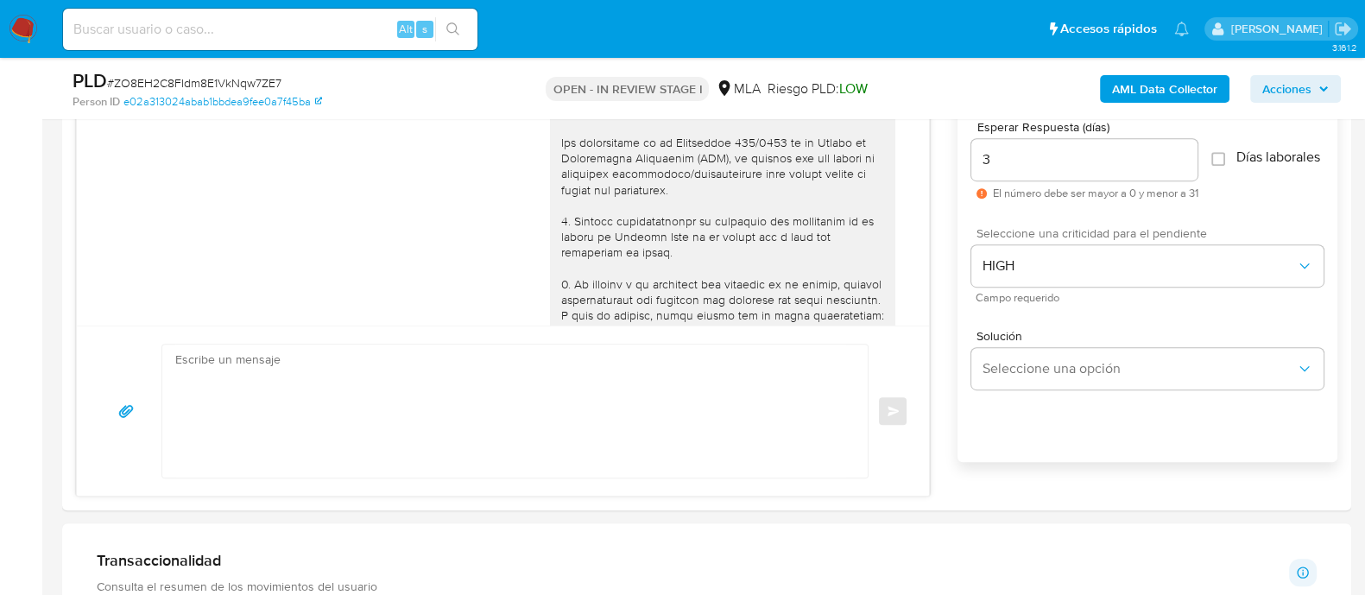
scroll to position [0, 0]
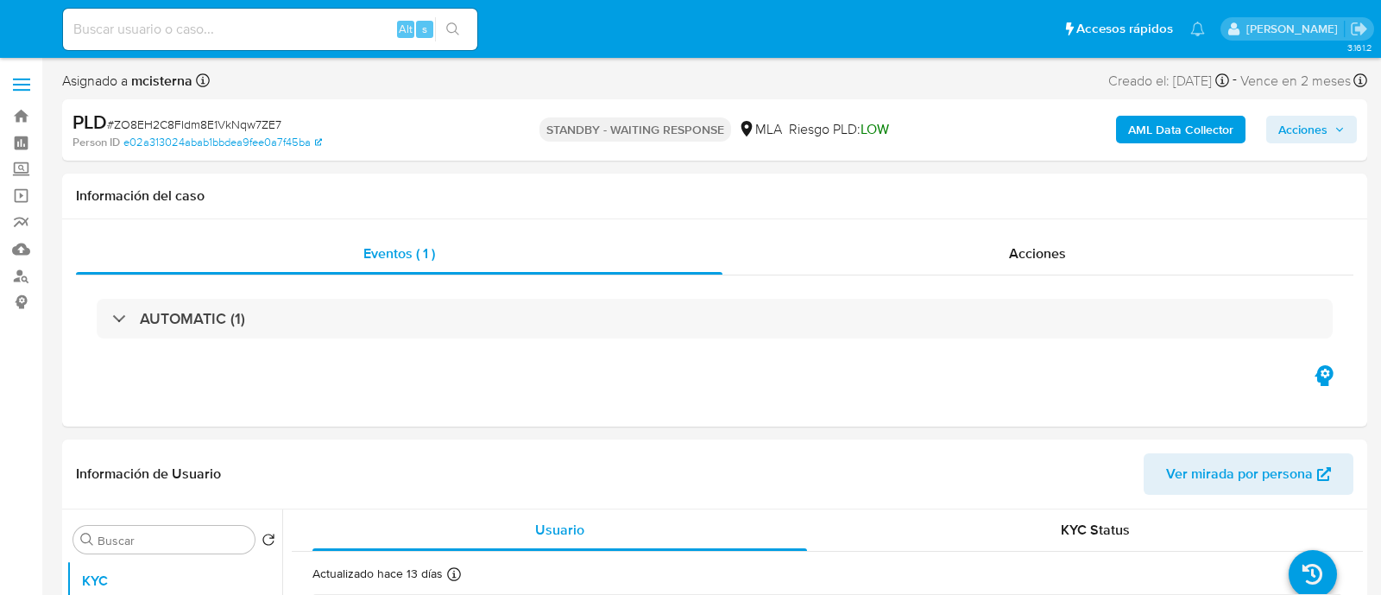
select select "10"
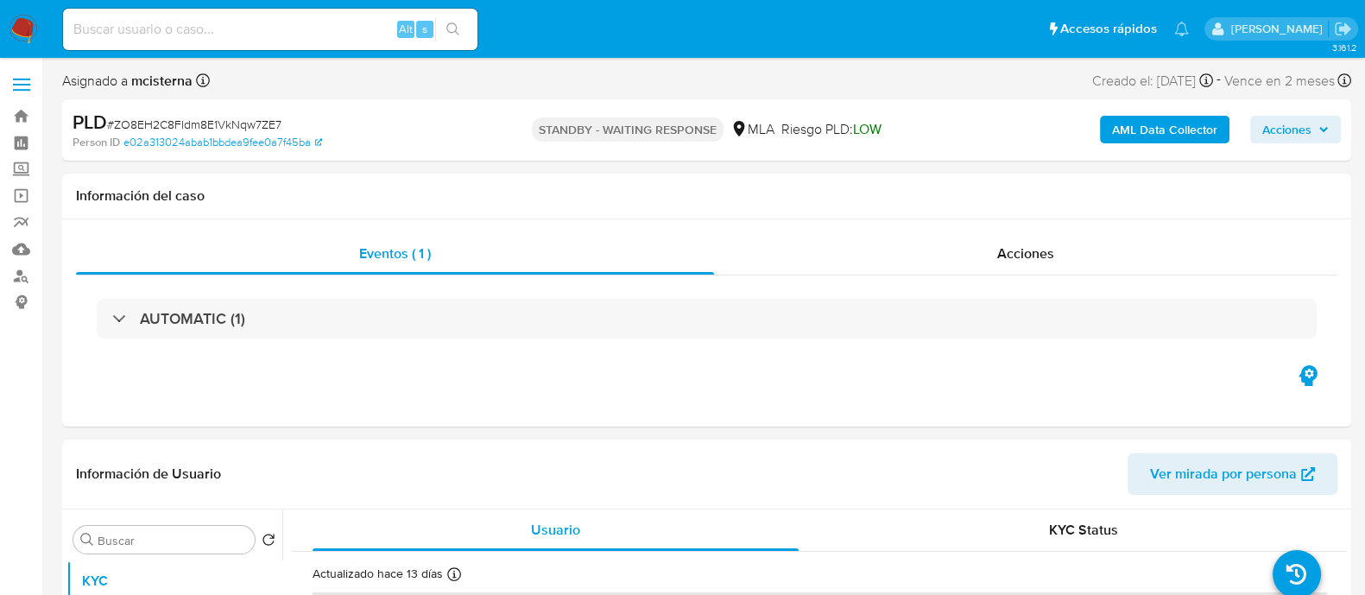
click at [354, 25] on input at bounding box center [270, 29] width 414 height 22
paste input "173815623"
type input "173815623"
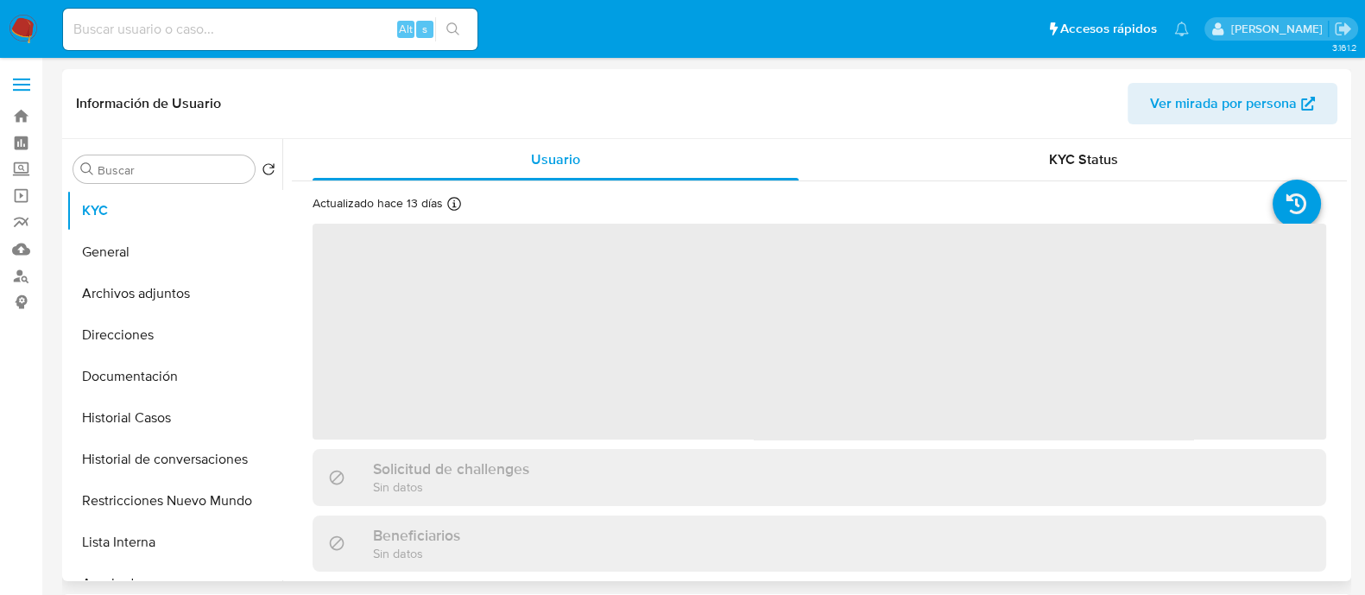
select select "10"
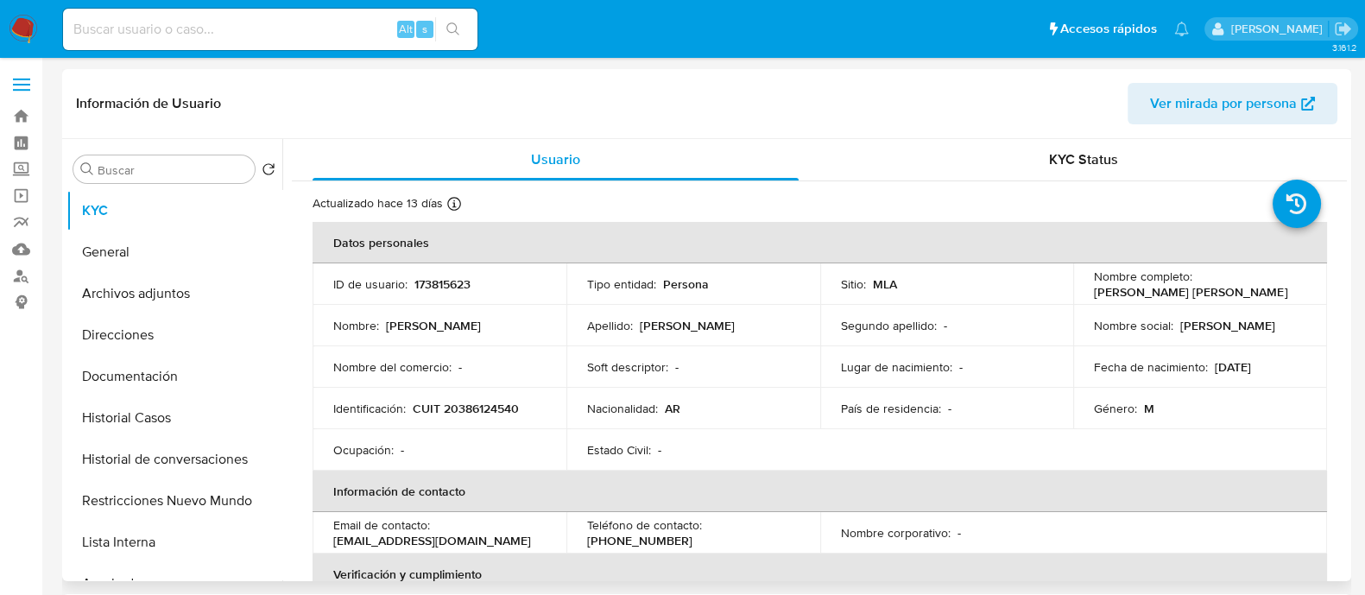
click at [473, 407] on p "CUIT 20386124540" at bounding box center [466, 409] width 106 height 16
copy p "20386124540"
click at [193, 401] on button "Historial Casos" at bounding box center [167, 417] width 202 height 41
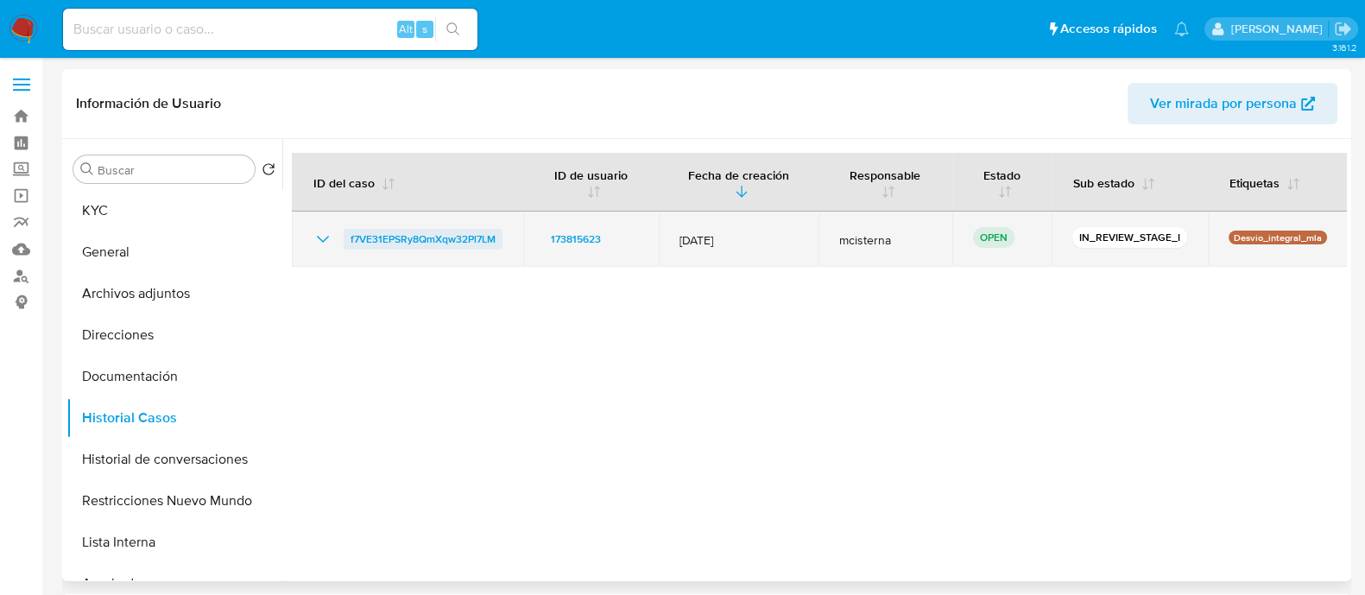
click at [423, 243] on span "f7VE31EPSRy8QmXqw32Pl7LM" at bounding box center [422, 239] width 145 height 21
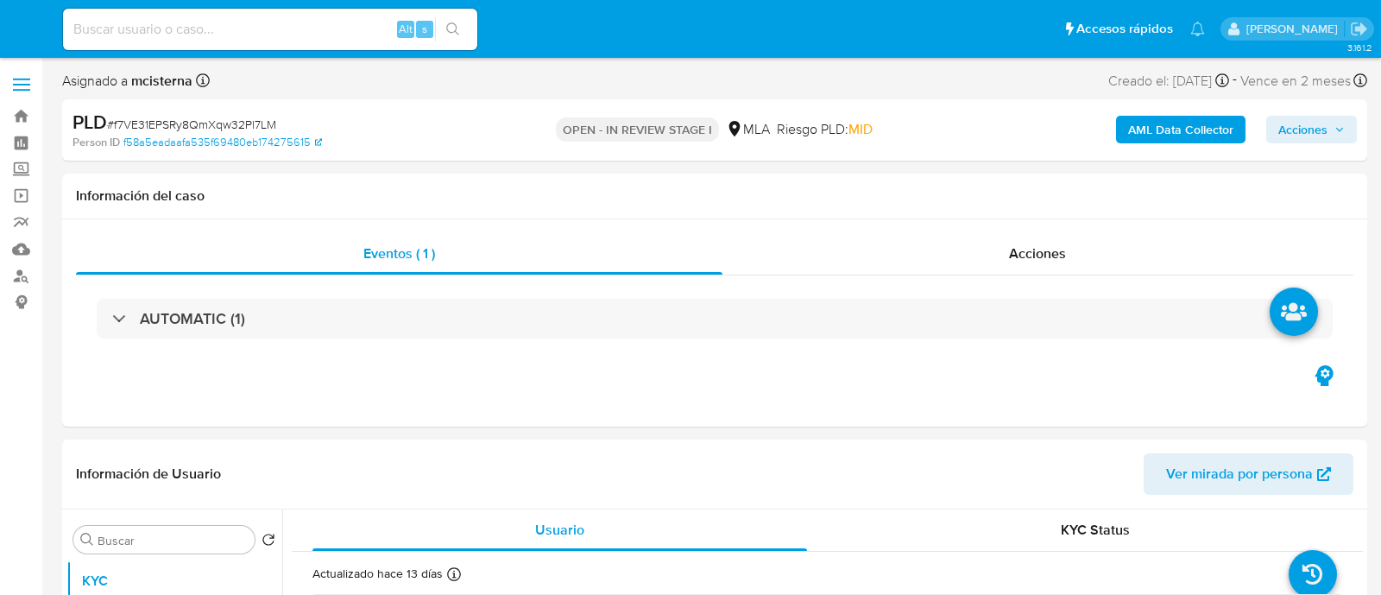
select select "10"
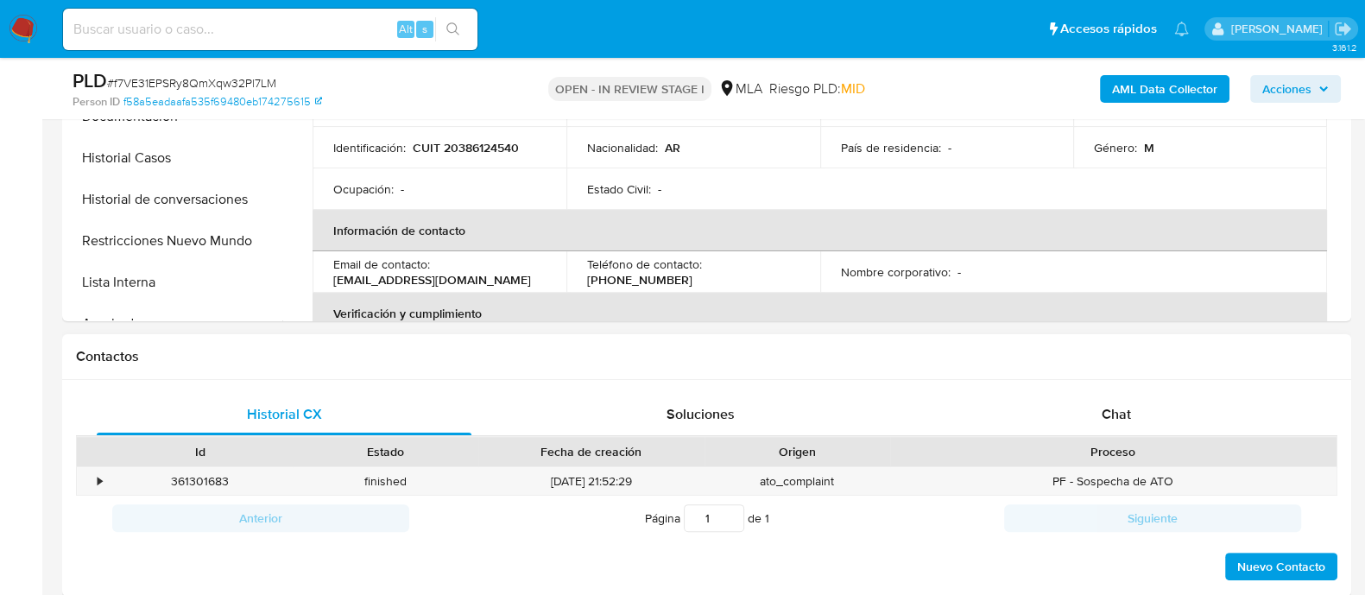
scroll to position [647, 0]
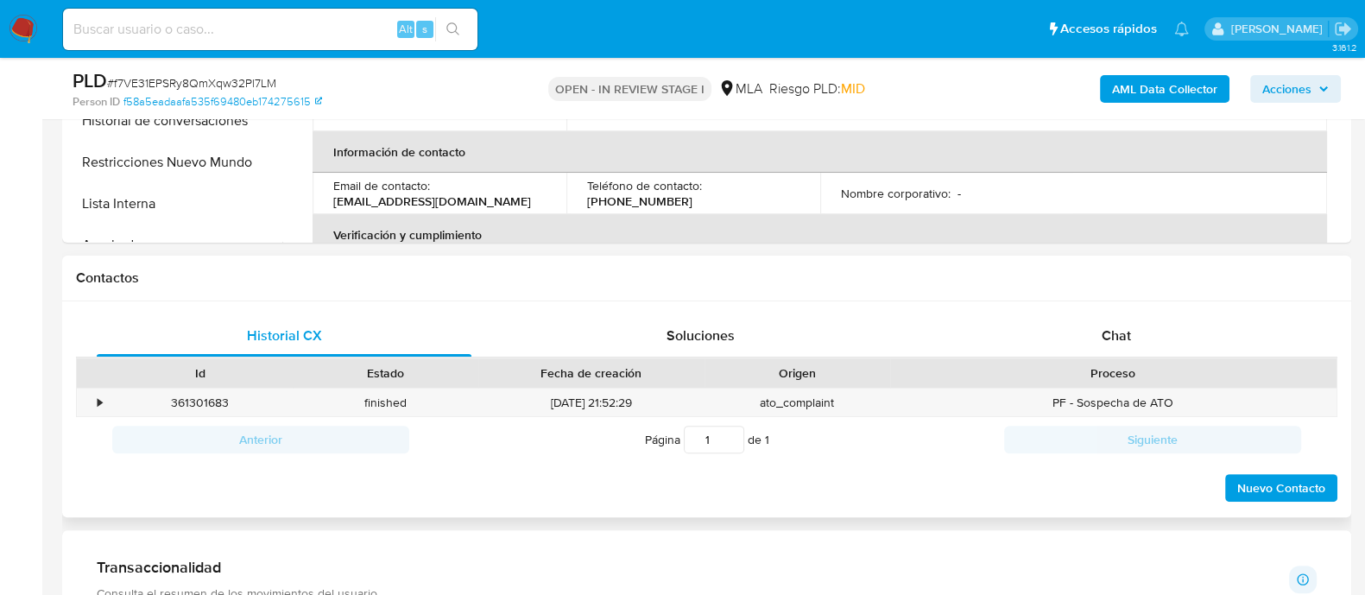
click at [1127, 297] on div "Contactos" at bounding box center [706, 279] width 1289 height 46
click at [1119, 341] on span "Chat" at bounding box center [1115, 335] width 29 height 20
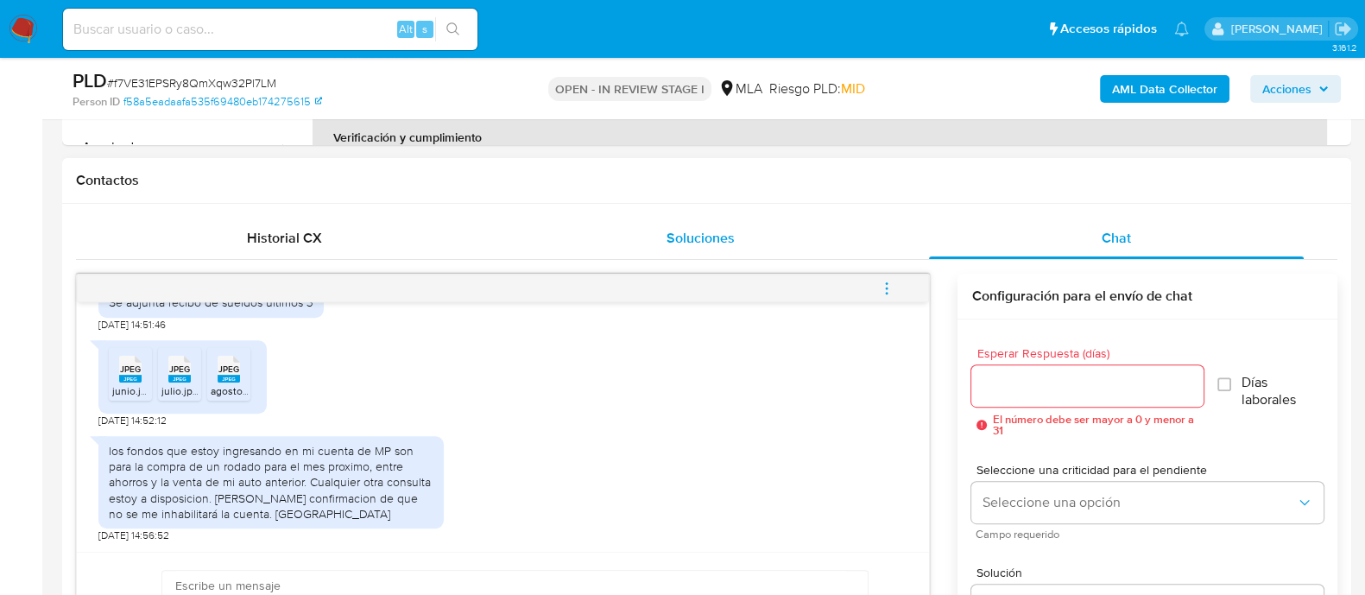
scroll to position [754, 0]
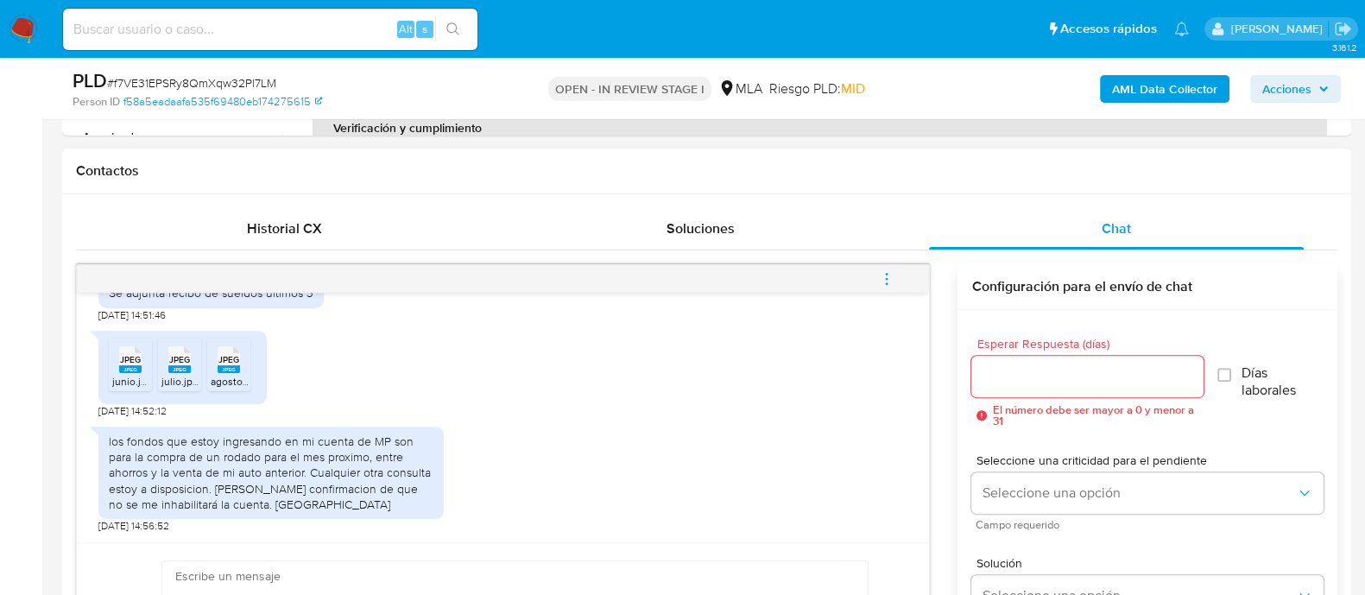
click at [117, 369] on div "JPEG JPEG" at bounding box center [130, 358] width 36 height 34
click at [171, 369] on rect at bounding box center [179, 369] width 22 height 8
click at [237, 369] on rect at bounding box center [229, 369] width 22 height 8
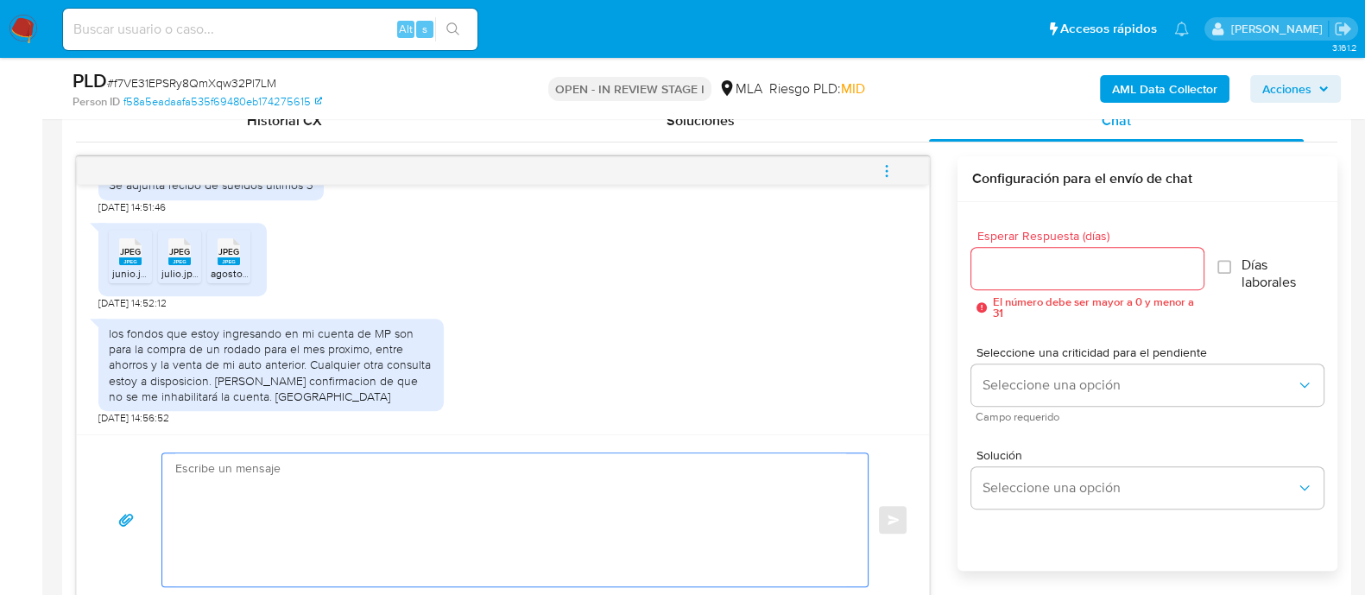
click at [494, 468] on textarea at bounding box center [510, 519] width 671 height 133
paste textarea "Hola Muchas gracias por tu respuesta. Confirmamos recepción de la documentación…"
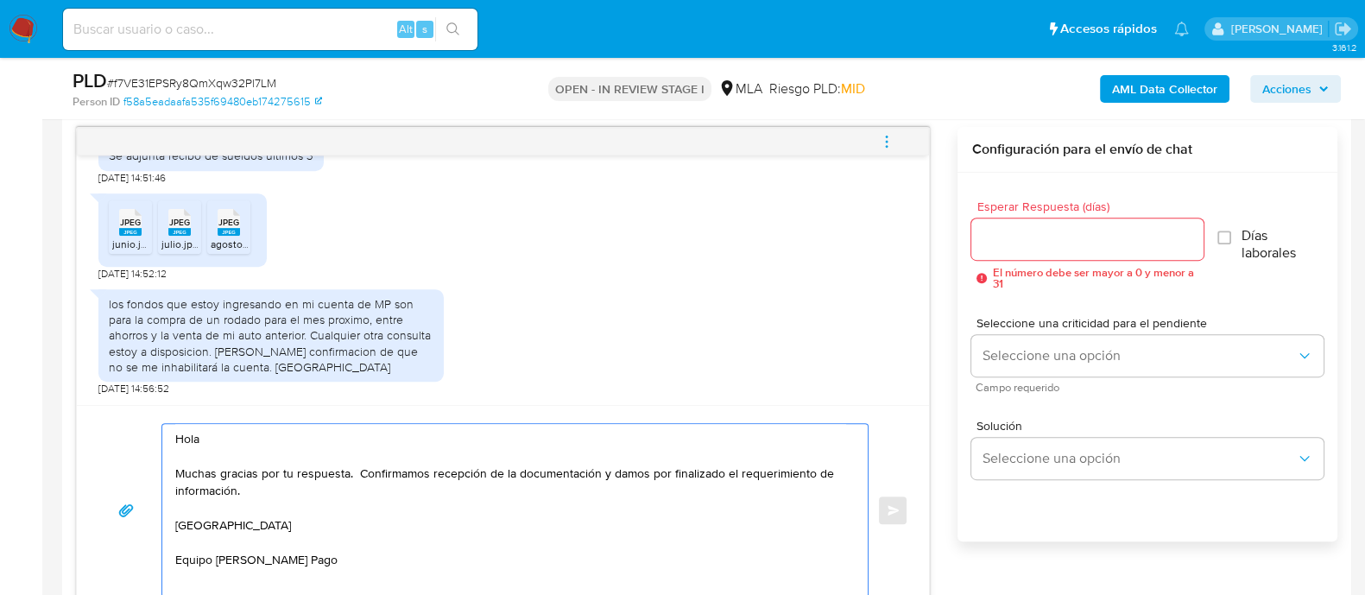
scroll to position [6, 0]
type textarea "Hola Muchas gracias por tu respuesta. Confirmamos recepción de la documentación…"
click at [1006, 235] on input "Esperar Respuesta (días)" at bounding box center [1086, 239] width 231 height 22
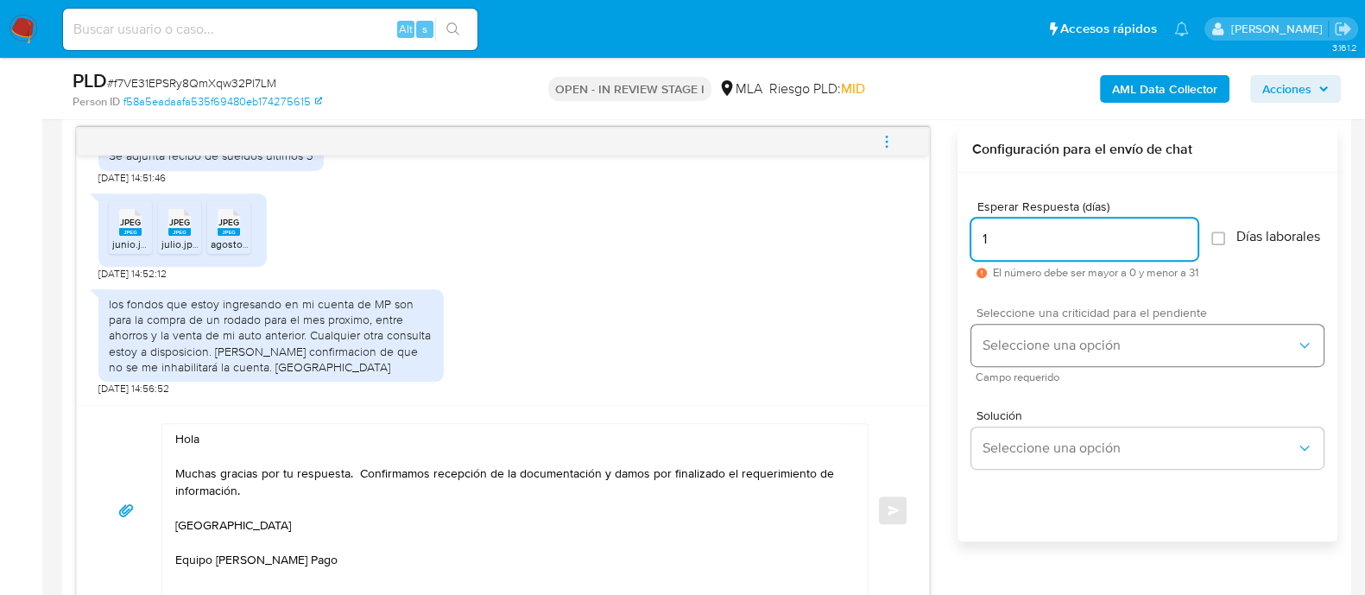
type input "1"
click at [1014, 354] on span "Seleccione una opción" at bounding box center [1138, 345] width 314 height 17
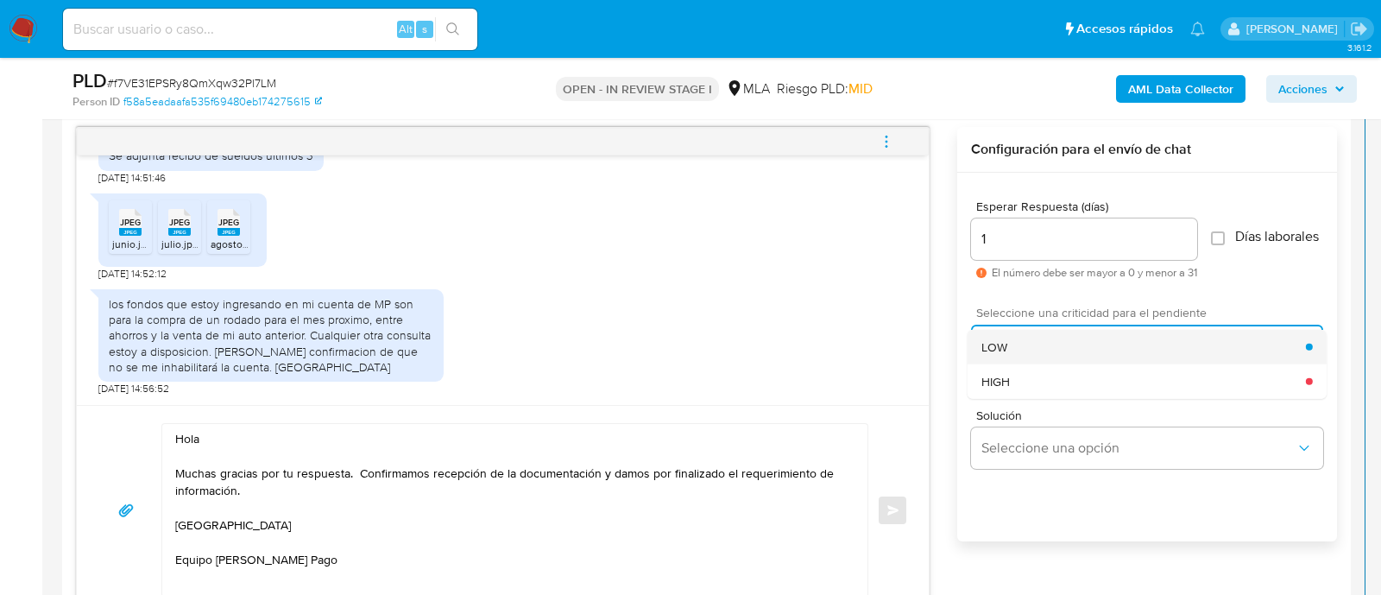
click at [1014, 361] on div "LOW" at bounding box center [1143, 346] width 325 height 35
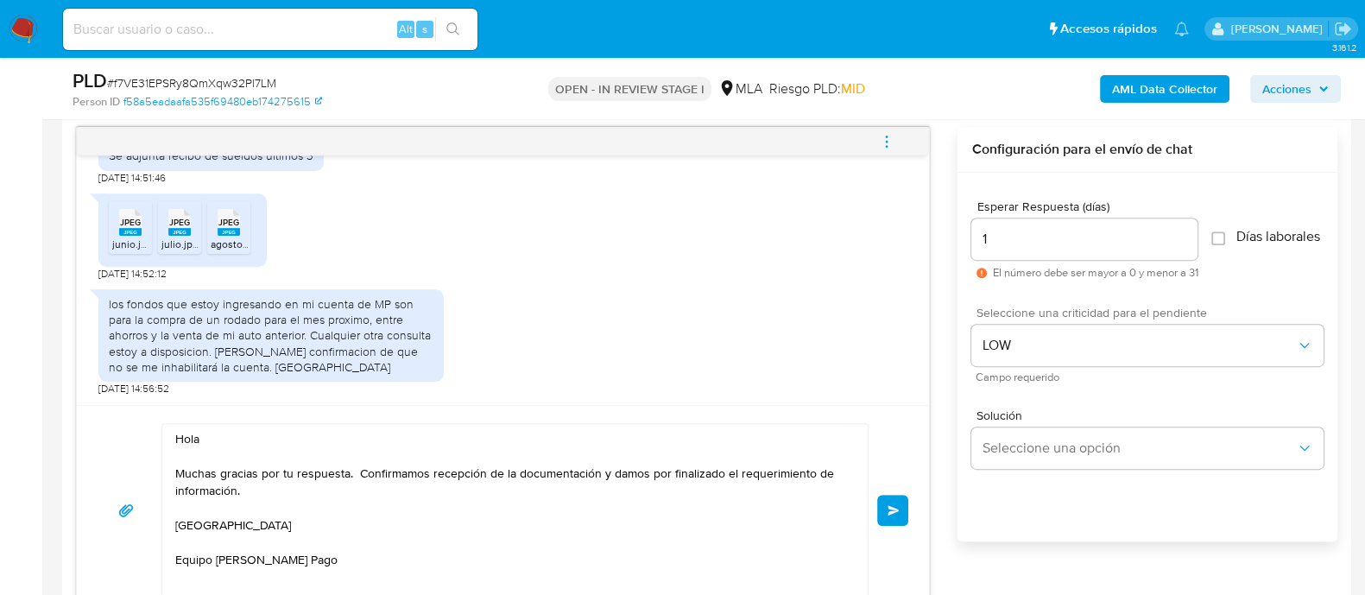
click at [898, 505] on span "Enviar" at bounding box center [893, 510] width 12 height 10
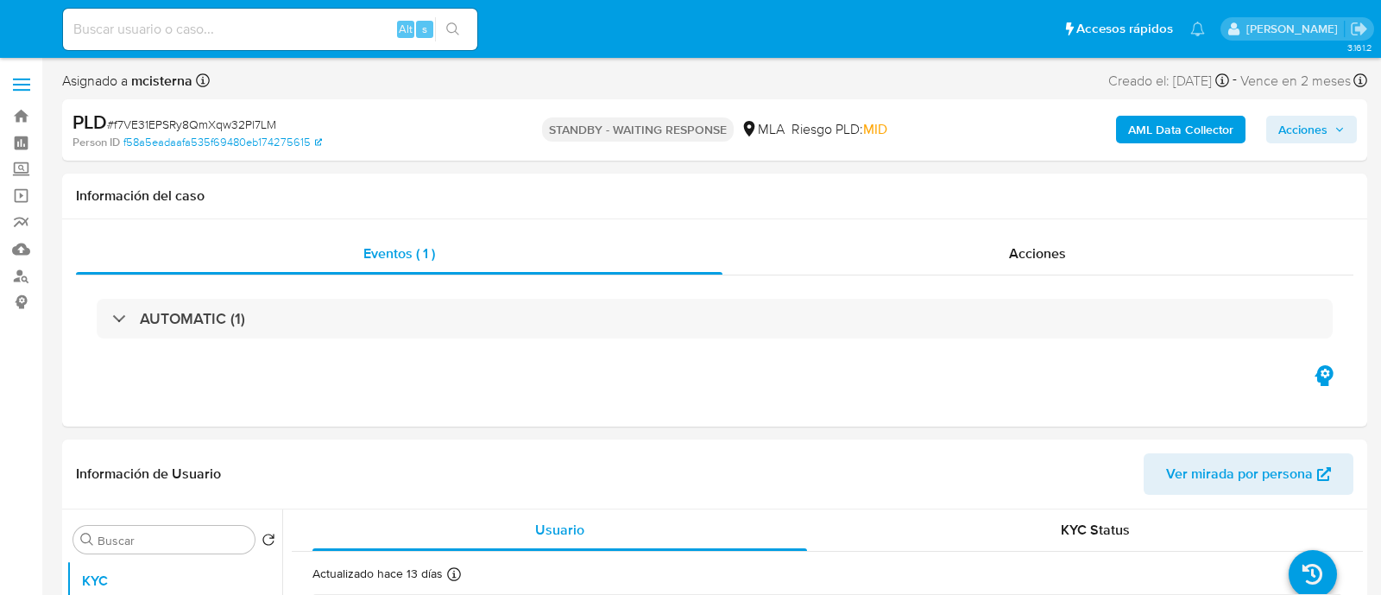
select select "10"
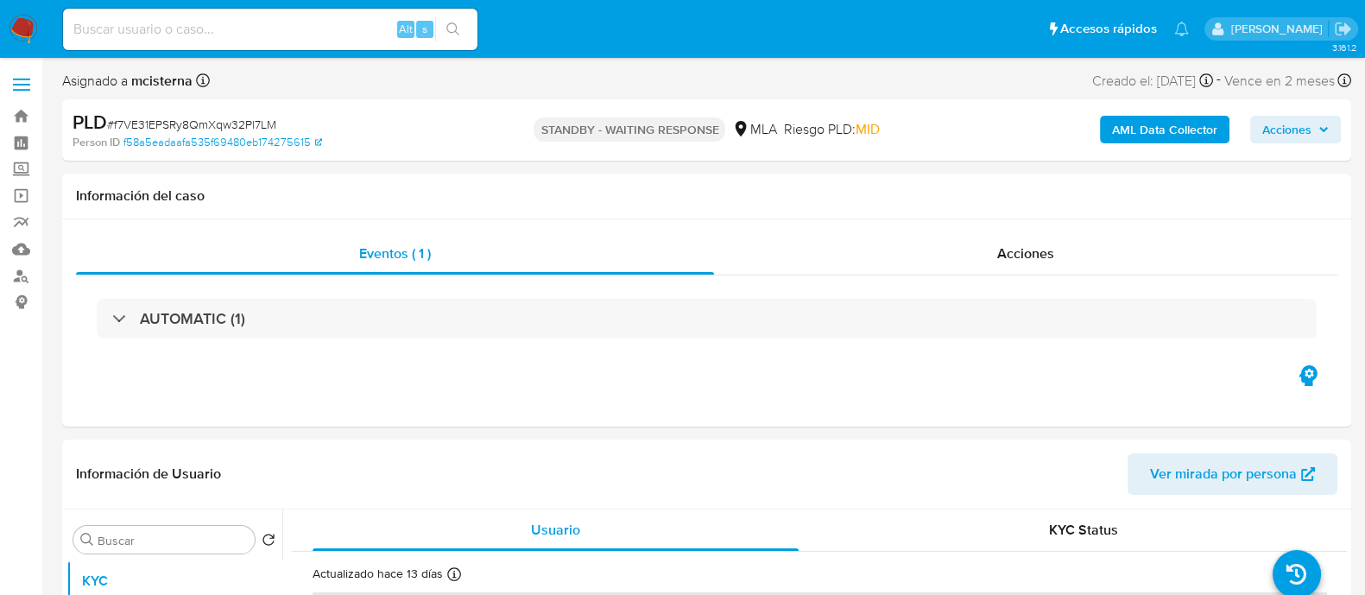
click at [312, 26] on input at bounding box center [270, 29] width 414 height 22
paste input "174085698"
type input "174085698"
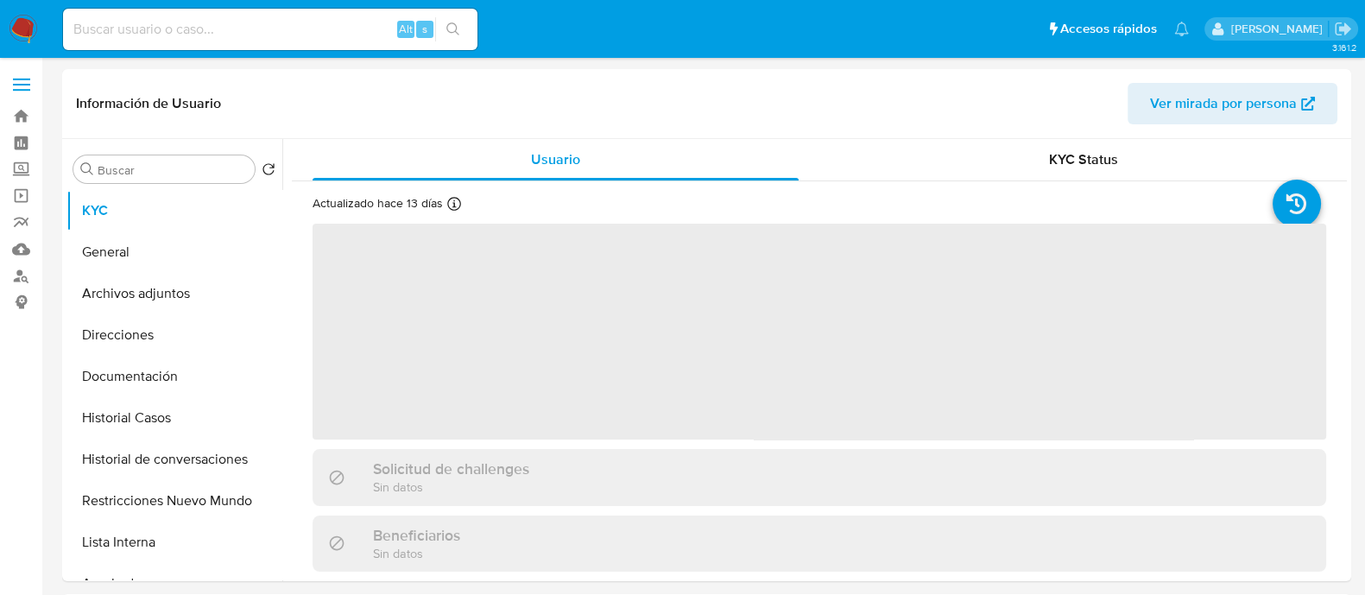
select select "10"
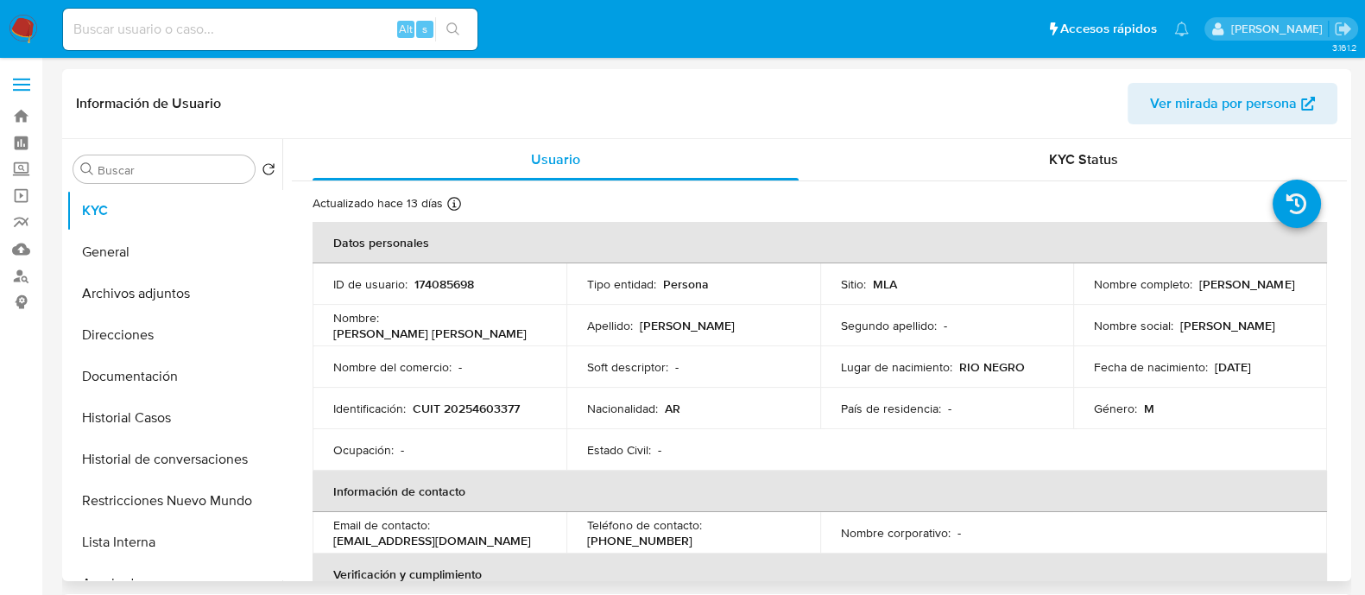
click at [476, 408] on p "CUIT 20254603377" at bounding box center [466, 409] width 107 height 16
copy p "20254603377"
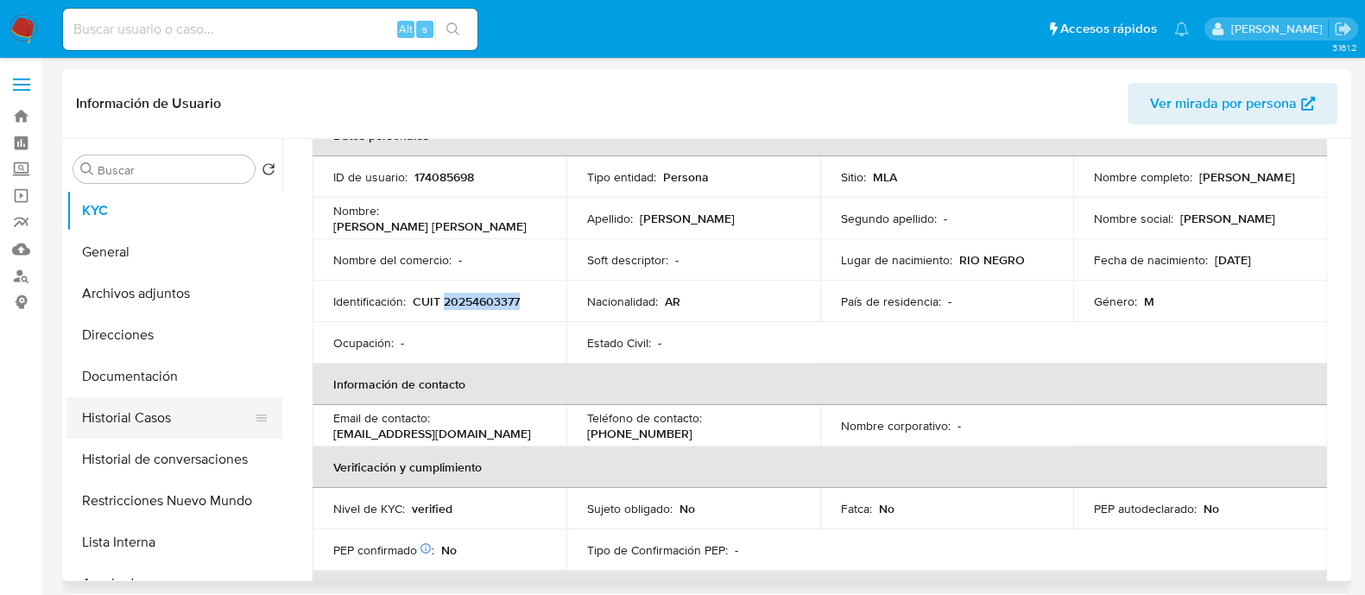
click at [162, 420] on button "Historial Casos" at bounding box center [167, 417] width 202 height 41
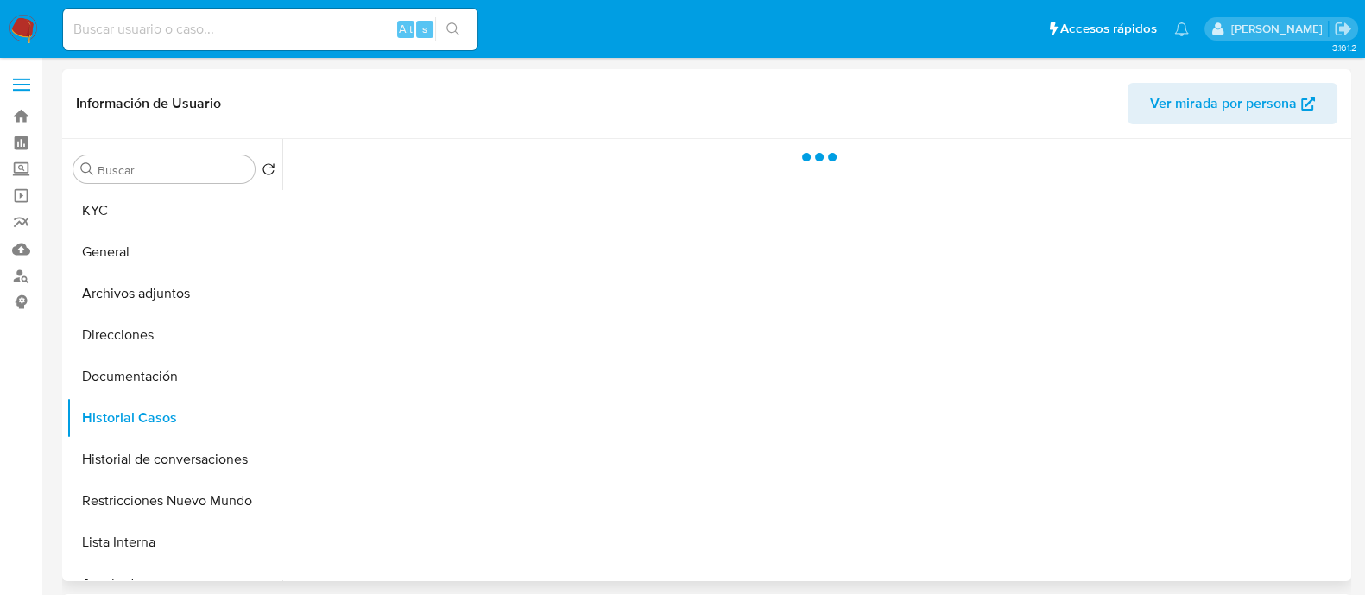
scroll to position [0, 0]
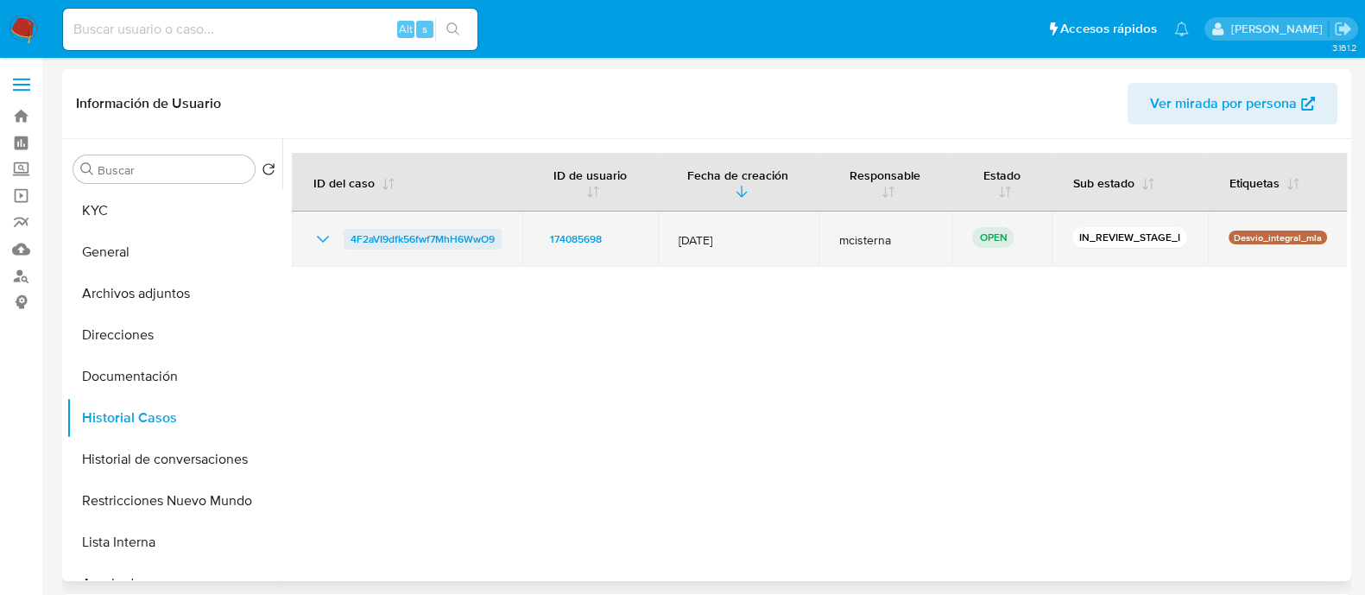
click at [396, 236] on span "4F2aVI9dfk56fwf7MhH6WwO9" at bounding box center [422, 239] width 144 height 21
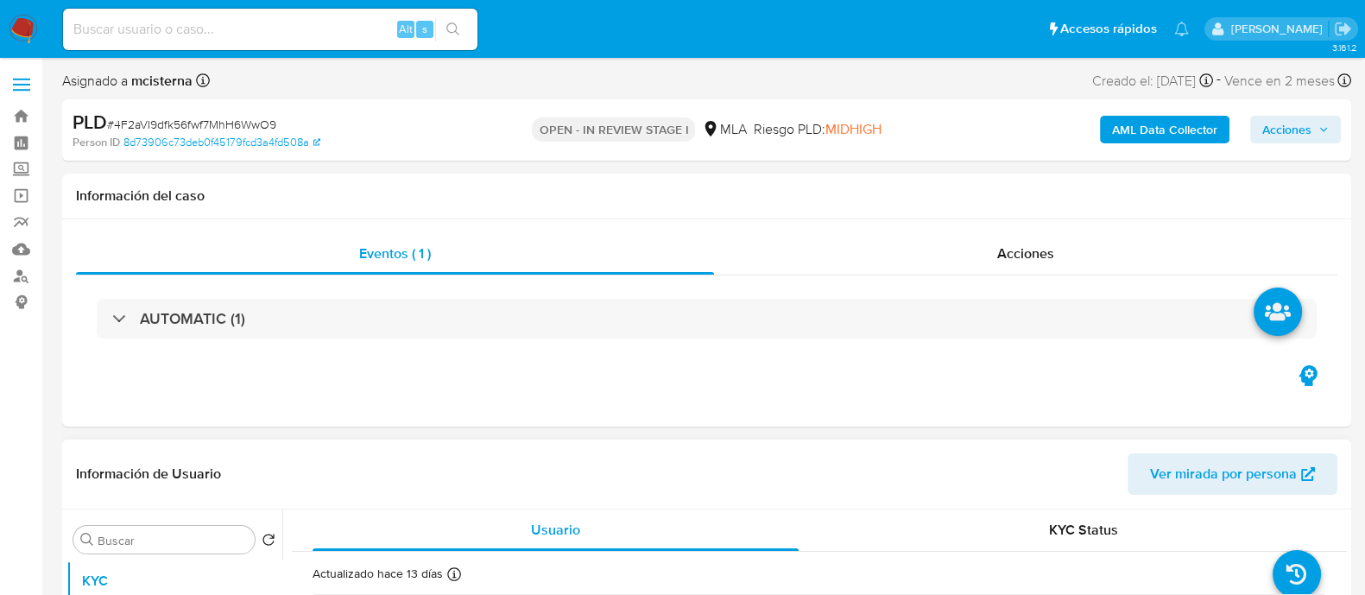
select select "10"
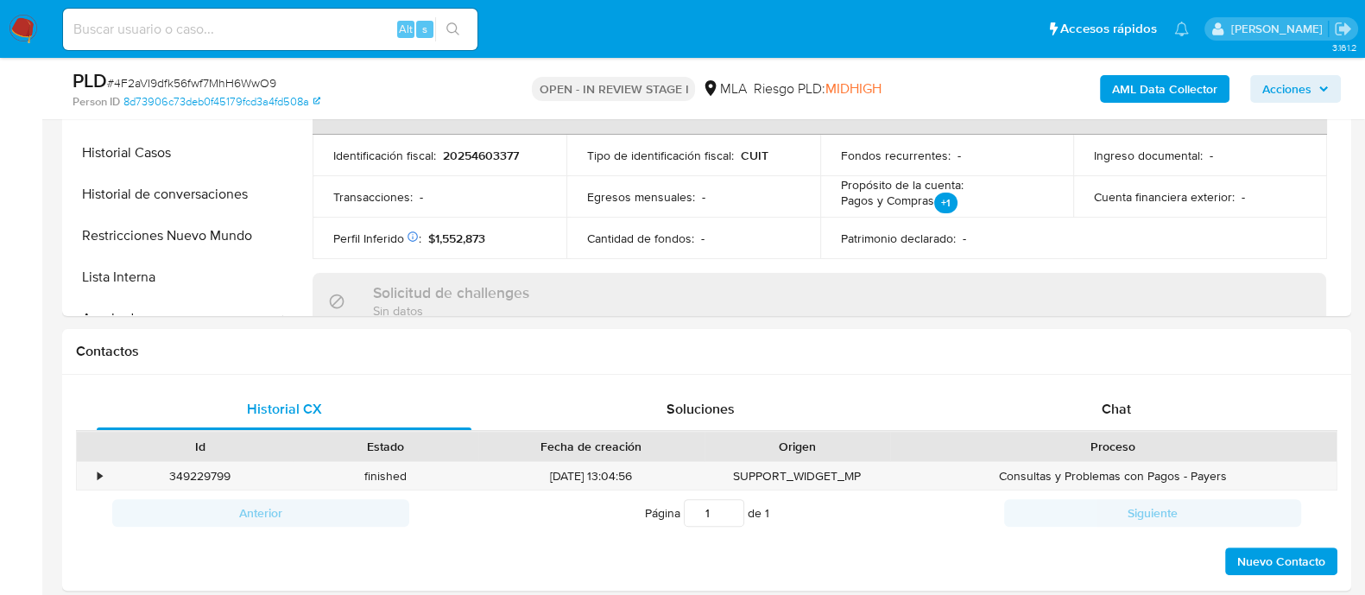
scroll to position [647, 0]
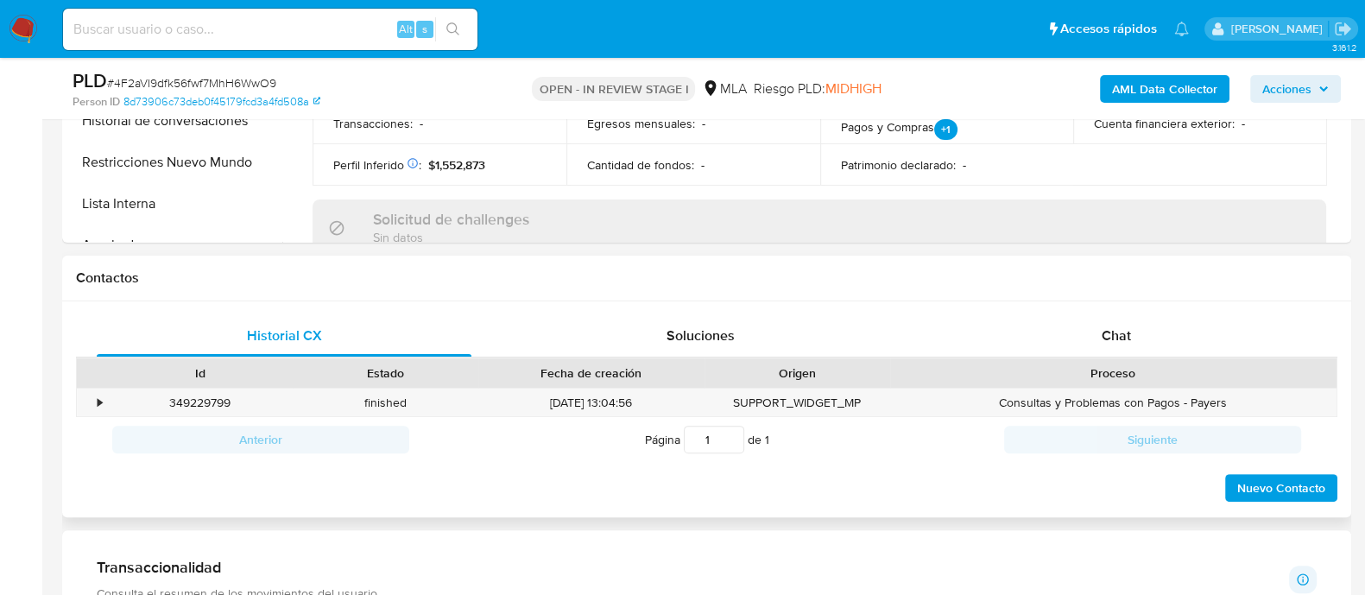
drag, startPoint x: 1112, startPoint y: 351, endPoint x: 1112, endPoint y: 363, distance: 11.2
click at [1112, 351] on div "Chat" at bounding box center [1116, 335] width 375 height 41
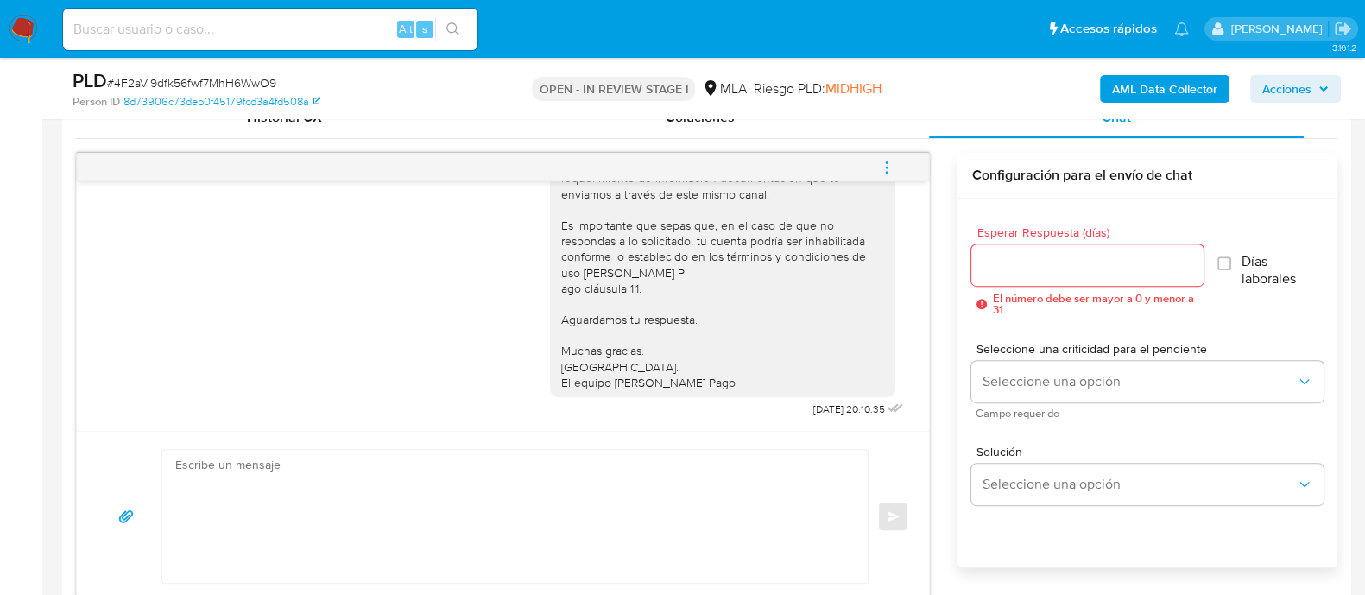
scroll to position [971, 0]
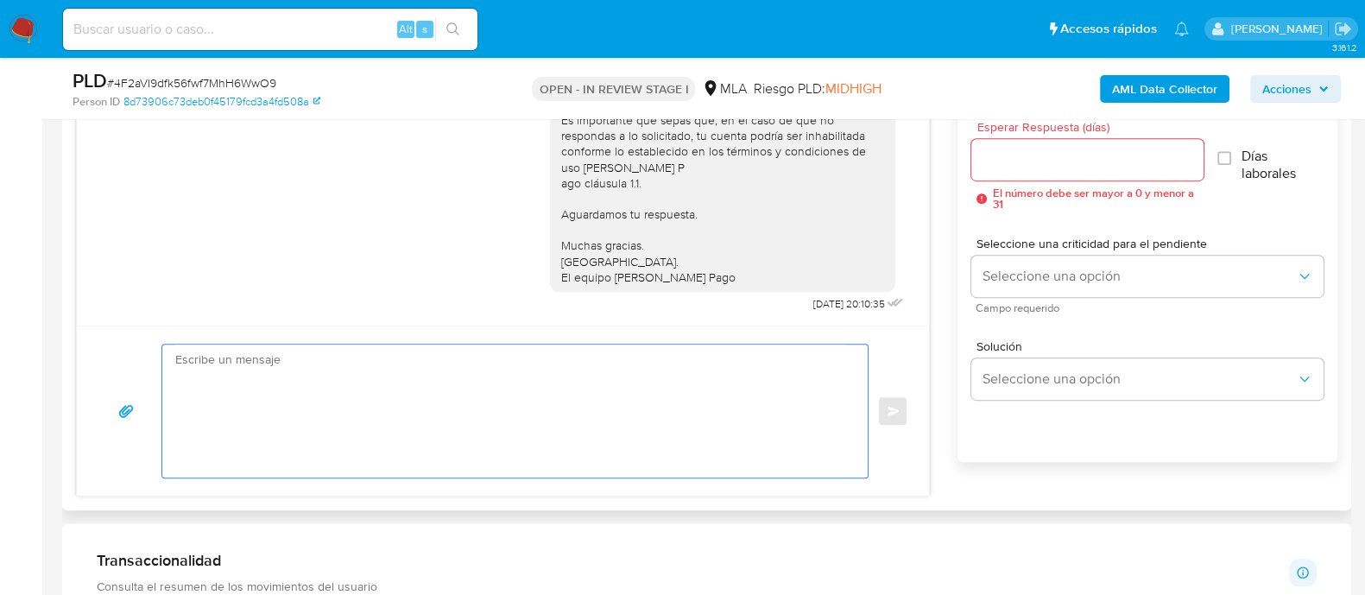
click at [557, 405] on textarea at bounding box center [510, 410] width 671 height 133
paste textarea "Hola Adolfo Ramiro Mamani Huarachi En función de las operaciones registradas en…"
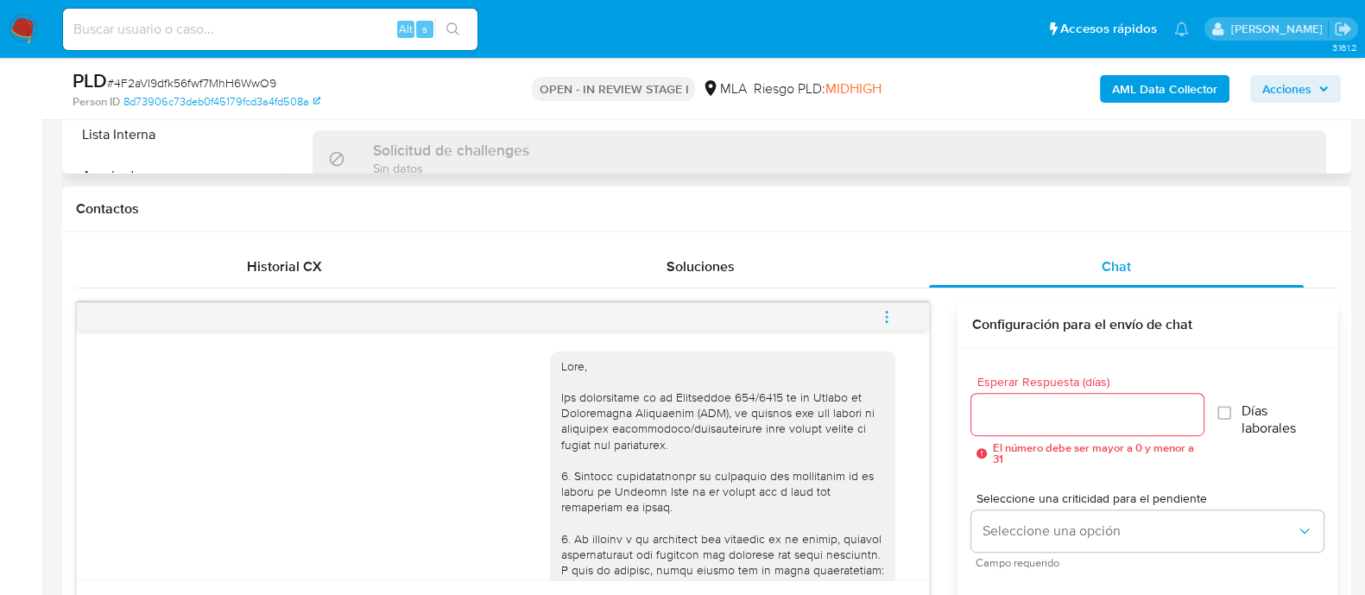
scroll to position [431, 0]
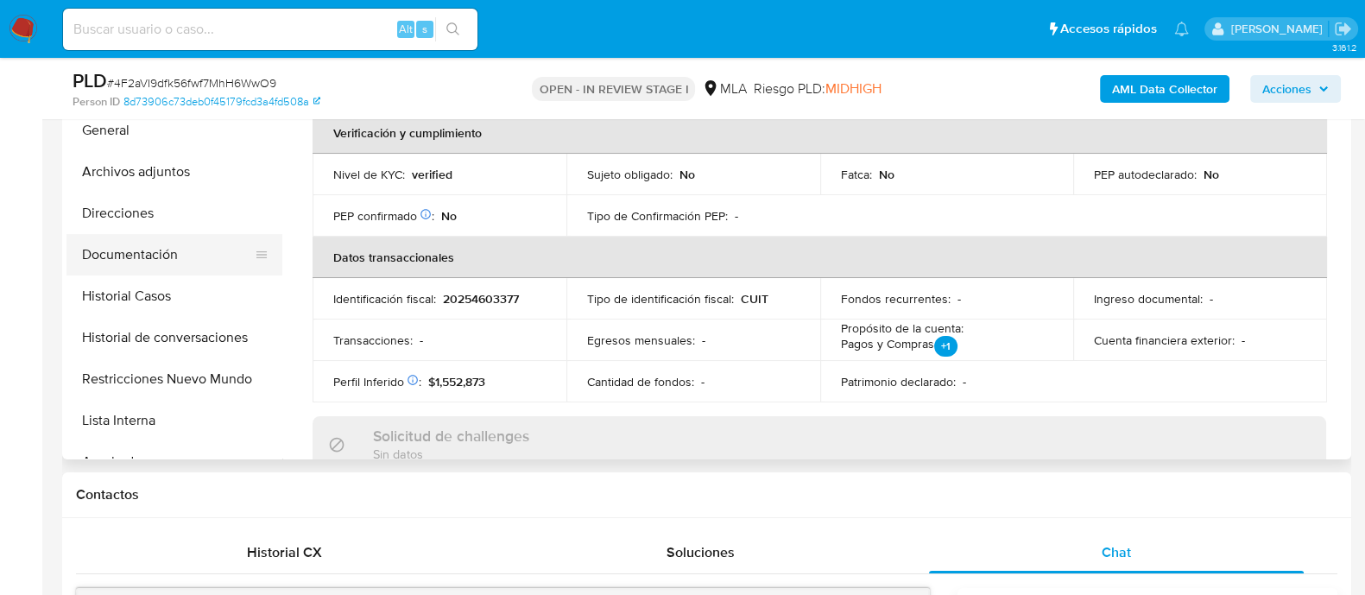
click at [176, 244] on button "Documentación" at bounding box center [167, 254] width 202 height 41
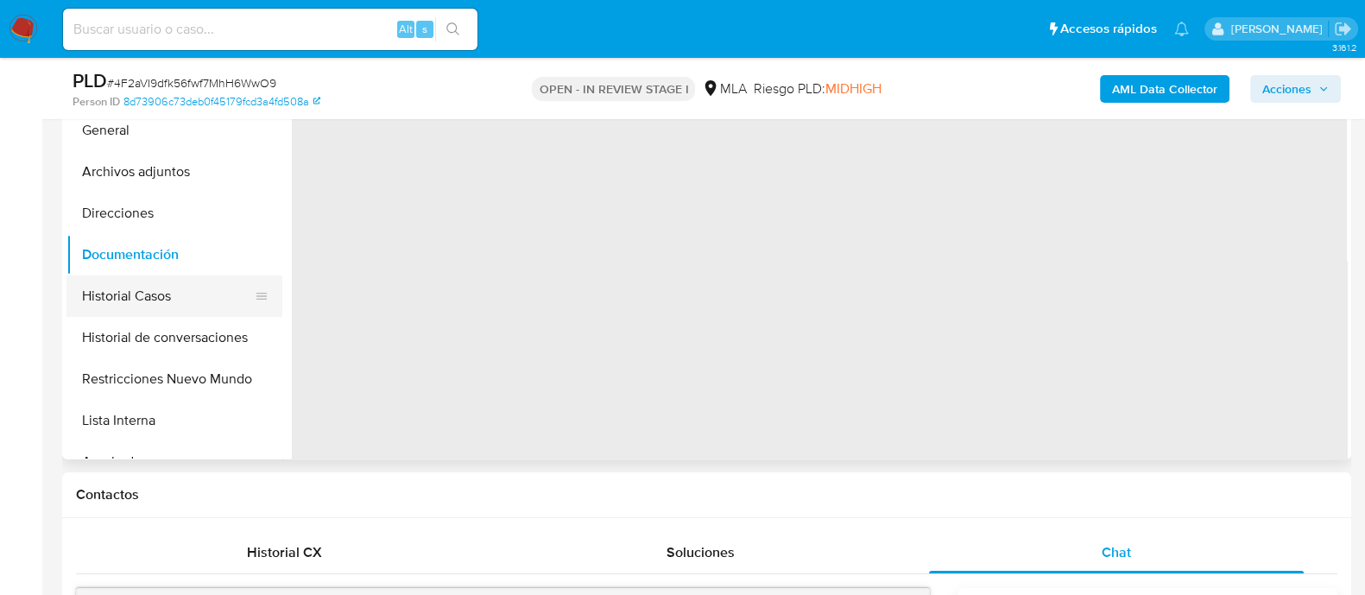
scroll to position [215, 0]
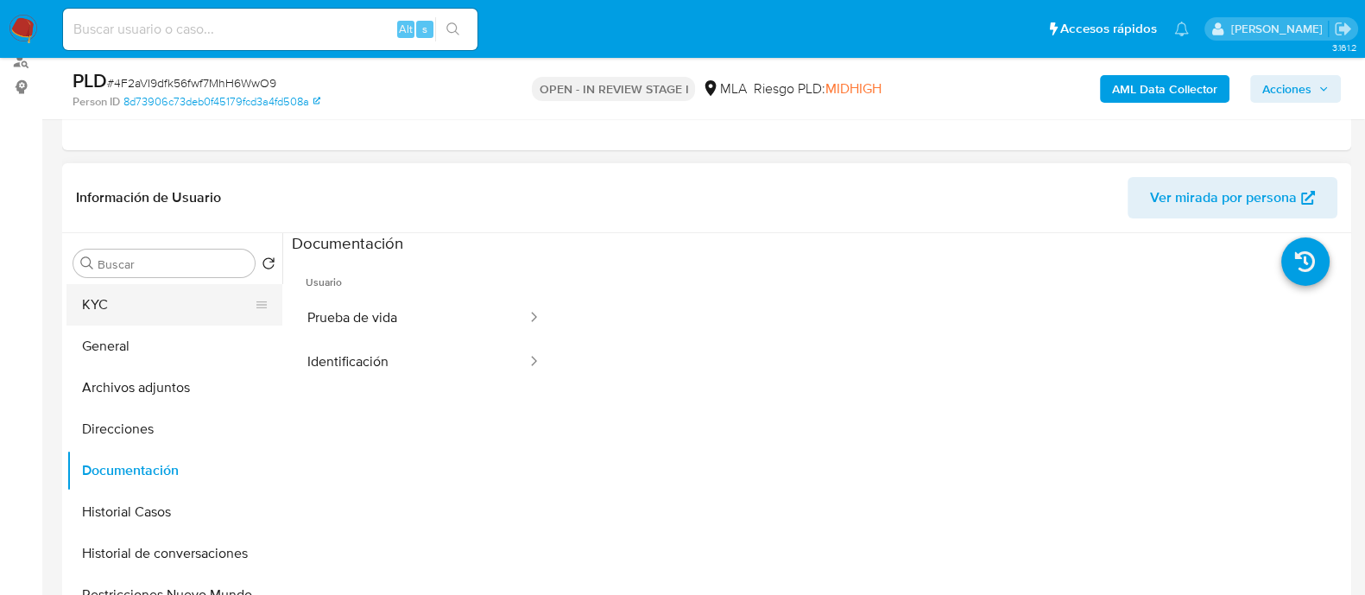
click at [186, 311] on button "KYC" at bounding box center [167, 304] width 202 height 41
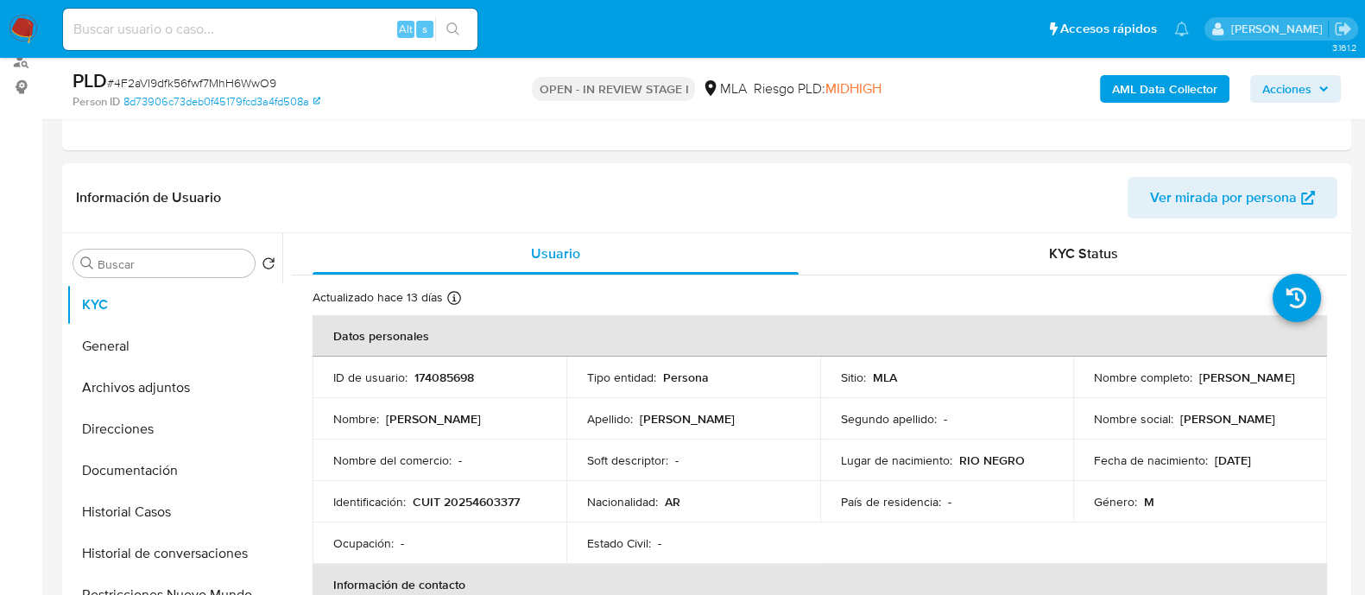
drag, startPoint x: 1097, startPoint y: 382, endPoint x: 1216, endPoint y: 382, distance: 119.1
click at [1216, 382] on div "Nombre completo : Gustavo Raul Stefani" at bounding box center [1200, 377] width 212 height 16
drag, startPoint x: 1088, startPoint y: 387, endPoint x: 1234, endPoint y: 386, distance: 145.9
click at [1234, 386] on td "Nombre completo : Gustavo Raul Stefani" at bounding box center [1200, 377] width 254 height 41
copy p "[PERSON_NAME]"
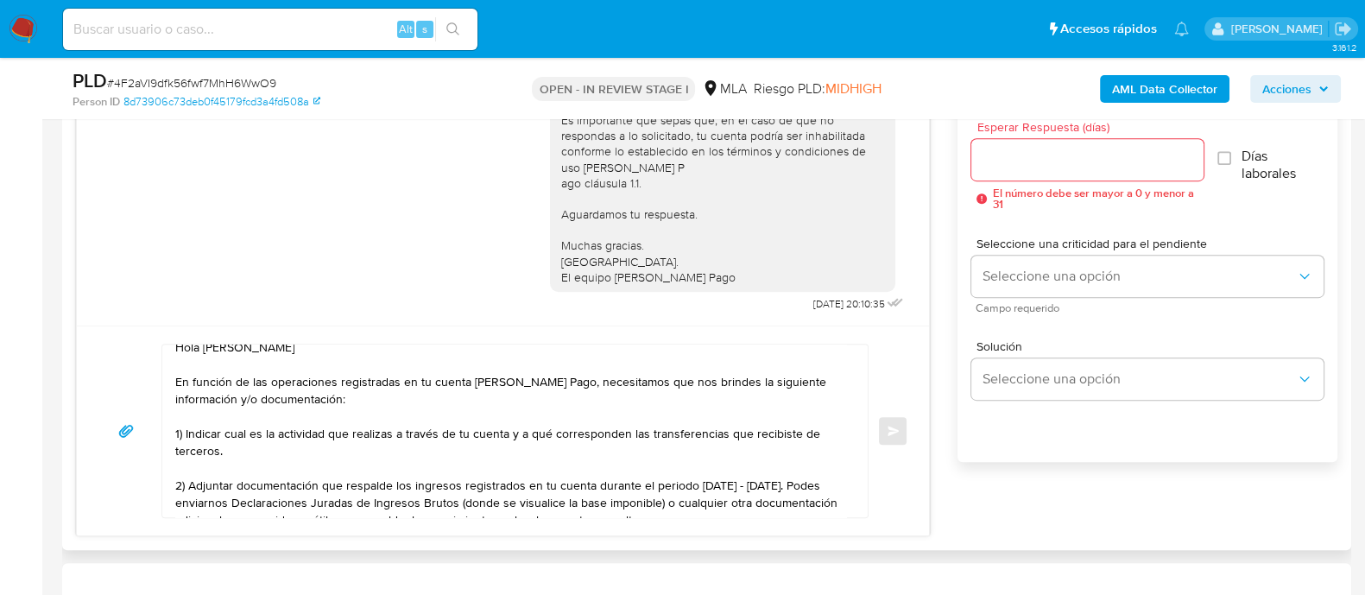
scroll to position [0, 0]
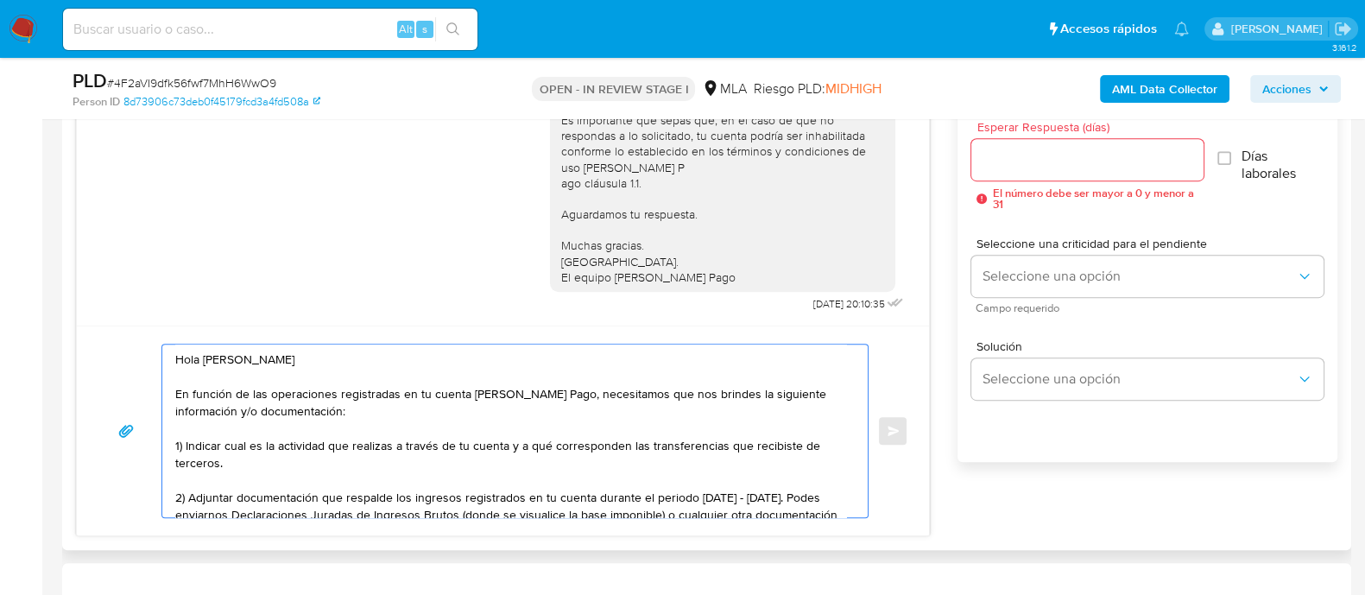
drag, startPoint x: 202, startPoint y: 363, endPoint x: 424, endPoint y: 363, distance: 221.8
click at [424, 363] on textarea "Hola Adolfo Ramiro Mamani Huarachi En función de las operaciones registradas en…" at bounding box center [510, 430] width 671 height 173
paste textarea "Gustavo Raul Stefan"
drag, startPoint x: 233, startPoint y: 494, endPoint x: 725, endPoint y: 390, distance: 502.8
click at [725, 390] on textarea "Hola Gustavo Raul Stefani En función de las operaciones registradas en tu cuent…" at bounding box center [510, 430] width 671 height 173
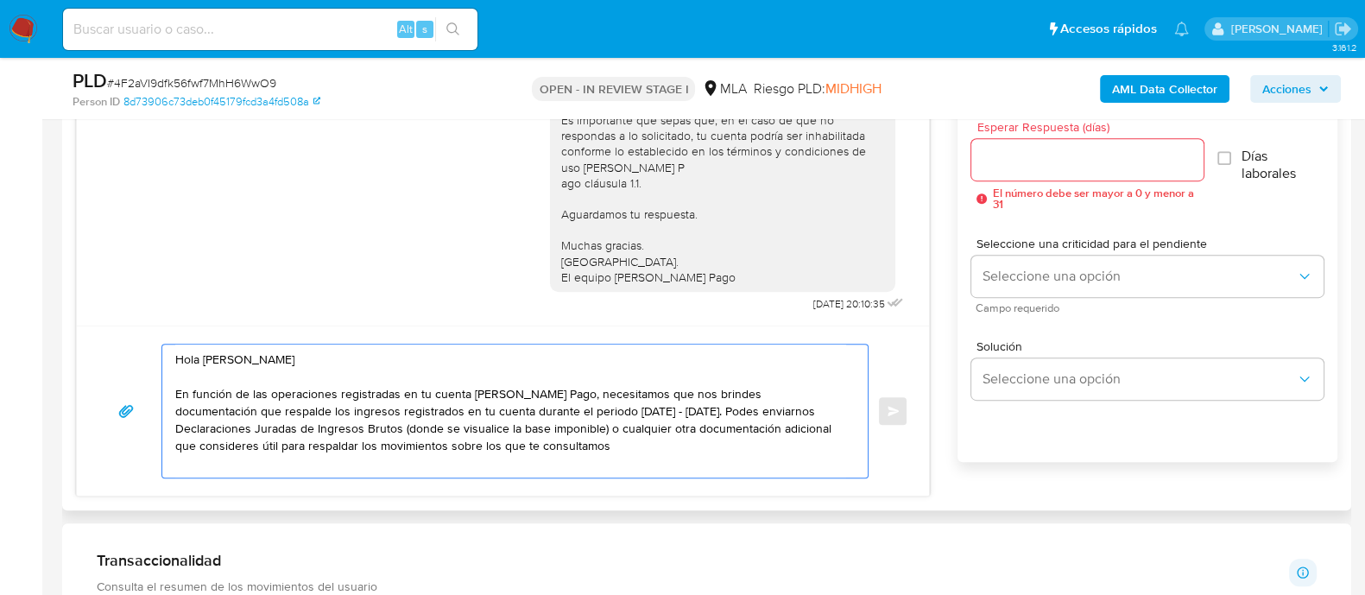
drag, startPoint x: 241, startPoint y: 412, endPoint x: 383, endPoint y: 416, distance: 142.5
click at [383, 416] on textarea "Hola Gustavo Raul Stefani En función de las operaciones registradas en tu cuent…" at bounding box center [510, 410] width 671 height 133
drag, startPoint x: 514, startPoint y: 412, endPoint x: 576, endPoint y: 409, distance: 61.3
click at [576, 409] on textarea "Hola Gustavo Raul Stefani En función de las operaciones registradas en tu cuent…" at bounding box center [510, 410] width 671 height 133
drag, startPoint x: 470, startPoint y: 412, endPoint x: 589, endPoint y: 410, distance: 118.3
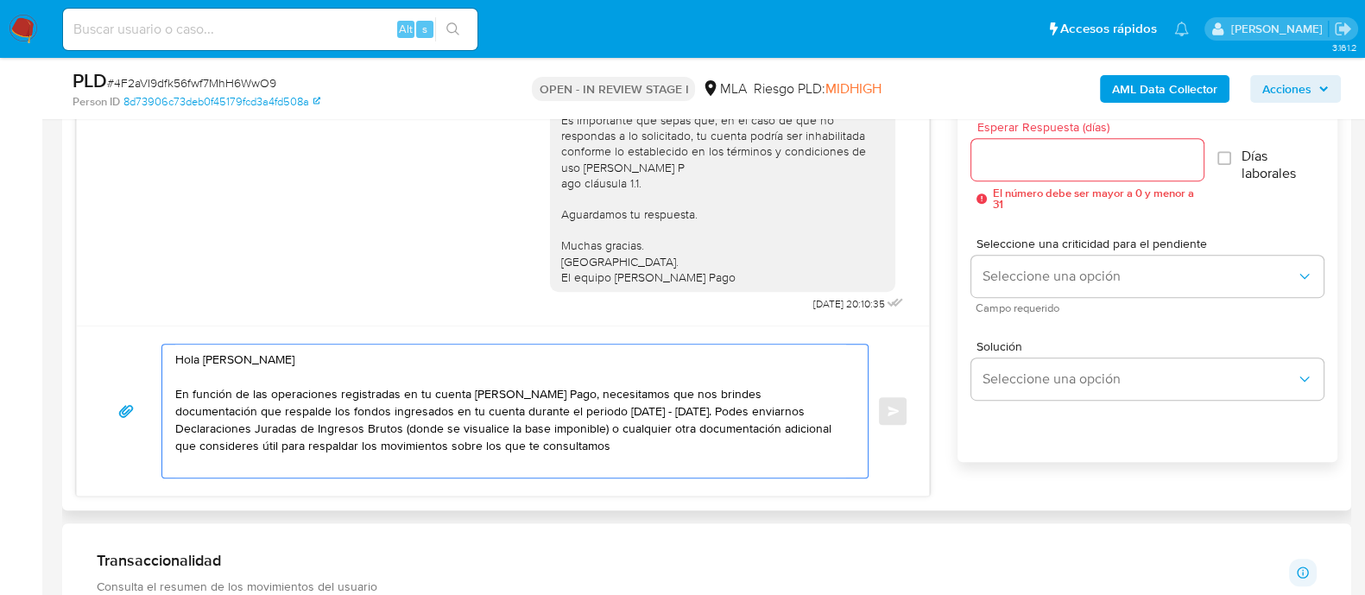
click at [589, 410] on textarea "Hola Gustavo Raul Stefani En función de las operaciones registradas en tu cuent…" at bounding box center [510, 410] width 671 height 133
drag, startPoint x: 703, startPoint y: 407, endPoint x: 459, endPoint y: 425, distance: 244.1
click at [459, 425] on textarea "Hola Gustavo Raul Stefani En función de las operaciones registradas en tu cuent…" at bounding box center [510, 410] width 671 height 133
click at [781, 442] on textarea "Hola Gustavo Raul Stefani En función de las operaciones registradas en tu cuent…" at bounding box center [510, 410] width 671 height 133
paste textarea "Queremos asegurarte que la información y documentación que nos proporciones no …"
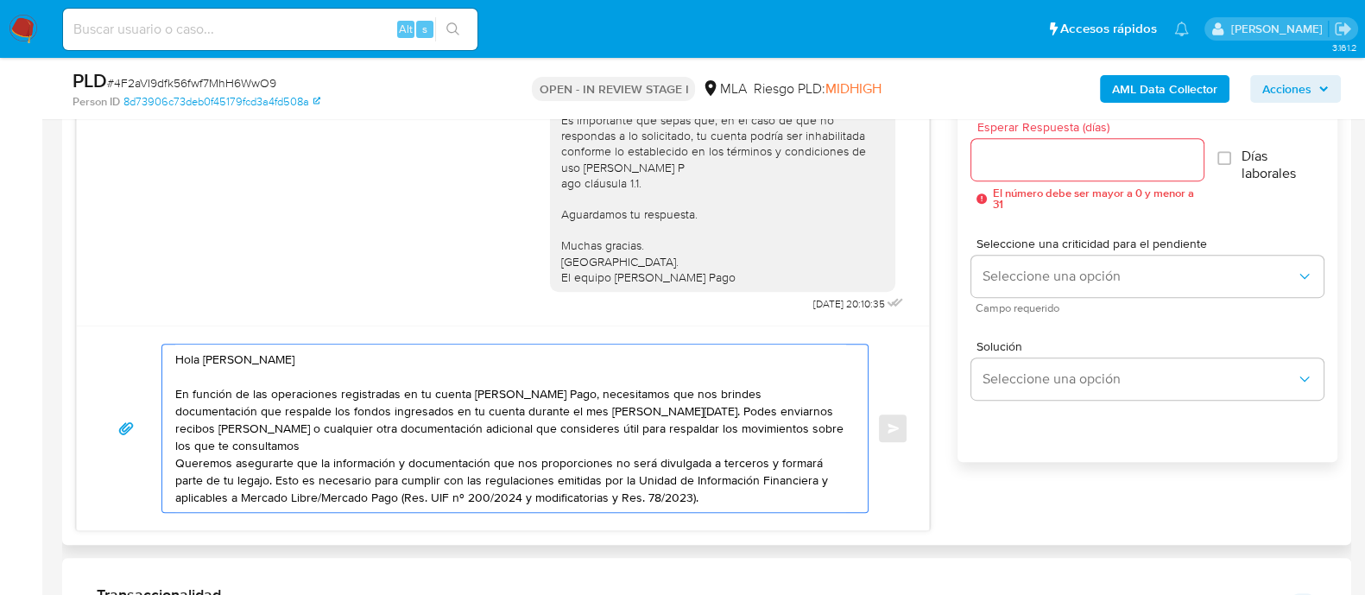
click at [769, 425] on textarea "Hola Gustavo Raul Stefani En función de las operaciones registradas en tu cuent…" at bounding box center [510, 427] width 671 height 167
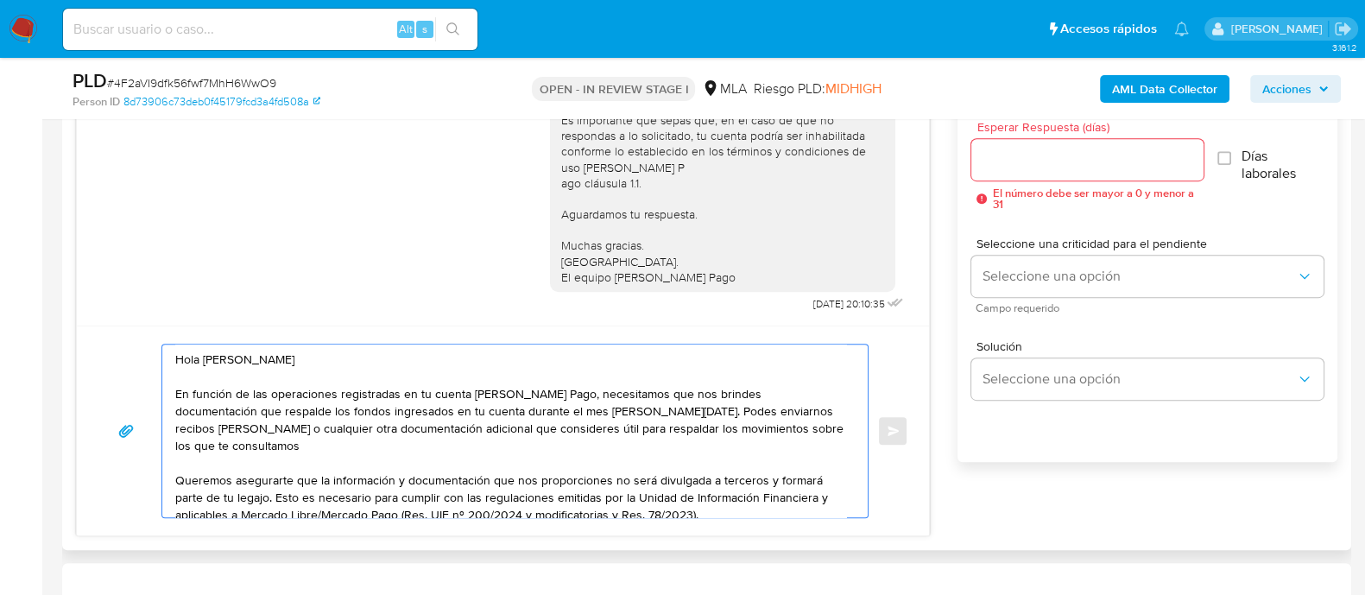
scroll to position [12, 0]
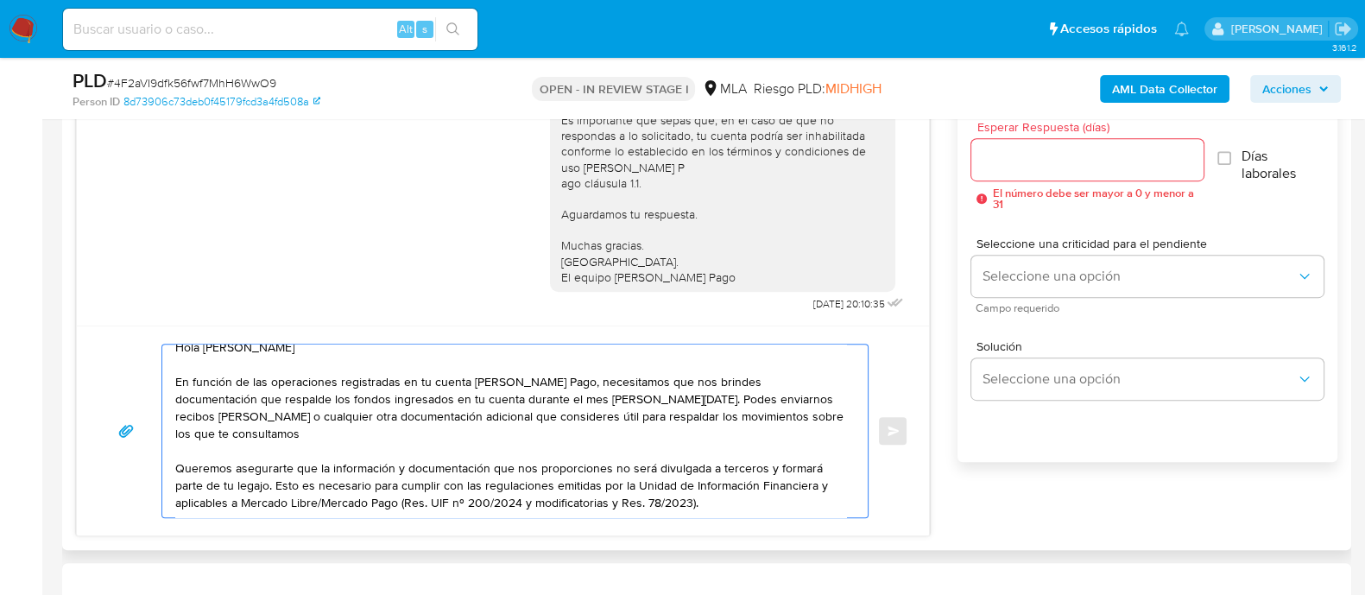
click at [711, 486] on textarea "Hola Gustavo Raul Stefani En función de las operaciones registradas en tu cuent…" at bounding box center [510, 430] width 671 height 173
paste textarea "Quedamos aguardando por la información solicitada dentro de los próximos 3 días…"
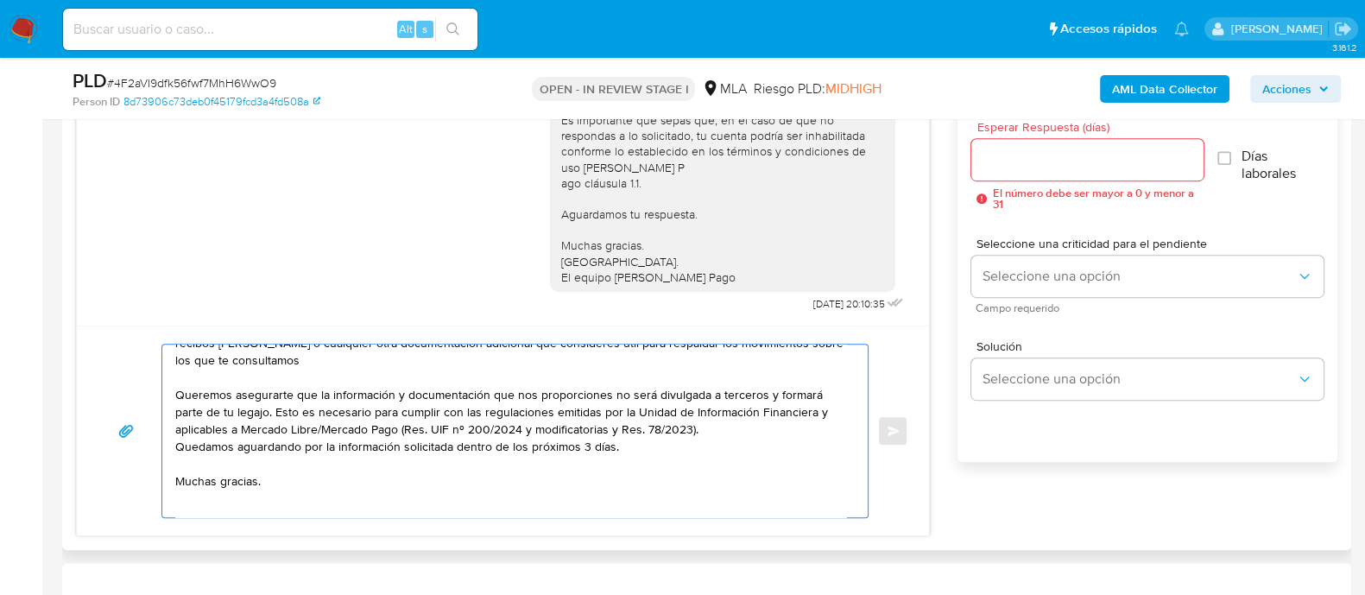
scroll to position [54, 0]
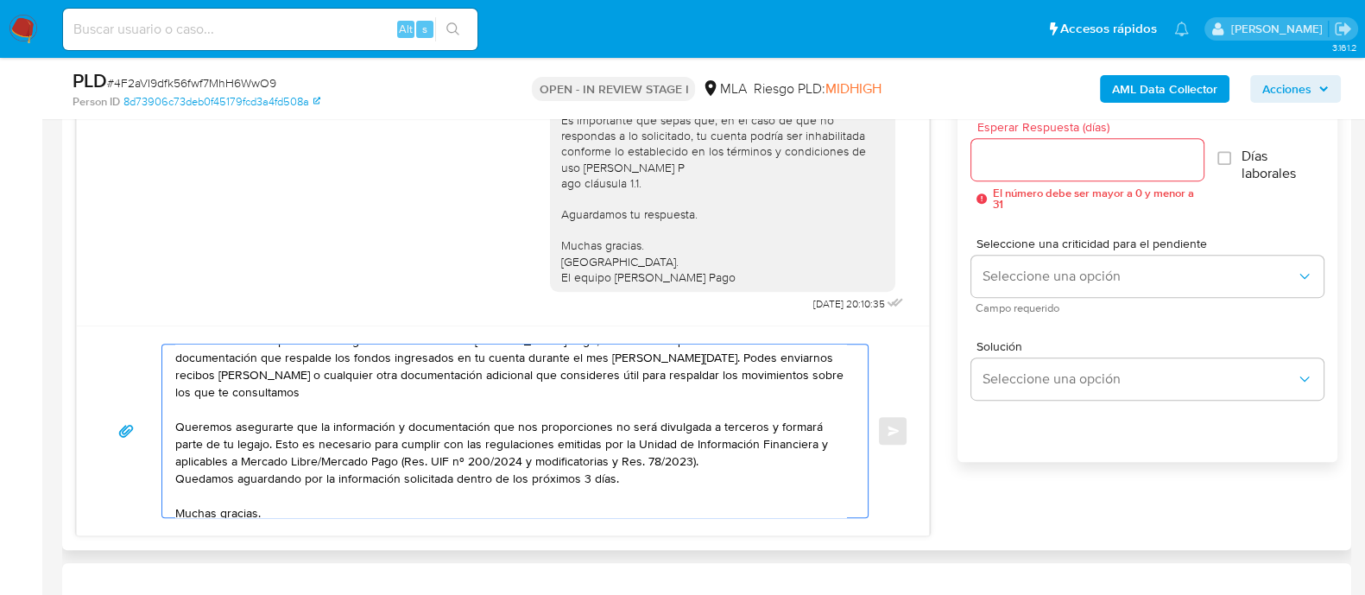
click at [710, 440] on textarea "Hola Gustavo Raul Stefani En función de las operaciones registradas en tu cuent…" at bounding box center [510, 430] width 671 height 173
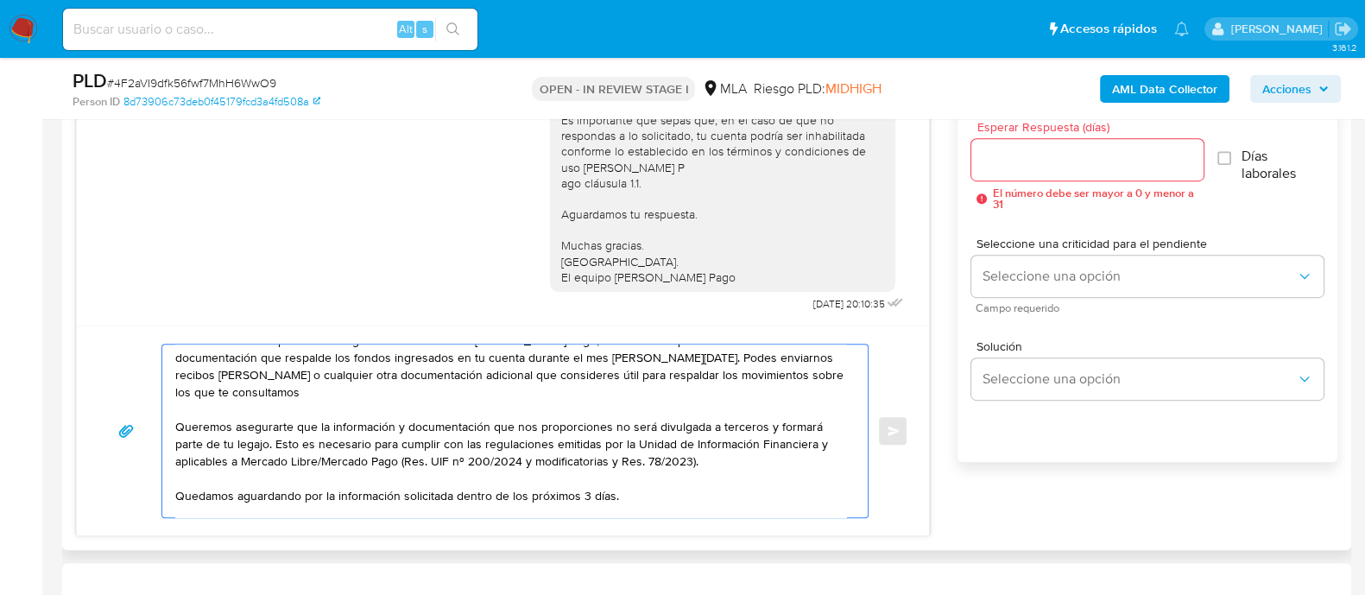
click at [585, 473] on textarea "Hola Gustavo Raul Stefani En función de las operaciones registradas en tu cuent…" at bounding box center [510, 430] width 671 height 173
click at [584, 481] on textarea "Hola Gustavo Raul Stefani En función de las operaciones registradas en tu cuent…" at bounding box center [510, 430] width 671 height 173
click at [584, 479] on textarea "Hola Gustavo Raul Stefani En función de las operaciones registradas en tu cuent…" at bounding box center [510, 430] width 671 height 173
click at [582, 479] on textarea "Hola Gustavo Raul Stefani En función de las operaciones registradas en tu cuent…" at bounding box center [510, 430] width 671 height 173
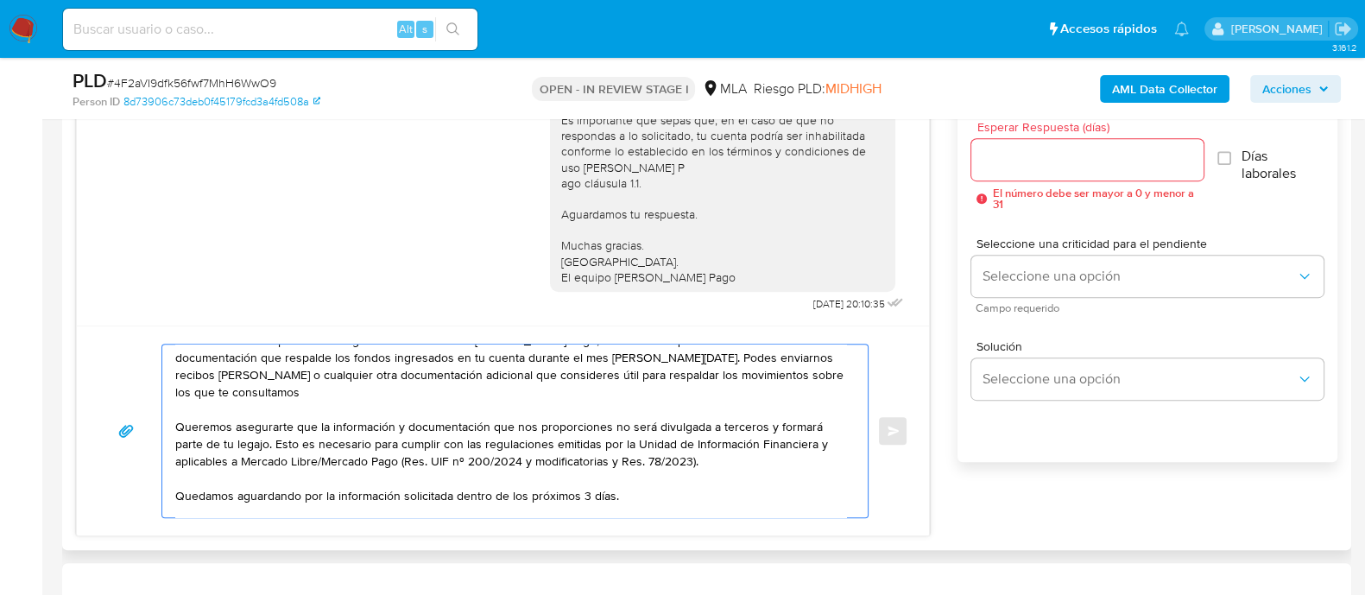
click at [582, 479] on textarea "Hola Gustavo Raul Stefani En función de las operaciones registradas en tu cuent…" at bounding box center [510, 430] width 671 height 173
type textarea "Hola Gustavo Raul Stefani En función de las operaciones registradas en tu cuent…"
click at [1038, 167] on input "Esperar Respuesta (días)" at bounding box center [1086, 159] width 231 height 22
type input "4"
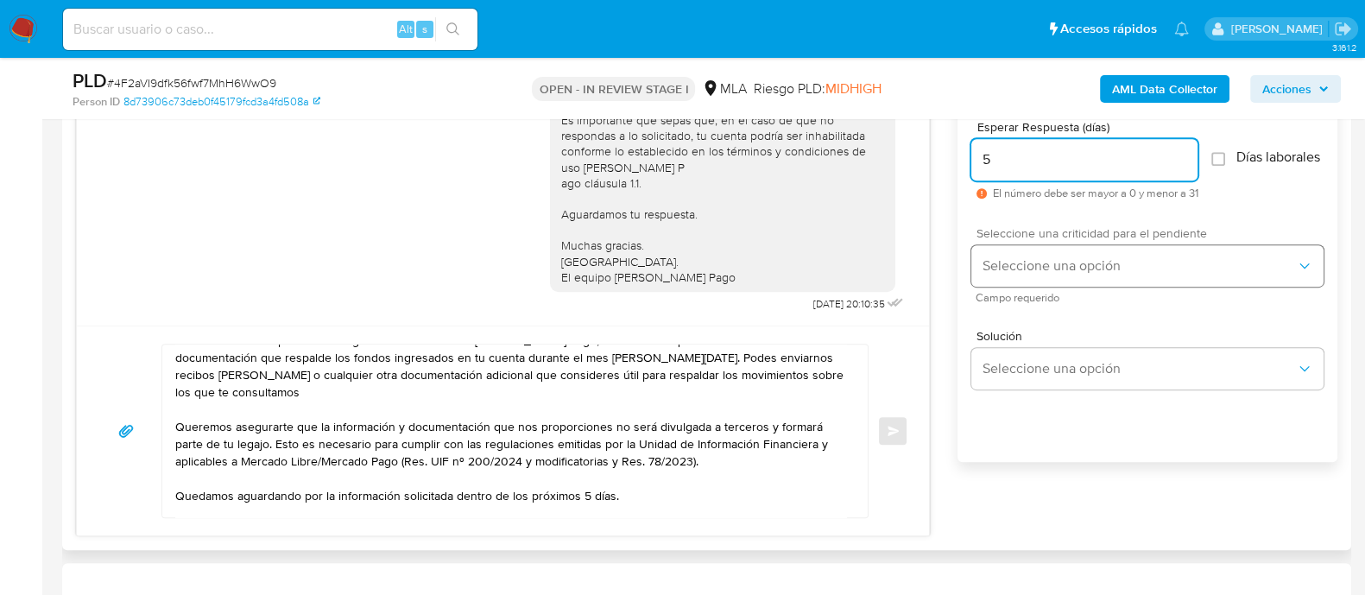
type input "5"
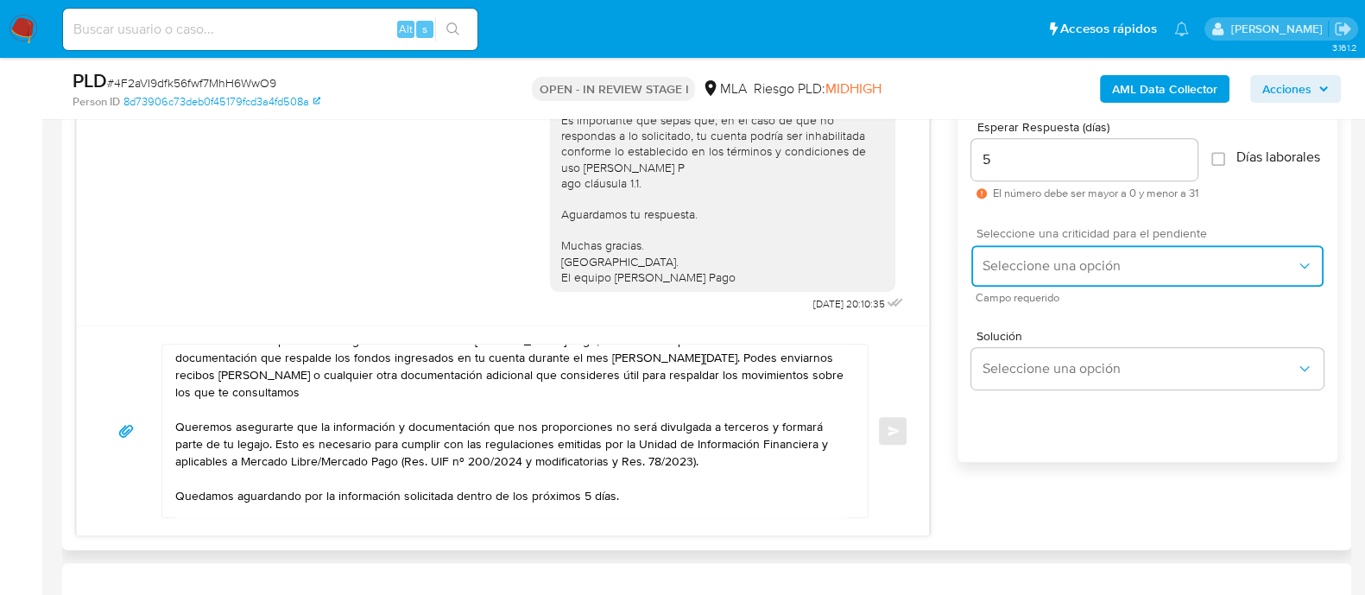
click at [1038, 274] on span "Seleccione una opción" at bounding box center [1138, 265] width 314 height 17
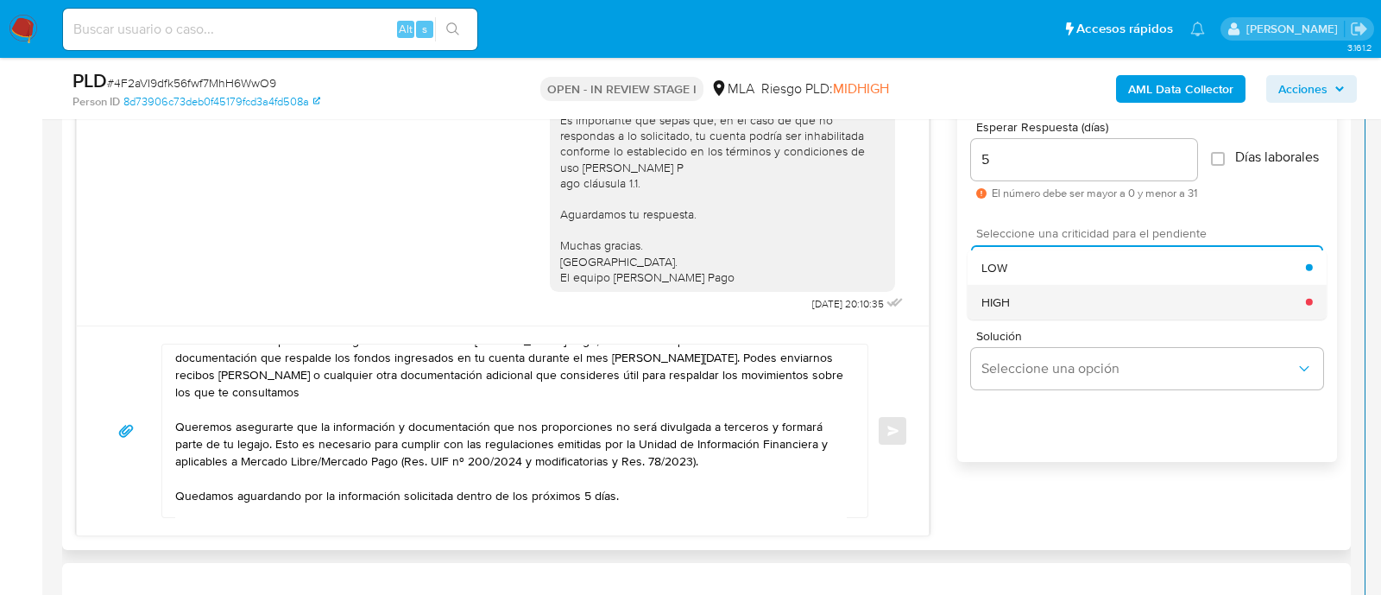
click at [1040, 315] on div "HIGH" at bounding box center [1143, 301] width 325 height 35
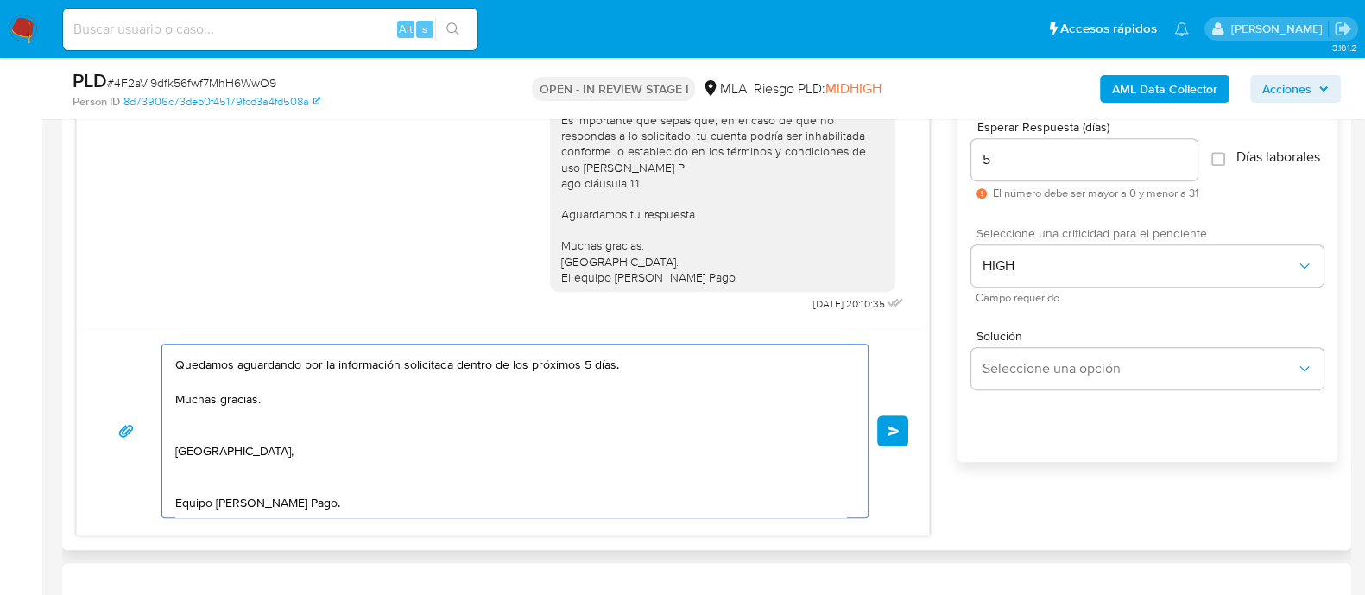
scroll to position [0, 0]
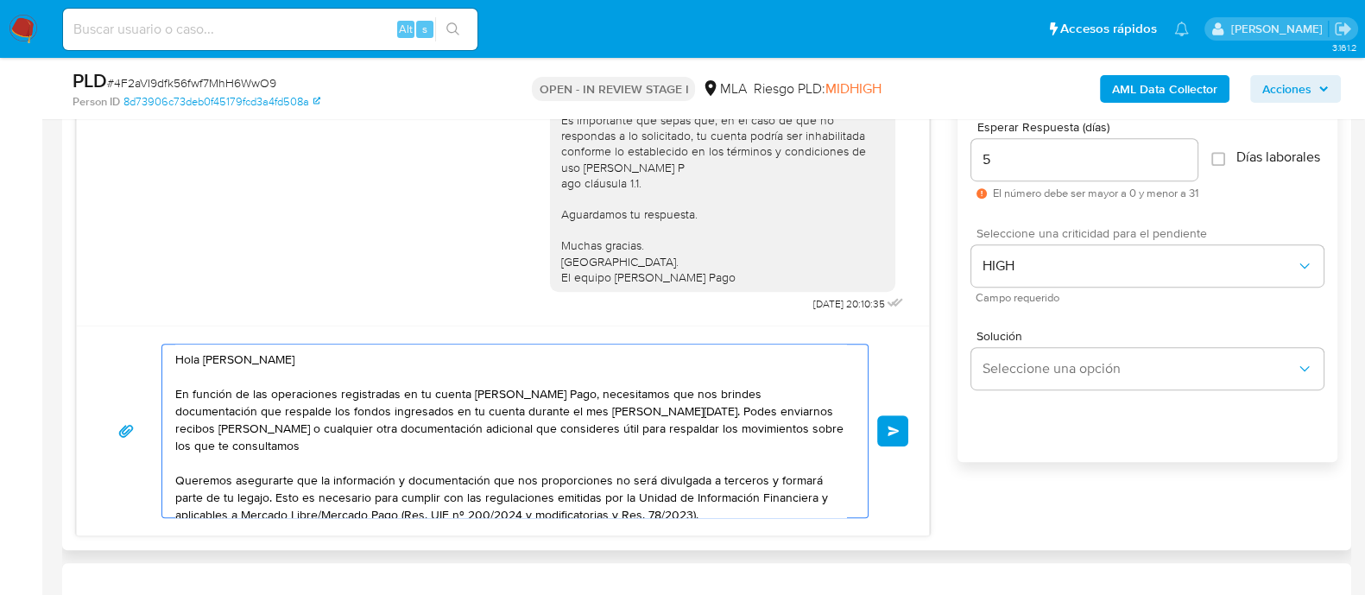
drag, startPoint x: 380, startPoint y: 461, endPoint x: 103, endPoint y: 264, distance: 339.9
click at [103, 264] on div "17/09/2025 14:26:33 Hola, Esperamos que te encuentres muy bien. Te consultamos …" at bounding box center [503, 291] width 854 height 489
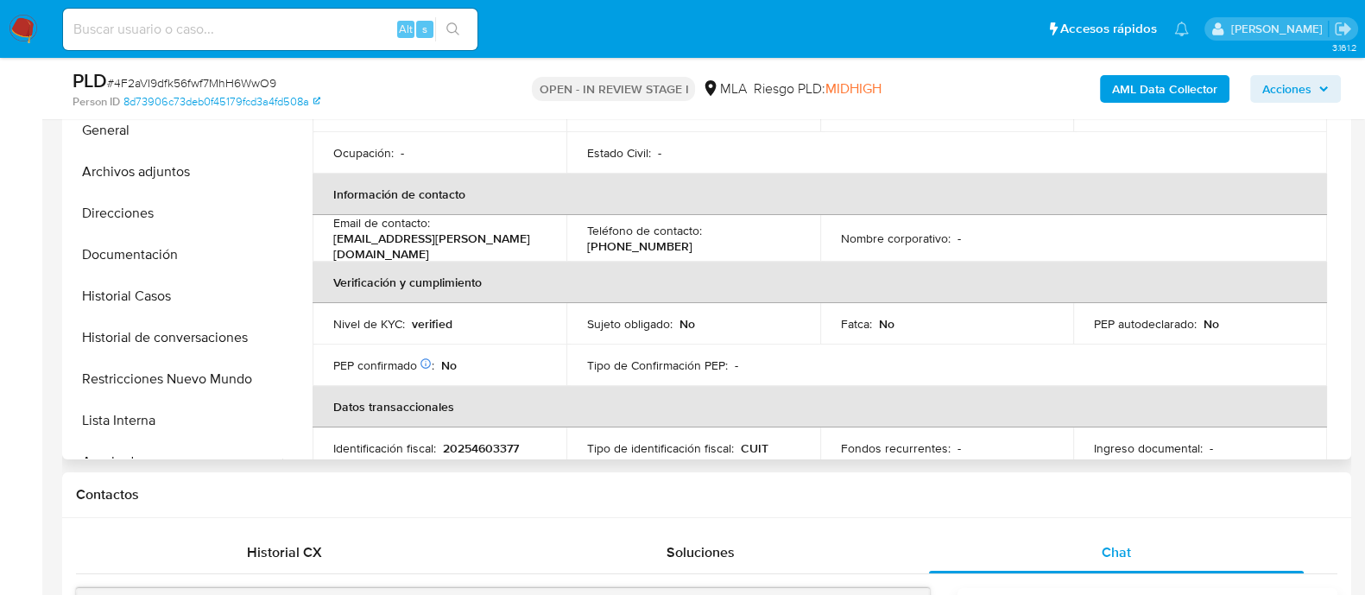
scroll to position [168, 0]
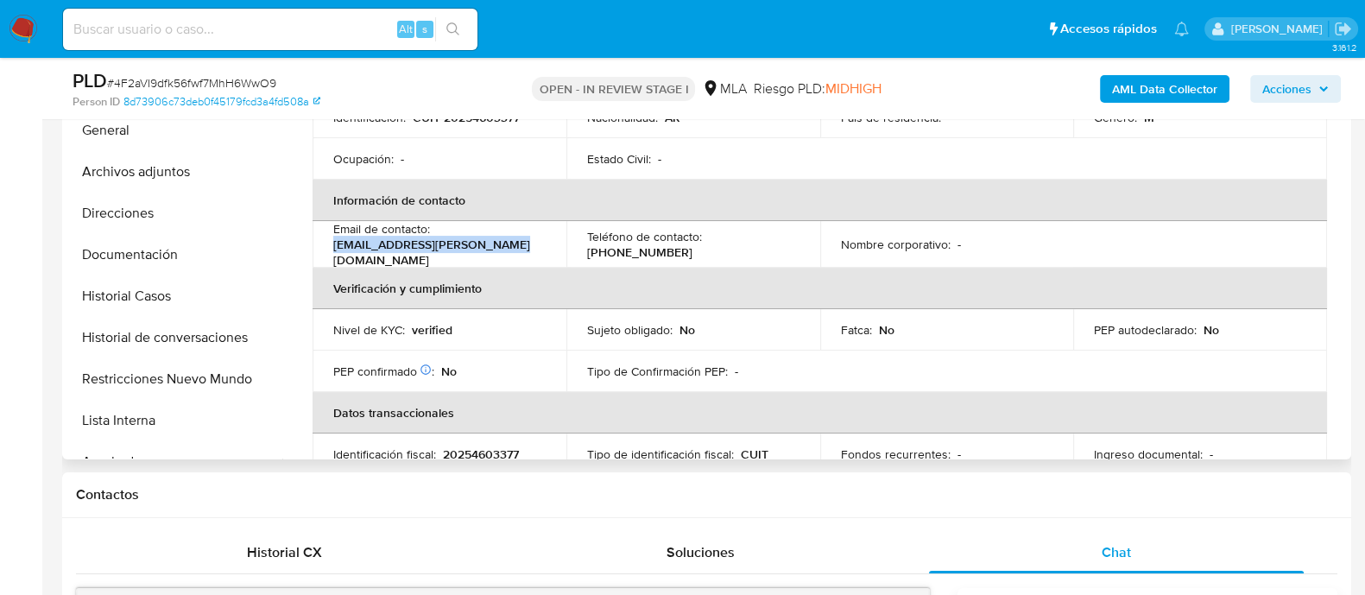
drag, startPoint x: 432, startPoint y: 252, endPoint x: 537, endPoint y: 252, distance: 105.3
click at [537, 252] on td "Email de contacto : gustavo1.stefani@hotmail.com" at bounding box center [439, 244] width 254 height 47
copy p "gustavo1.stefani@hotmail.com"
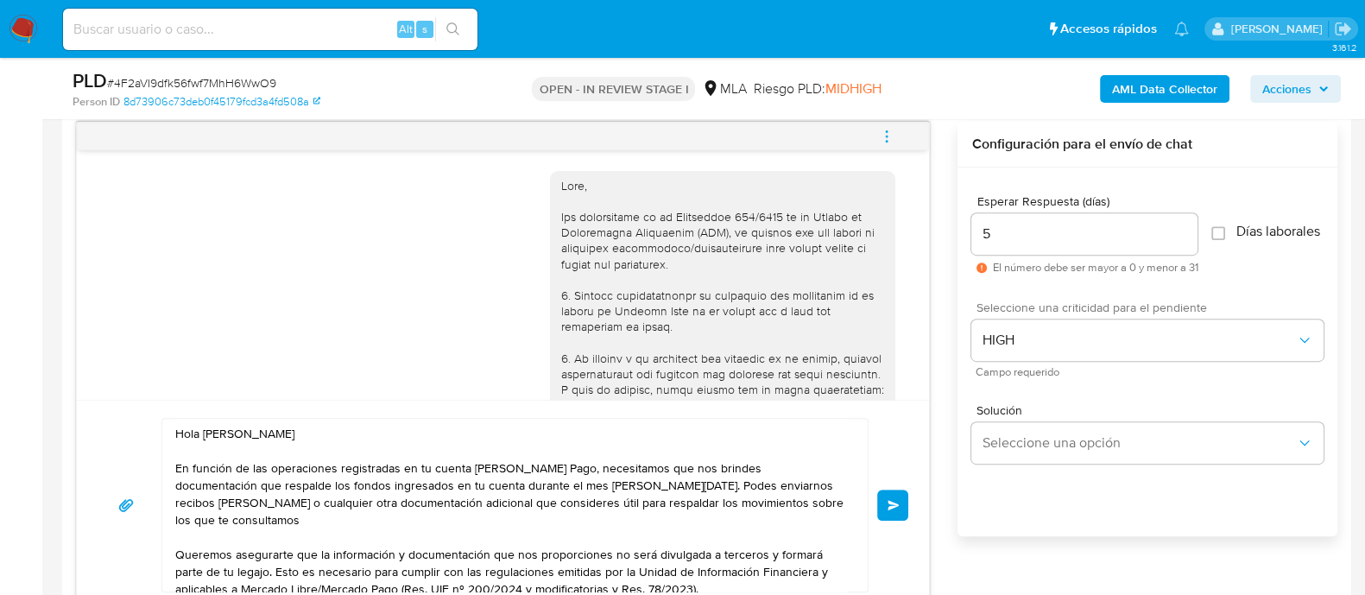
scroll to position [1079, 0]
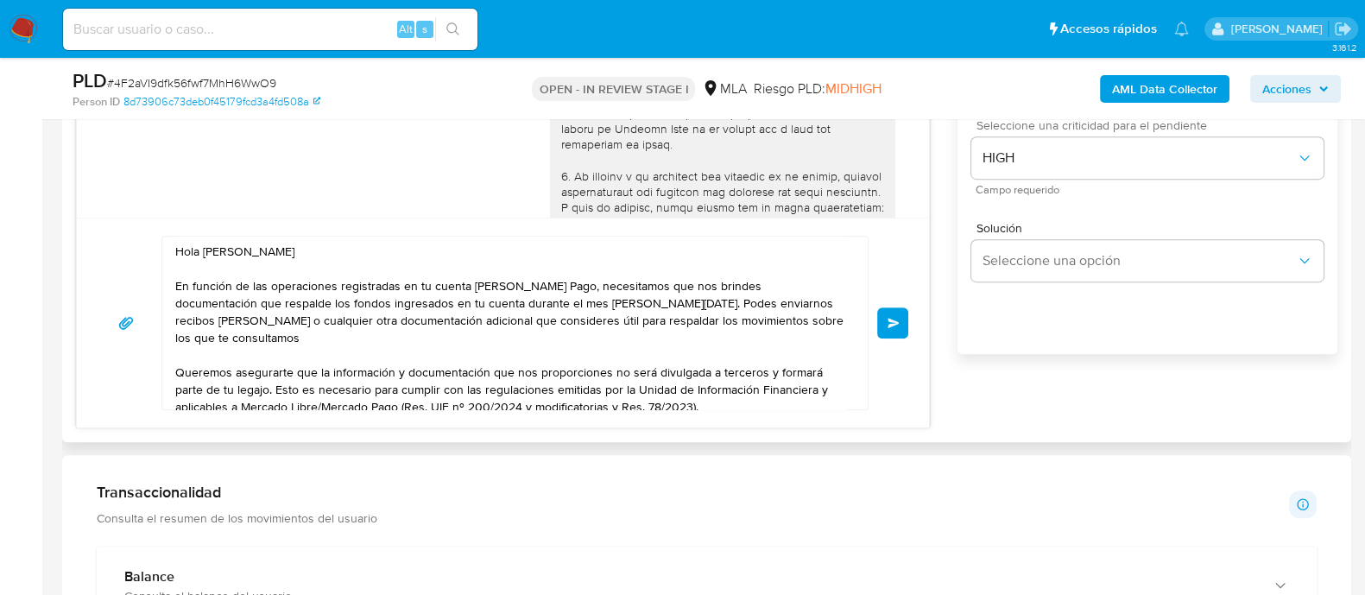
click at [887, 330] on button "Enviar" at bounding box center [892, 322] width 31 height 31
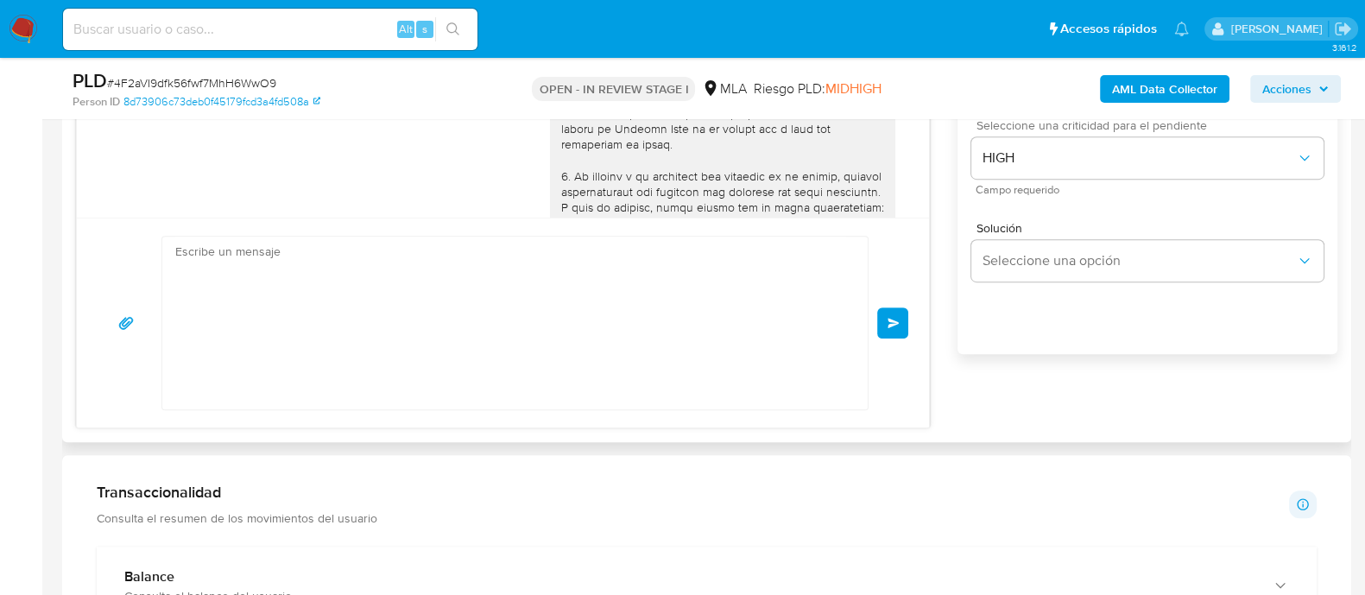
scroll to position [1581, 0]
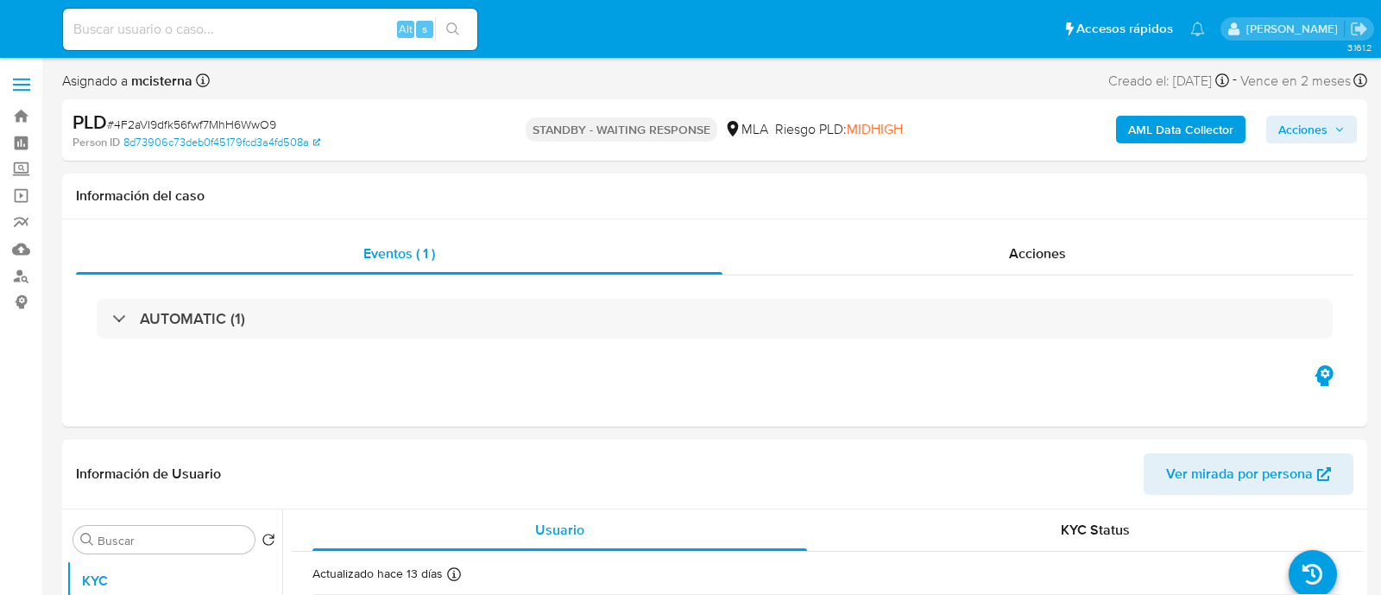
select select "10"
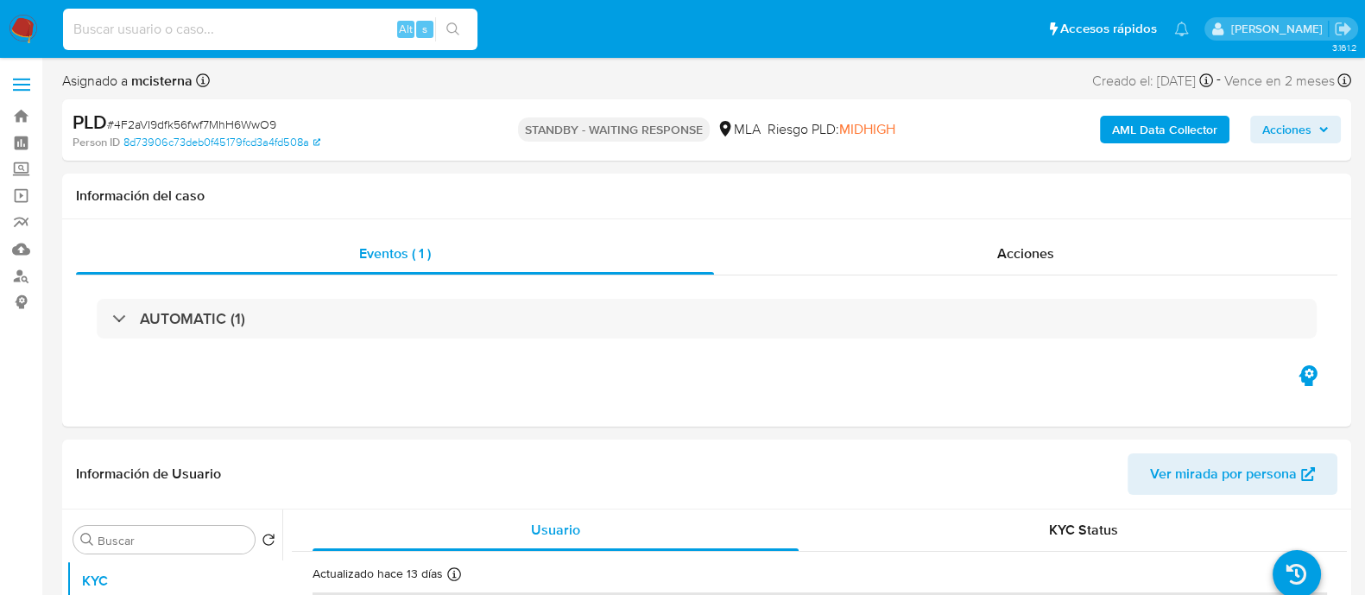
click at [292, 26] on input at bounding box center [270, 29] width 414 height 22
paste input "177436675"
type input "177436675"
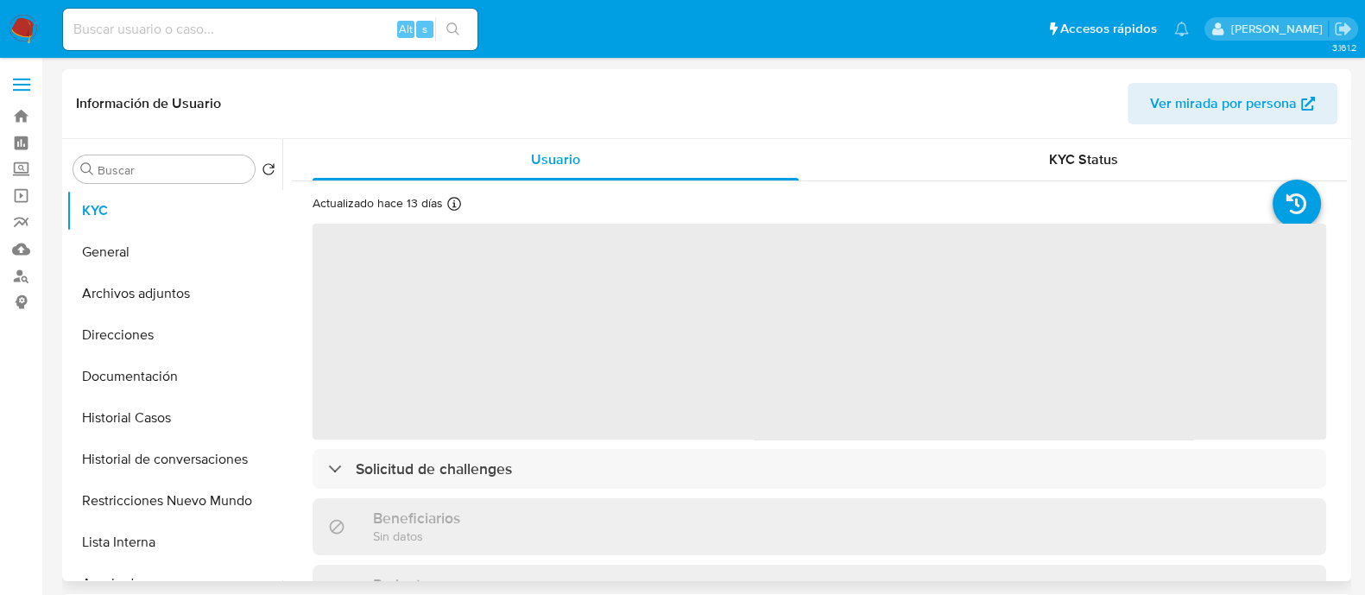
select select "10"
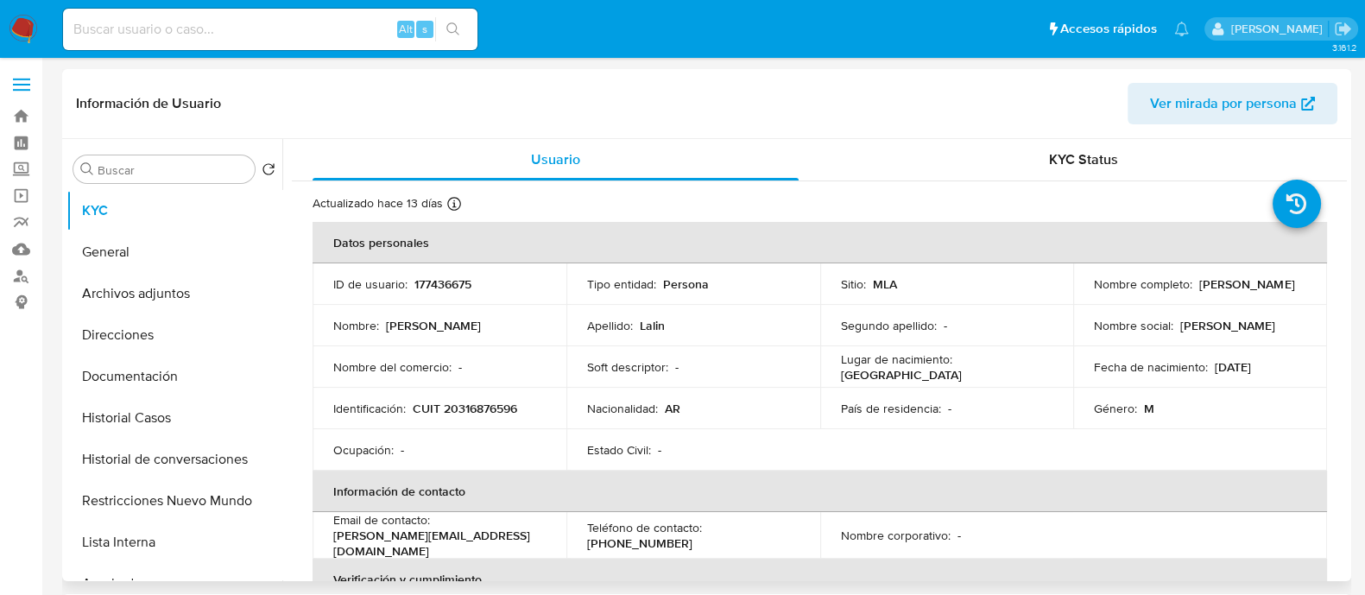
click at [483, 419] on td "Identificación : CUIT 20316876596" at bounding box center [439, 408] width 254 height 41
click at [488, 401] on p "CUIT 20316876596" at bounding box center [465, 409] width 104 height 16
copy p "20316876596"
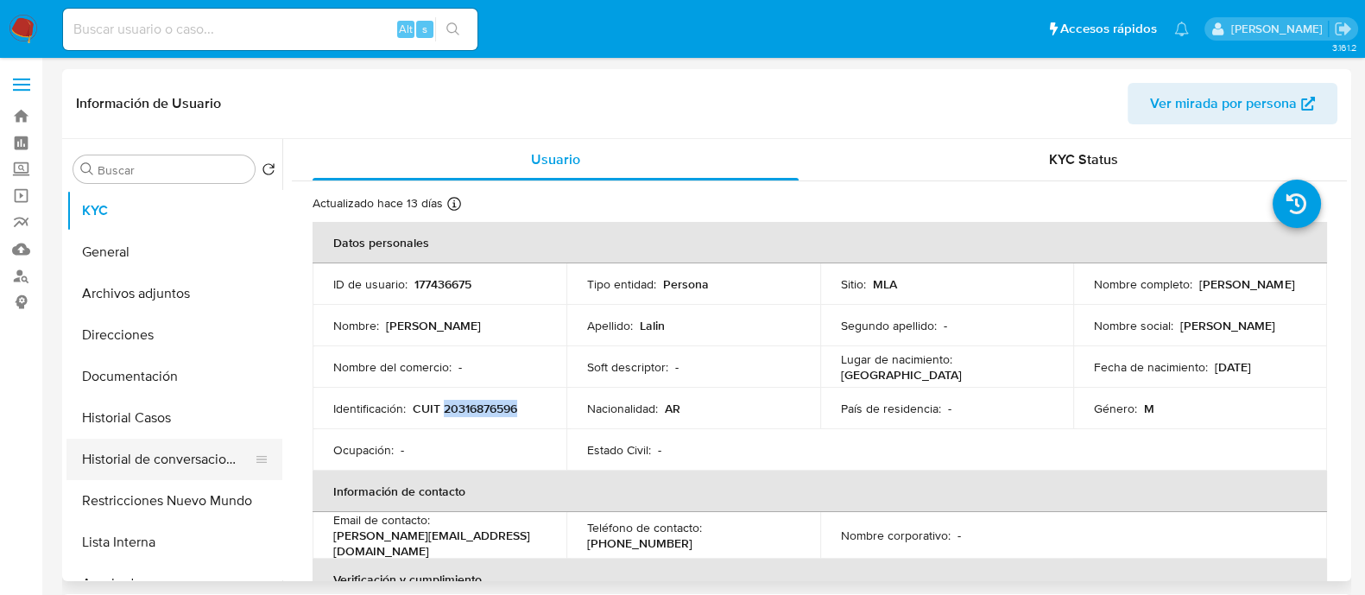
click at [192, 439] on button "Historial de conversaciones" at bounding box center [167, 459] width 202 height 41
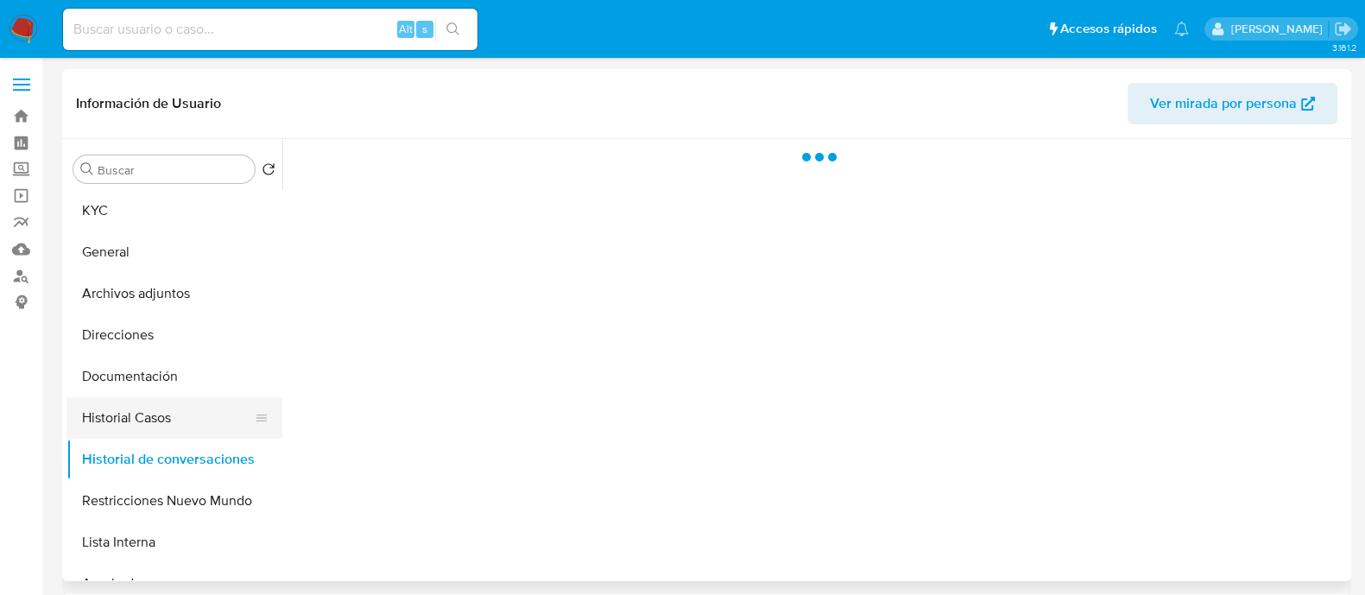
click at [189, 407] on button "Historial Casos" at bounding box center [167, 417] width 202 height 41
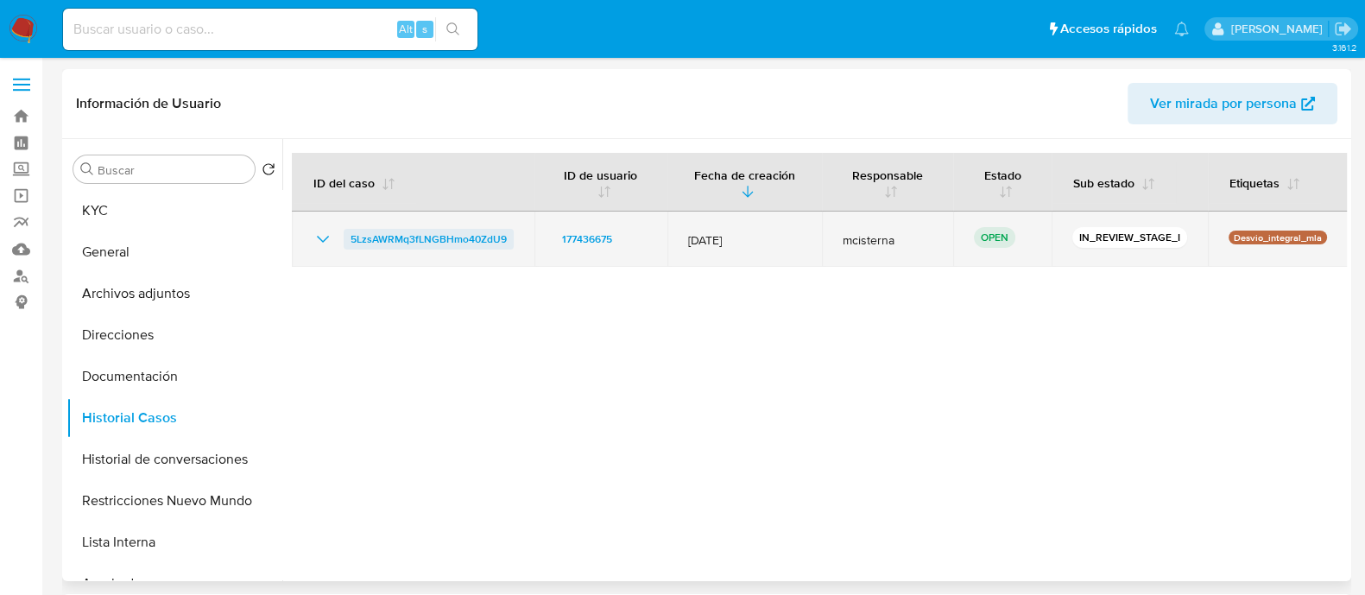
drag, startPoint x: 460, startPoint y: 226, endPoint x: 470, endPoint y: 241, distance: 17.5
click at [459, 225] on td "5LzsAWRMq3fLNGBHmo40ZdU9" at bounding box center [413, 238] width 243 height 55
click at [470, 245] on span "5LzsAWRMq3fLNGBHmo40ZdU9" at bounding box center [428, 239] width 156 height 21
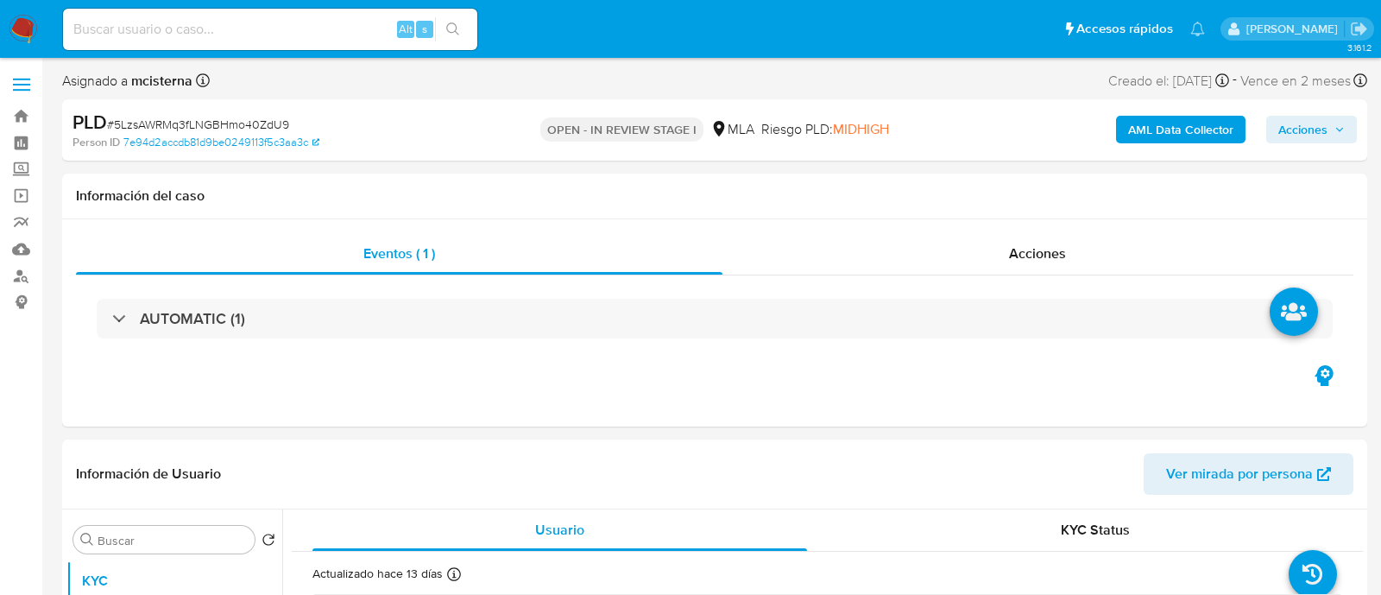
select select "10"
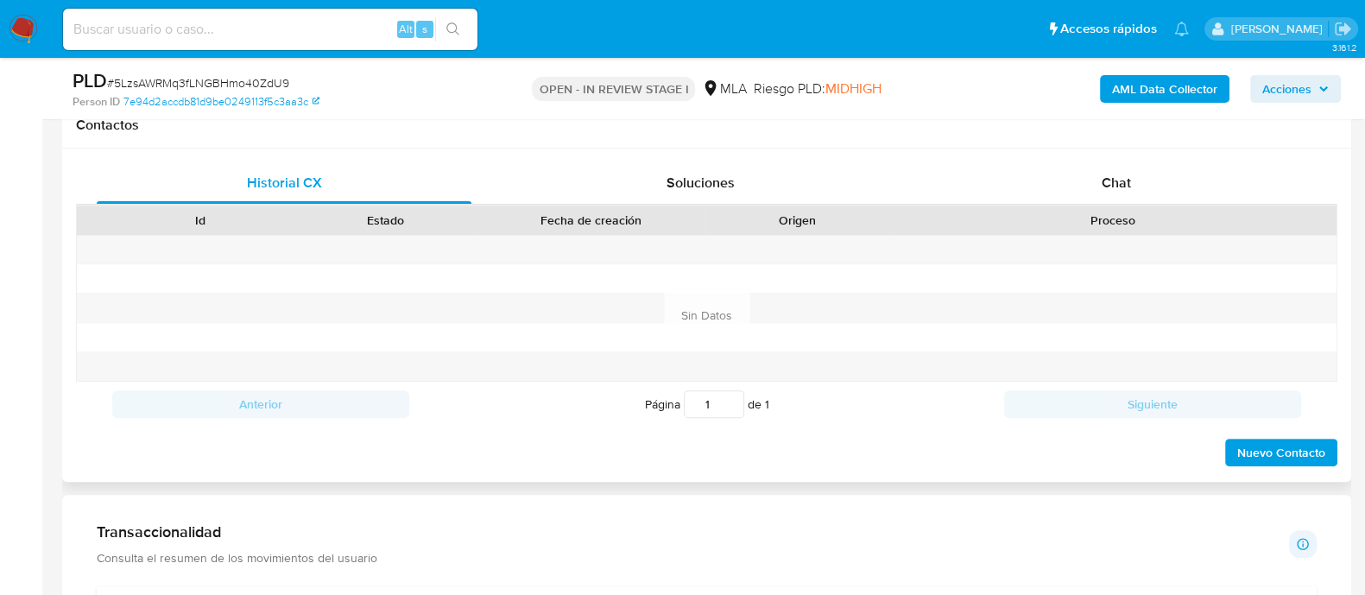
scroll to position [754, 0]
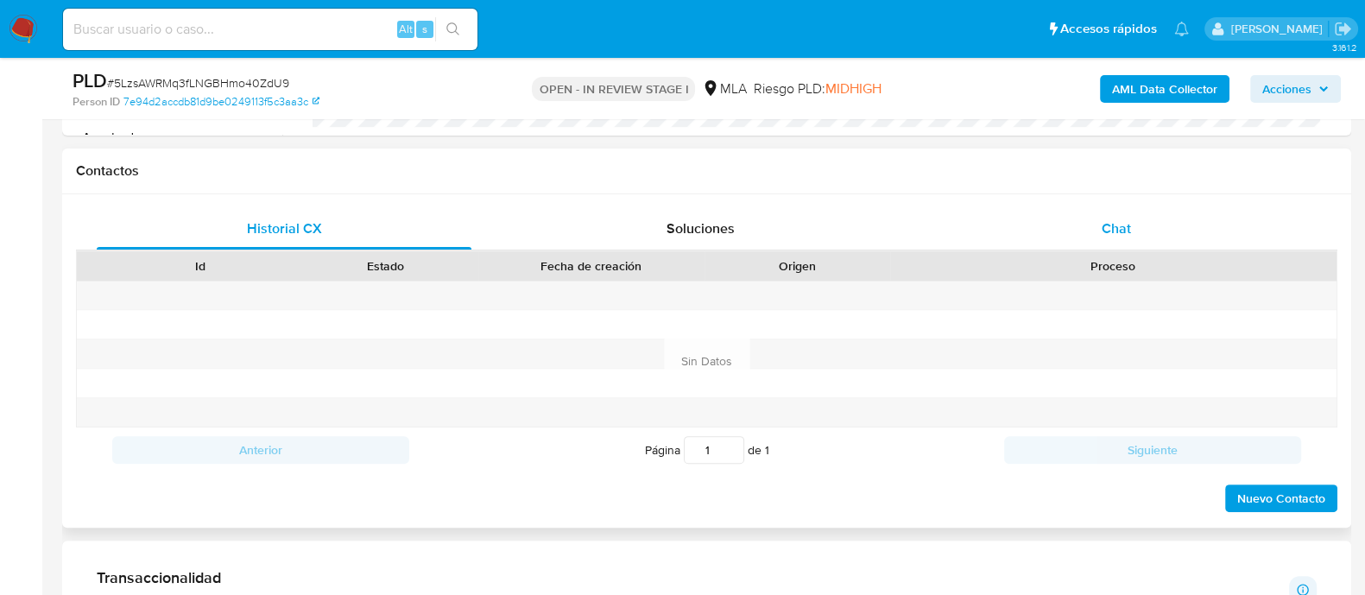
click at [1108, 230] on span "Chat" at bounding box center [1115, 228] width 29 height 20
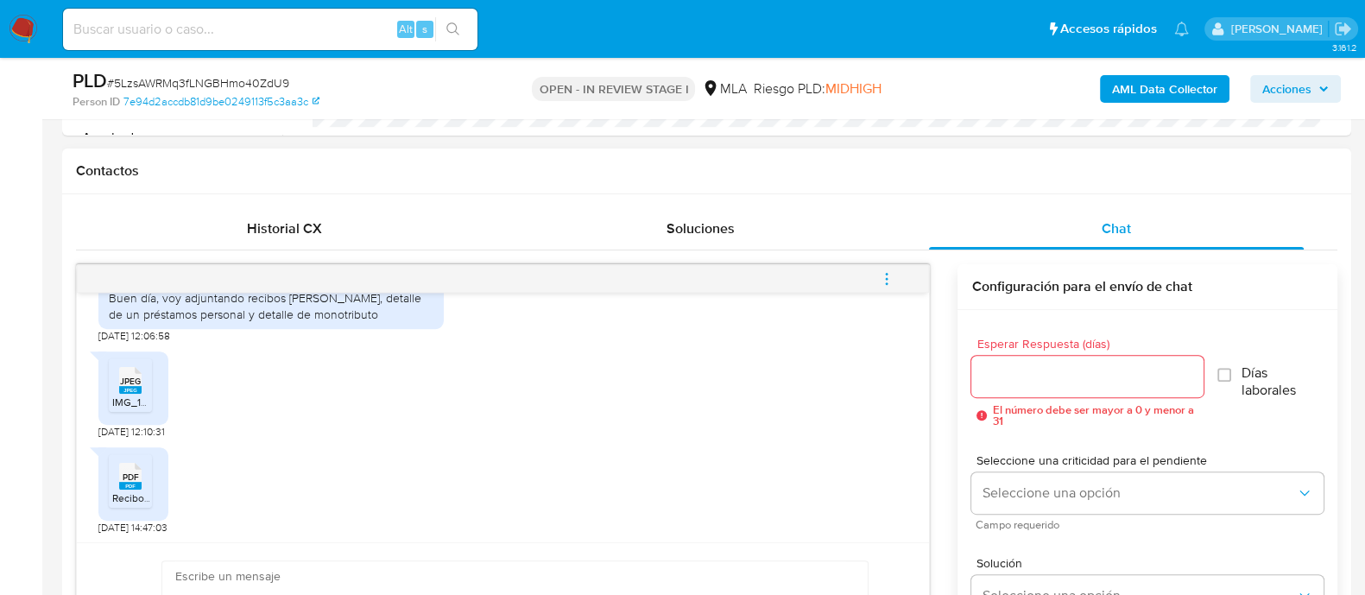
scroll to position [1003, 0]
click at [141, 382] on icon at bounding box center [130, 378] width 22 height 27
click at [136, 489] on span "Recibos sueldo.pdf" at bounding box center [156, 496] width 89 height 15
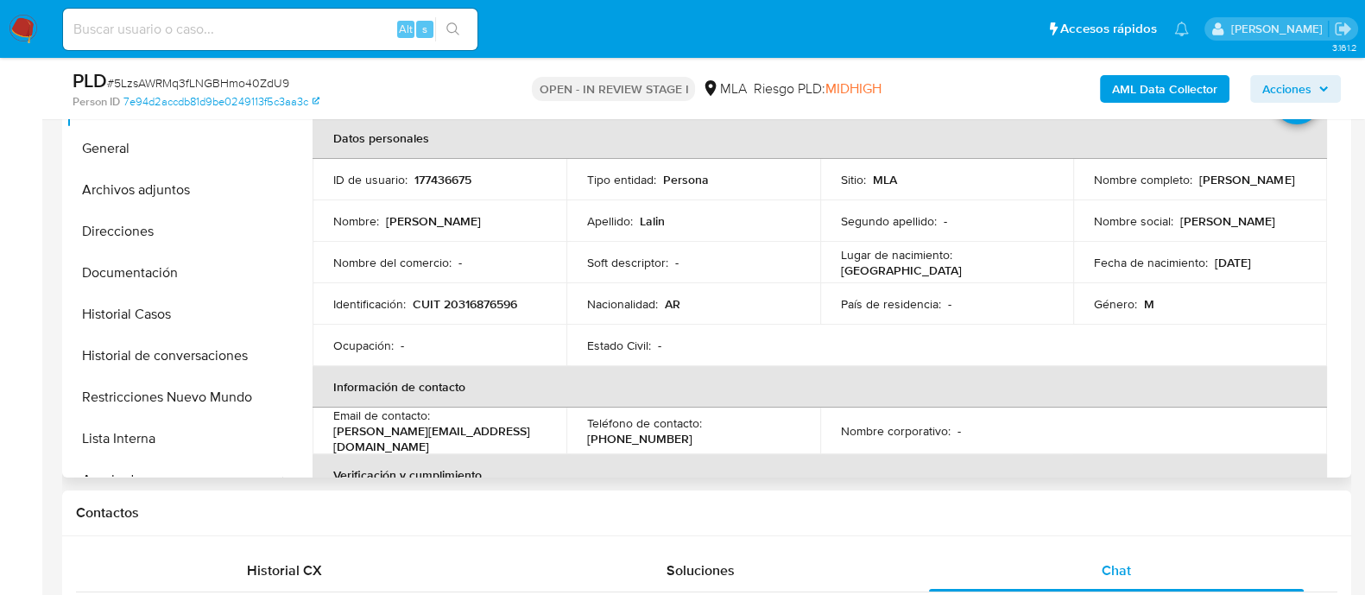
scroll to position [324, 0]
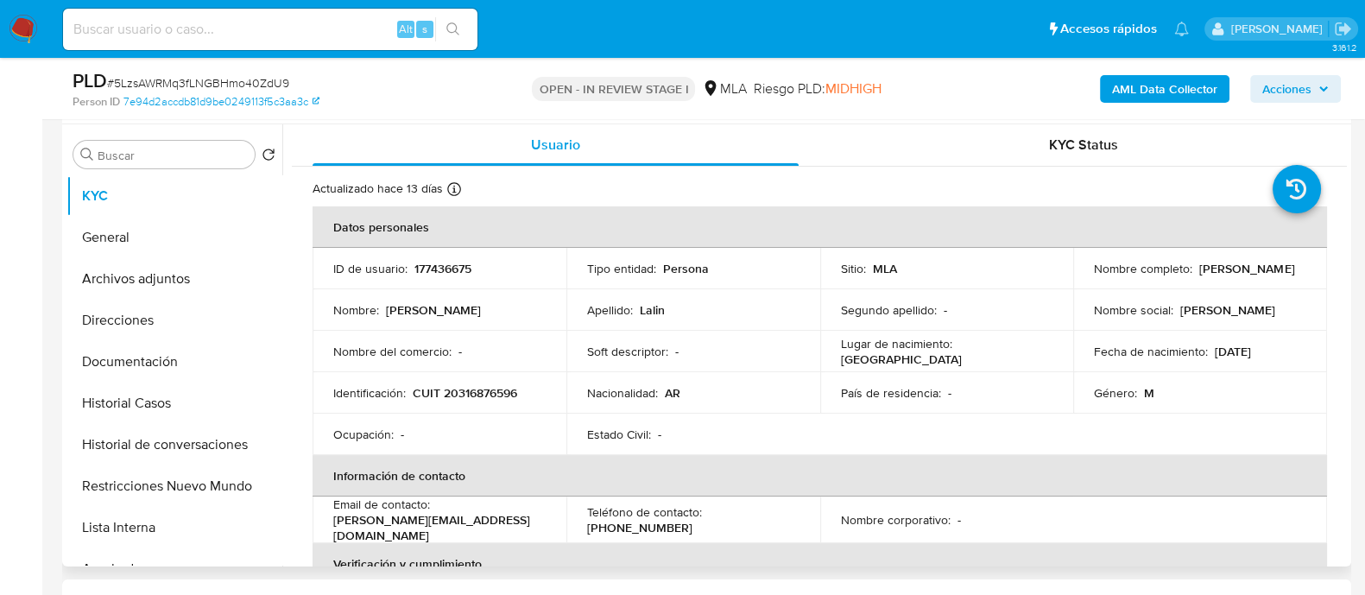
drag, startPoint x: 1088, startPoint y: 280, endPoint x: 1228, endPoint y: 280, distance: 140.7
click at [1228, 280] on td "Nombre completo : Sebastian Oscar Lalin" at bounding box center [1200, 268] width 254 height 41
copy p "[PERSON_NAME]"
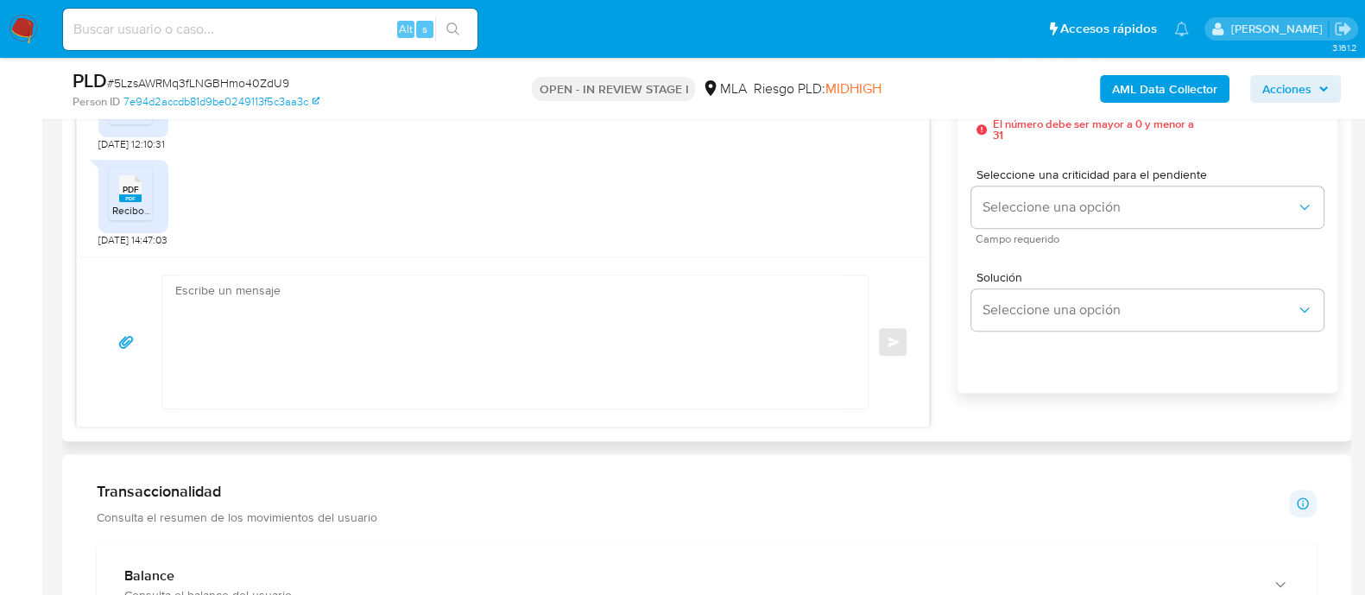
scroll to position [971, 0]
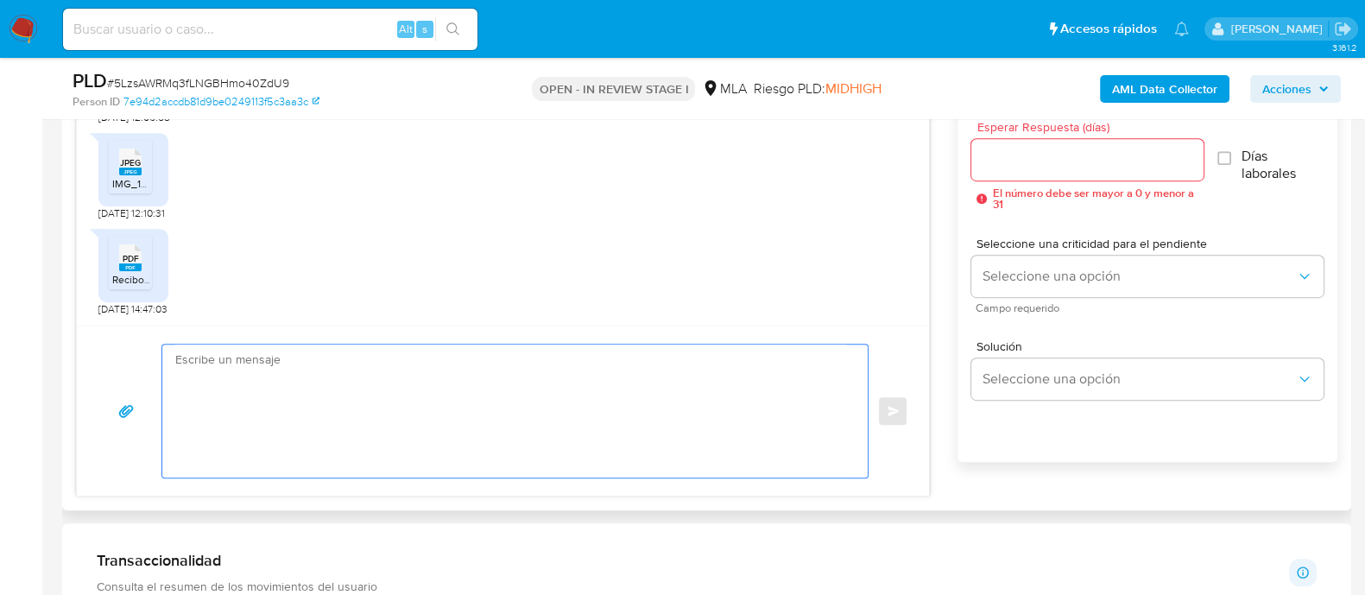
click at [466, 423] on textarea at bounding box center [510, 410] width 671 height 133
paste textarea "[PERSON_NAME]"
click at [404, 387] on textarea "Hola Sebastian Oscar Lalin Mcuh" at bounding box center [510, 410] width 671 height 133
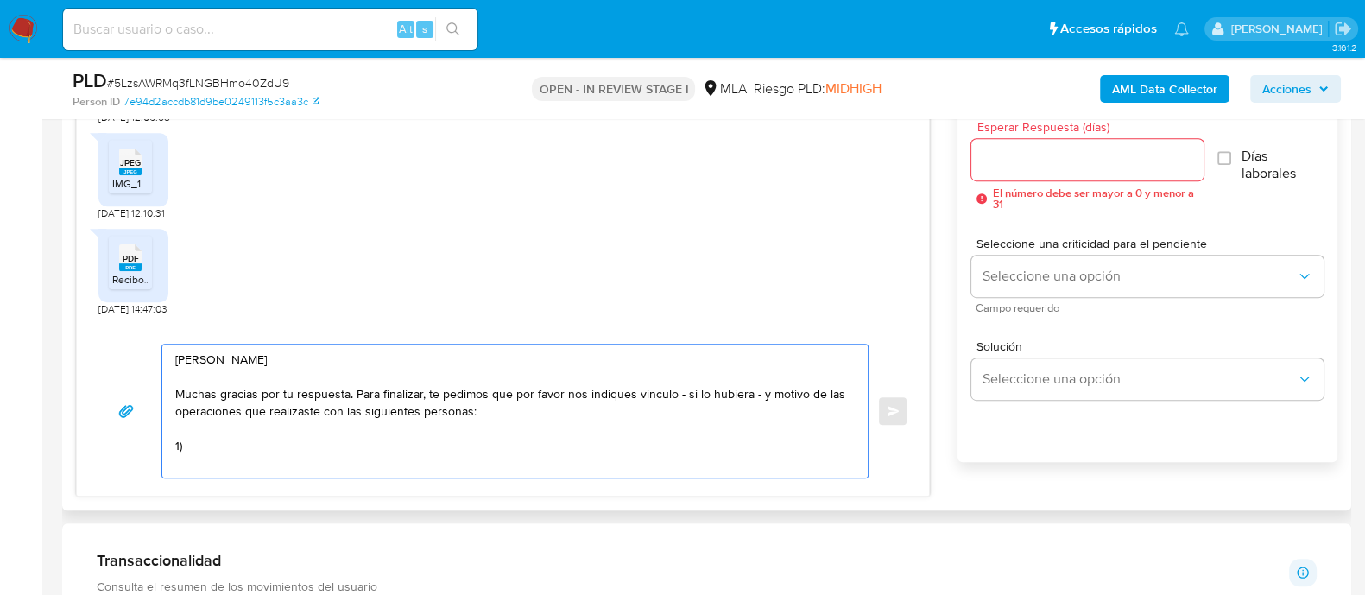
paste textarea "Bohdanowicz Lucas"
click at [337, 447] on textarea "Hola Sebastian Oscar Lalin Muchas gracias por tu respuesta. Para finalizar, te …" at bounding box center [510, 410] width 671 height 133
paste textarea "23470044829"
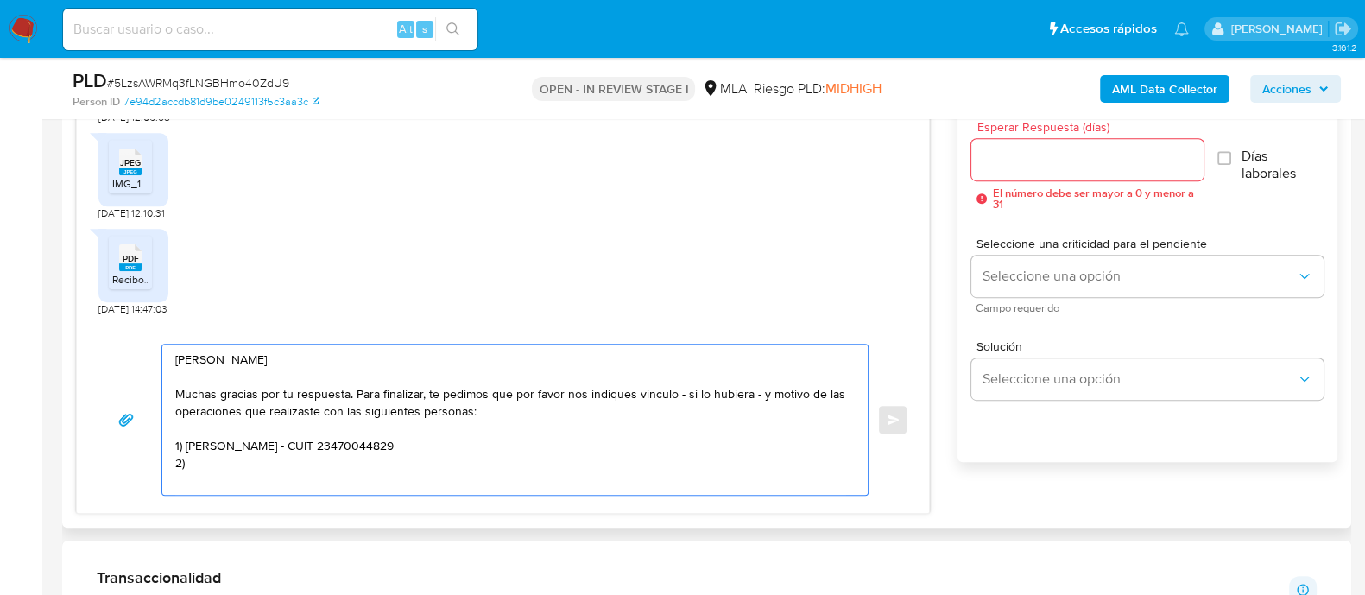
paste textarea "Escudero Hernan Vidal"
paste textarea "20254306305"
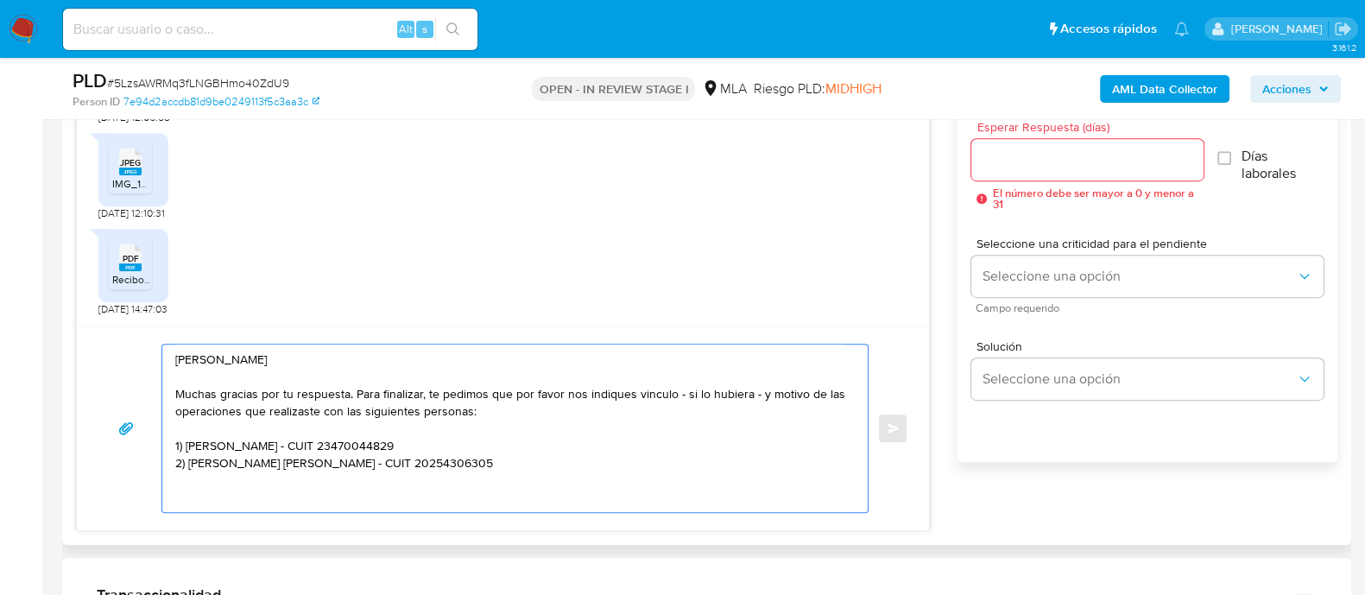
paste textarea "Gomez Leonardo Facundo"
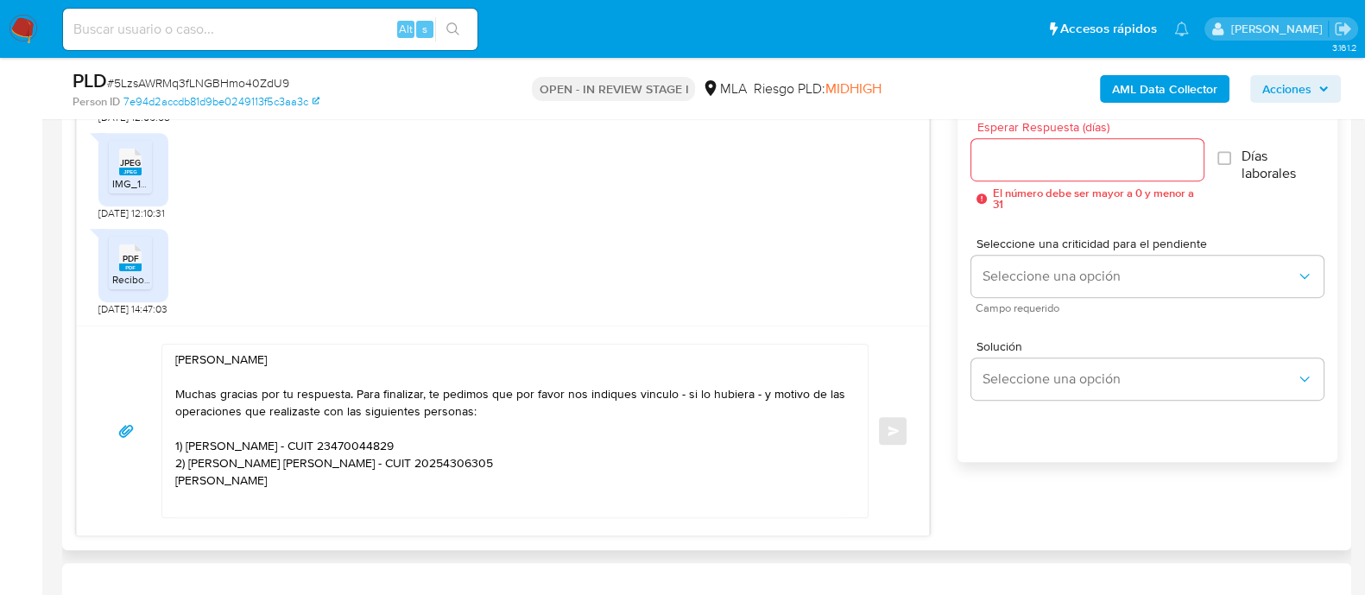
click at [174, 474] on div "Hola Sebastian Oscar Lalin Muchas gracias por tu respuesta. Para finalizar, te …" at bounding box center [510, 430] width 697 height 173
click at [176, 476] on textarea "Hola Sebastian Oscar Lalin Muchas gracias por tu respuesta. Para finalizar, te …" at bounding box center [510, 430] width 671 height 173
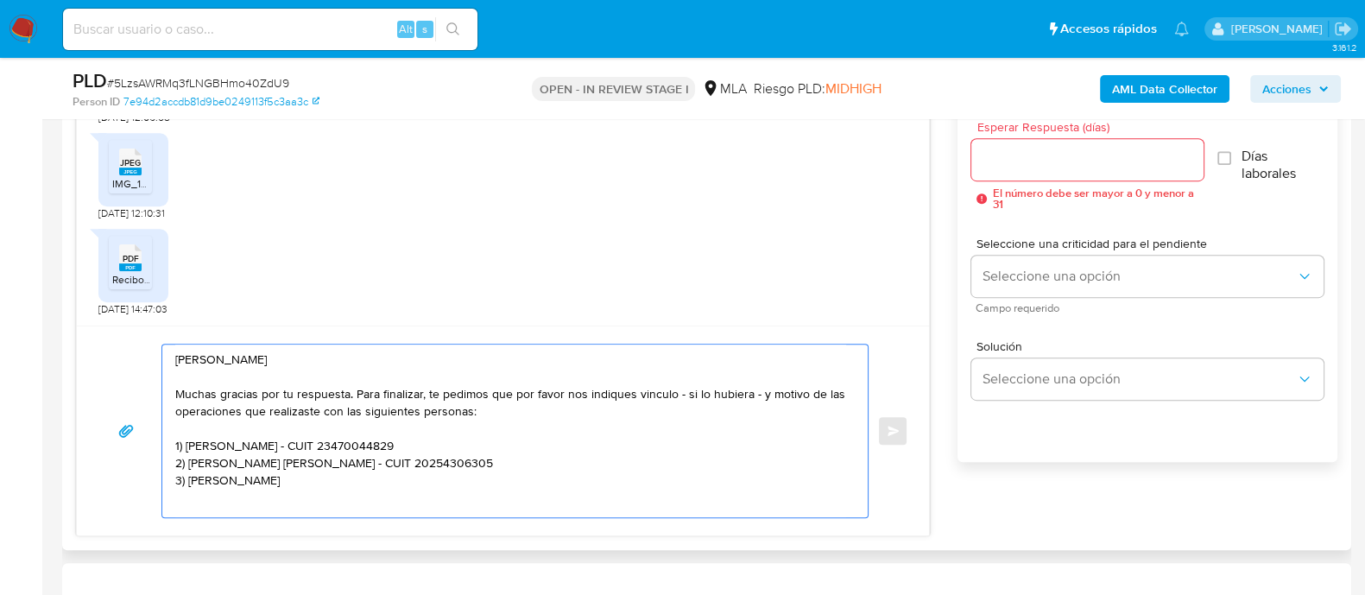
click at [384, 483] on textarea "Hola Sebastian Oscar Lalin Muchas gracias por tu respuesta. Para finalizar, te …" at bounding box center [510, 430] width 671 height 173
paste textarea "20251811823"
paste textarea "Quedamos aguardando por la información solicitada dentro de los próximos 3 días…"
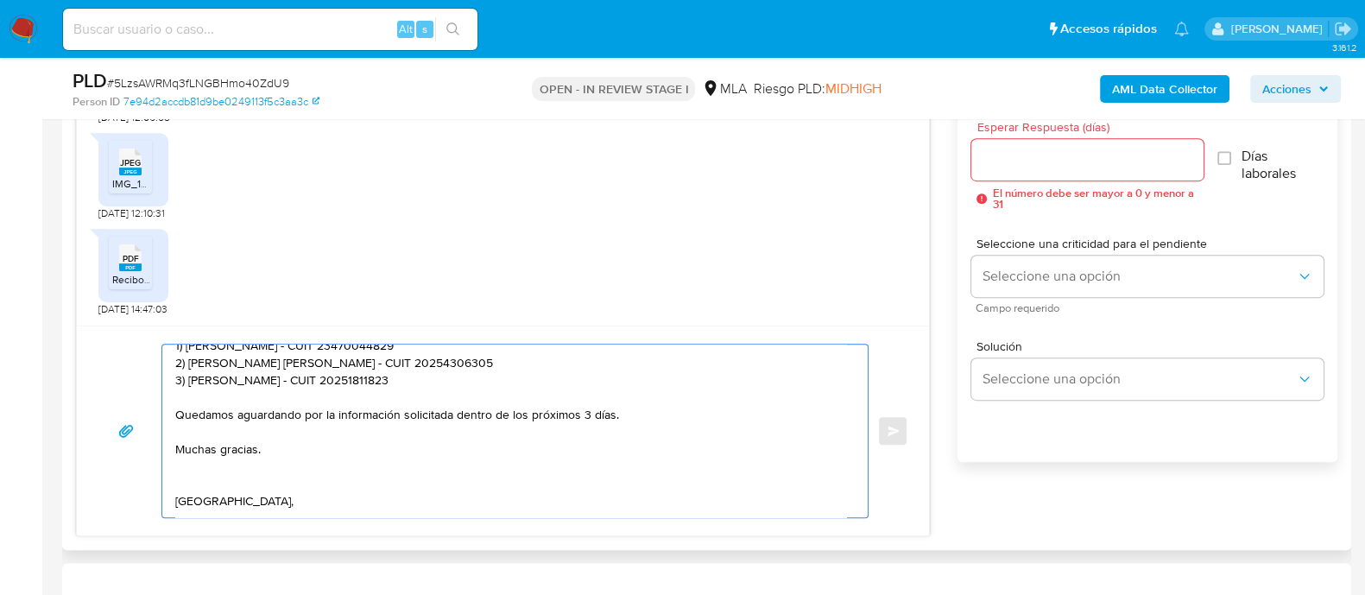
scroll to position [54, 0]
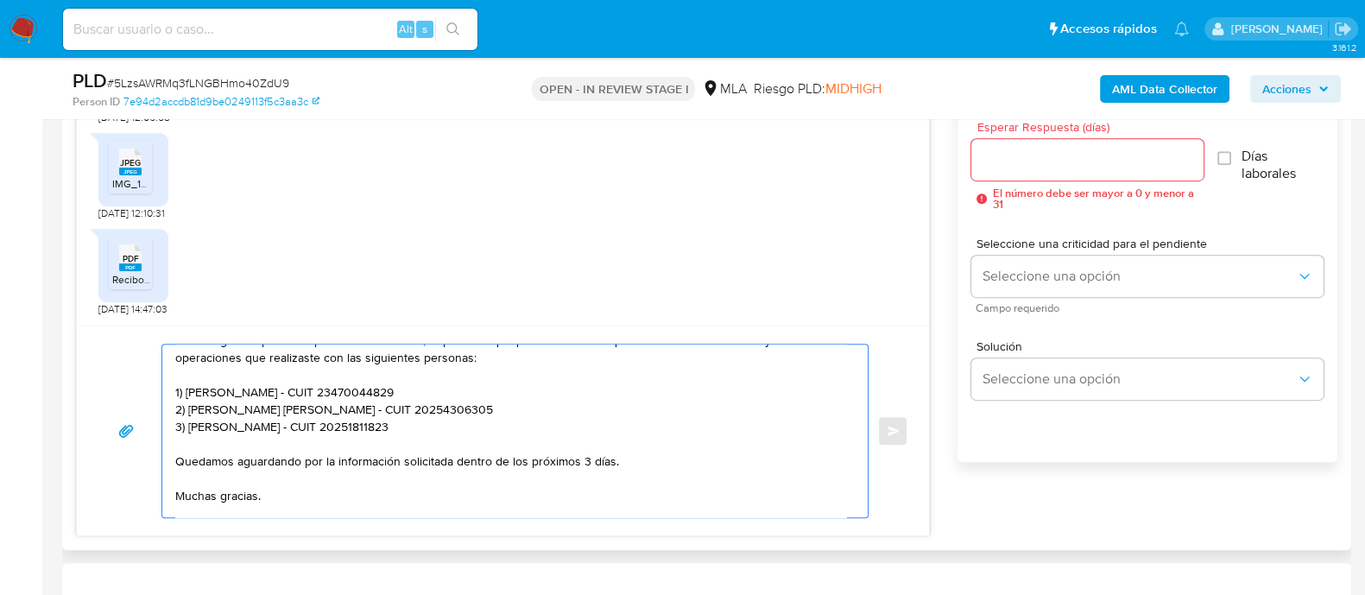
drag, startPoint x: 402, startPoint y: 465, endPoint x: 626, endPoint y: 460, distance: 223.6
click at [626, 460] on textarea "Hola Sebastian Oscar Lalin Muchas gracias por tu respuesta. Para finalizar, te …" at bounding box center [510, 430] width 671 height 173
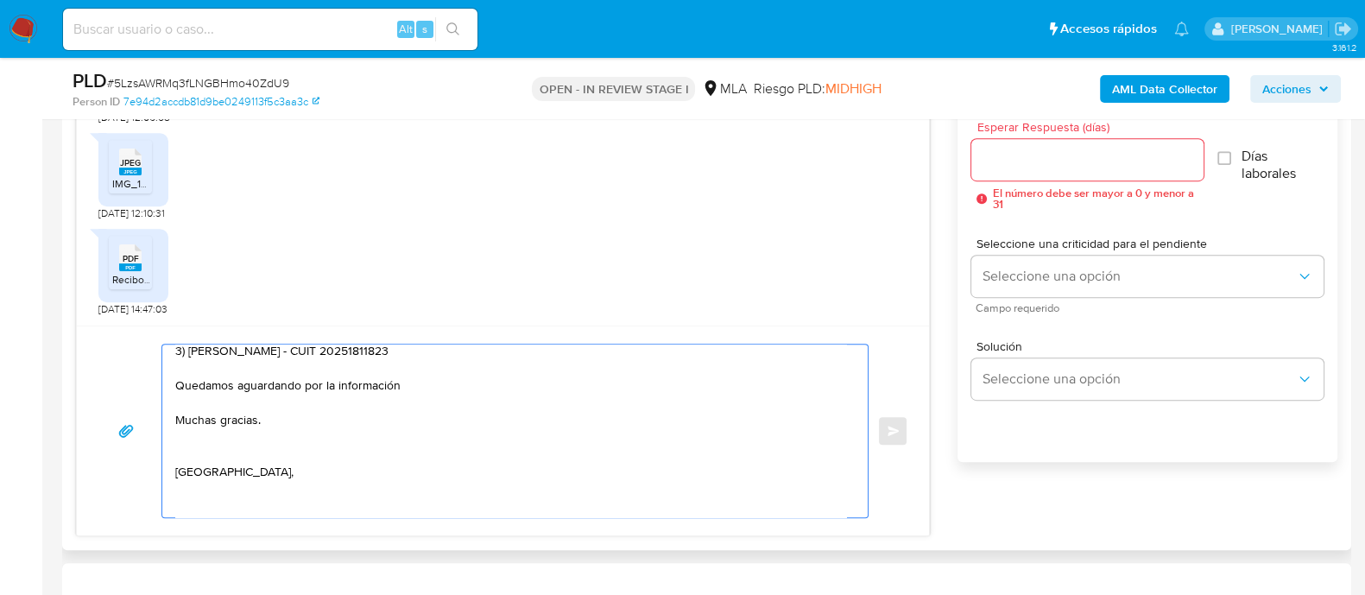
scroll to position [161, 0]
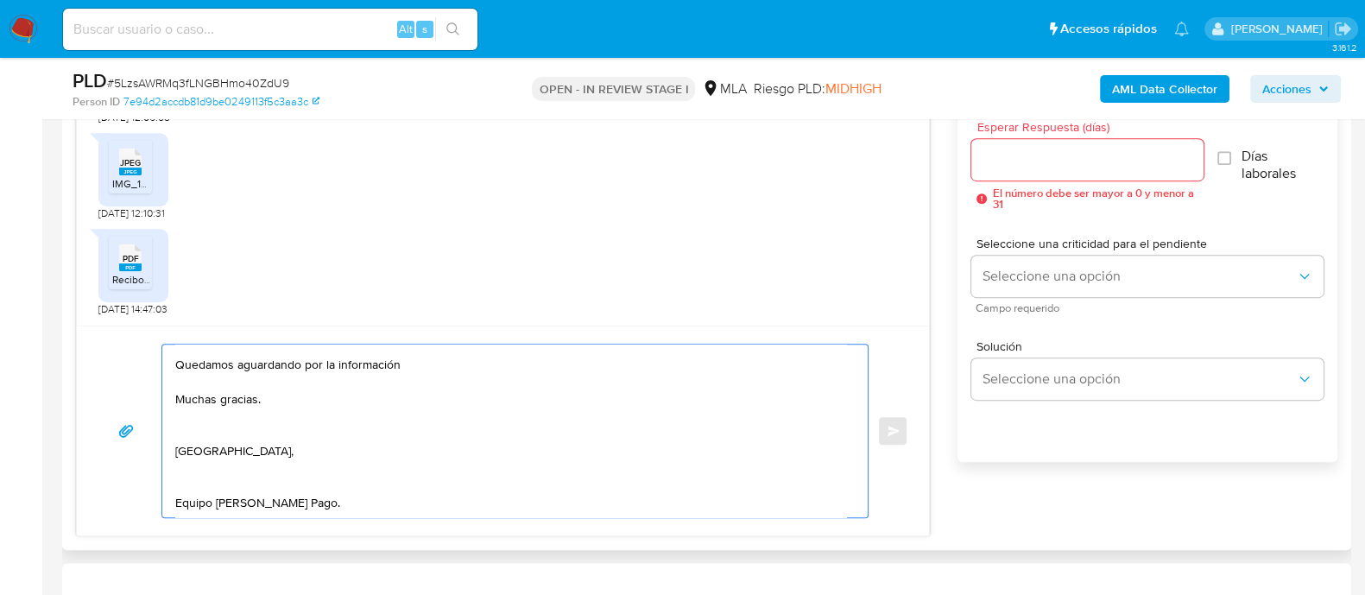
click at [255, 411] on textarea "Hola Sebastian Oscar Lalin Muchas gracias por tu respuesta. Para finalizar, te …" at bounding box center [510, 430] width 671 height 173
click at [235, 459] on textarea "Hola Sebastian Oscar Lalin Muchas gracias por tu respuesta. Para finalizar, te …" at bounding box center [510, 430] width 671 height 173
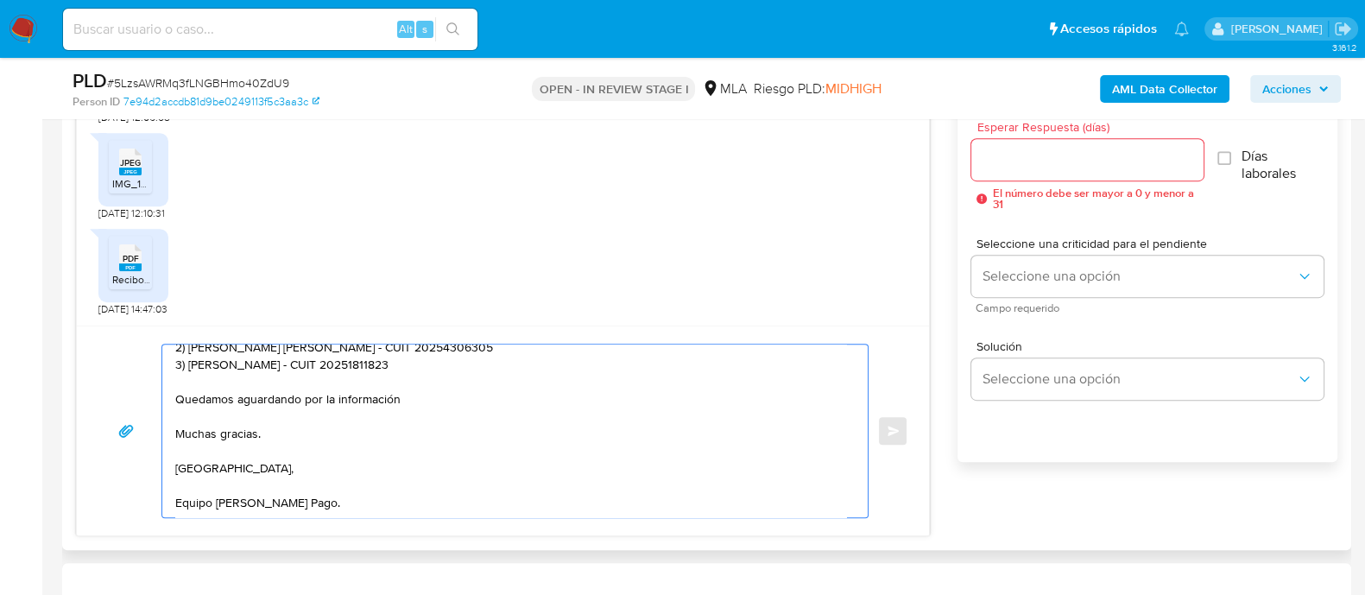
type textarea "Hola Sebastian Oscar Lalin Muchas gracias por tu respuesta. Para finalizar, te …"
click at [1023, 154] on input "Esperar Respuesta (días)" at bounding box center [1086, 159] width 231 height 22
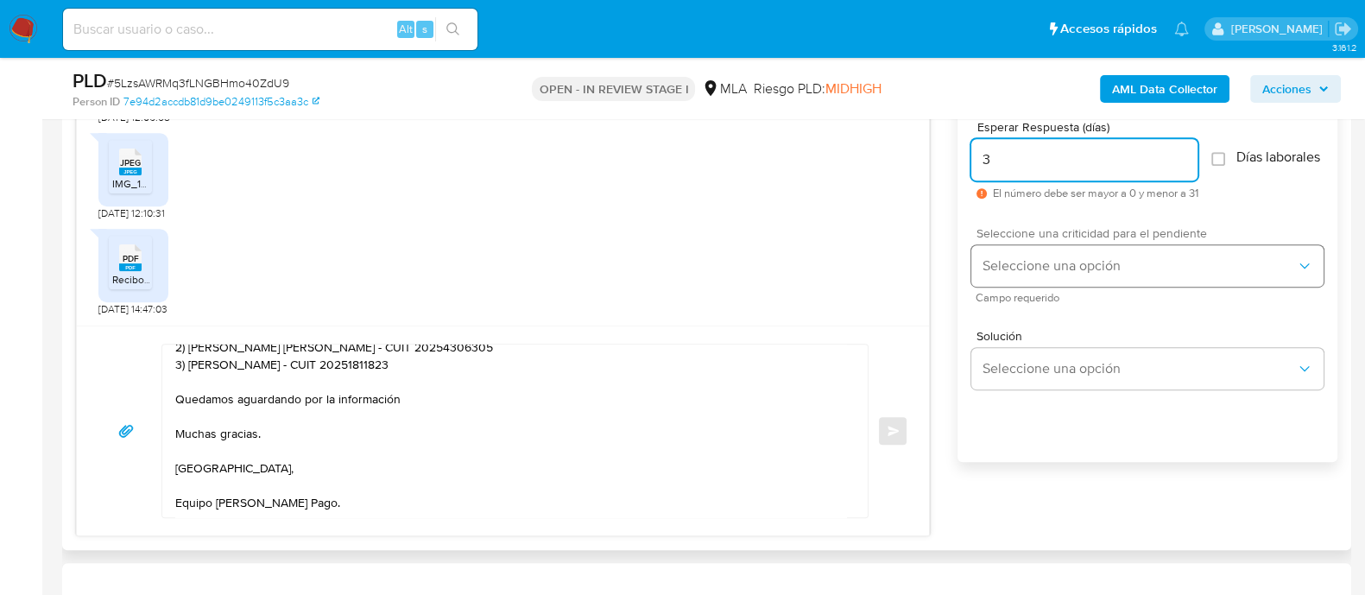
type input "3"
click at [1050, 263] on button "Seleccione una opción" at bounding box center [1147, 265] width 352 height 41
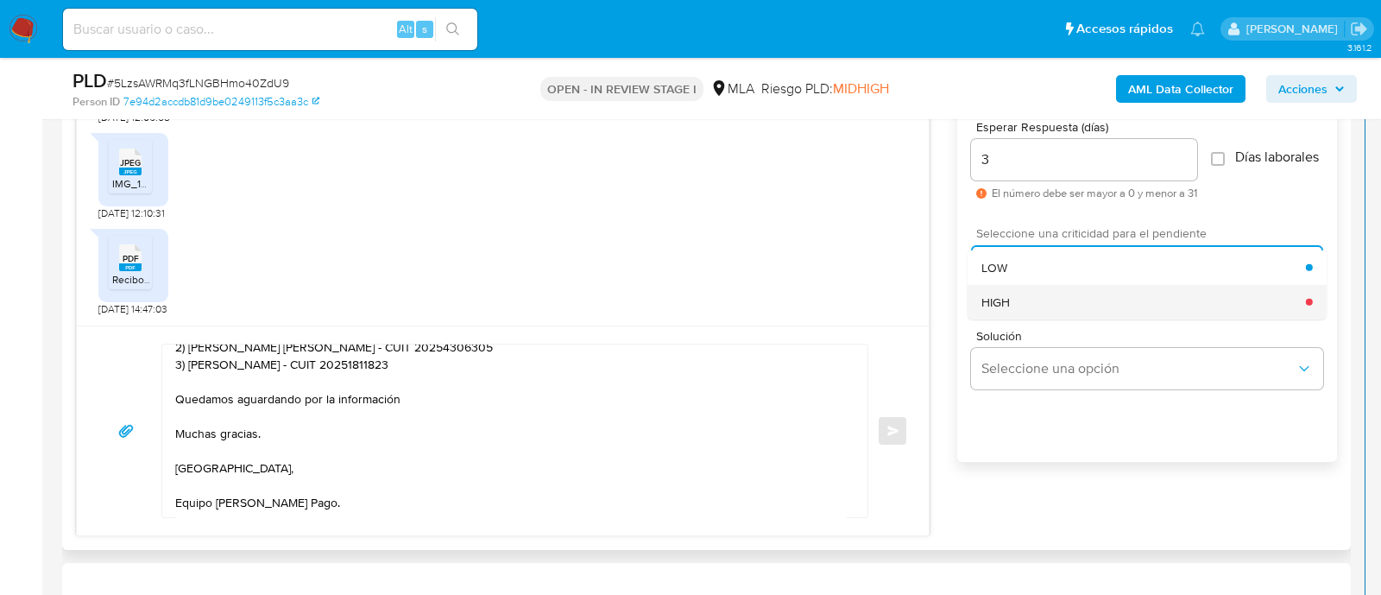
click at [1019, 319] on div "HIGH" at bounding box center [1143, 301] width 325 height 35
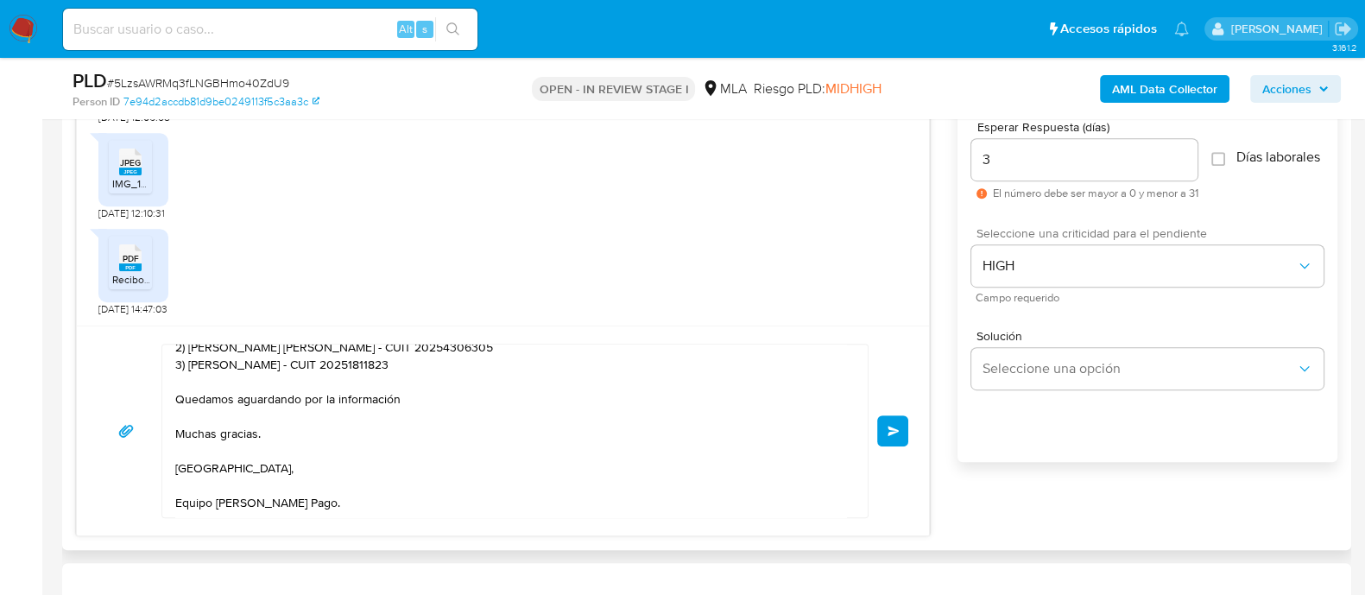
click at [902, 446] on div "Hola Sebastian Oscar Lalin Muchas gracias por tu respuesta. Para finalizar, te …" at bounding box center [503, 431] width 811 height 174
click at [885, 423] on button "Enviar" at bounding box center [892, 430] width 31 height 31
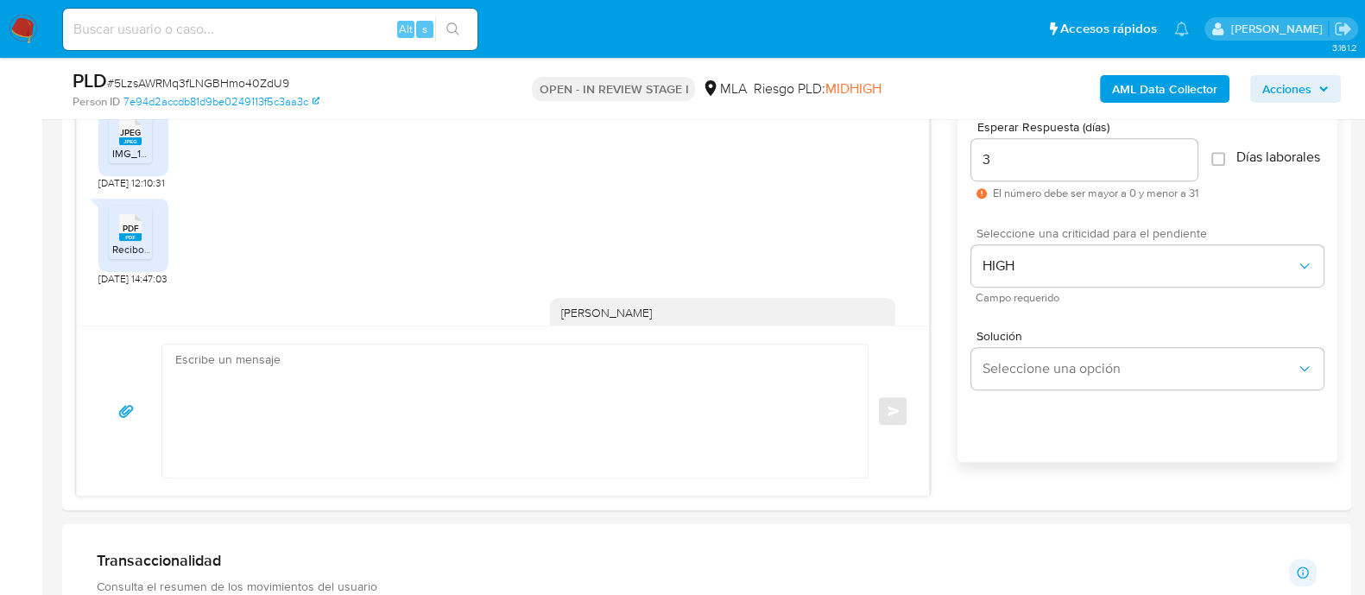
scroll to position [0, 0]
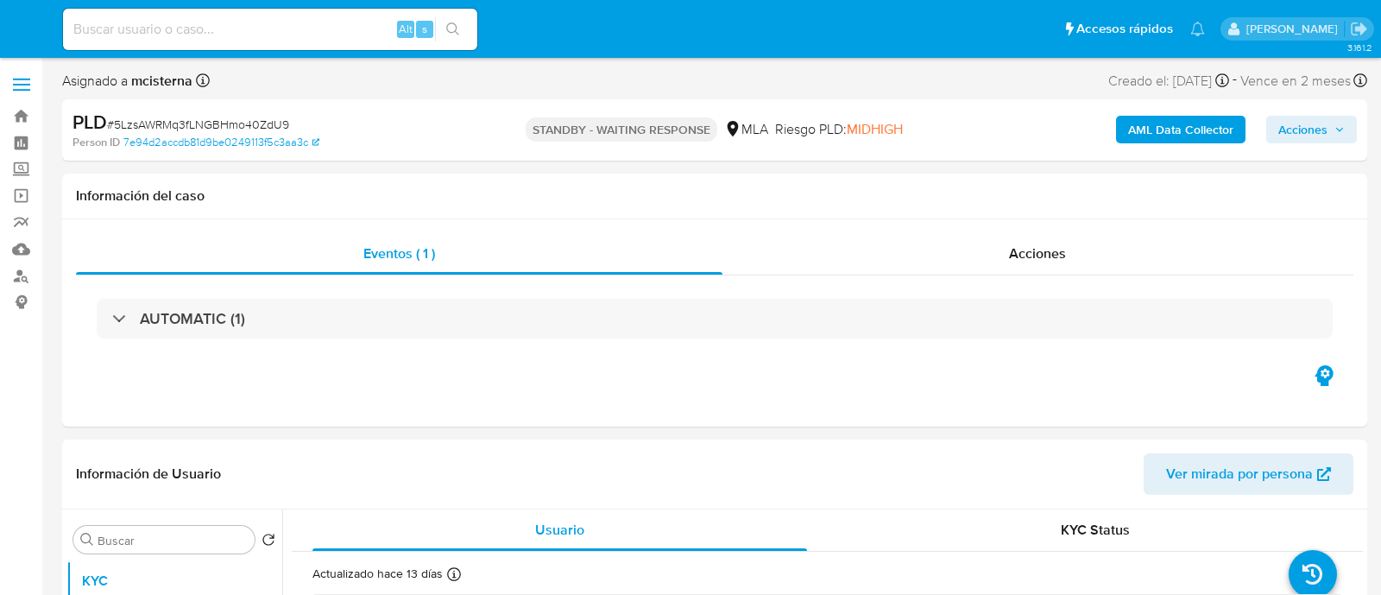
select select "10"
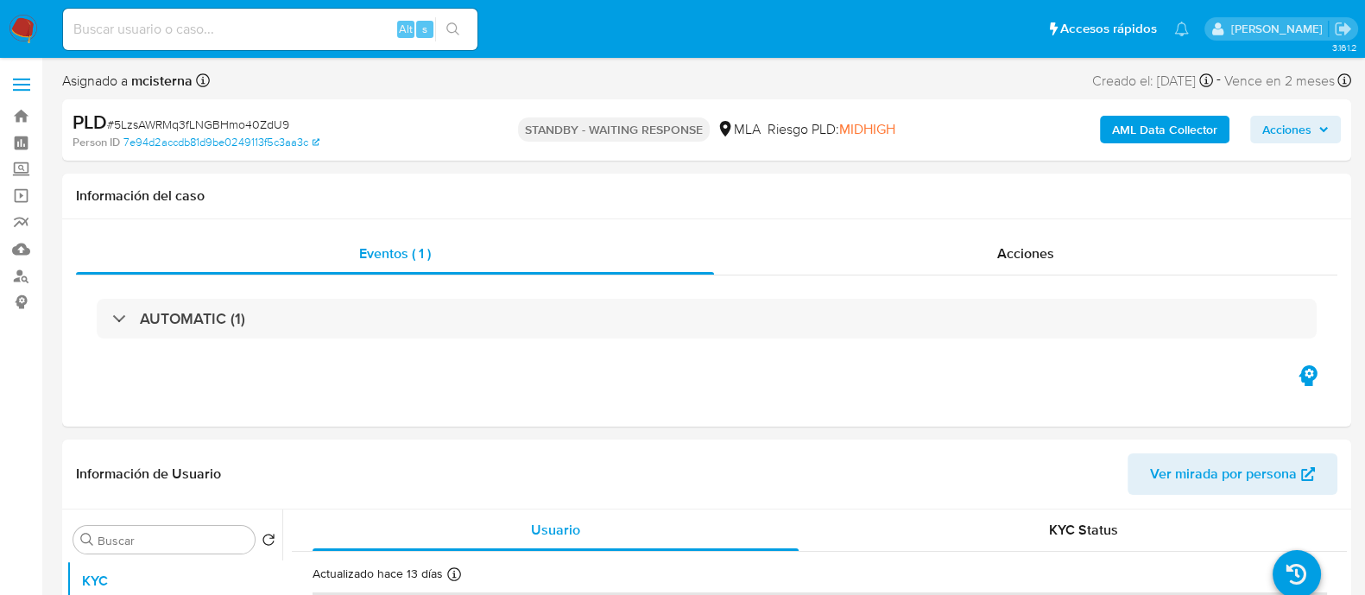
click at [375, 43] on div "Alt s" at bounding box center [270, 29] width 414 height 41
click at [371, 25] on input at bounding box center [270, 29] width 414 height 22
paste input "2560857351"
type input "2560857351"
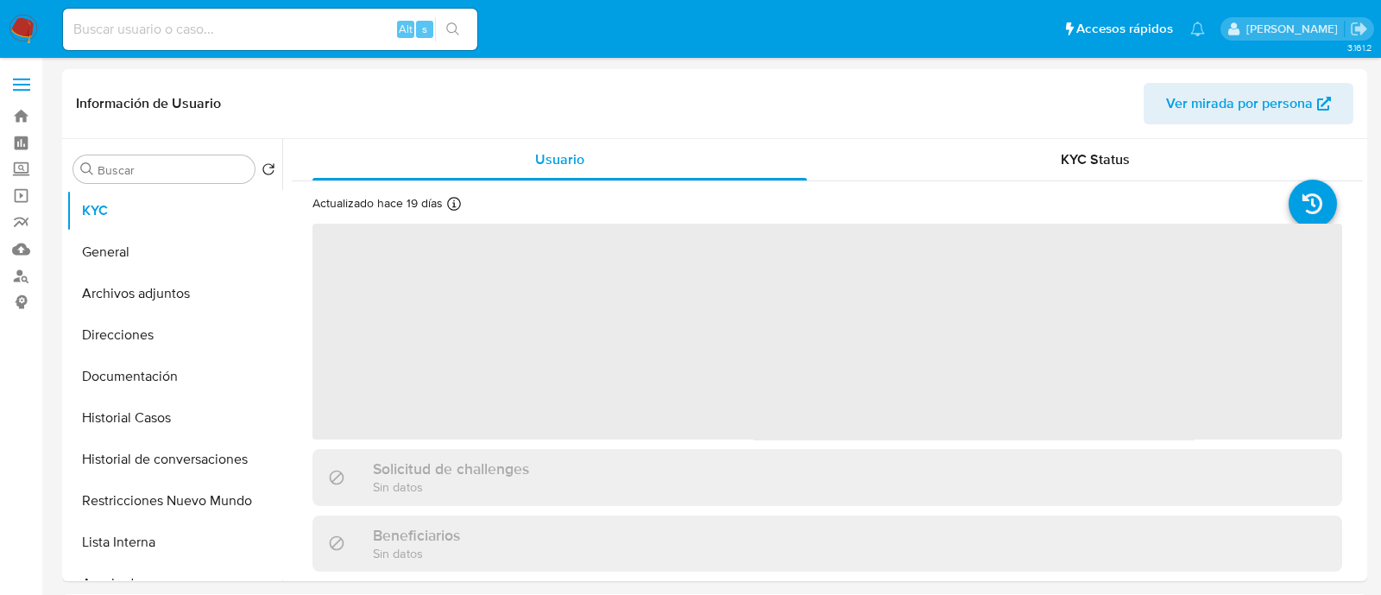
select select "10"
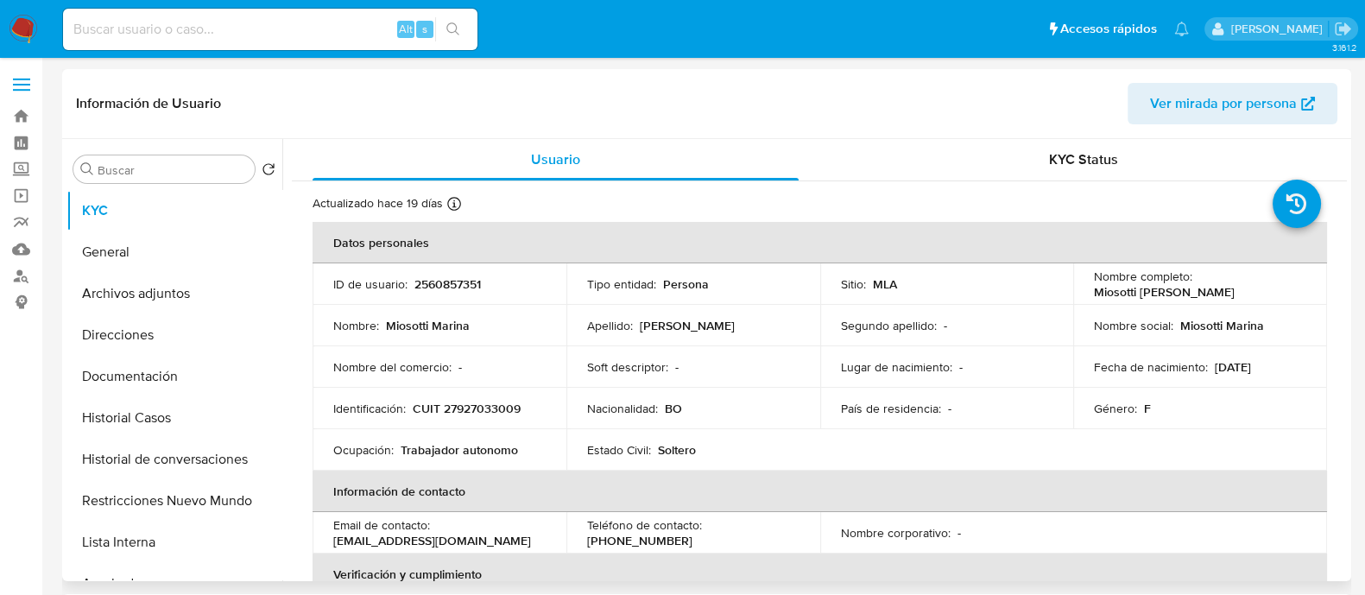
click at [496, 406] on p "CUIT 27927033009" at bounding box center [467, 409] width 108 height 16
copy p "27927033009"
click at [170, 429] on button "Historial Casos" at bounding box center [167, 417] width 202 height 41
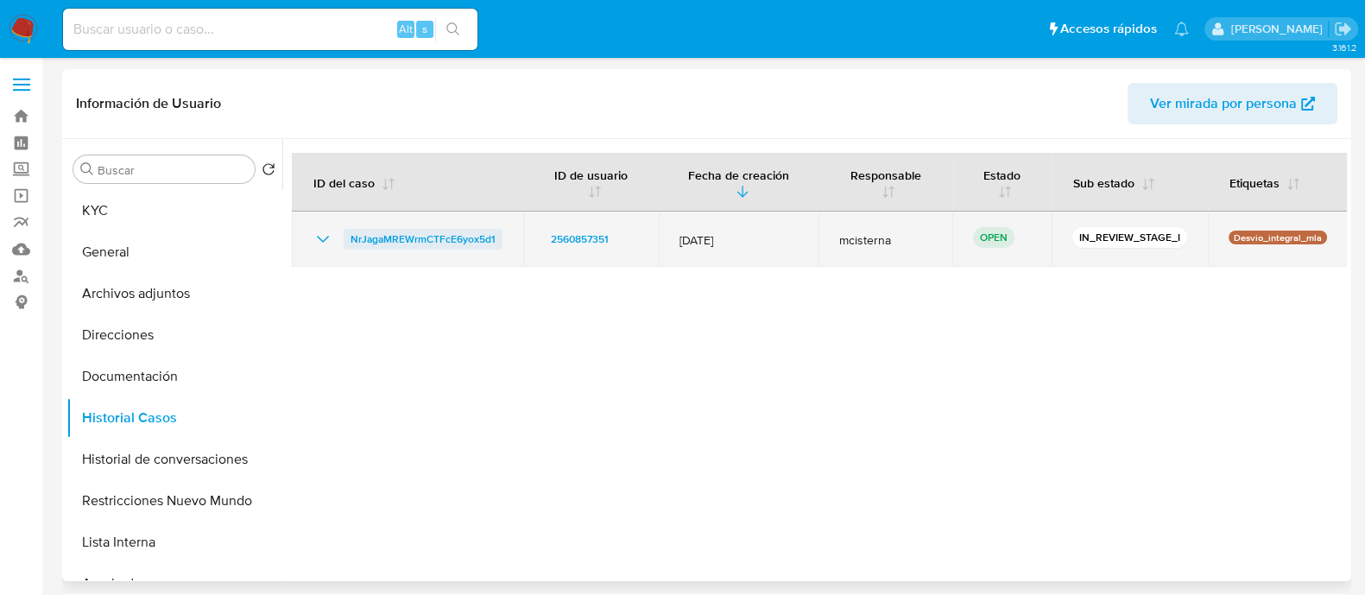
click at [470, 243] on span "NrJagaMREWrmCTFcE6yox5d1" at bounding box center [422, 239] width 145 height 21
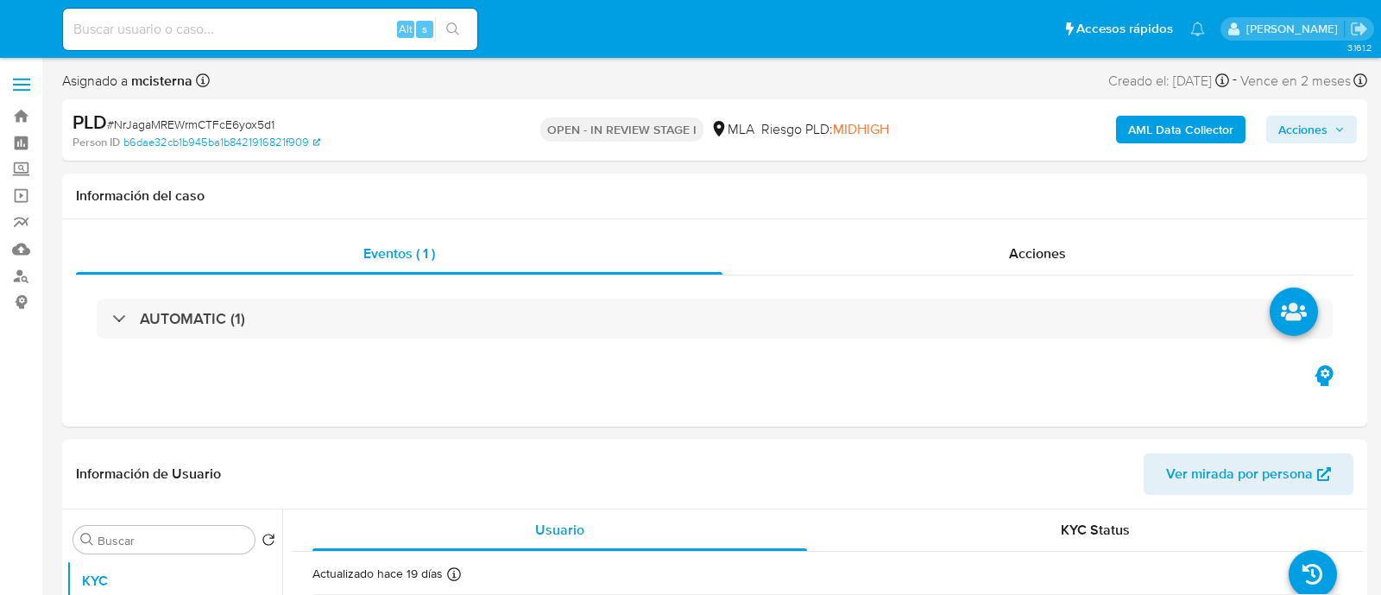
select select "10"
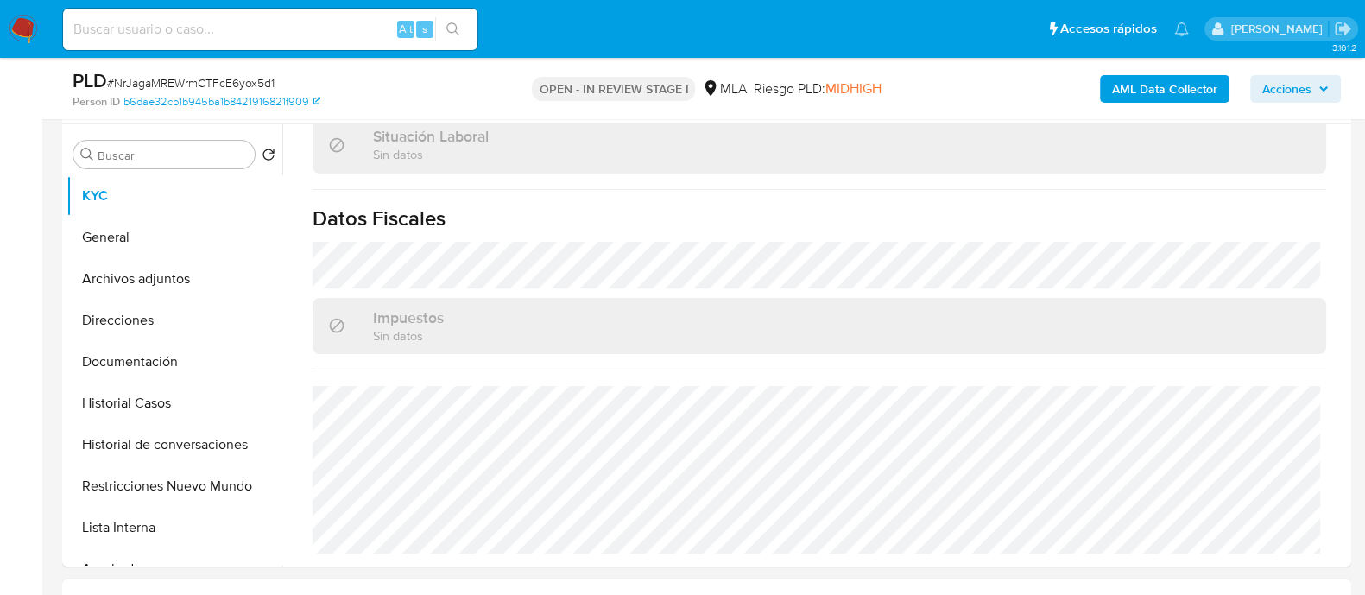
scroll to position [647, 0]
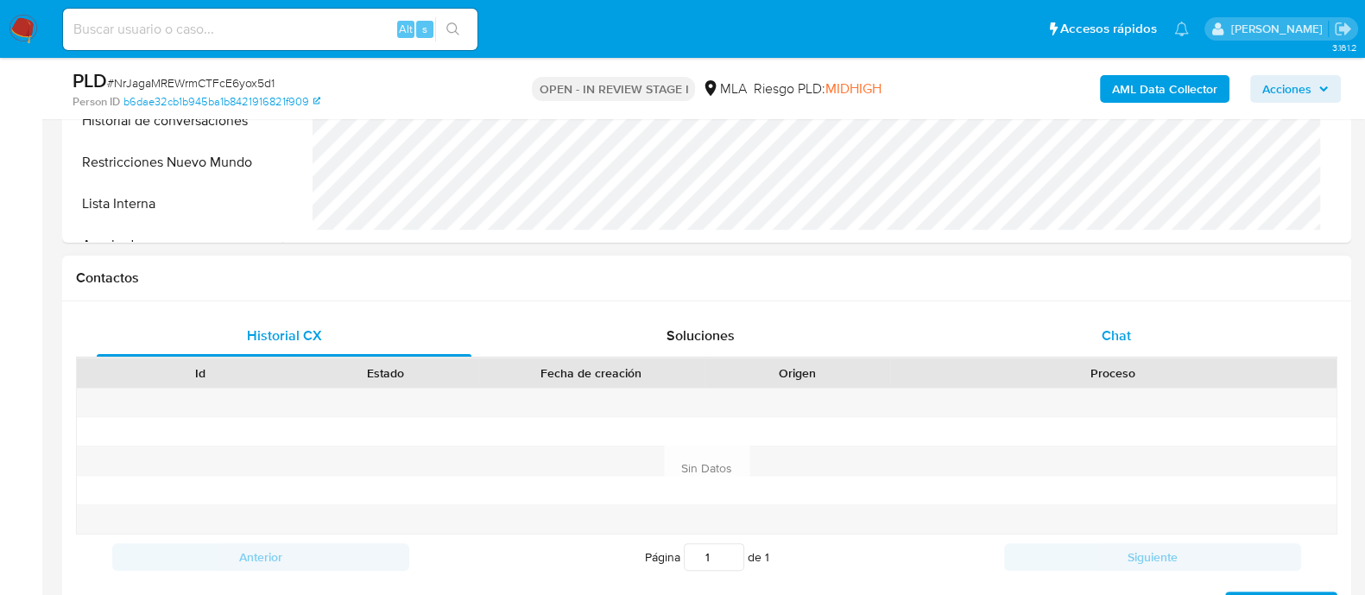
click at [1113, 325] on span "Chat" at bounding box center [1115, 335] width 29 height 20
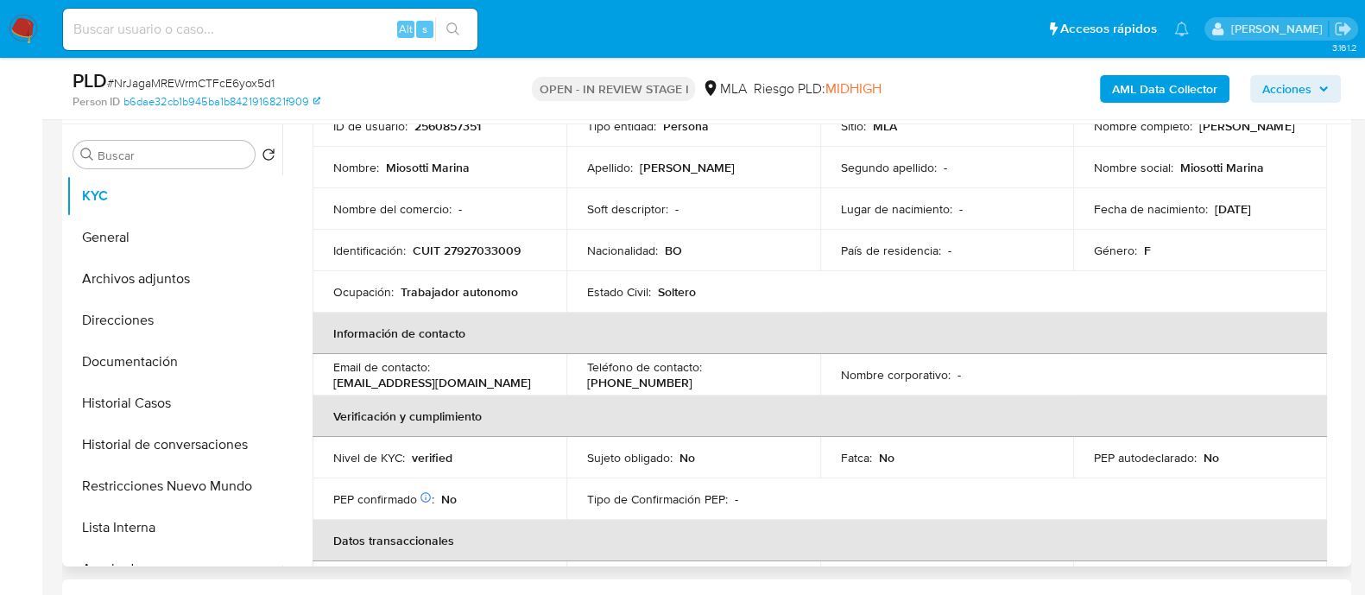
scroll to position [66, 0]
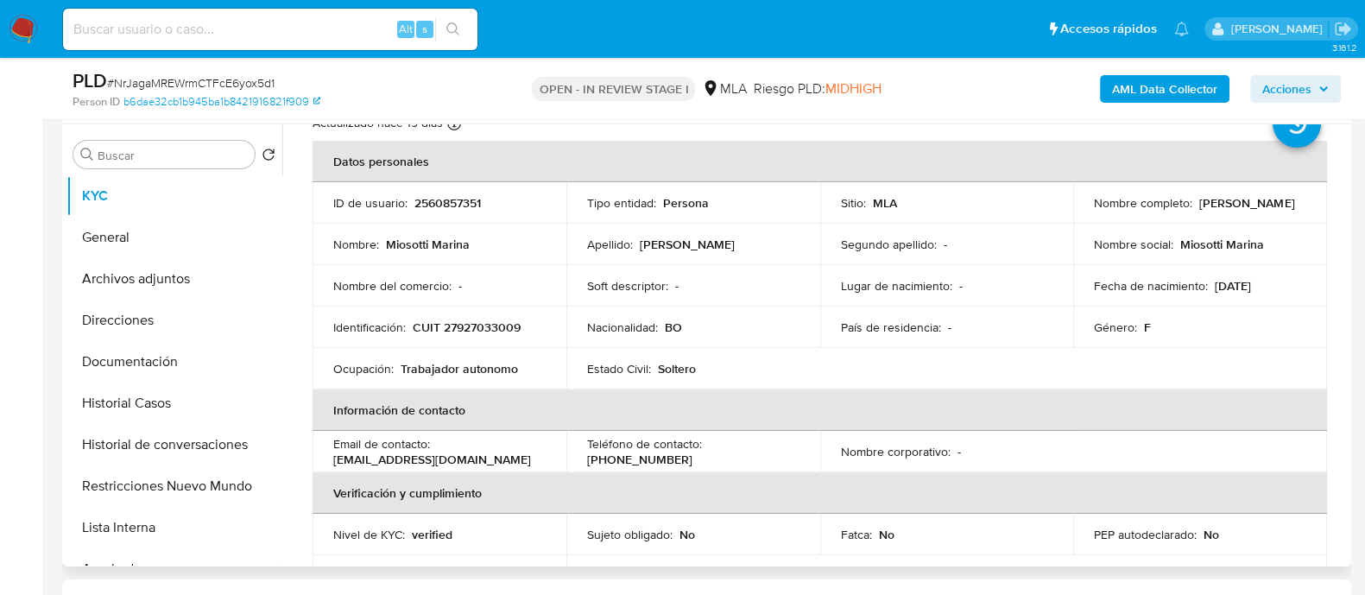
drag, startPoint x: 1108, startPoint y: 209, endPoint x: 1253, endPoint y: 208, distance: 144.2
click at [1253, 208] on div "Nombre completo : [PERSON_NAME]" at bounding box center [1200, 203] width 212 height 16
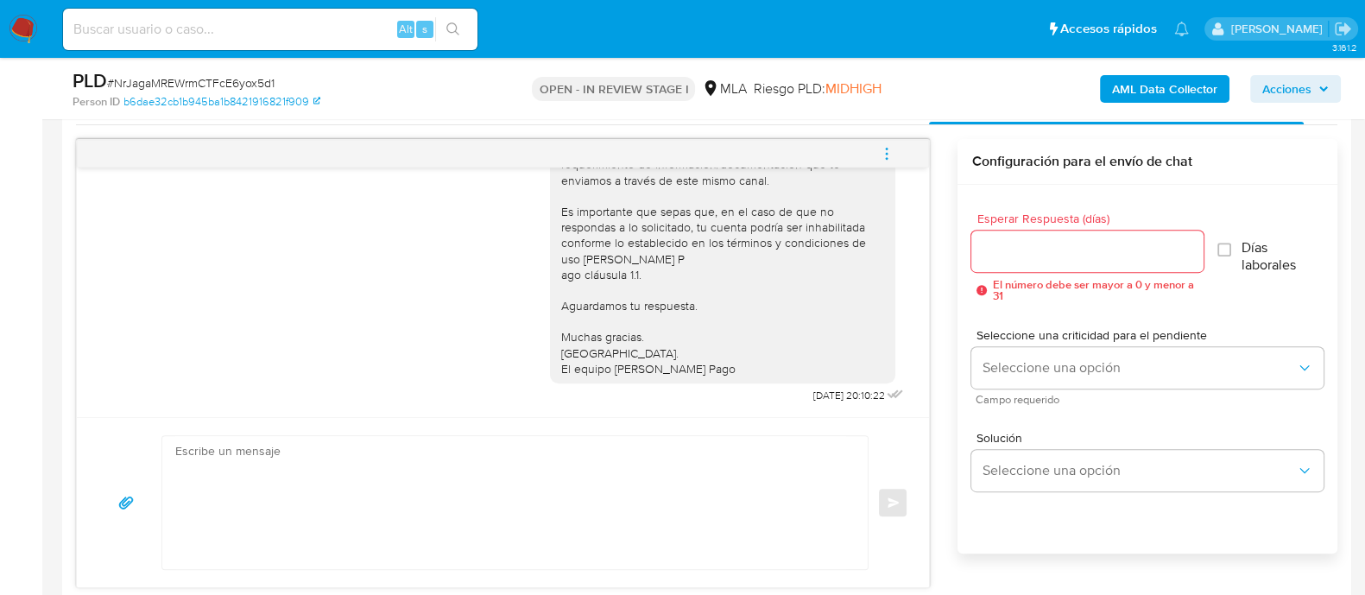
scroll to position [971, 0]
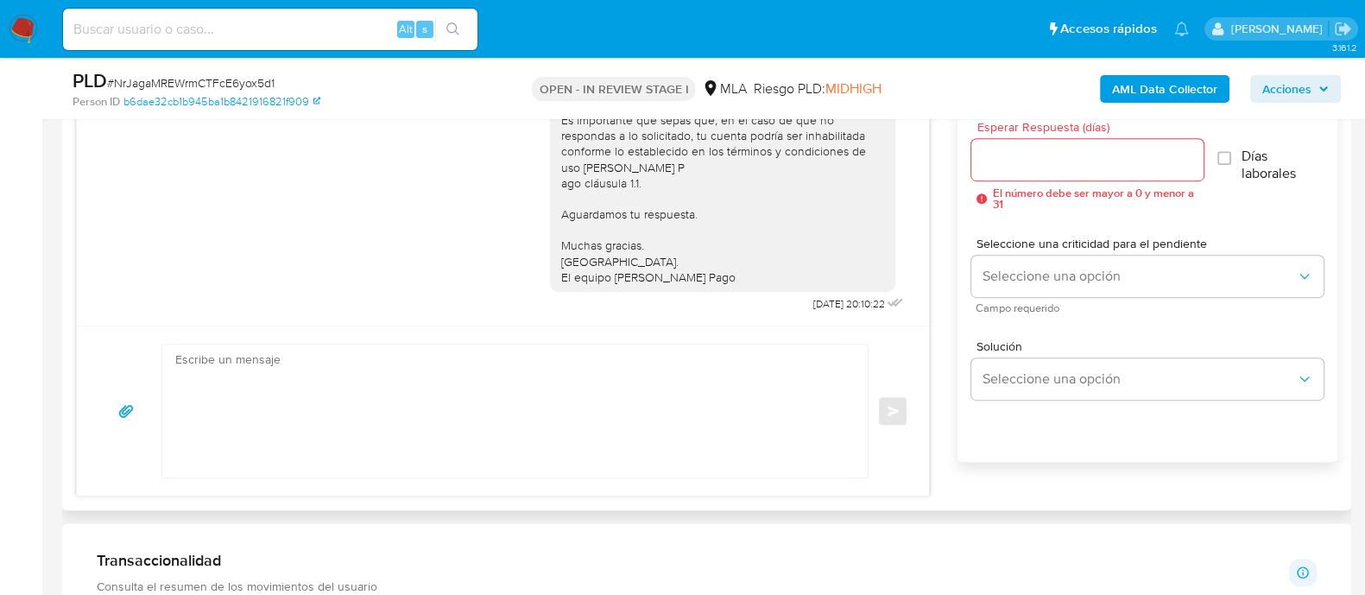
click at [541, 441] on textarea at bounding box center [510, 410] width 671 height 133
paste textarea "[PERSON_NAME]"
paste textarea "En función de las operaciones registradas en tu cuenta [PERSON_NAME] Pago, nece…"
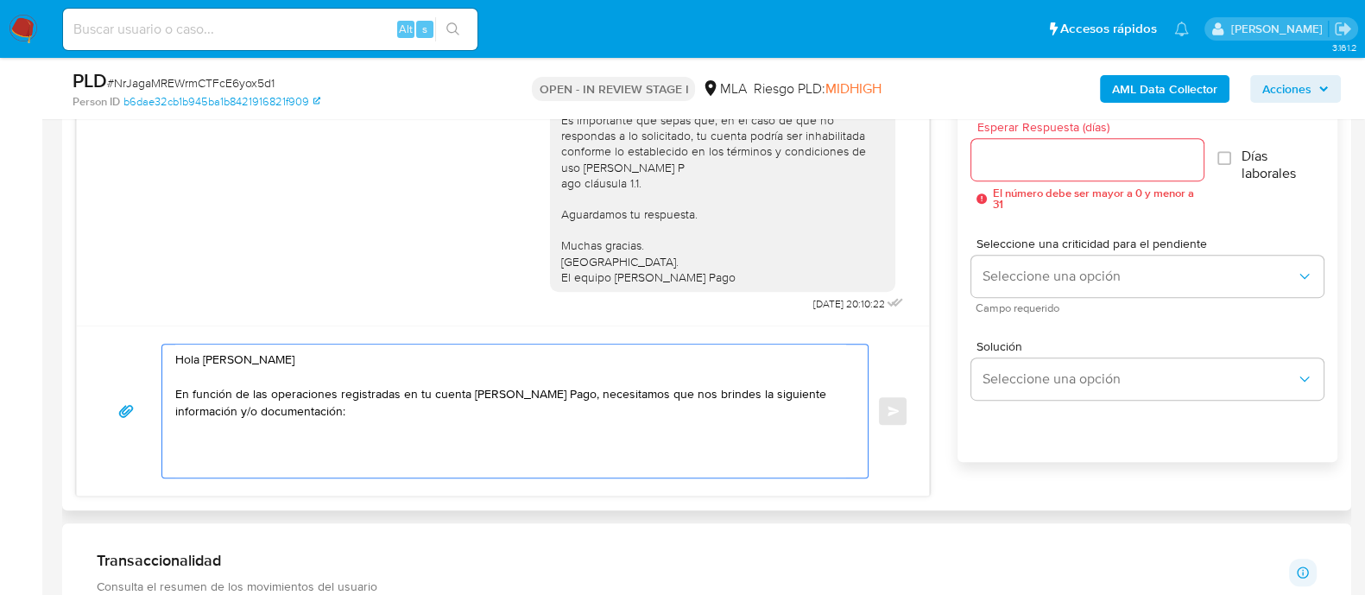
drag, startPoint x: 590, startPoint y: 417, endPoint x: 659, endPoint y: 395, distance: 71.5
click at [659, 395] on textarea "Hola [PERSON_NAME] En función de las operaciones registradas en tu cuenta [PERS…" at bounding box center [510, 410] width 671 height 133
paste textarea "27062898998"
click at [457, 411] on textarea "Hola [PERSON_NAME] En función de las operaciones registradas en tu cuenta [PERS…" at bounding box center [510, 410] width 671 height 133
click at [457, 410] on textarea "Hola [PERSON_NAME] En función de las operaciones registradas en tu cuenta [PERS…" at bounding box center [510, 410] width 671 height 133
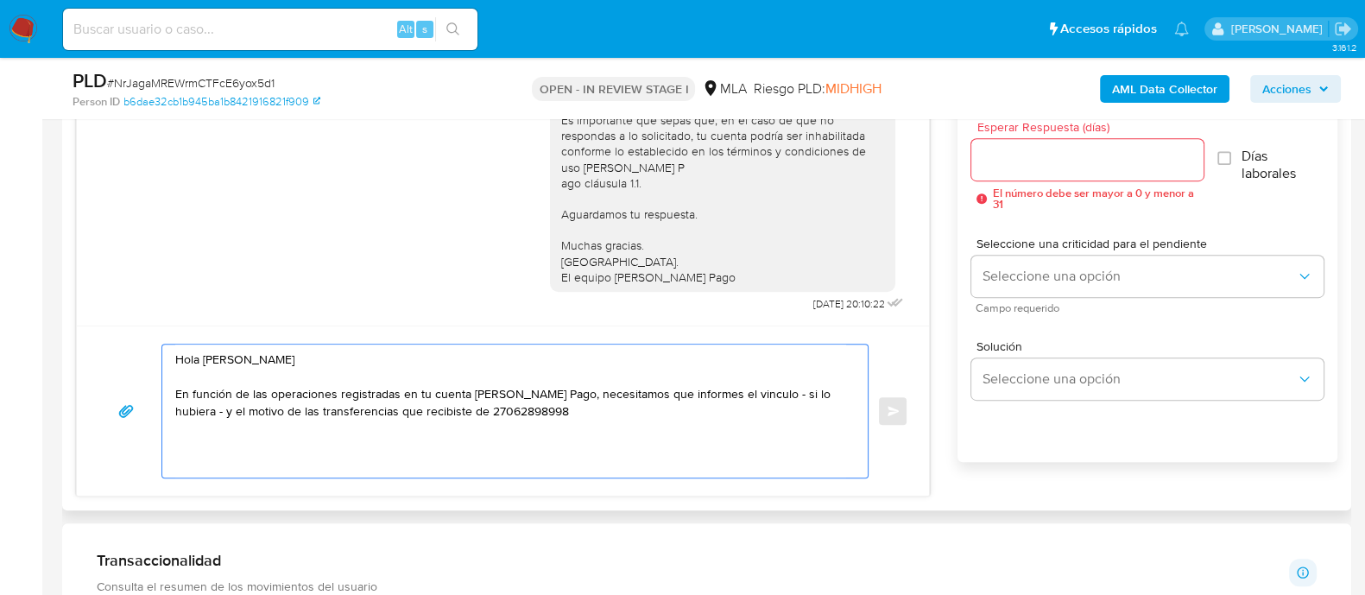
click at [437, 413] on textarea "Hola [PERSON_NAME] En función de las operaciones registradas en tu cuenta [PERS…" at bounding box center [510, 410] width 671 height 133
paste textarea "[PERSON_NAME] [PERSON_NAME]"
click at [765, 405] on textarea "Hola [PERSON_NAME] En función de las operaciones registradas en tu cuenta [PERS…" at bounding box center [510, 410] width 671 height 133
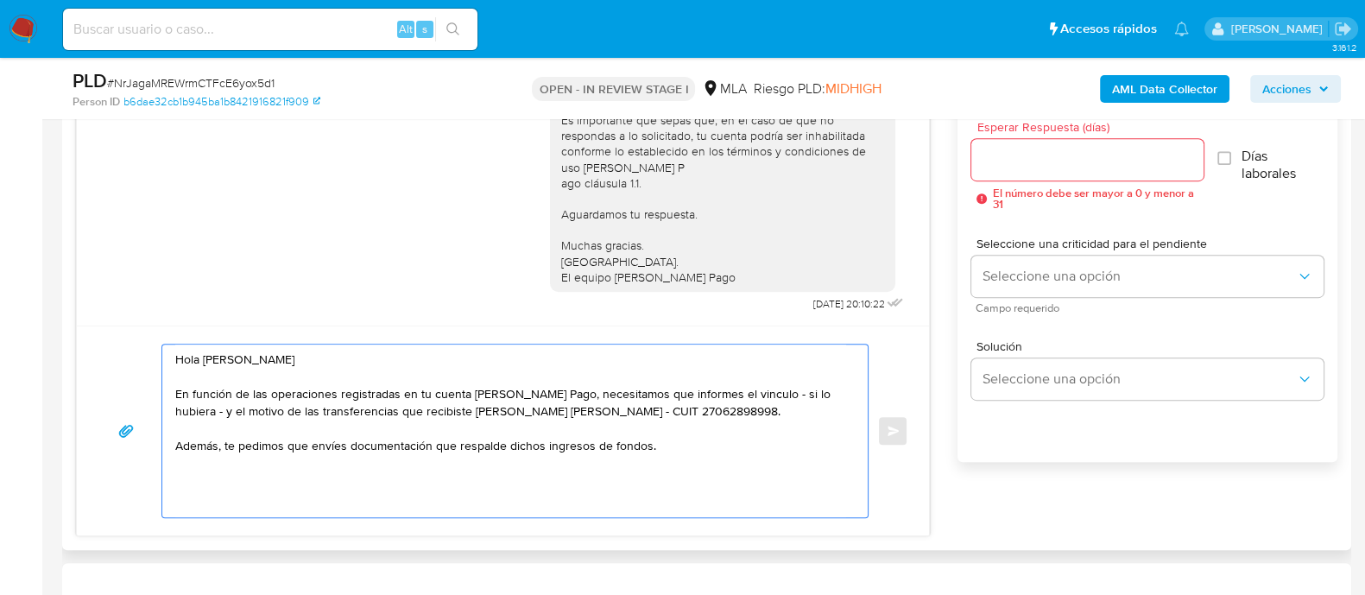
paste textarea "Es importante que sepas que, en caso de no responder a lo solicitado o si lo pr…"
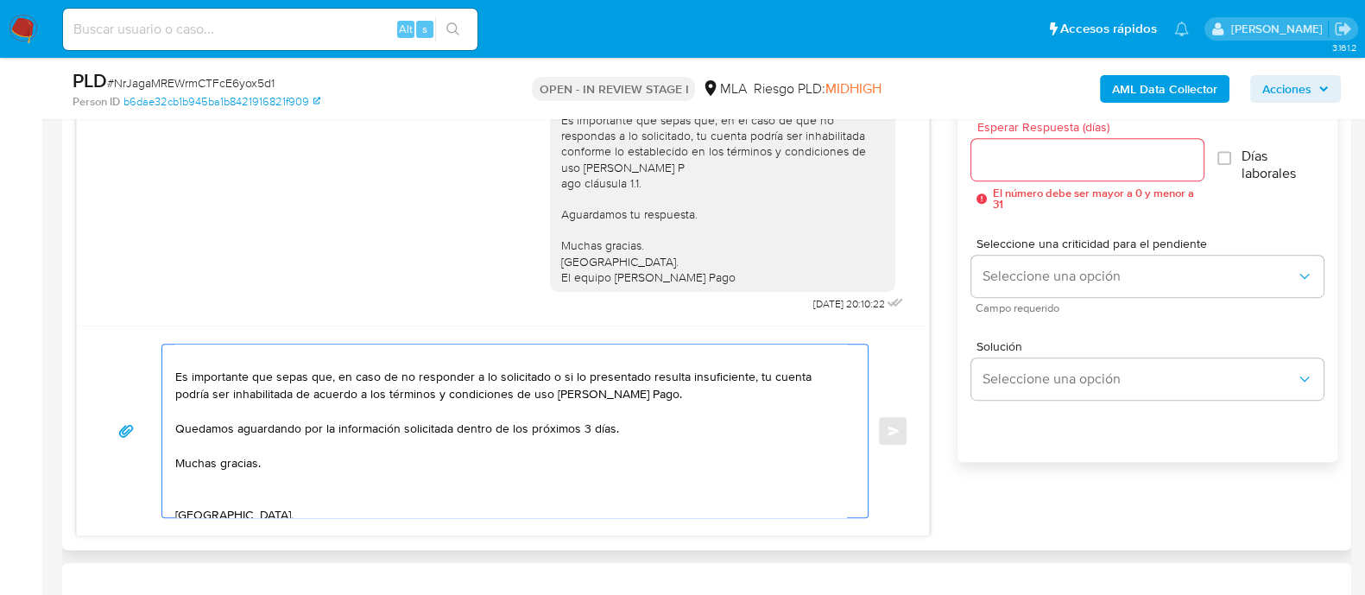
scroll to position [88, 0]
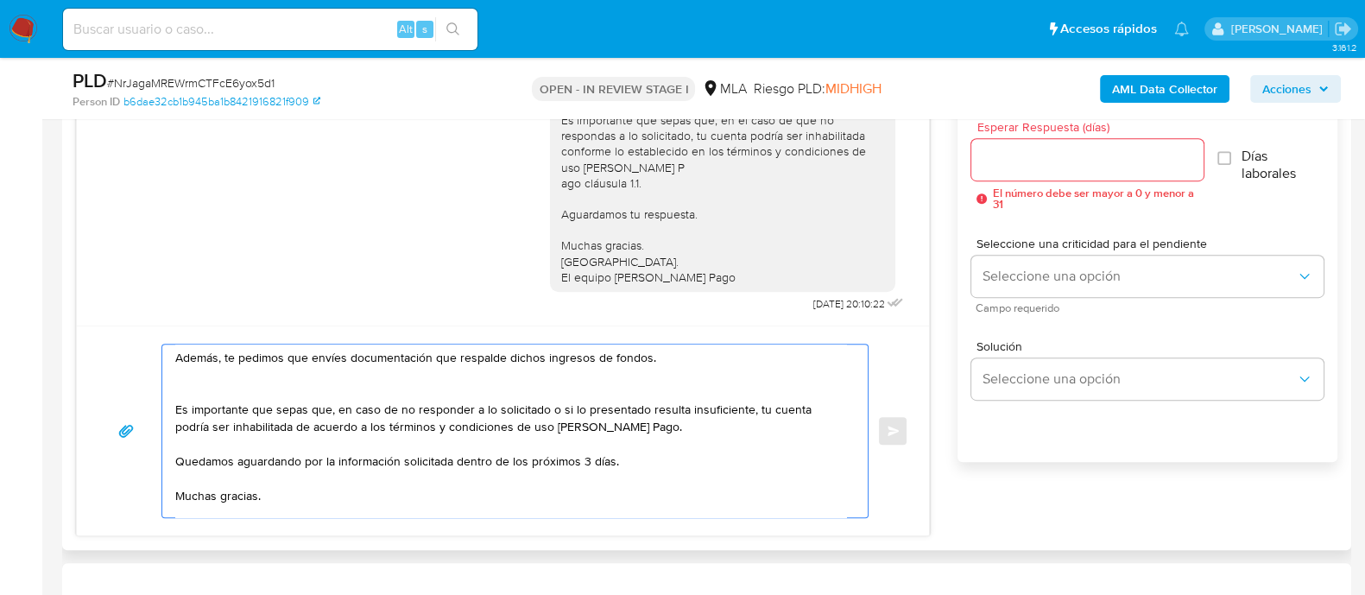
click at [309, 390] on textarea "Hola [PERSON_NAME] En función de las operaciones registradas en tu cuenta [PERS…" at bounding box center [510, 430] width 671 height 173
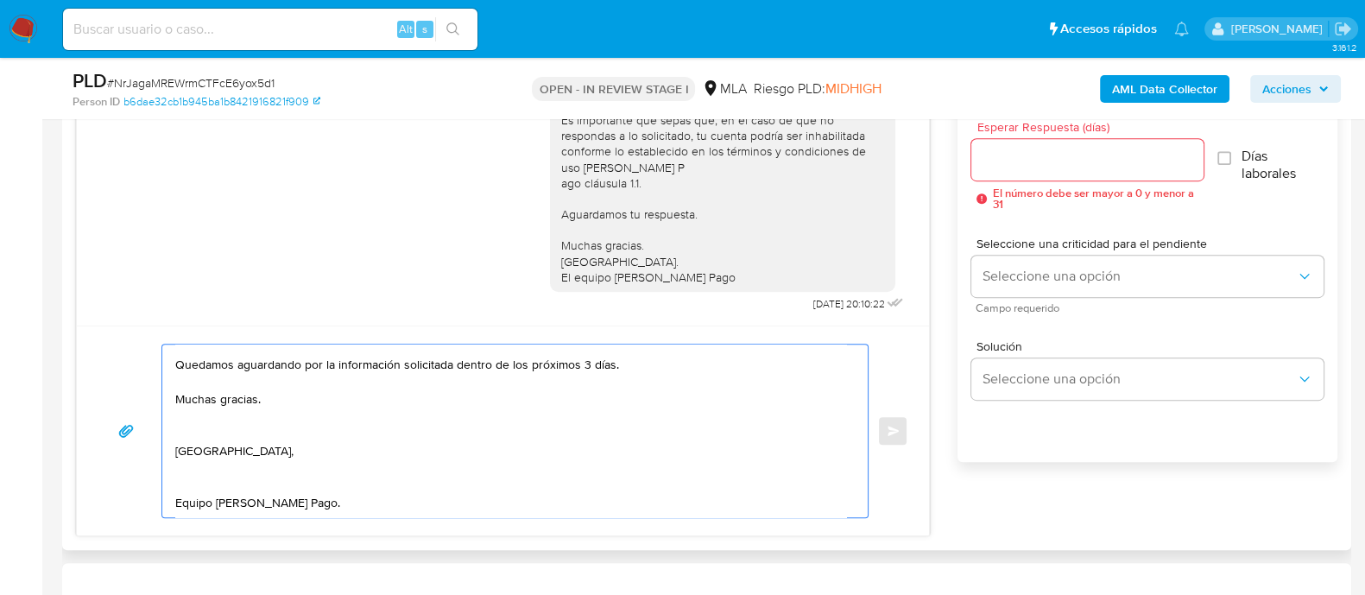
click at [224, 379] on textarea "Hola [PERSON_NAME] En función de las operaciones registradas en tu cuenta [PERS…" at bounding box center [510, 430] width 671 height 173
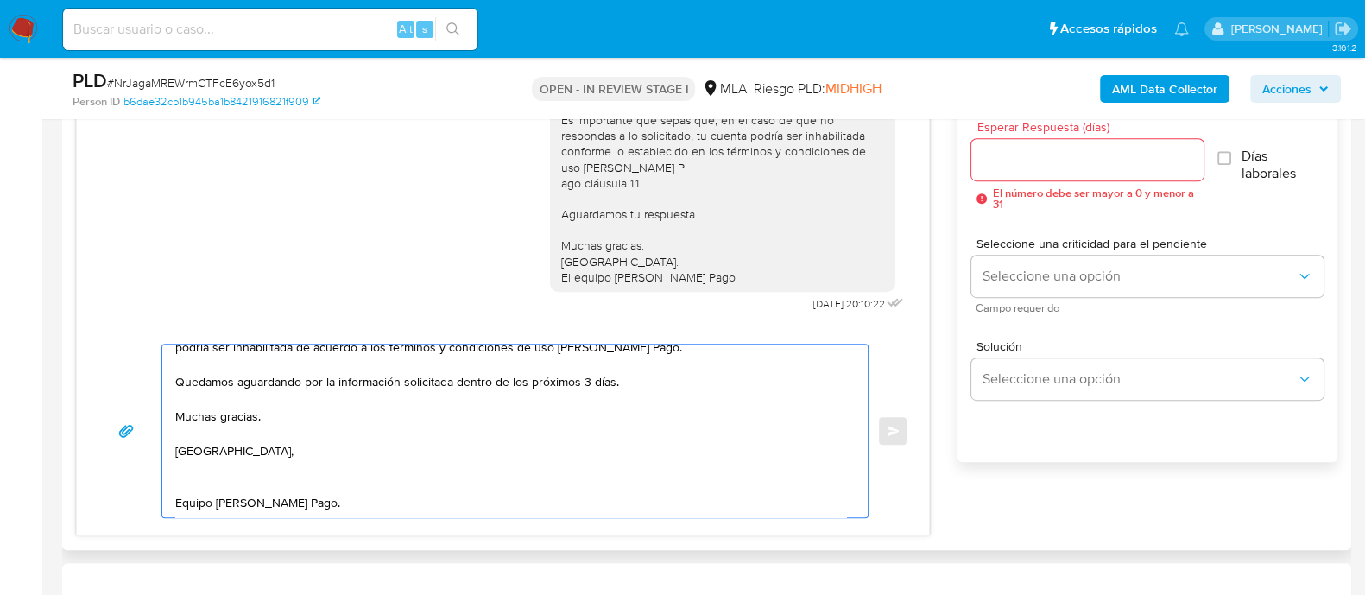
click at [223, 413] on textarea "Hola Miosotti Marina Sossa Rivero En función de las operaciones registradas en …" at bounding box center [510, 430] width 671 height 173
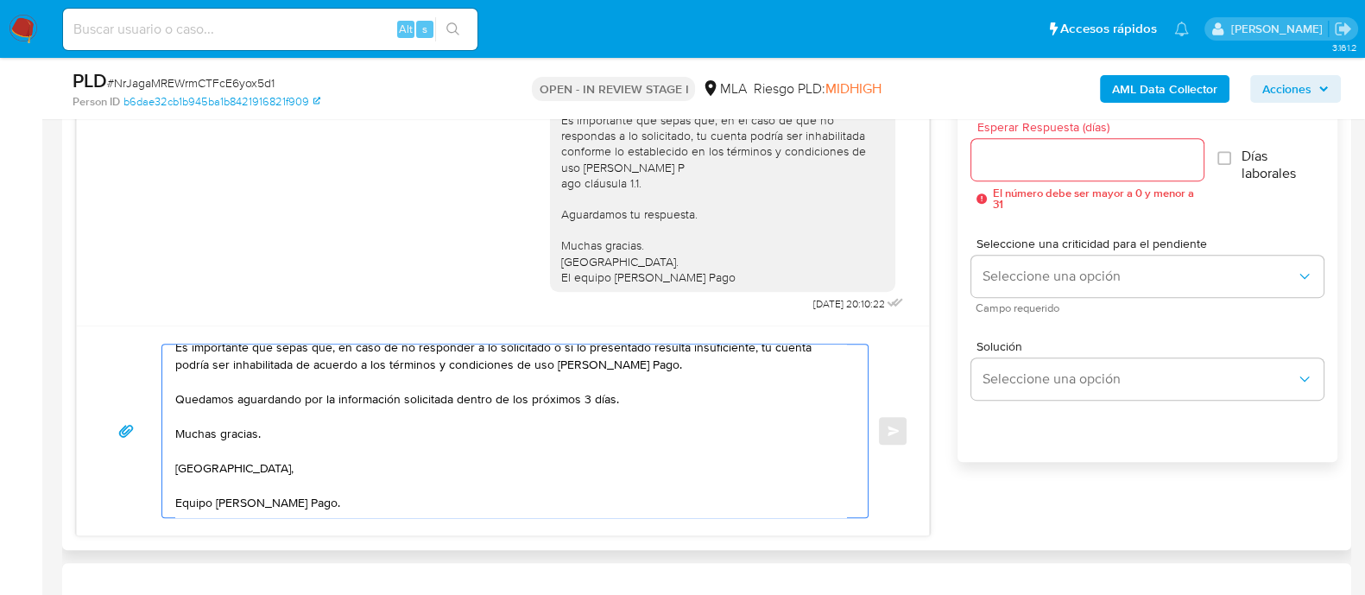
click at [365, 445] on textarea "Hola Miosotti Marina Sossa Rivero En función de las operaciones registradas en …" at bounding box center [510, 430] width 671 height 173
type textarea "Hola Miosotti Marina Sossa Rivero En función de las operaciones registradas en …"
click at [1031, 158] on input "Esperar Respuesta (días)" at bounding box center [1086, 159] width 231 height 22
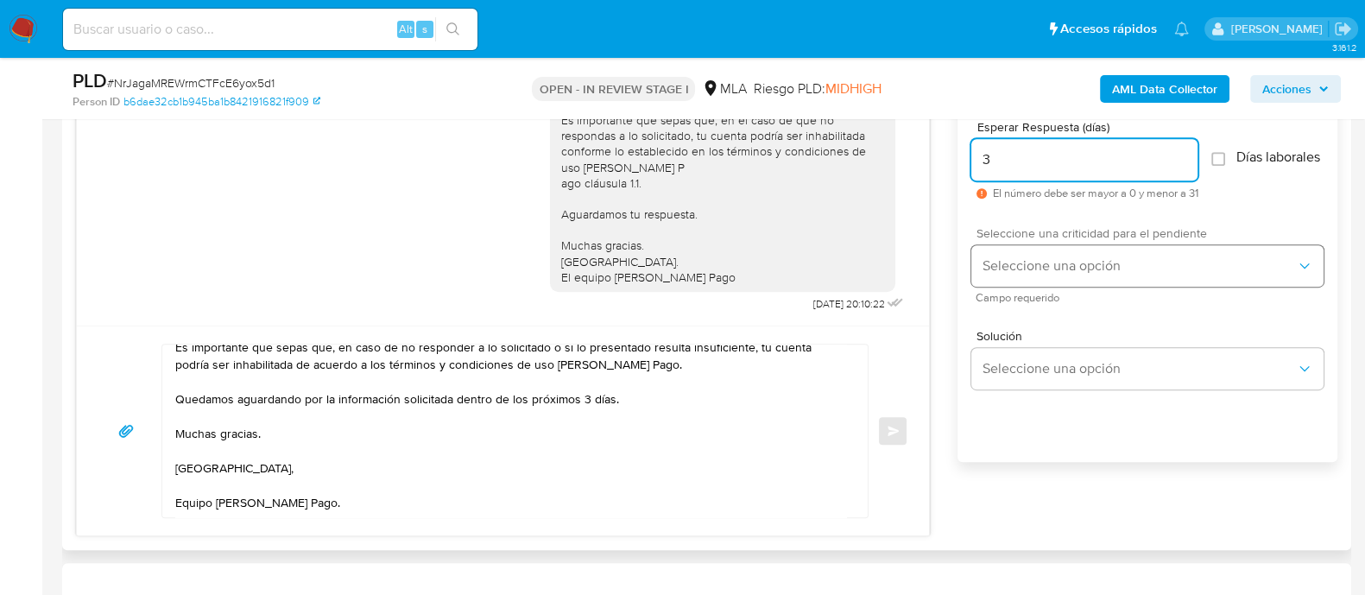
type input "3"
click at [1032, 287] on button "Seleccione una opción" at bounding box center [1147, 265] width 352 height 41
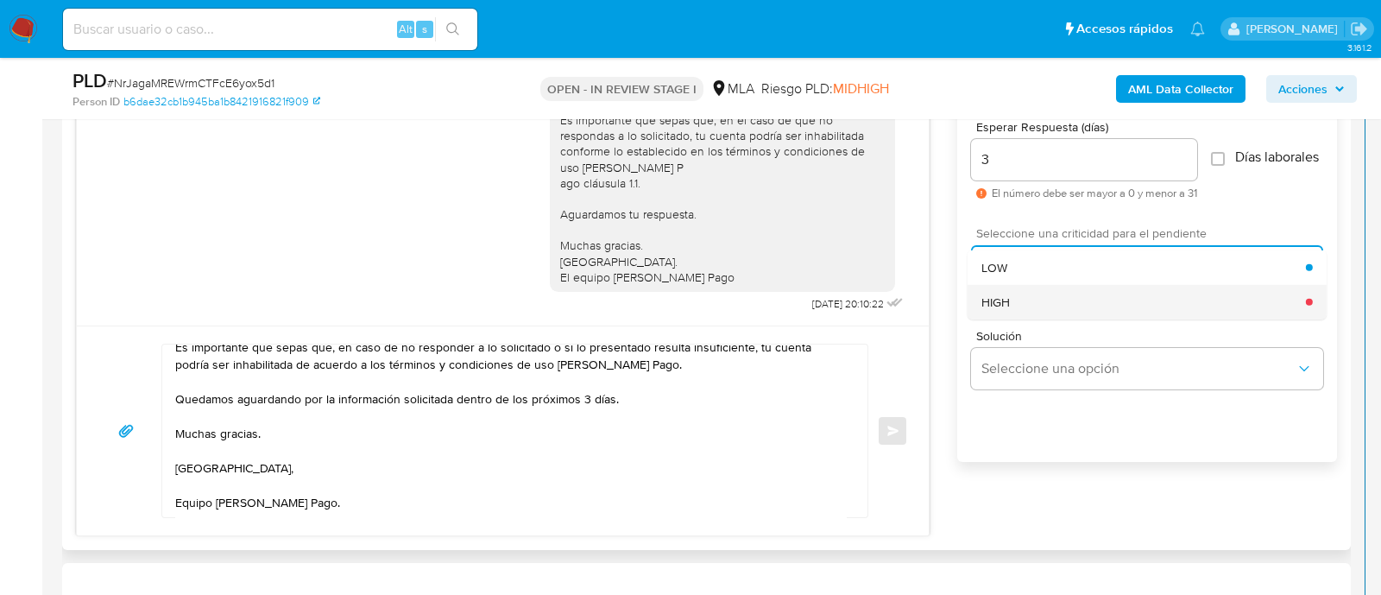
click at [1020, 319] on div "HIGH" at bounding box center [1143, 301] width 325 height 35
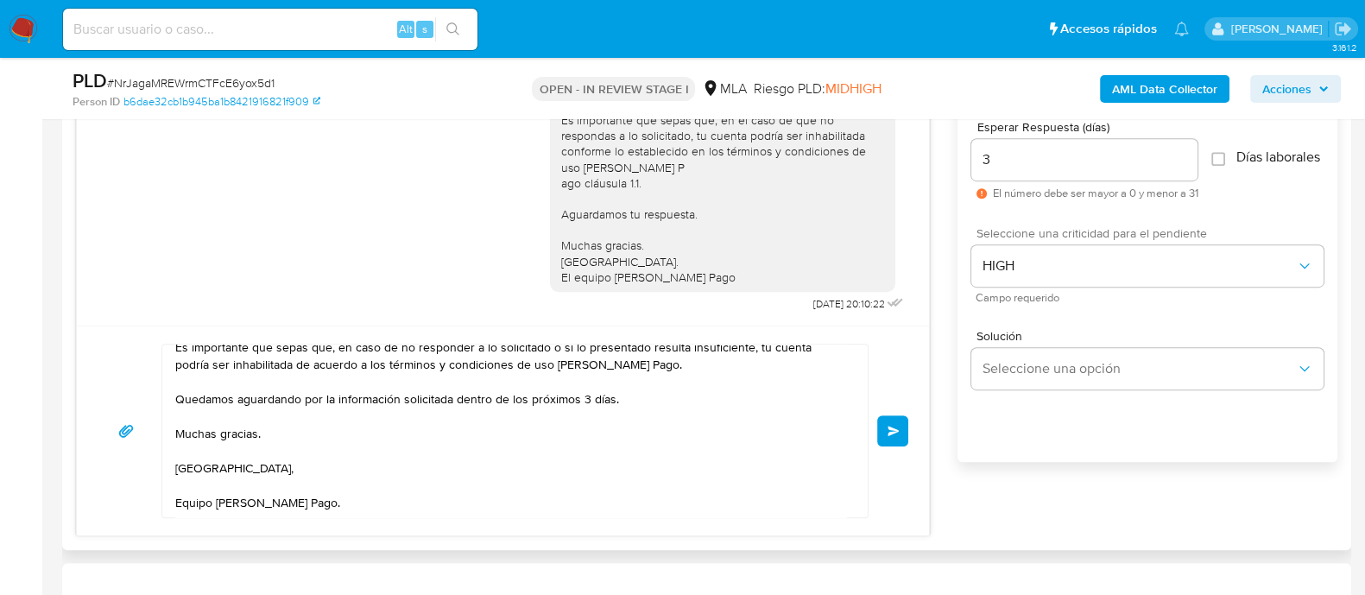
click at [893, 442] on button "Enviar" at bounding box center [892, 430] width 31 height 31
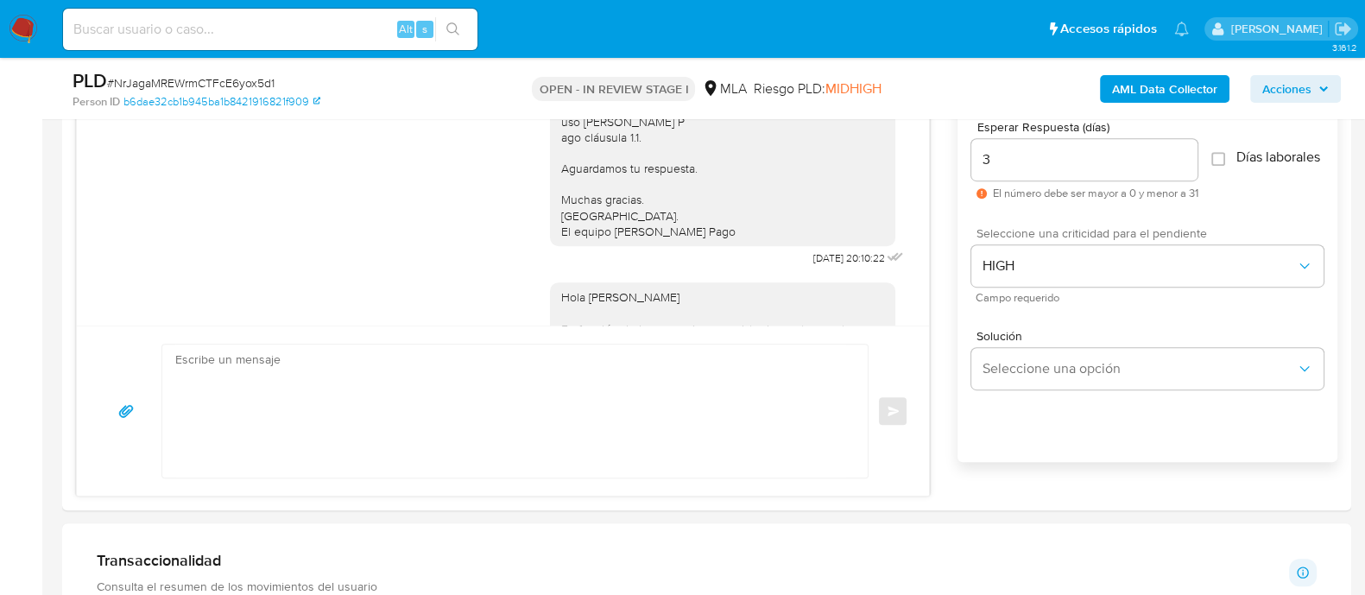
scroll to position [0, 0]
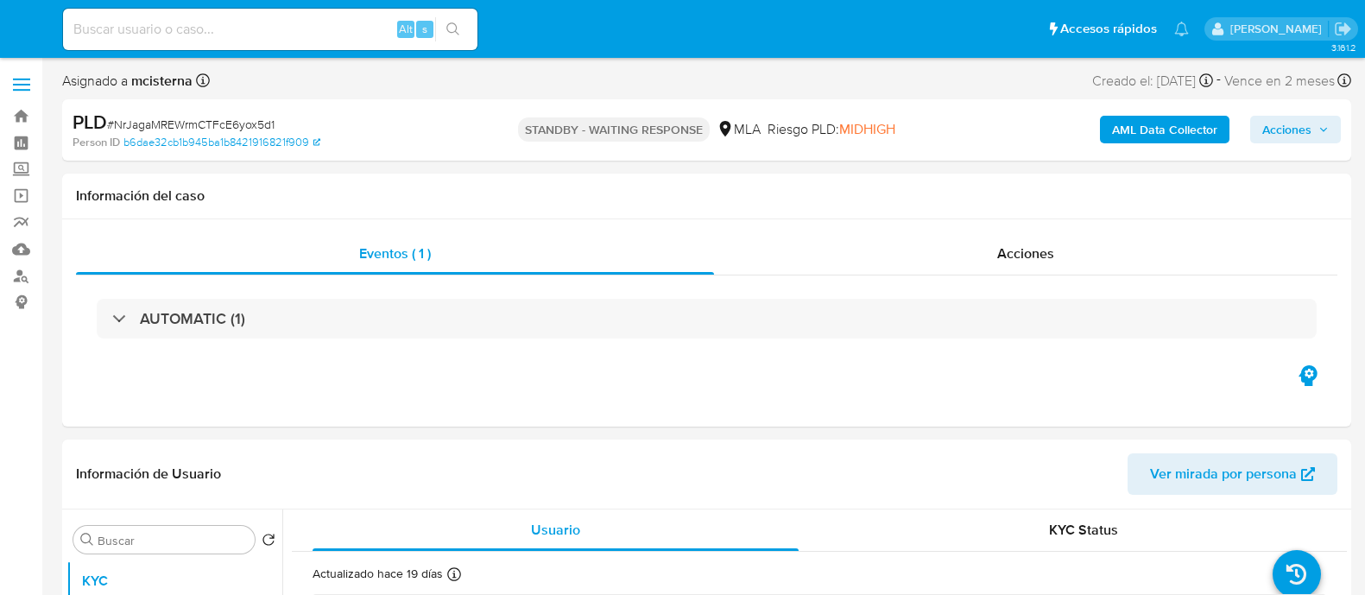
select select "10"
click at [347, 27] on input at bounding box center [270, 29] width 414 height 22
paste input "2332059333"
type input "2332059333"
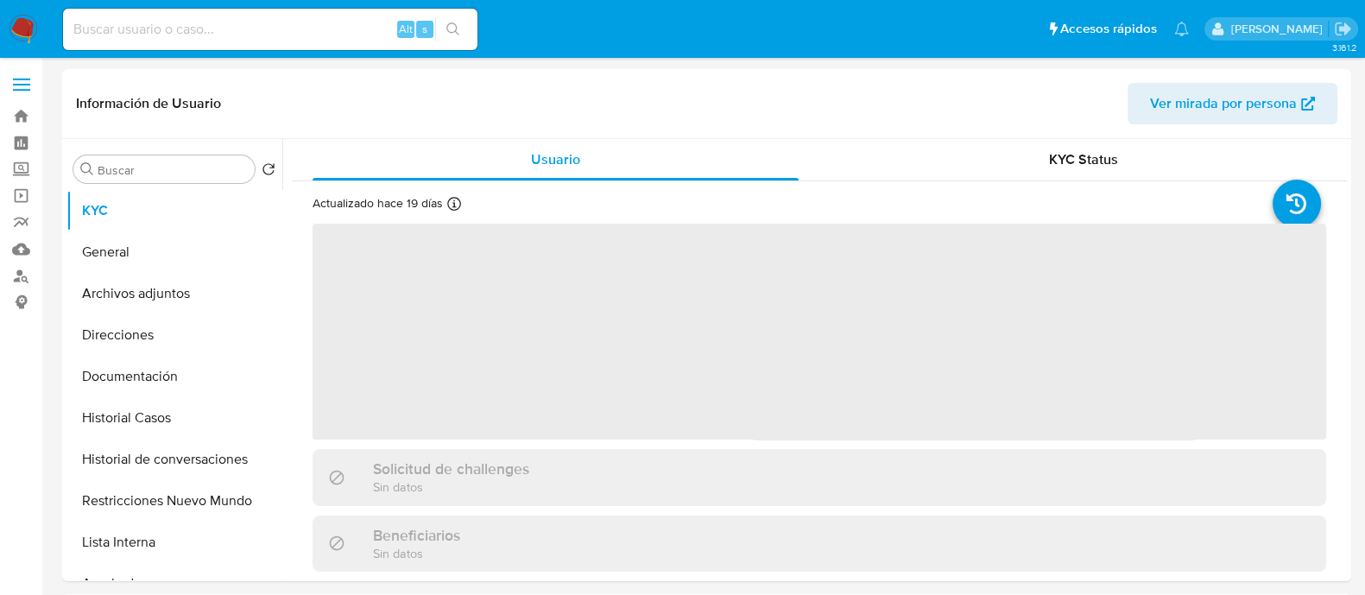
select select "10"
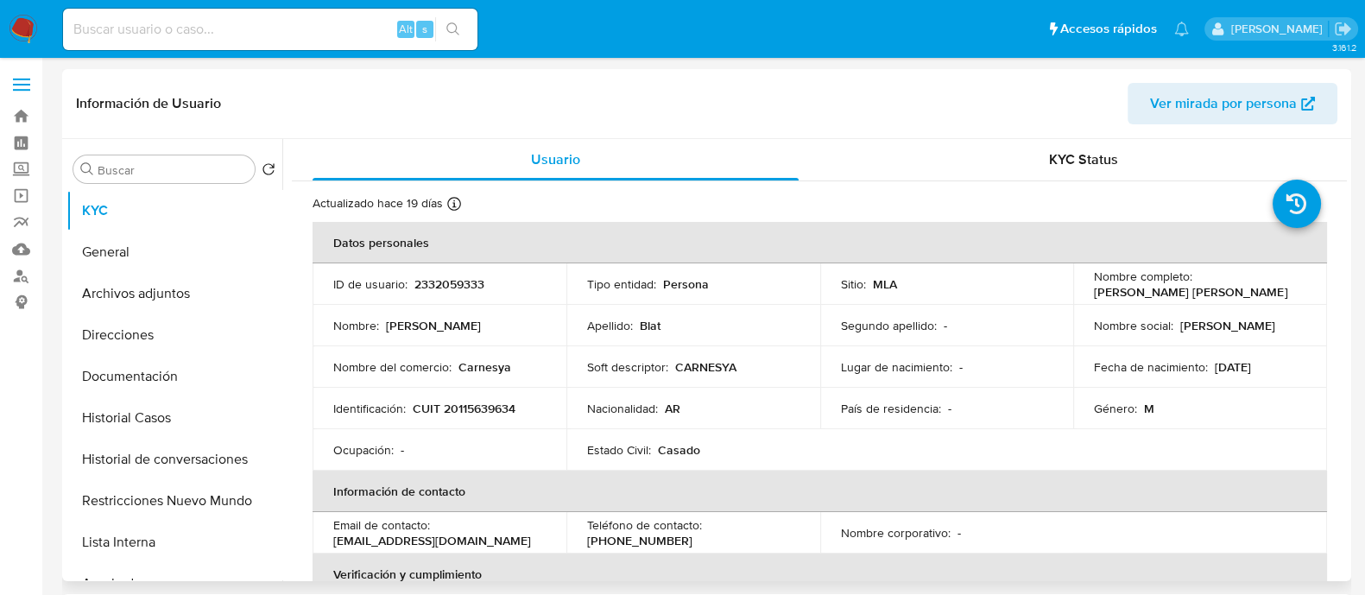
click at [479, 413] on p "CUIT 20115639634" at bounding box center [464, 409] width 103 height 16
copy p "20115639634"
click at [211, 433] on button "Historial Casos" at bounding box center [167, 417] width 202 height 41
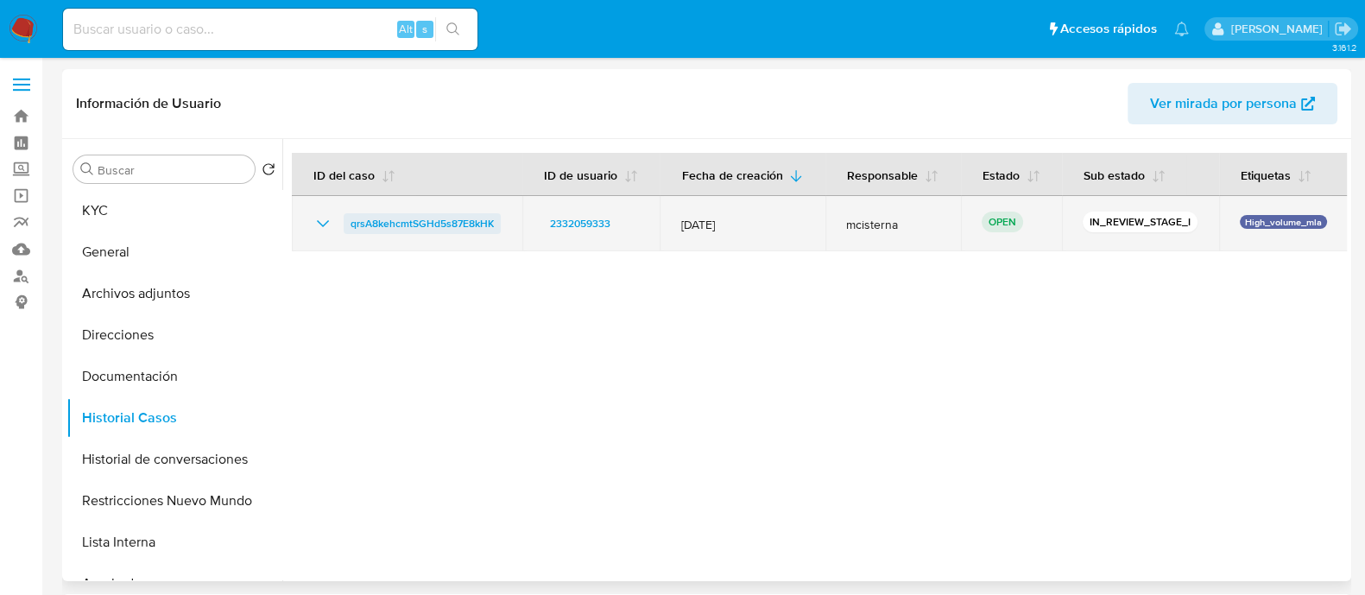
click at [427, 216] on span "qrsA8kehcmtSGHd5s87E8kHK" at bounding box center [421, 223] width 143 height 21
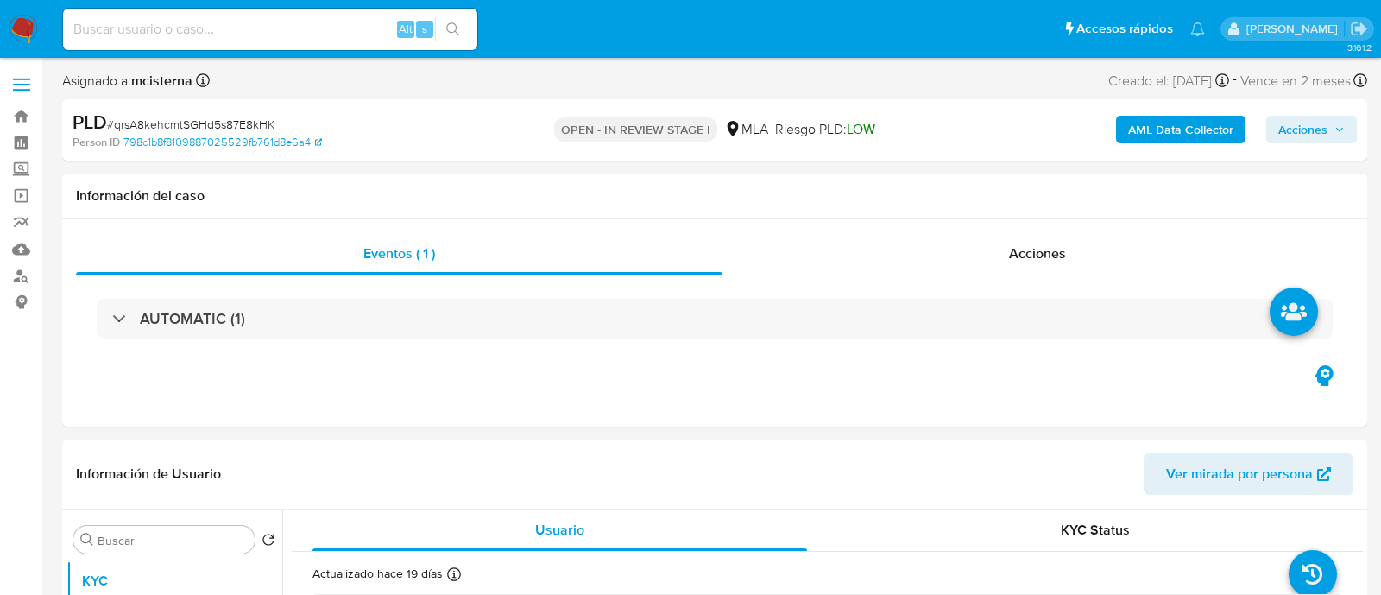
select select "10"
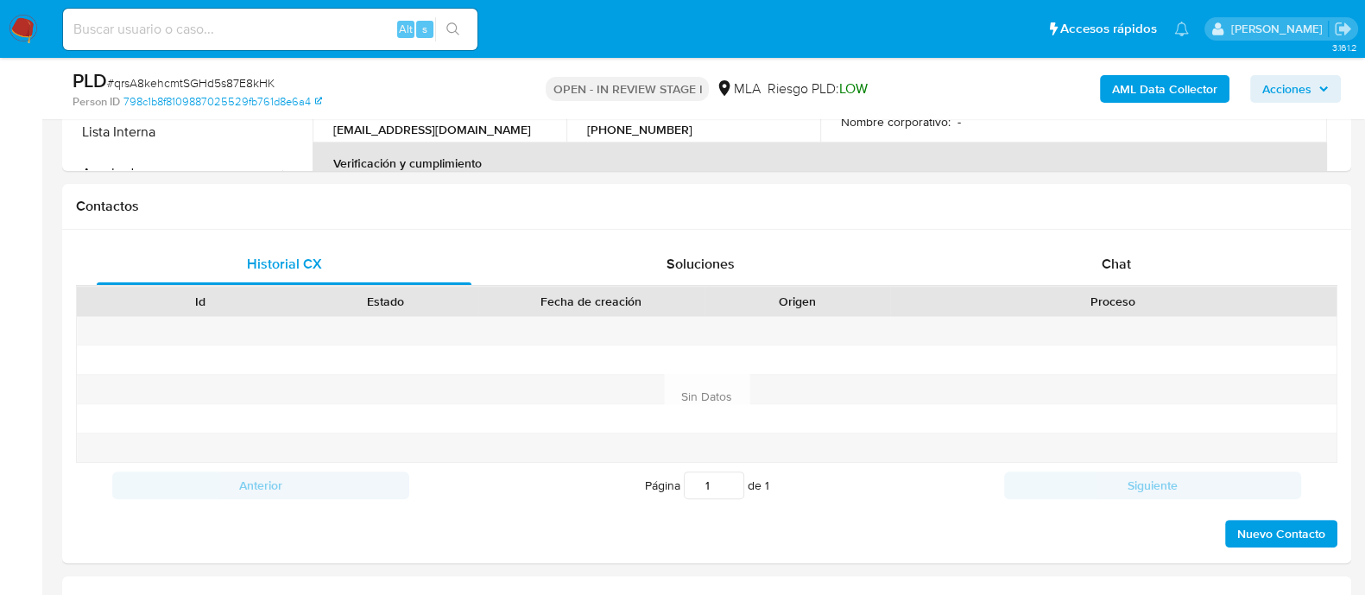
scroll to position [754, 0]
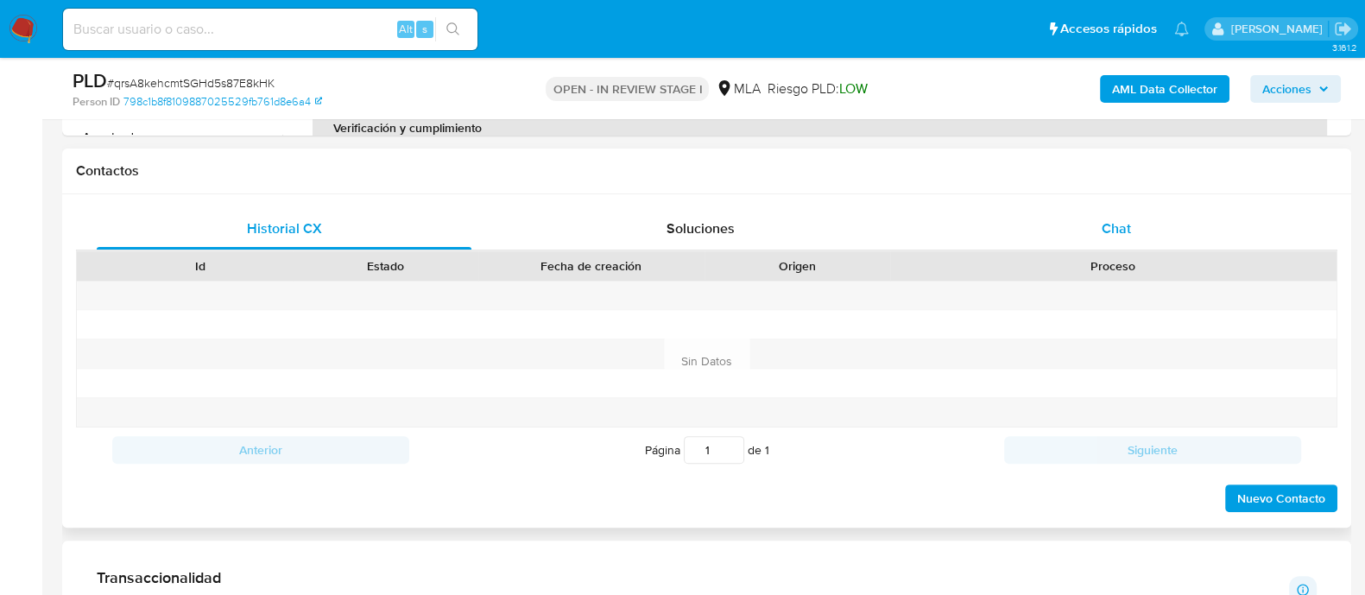
click at [1110, 224] on span "Chat" at bounding box center [1115, 228] width 29 height 20
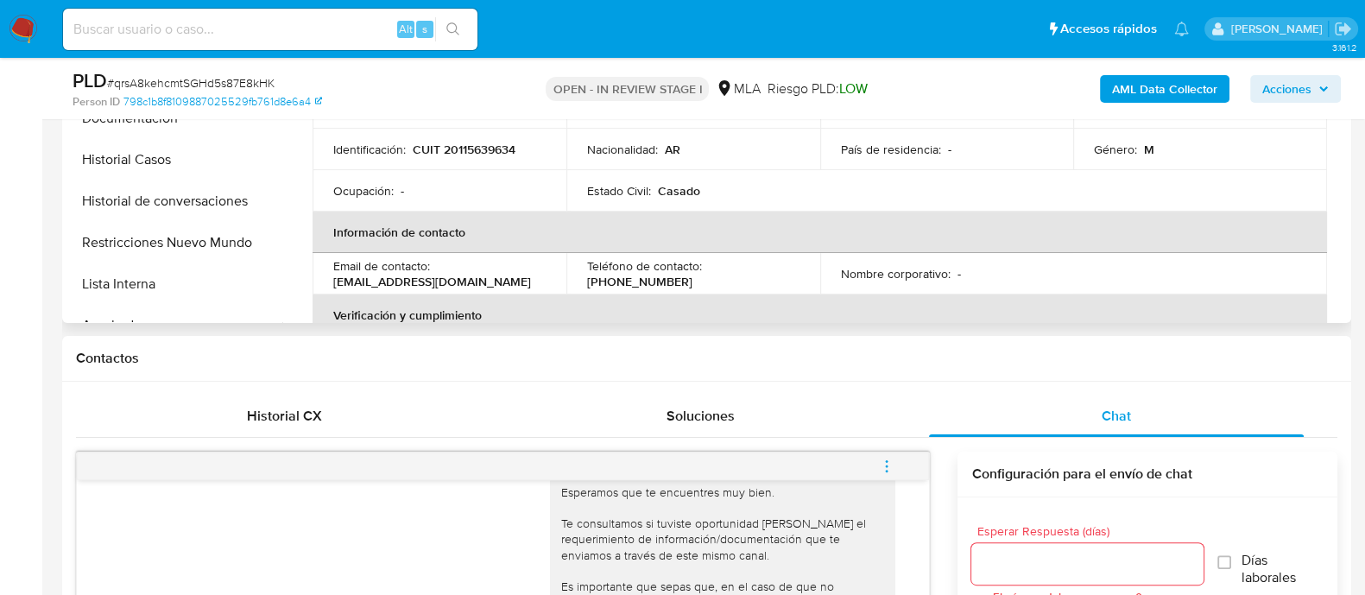
scroll to position [324, 0]
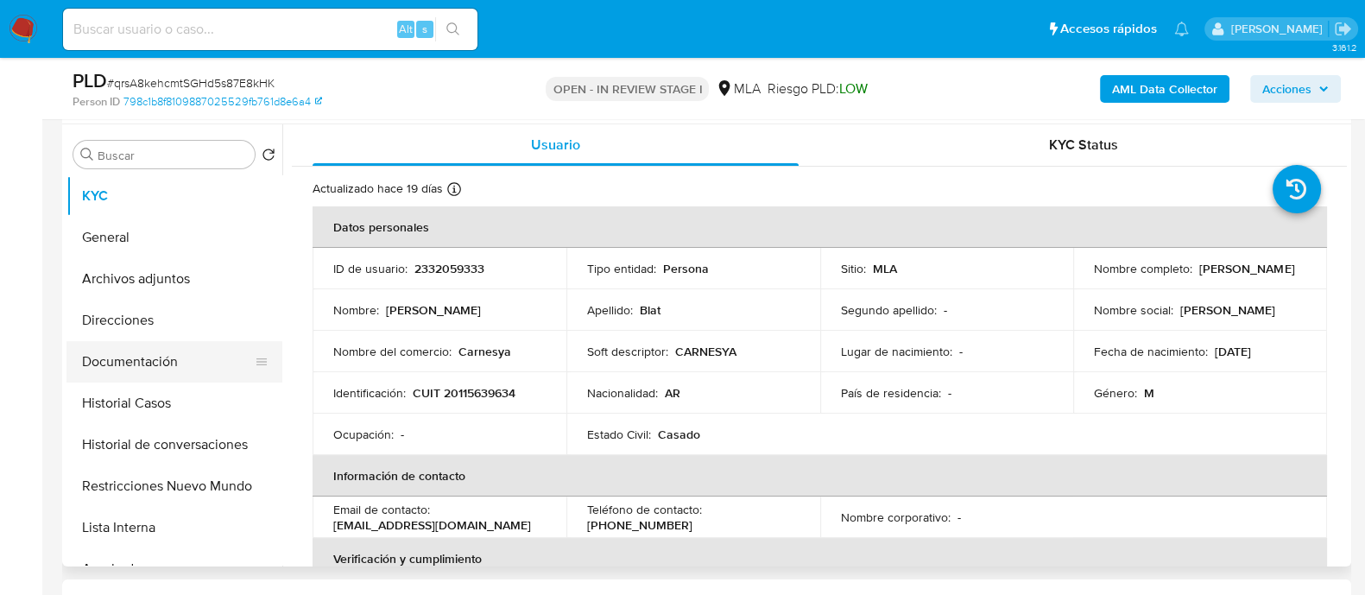
click at [160, 369] on button "Documentación" at bounding box center [167, 361] width 202 height 41
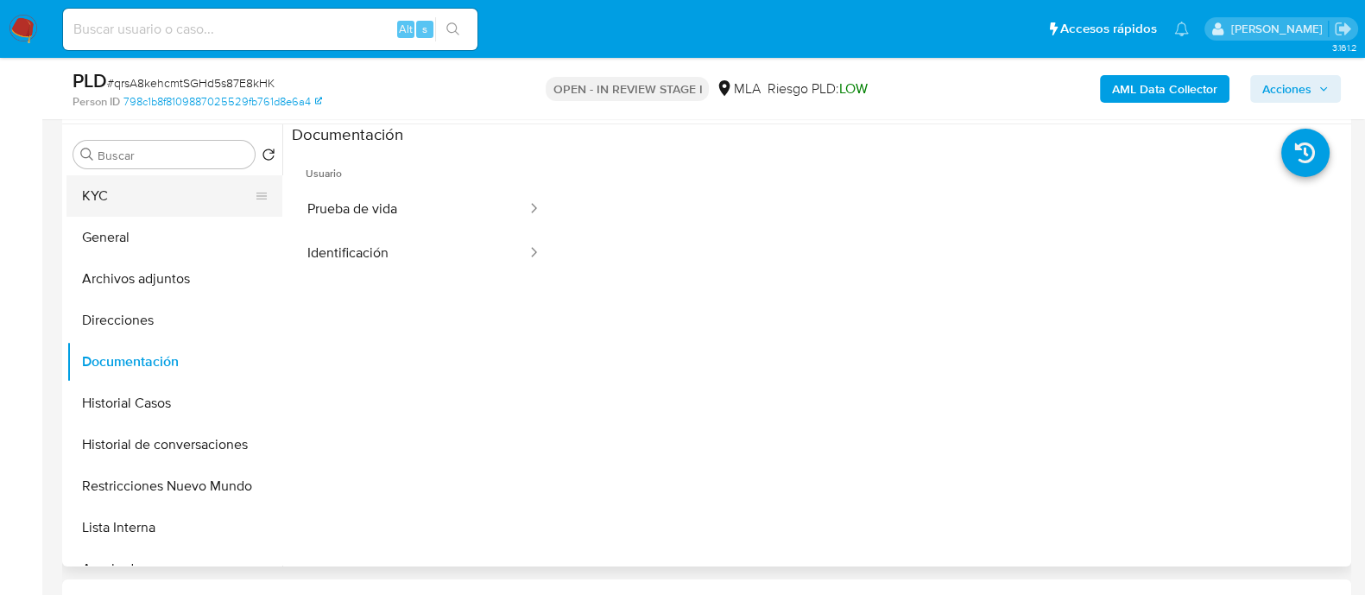
click at [123, 203] on button "KYC" at bounding box center [167, 195] width 202 height 41
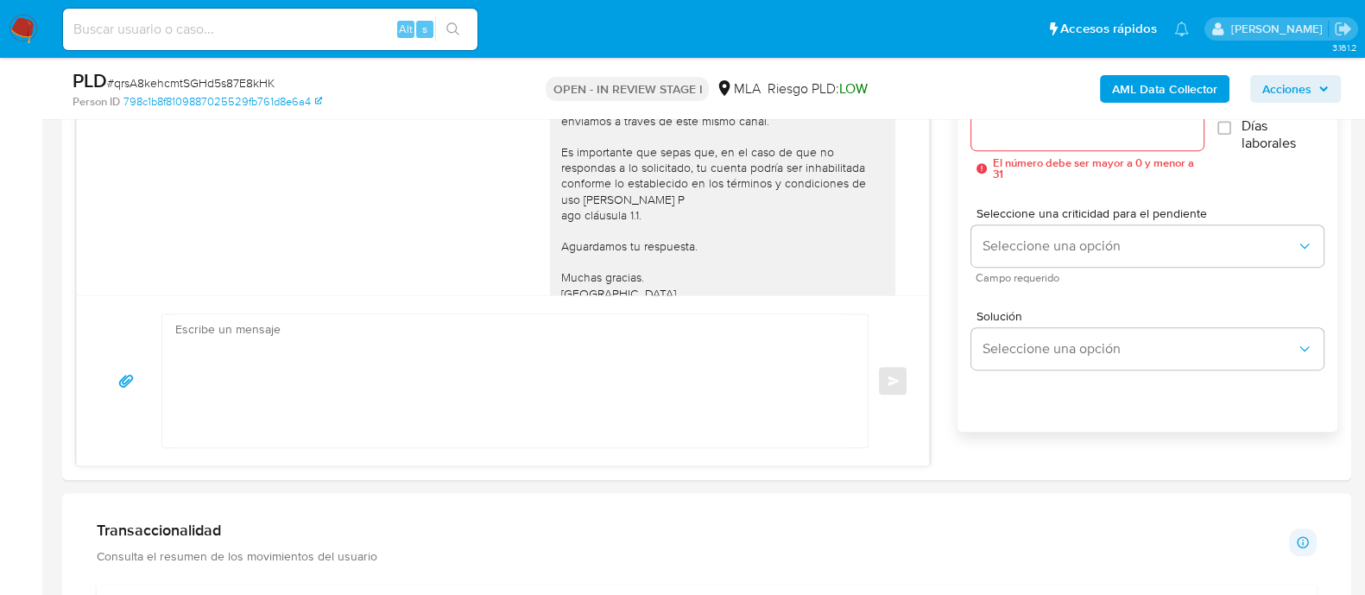
scroll to position [1079, 0]
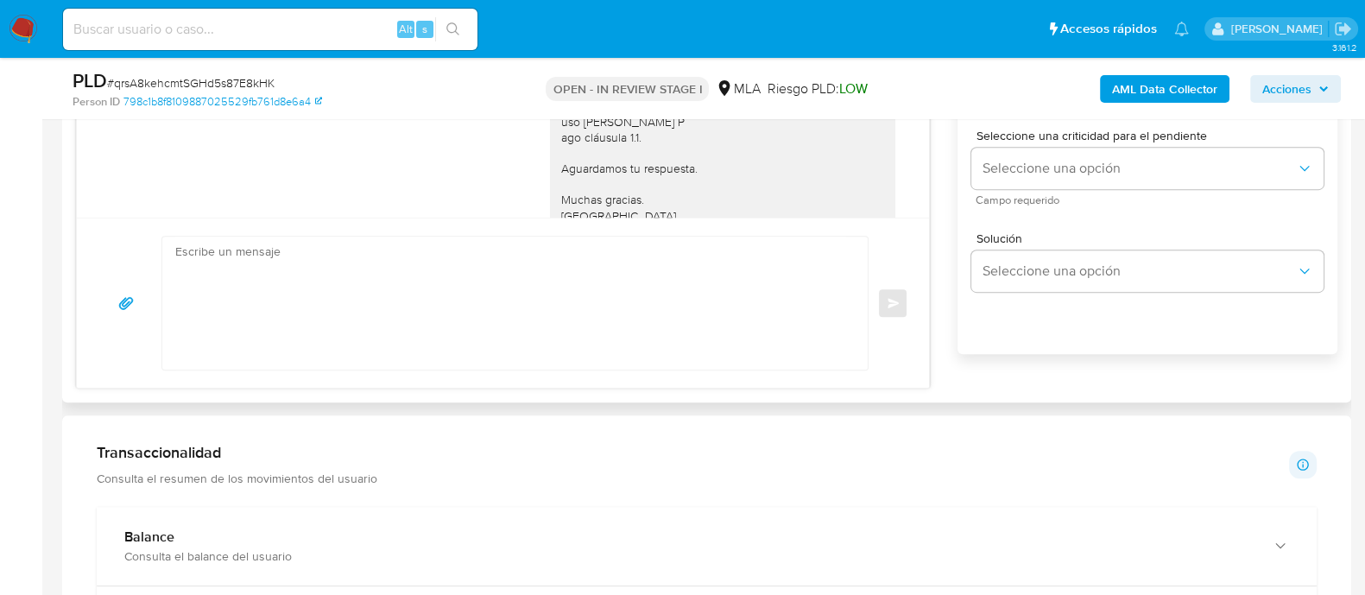
click at [615, 324] on textarea at bounding box center [510, 303] width 671 height 133
paste textarea "Lore Ipsumd Sitame Consec Adipisci El seddoei te inc utlaboreetd magnaaliqua en…"
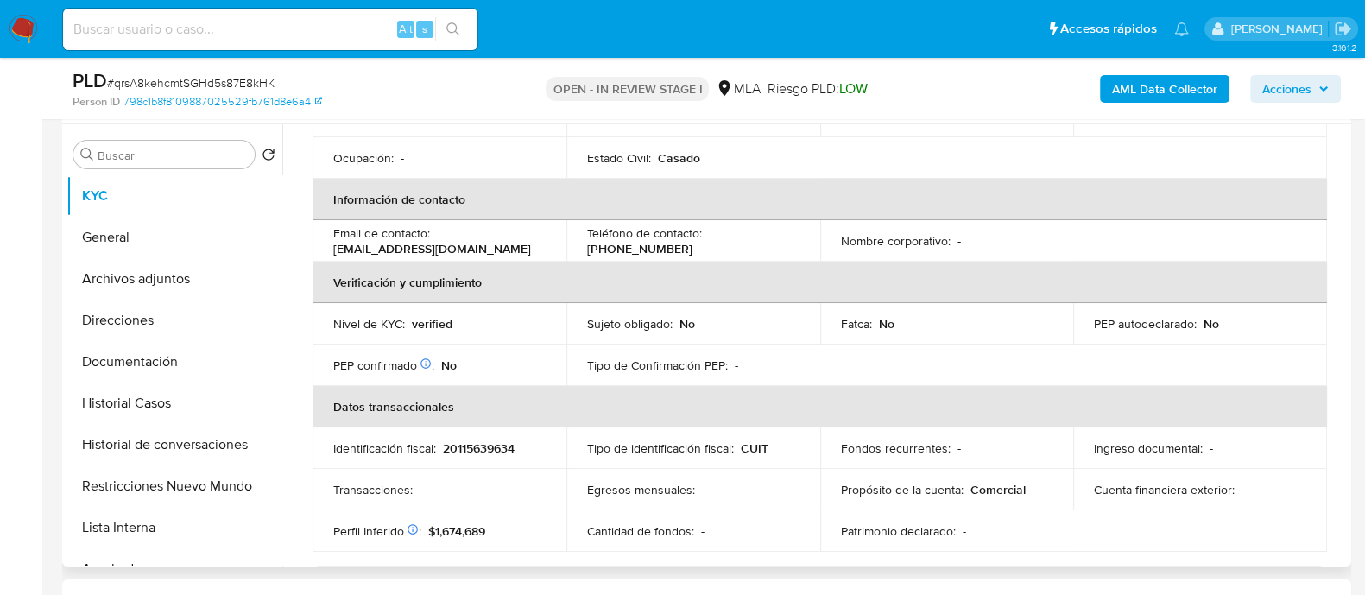
scroll to position [0, 0]
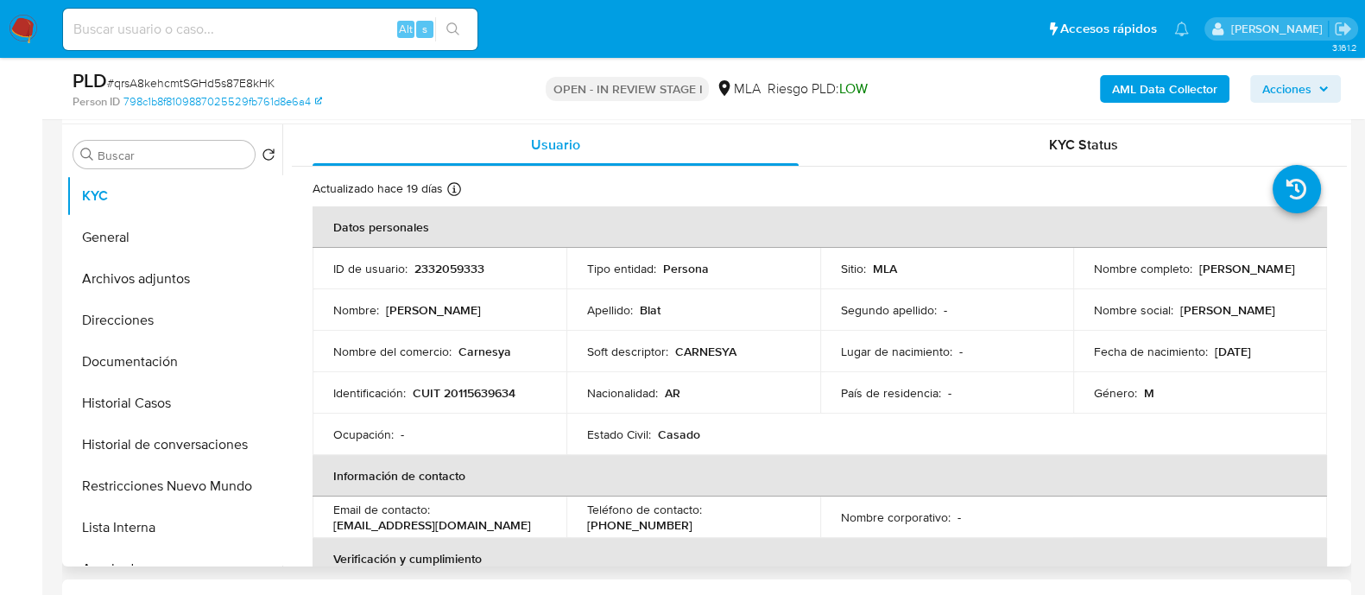
drag, startPoint x: 1196, startPoint y: 268, endPoint x: 1308, endPoint y: 269, distance: 112.2
click at [1308, 269] on td "Nombre completo : [PERSON_NAME]" at bounding box center [1200, 268] width 254 height 41
copy p "[PERSON_NAME]"
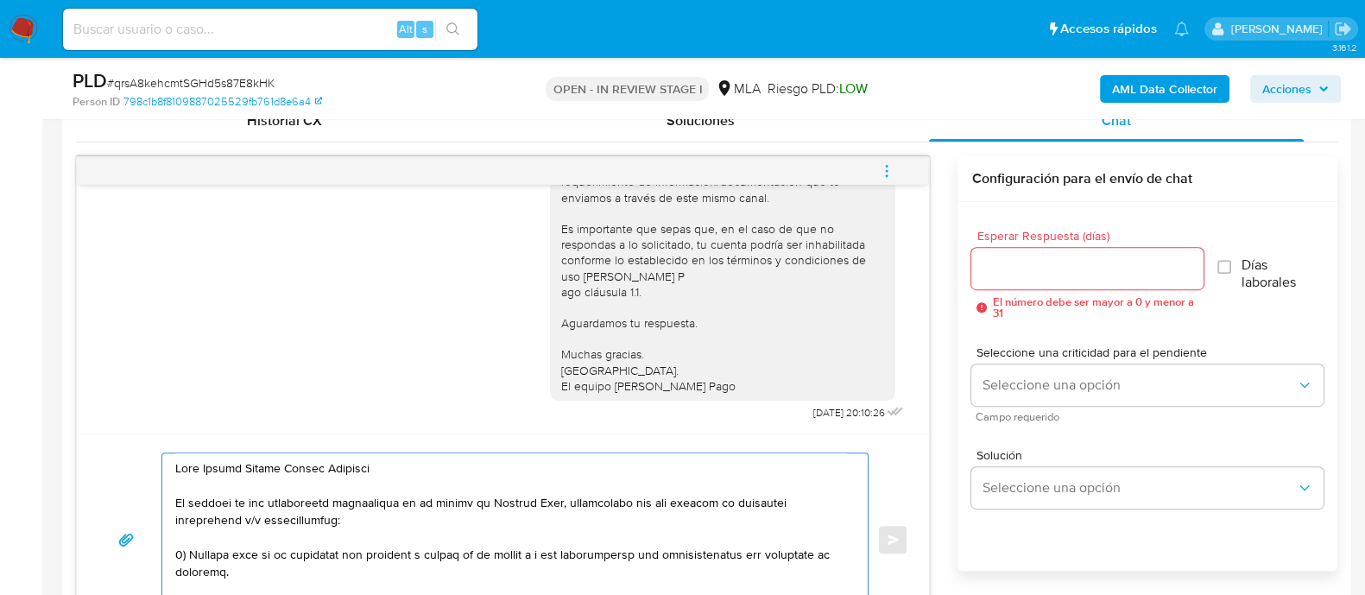
drag, startPoint x: 205, startPoint y: 467, endPoint x: 457, endPoint y: 473, distance: 252.1
click at [457, 473] on textarea at bounding box center [510, 539] width 671 height 173
paste textarea "[PERSON_NAME]"
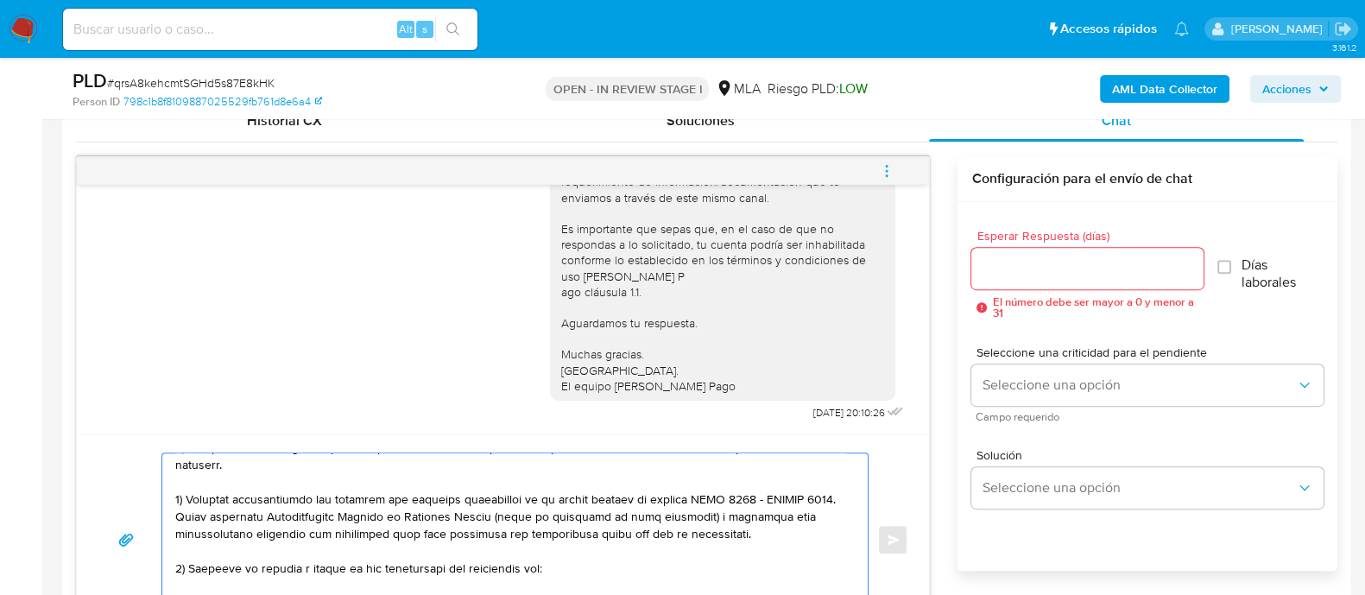
drag, startPoint x: 729, startPoint y: 502, endPoint x: 233, endPoint y: 494, distance: 496.4
click at [233, 494] on textarea at bounding box center [510, 539] width 671 height 173
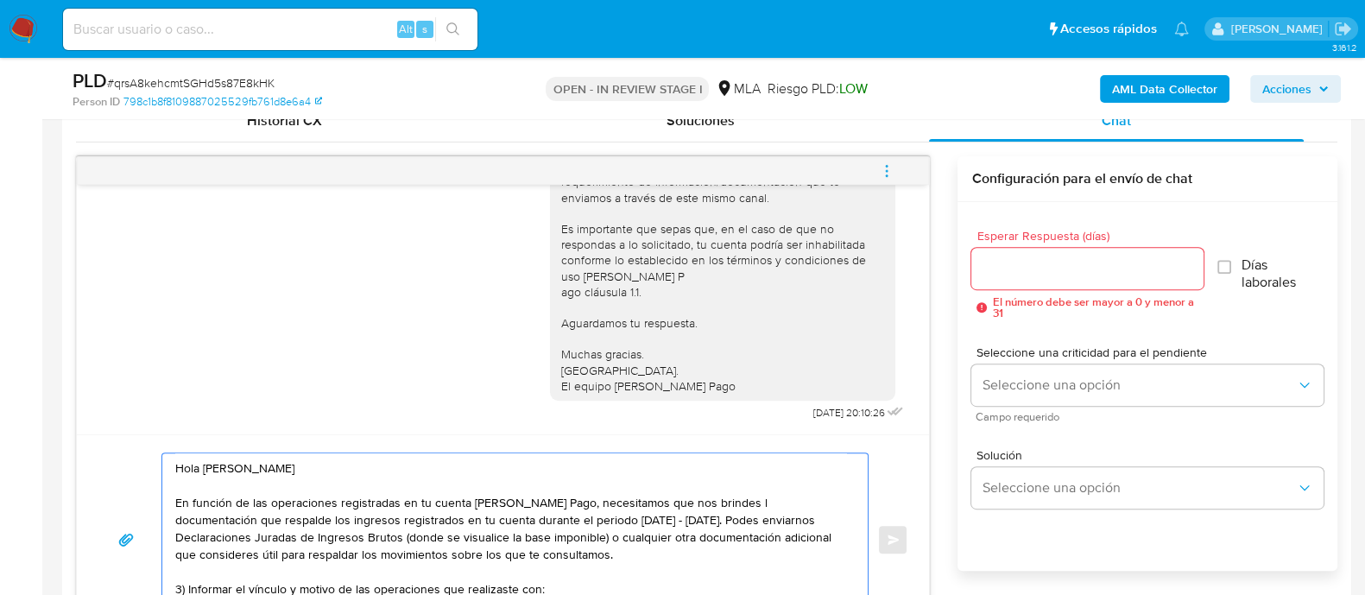
scroll to position [0, 0]
drag, startPoint x: 264, startPoint y: 515, endPoint x: 369, endPoint y: 521, distance: 104.6
click at [369, 521] on textarea "Hola [PERSON_NAME] En función de las operaciones registradas en tu cuenta [PERS…" at bounding box center [510, 539] width 671 height 173
click at [697, 522] on textarea "Hola [PERSON_NAME] En función de las operaciones registradas en tu cuenta [PERS…" at bounding box center [510, 539] width 671 height 173
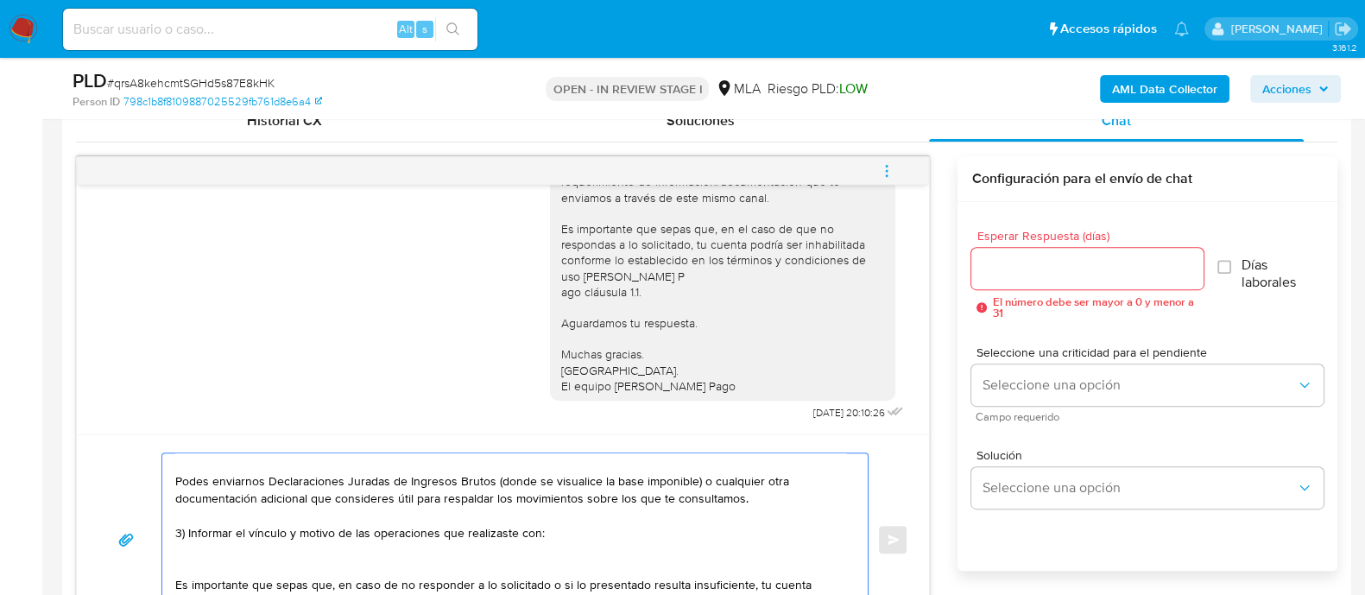
scroll to position [107, 0]
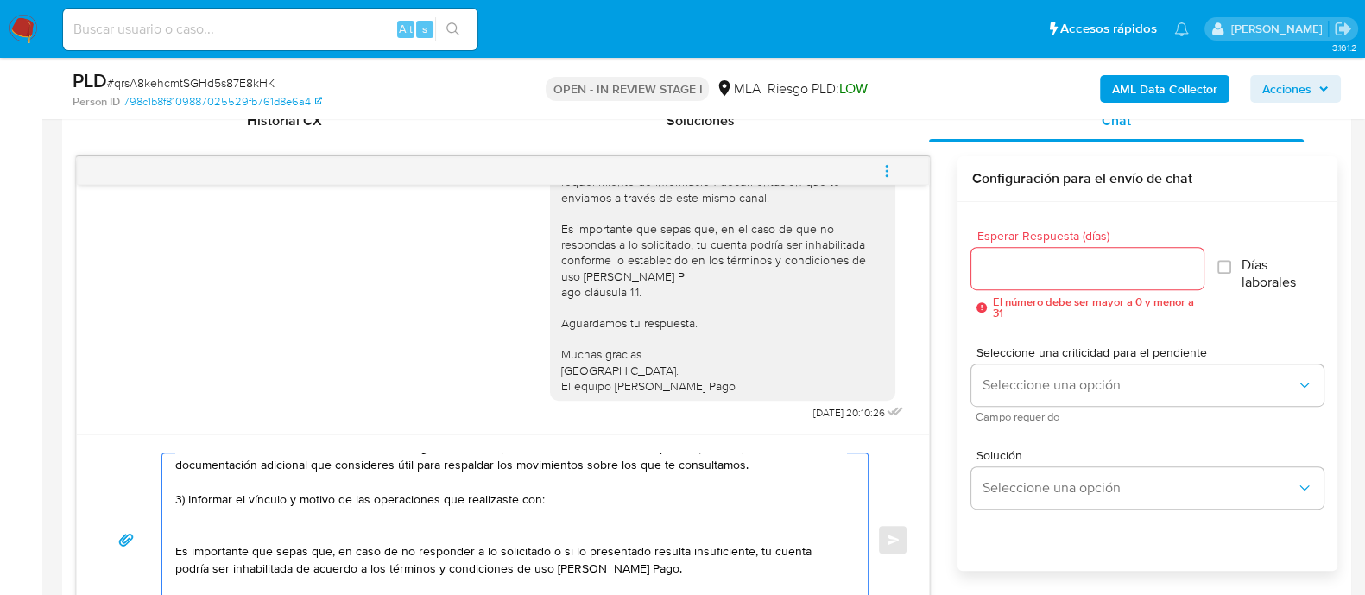
drag, startPoint x: 584, startPoint y: 500, endPoint x: 173, endPoint y: 500, distance: 411.7
click at [173, 500] on div "Hola Hugo Alberto Blat En función de las operaciones registradas en tu cuenta d…" at bounding box center [510, 539] width 697 height 173
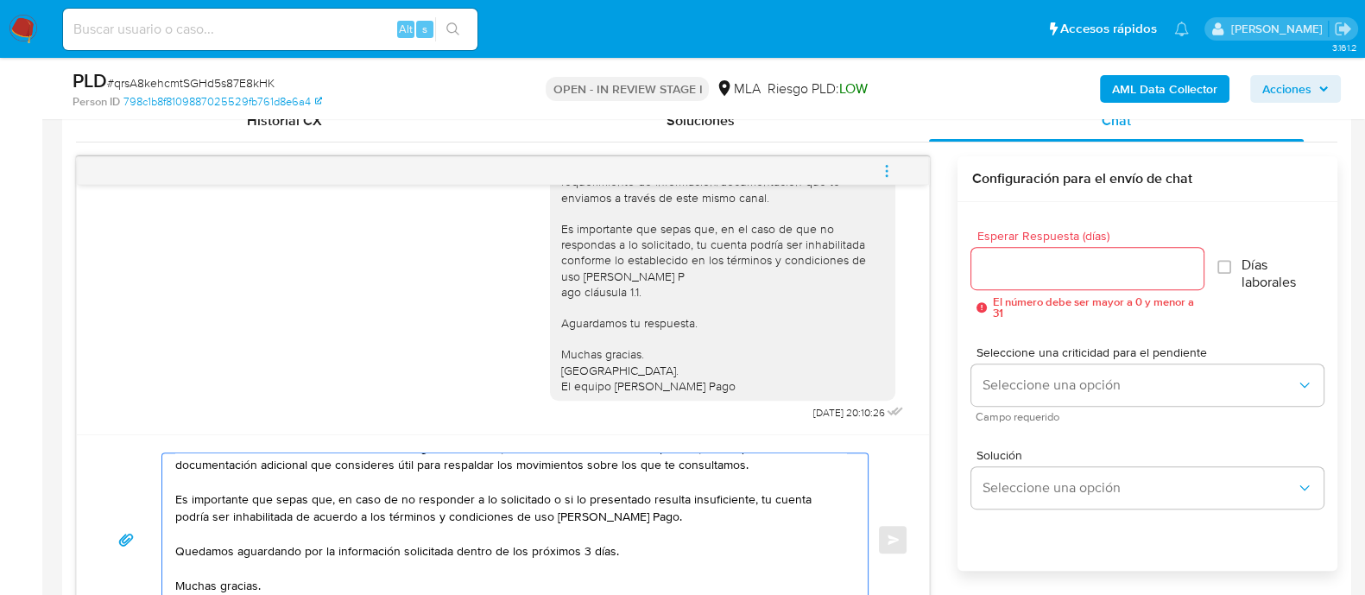
drag, startPoint x: 459, startPoint y: 550, endPoint x: 738, endPoint y: 550, distance: 278.8
click at [738, 550] on textarea "Hola Hugo Alberto Blat En función de las operaciones registradas en tu cuenta d…" at bounding box center [510, 539] width 671 height 173
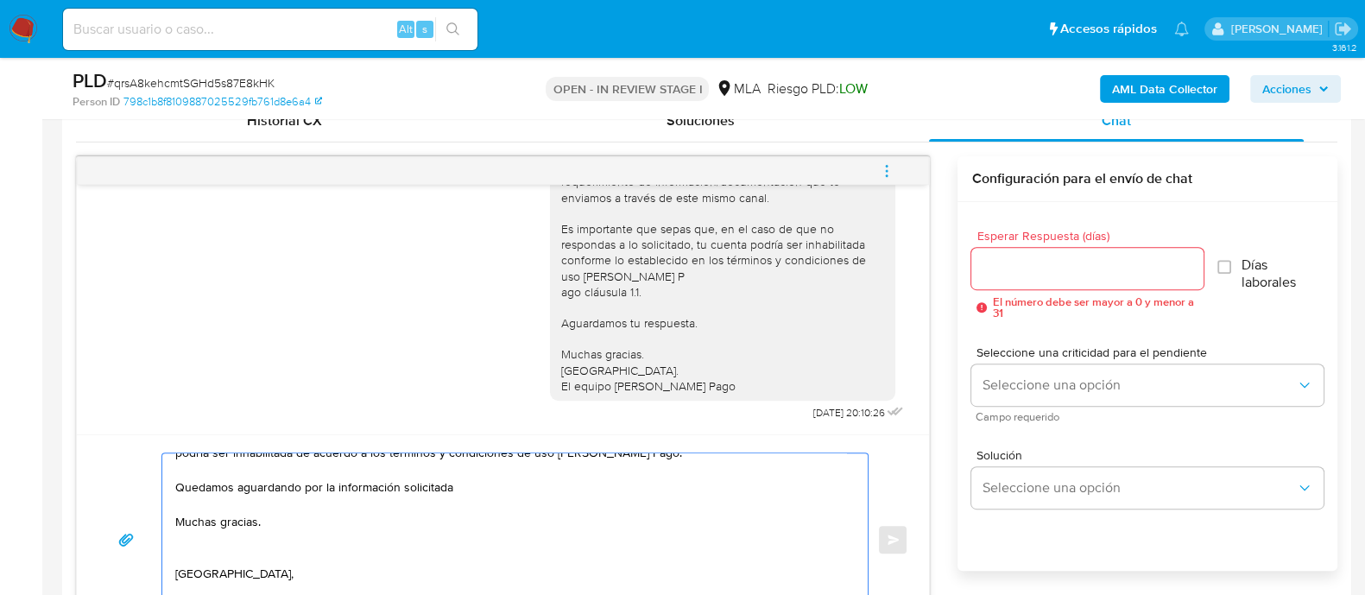
scroll to position [202, 0]
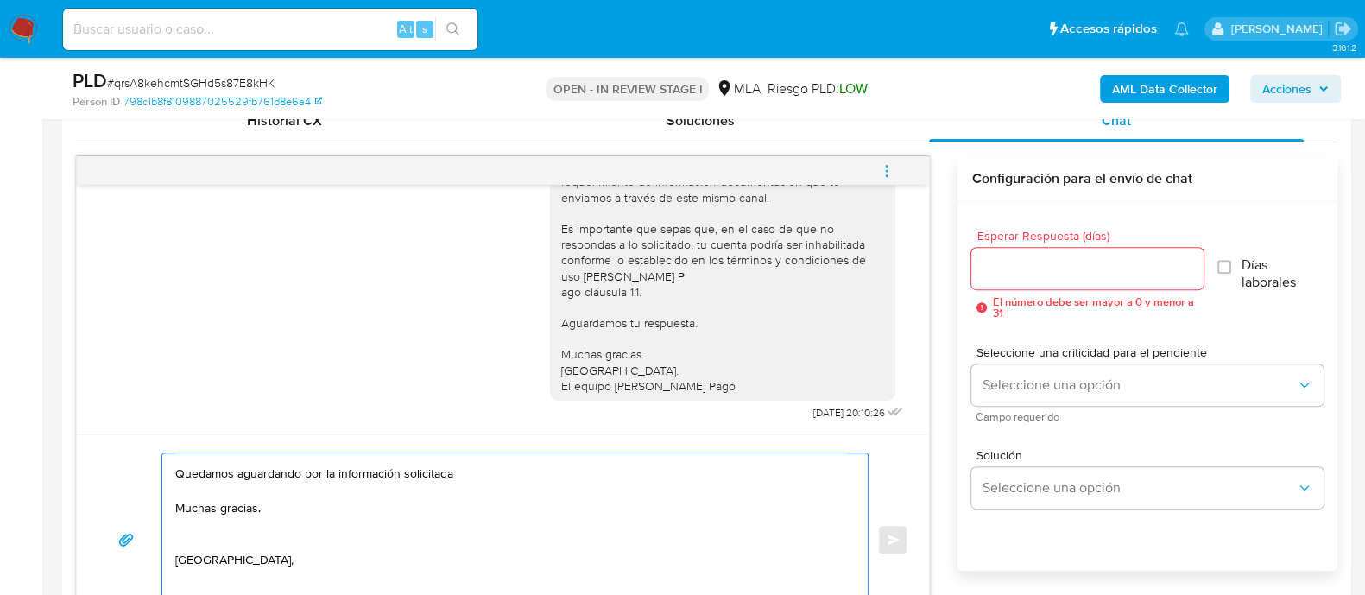
click at [533, 544] on textarea "Hola Hugo Alberto Blat En función de las operaciones registradas en tu cuenta d…" at bounding box center [510, 539] width 671 height 173
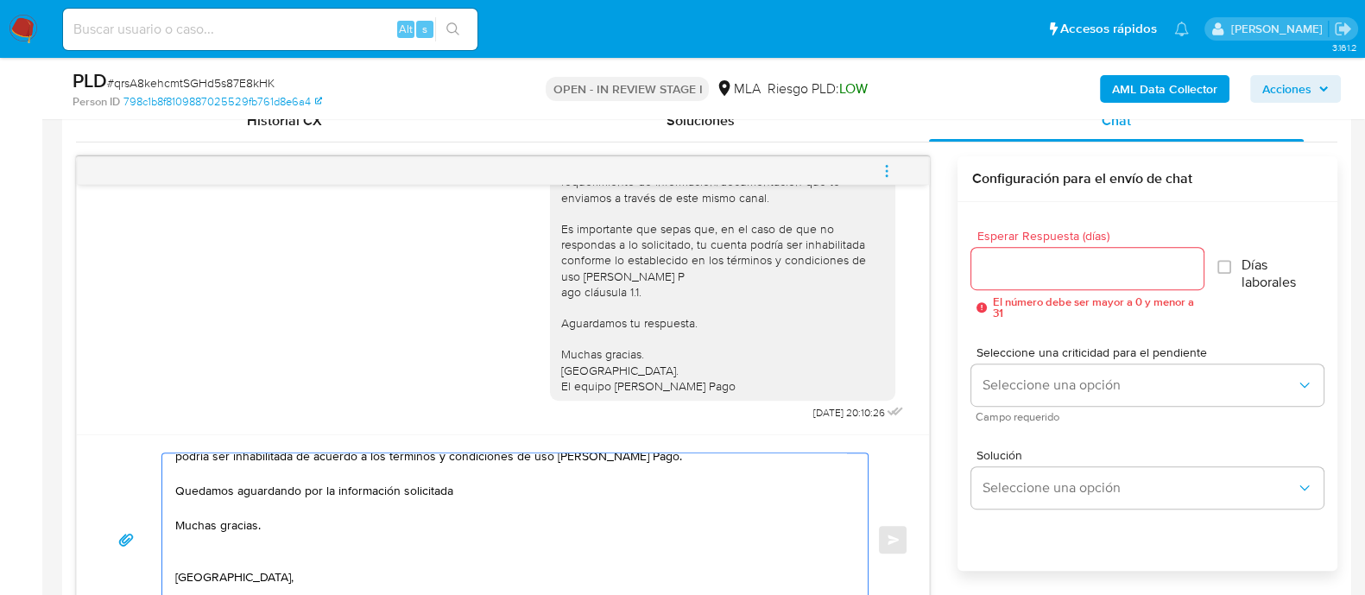
click at [342, 533] on textarea "Hola Hugo Alberto Blat En función de las operaciones registradas en tu cuenta d…" at bounding box center [510, 539] width 671 height 173
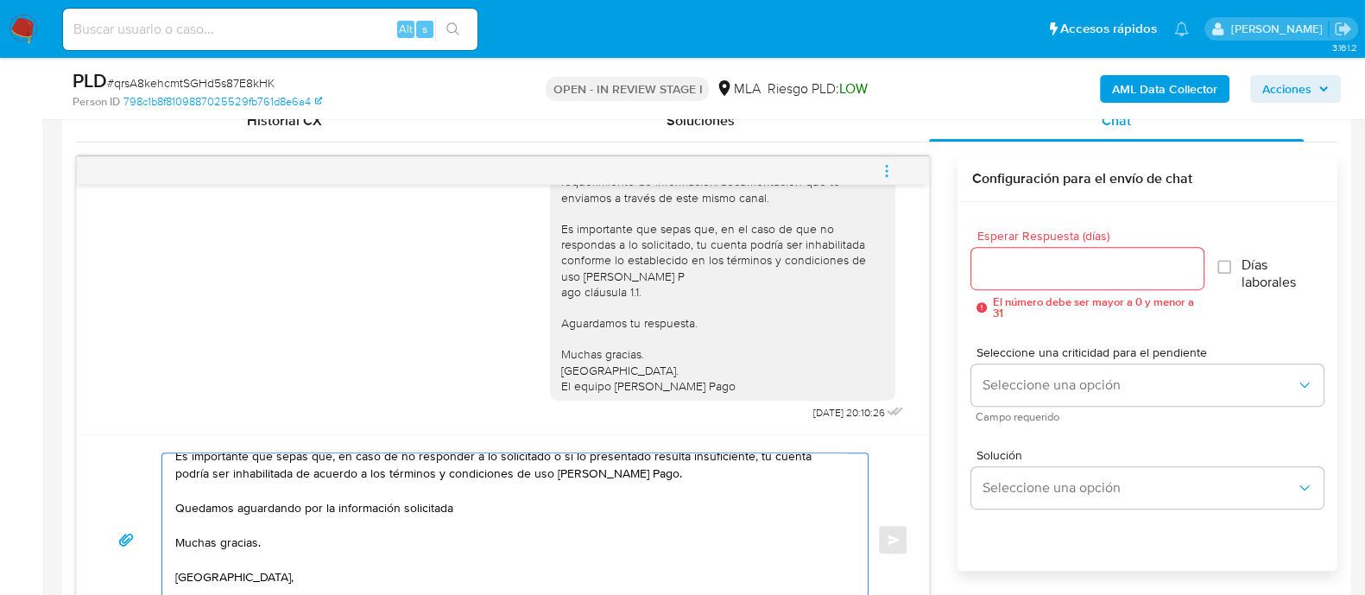
scroll to position [167, 0]
type textarea "Hola Hugo Alberto Blat En función de las operaciones registradas en tu cuenta d…"
click at [1070, 264] on input "Esperar Respuesta (días)" at bounding box center [1086, 268] width 231 height 22
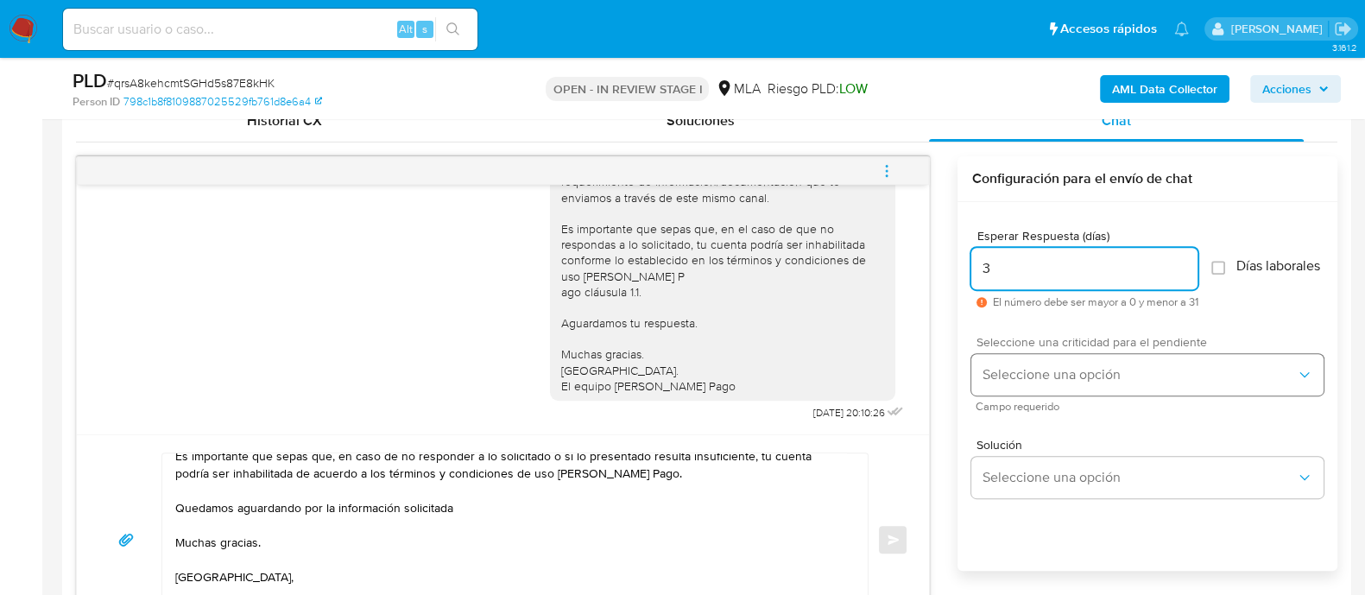
type input "3"
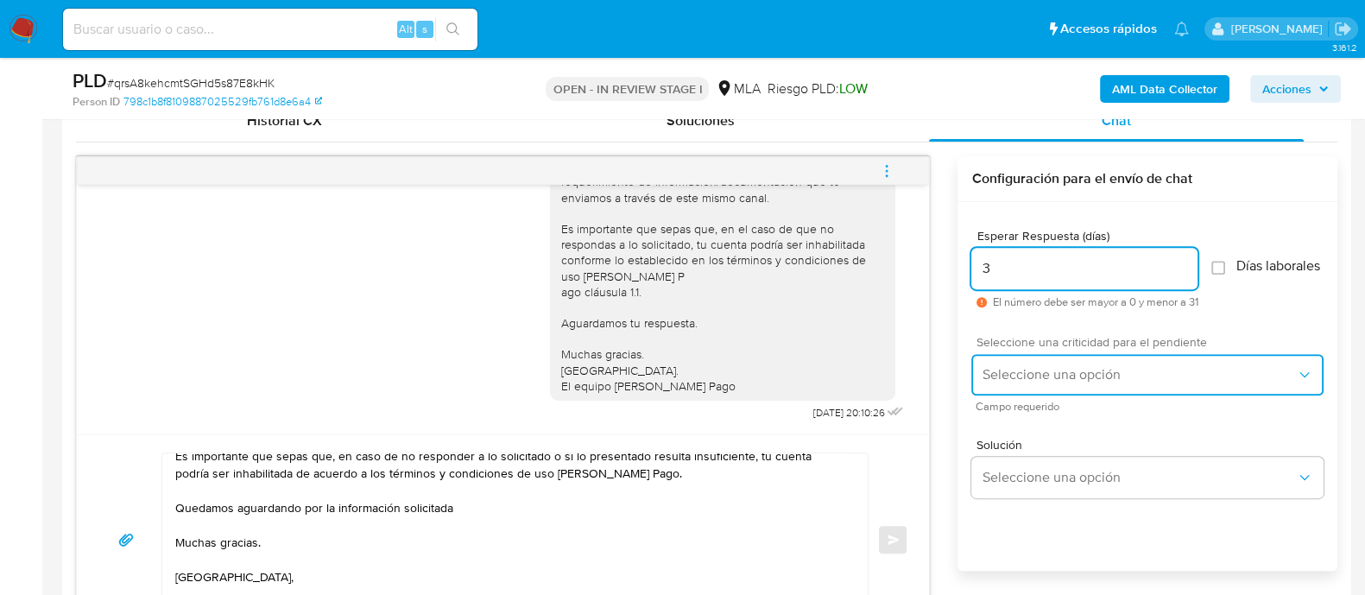
click at [1013, 383] on span "Seleccione una opción" at bounding box center [1138, 374] width 314 height 17
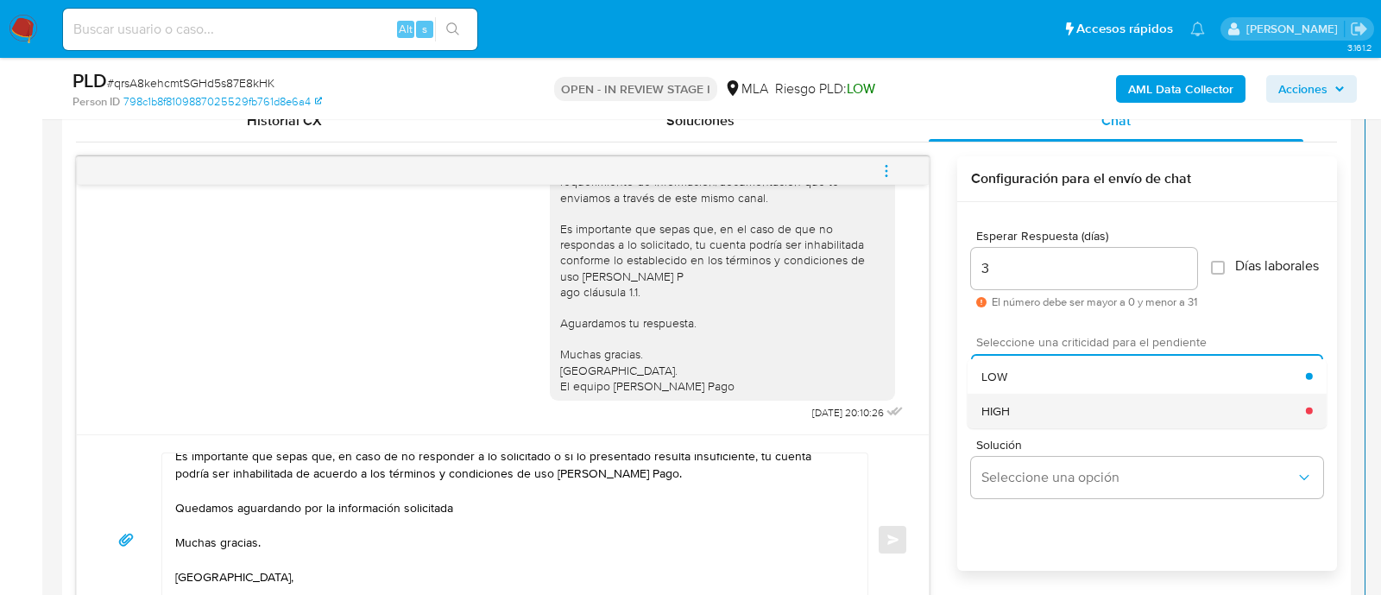
click at [1005, 413] on span "HIGH" at bounding box center [995, 410] width 28 height 16
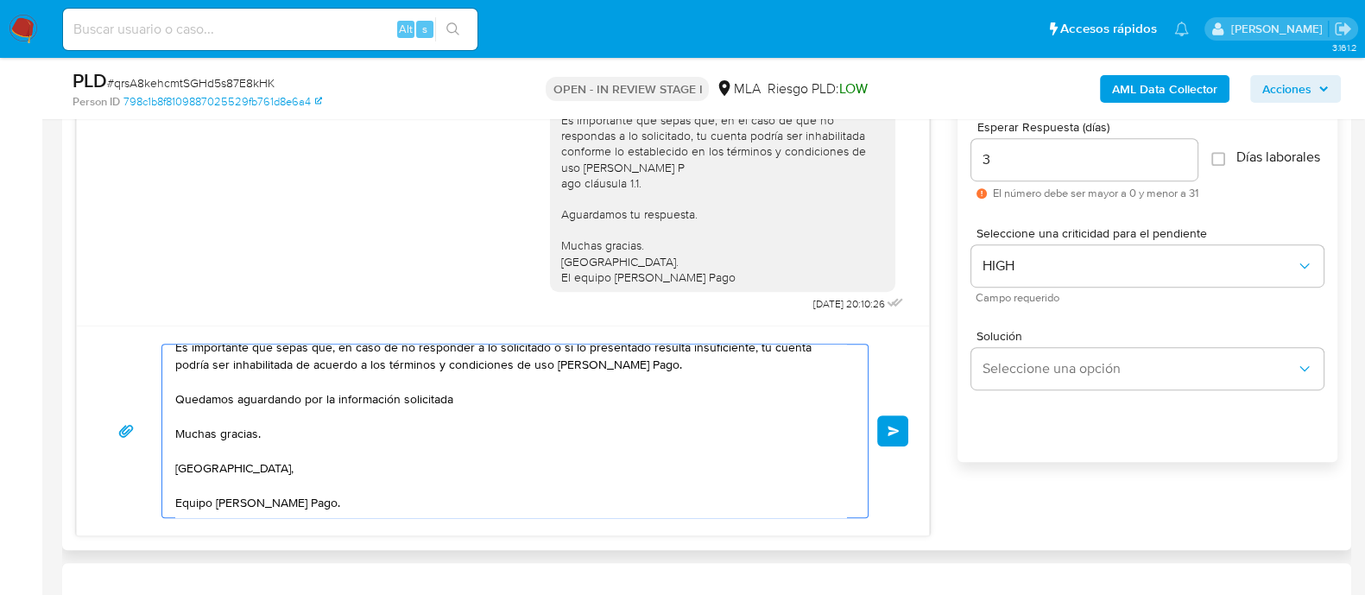
scroll to position [0, 0]
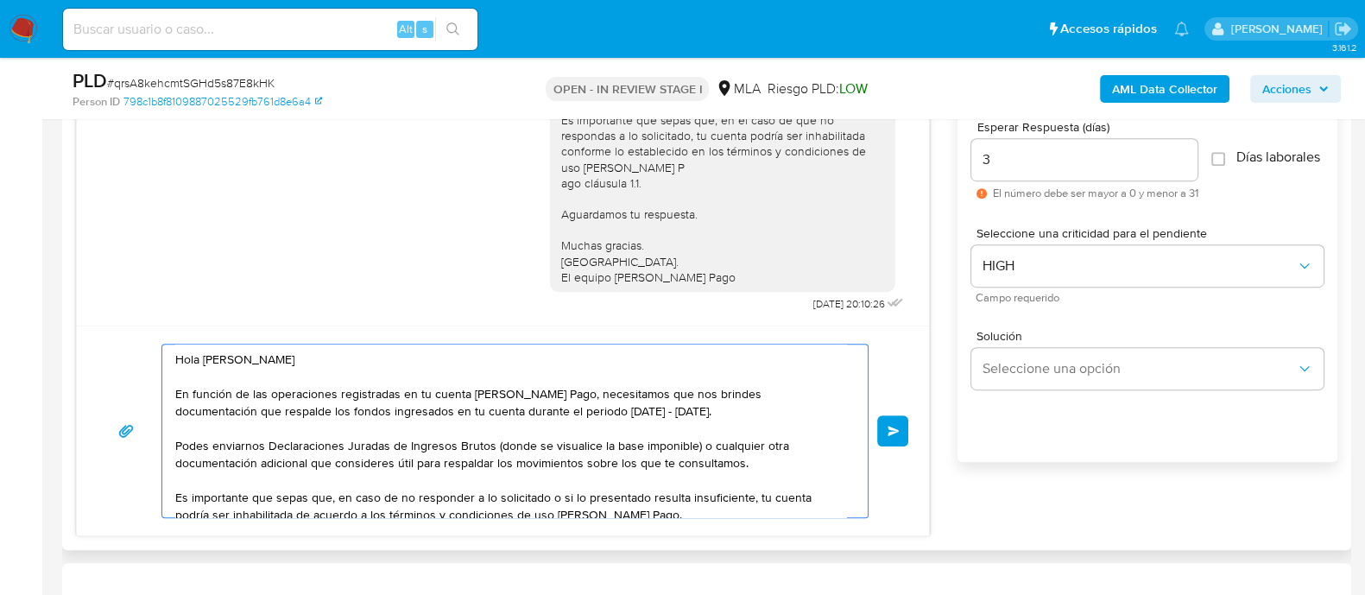
drag, startPoint x: 412, startPoint y: 491, endPoint x: 184, endPoint y: 321, distance: 284.3
click at [184, 321] on div "17/09/2025 14:40:28 Hola, Esperamos que te encuentres muy bien. Te consultamos …" at bounding box center [503, 291] width 854 height 489
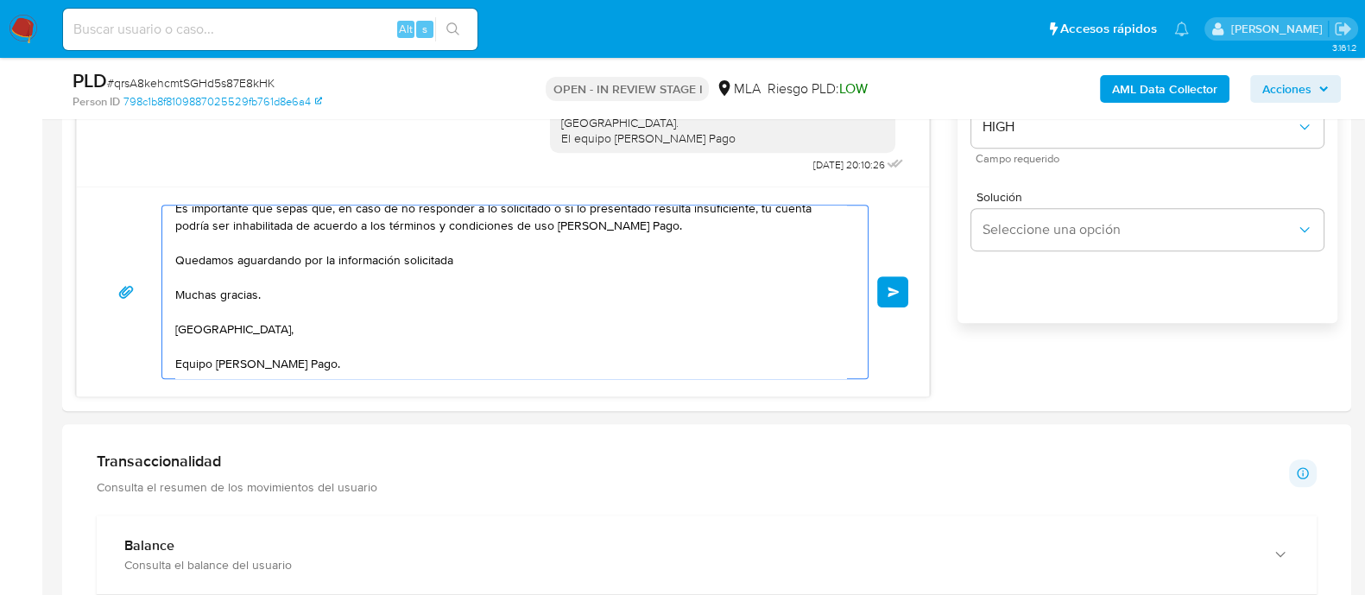
drag, startPoint x: 177, startPoint y: 355, endPoint x: 563, endPoint y: 589, distance: 451.2
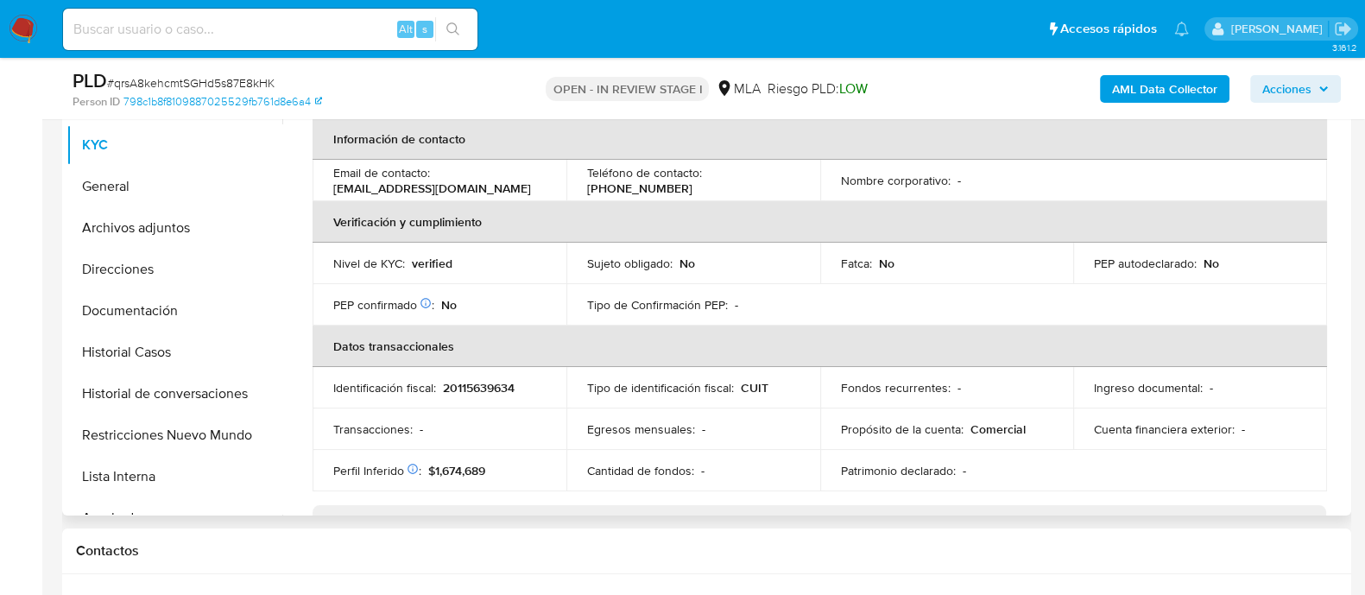
scroll to position [168, 0]
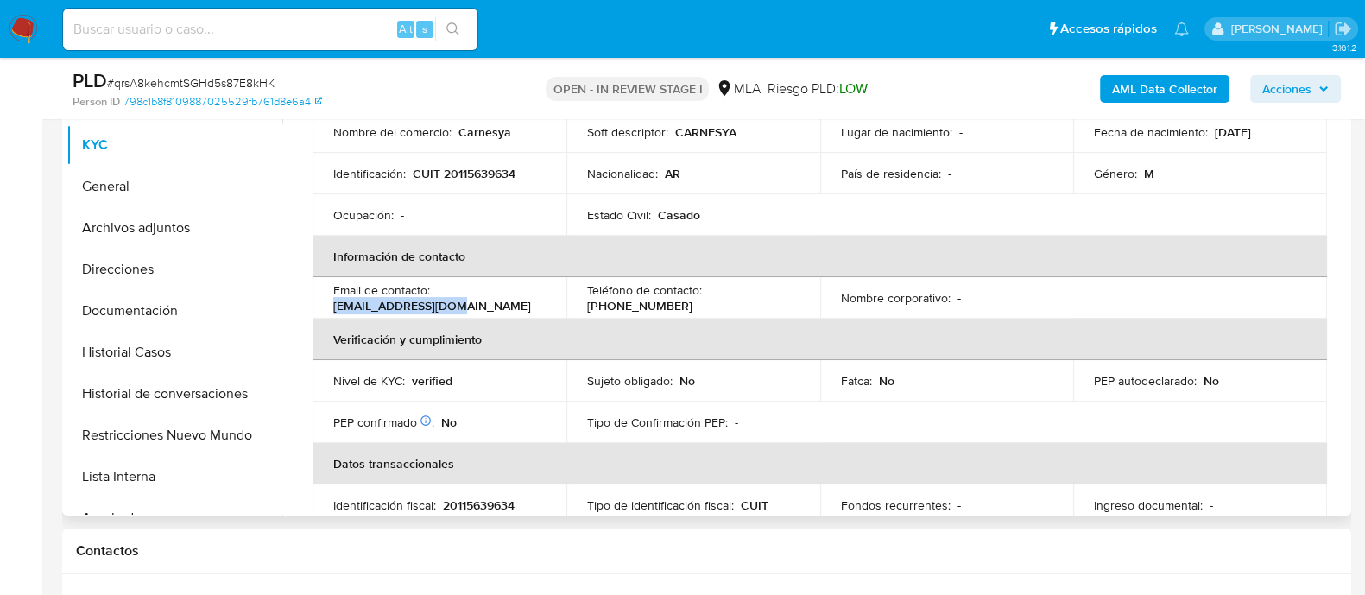
drag, startPoint x: 333, startPoint y: 304, endPoint x: 510, endPoint y: 303, distance: 177.0
click at [510, 303] on div "Email de contacto : blathugob@gmail.com" at bounding box center [439, 297] width 212 height 31
copy p "blathugob@gmail.com"
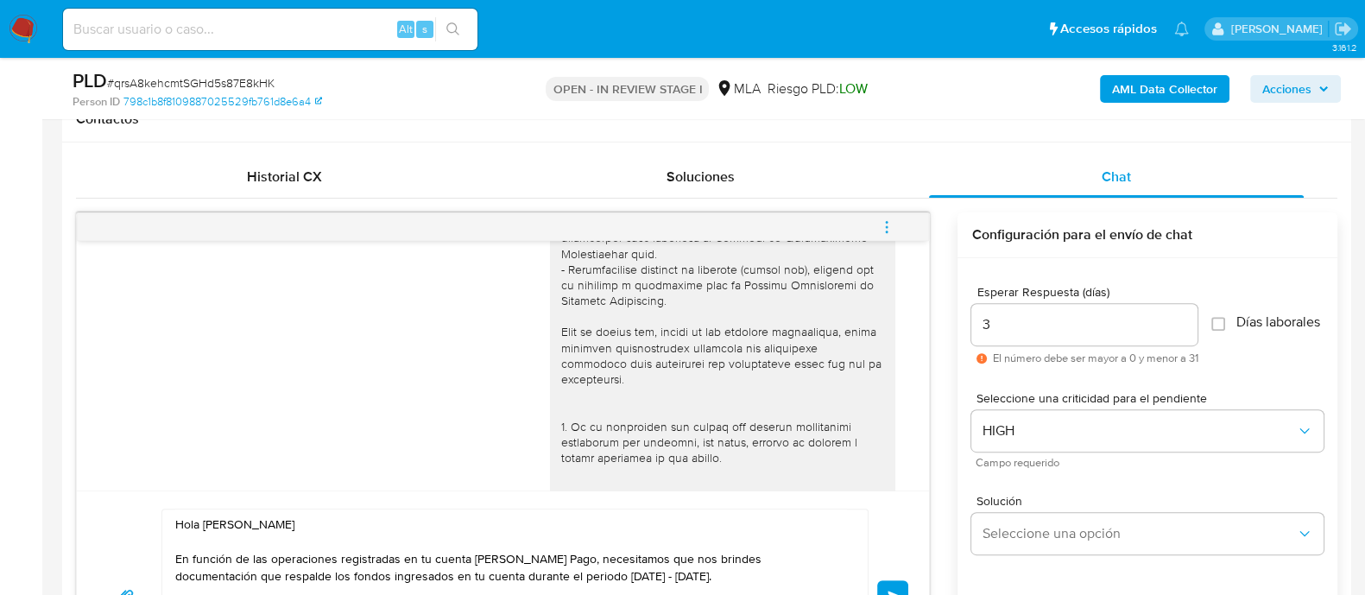
scroll to position [1131, 0]
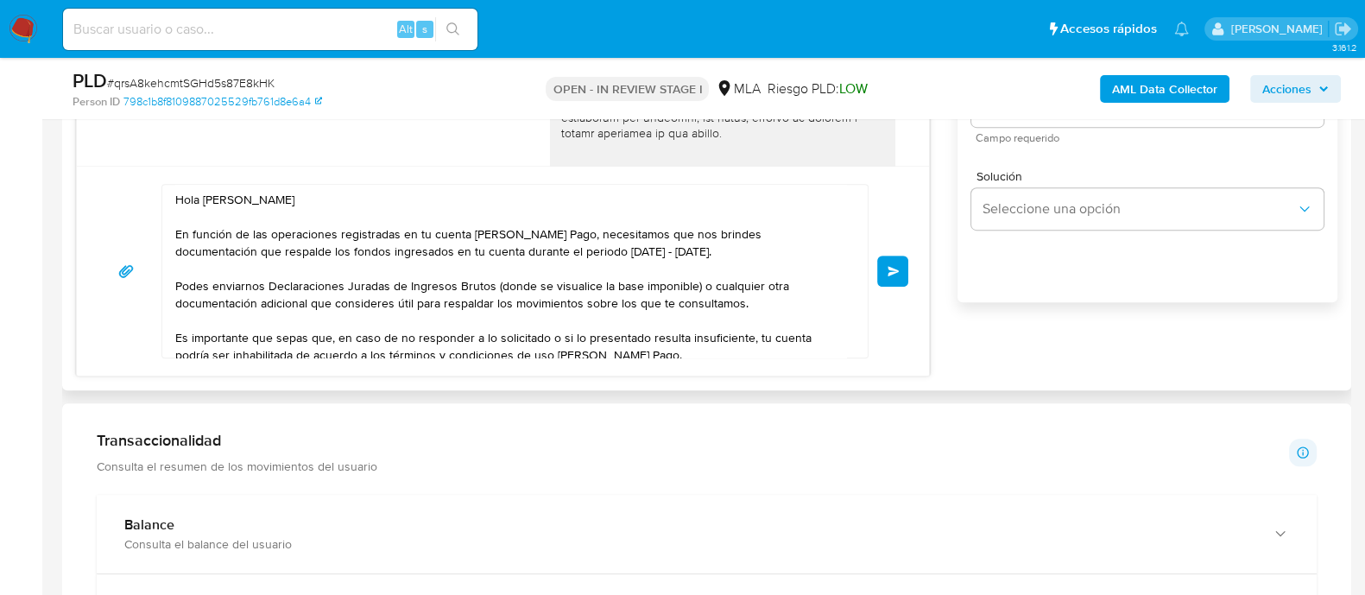
click at [897, 278] on button "Enviar" at bounding box center [892, 271] width 31 height 31
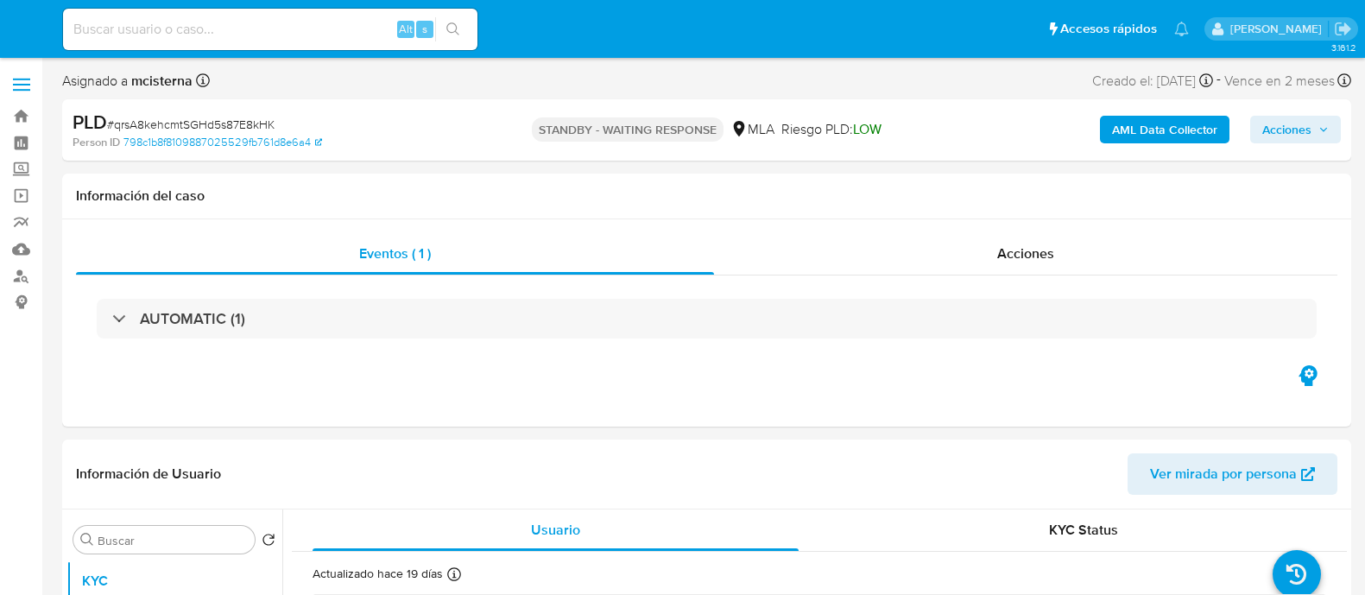
select select "10"
click at [322, 36] on input at bounding box center [270, 29] width 414 height 22
paste input "1982184276"
type input "1982184276"
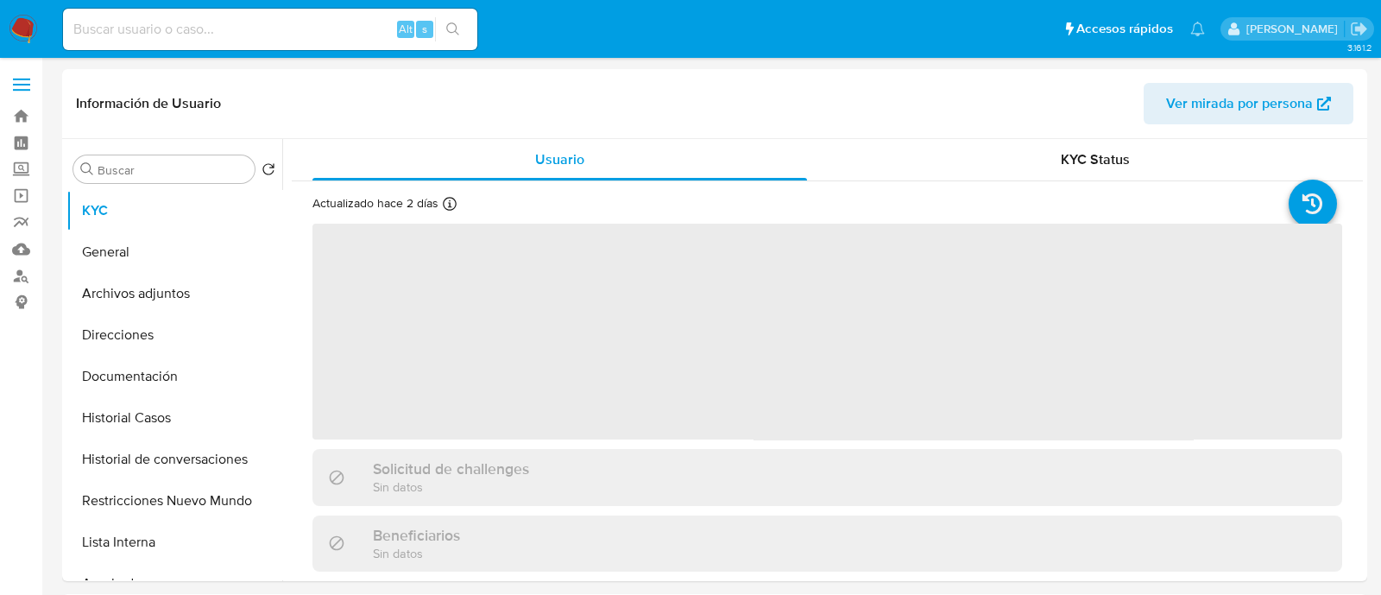
select select "10"
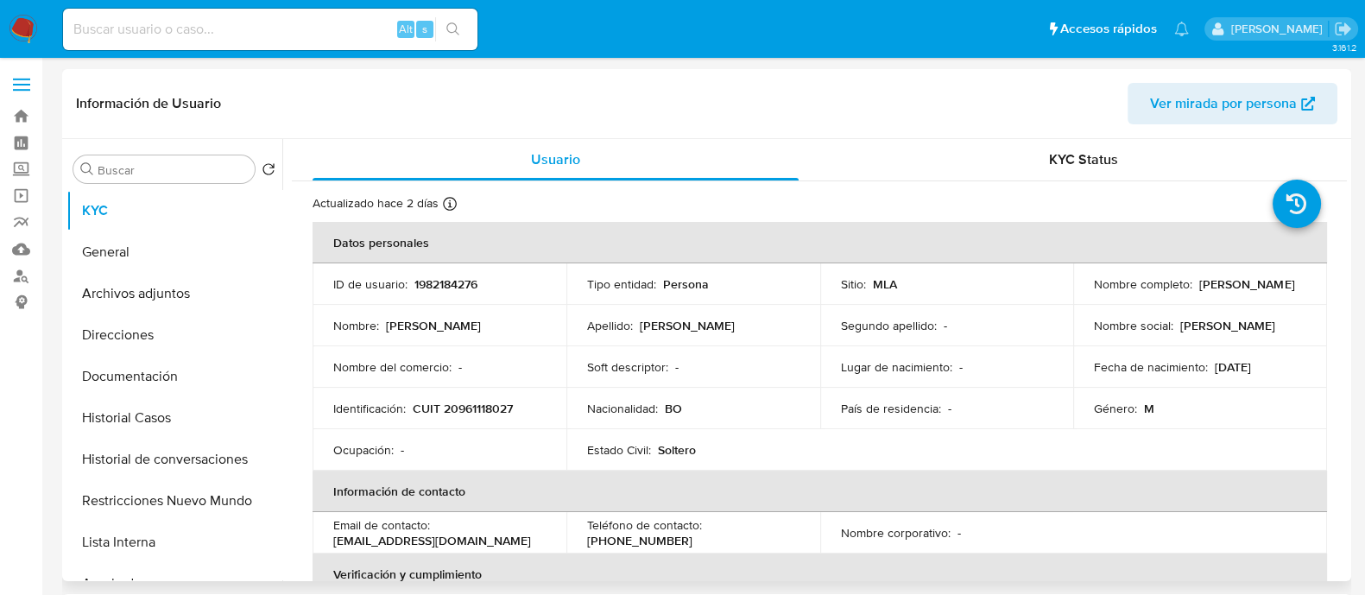
click at [468, 407] on p "CUIT 20961118027" at bounding box center [463, 409] width 100 height 16
copy p "20961118027"
click at [211, 422] on button "Historial Casos" at bounding box center [167, 417] width 202 height 41
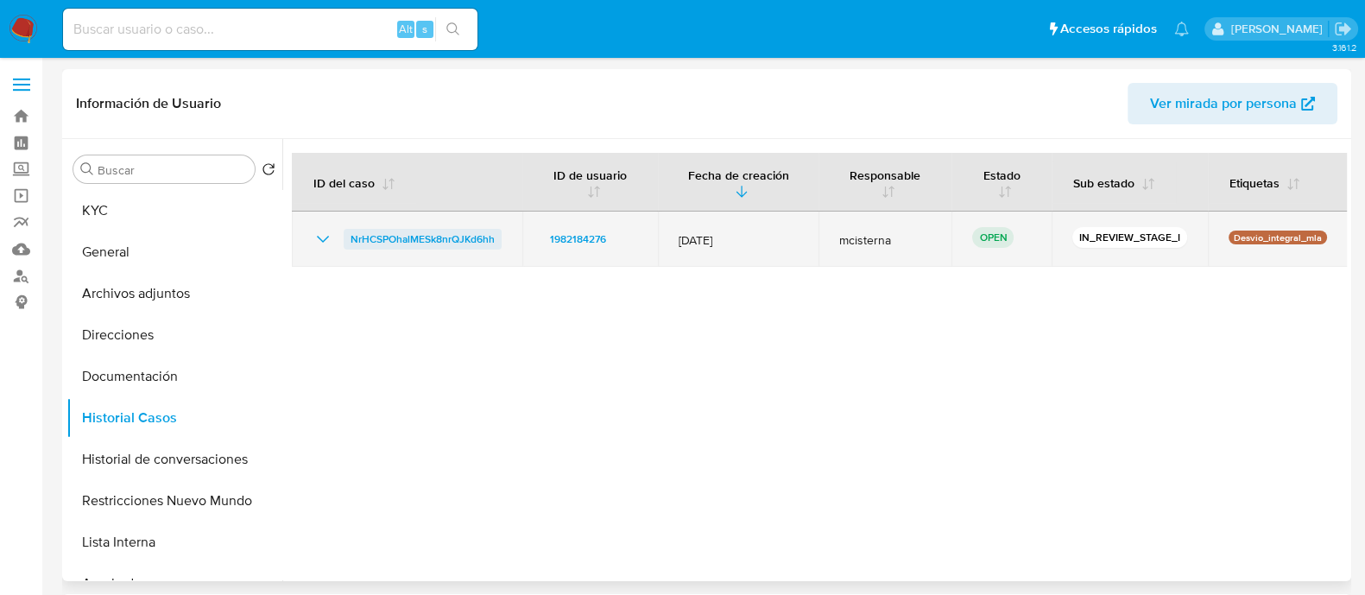
click at [380, 231] on span "NrHCSPOhalMESk8nrQJKd6hh" at bounding box center [422, 239] width 144 height 21
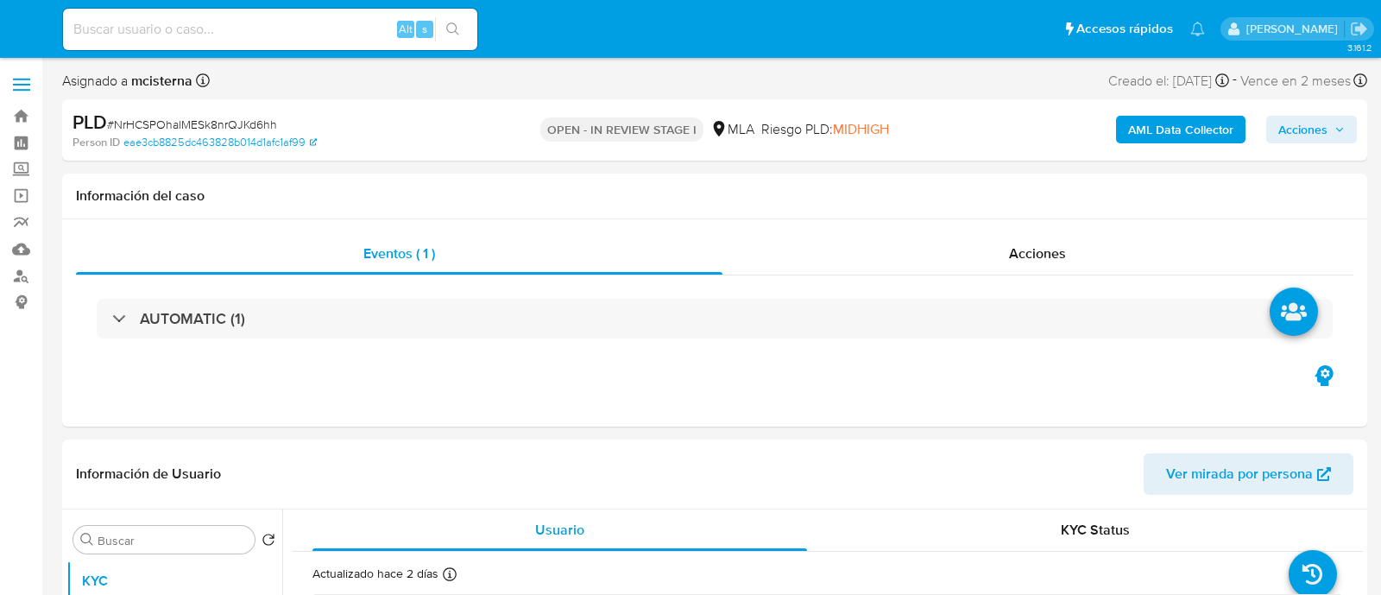
select select "10"
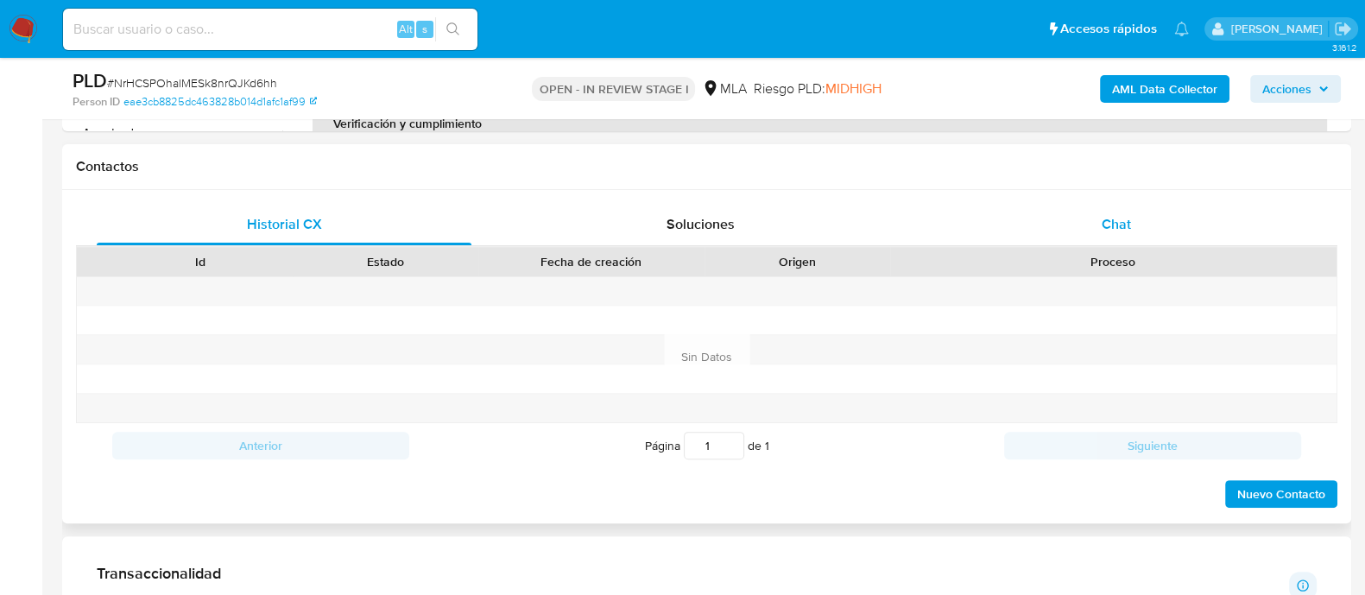
scroll to position [754, 0]
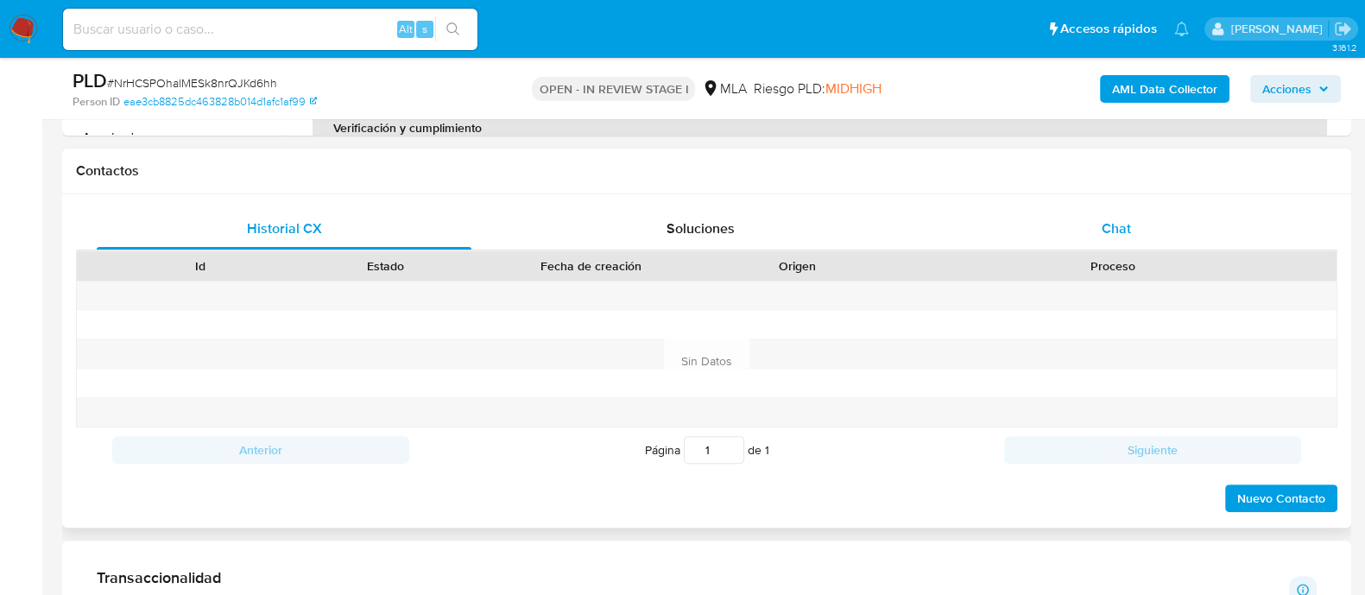
click at [1132, 219] on div "Chat" at bounding box center [1116, 228] width 375 height 41
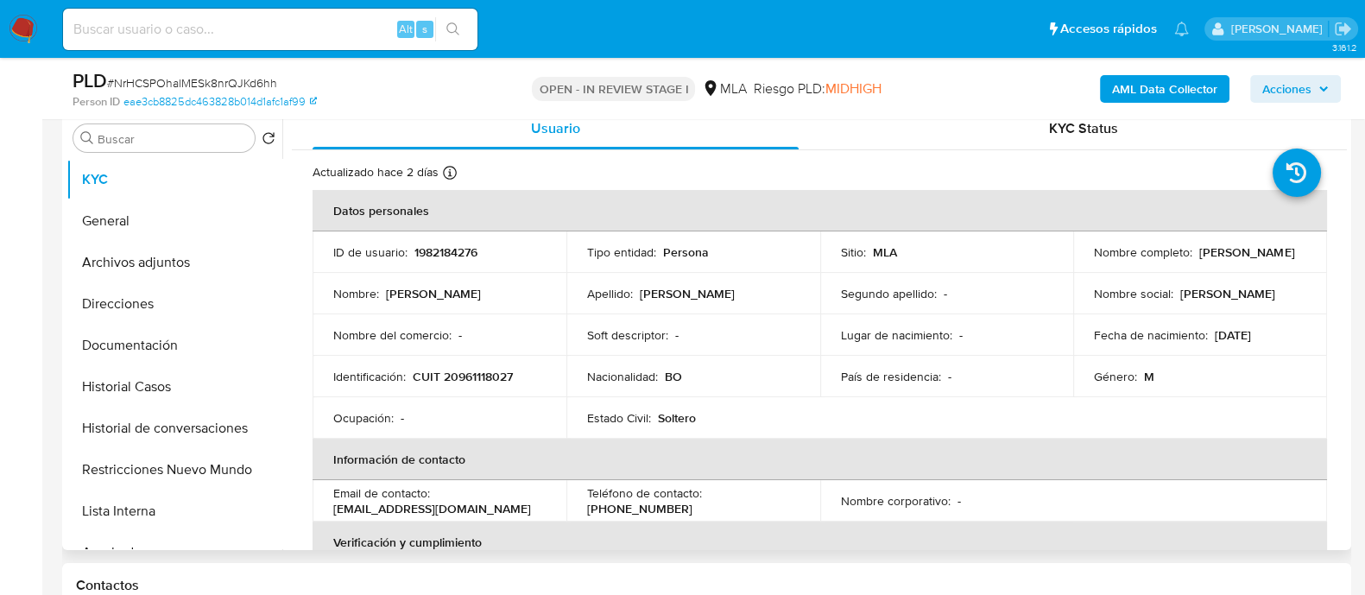
scroll to position [324, 0]
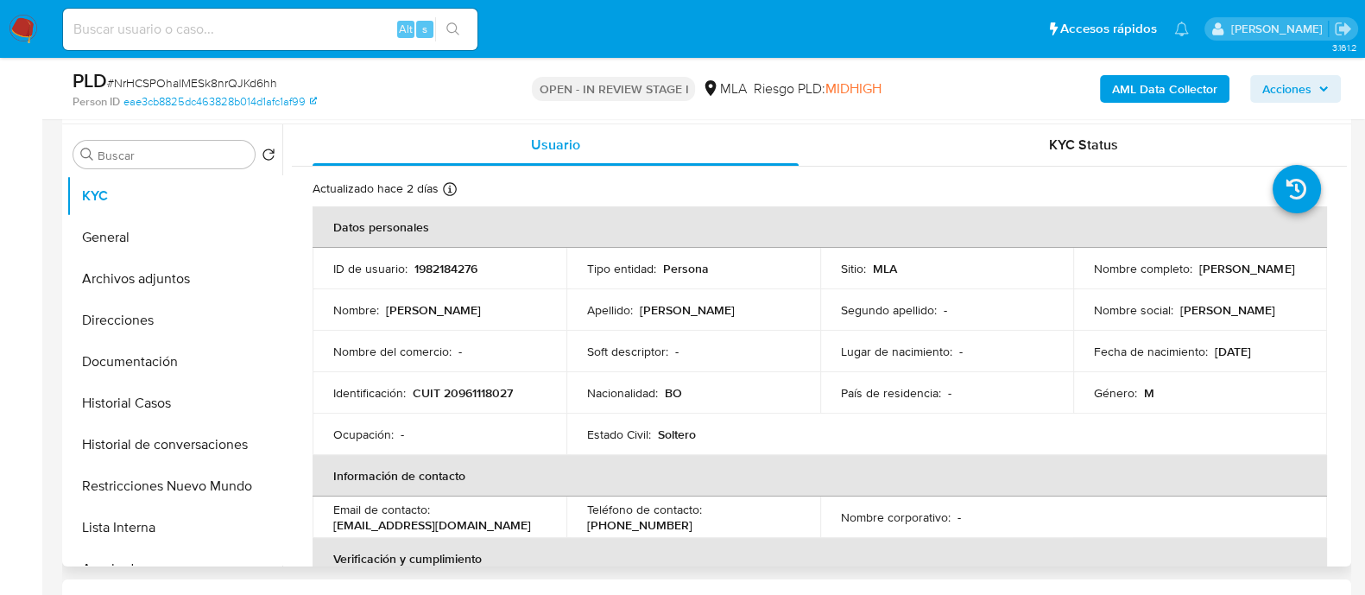
click at [483, 404] on td "Identificación : CUIT 20961118027" at bounding box center [439, 392] width 254 height 41
click at [486, 396] on p "CUIT 20961118027" at bounding box center [463, 393] width 100 height 16
click at [458, 265] on p "1982184276" at bounding box center [445, 269] width 63 height 16
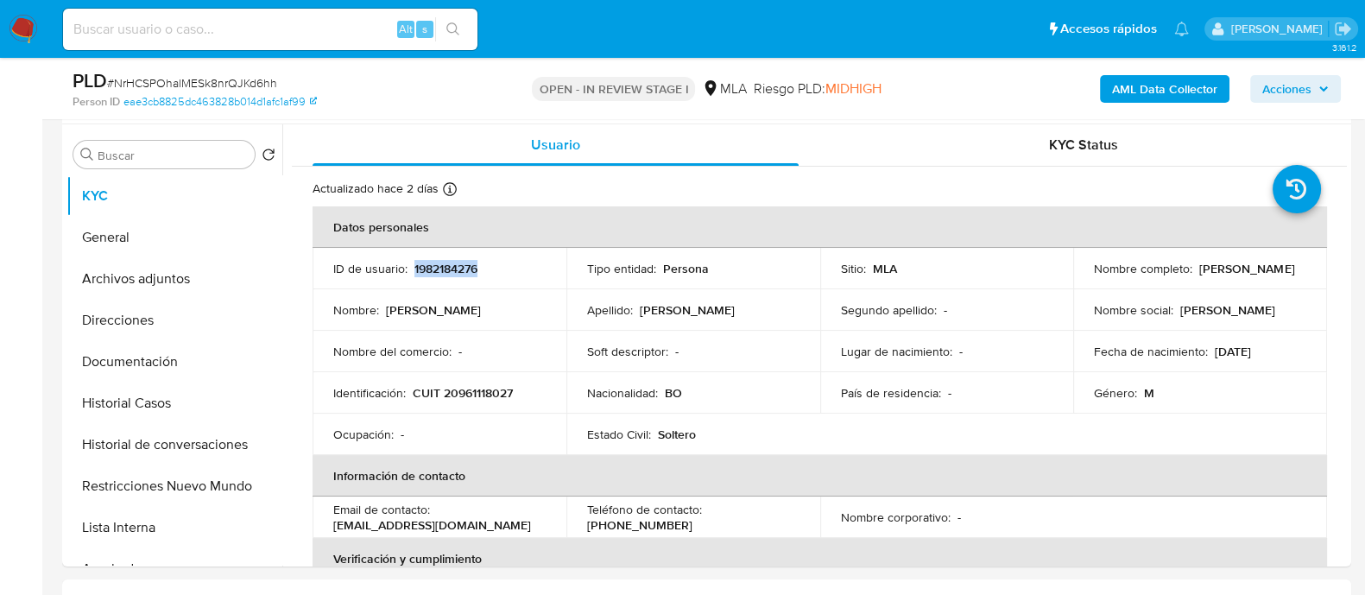
copy p "1982184276"
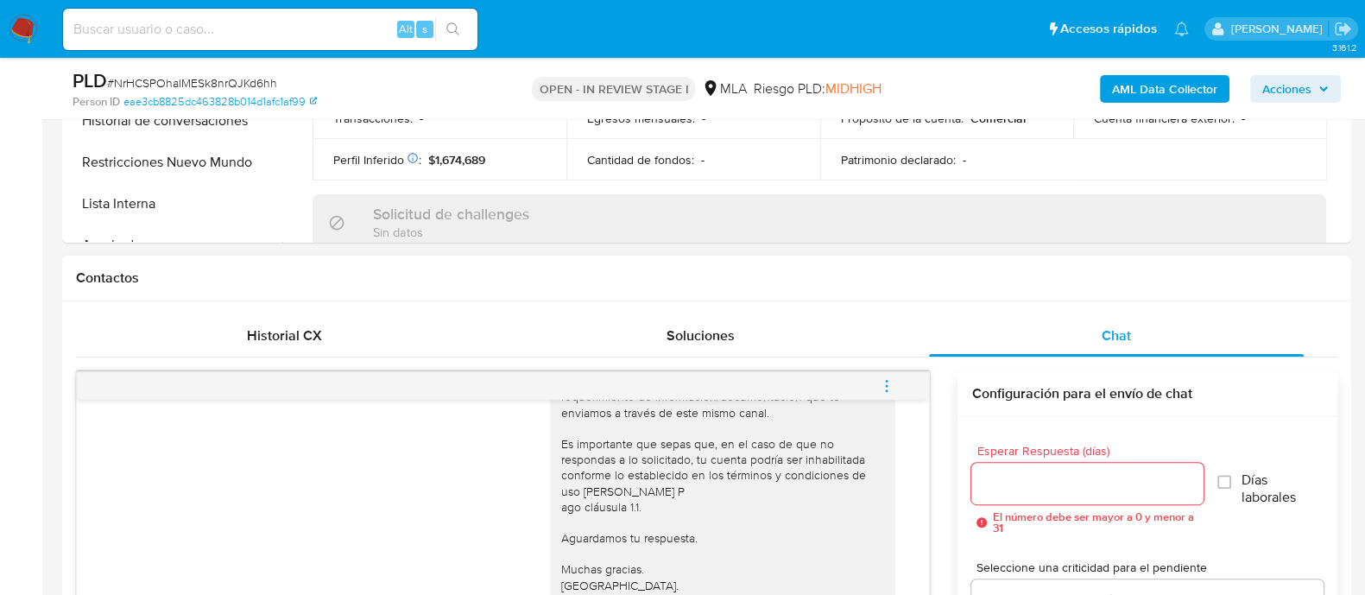
scroll to position [1079, 0]
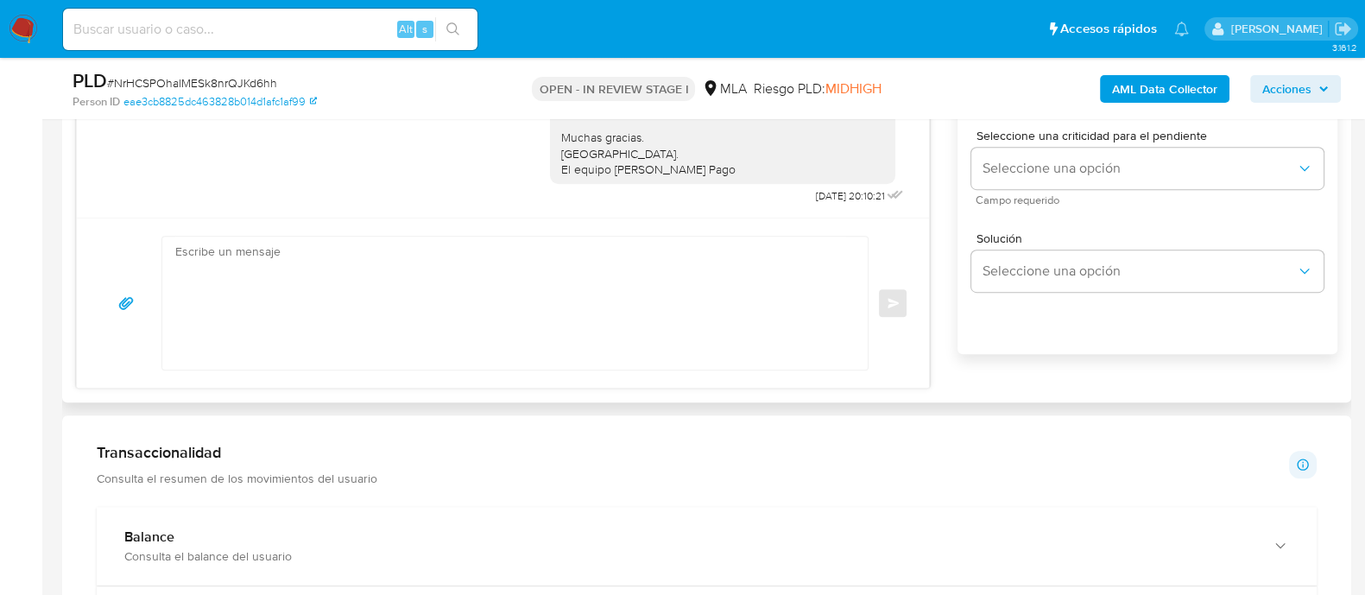
click at [595, 315] on textarea at bounding box center [510, 303] width 671 height 133
paste textarea "Hola Adolfo Ramiro Mamani Huarachi En función de las operaciones registradas en…"
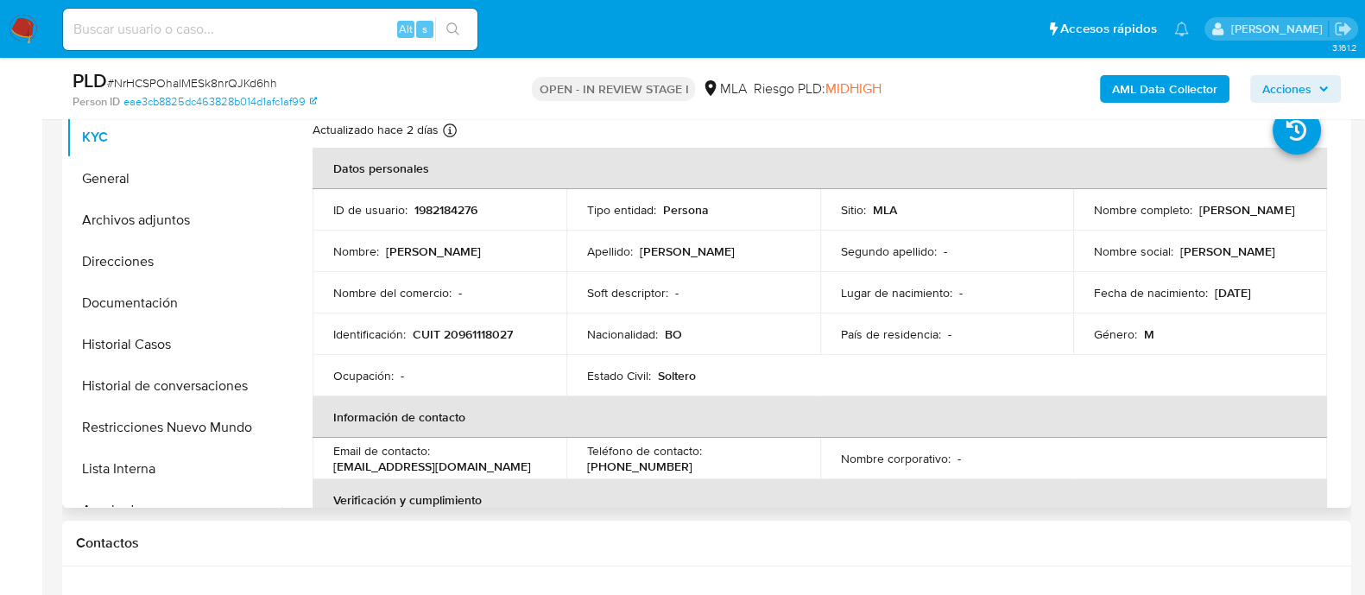
scroll to position [324, 0]
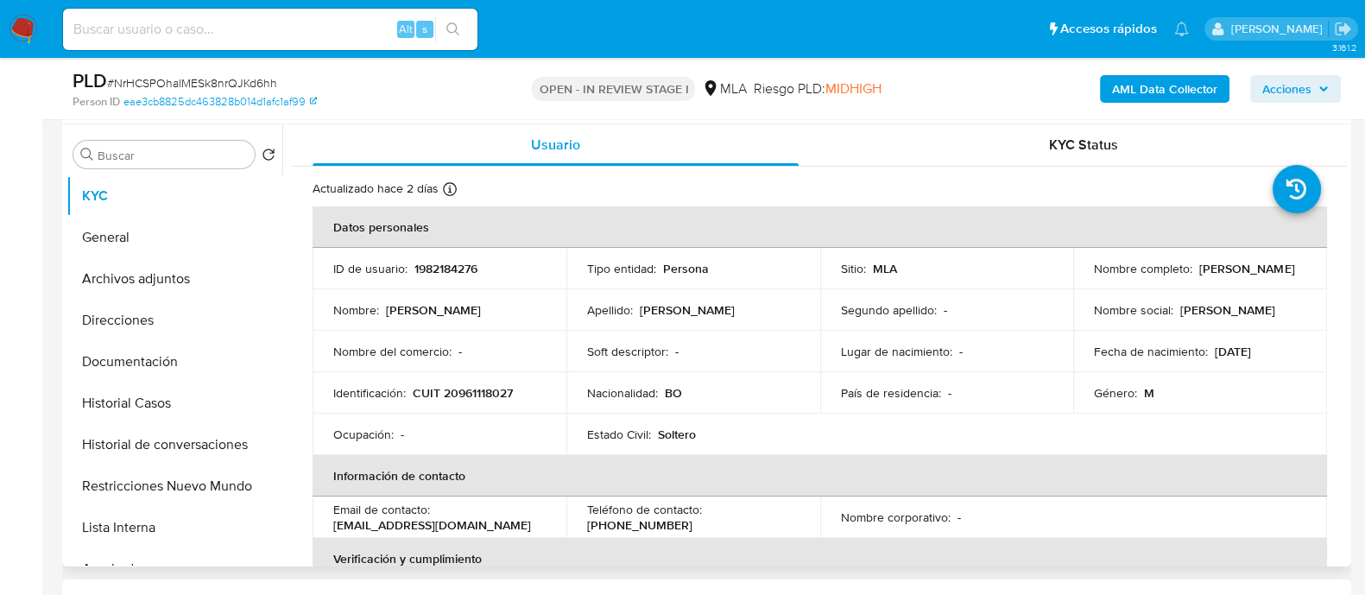
drag, startPoint x: 1092, startPoint y: 276, endPoint x: 1223, endPoint y: 276, distance: 131.2
click at [1223, 276] on div "Nombre completo : Octavio Zelaya Cruz" at bounding box center [1200, 269] width 212 height 16
copy p "[PERSON_NAME]"
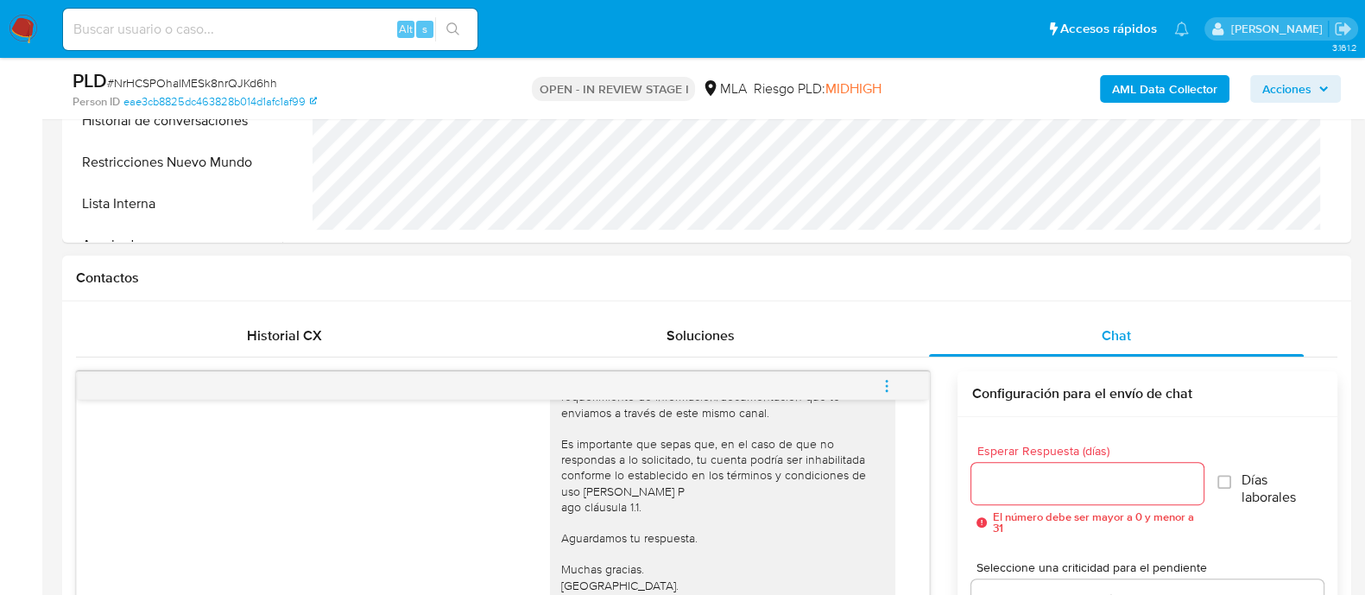
scroll to position [971, 0]
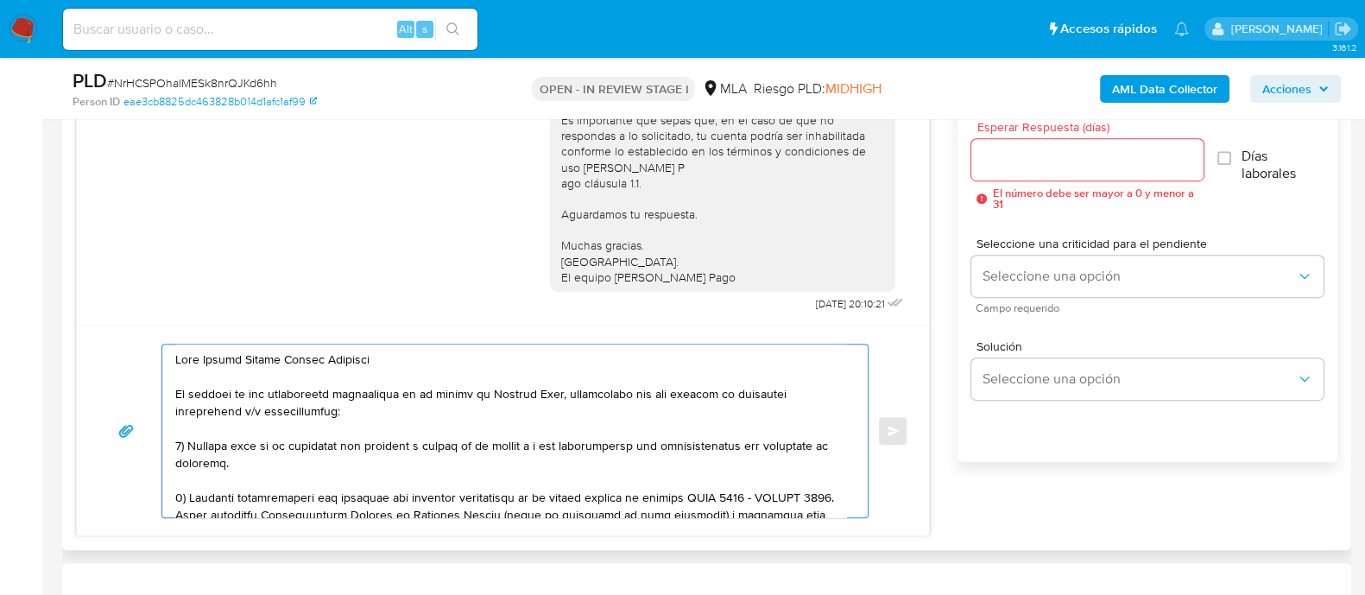
drag, startPoint x: 205, startPoint y: 361, endPoint x: 383, endPoint y: 361, distance: 178.7
click at [383, 361] on textarea at bounding box center [510, 430] width 671 height 173
paste textarea "Octavio Zelaya Cruz"
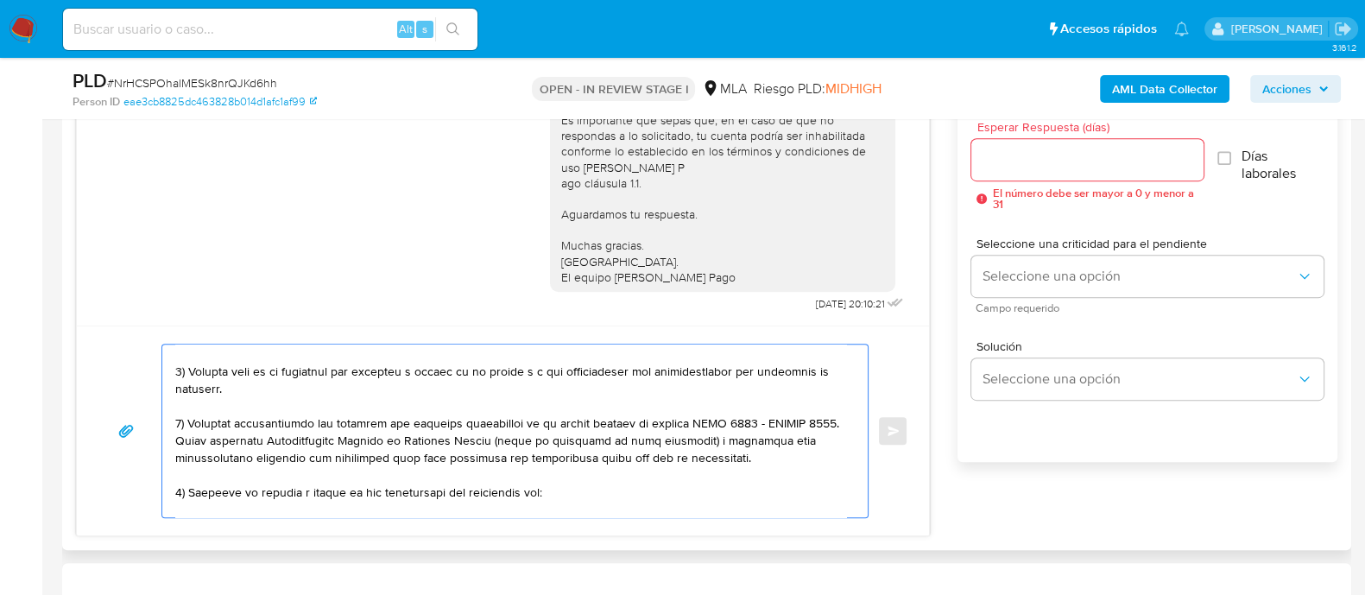
scroll to position [107, 0]
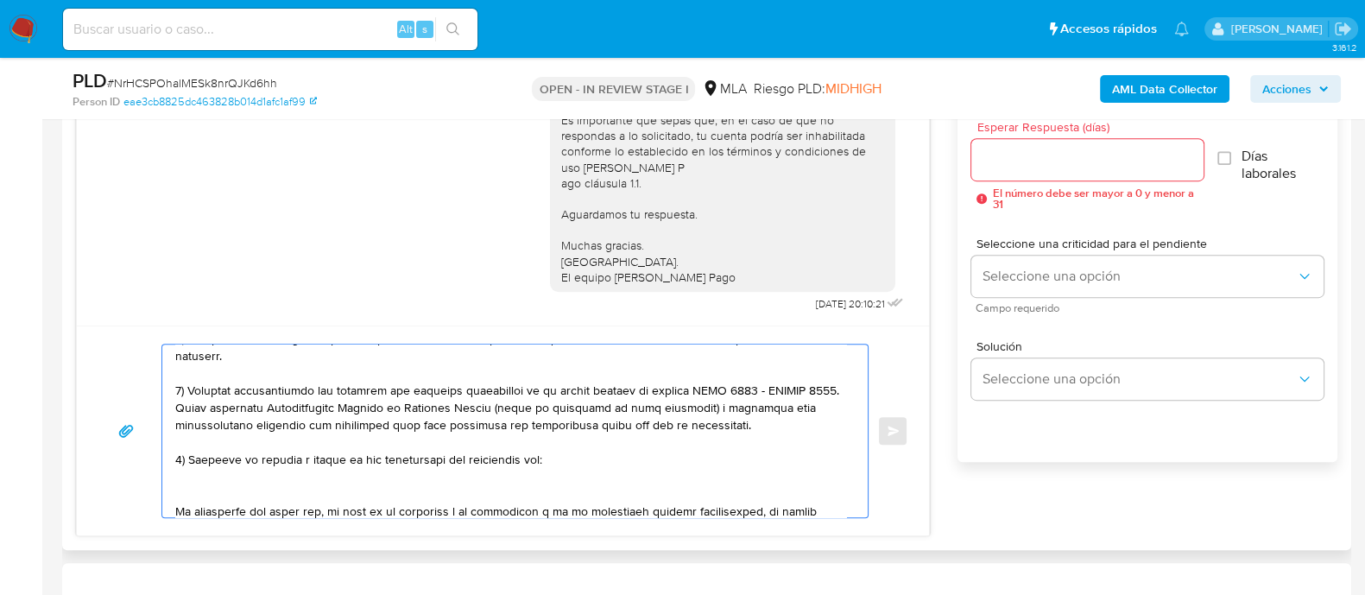
click at [603, 449] on textarea at bounding box center [510, 430] width 671 height 173
paste textarea "Pablo Cesar Rivero"
paste textarea "20454092016"
paste textarea "Carlos Alberto Spiller"
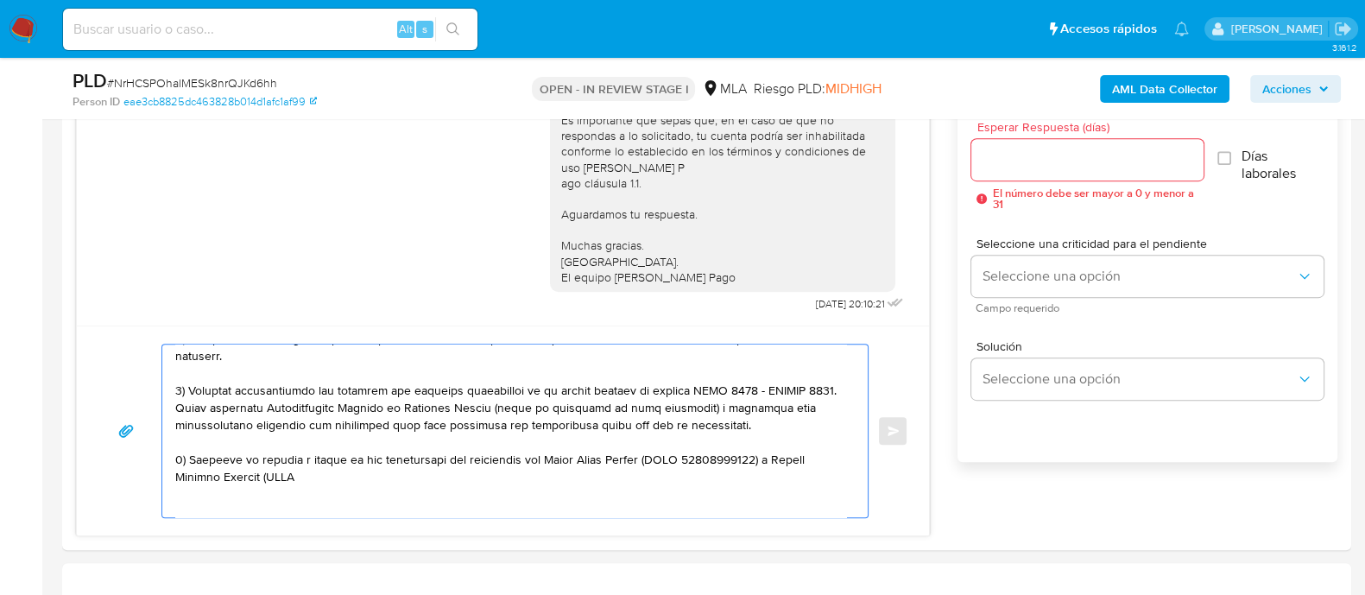
paste textarea "20226676601"
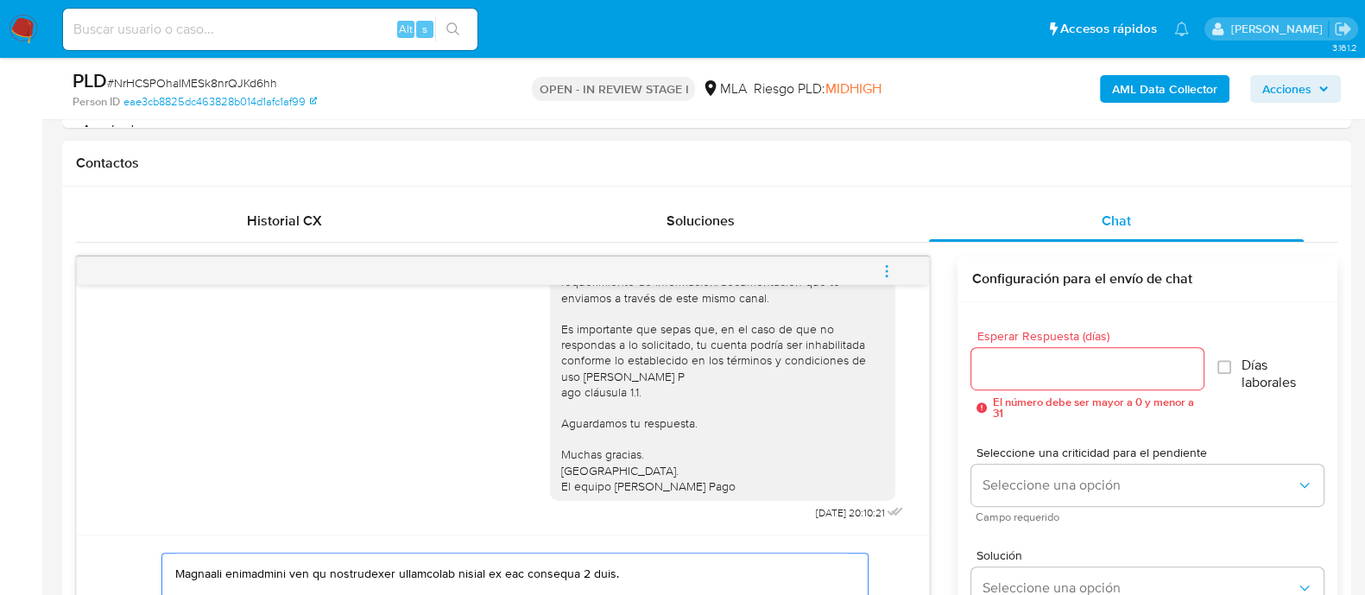
scroll to position [971, 0]
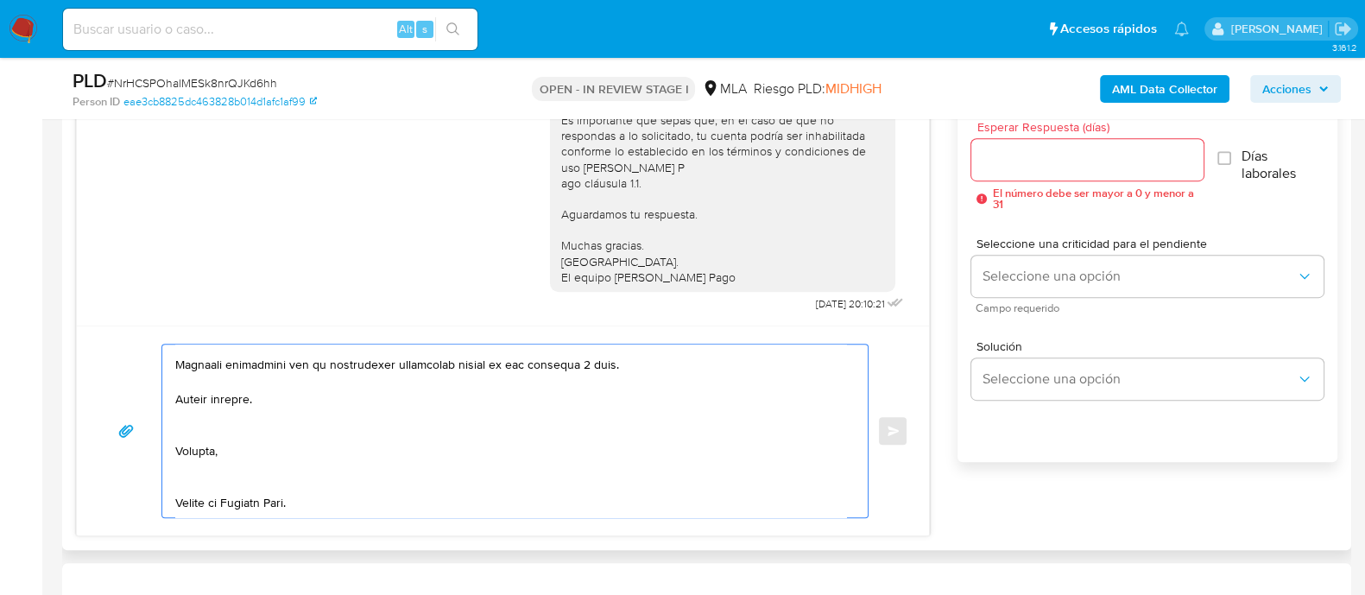
click at [312, 403] on textarea at bounding box center [510, 430] width 671 height 173
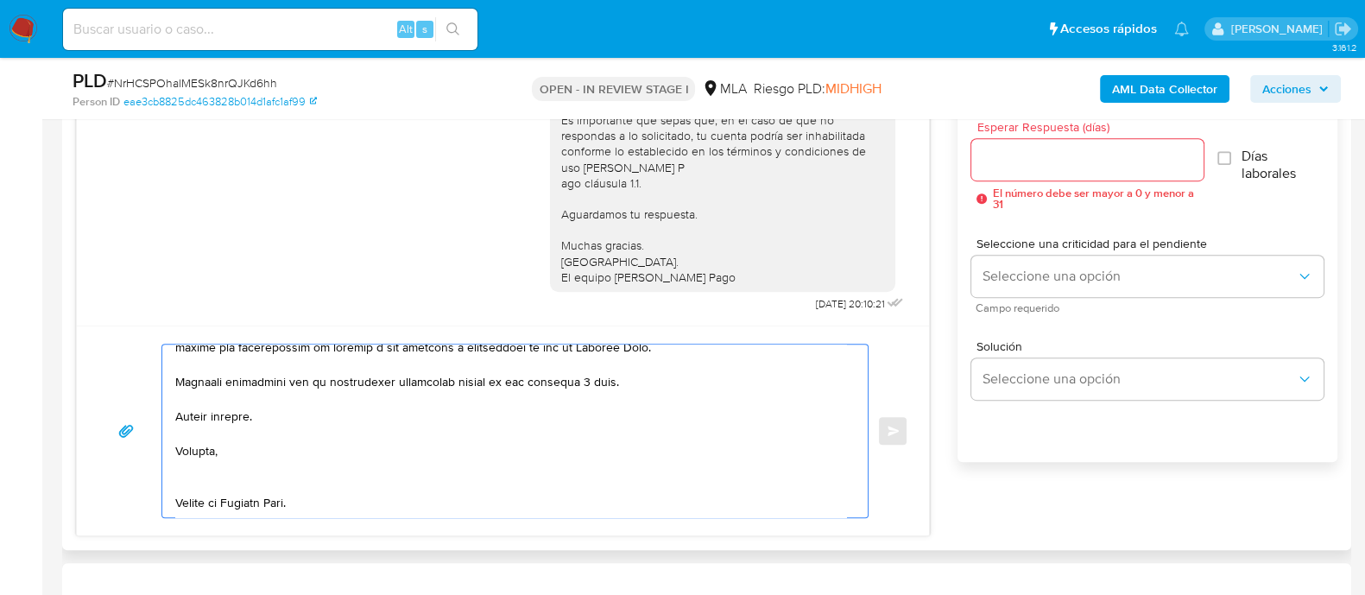
click at [223, 452] on textarea at bounding box center [510, 430] width 671 height 173
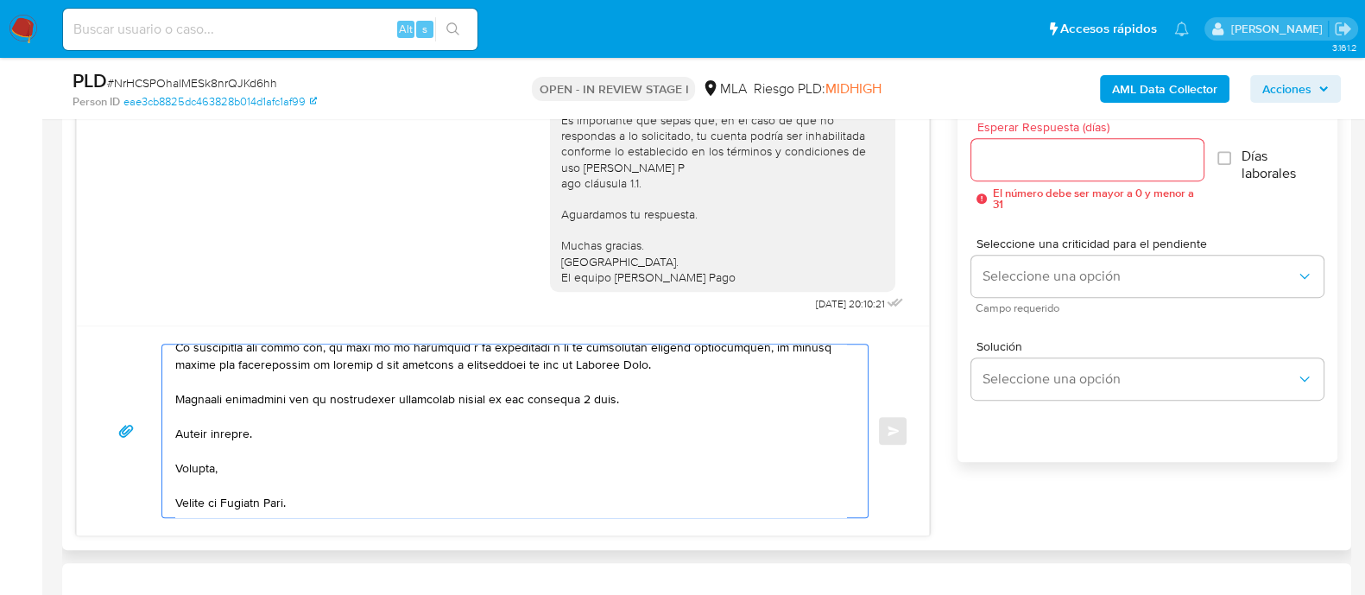
click at [350, 489] on textarea at bounding box center [510, 430] width 671 height 173
type textarea "Hola Octavio Zelaya Cruz En función de las operaciones registradas en tu cuenta…"
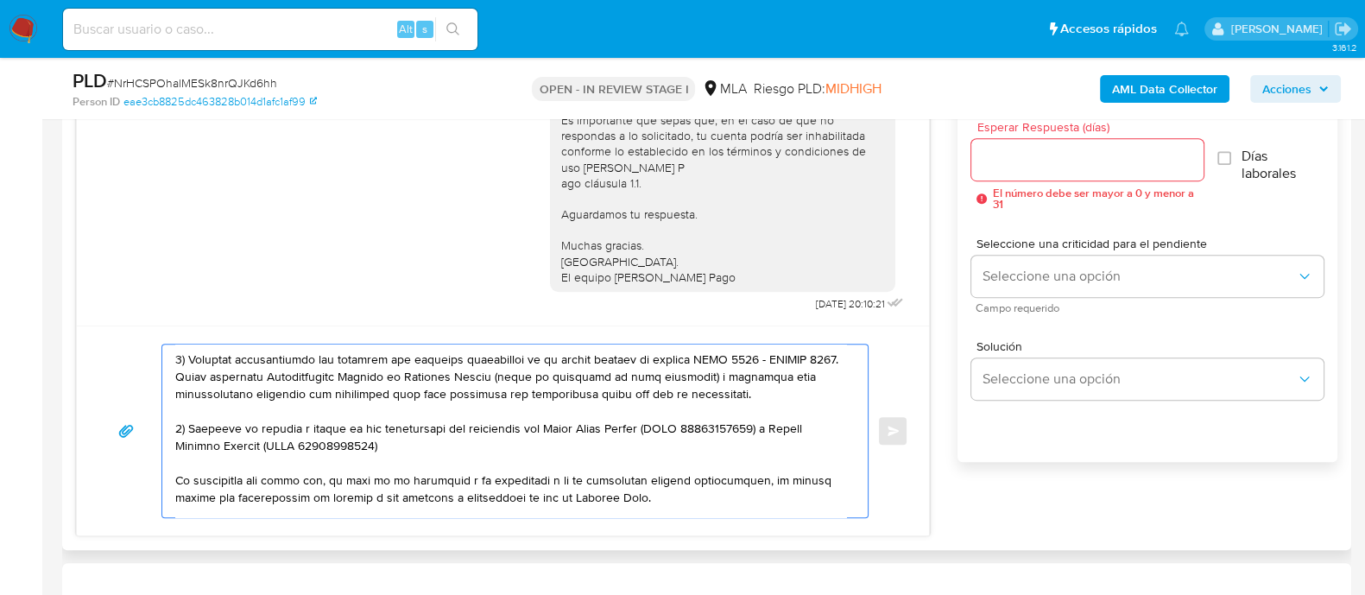
scroll to position [0, 0]
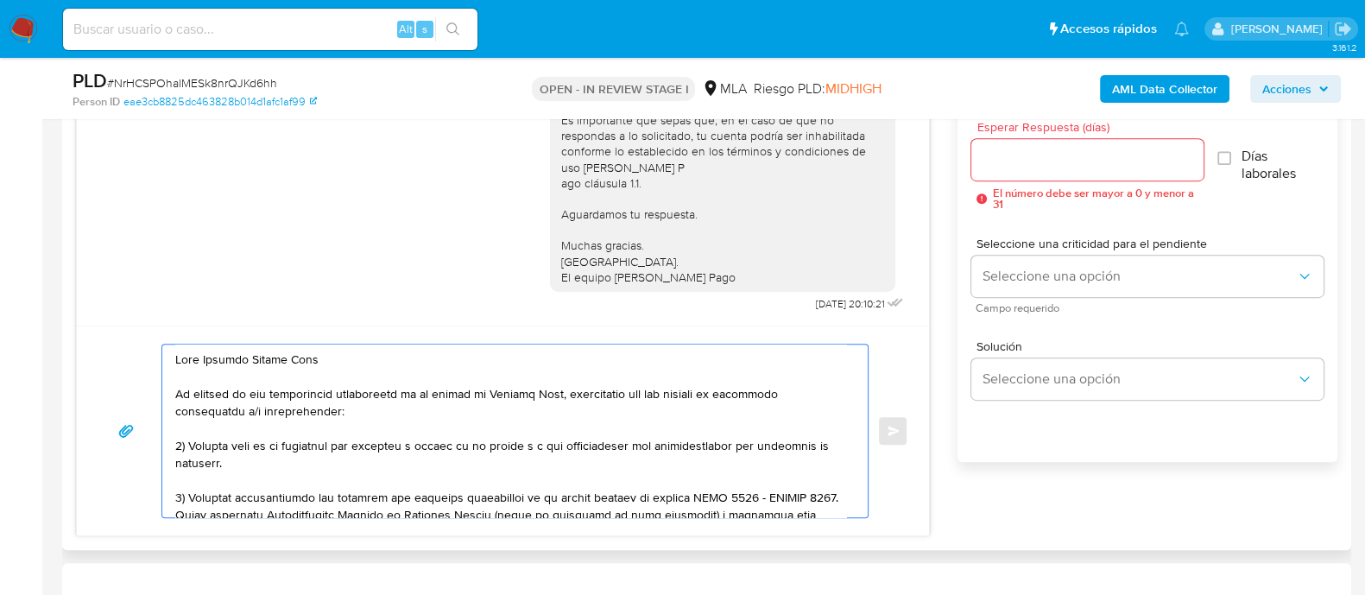
click at [999, 166] on input "Esperar Respuesta (días)" at bounding box center [1086, 159] width 231 height 22
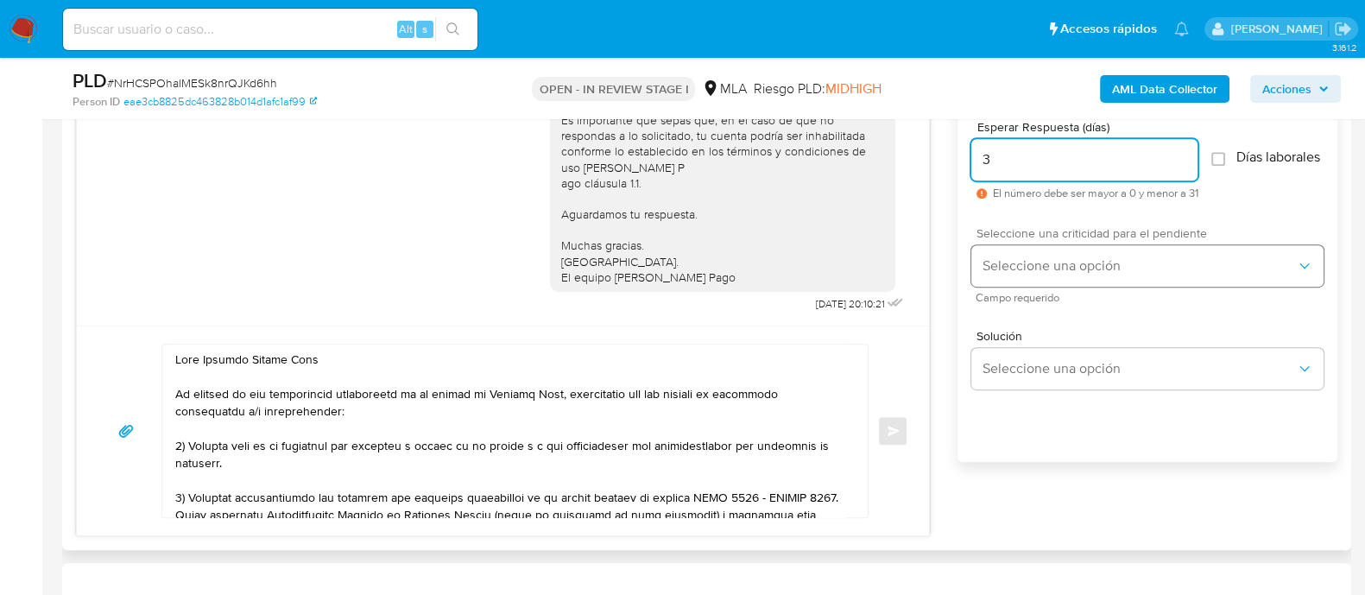
type input "3"
click at [1009, 274] on span "Seleccione una opción" at bounding box center [1138, 265] width 314 height 17
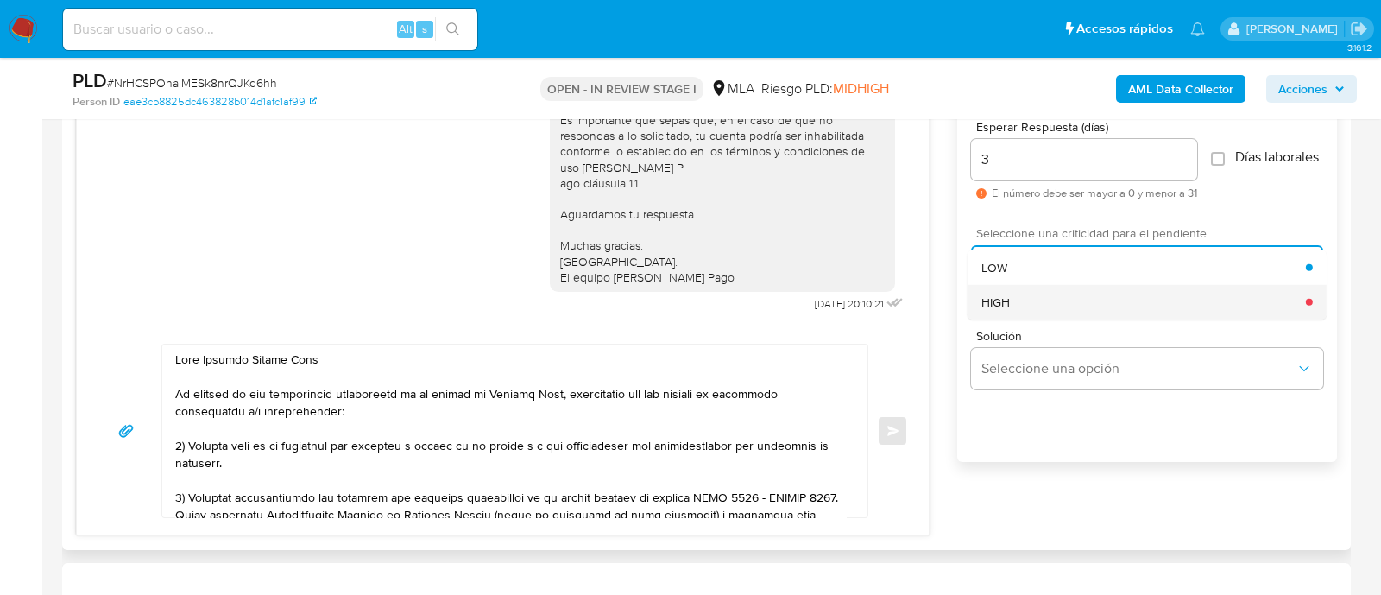
click at [1005, 309] on span "HIGH" at bounding box center [995, 301] width 28 height 16
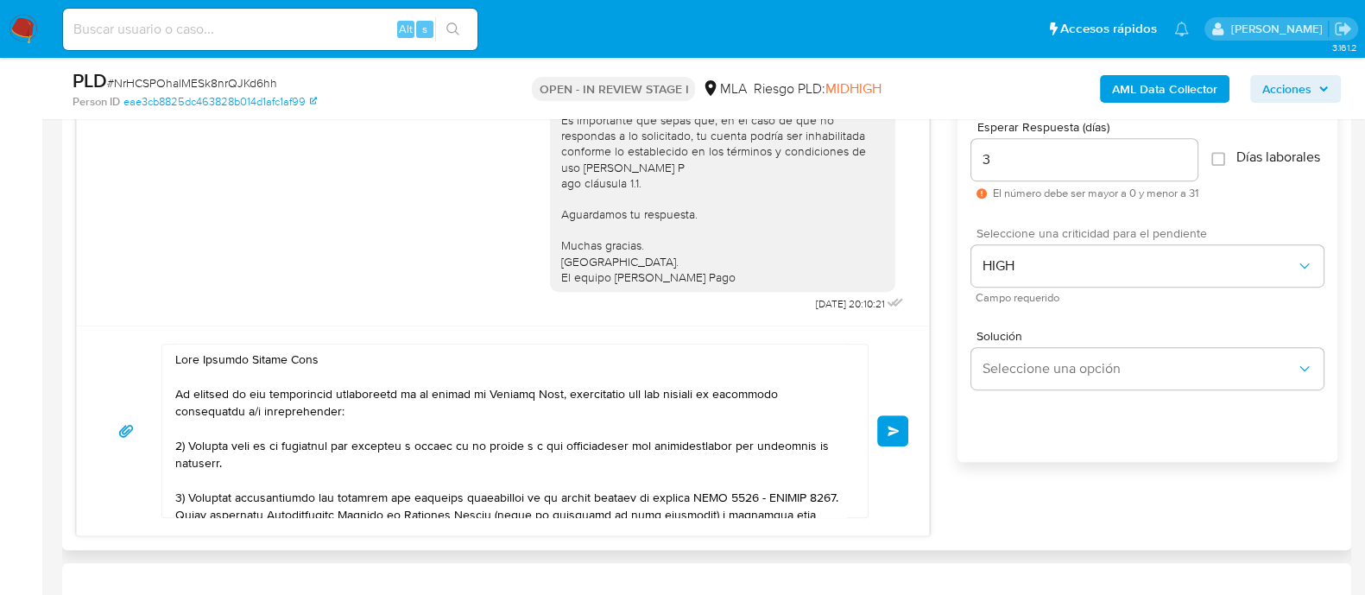
click at [902, 423] on button "Enviar" at bounding box center [892, 430] width 31 height 31
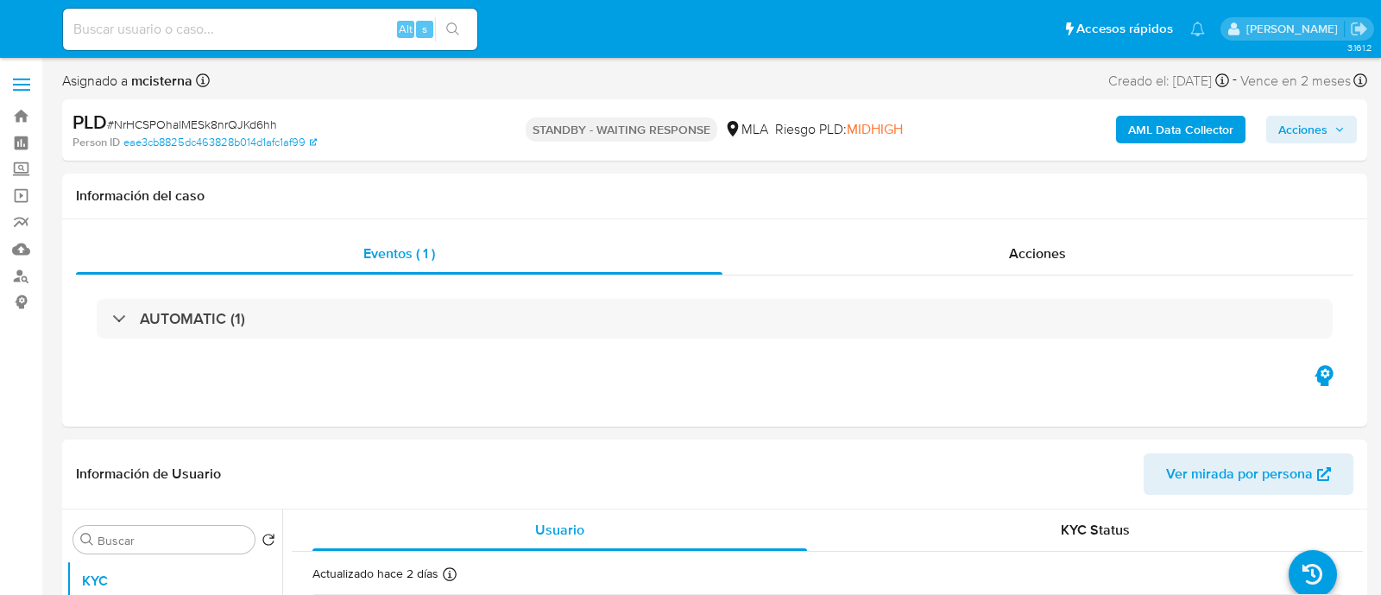
select select "10"
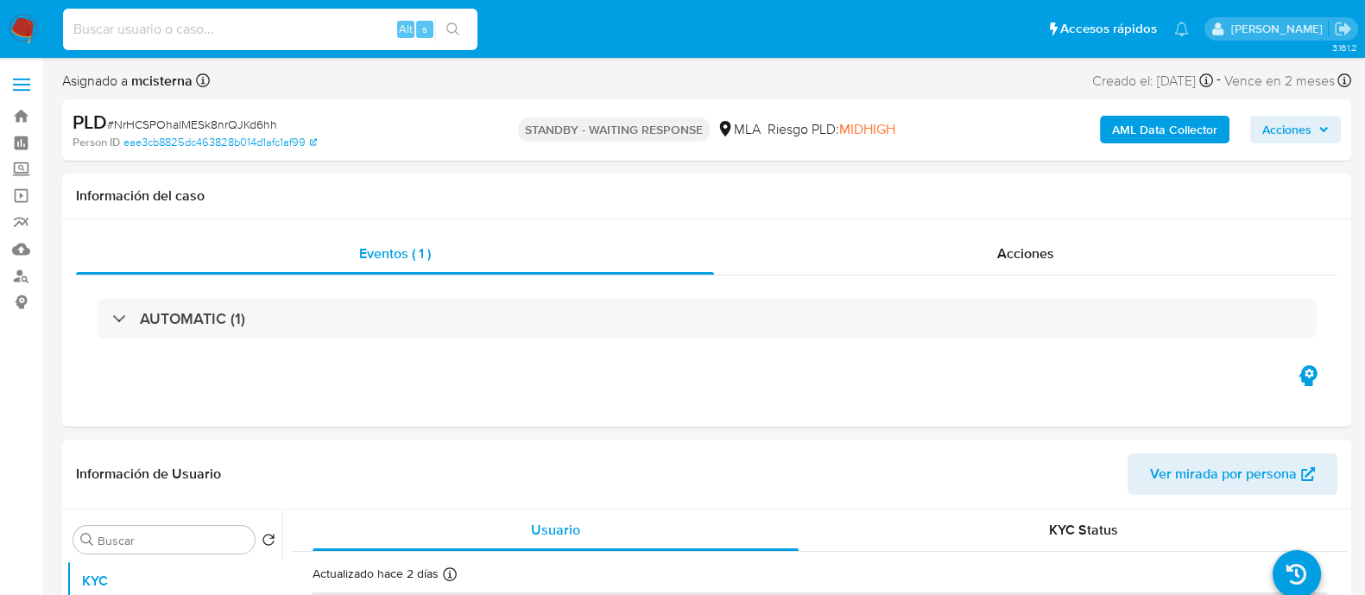
click at [268, 31] on input at bounding box center [270, 29] width 414 height 22
paste input "1776432211"
type input "1776432211"
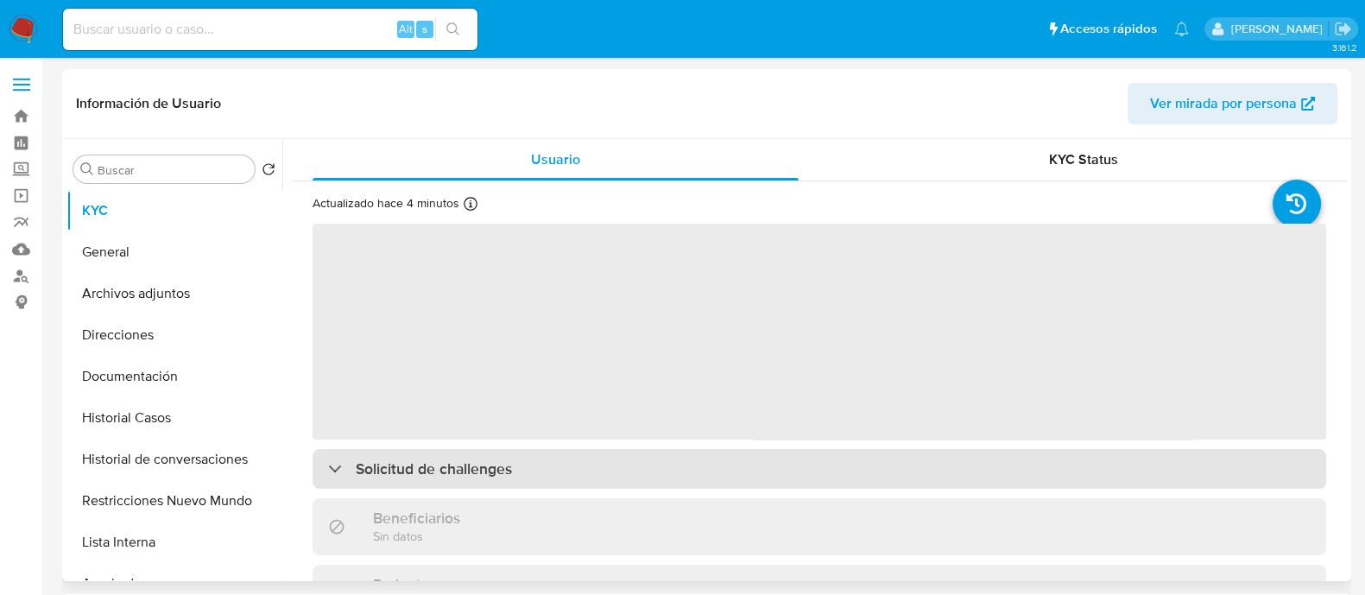
select select "10"
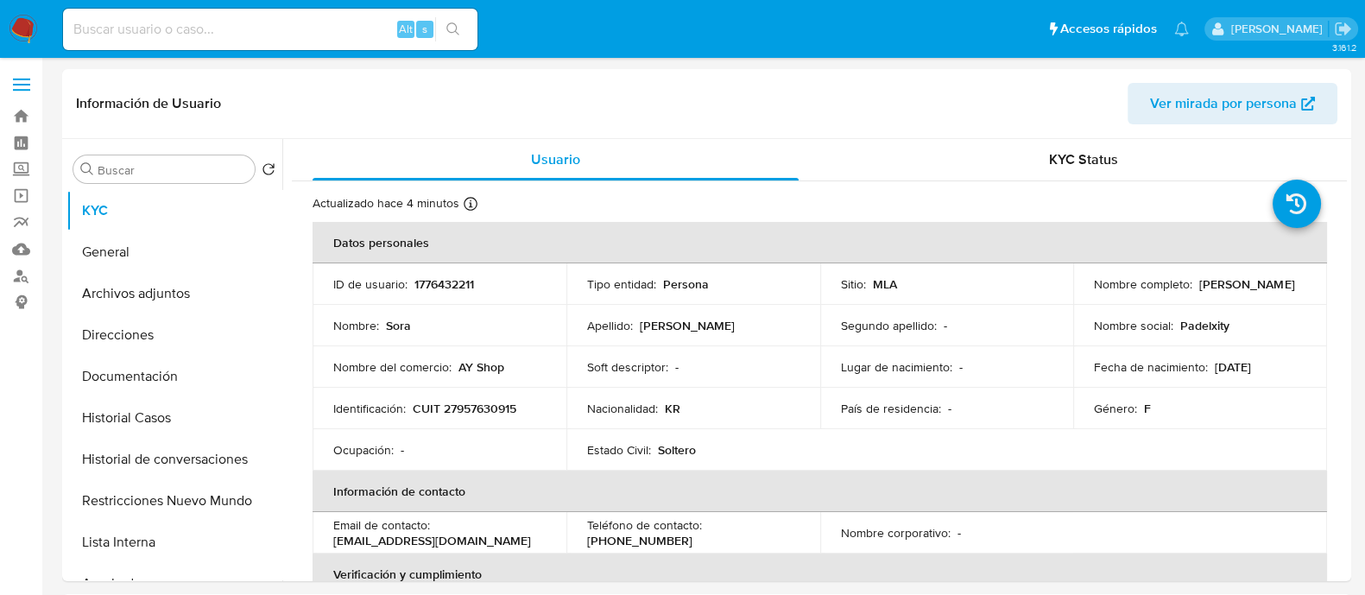
click at [505, 409] on p "CUIT 27957630915" at bounding box center [465, 409] width 104 height 16
copy p "27957630915"
click at [194, 458] on button "Historial de conversaciones" at bounding box center [167, 459] width 202 height 41
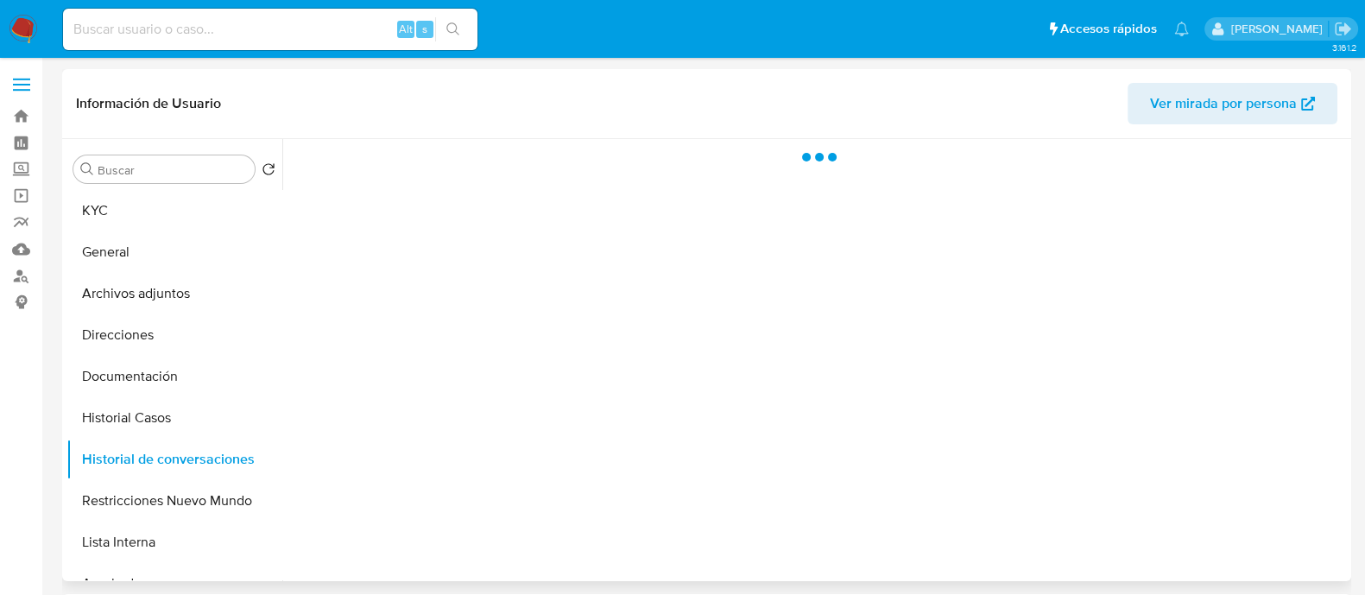
drag, startPoint x: 173, startPoint y: 413, endPoint x: 708, endPoint y: 325, distance: 542.2
click at [173, 414] on button "Historial Casos" at bounding box center [174, 417] width 216 height 41
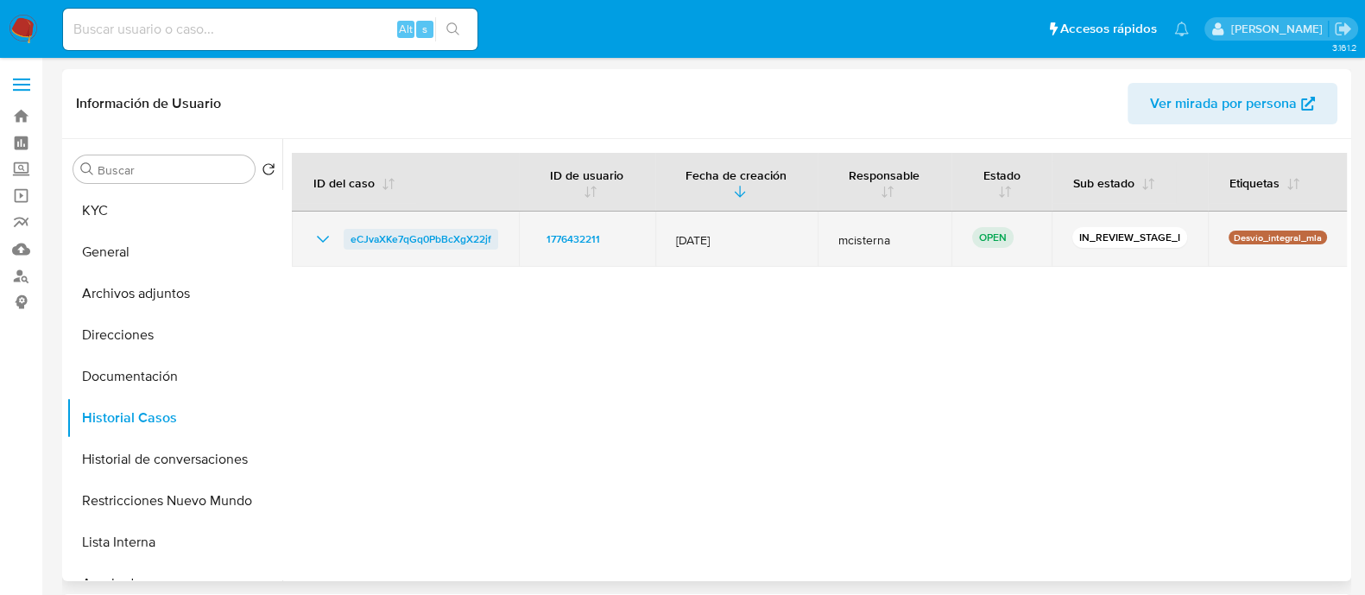
click at [436, 232] on span "eCJvaXKe7qGq0PbBcXgX22jf" at bounding box center [420, 239] width 141 height 21
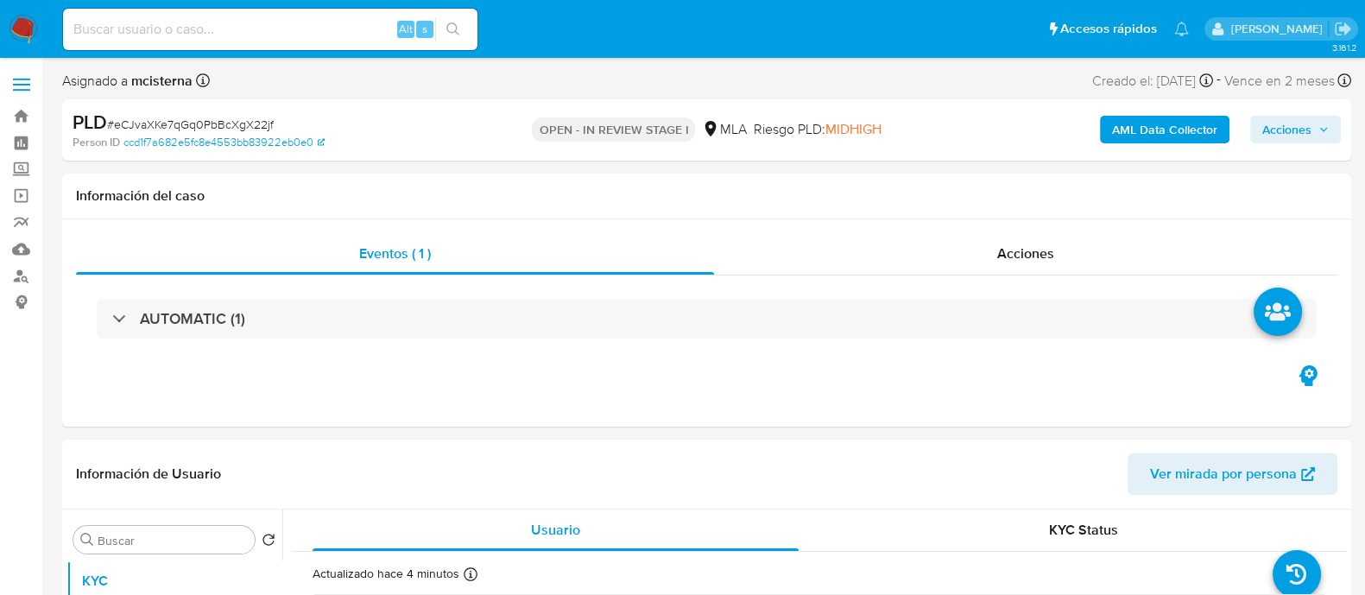
select select "10"
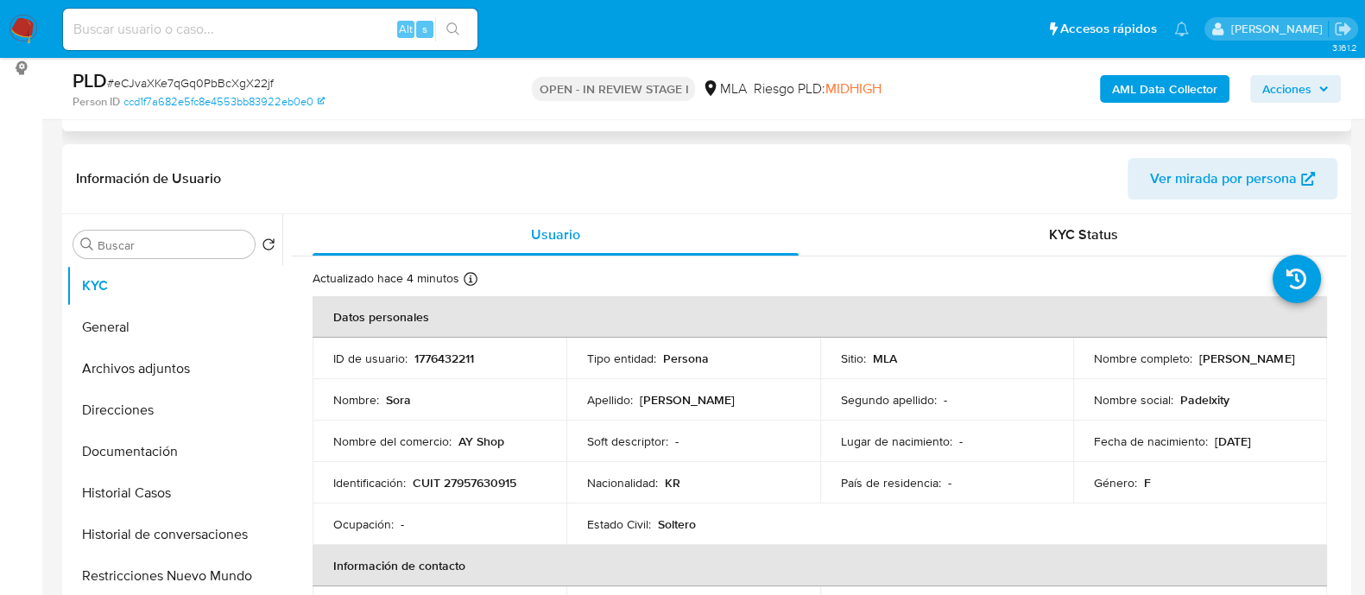
scroll to position [324, 0]
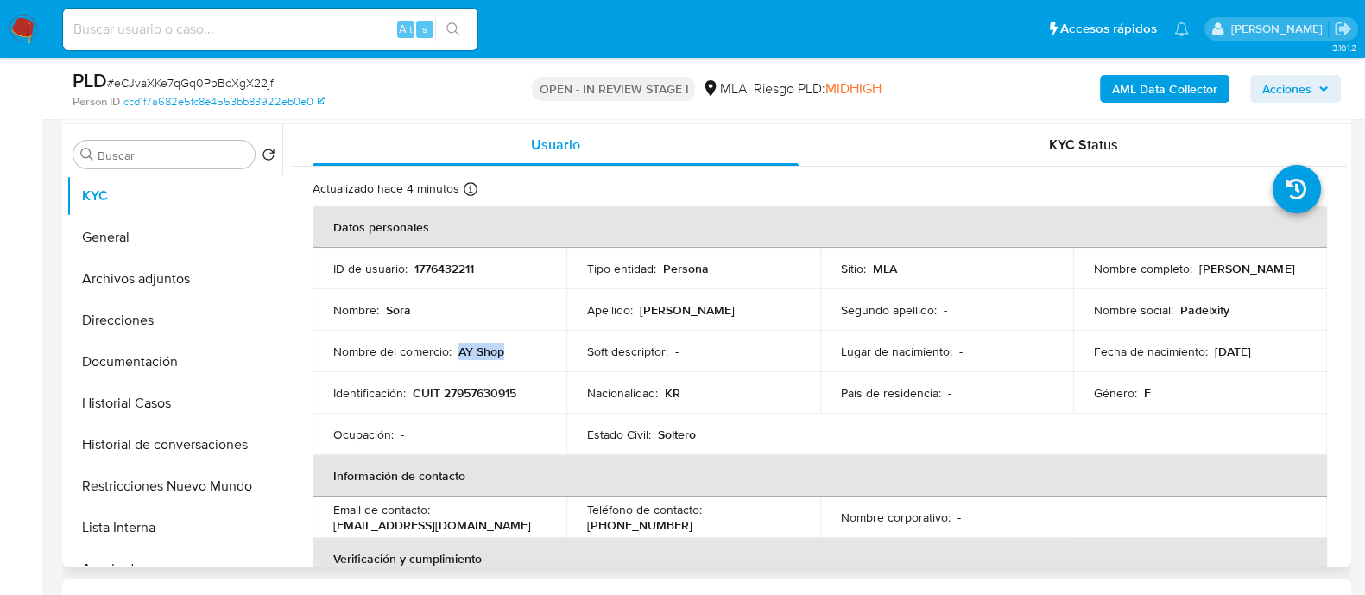
drag, startPoint x: 460, startPoint y: 349, endPoint x: 548, endPoint y: 349, distance: 88.0
click at [548, 349] on td "Nombre del comercio : AY Shop" at bounding box center [439, 351] width 254 height 41
copy p "AY Shop"
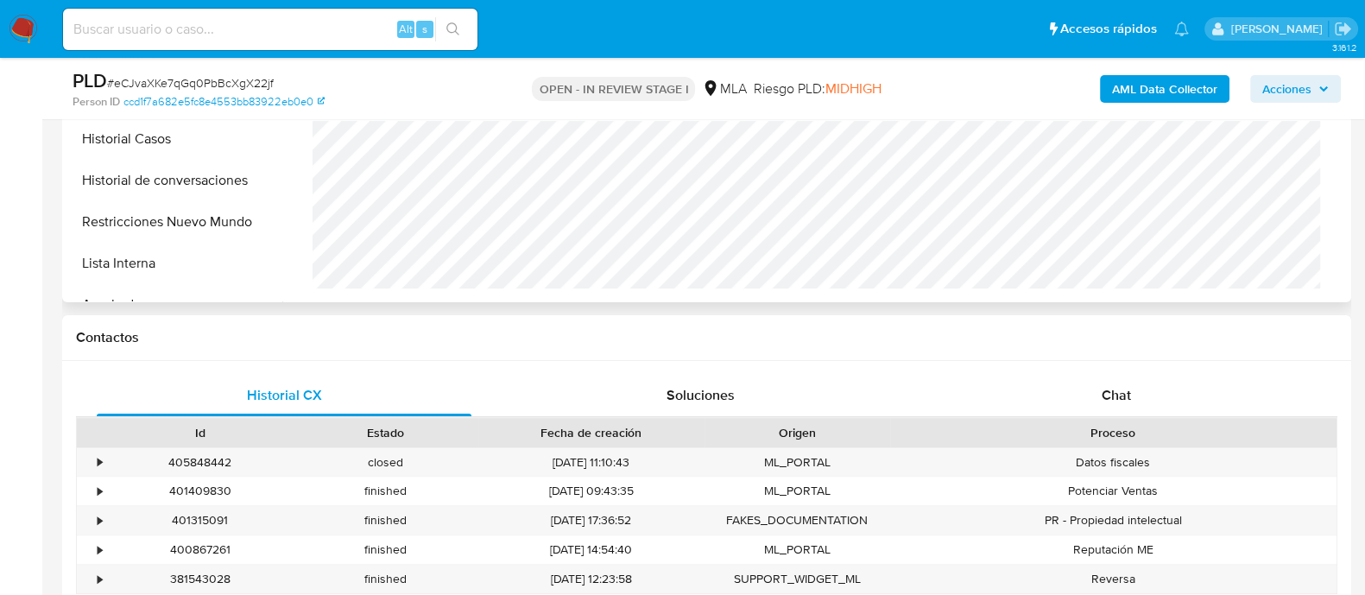
scroll to position [647, 0]
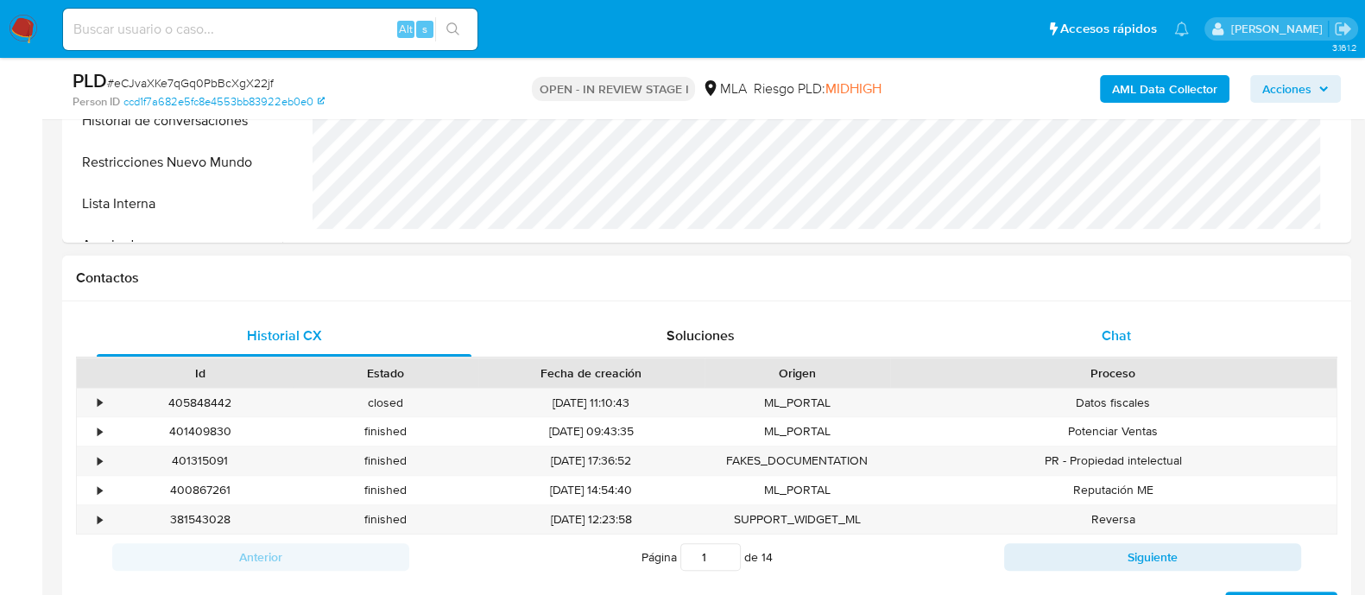
click at [1103, 338] on span "Chat" at bounding box center [1115, 335] width 29 height 20
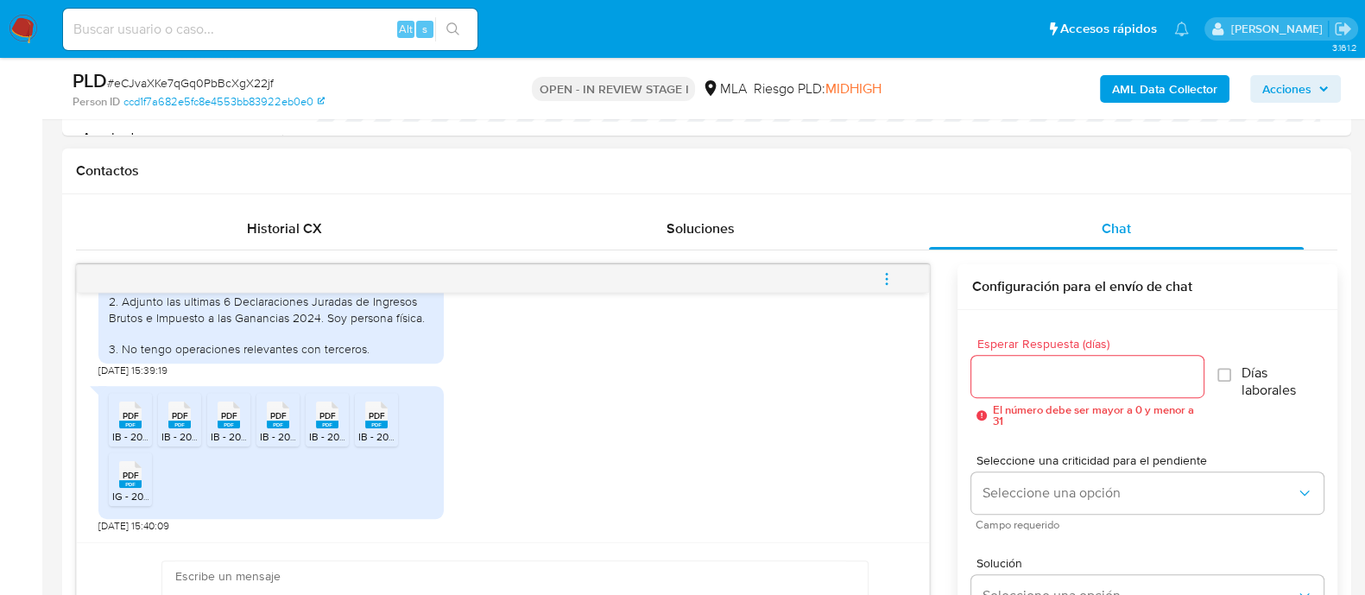
scroll to position [1076, 0]
click at [129, 413] on span "PDF" at bounding box center [131, 415] width 16 height 11
click at [304, 32] on input at bounding box center [270, 29] width 414 height 22
paste input "B1VRhhX3rNlYxYueuH2s8BBF"
type input "B1VRhhX3rNlYxYueuH2s8BBF"
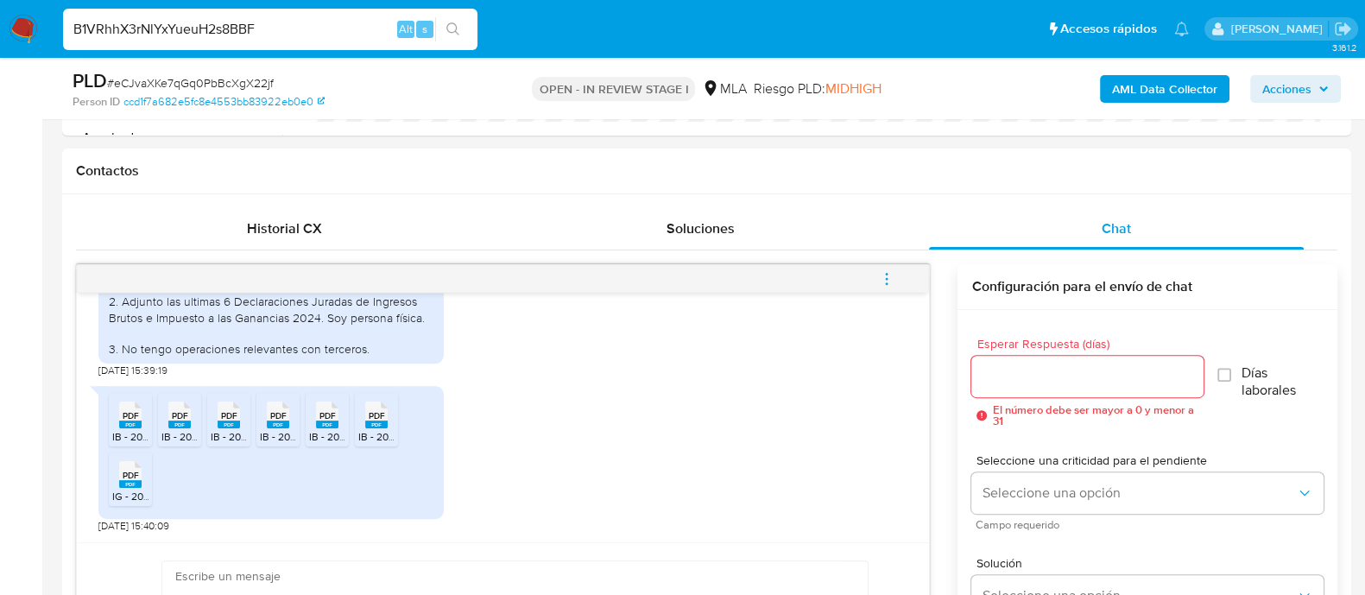
click at [464, 30] on button "search-icon" at bounding box center [452, 29] width 35 height 24
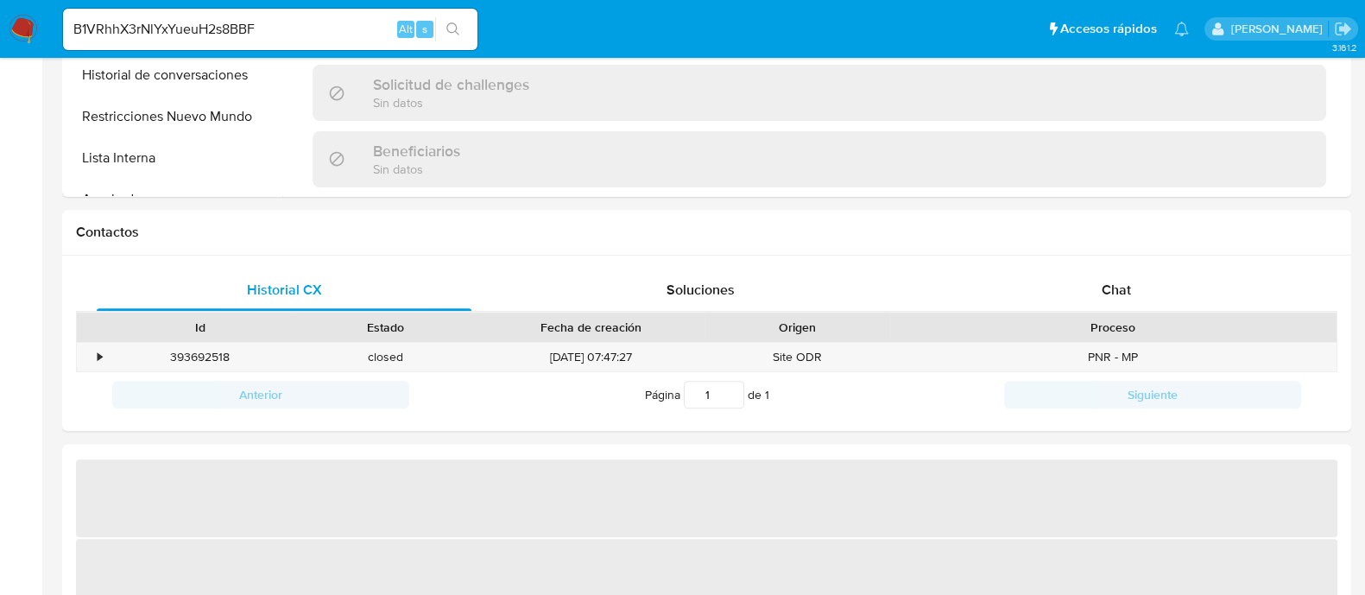
select select "10"
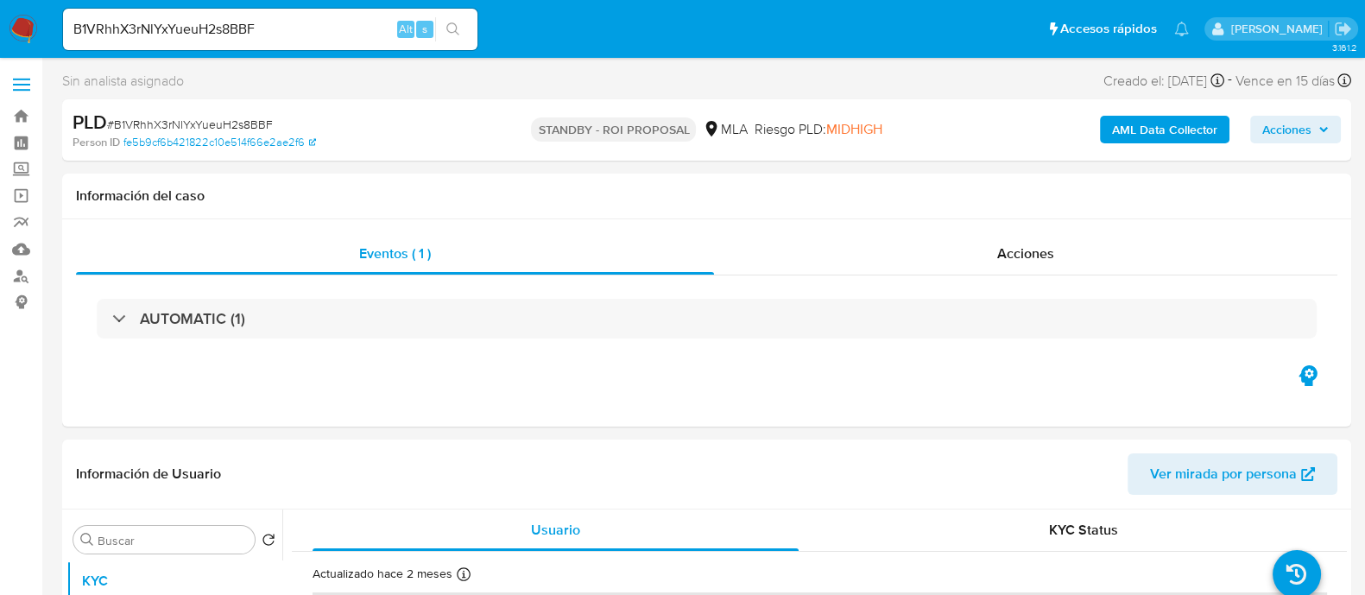
click at [359, 23] on input "B1VRhhX3rNlYxYueuH2s8BBF" at bounding box center [270, 29] width 414 height 22
paste input "3MDYQzL2U8aaO6mpEh5IyPE6"
type input "3MDYQzL2U8aaO6mpEh5IyPE6"
click at [445, 23] on button "search-icon" at bounding box center [452, 29] width 35 height 24
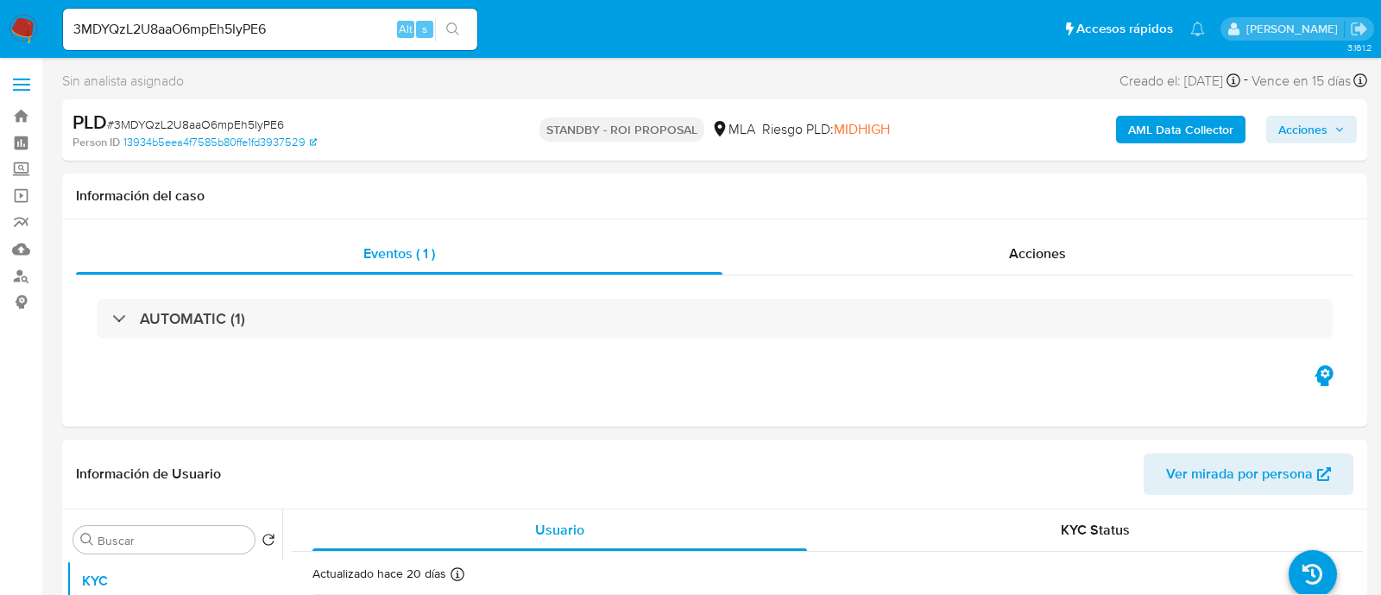
select select "10"
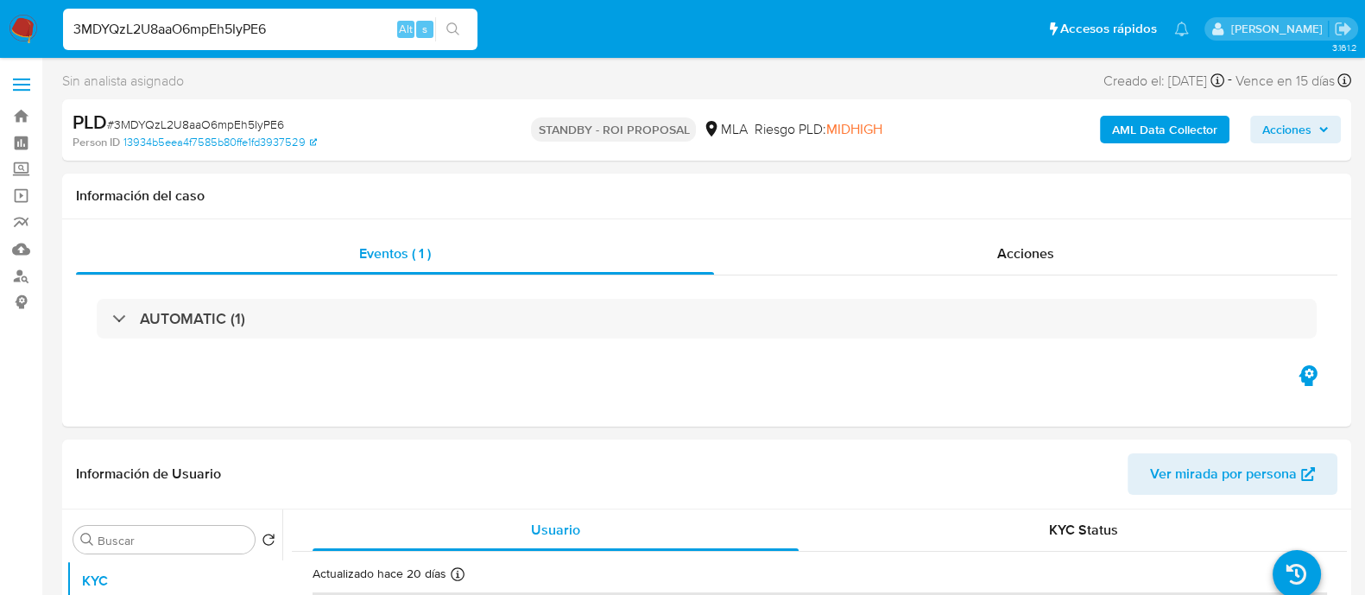
click at [277, 29] on input "3MDYQzL2U8aaO6mpEh5IyPE6" at bounding box center [270, 29] width 414 height 22
paste input "549124275"
type input "549124275"
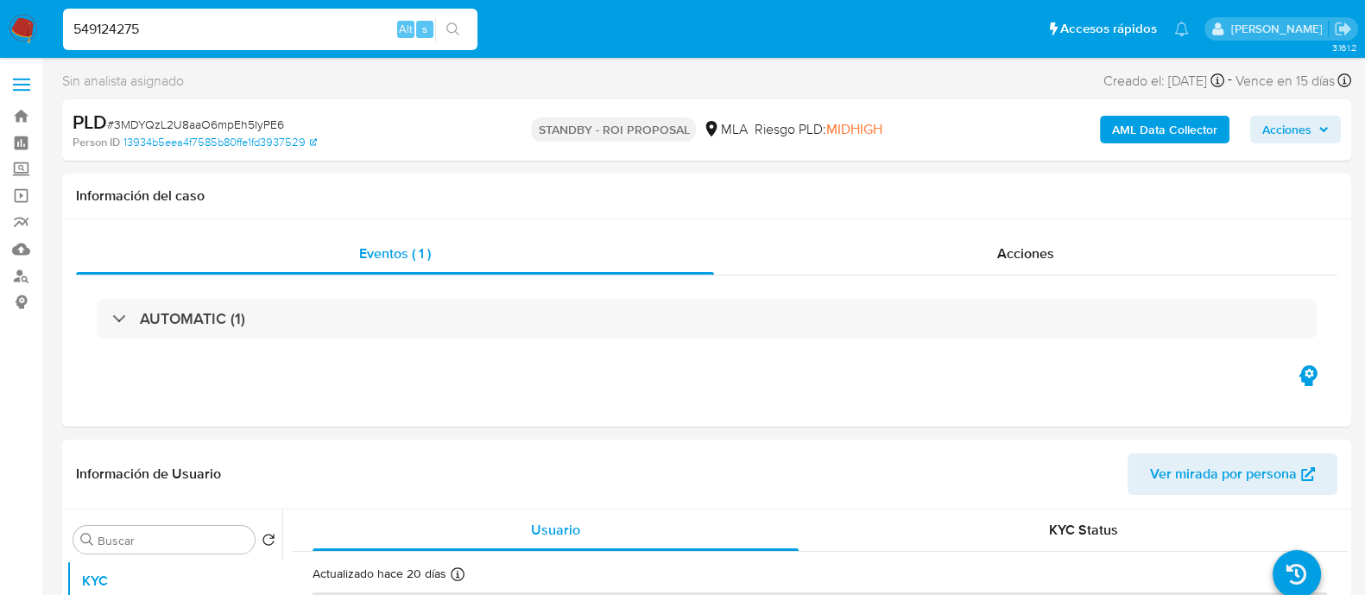
click at [451, 32] on icon "search-icon" at bounding box center [453, 29] width 14 height 14
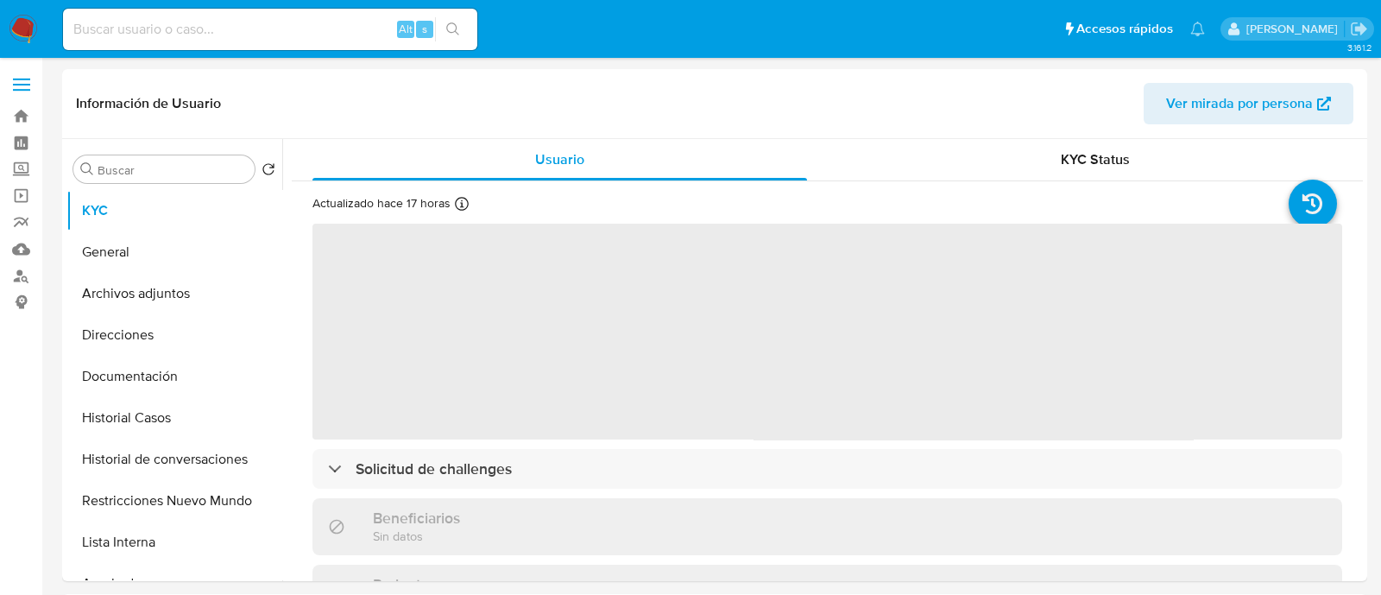
select select "10"
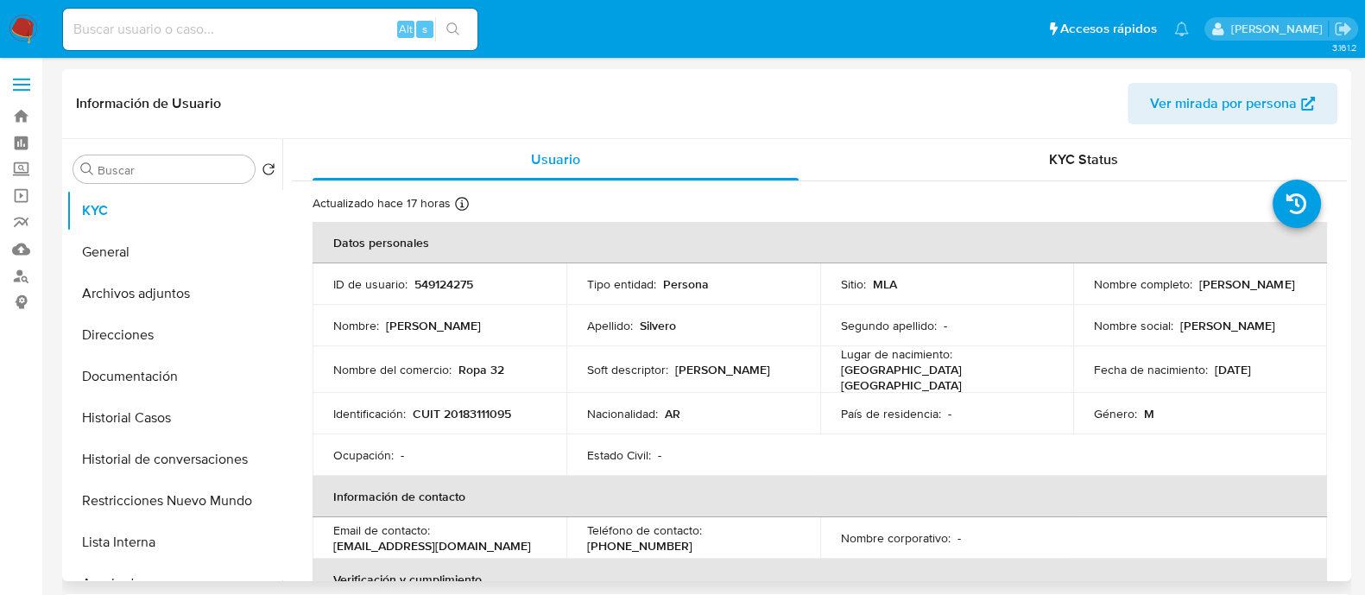
click at [489, 406] on p "CUIT 20183111095" at bounding box center [462, 414] width 98 height 16
click at [471, 395] on td "Identificación : CUIT 20183111095" at bounding box center [439, 413] width 254 height 41
click at [474, 406] on p "CUIT 20183111095" at bounding box center [462, 414] width 98 height 16
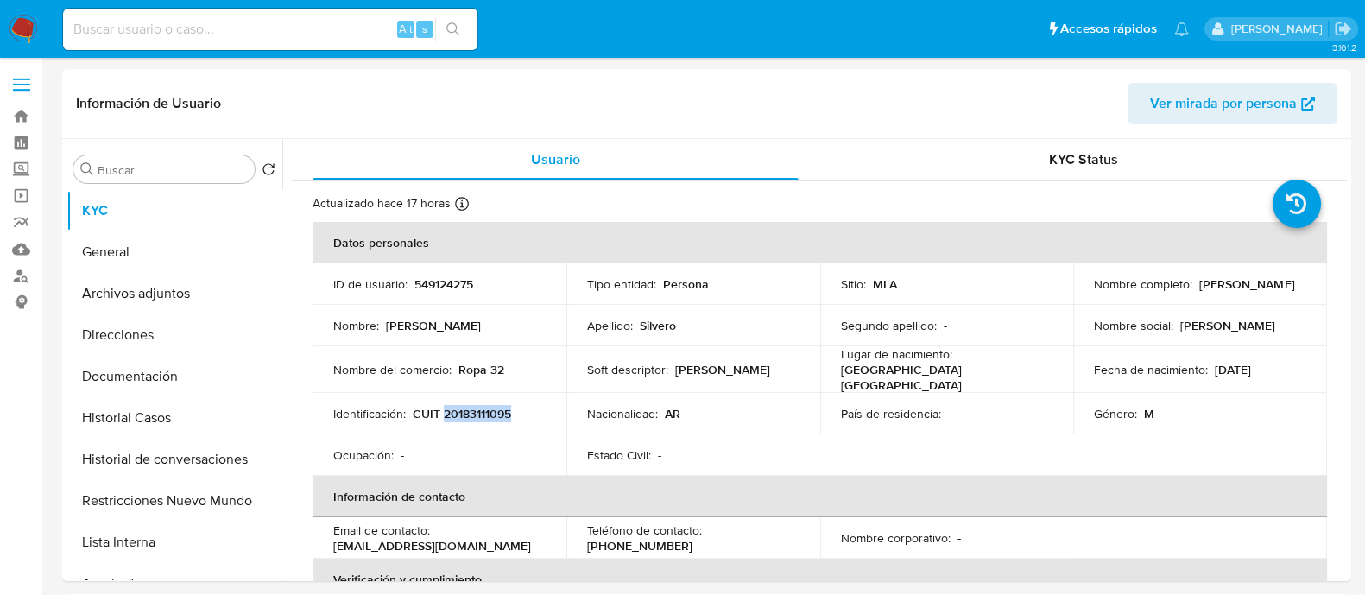
copy p "20183111095"
click at [252, 35] on input at bounding box center [270, 29] width 414 height 22
click at [291, 28] on input at bounding box center [270, 29] width 414 height 22
paste input "717939618"
type input "717939618"
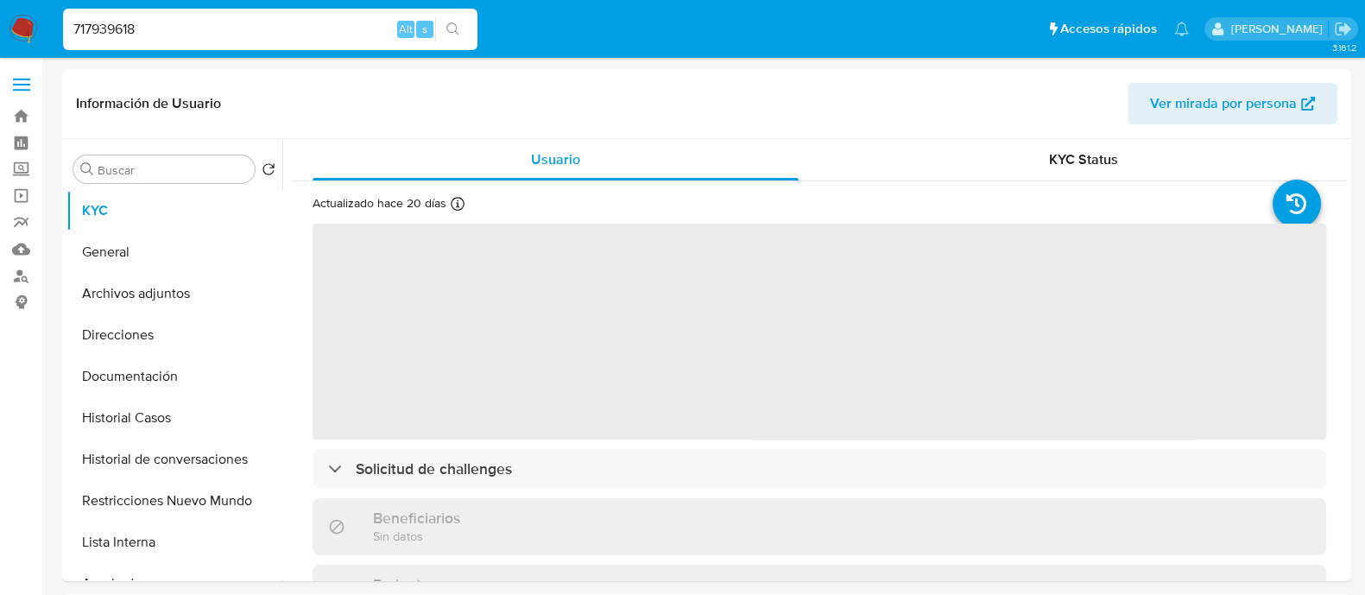
select select "10"
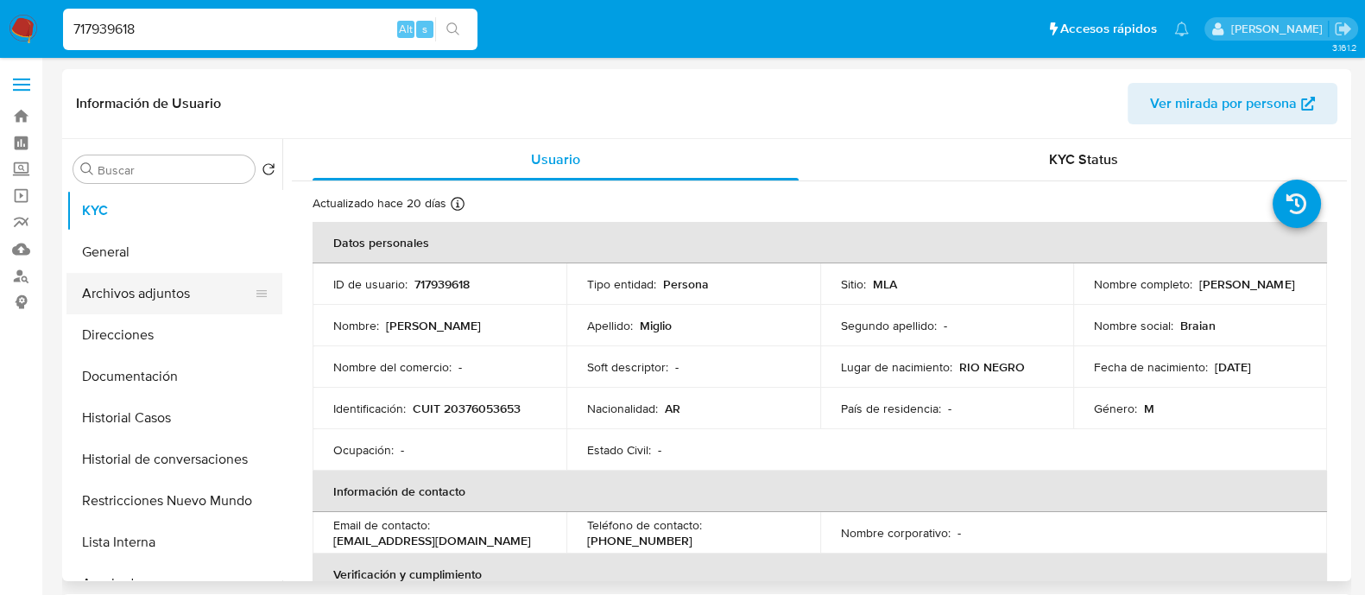
click at [166, 300] on button "Archivos adjuntos" at bounding box center [167, 293] width 202 height 41
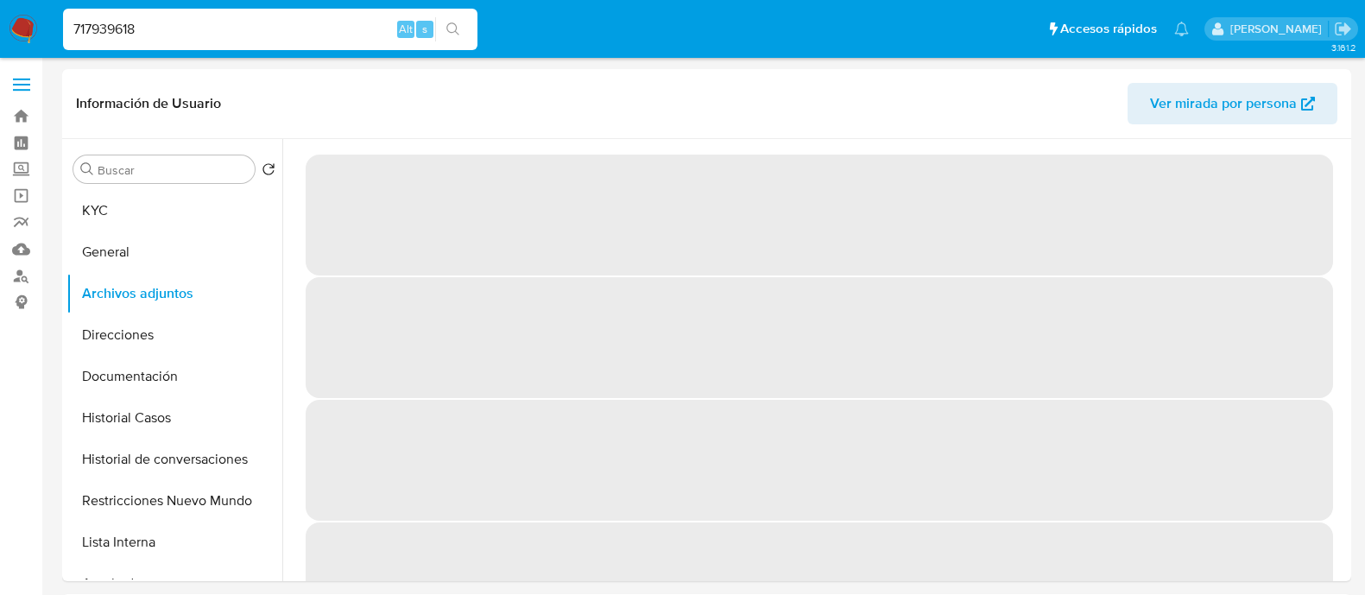
select select "10"
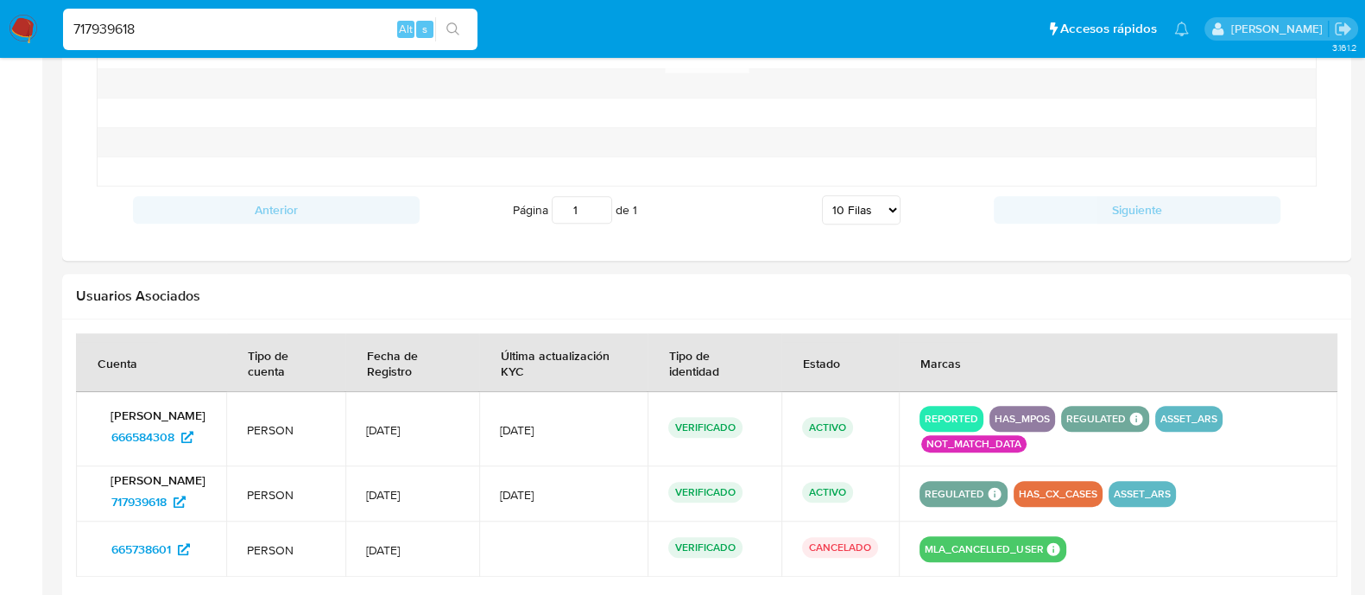
scroll to position [1510, 0]
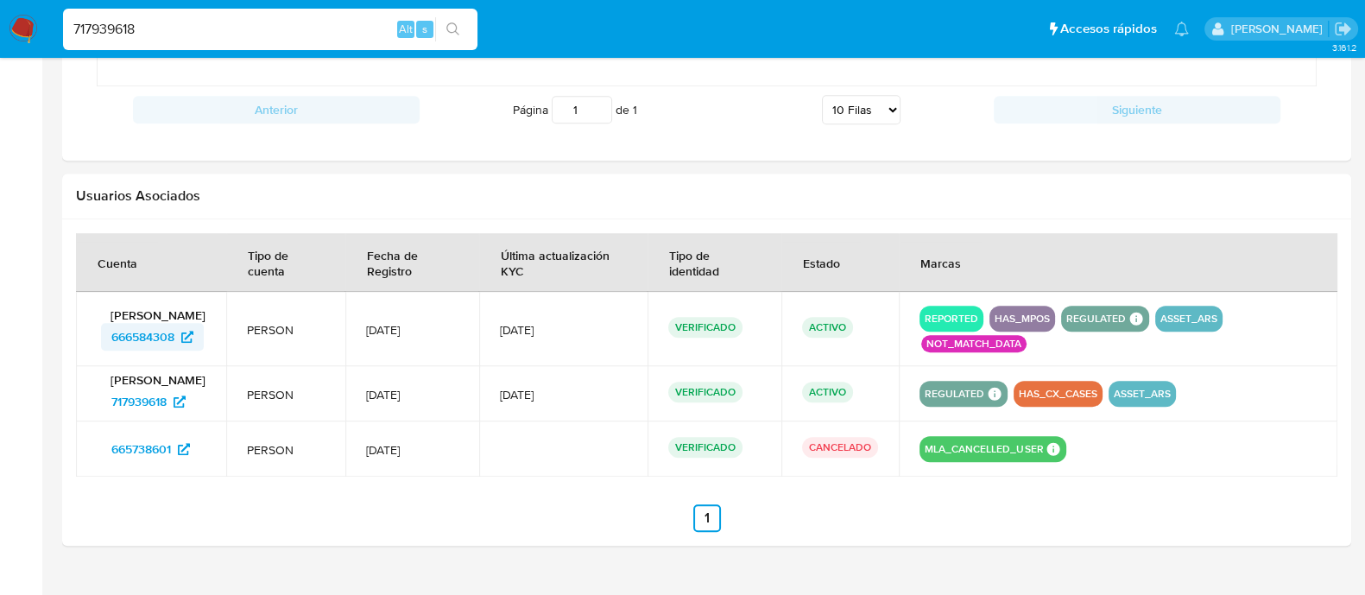
click at [168, 340] on span "666584308" at bounding box center [142, 337] width 63 height 28
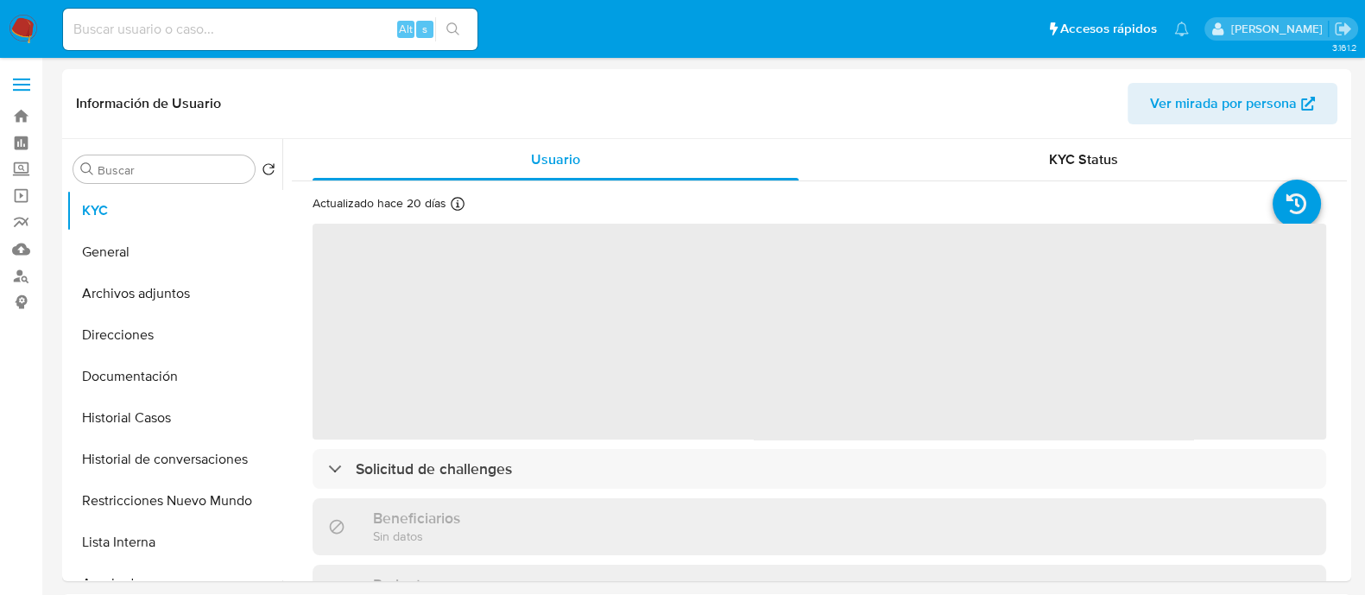
select select "10"
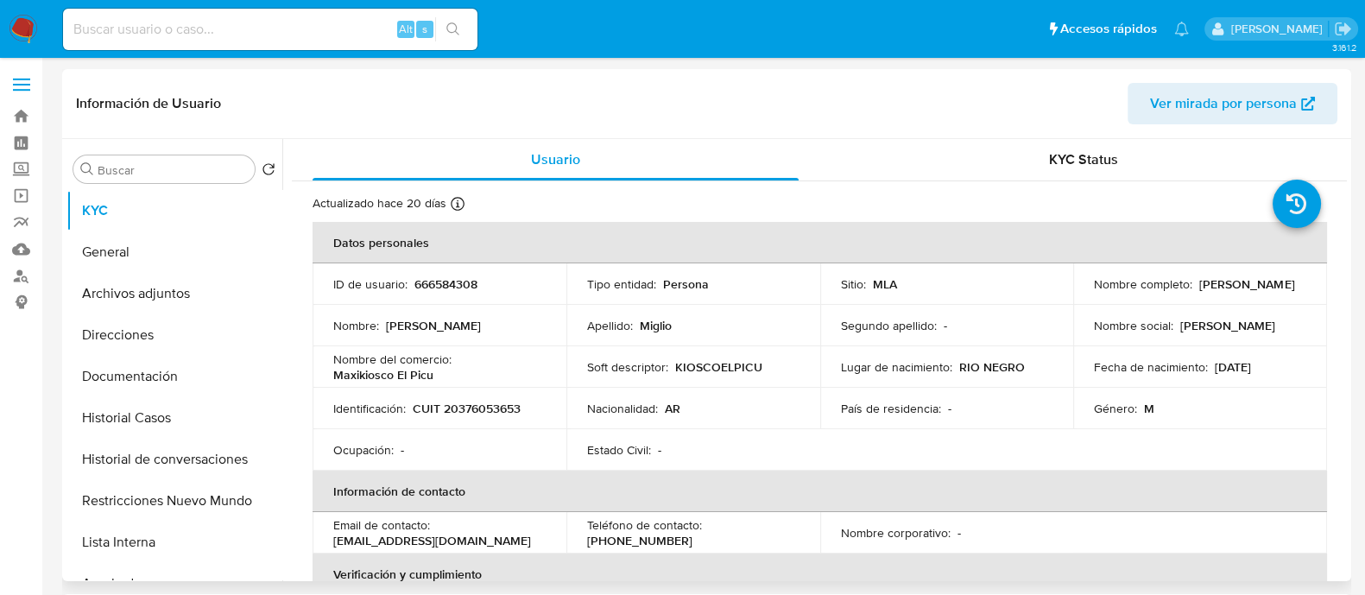
click at [498, 415] on p "CUIT 20376053653" at bounding box center [467, 409] width 108 height 16
copy p "20376053653"
click at [216, 301] on button "Archivos adjuntos" at bounding box center [167, 293] width 202 height 41
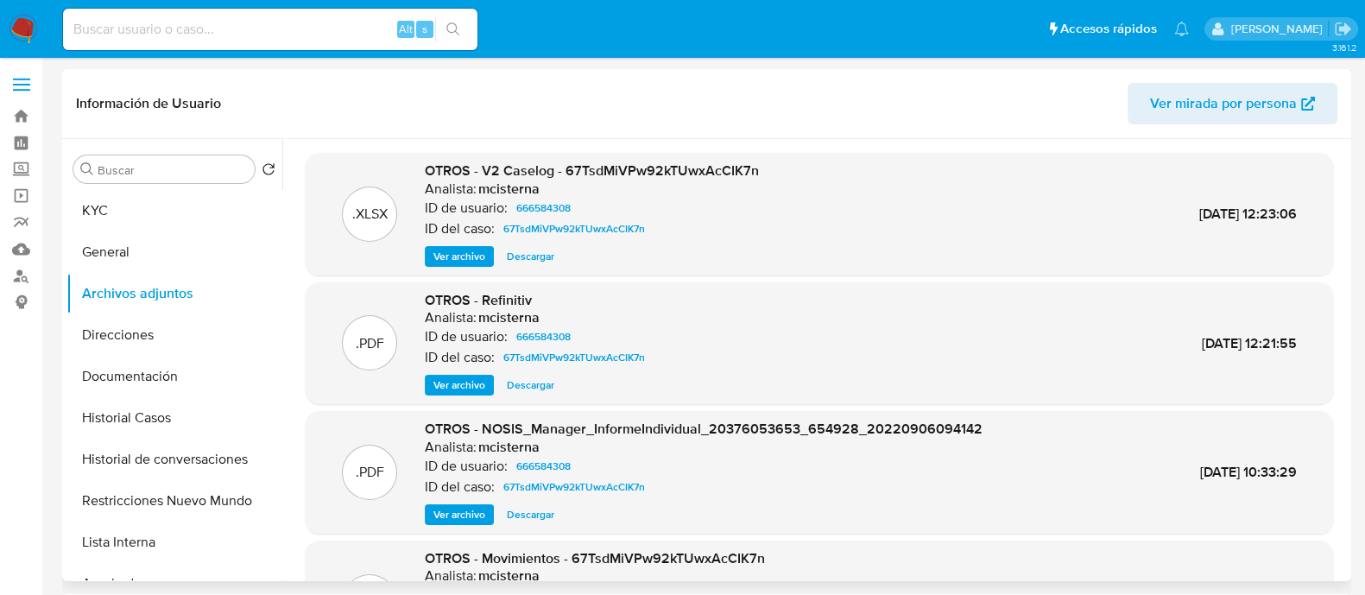
drag, startPoint x: 466, startPoint y: 256, endPoint x: 464, endPoint y: 272, distance: 15.6
click at [465, 256] on span "Ver archivo" at bounding box center [459, 256] width 52 height 17
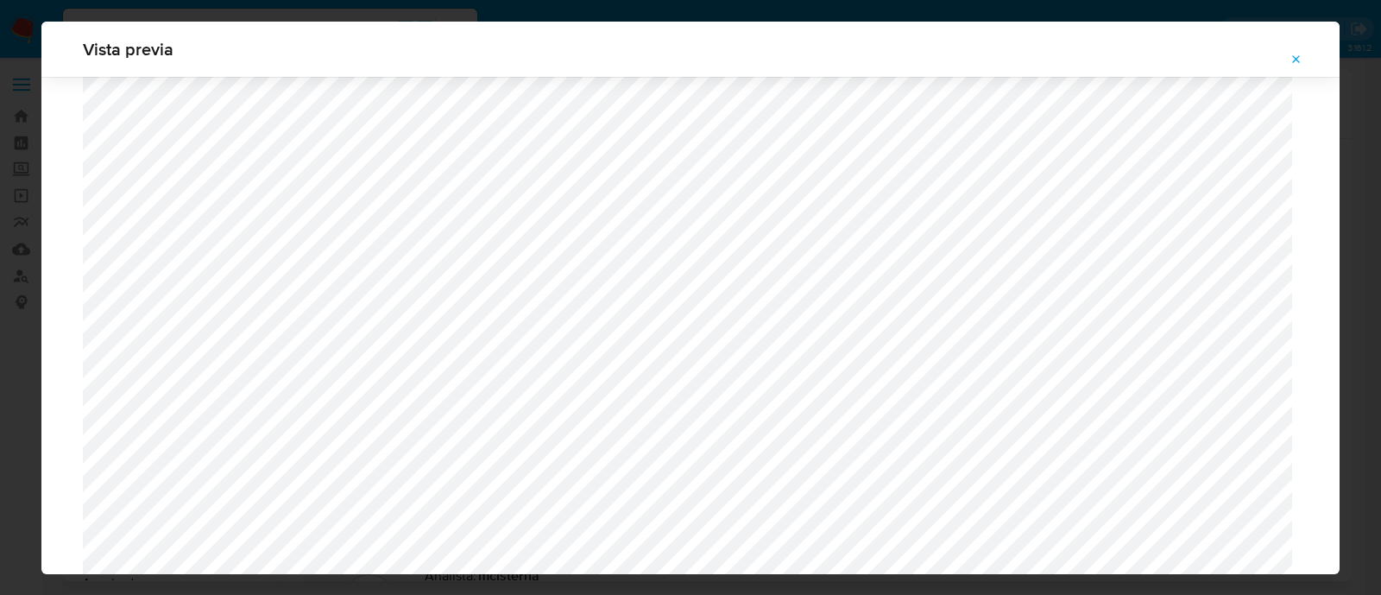
scroll to position [1105, 0]
click at [1283, 52] on button "Attachment preview" at bounding box center [1297, 60] width 38 height 28
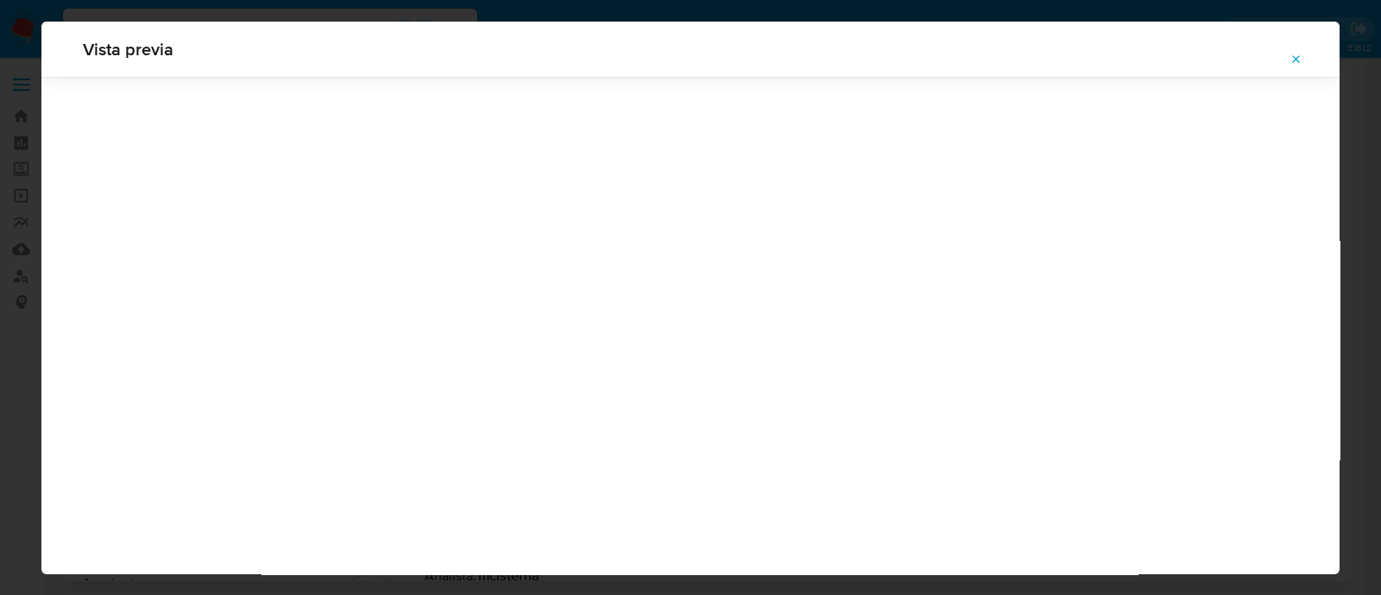
scroll to position [55, 0]
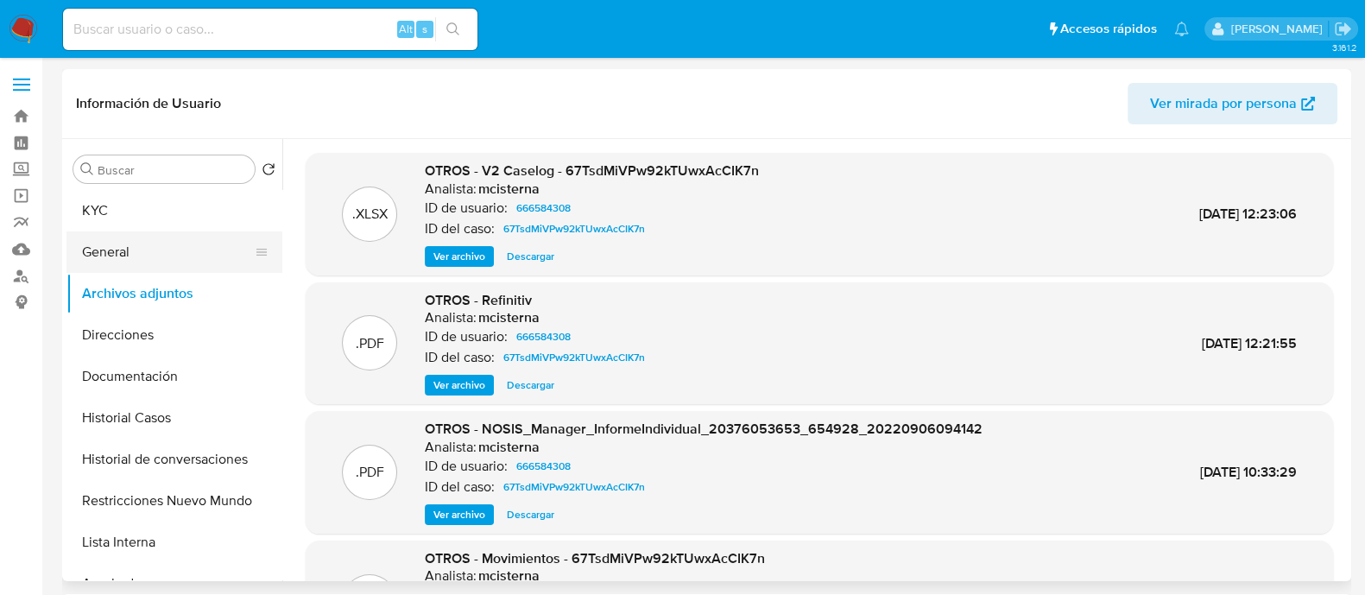
click at [204, 240] on button "General" at bounding box center [167, 251] width 202 height 41
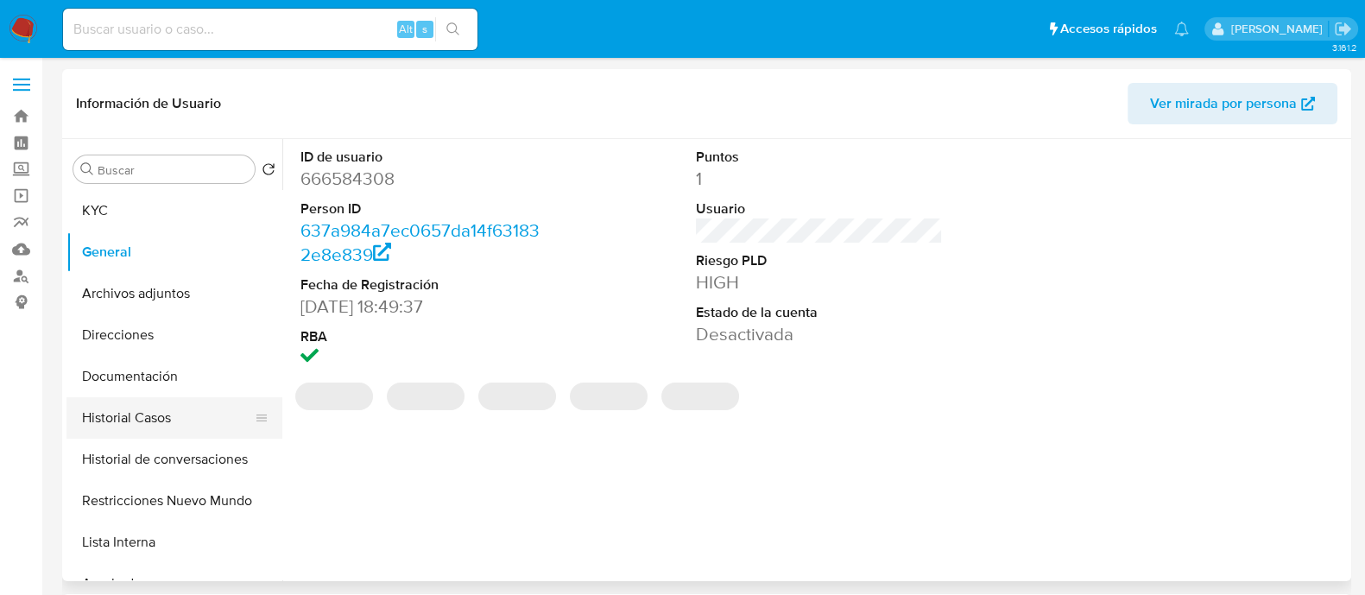
click at [220, 410] on button "Historial Casos" at bounding box center [167, 417] width 202 height 41
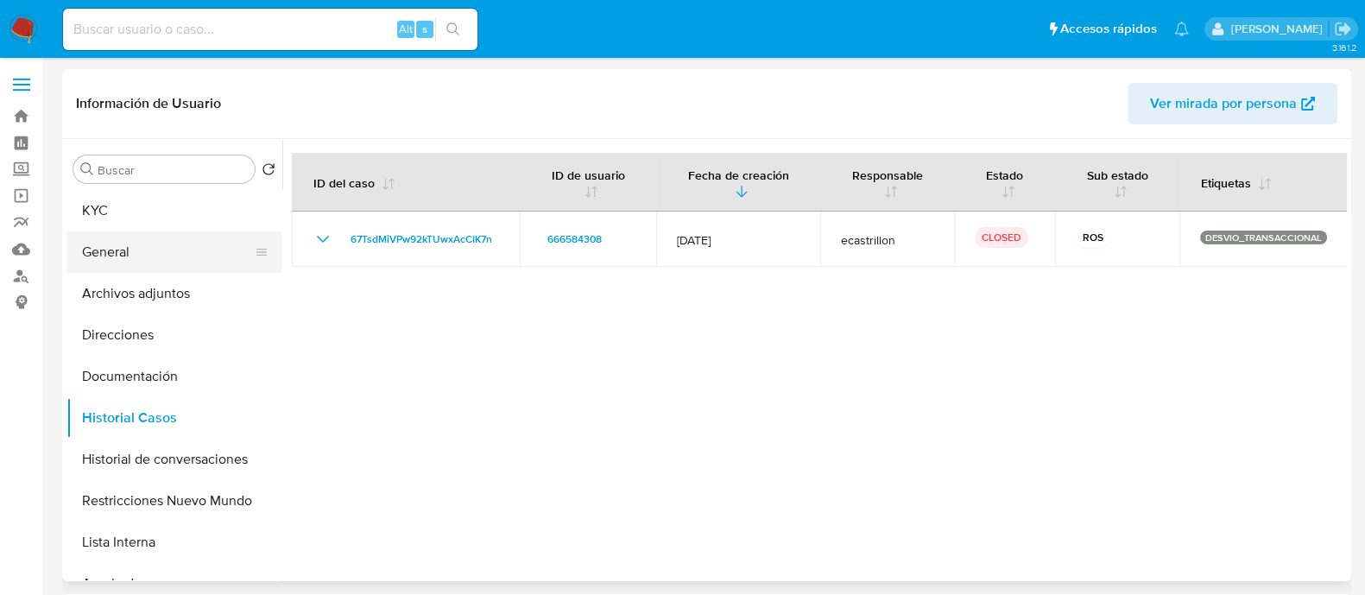
click at [237, 271] on button "General" at bounding box center [167, 251] width 202 height 41
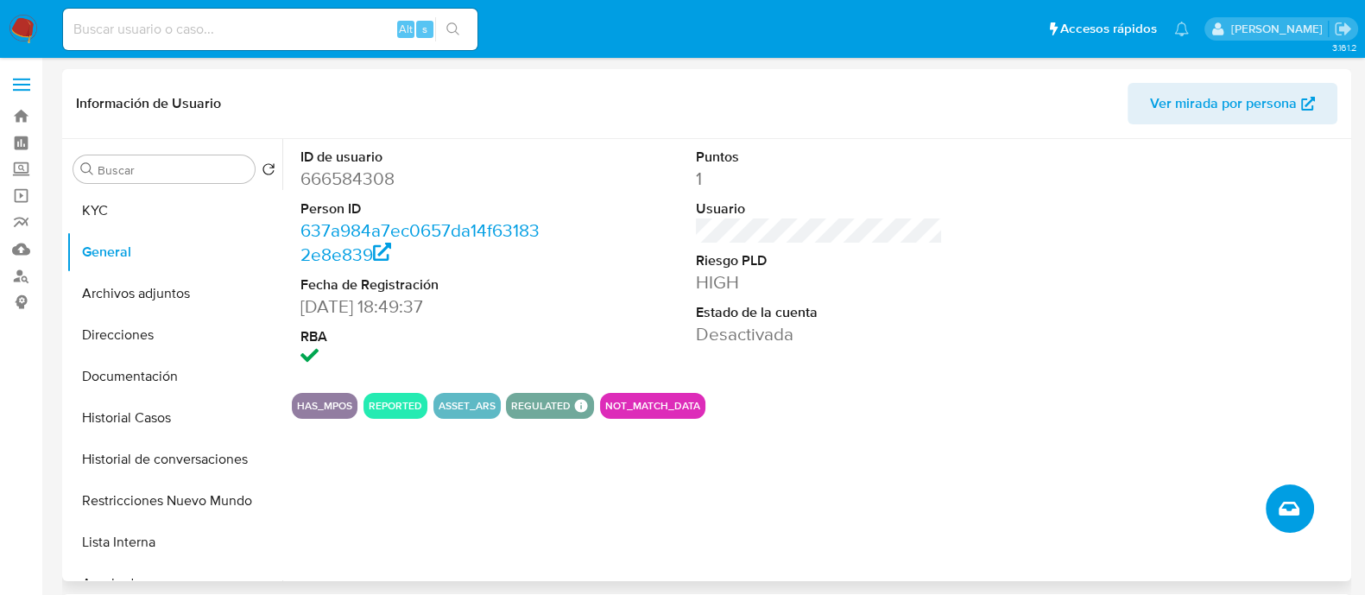
click at [1290, 502] on icon "Crear caso manual" at bounding box center [1288, 509] width 21 height 14
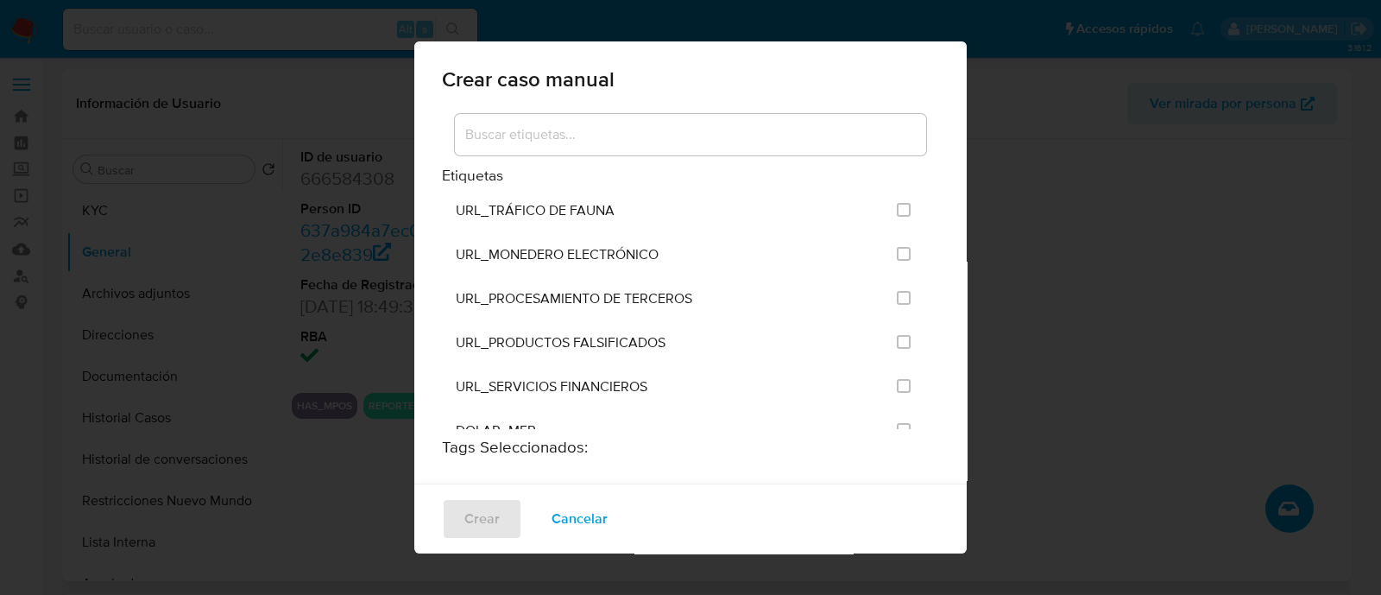
scroll to position [3344, 0]
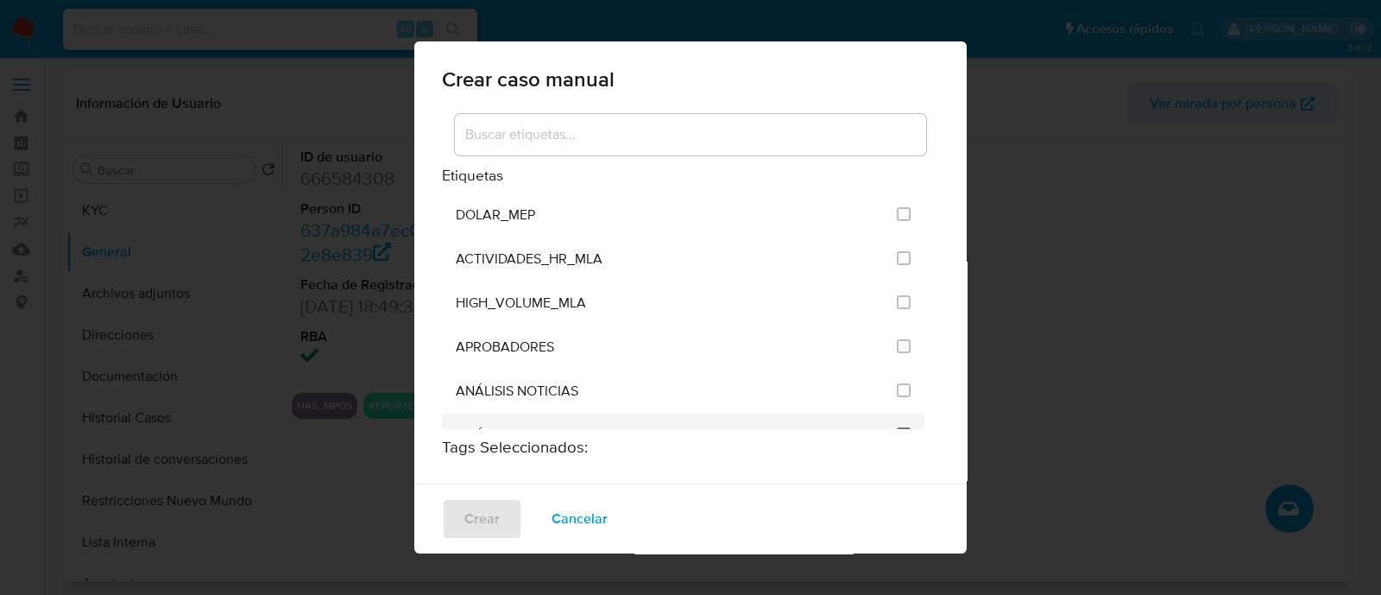
click at [897, 427] on input "3249" at bounding box center [904, 434] width 14 height 14
checkbox input "true"
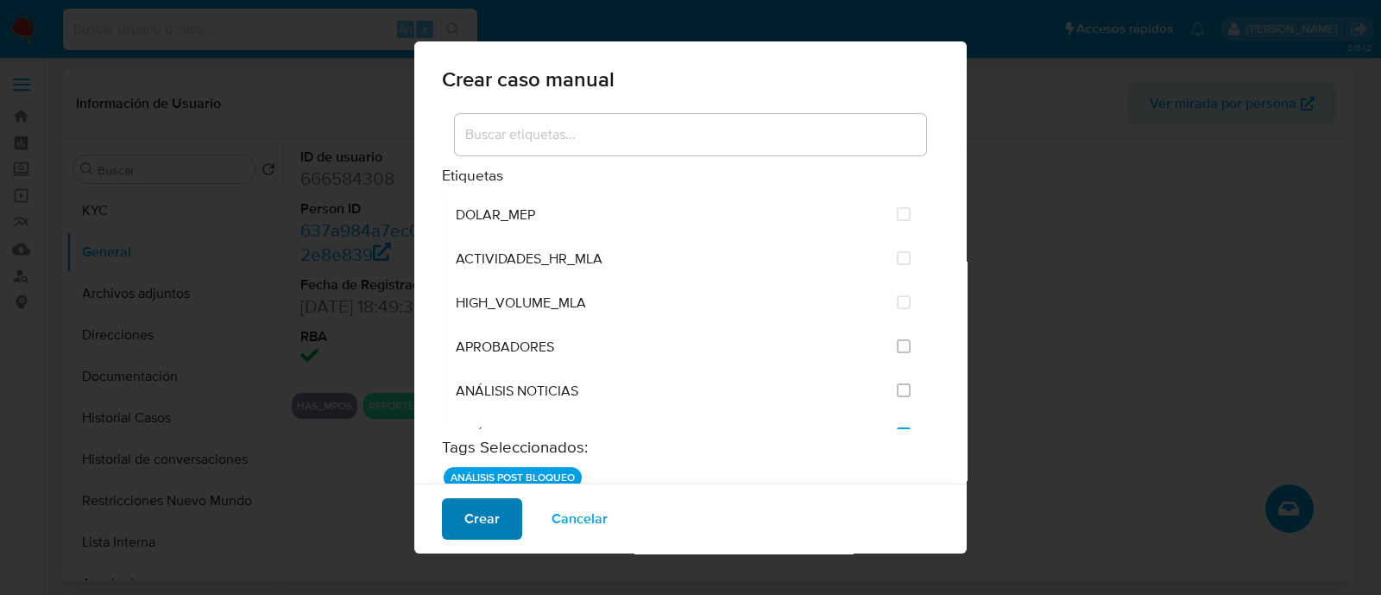
click at [480, 531] on span "Crear" at bounding box center [481, 519] width 35 height 38
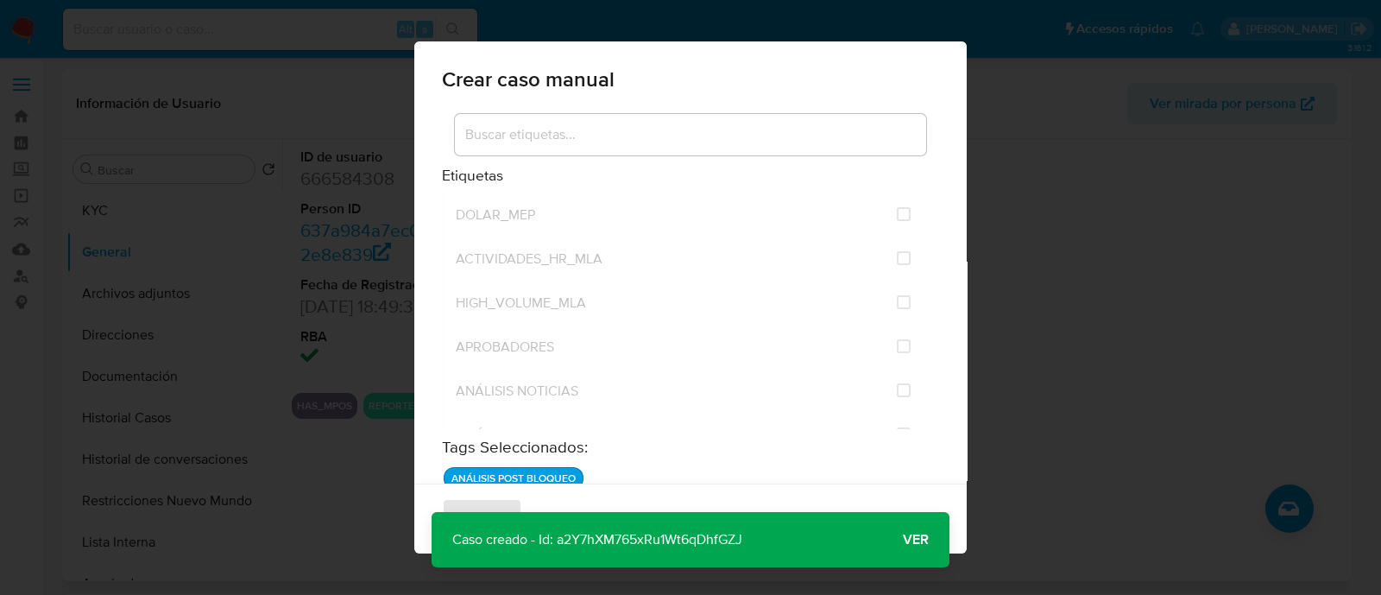
click at [911, 540] on span "Ver" at bounding box center [916, 540] width 26 height 0
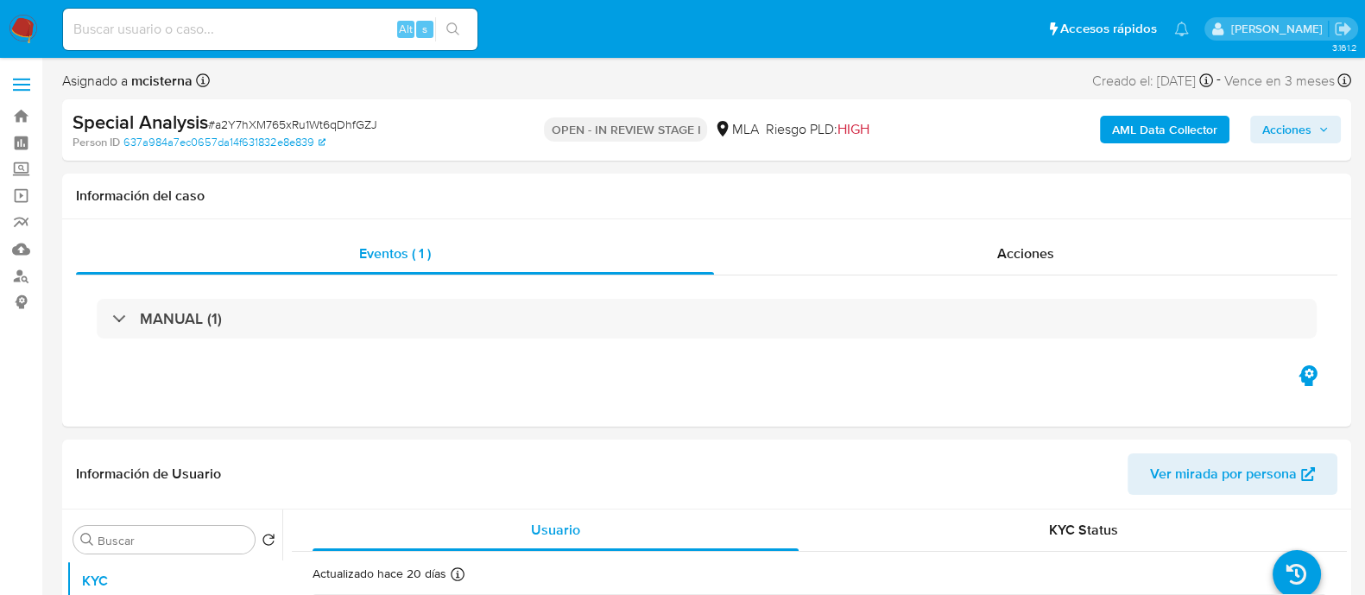
select select "10"
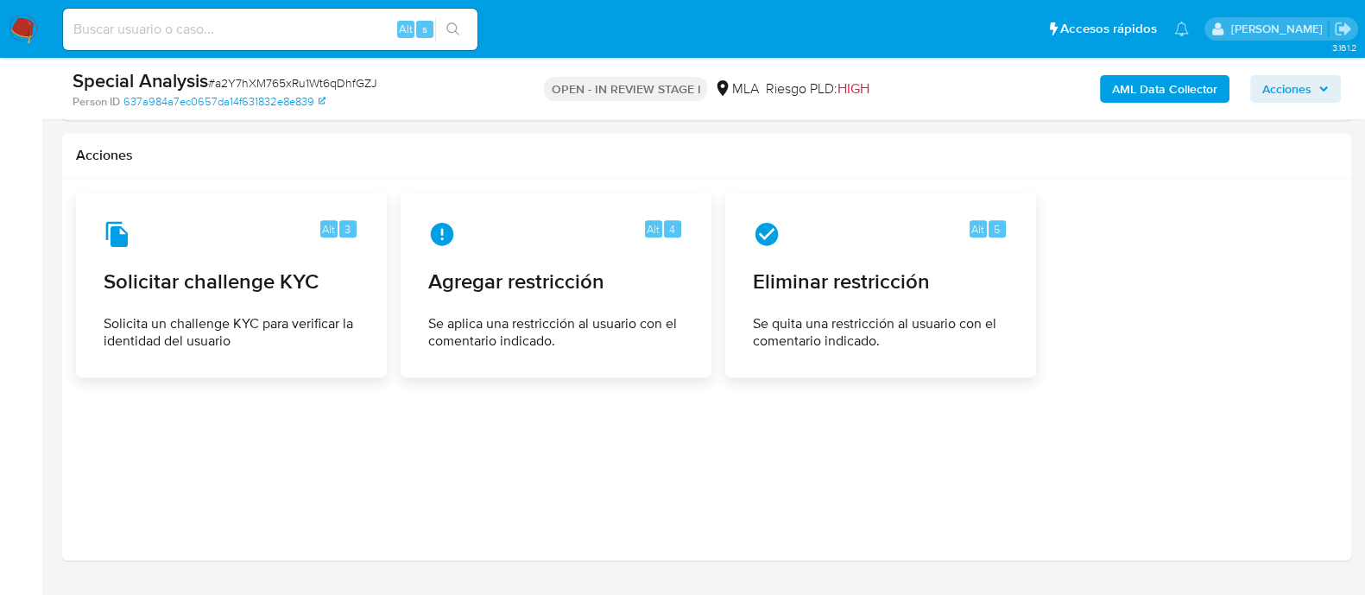
scroll to position [2423, 0]
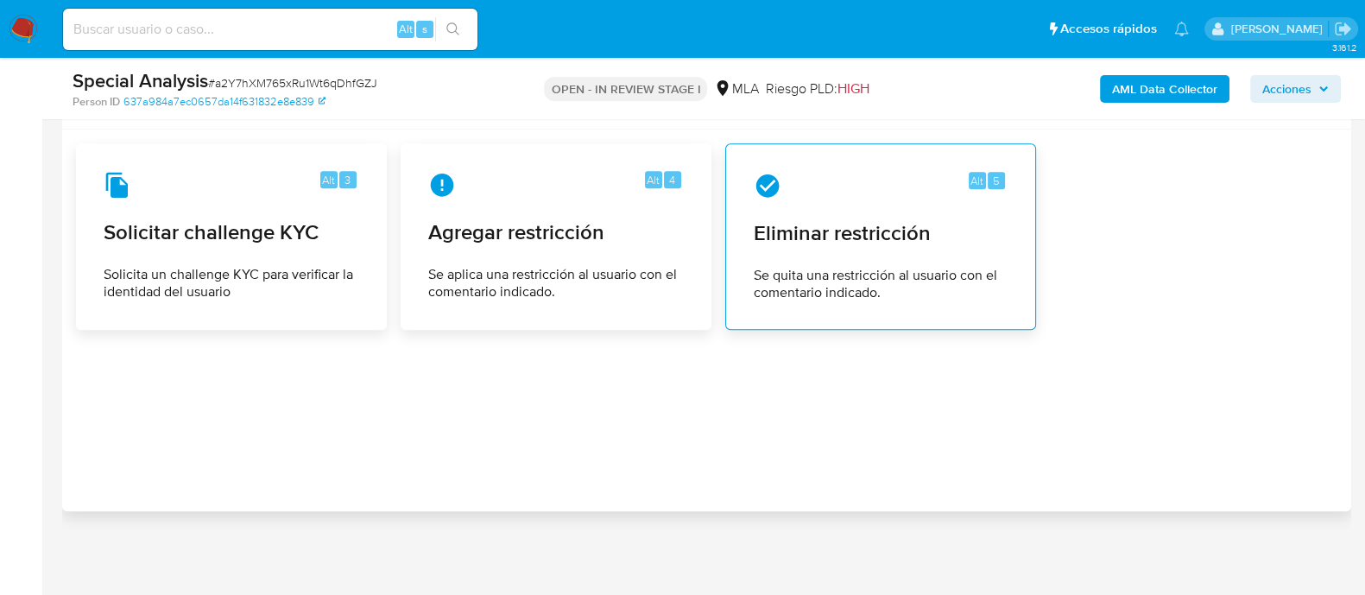
click at [860, 249] on div "Alt 5 Eliminar restricción Se quita una restricción al usuario con el comentari…" at bounding box center [880, 236] width 281 height 157
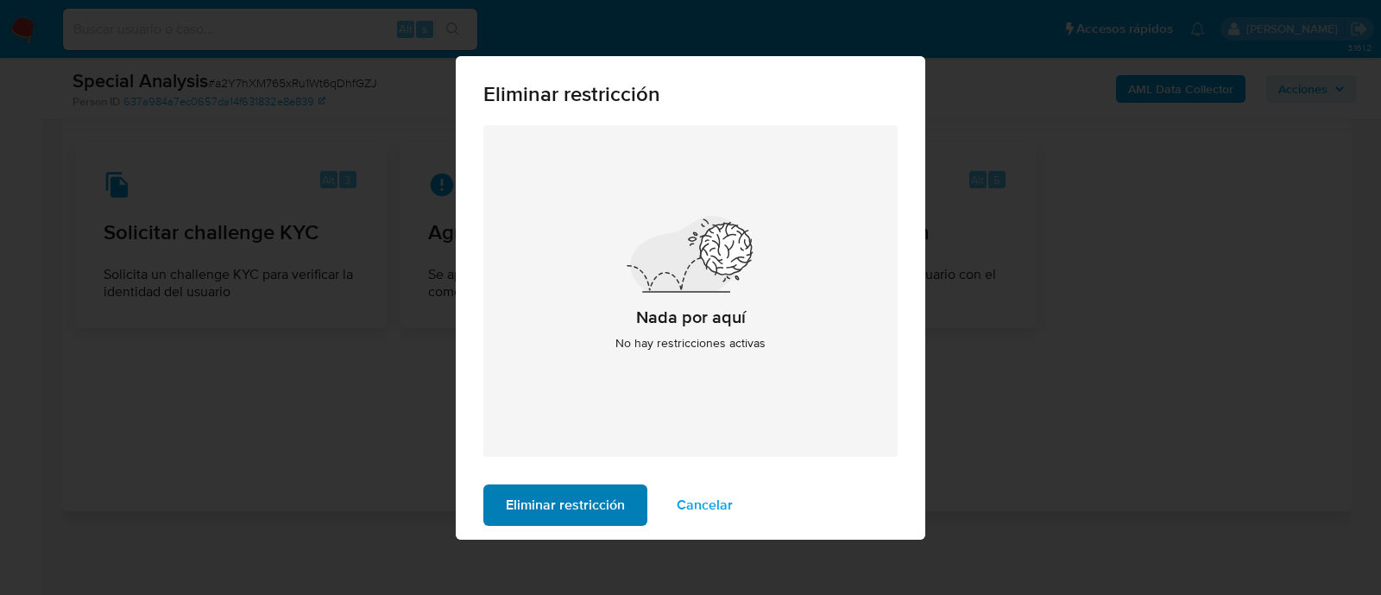
click at [598, 498] on span "Eliminar restricción" at bounding box center [565, 505] width 119 height 38
click at [1054, 351] on div "Eliminar restricción Nada por aquí No hay restricciones activas Eliminar restri…" at bounding box center [690, 297] width 1381 height 595
click at [697, 507] on span "Cancelar" at bounding box center [705, 505] width 56 height 38
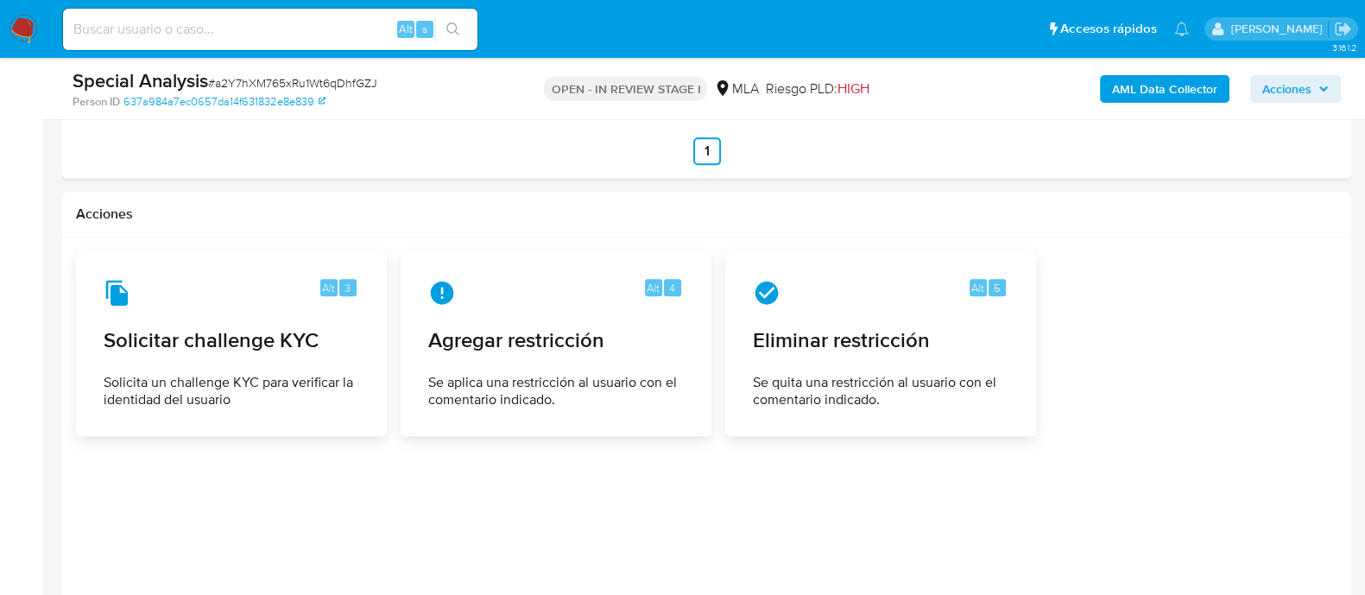
scroll to position [1991, 0]
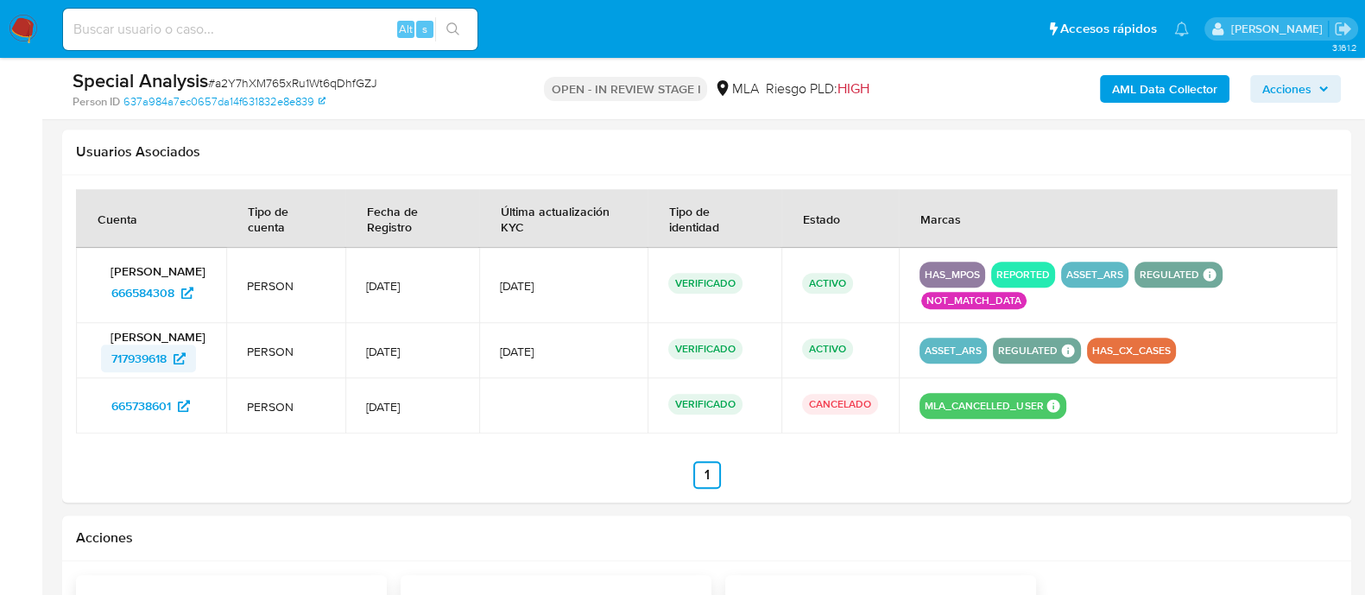
click at [171, 364] on span "717939618" at bounding box center [148, 358] width 74 height 28
click at [171, 297] on span "666584308" at bounding box center [142, 293] width 63 height 28
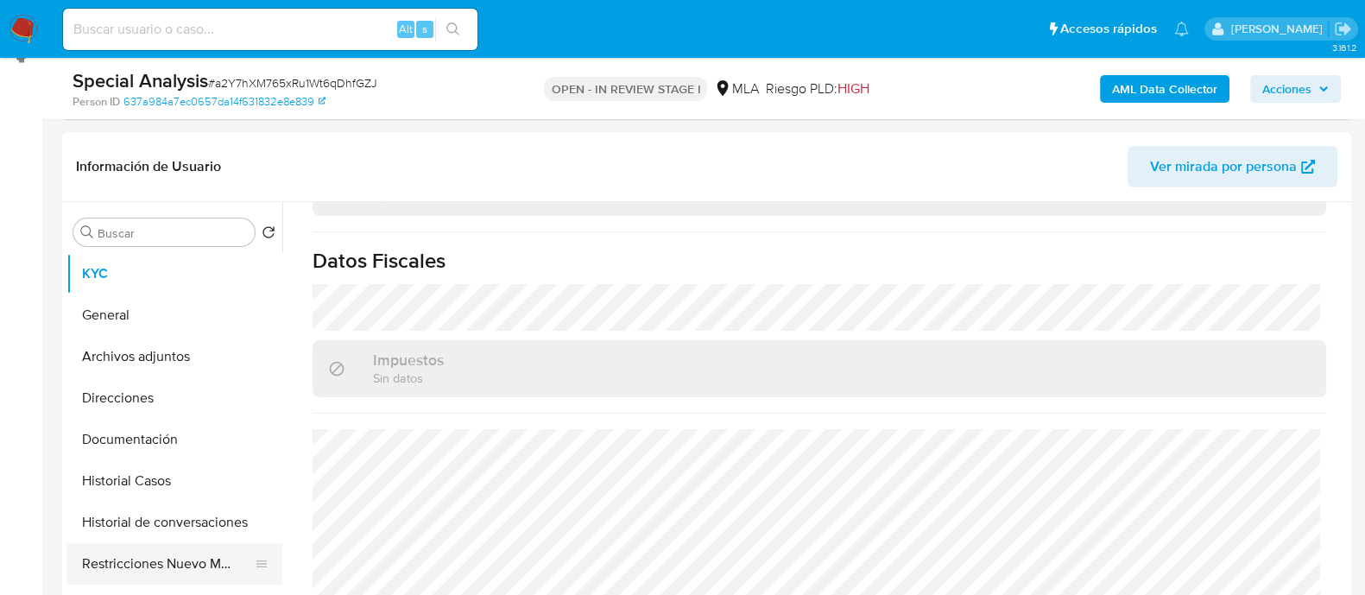
scroll to position [324, 0]
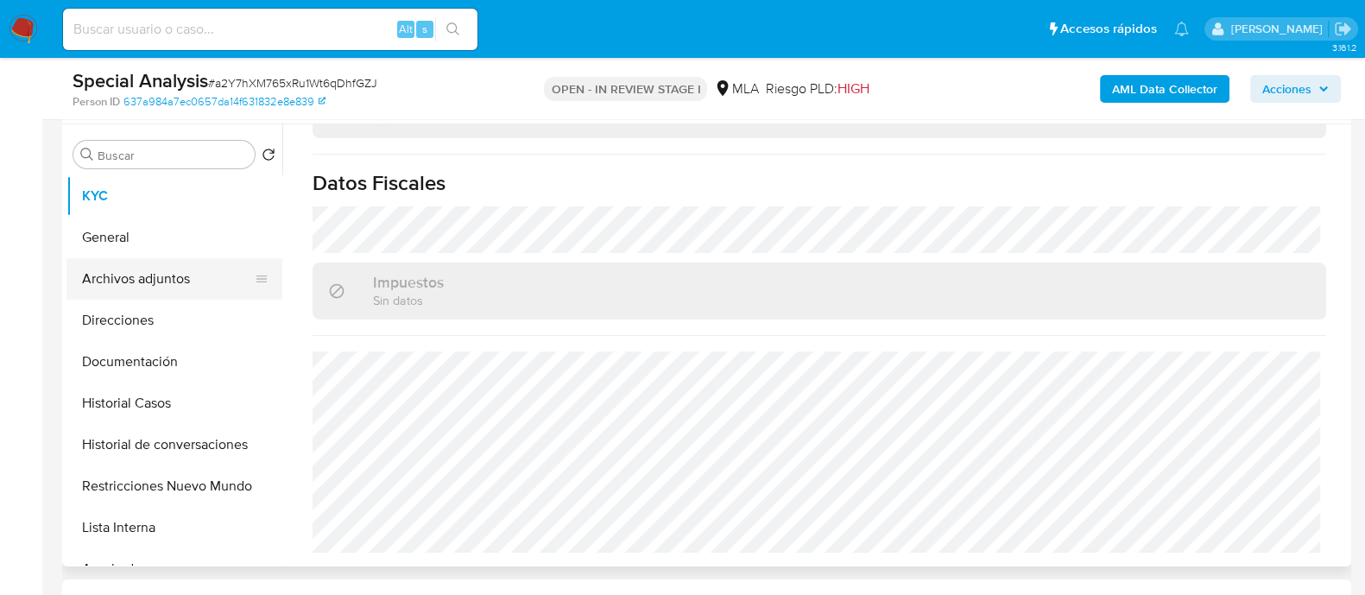
click at [174, 272] on button "Archivos adjuntos" at bounding box center [167, 278] width 202 height 41
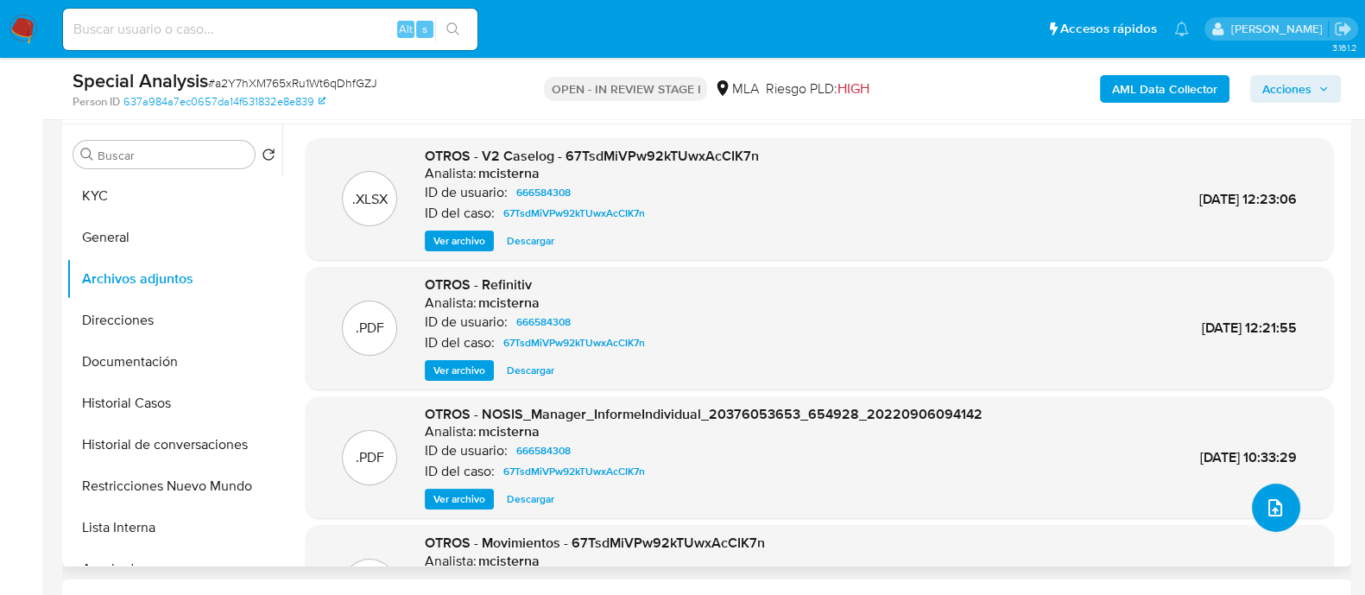
click at [1273, 522] on button "upload-file" at bounding box center [1276, 507] width 48 height 48
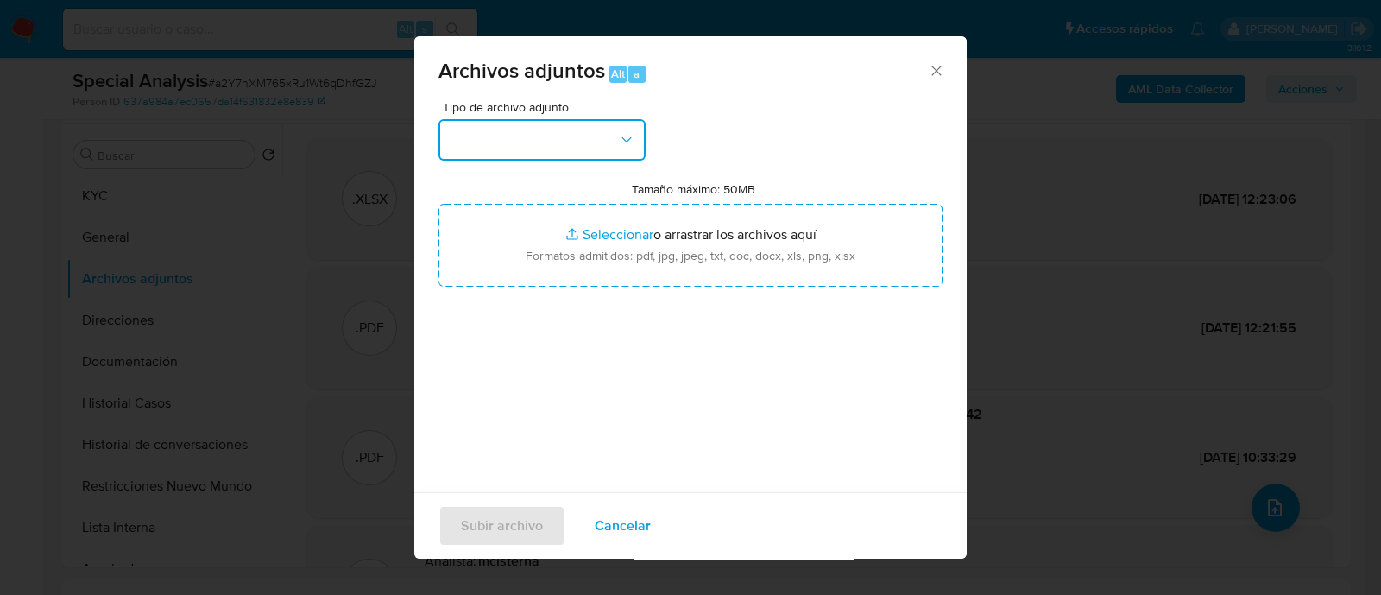
click at [600, 134] on button "button" at bounding box center [542, 139] width 207 height 41
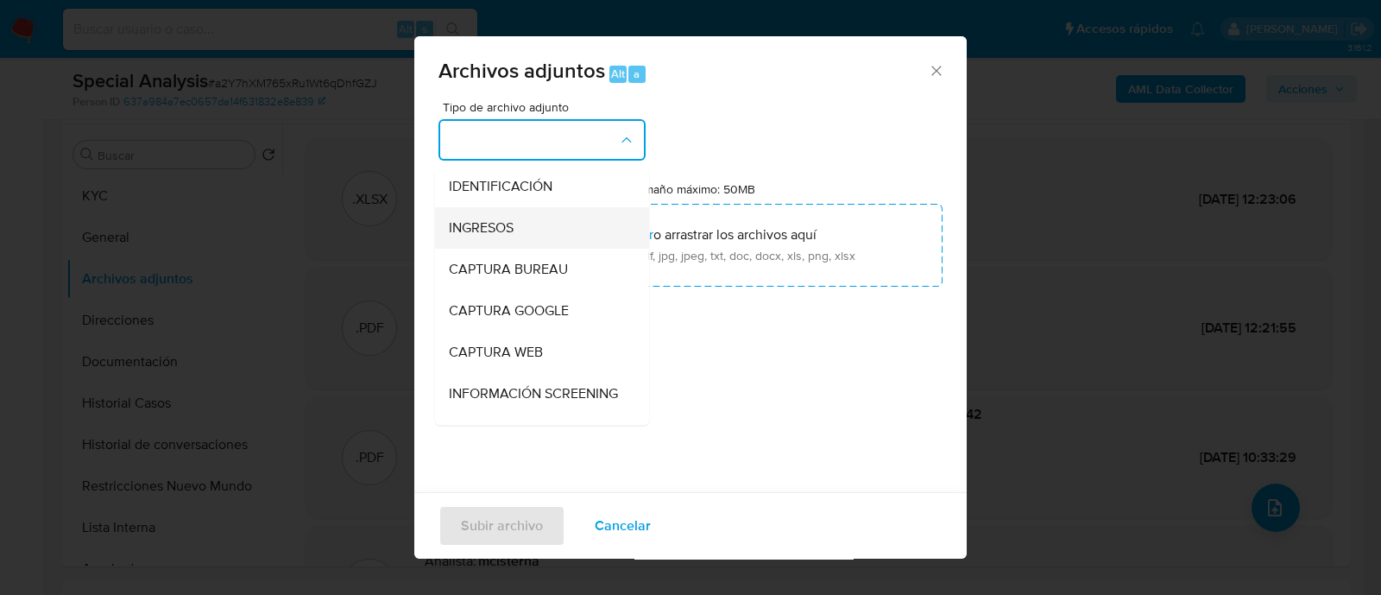
click at [554, 219] on div "INGRESOS" at bounding box center [537, 227] width 176 height 41
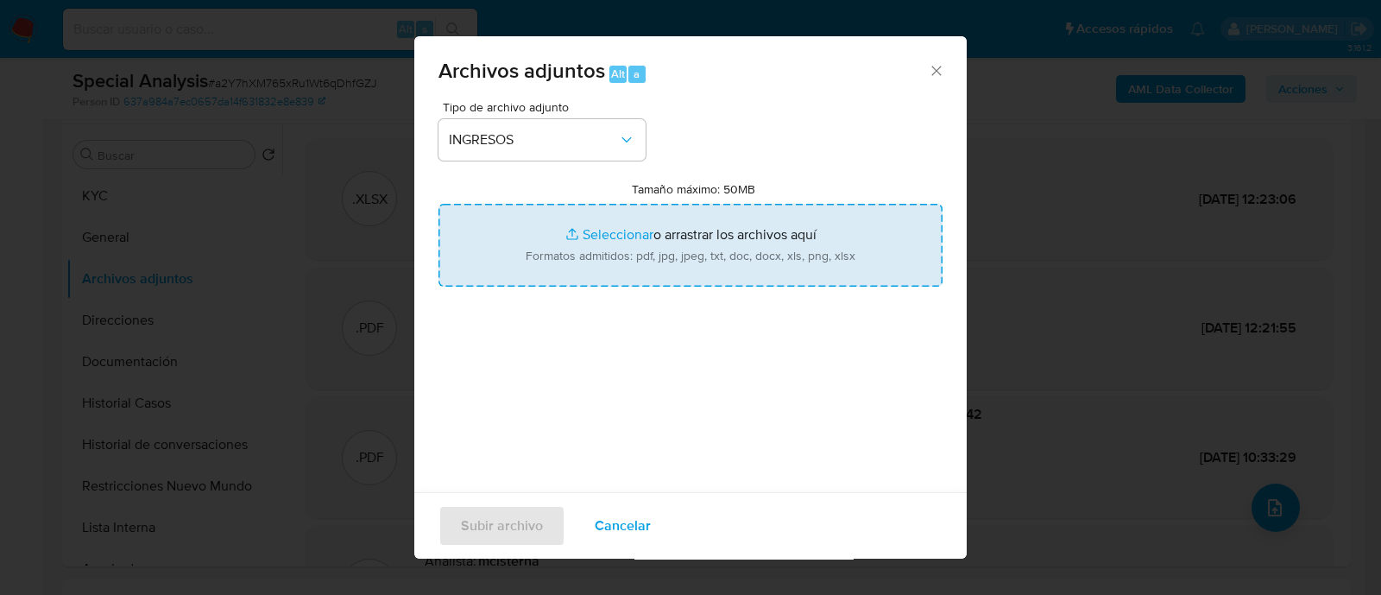
click at [522, 219] on input "Tamaño máximo: 50MB Seleccionar archivos" at bounding box center [691, 245] width 504 height 83
type input "C:\fakepath\Recibo de sueldo.jpg"
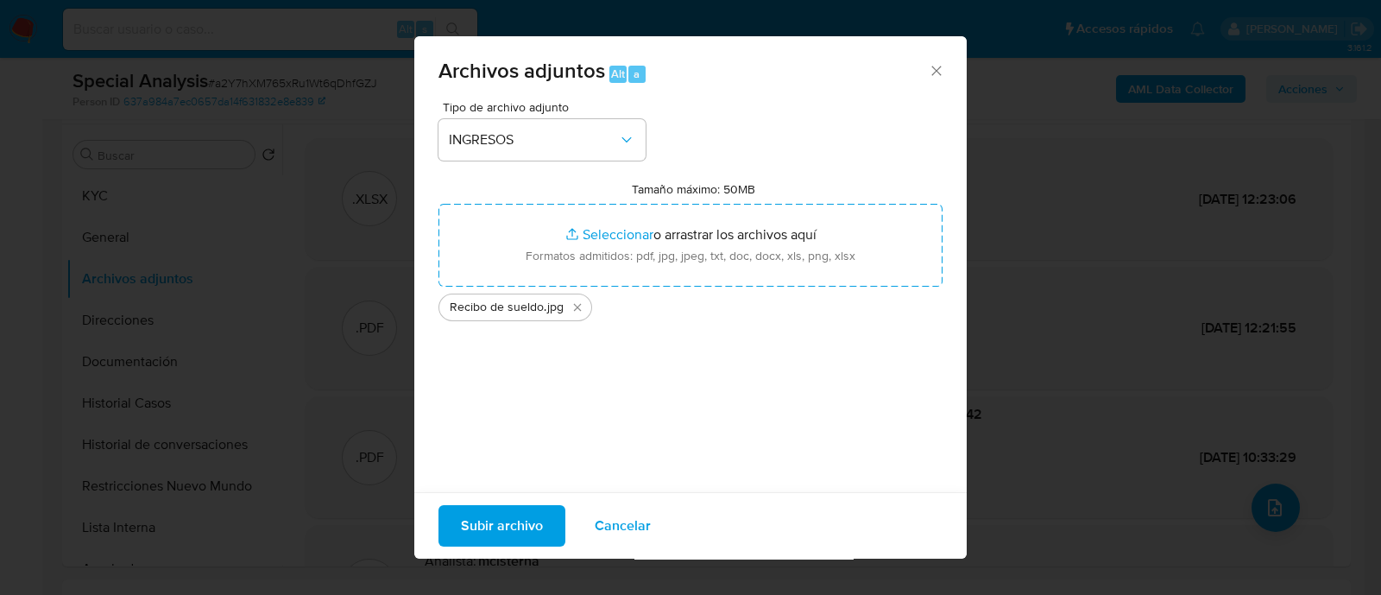
click at [535, 519] on span "Subir archivo" at bounding box center [502, 526] width 82 height 38
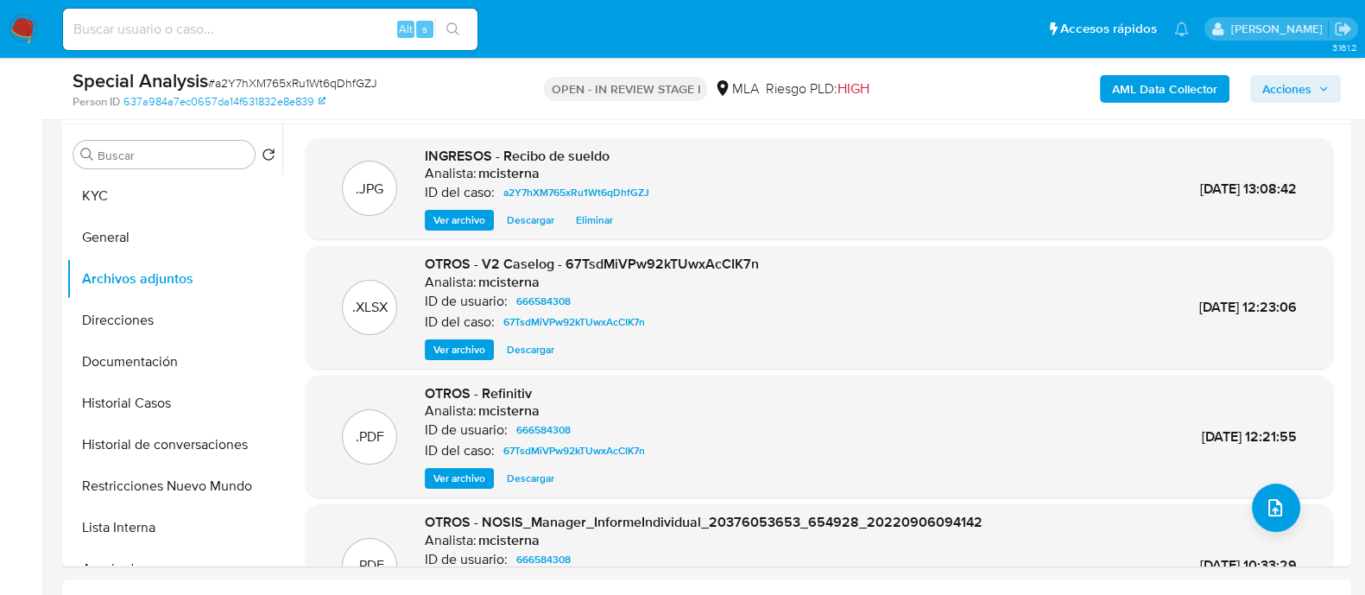
click at [1312, 90] on span "Acciones" at bounding box center [1295, 89] width 66 height 24
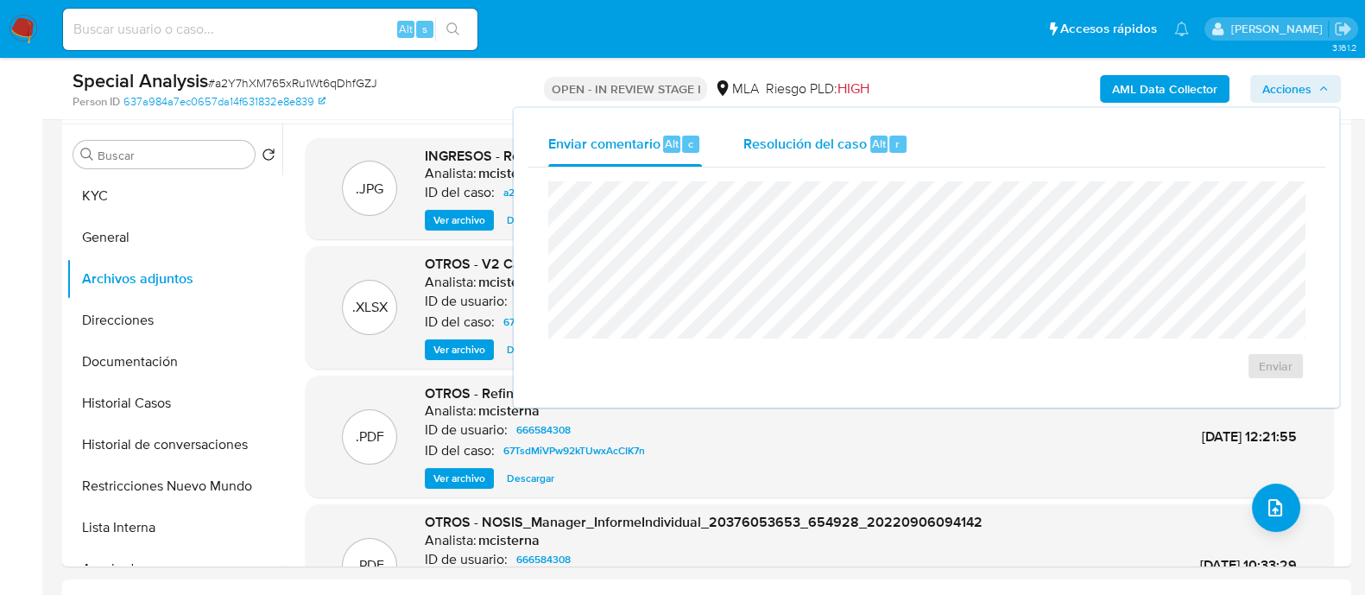
click at [870, 144] on div "Alt" at bounding box center [878, 144] width 17 height 17
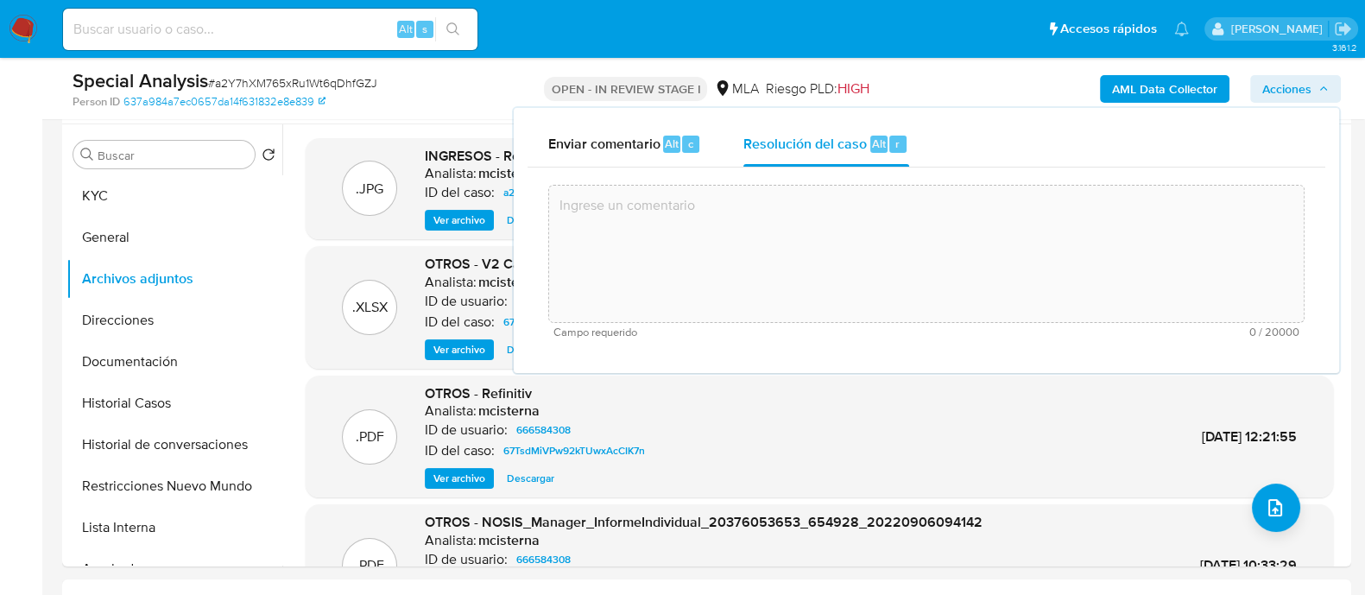
paste textarea "Mí actividad actual soy chofer de turismo y larga distancia. Quiero utilizar la…"
type textarea "Mí actividad actual soy chofer de turismo y larga distancia. Quiero utilizar la…"
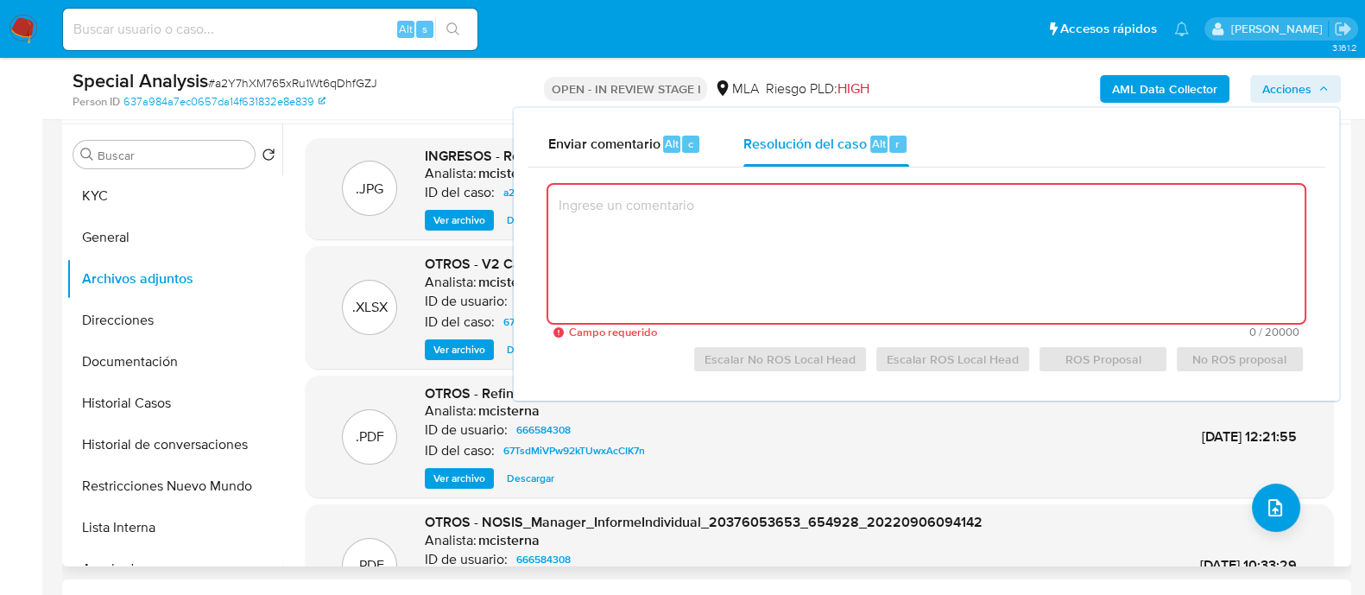
scroll to position [340, 0]
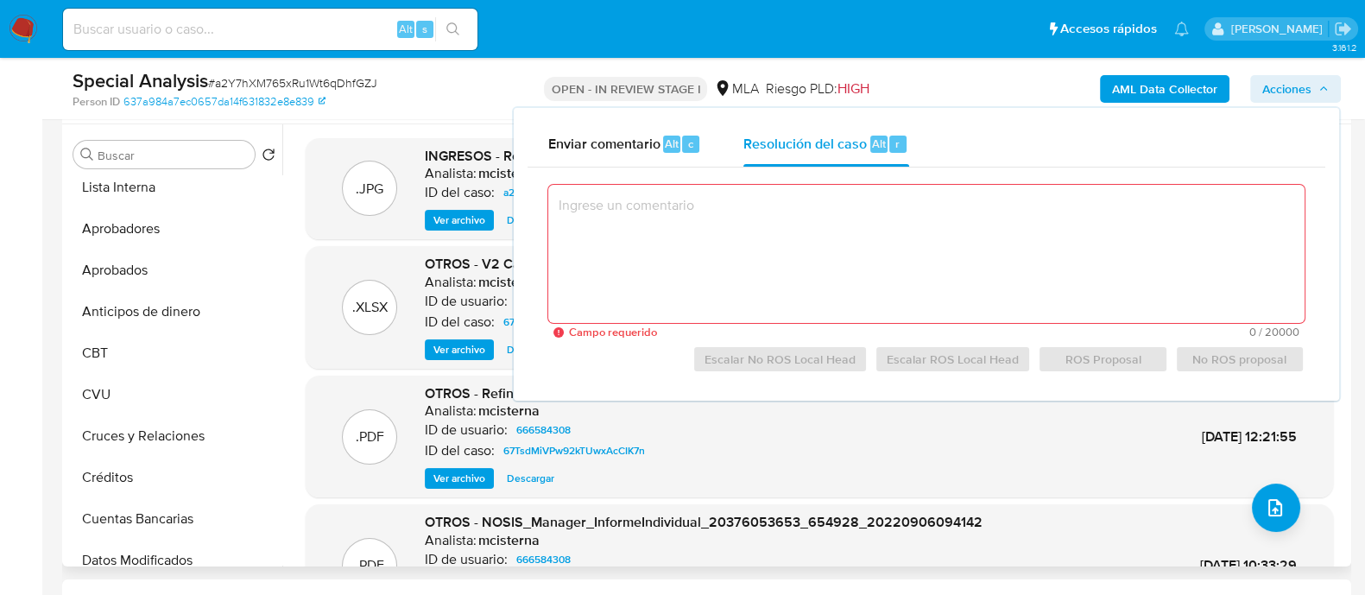
click at [307, 360] on div ".XLSX OTROS - V2 Caselog - 67TsdMiVPw92kTUwxAcCIK7n Analista: mcisterna ID de u…" at bounding box center [819, 307] width 1027 height 123
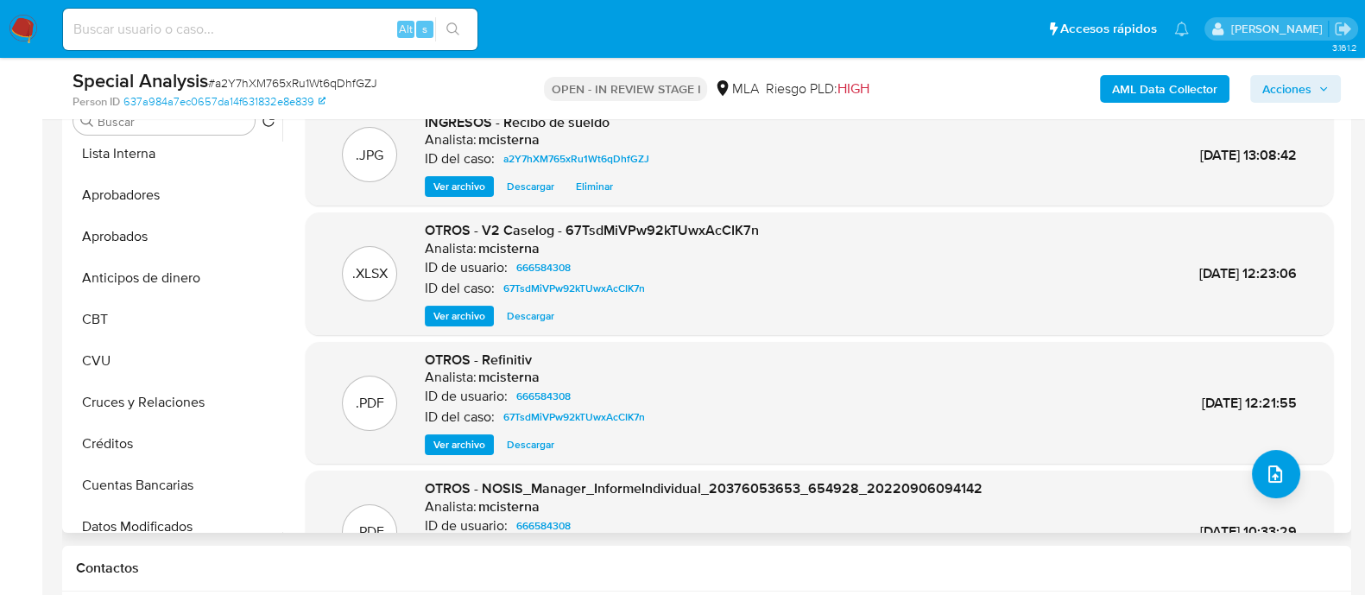
scroll to position [324, 0]
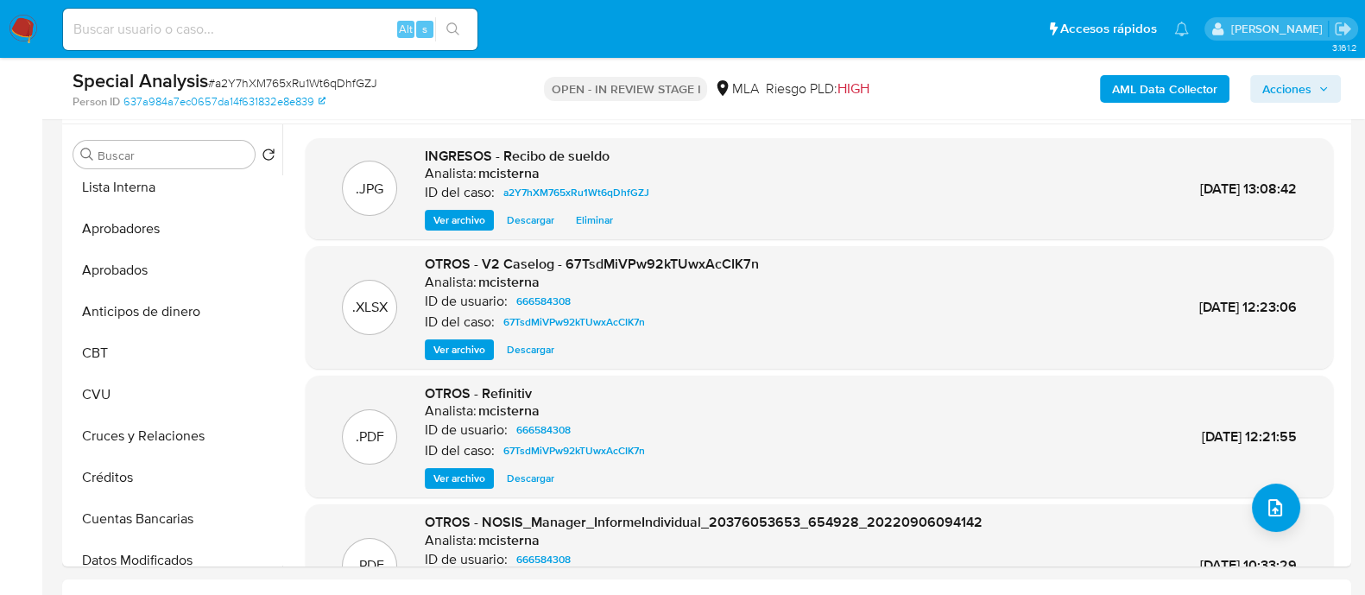
click at [1287, 77] on span "Acciones" at bounding box center [1286, 89] width 49 height 28
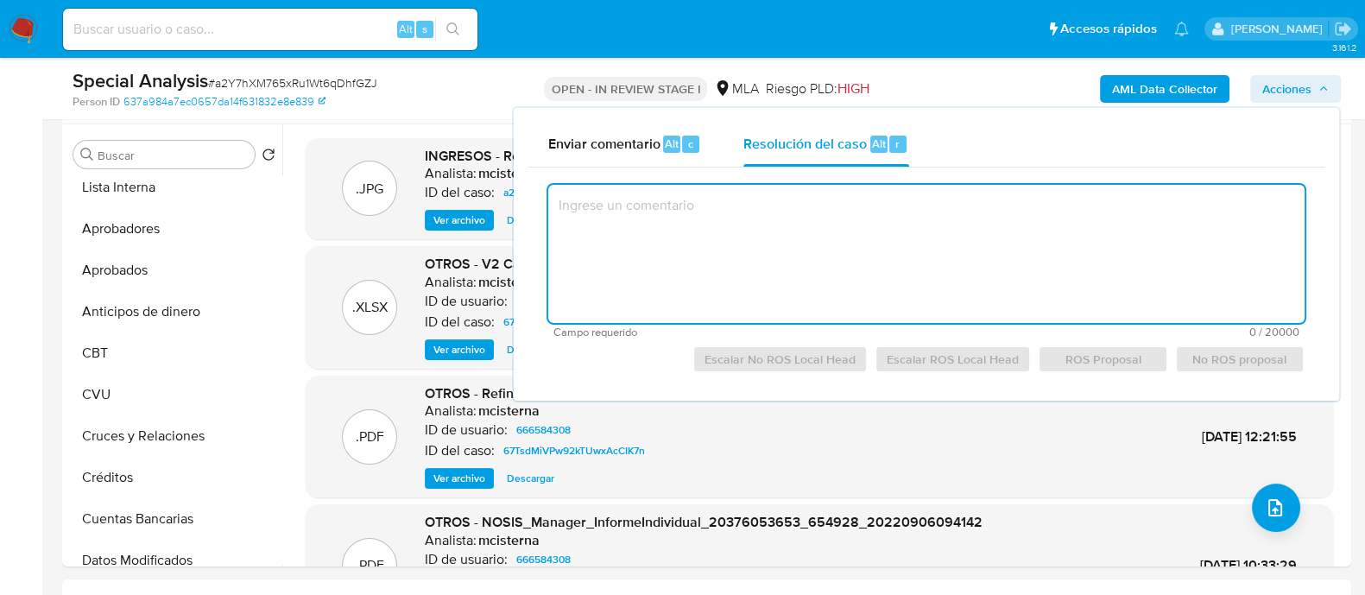
click at [842, 223] on textarea at bounding box center [926, 254] width 756 height 138
paste textarea "El cliente MIGLIO BRAIAN EDUARDO - CUIT 20376053653 se encuentra registrado com…"
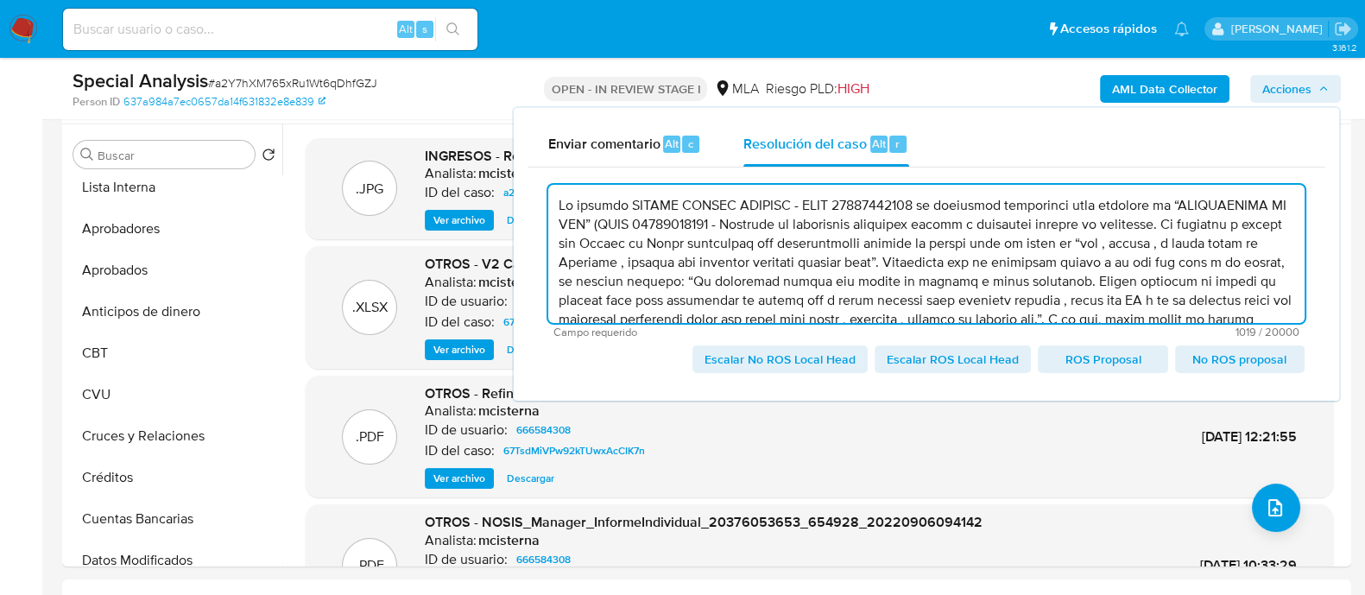
scroll to position [64, 0]
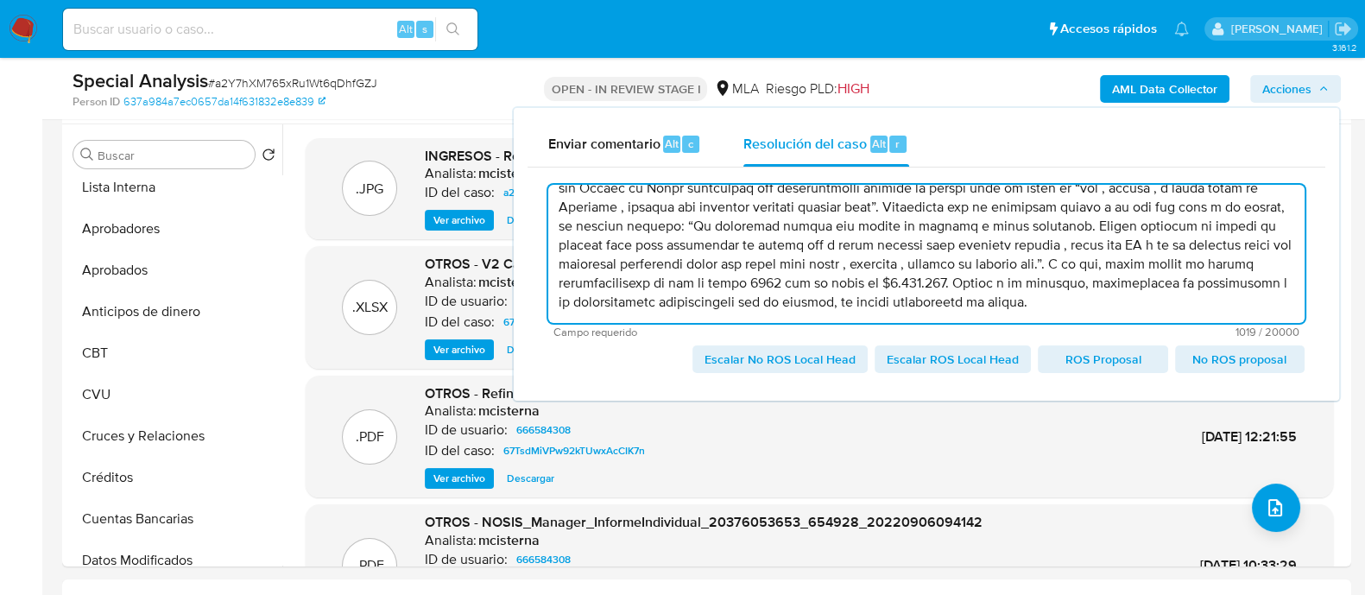
click at [786, 347] on span "Escalar No ROS Local Head" at bounding box center [779, 359] width 151 height 24
type textarea "El cliente MIGLIO BRAIAN EDUARDO - CUIT 20376053653 se encuentra registrado com…"
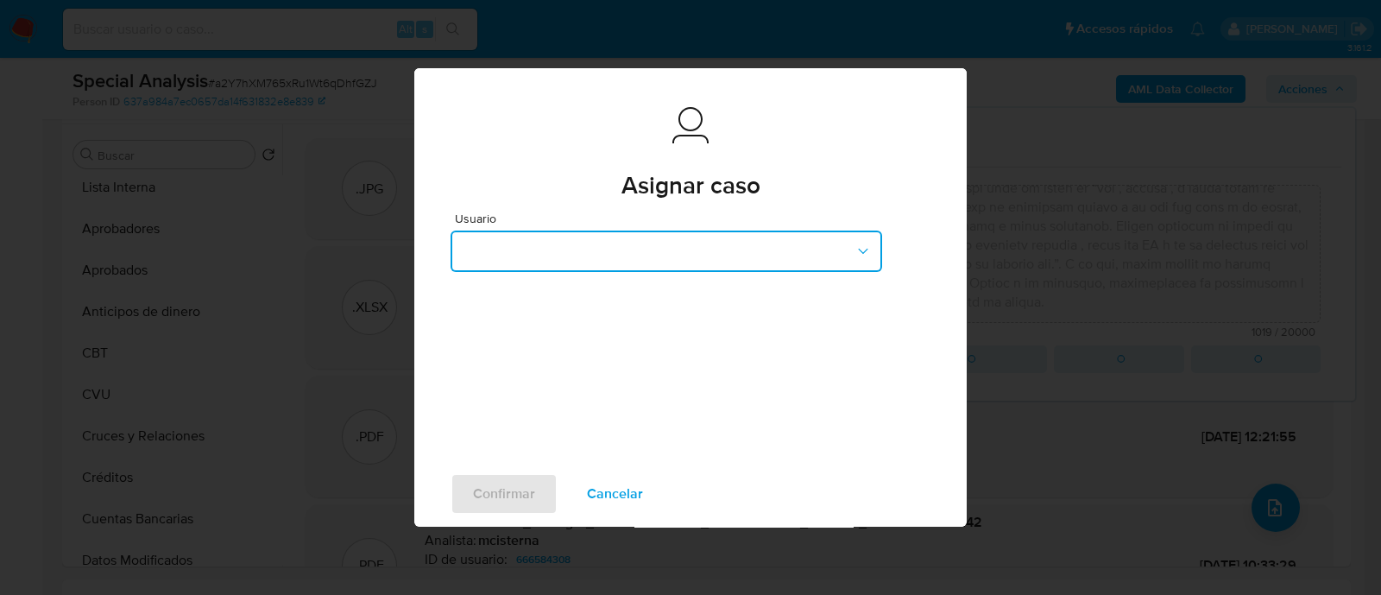
click at [660, 239] on button "button" at bounding box center [667, 250] width 432 height 41
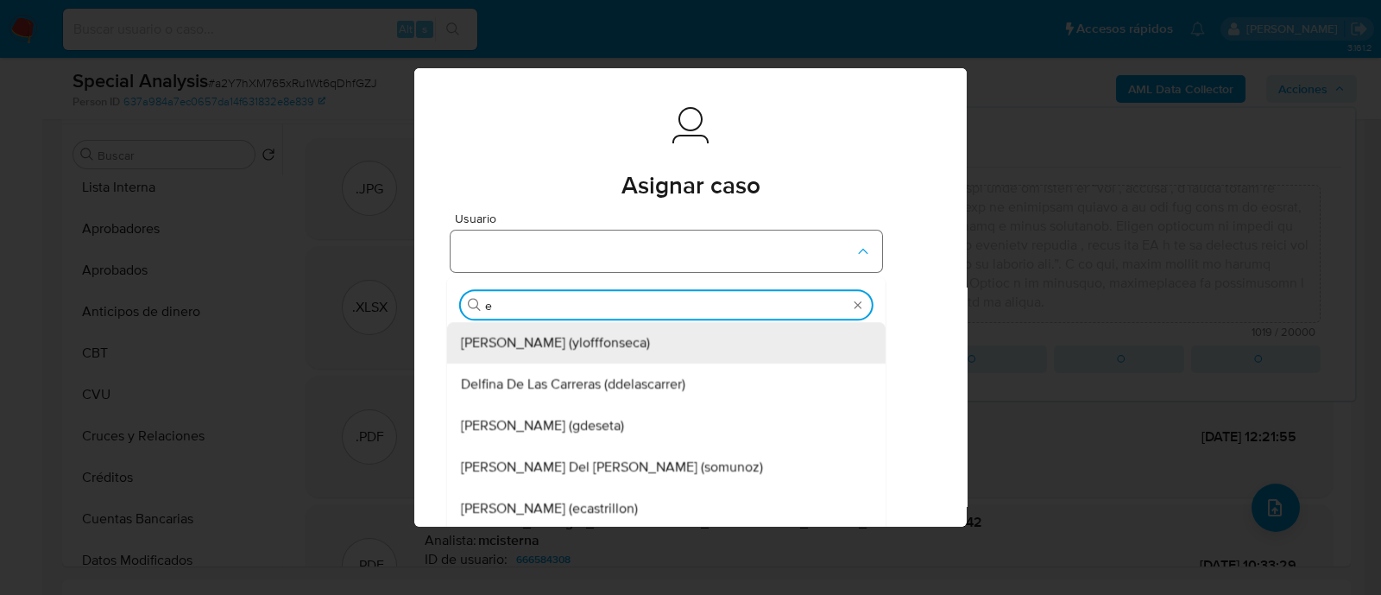
type input "ez"
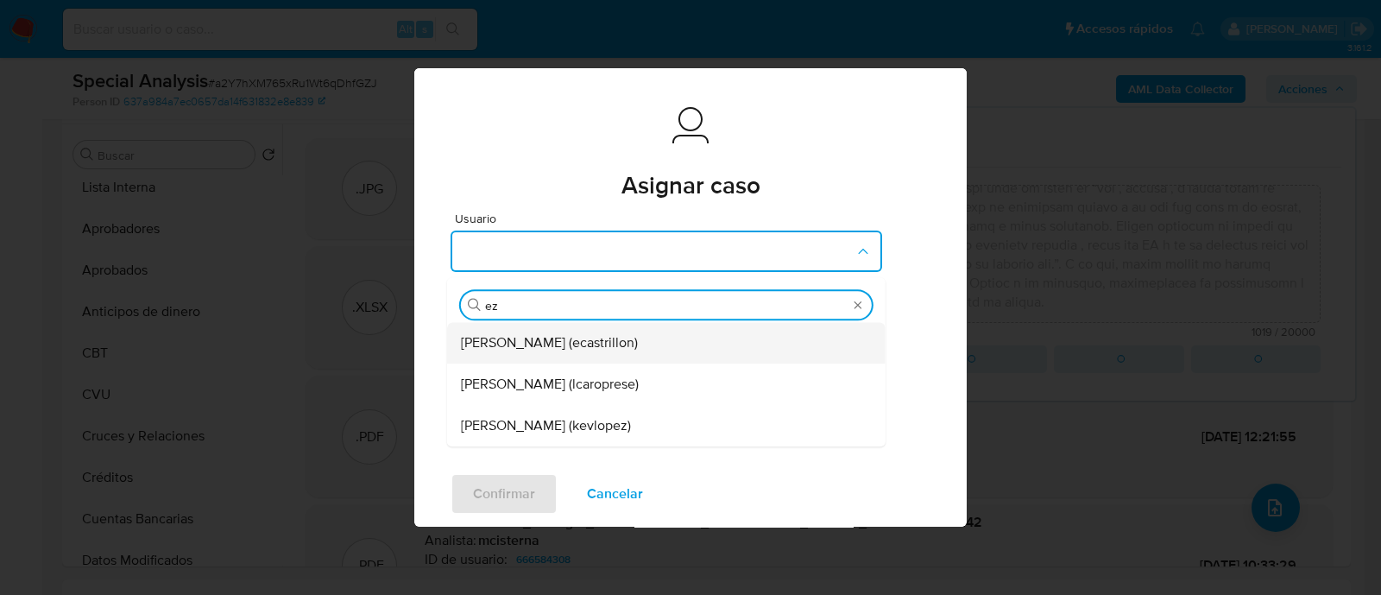
click at [638, 344] on span "Ezequiel Gonzalo Castrillon (ecastrillon)" at bounding box center [549, 343] width 177 height 17
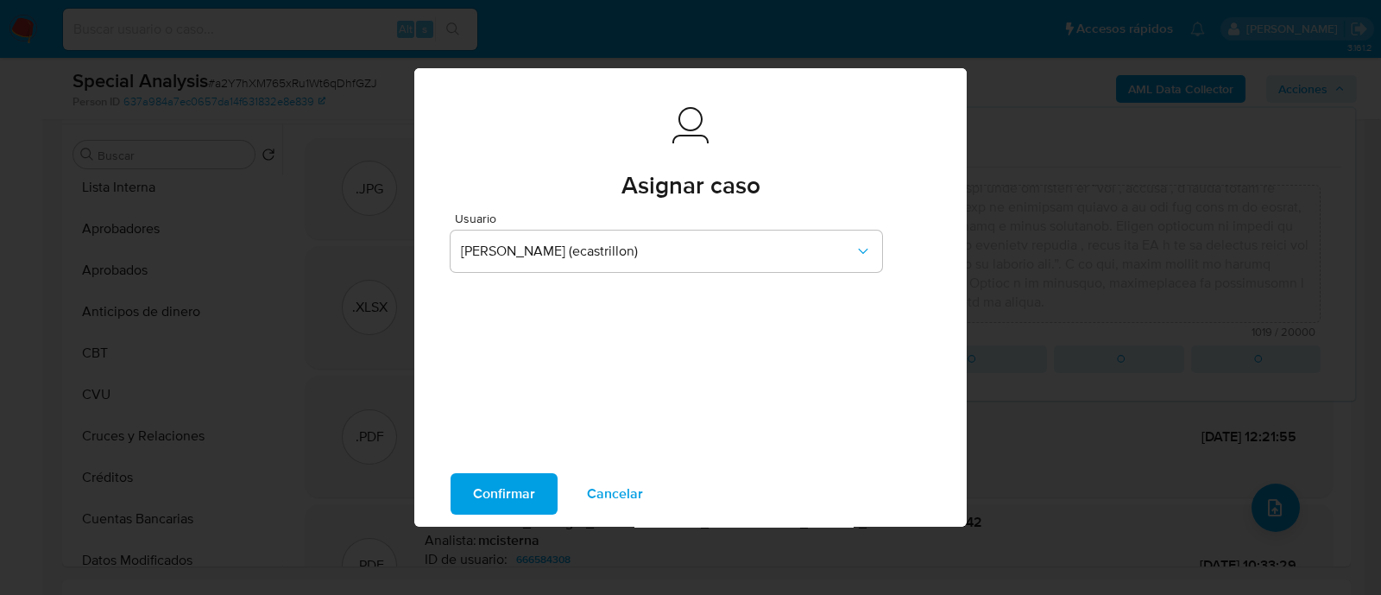
click at [515, 495] on span "Confirmar" at bounding box center [504, 494] width 62 height 38
type textarea "El cliente MIGLIO BRAIAN EDUARDO - CUIT 20376053653 se encuentra registrado com…"
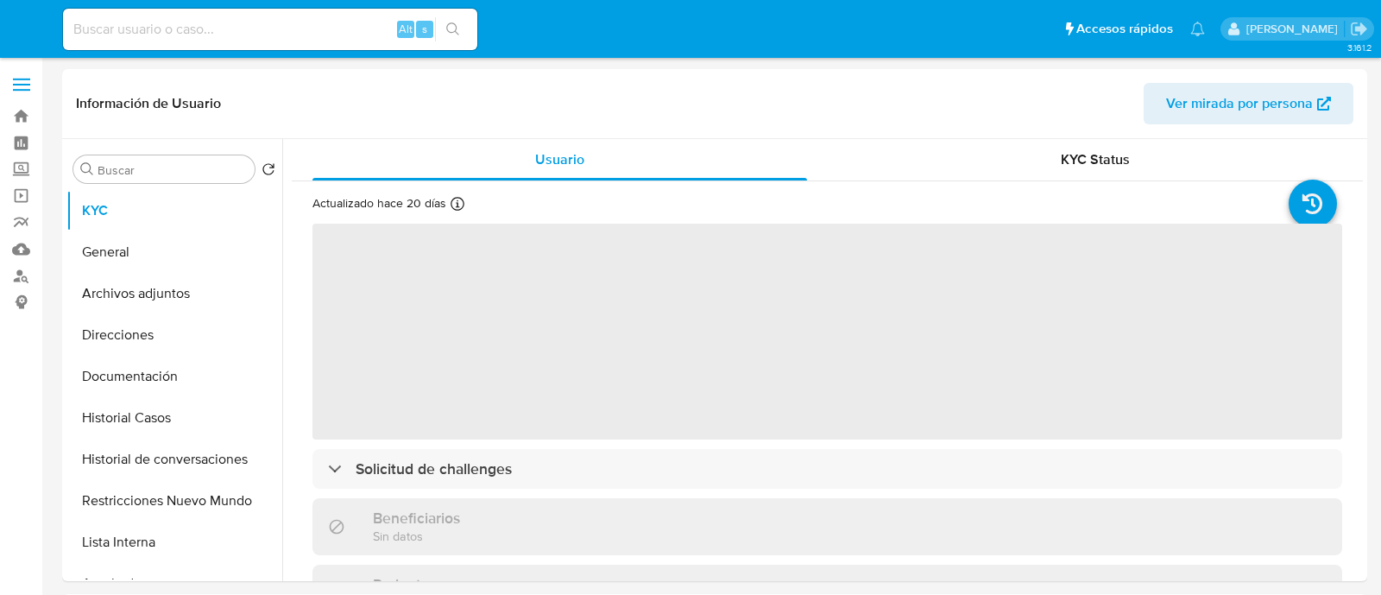
select select "10"
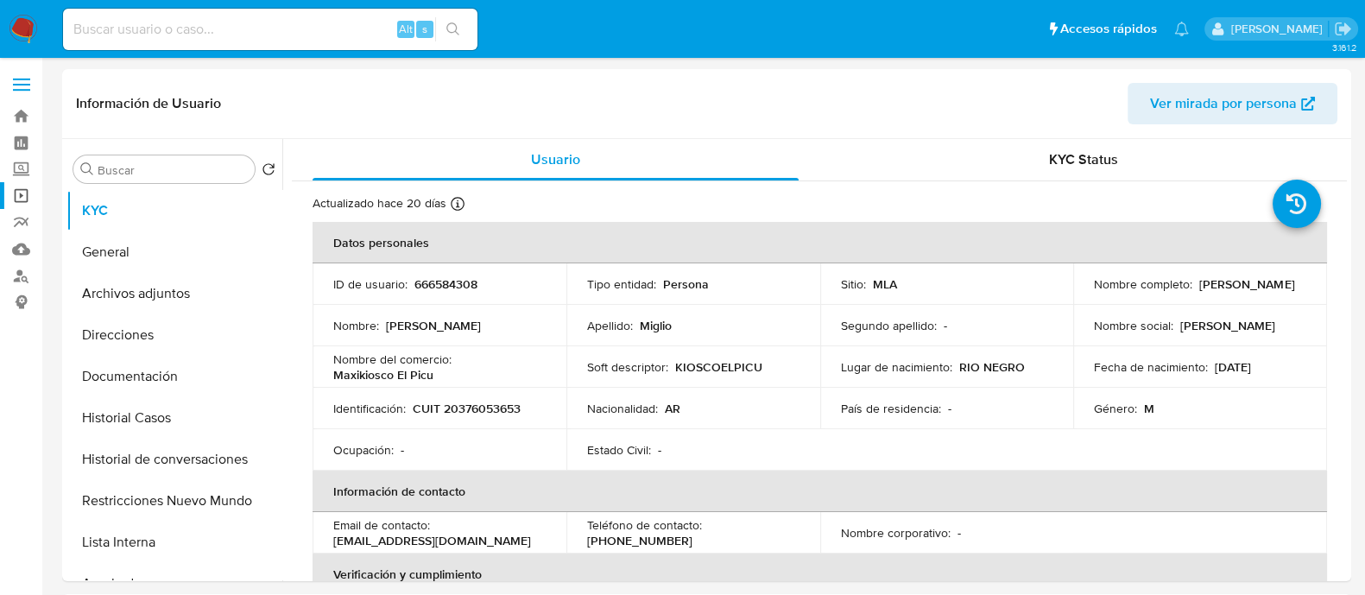
click at [26, 203] on link "Operaciones masivas" at bounding box center [102, 195] width 205 height 27
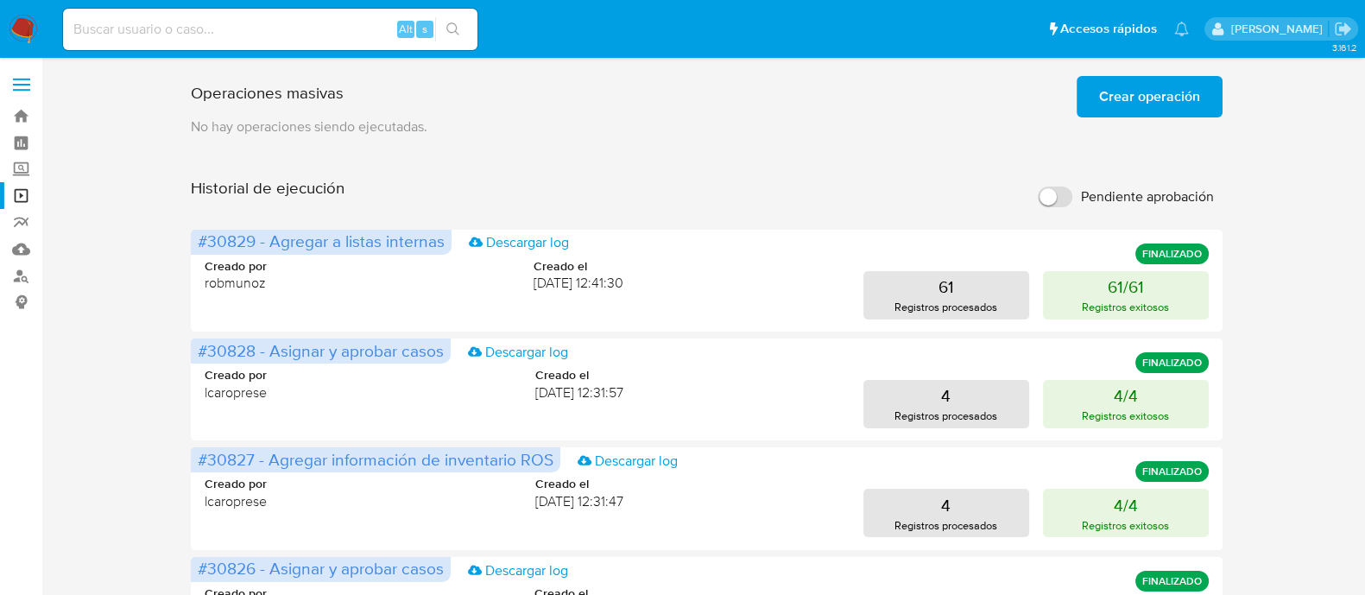
click at [1124, 94] on span "Crear operación" at bounding box center [1149, 97] width 101 height 38
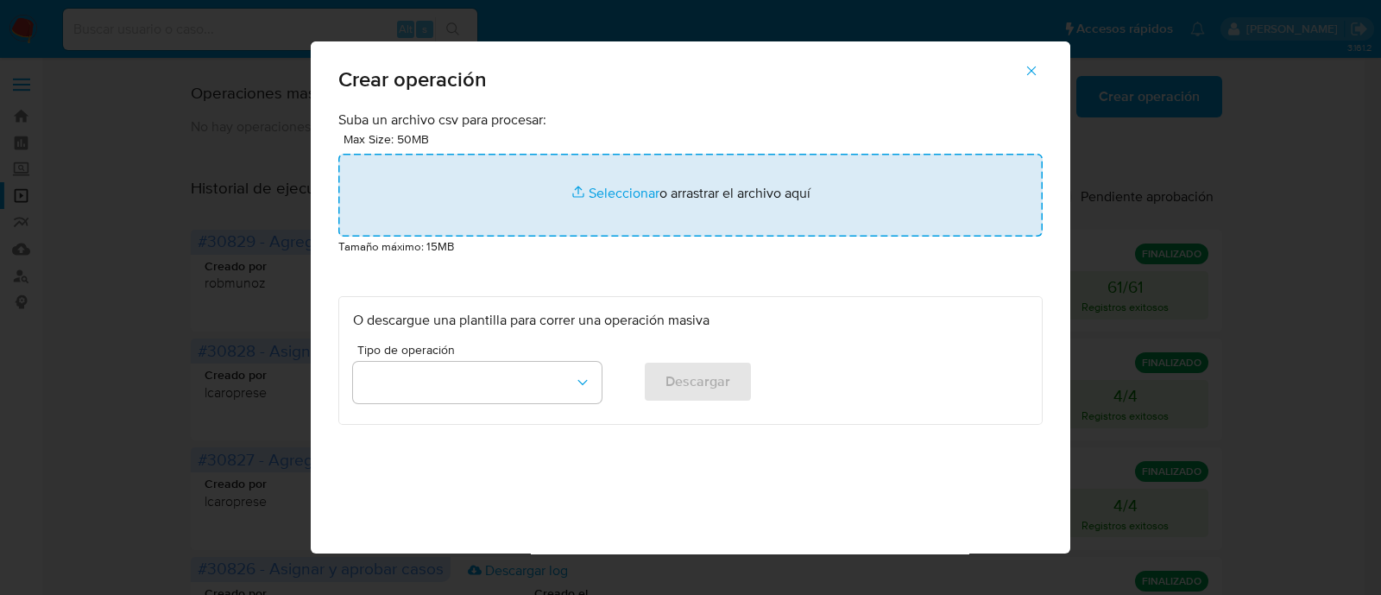
click at [432, 207] on input "file" at bounding box center [690, 195] width 704 height 83
type input "C:\fakepath\DELETE_RESTRICTION.csv"
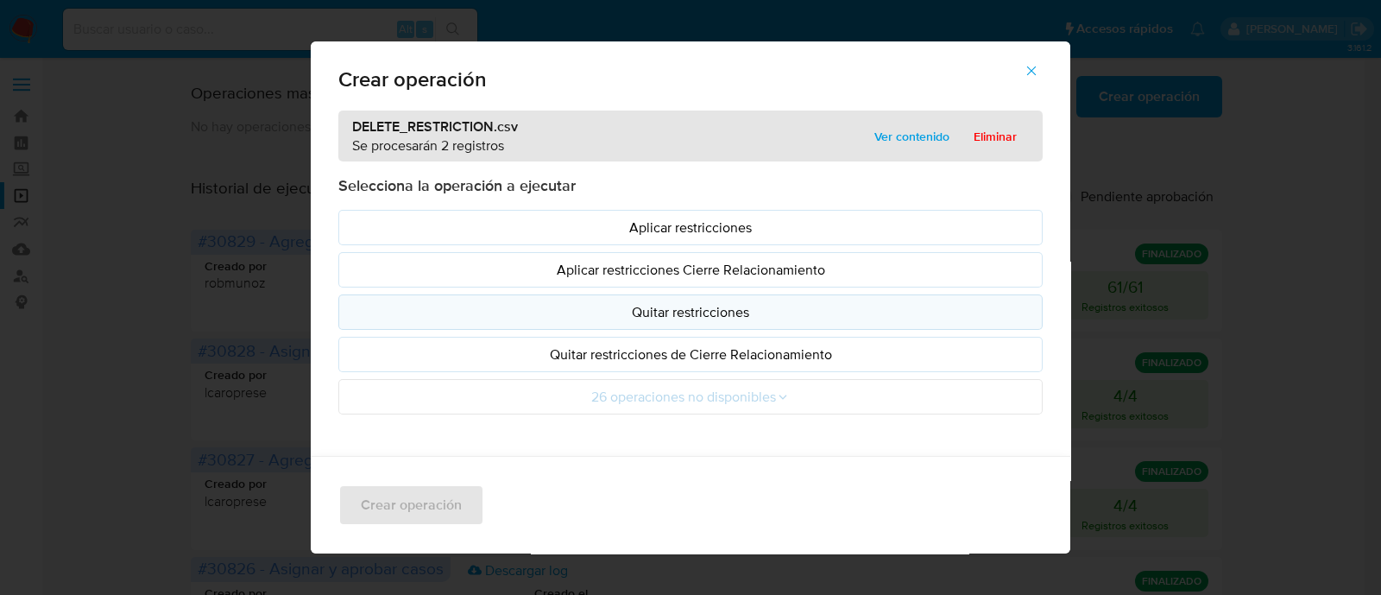
click at [565, 312] on p "Quitar restricciones" at bounding box center [690, 312] width 675 height 20
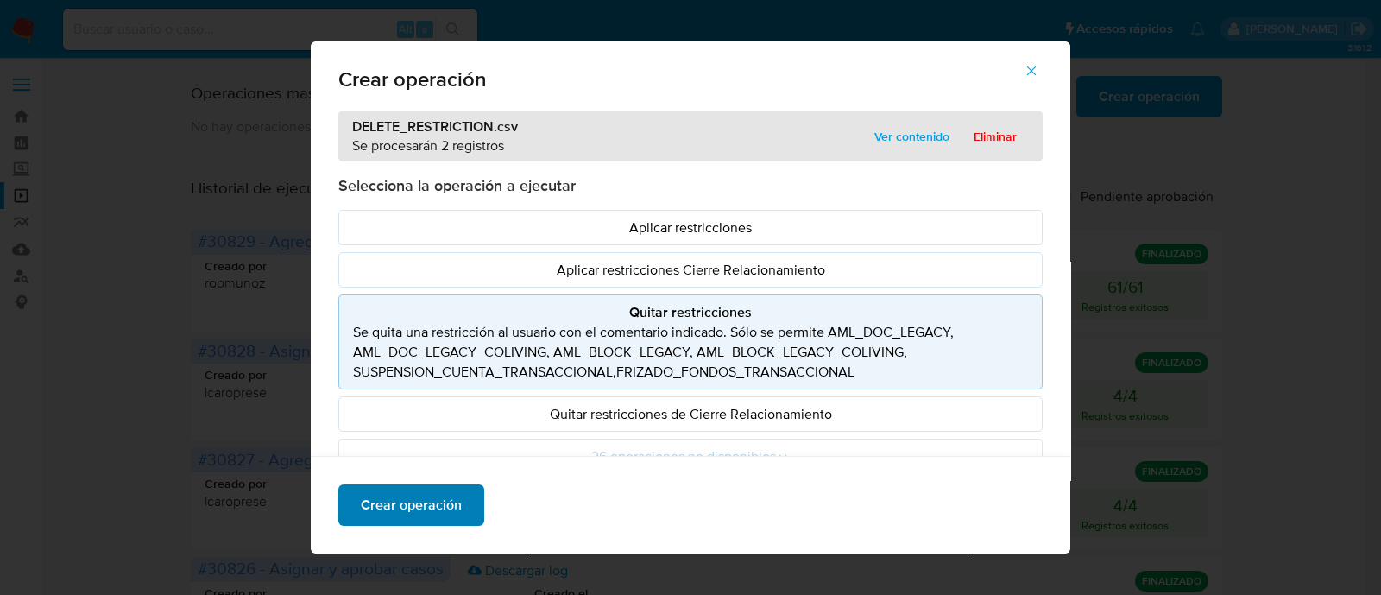
click at [393, 506] on span "Crear operación" at bounding box center [411, 505] width 101 height 38
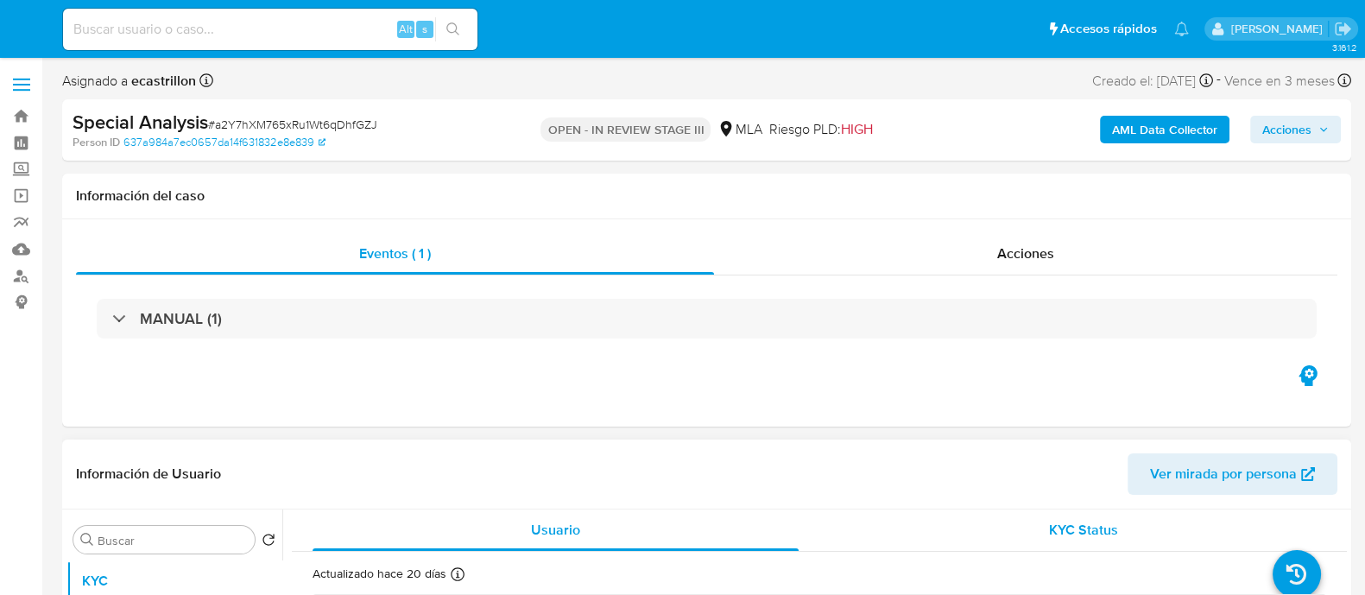
select select "10"
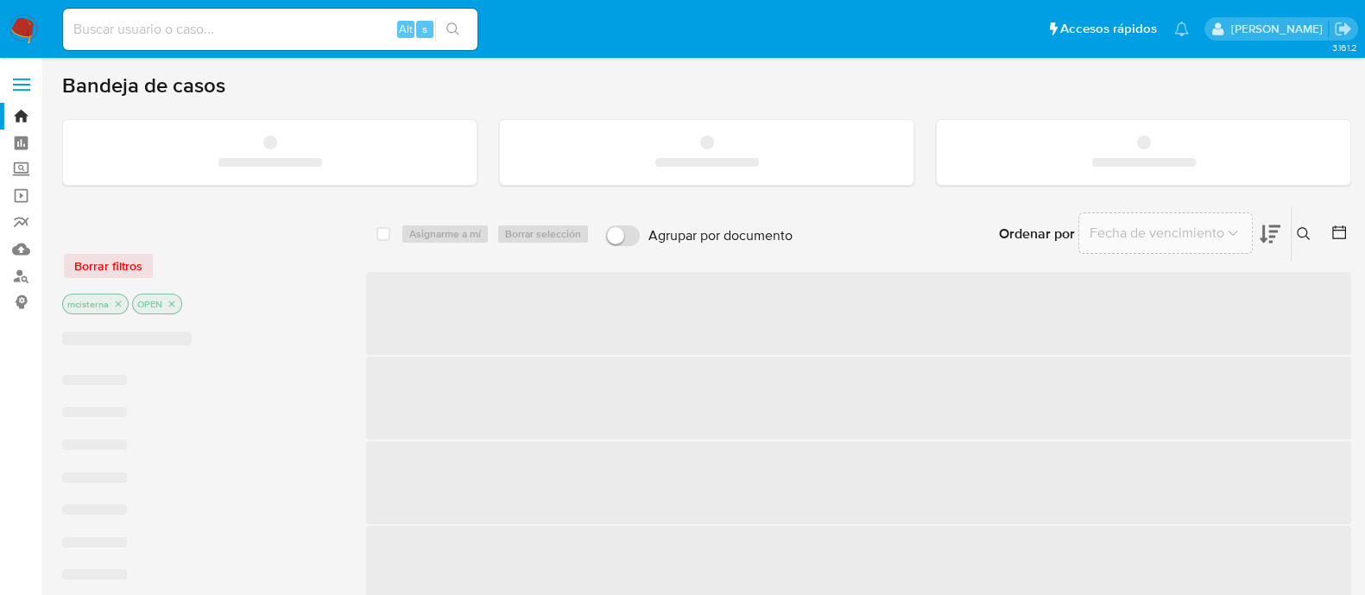
drag, startPoint x: 0, startPoint y: 0, endPoint x: 319, endPoint y: 27, distance: 320.5
click at [319, 27] on input at bounding box center [270, 29] width 414 height 22
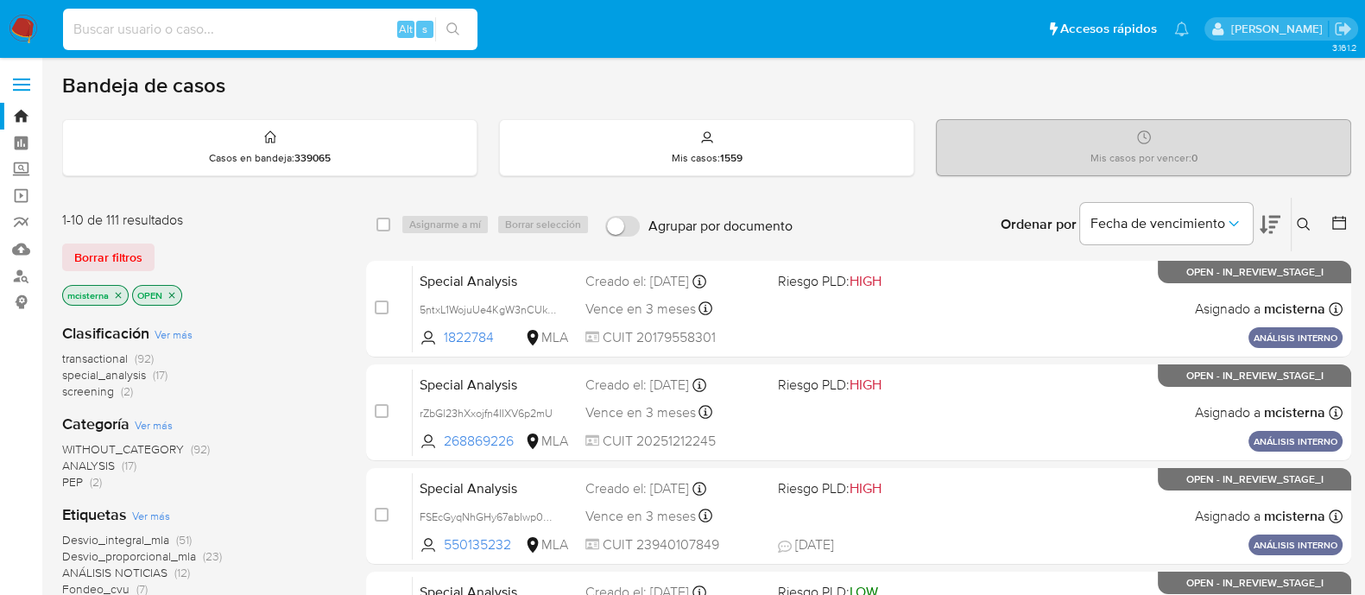
paste input "Otras personas: DEL [PERSON_NAME] - CUIT 27295308171 | CUST ID 1994171728, 1516…"
click at [344, 25] on input "Otras personas: DEL [PERSON_NAME] - CUIT 27295308171 | CUST ID 1994171728, 1516…" at bounding box center [270, 29] width 414 height 22
paste input "1355928116"
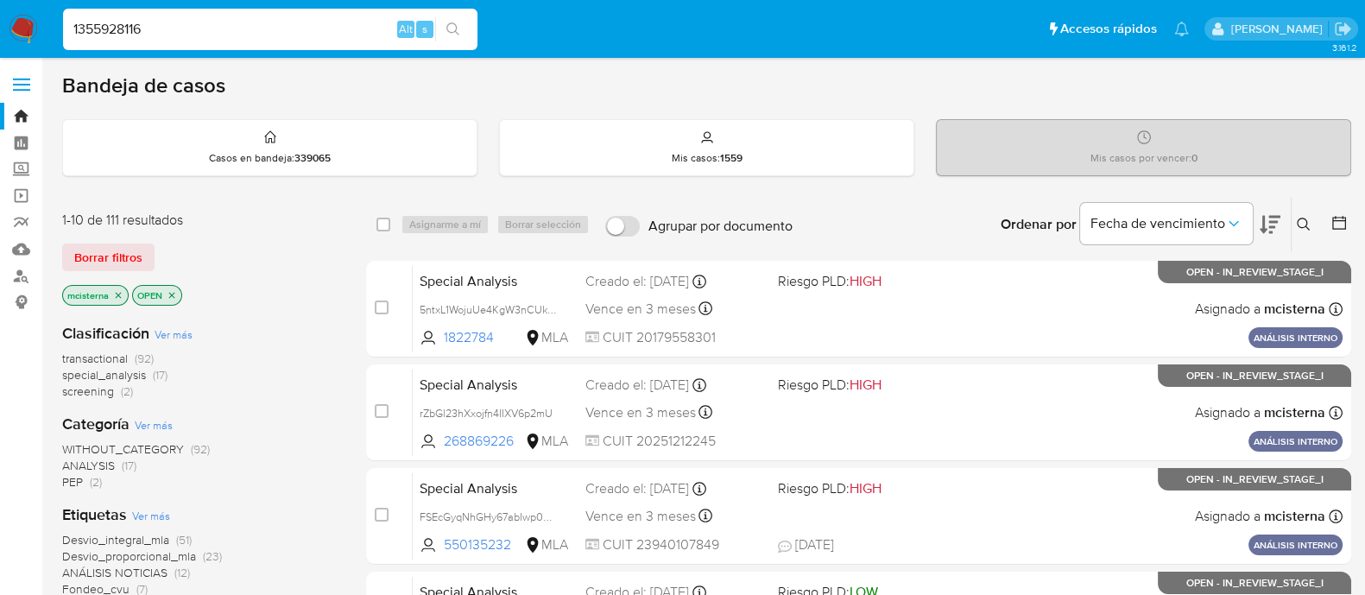
type input "1355928116"
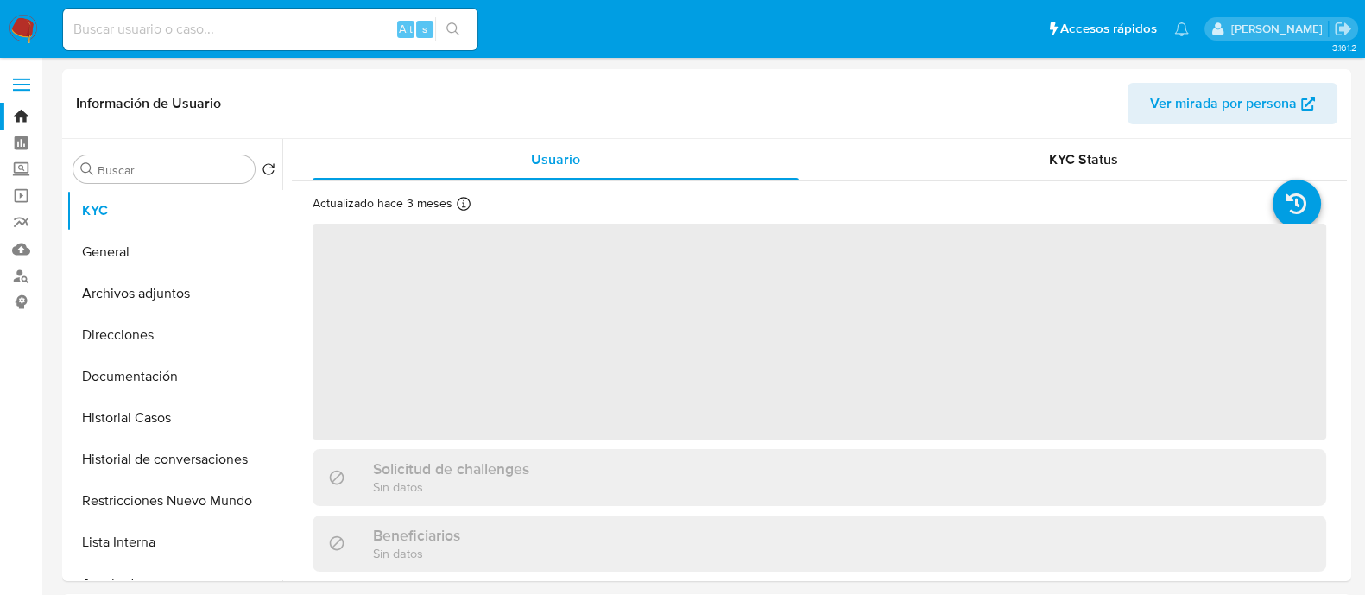
select select "10"
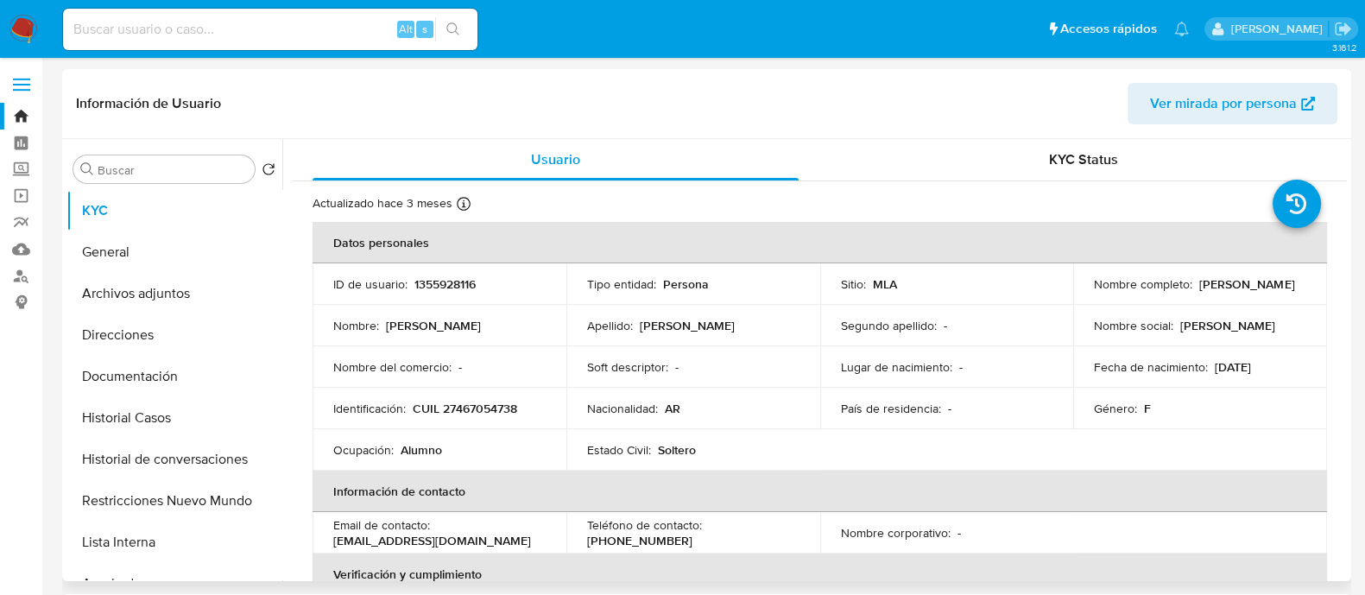
click at [496, 407] on p "CUIL 27467054738" at bounding box center [465, 409] width 104 height 16
copy p "27467054738"
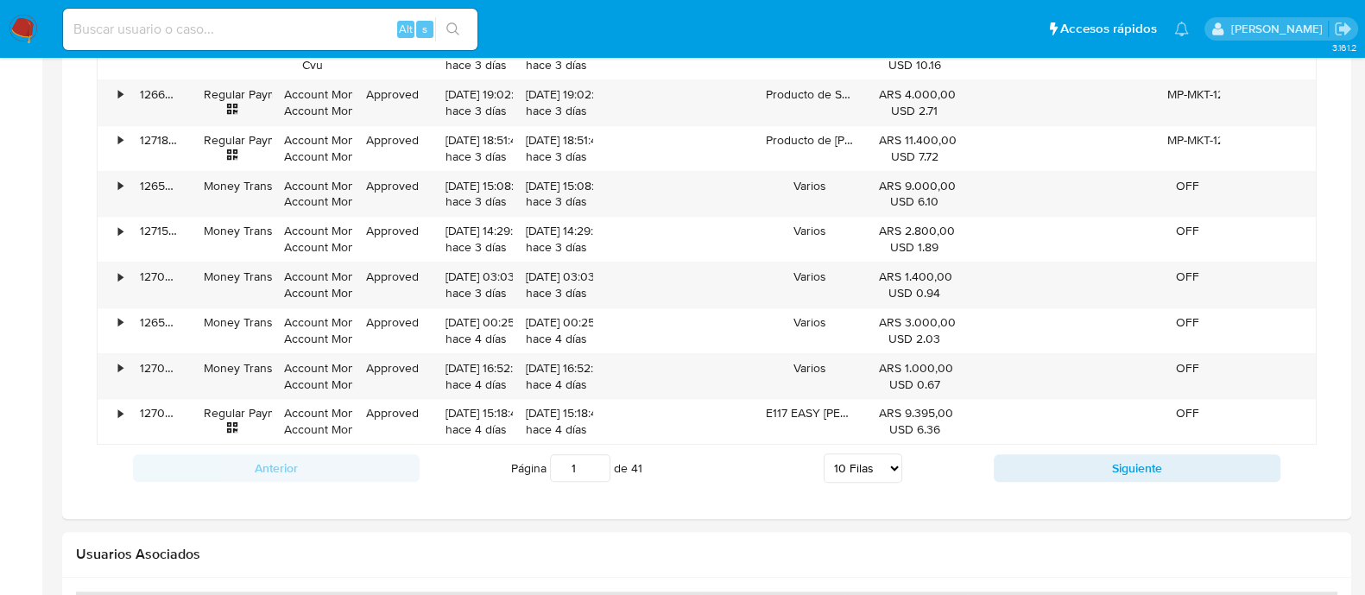
scroll to position [1702, 0]
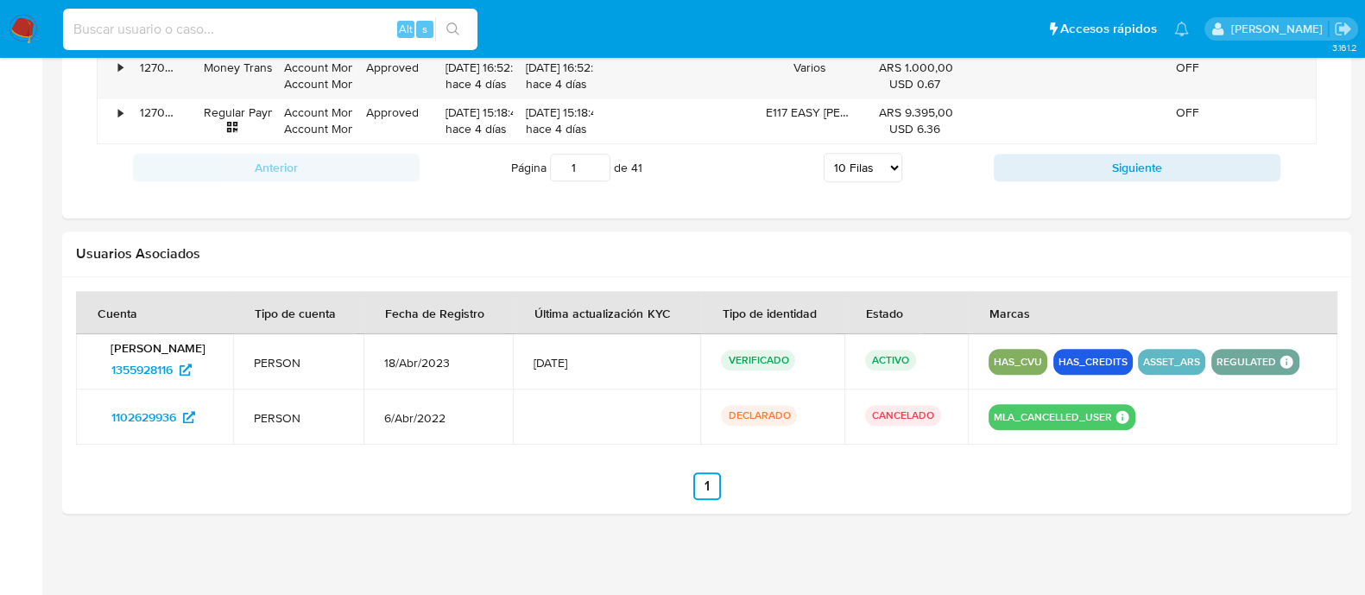
click at [368, 28] on input at bounding box center [270, 29] width 414 height 22
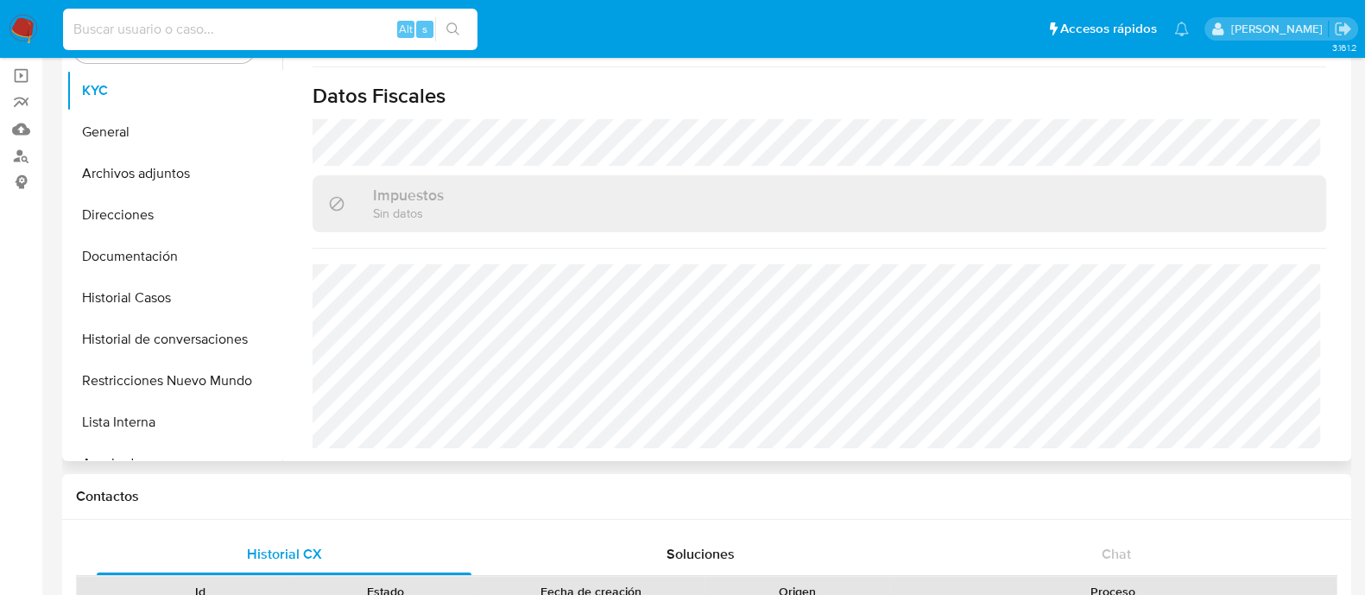
scroll to position [0, 0]
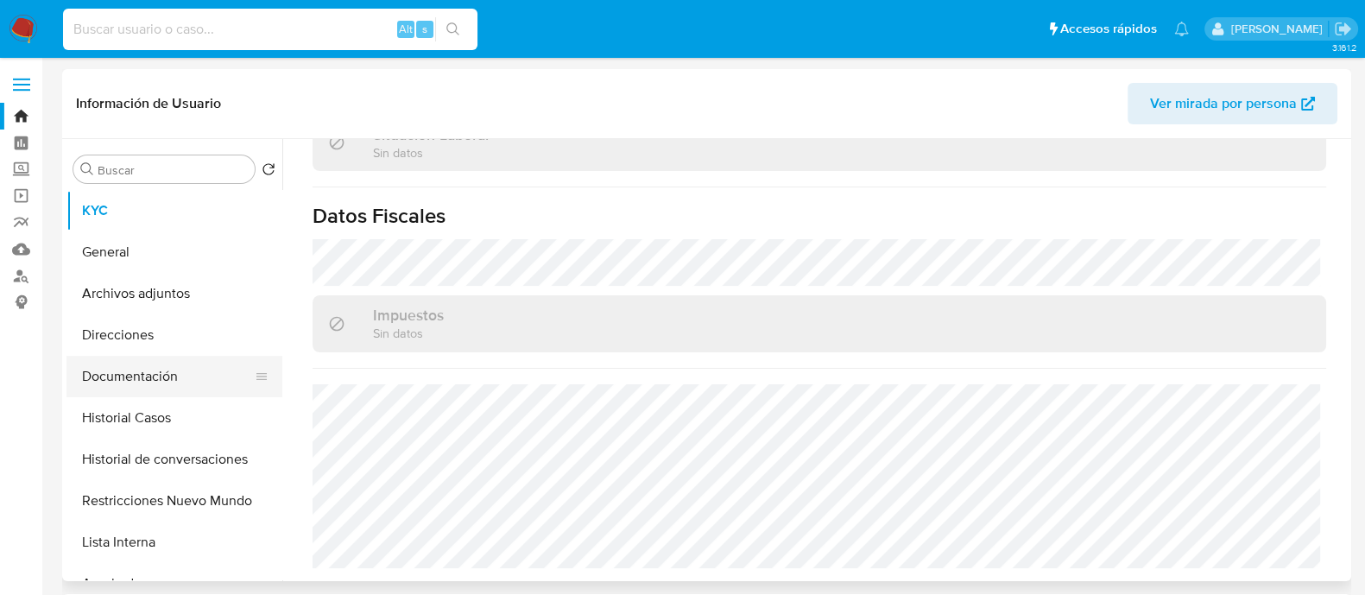
click at [192, 390] on button "Documentación" at bounding box center [167, 376] width 202 height 41
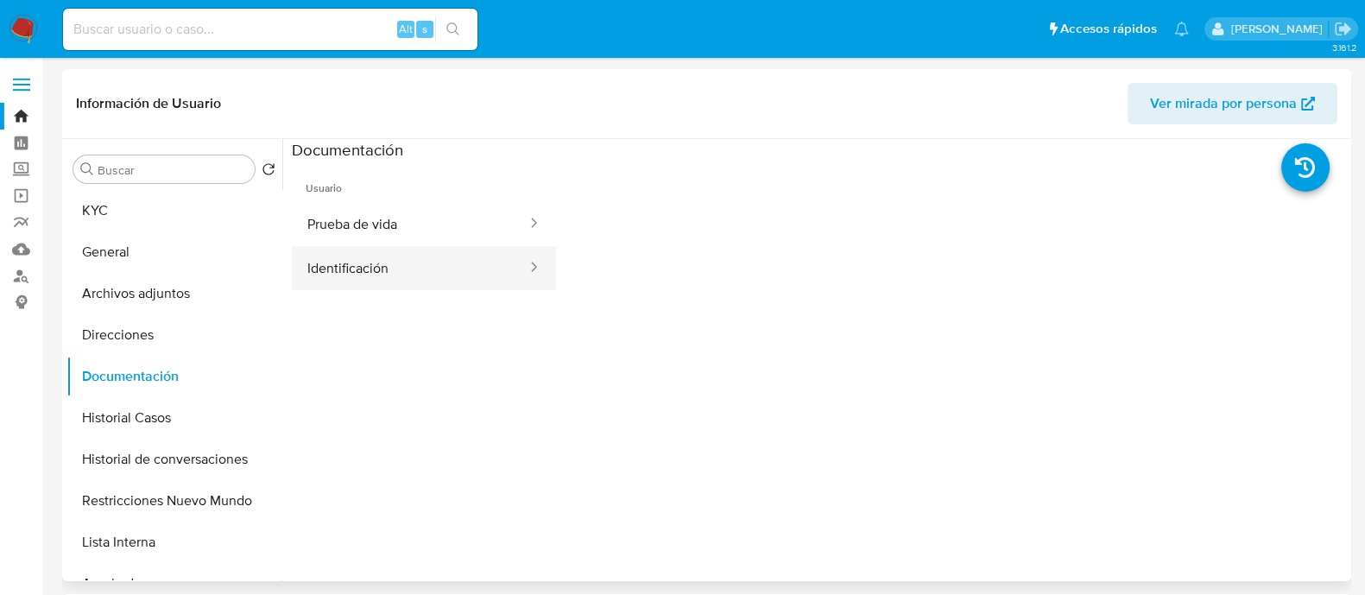
click at [394, 255] on button "Identificación" at bounding box center [410, 268] width 237 height 44
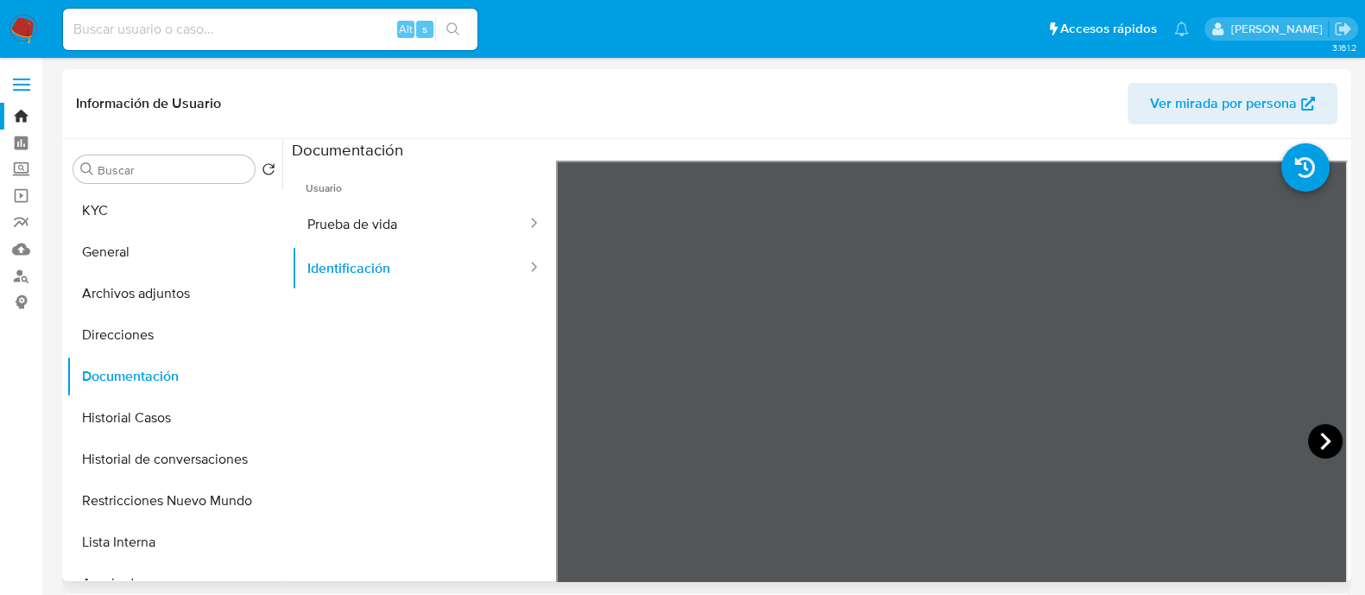
click at [1321, 447] on icon at bounding box center [1325, 441] width 35 height 35
click at [336, 234] on button "Prueba de vida" at bounding box center [410, 224] width 237 height 44
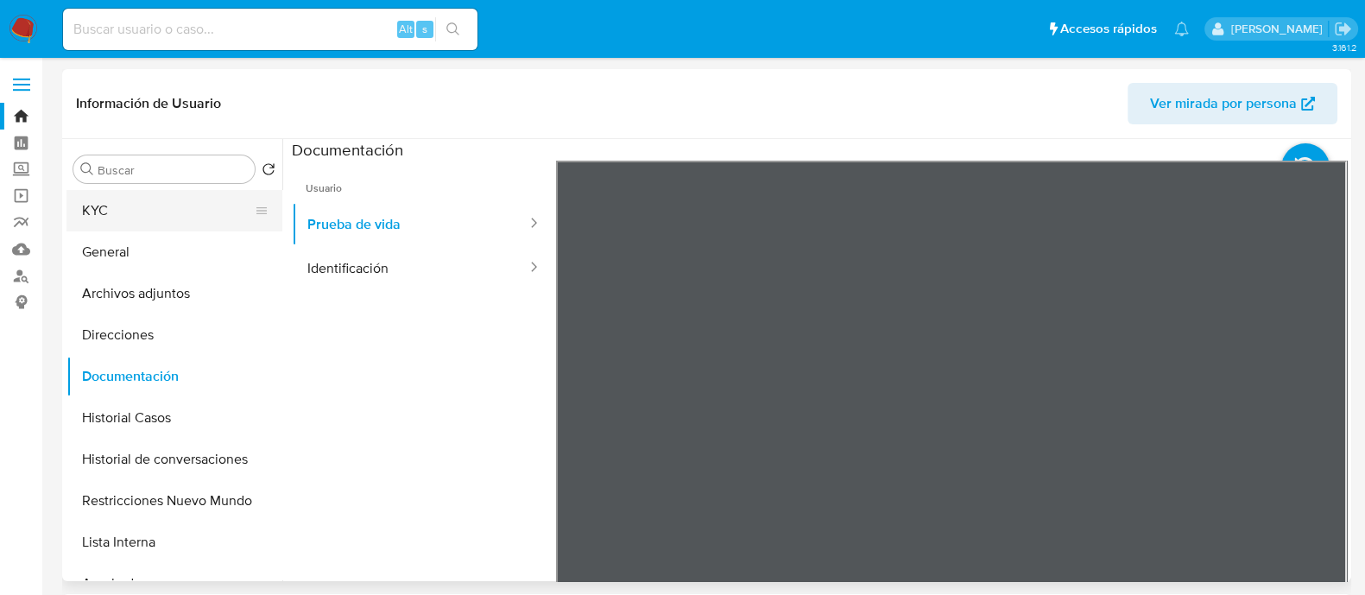
click at [106, 202] on button "KYC" at bounding box center [167, 210] width 202 height 41
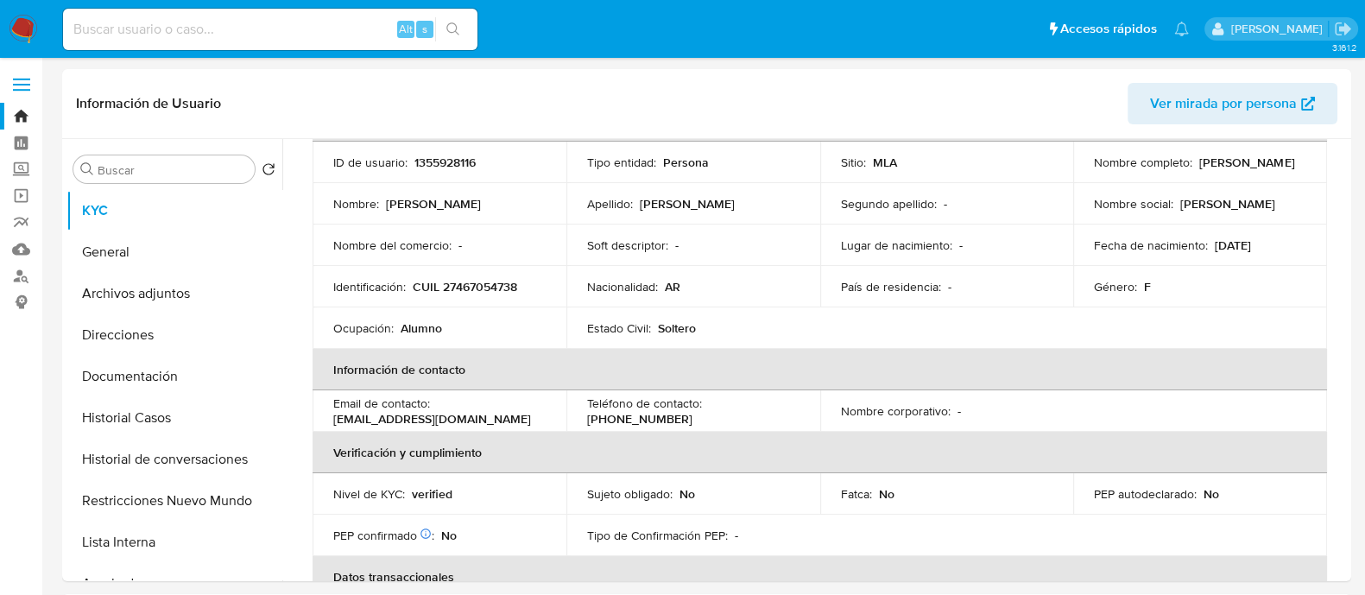
scroll to position [78, 0]
